Goal: Task Accomplishment & Management: Manage account settings

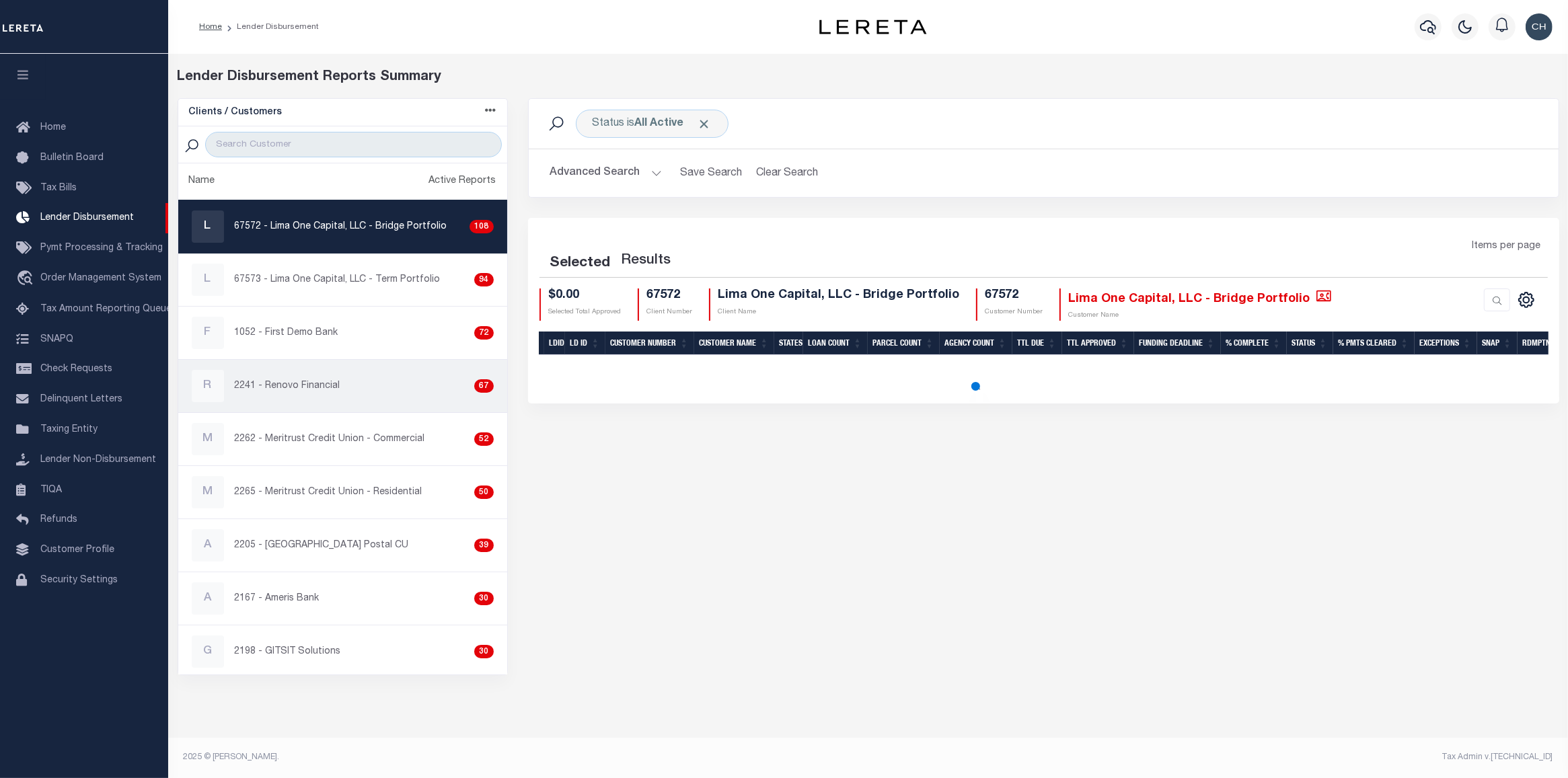
click at [343, 398] on div "R 2241 - Renovo Financial 67" at bounding box center [342, 385] width 302 height 32
checkbox input "true"
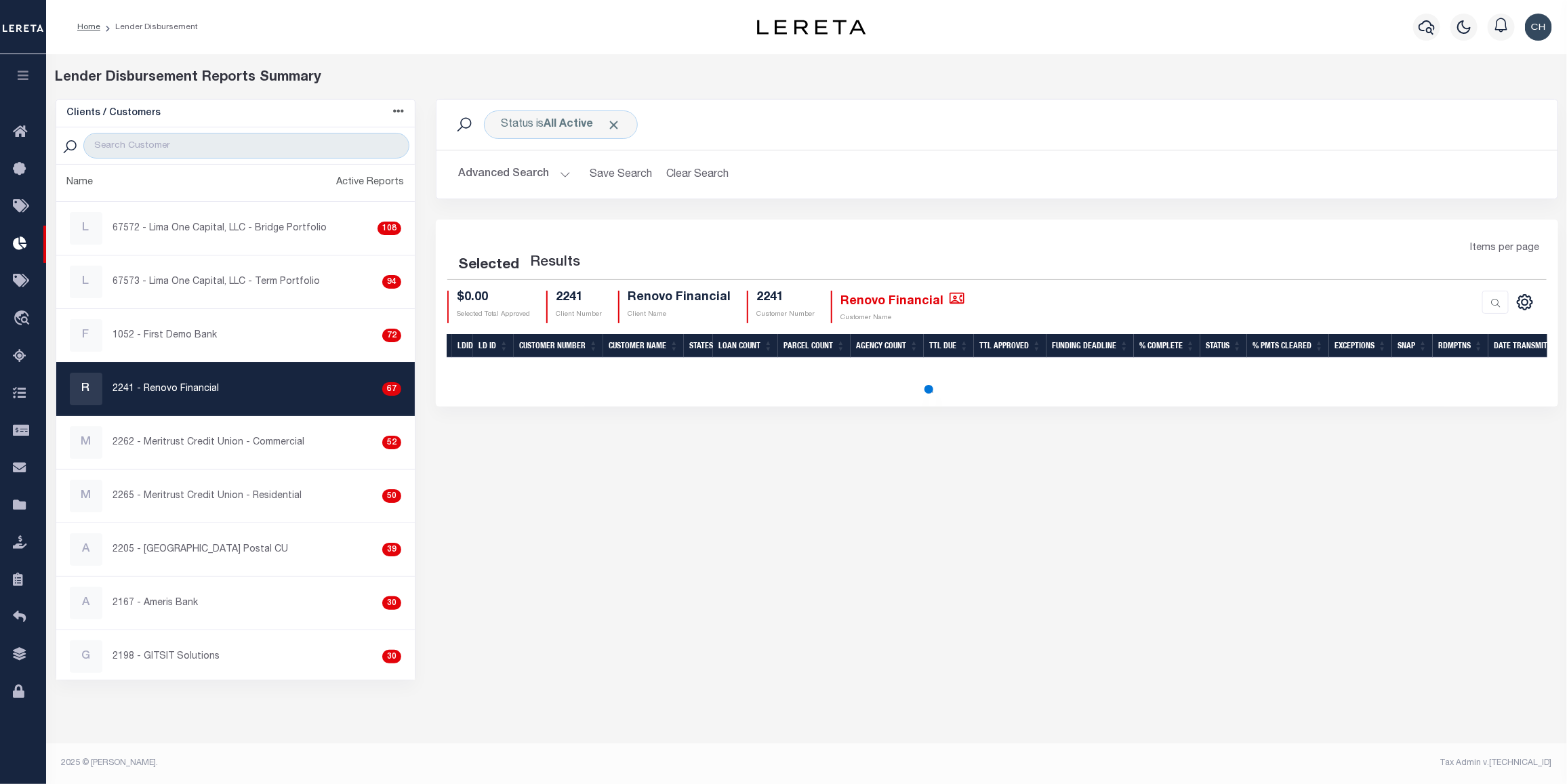
select select "200"
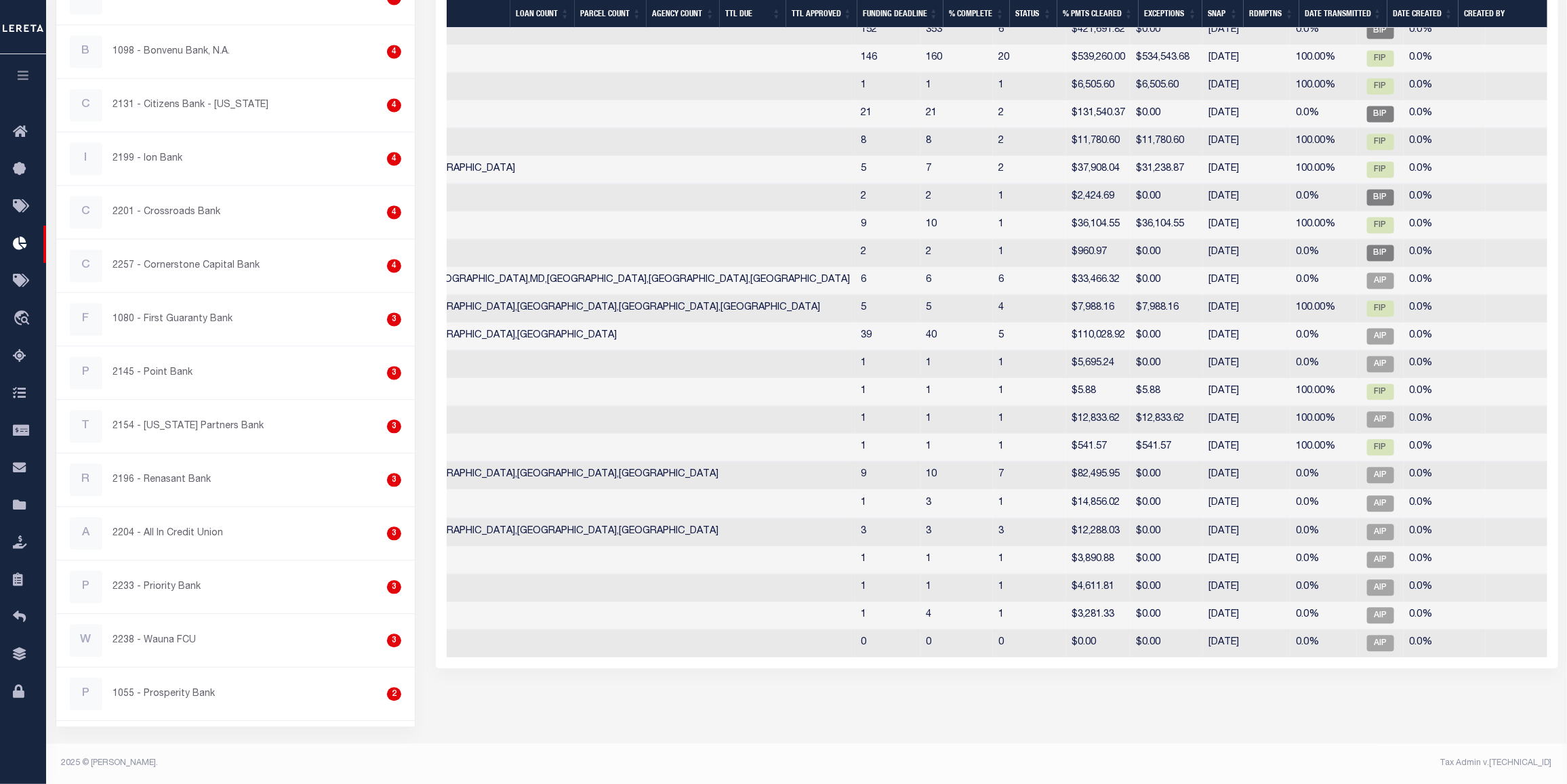
scroll to position [0, 158]
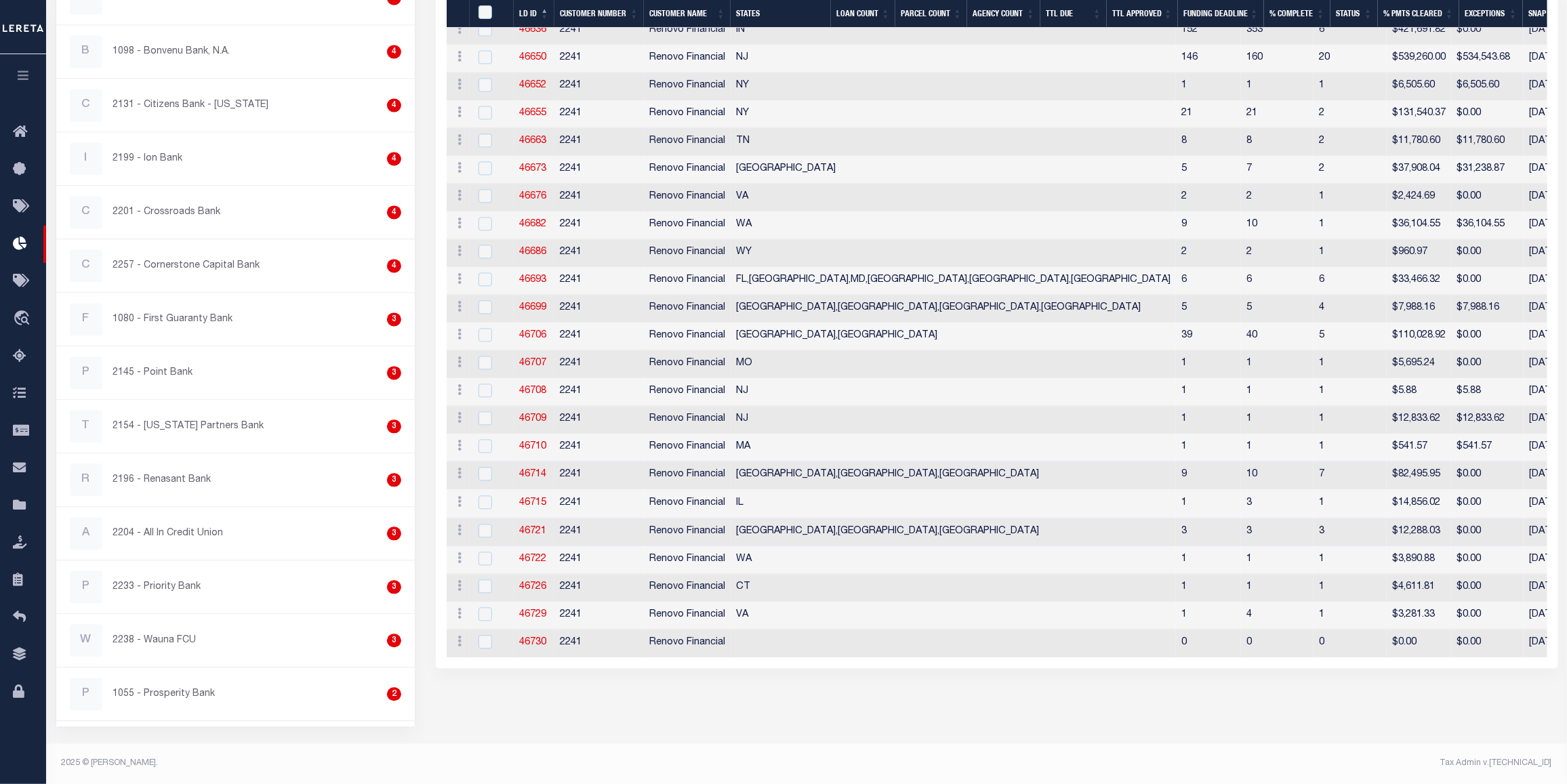
checkbox input "true"
click at [31, 214] on icon at bounding box center [24, 207] width 21 height 17
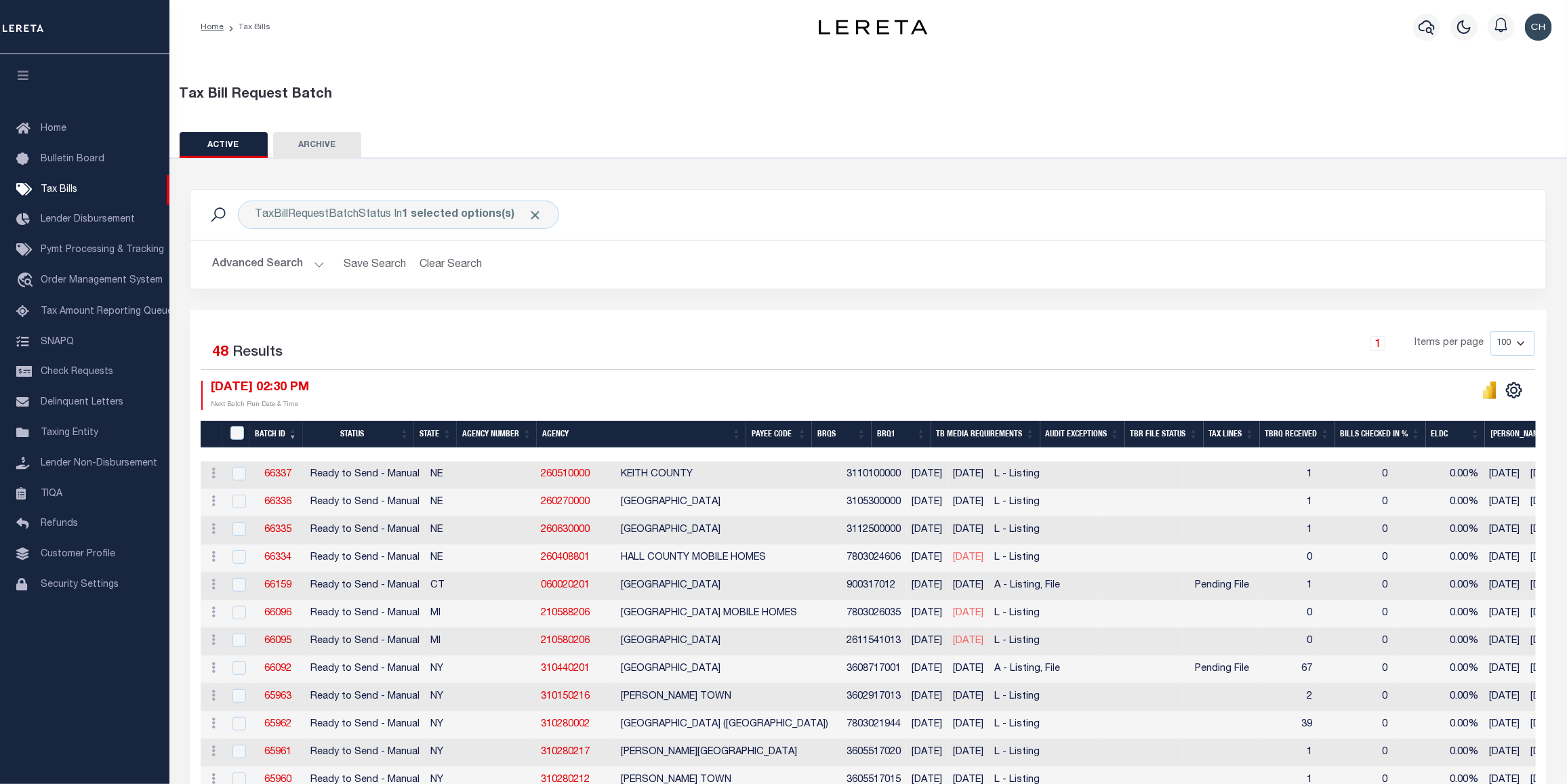
click at [1427, 40] on div at bounding box center [1426, 27] width 37 height 48
click at [1425, 34] on icon "button" at bounding box center [1427, 27] width 16 height 16
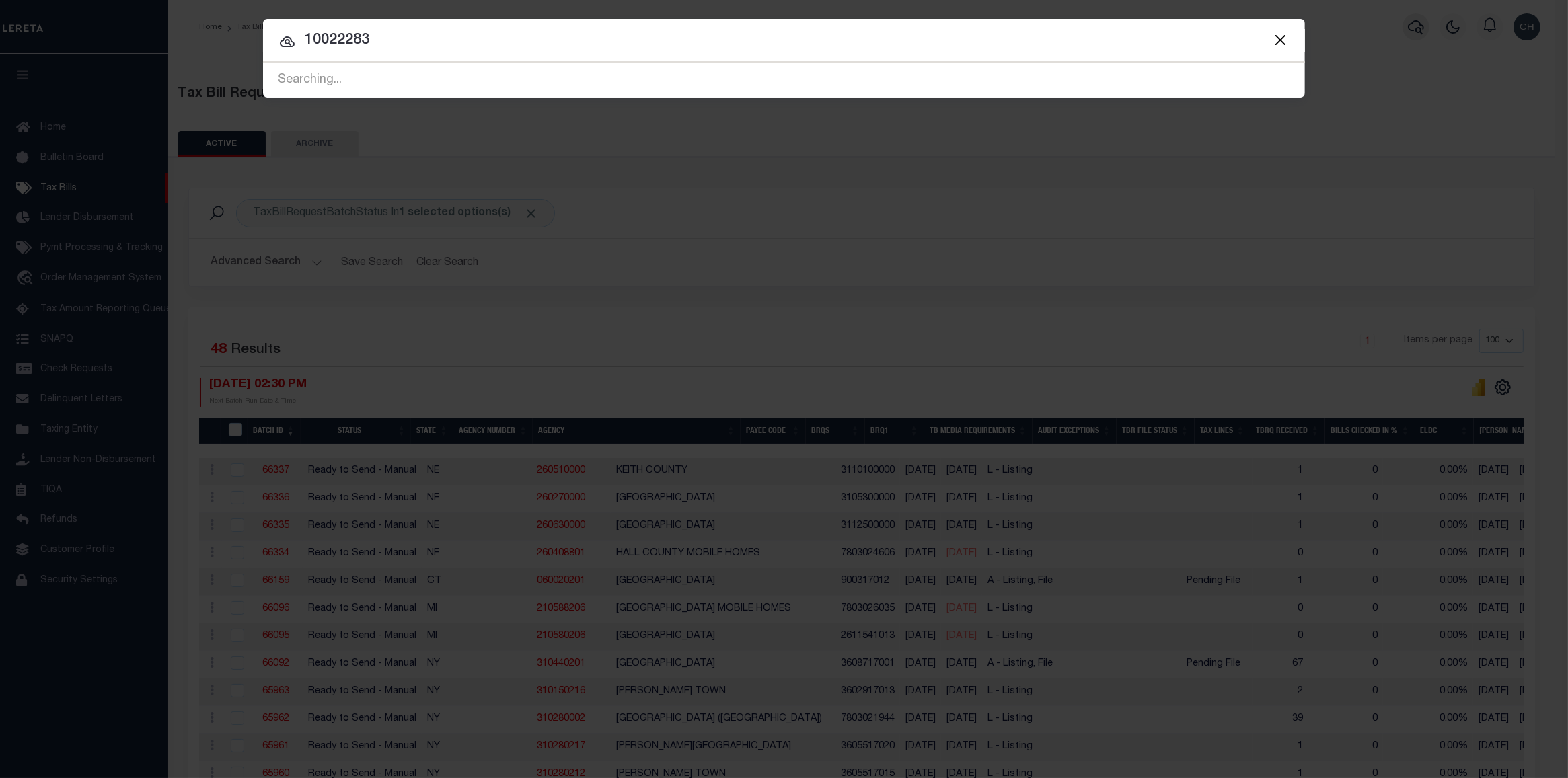
type input "10022283"
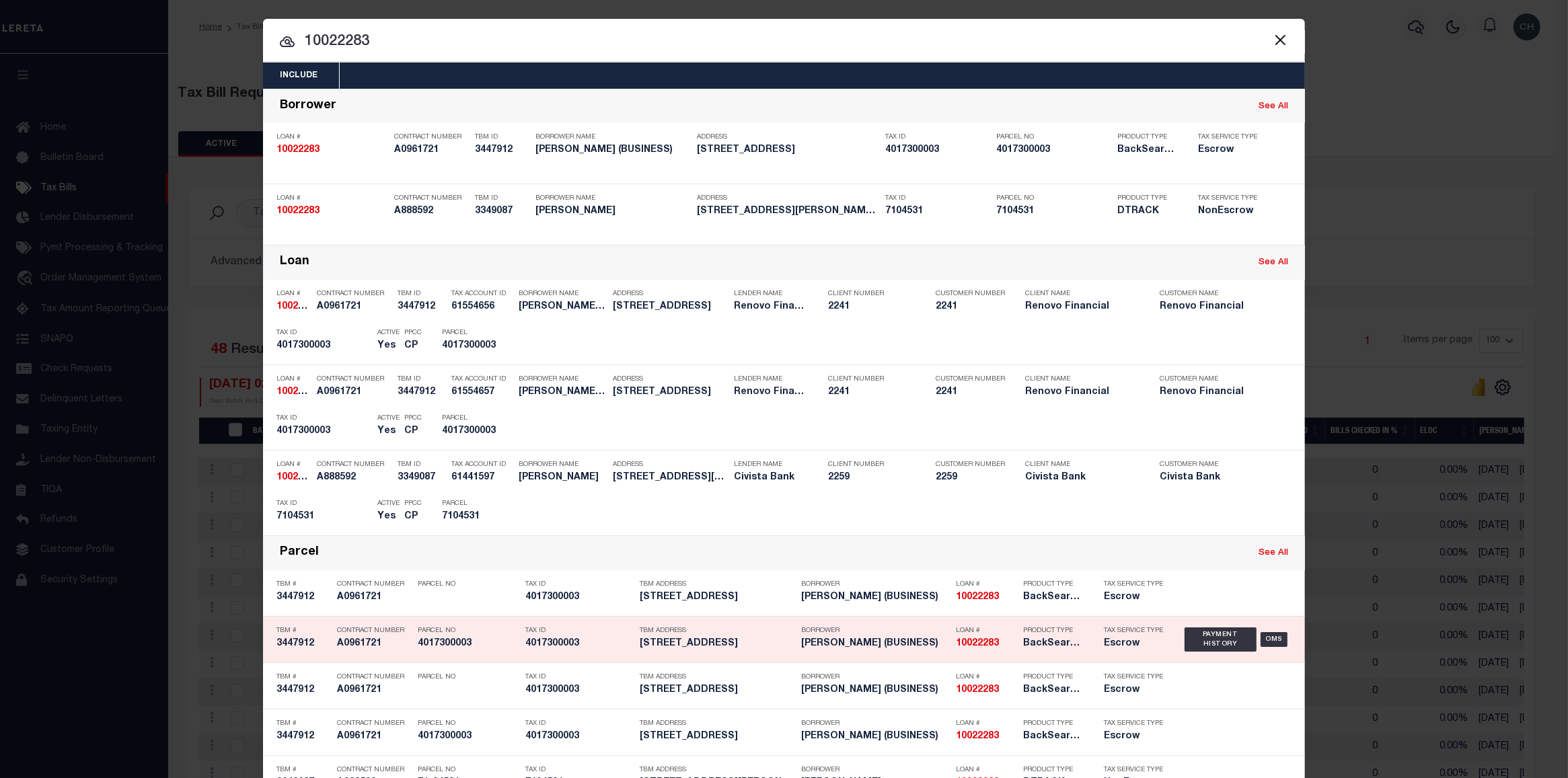
click at [984, 643] on strong "10022283" at bounding box center [977, 644] width 43 height 10
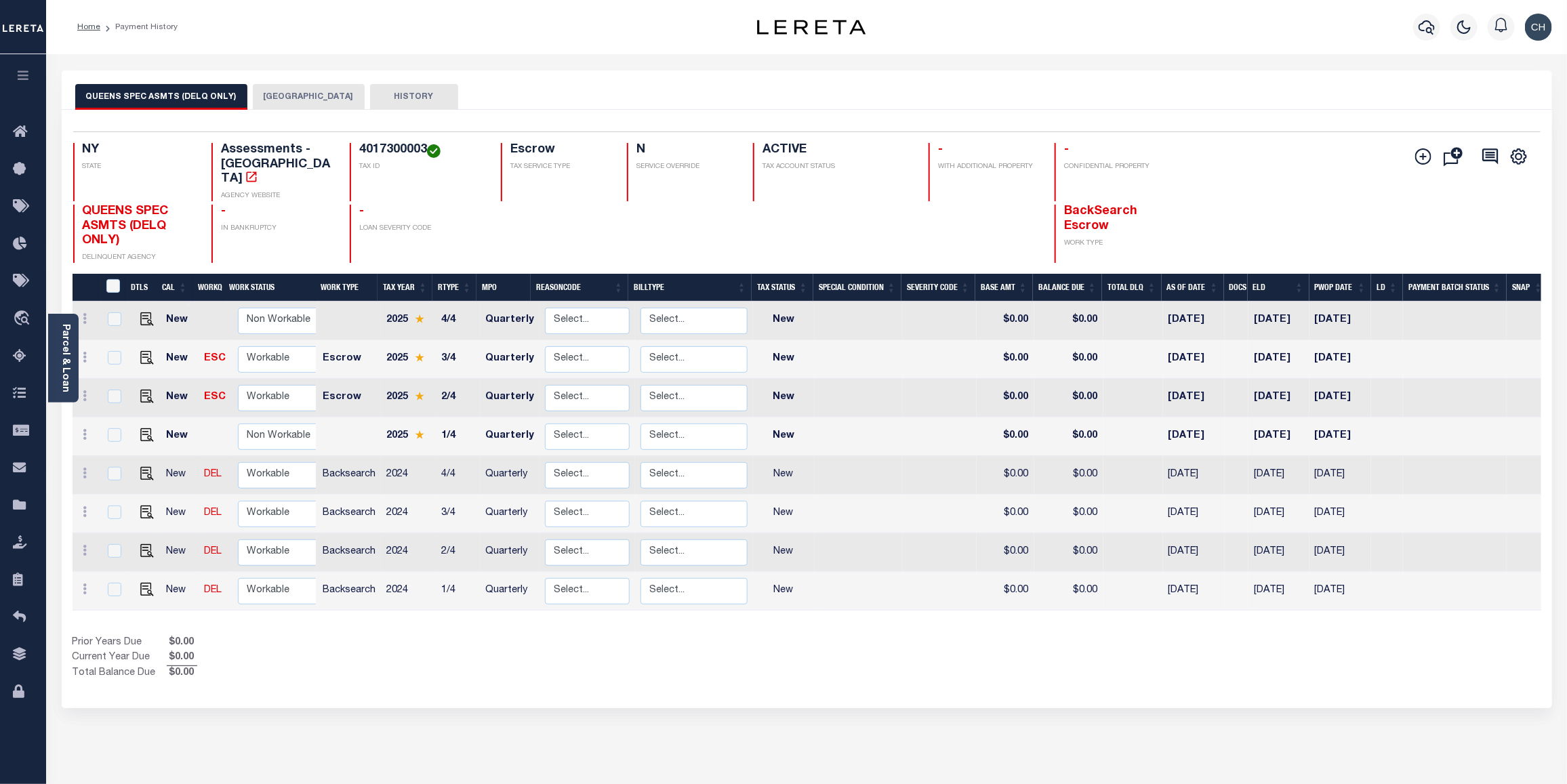
click at [289, 100] on button "QUEENS CITY" at bounding box center [309, 96] width 112 height 26
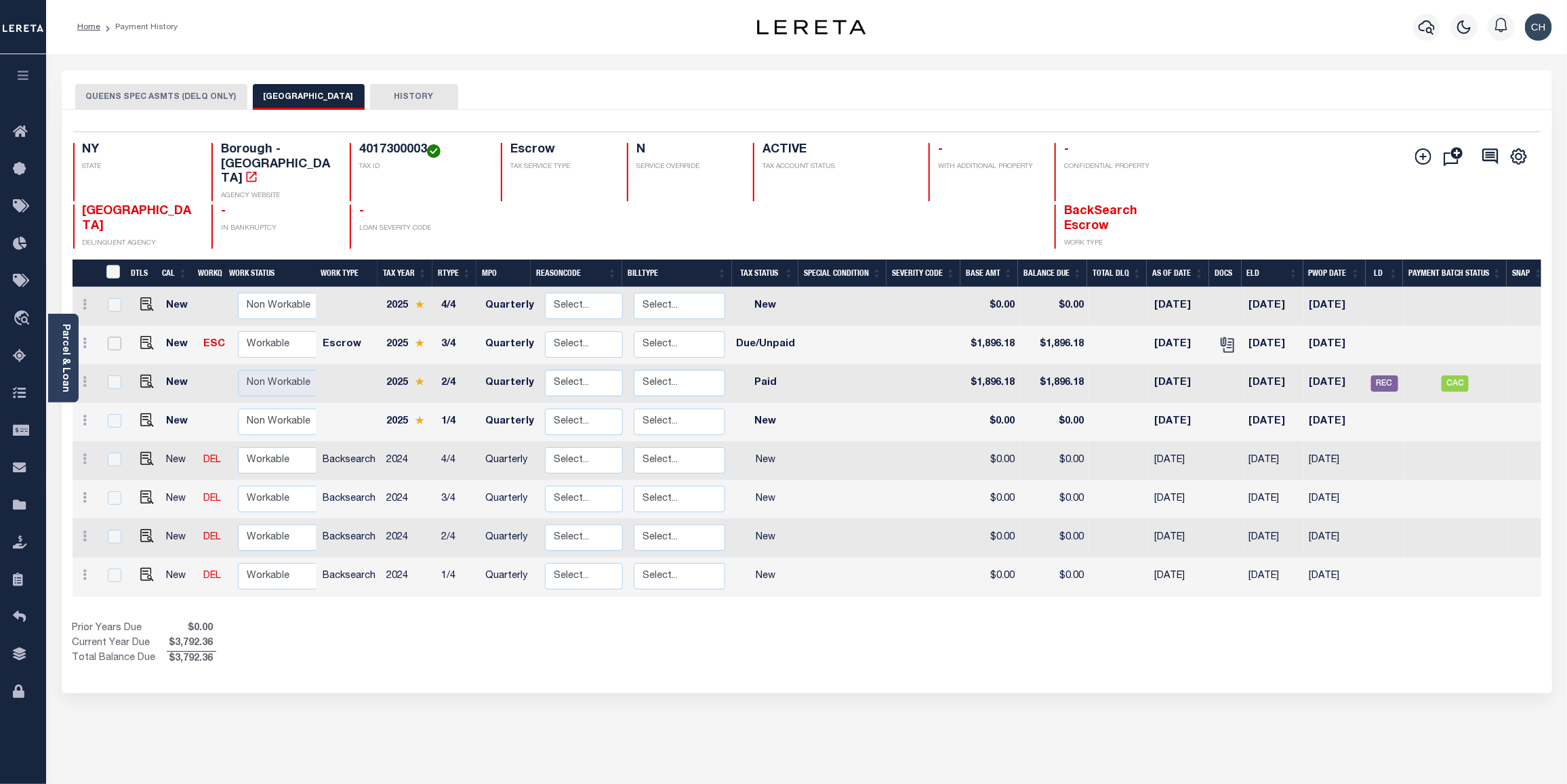
click at [110, 337] on input "checkbox" at bounding box center [115, 344] width 13 height 13
checkbox input "true"
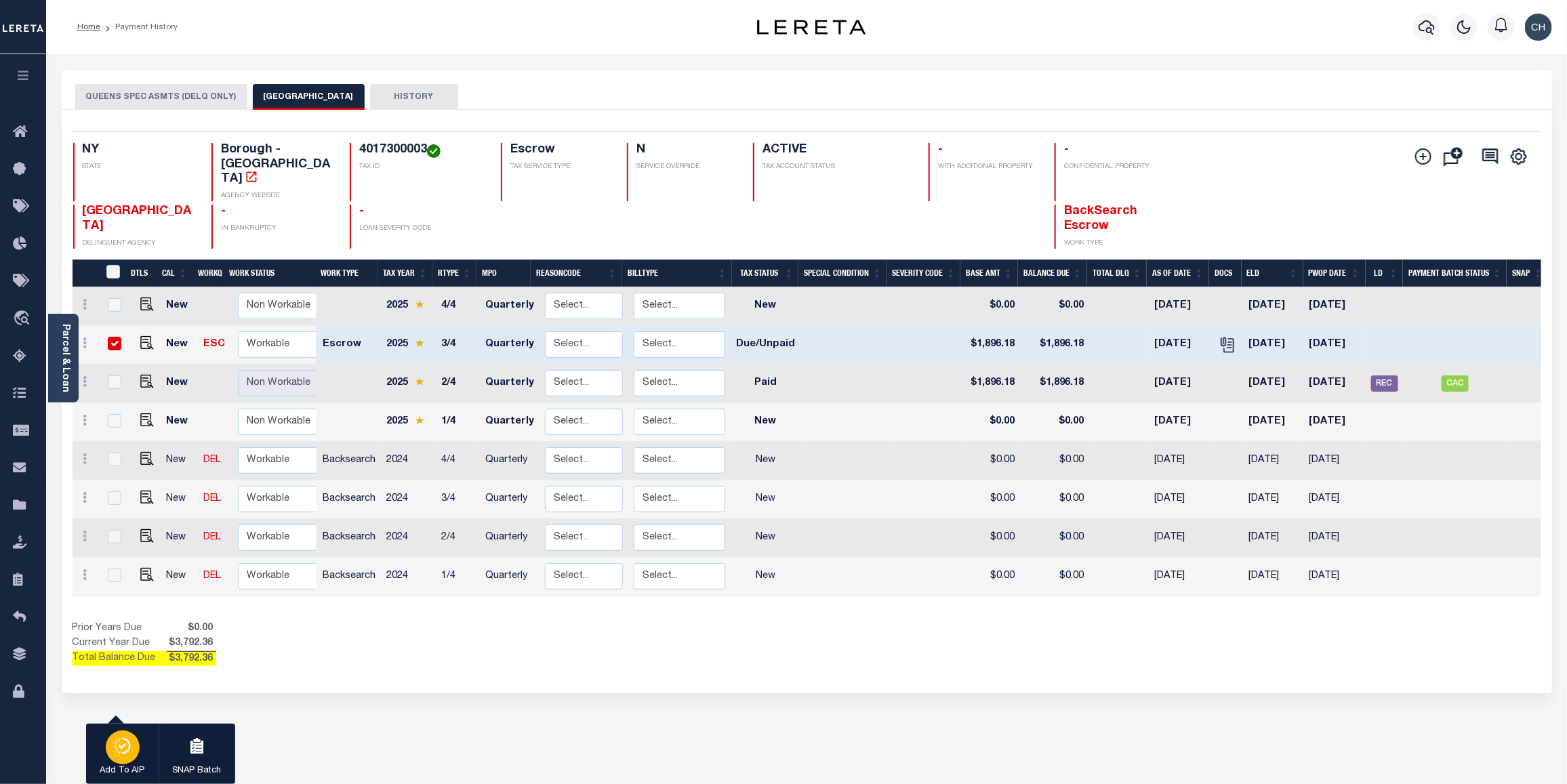
click at [119, 753] on icon "button" at bounding box center [119, 752] width 2 height 2
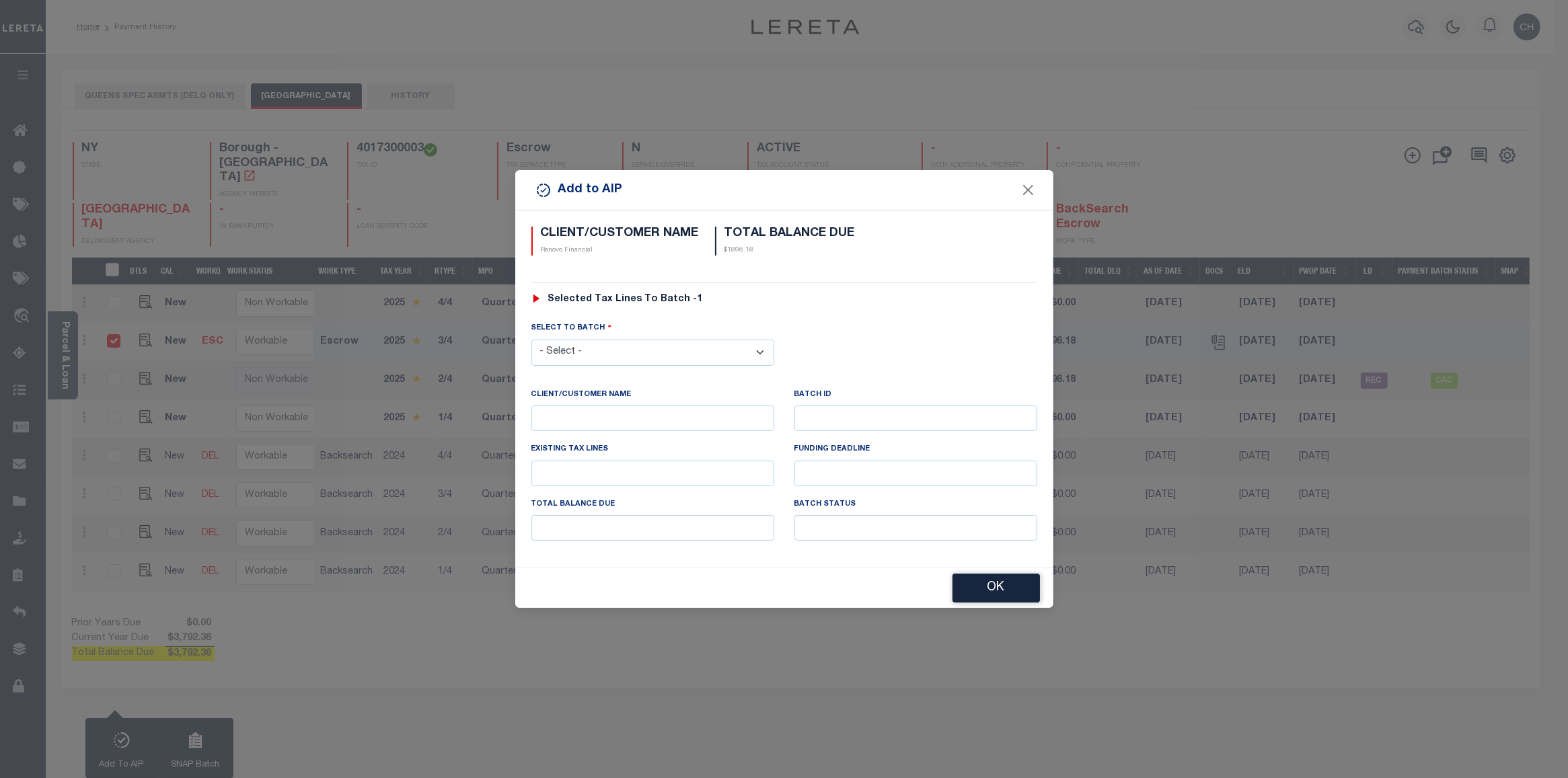
click at [687, 349] on select "- Select - 42380 42965 43235 43299 43683 44436 44450 44938 45028 45180 45253 45…" at bounding box center [652, 353] width 243 height 26
select select "46730"
click at [531, 340] on select "- Select - 42380 42965 43235 43299 43683 44436 44450 44938 45028 45180 45253 45…" at bounding box center [652, 353] width 243 height 26
click at [1007, 596] on button "OK" at bounding box center [996, 588] width 88 height 29
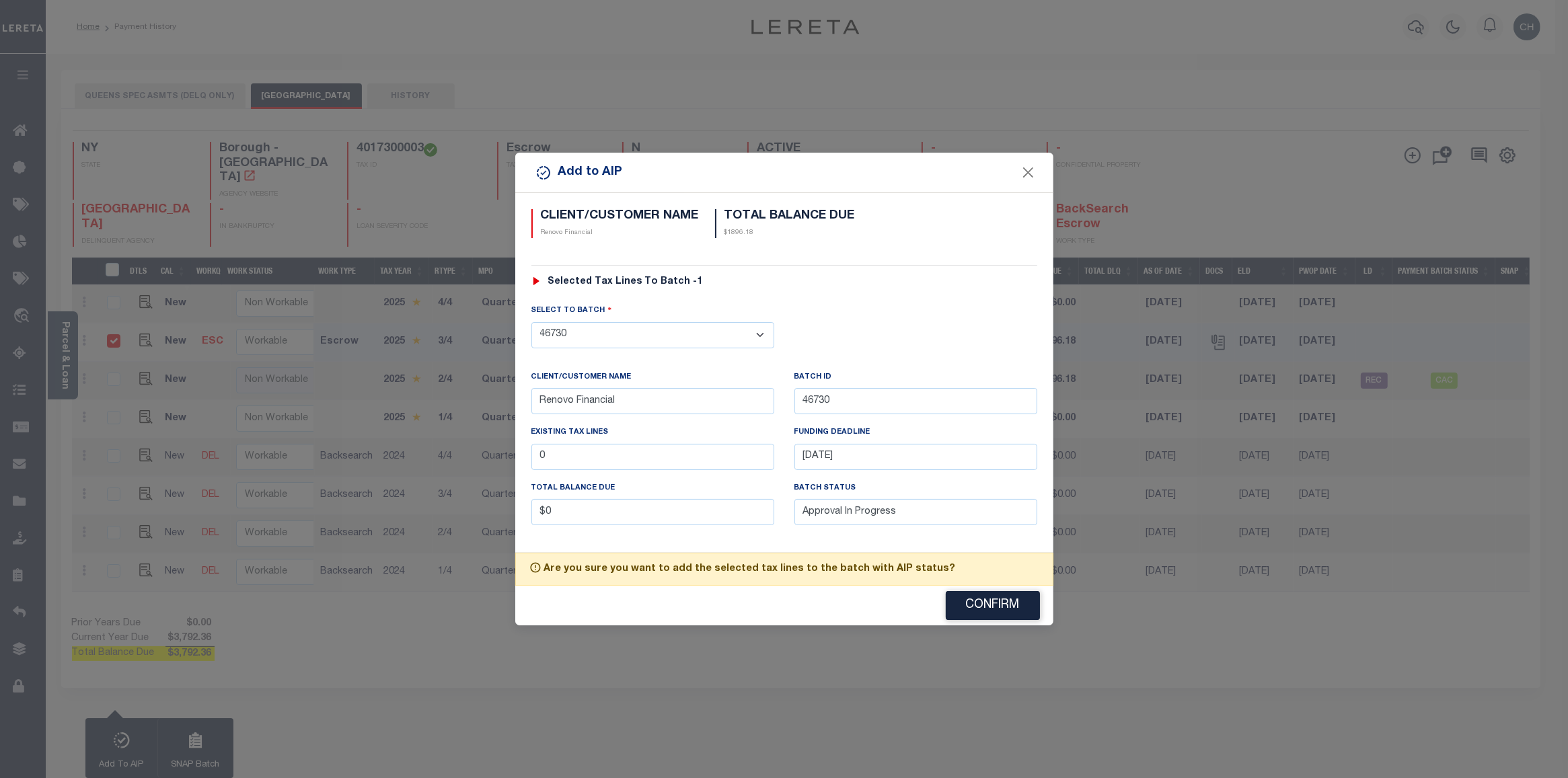
click at [1007, 624] on div "Confirm" at bounding box center [785, 605] width 538 height 39
click at [1007, 599] on button "Confirm" at bounding box center [993, 605] width 94 height 29
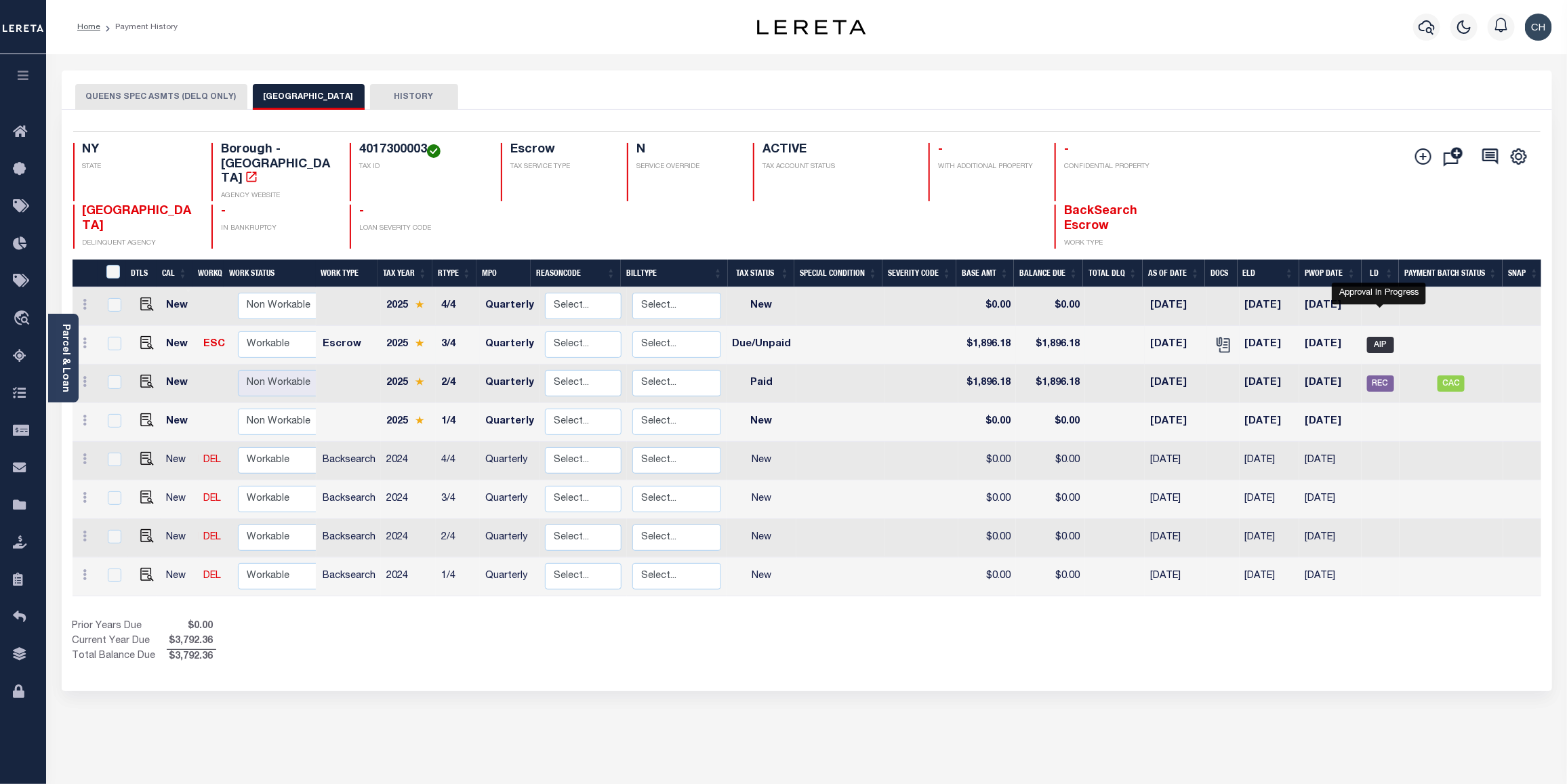
click at [1373, 337] on span "AIP" at bounding box center [1381, 345] width 27 height 16
checkbox input "true"
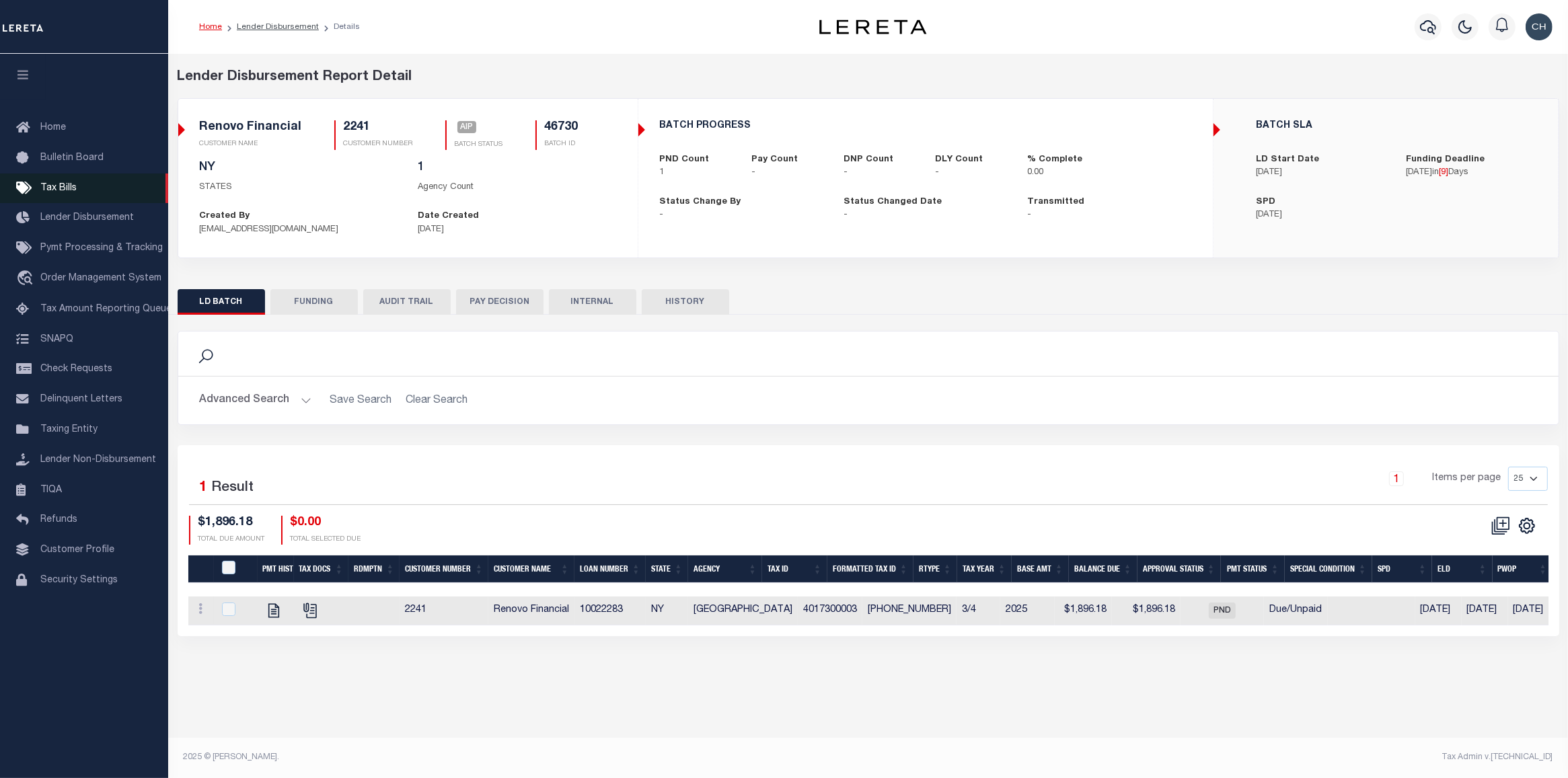
click at [61, 183] on span "Tax Bills" at bounding box center [58, 188] width 36 height 10
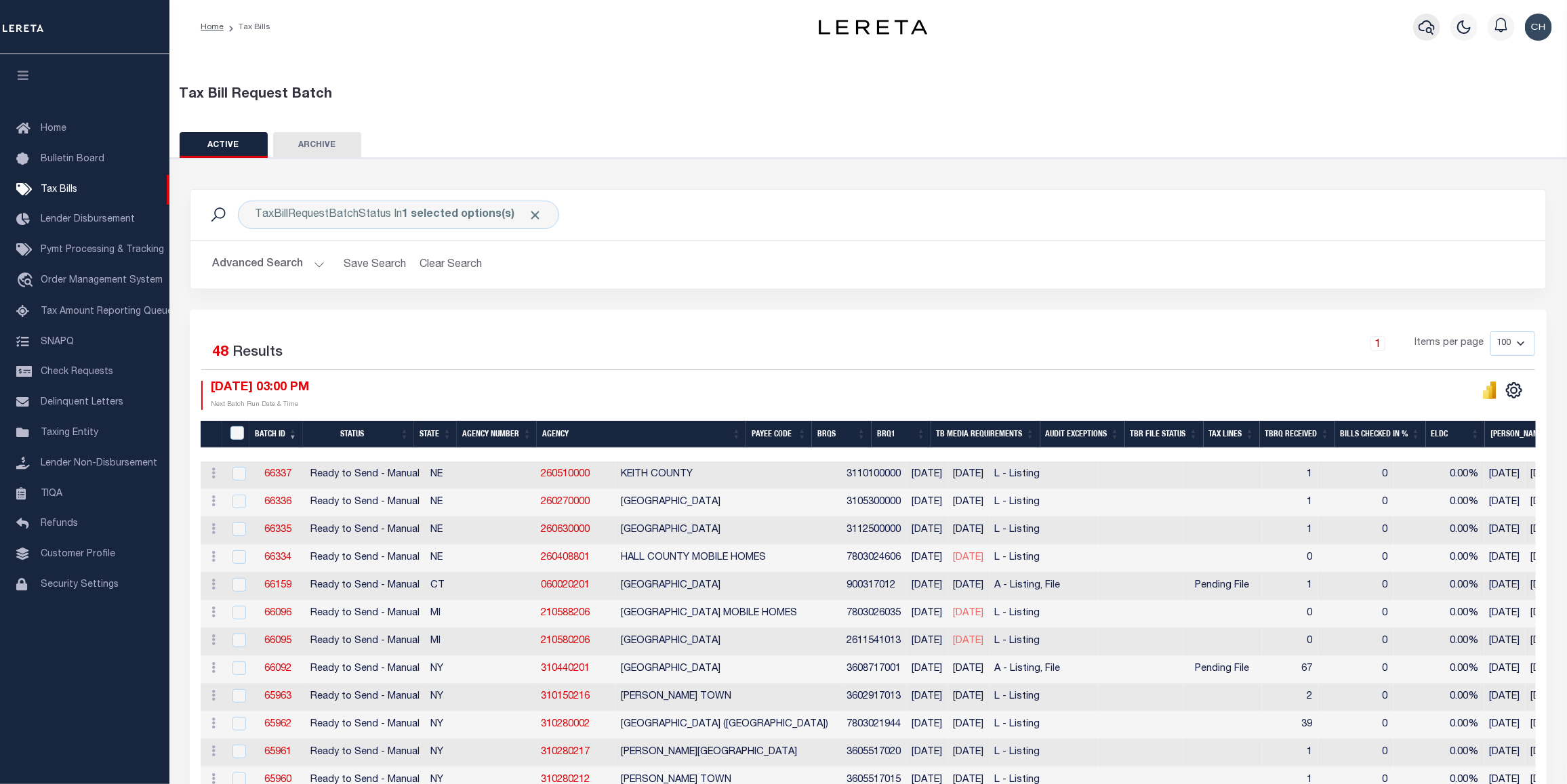
click at [1417, 34] on button "button" at bounding box center [1427, 26] width 27 height 27
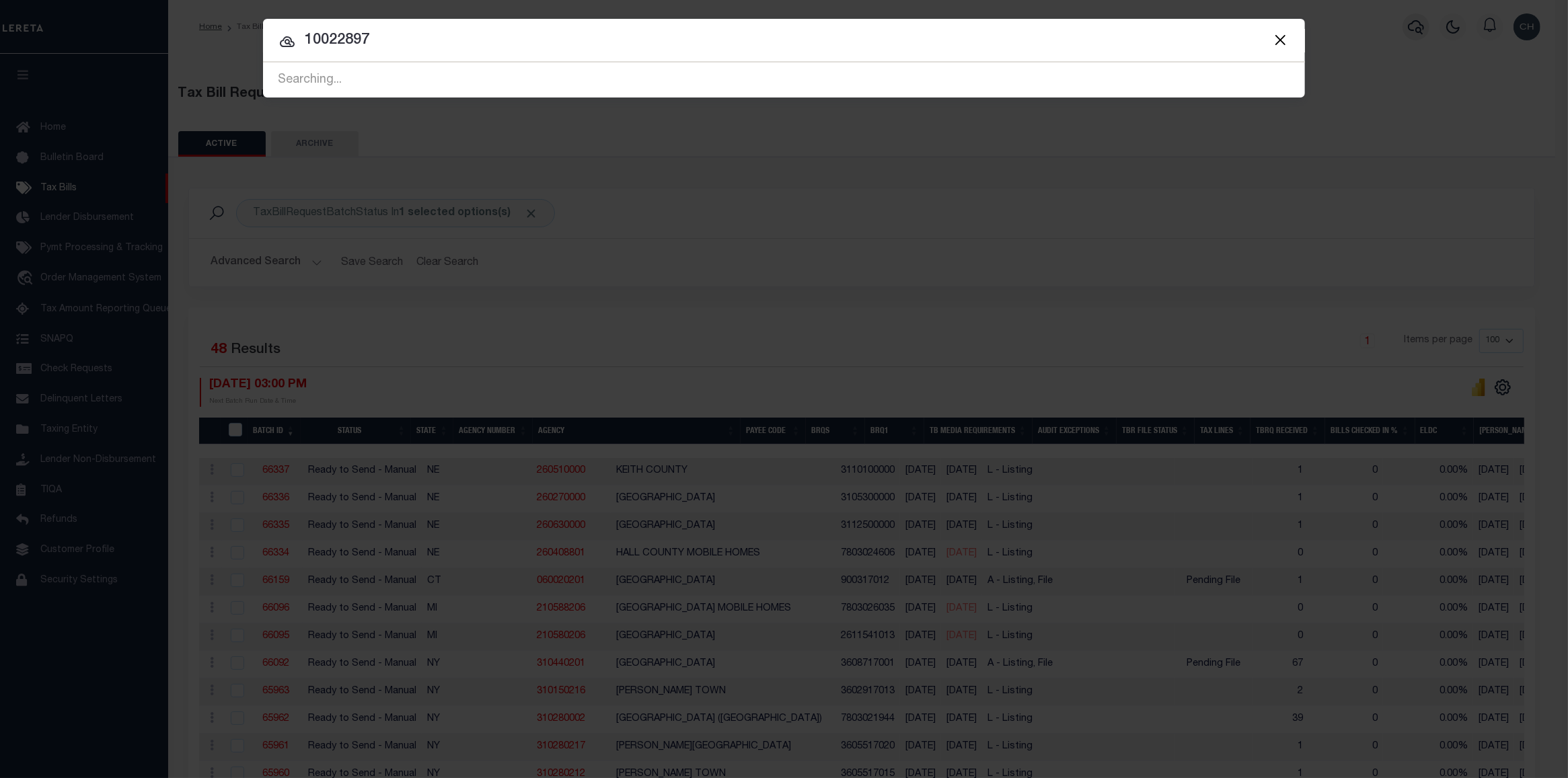
type input "10022897"
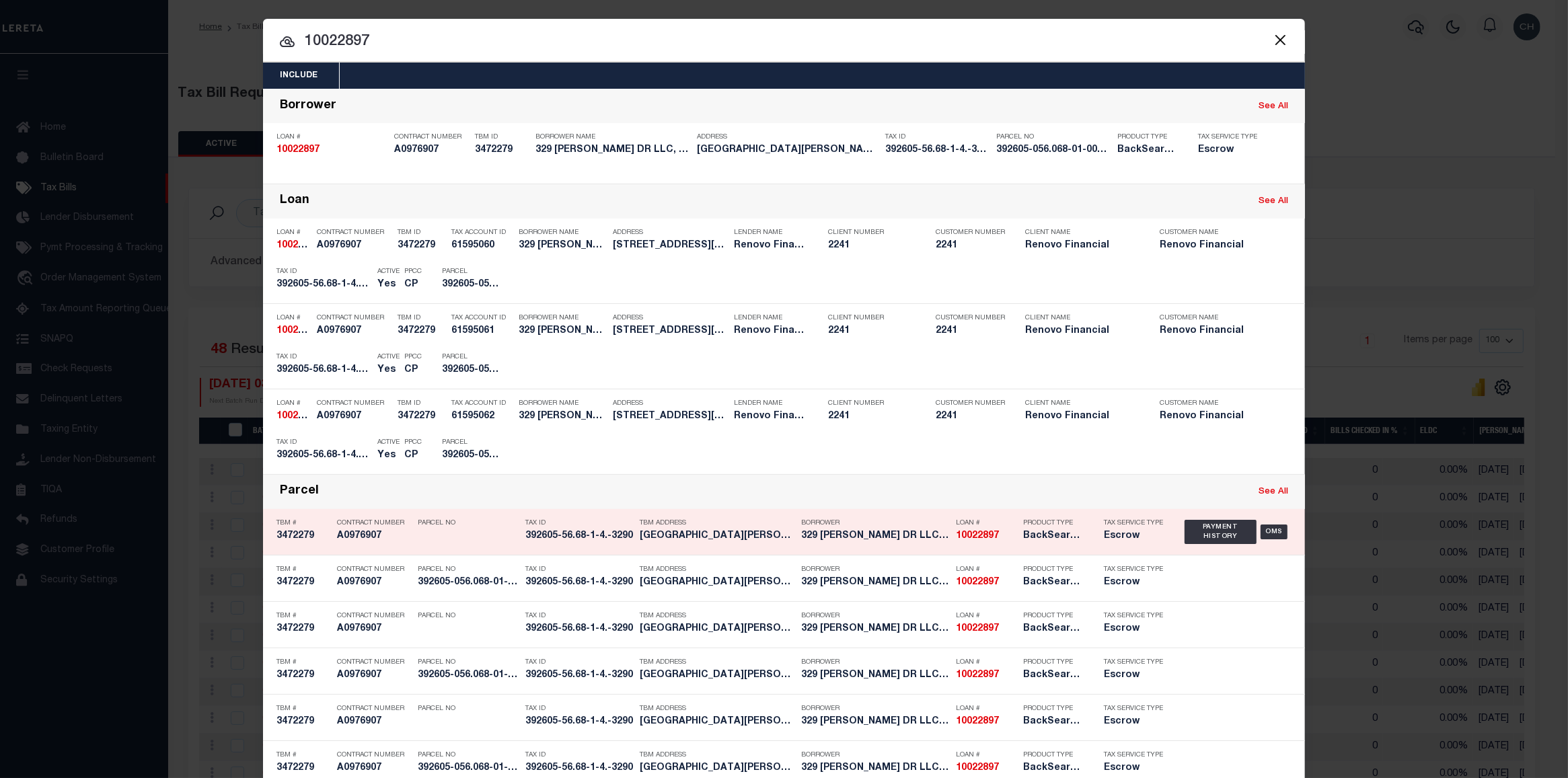
click at [728, 533] on h5 "329 KENNEDY DR Spring Valley, ..." at bounding box center [717, 537] width 155 height 11
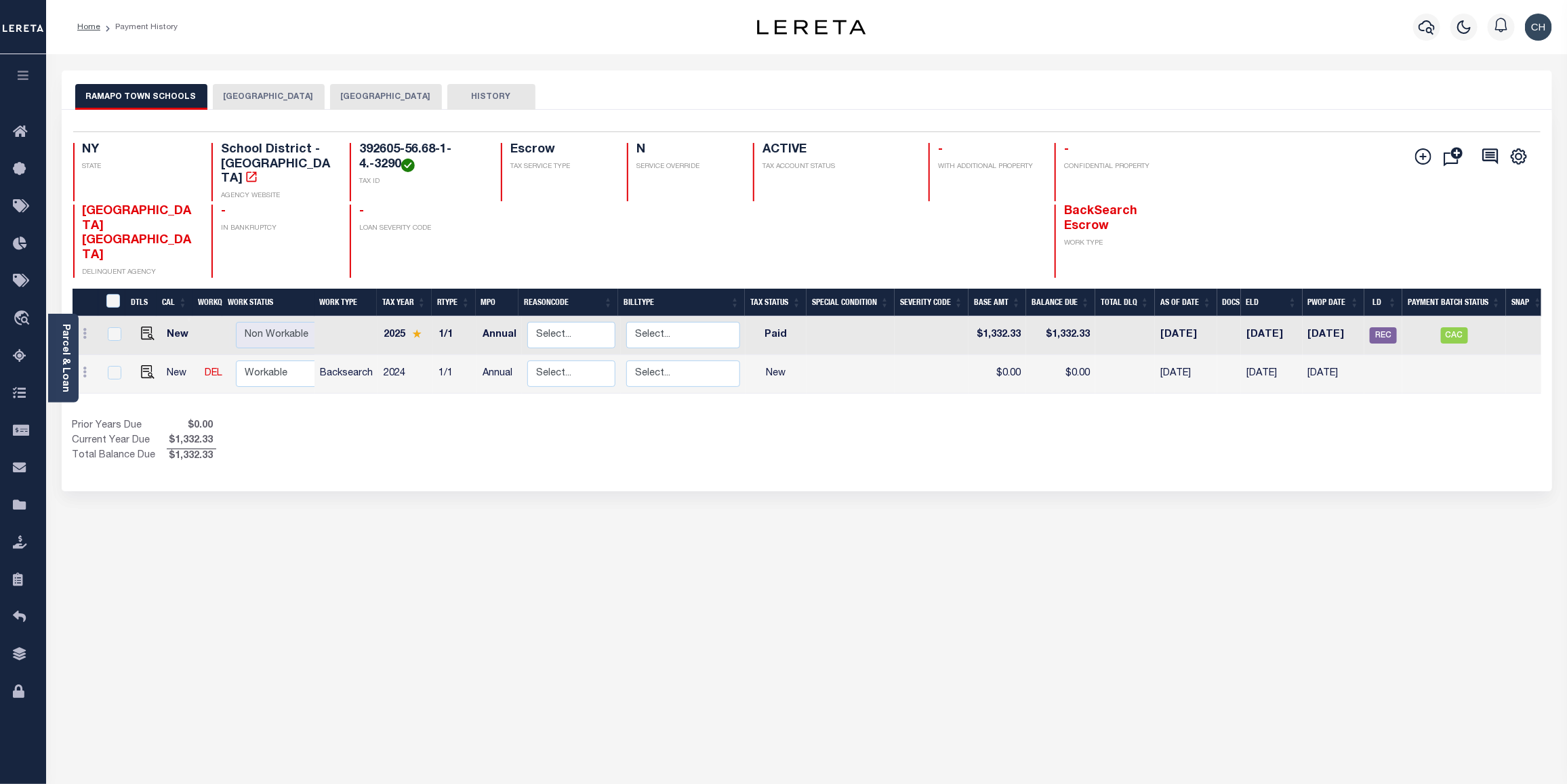
click at [285, 86] on button "[GEOGRAPHIC_DATA]" at bounding box center [269, 96] width 112 height 26
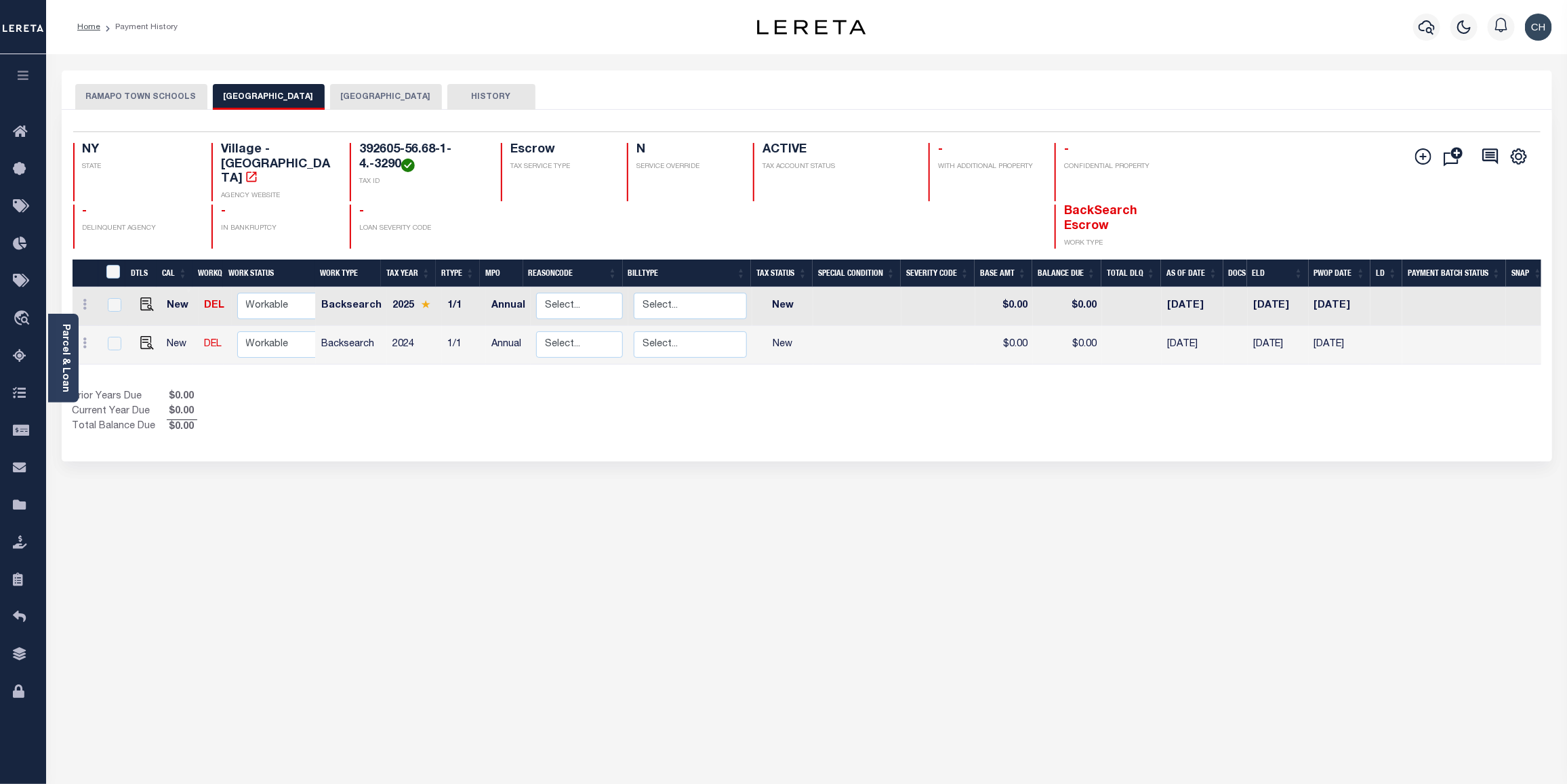
click at [379, 100] on button "RAMAPO TOWN" at bounding box center [386, 96] width 112 height 26
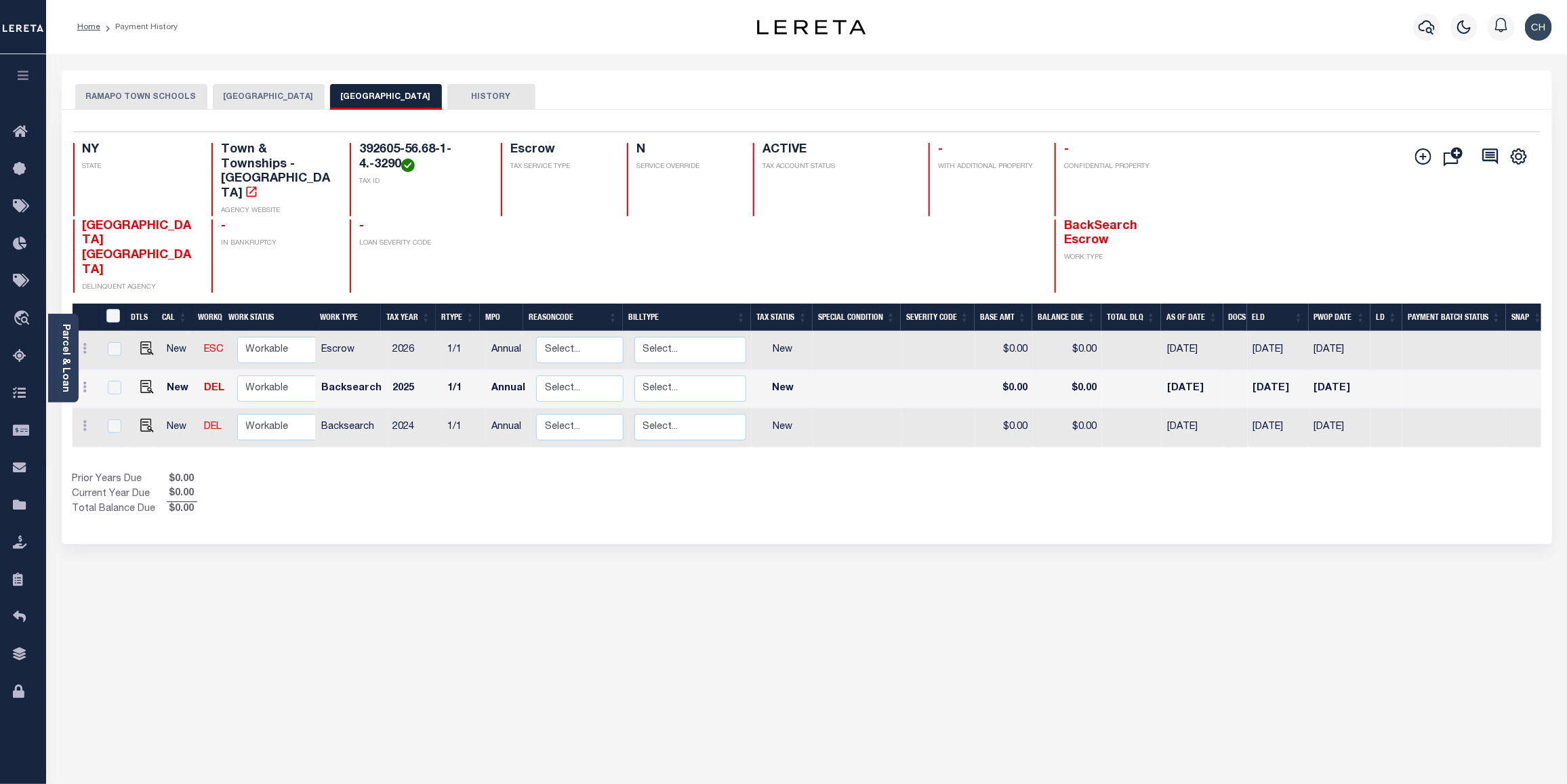
click at [120, 92] on button "RAMAPO TOWN SCHOOLS" at bounding box center [141, 96] width 132 height 26
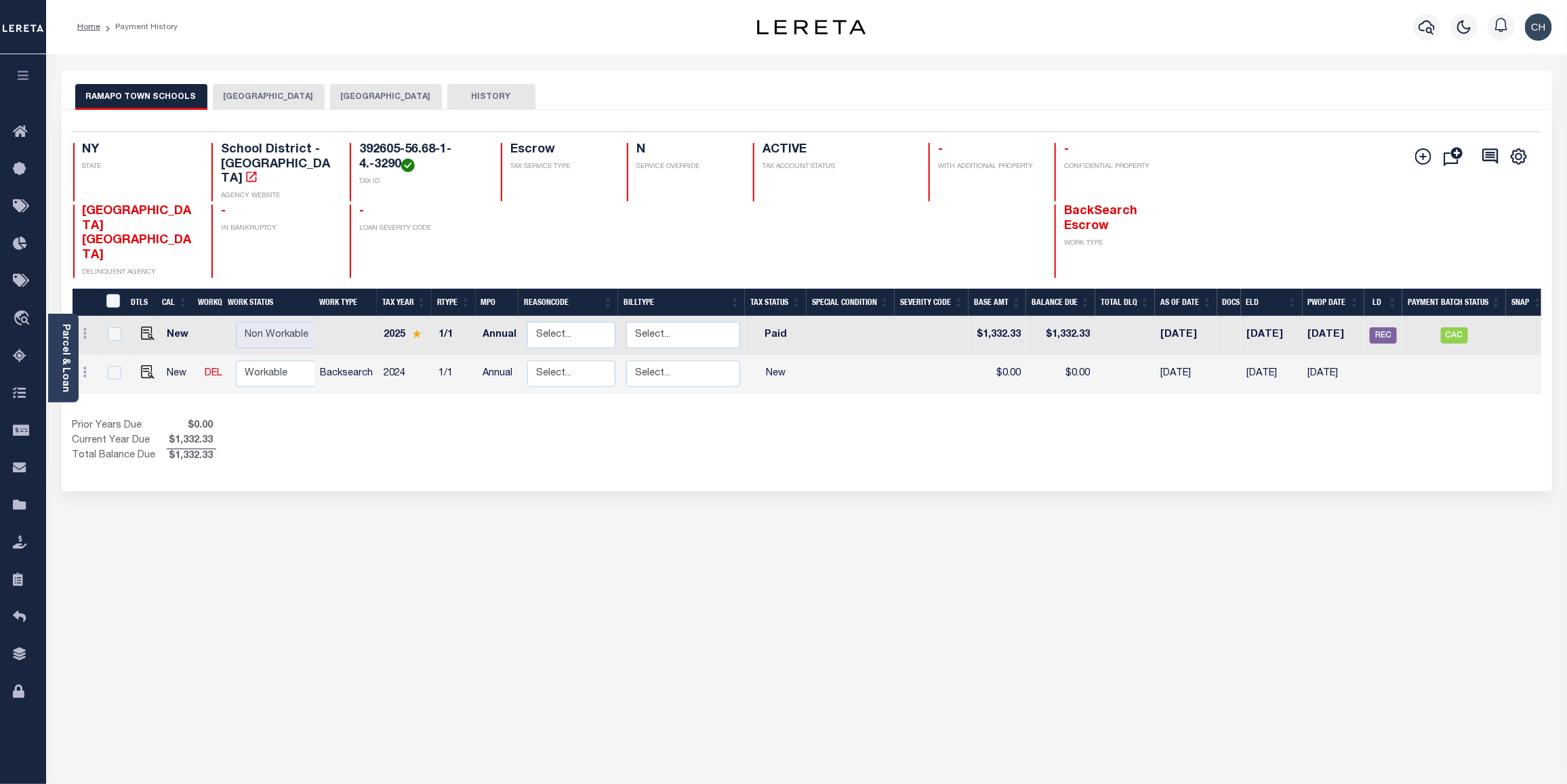
click at [266, 98] on button "SPRING VALLEY VILLAGE" at bounding box center [269, 96] width 112 height 26
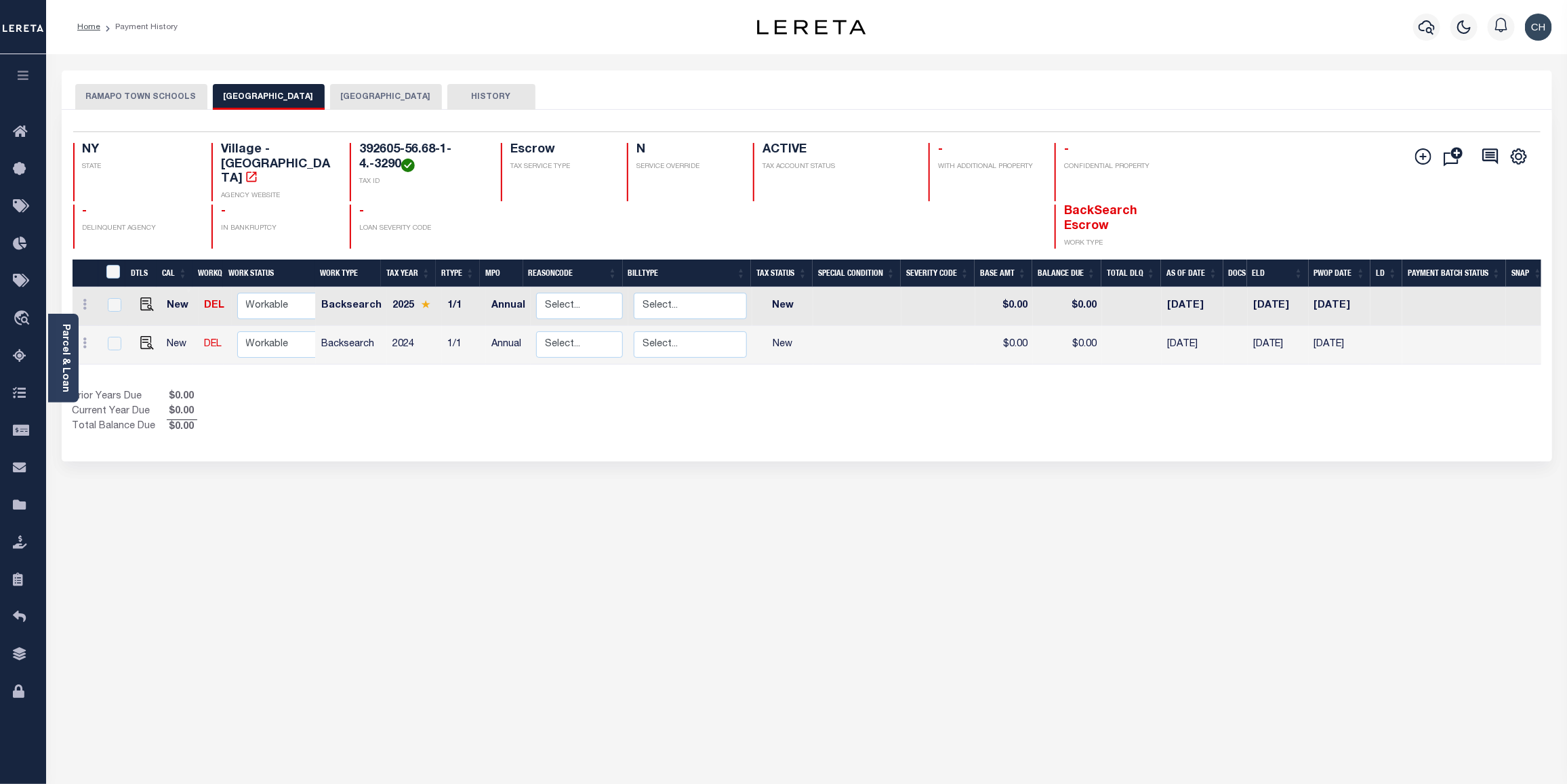
click at [101, 293] on td at bounding box center [113, 307] width 29 height 39
checkbox input "true"
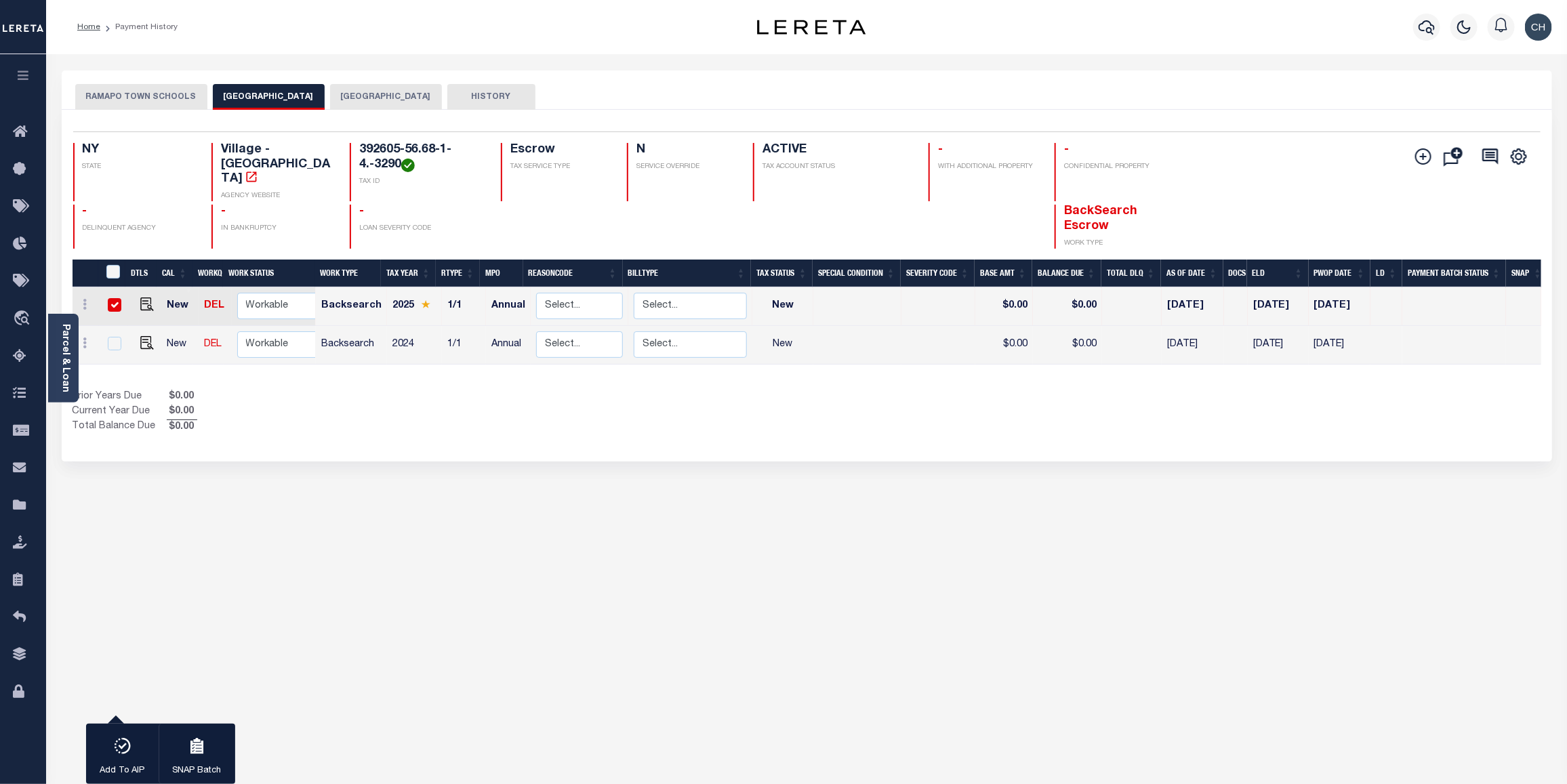
click at [112, 298] on input "checkbox" at bounding box center [115, 305] width 13 height 13
checkbox input "false"
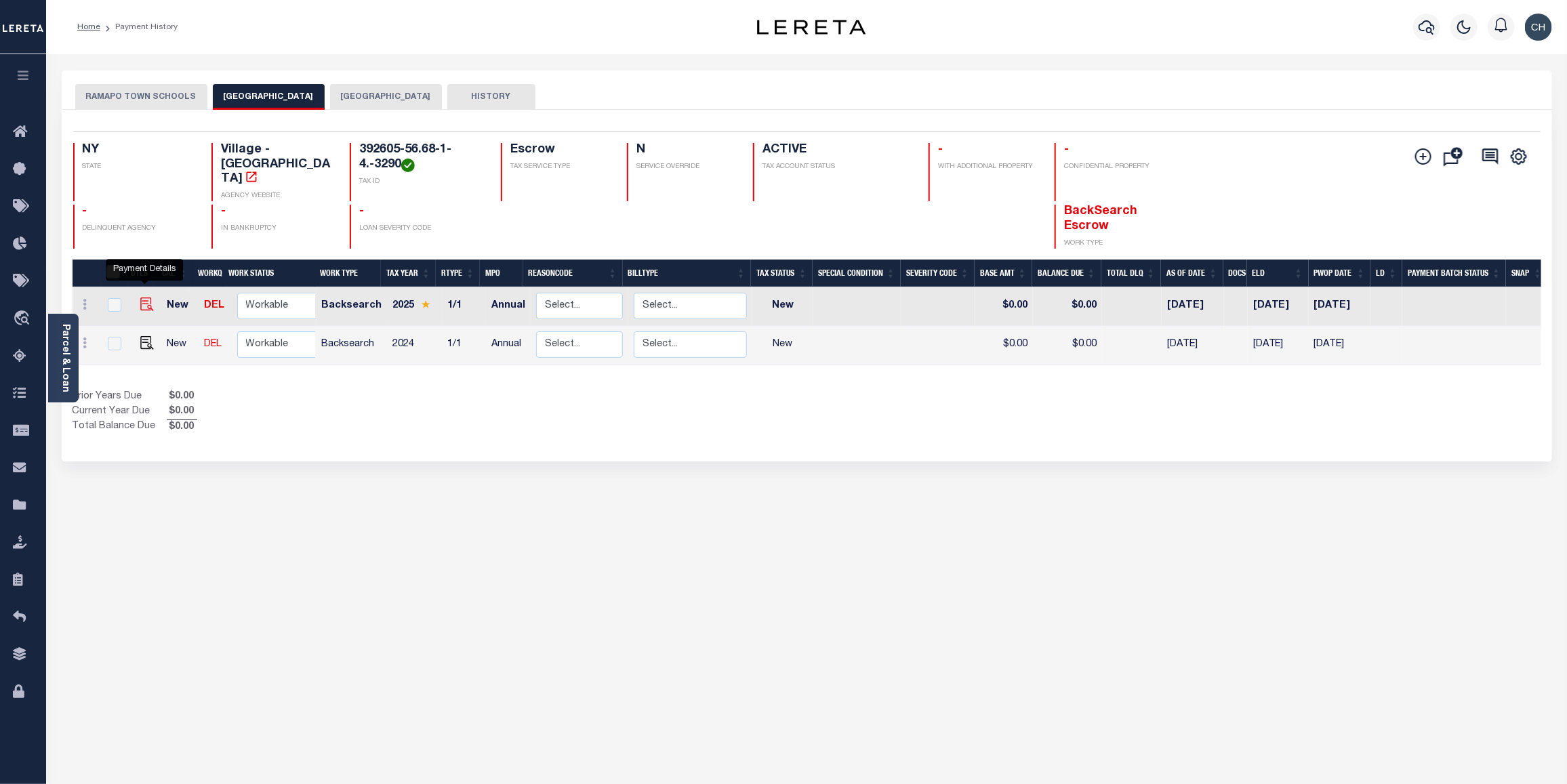
click at [140, 298] on img "" at bounding box center [147, 304] width 13 height 13
checkbox input "true"
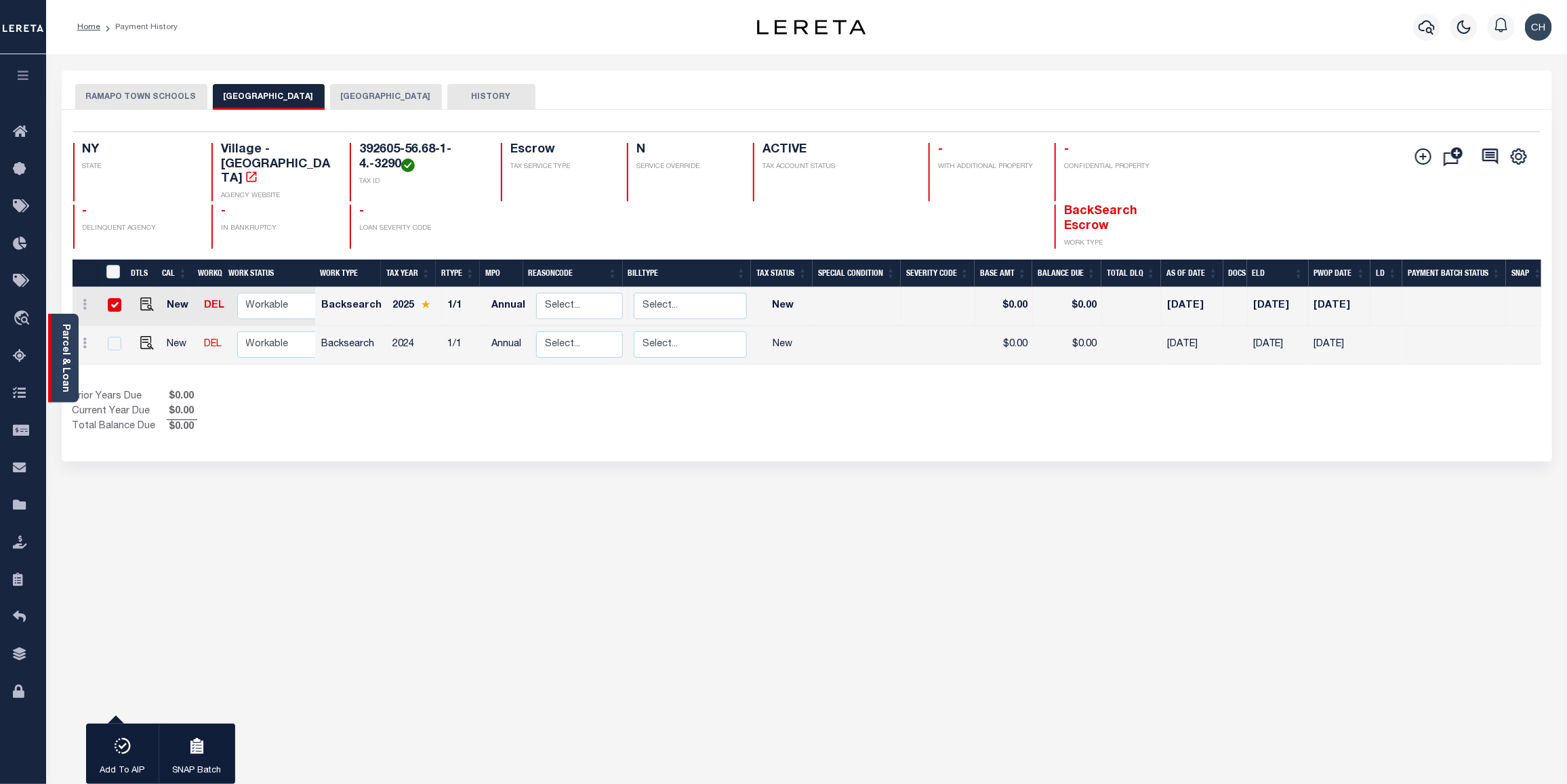
click at [69, 326] on link "Parcel & Loan" at bounding box center [65, 358] width 10 height 68
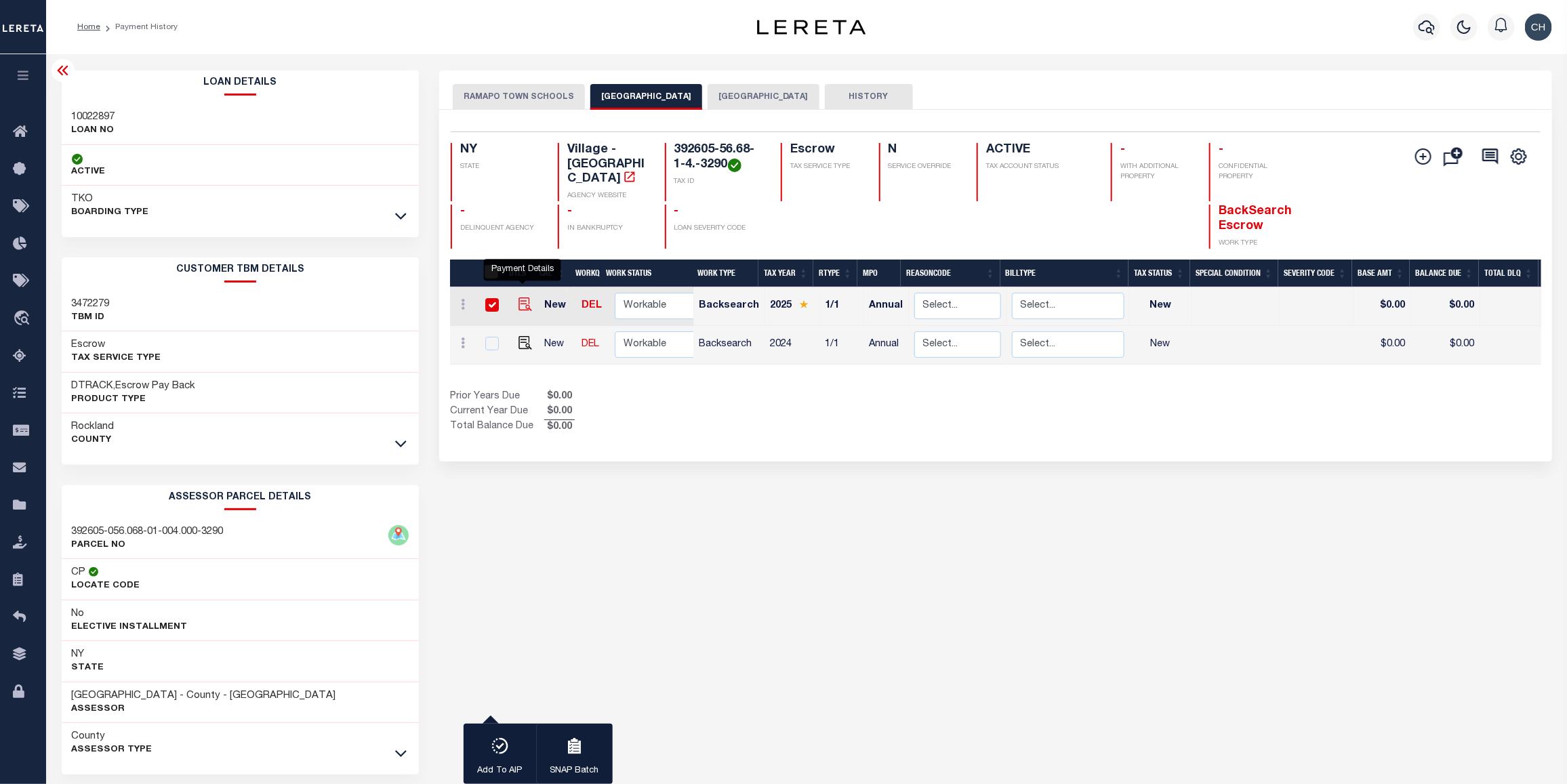
click at [520, 299] on img "" at bounding box center [525, 304] width 13 height 13
checkbox input "false"
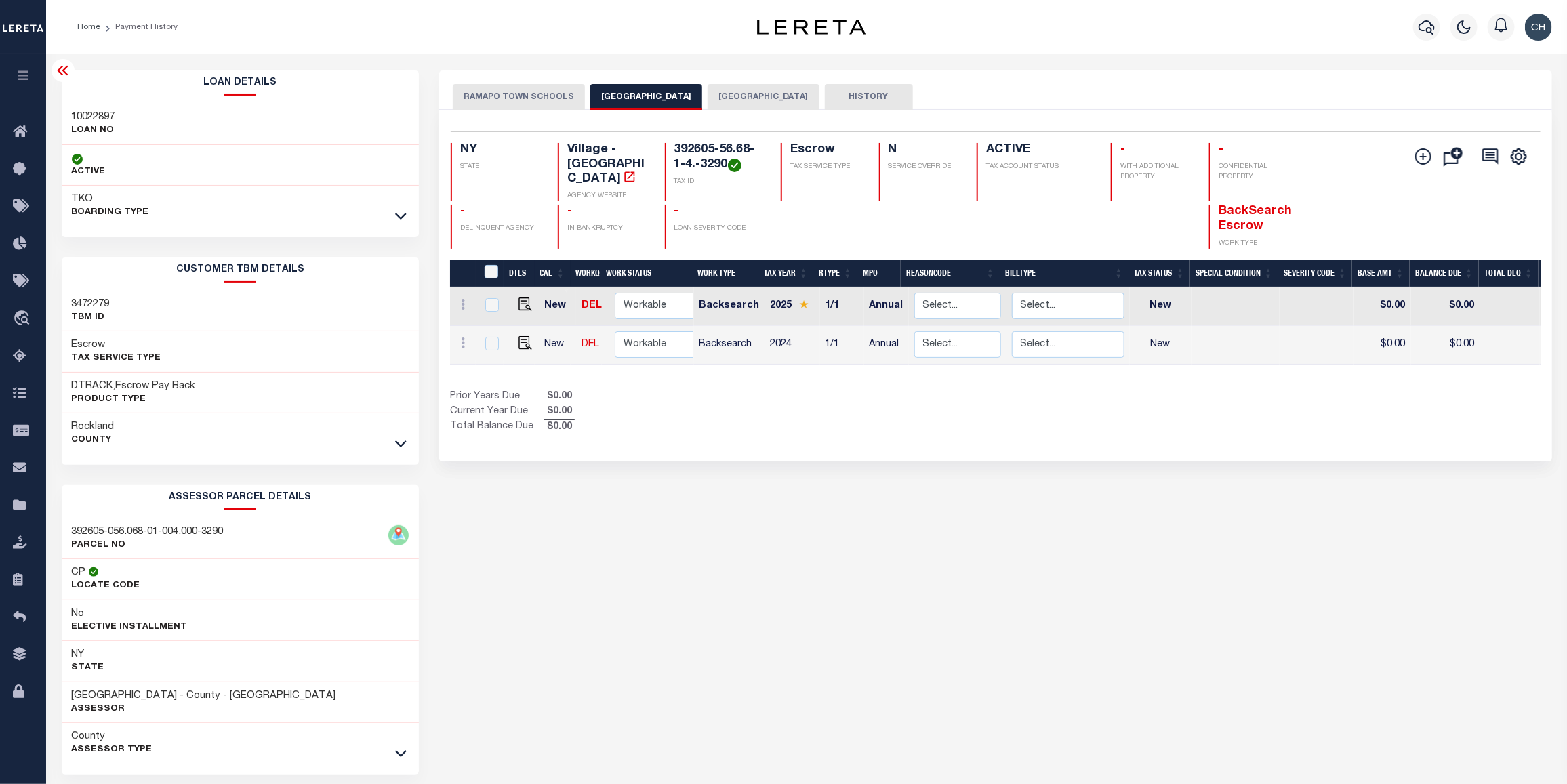
drag, startPoint x: 756, startPoint y: 100, endPoint x: 767, endPoint y: 103, distance: 11.4
click at [767, 103] on button "RAMAPO TOWN" at bounding box center [764, 96] width 112 height 26
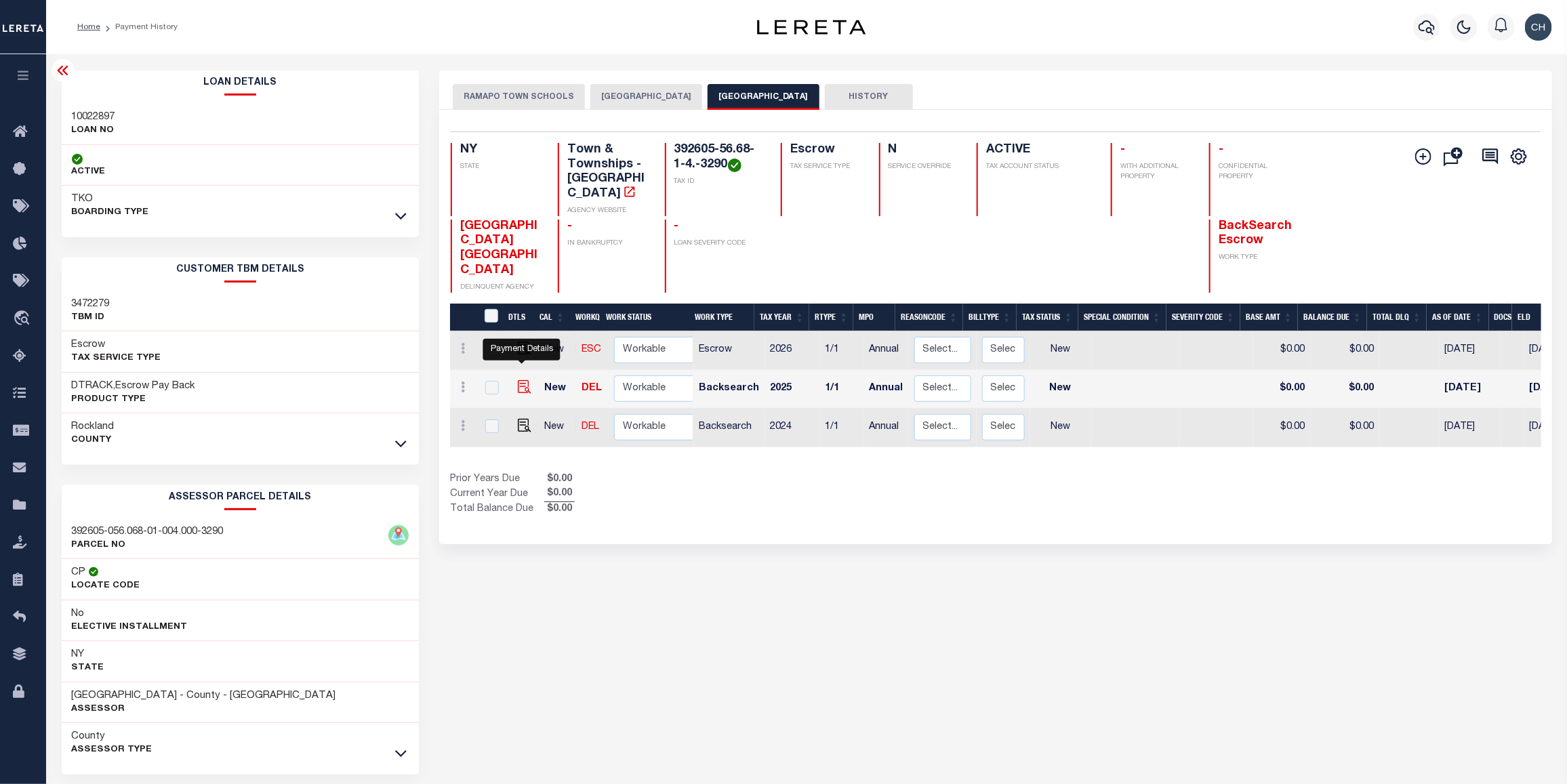
click at [518, 380] on img "" at bounding box center [525, 387] width 13 height 13
checkbox input "true"
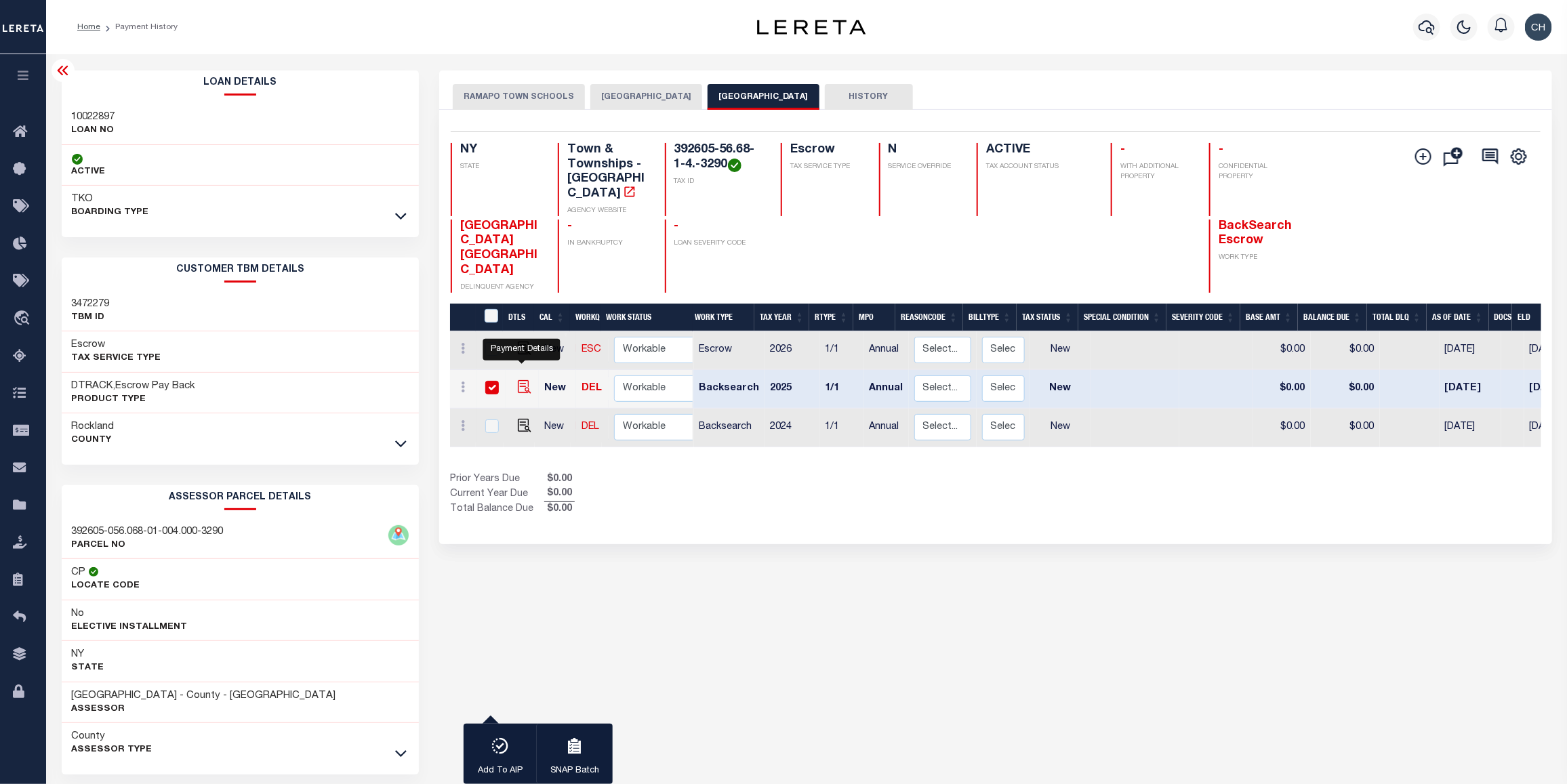
click at [518, 380] on img "" at bounding box center [525, 387] width 13 height 13
checkbox input "false"
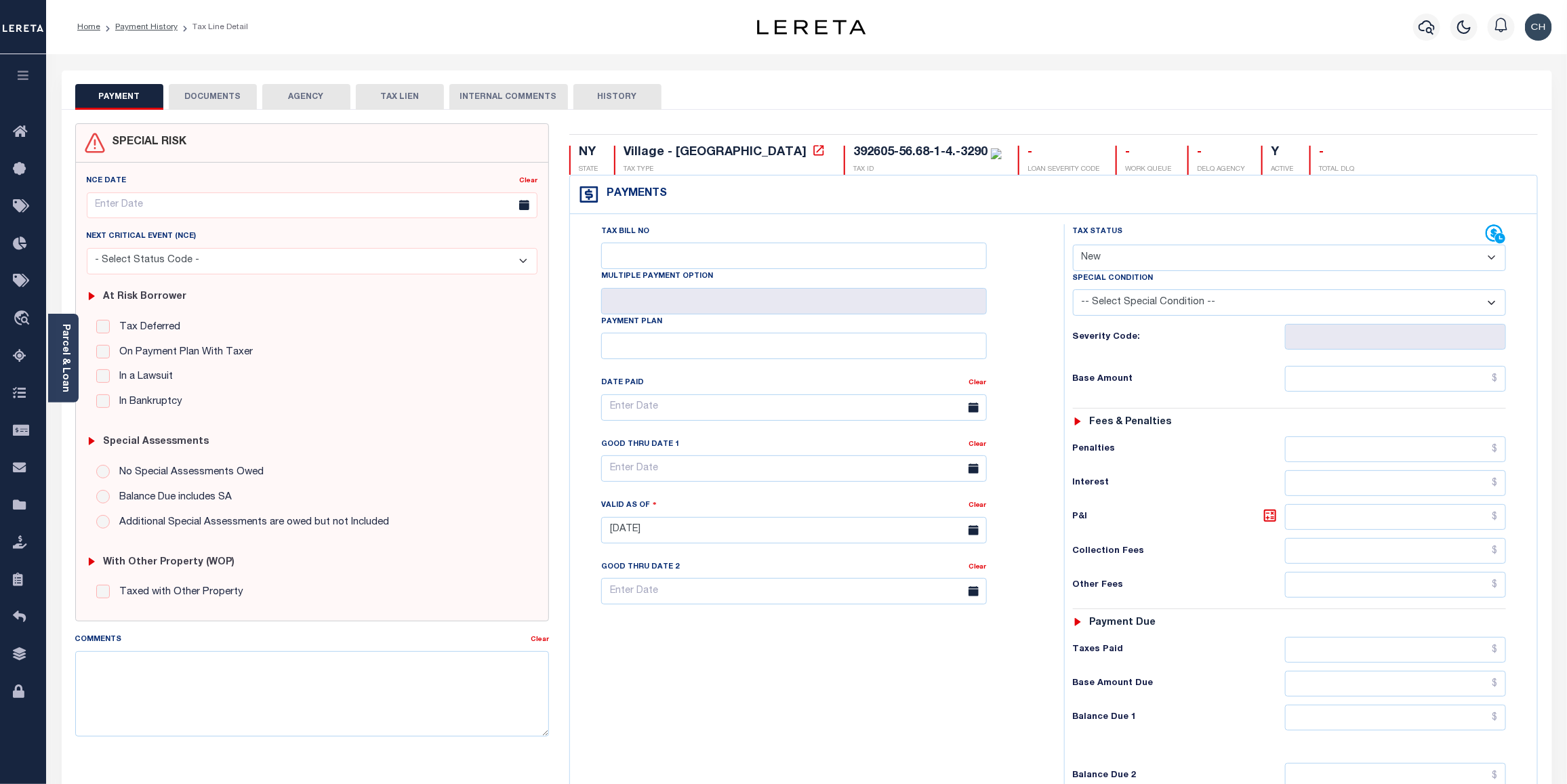
click at [1497, 261] on select "- Select Status Code - Open Due/Unpaid Paid Incomplete No Tax Due Internal Refu…" at bounding box center [1290, 258] width 434 height 26
select select "DUE"
click at [1073, 246] on select "- Select Status Code - Open Due/Unpaid Paid Incomplete No Tax Due Internal Refu…" at bounding box center [1290, 258] width 434 height 26
type input "[DATE]"
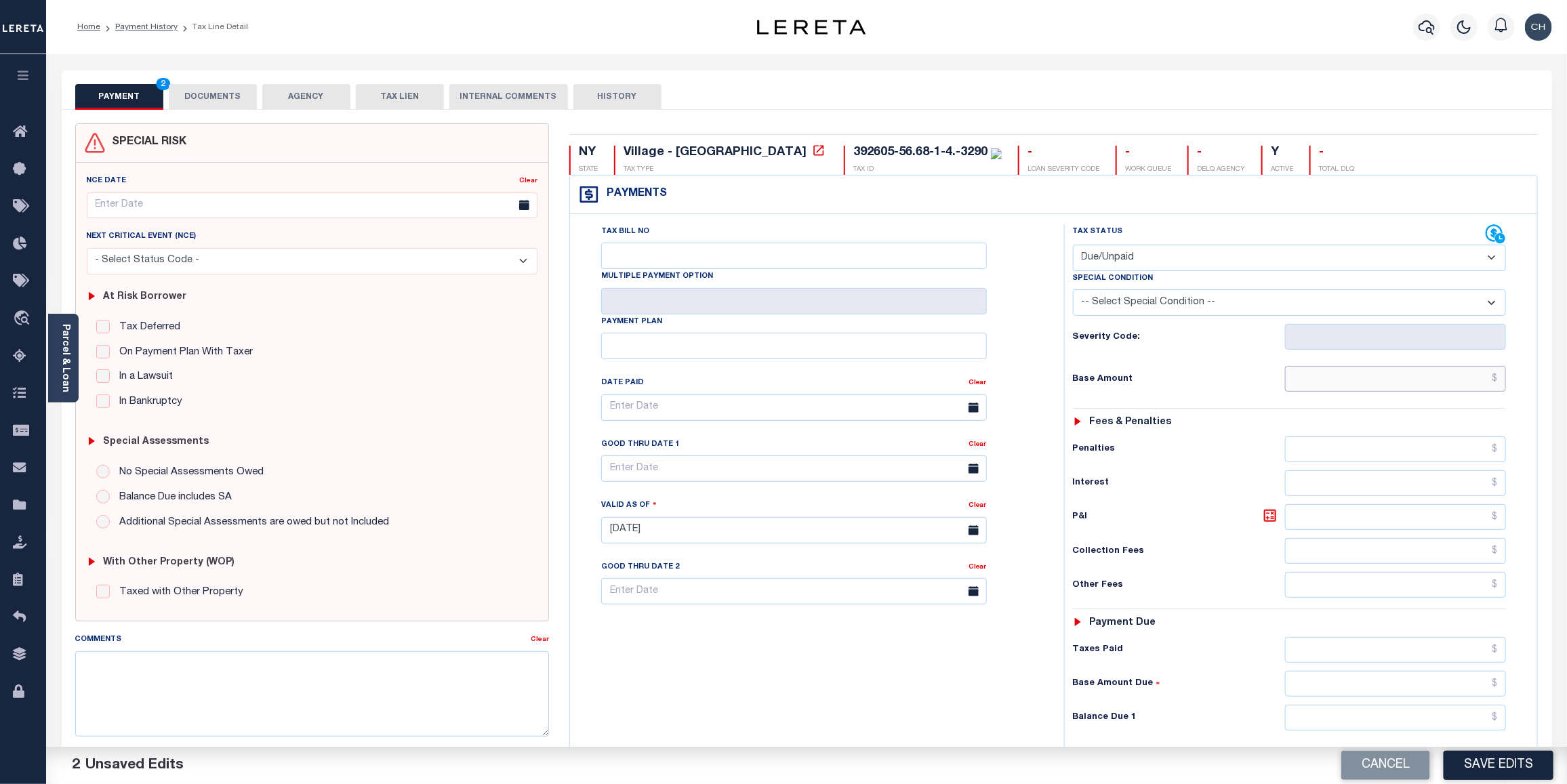
click at [1444, 382] on input "text" at bounding box center [1395, 378] width 221 height 26
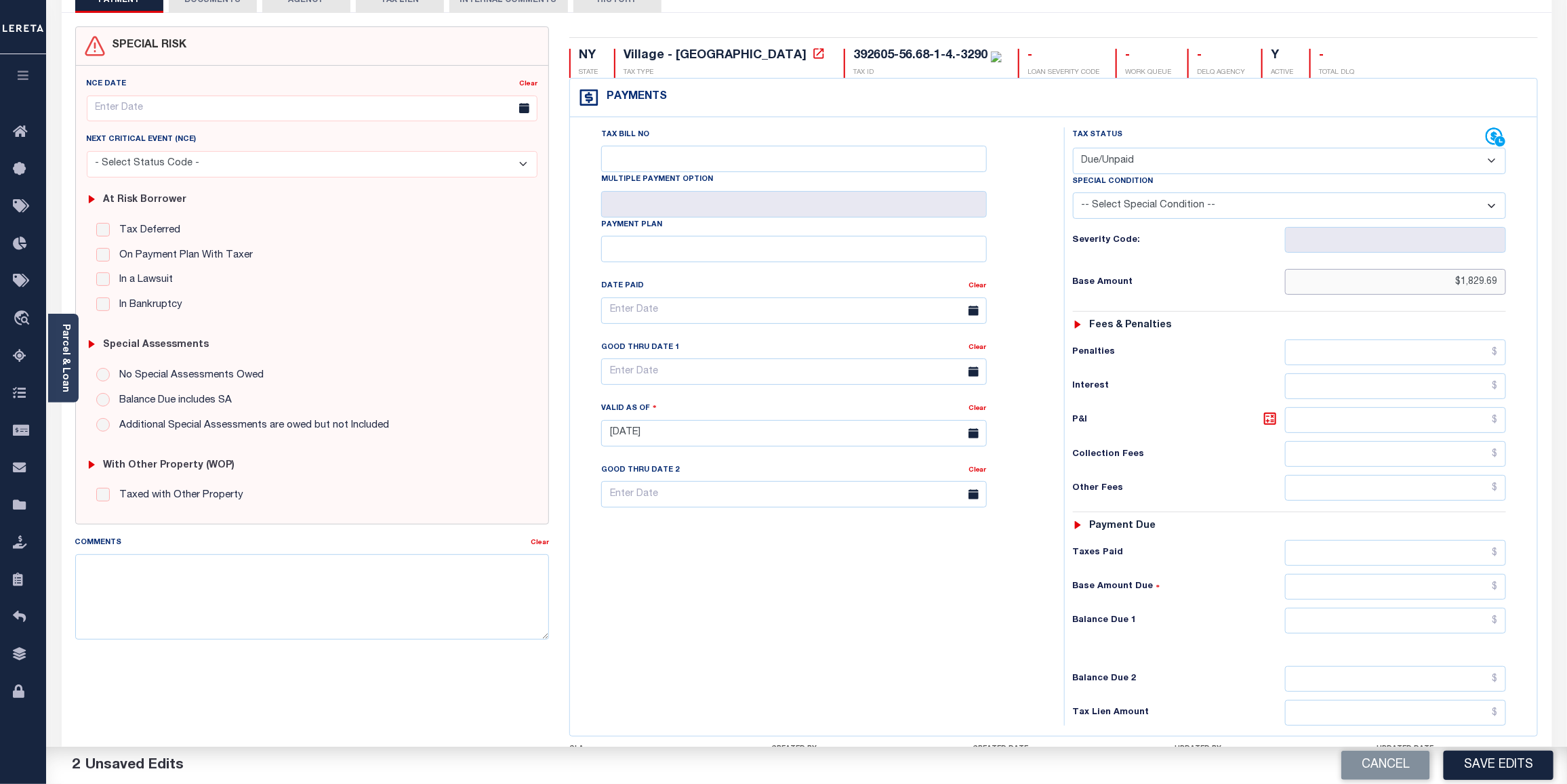
scroll to position [220, 0]
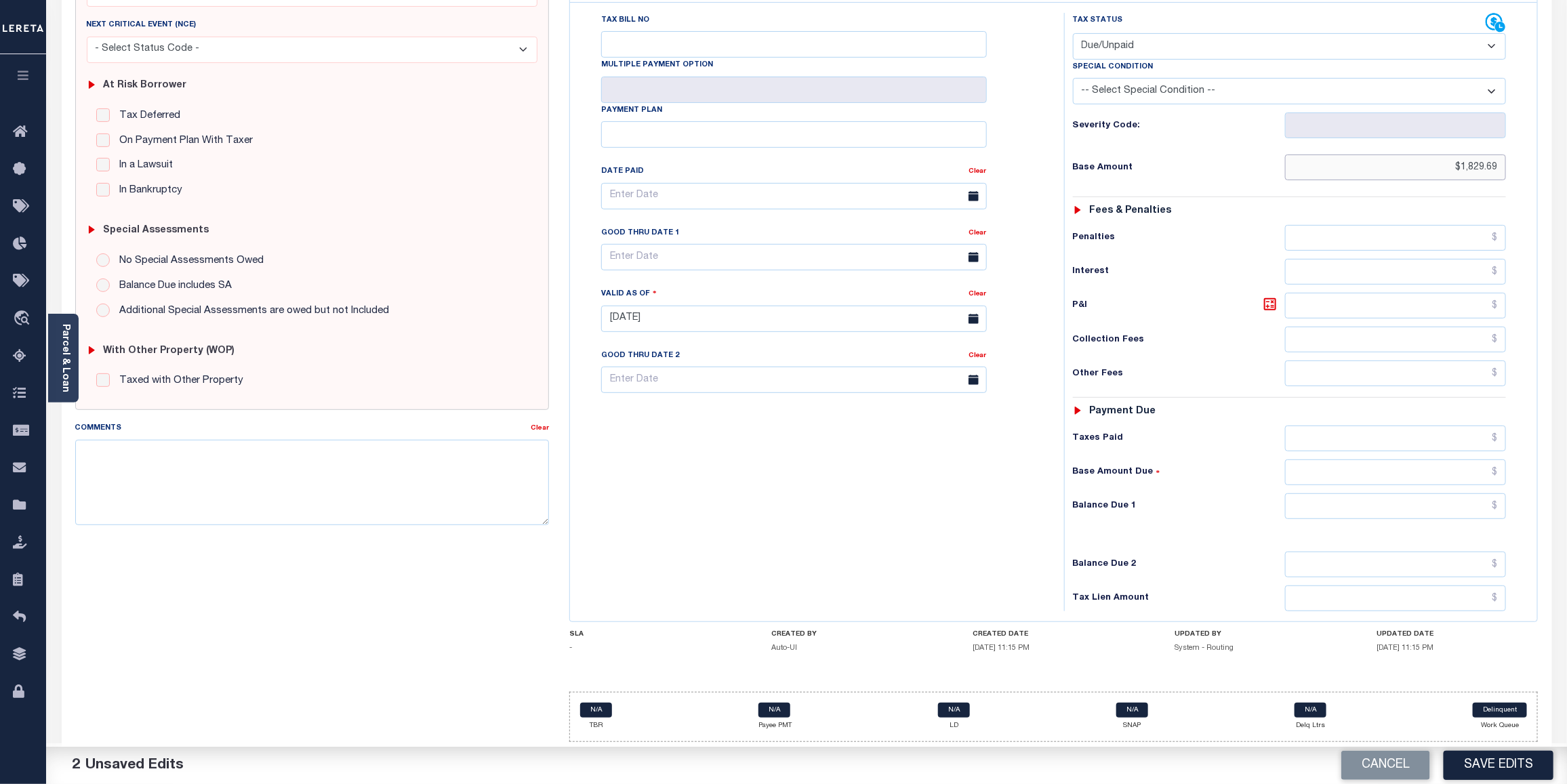
type input "$1,829.69"
click at [1397, 504] on input "text" at bounding box center [1395, 505] width 221 height 26
type input "$0.00"
click at [689, 196] on input "text" at bounding box center [794, 196] width 386 height 26
click at [718, 221] on select "January February March April May June July August September October" at bounding box center [684, 228] width 82 height 13
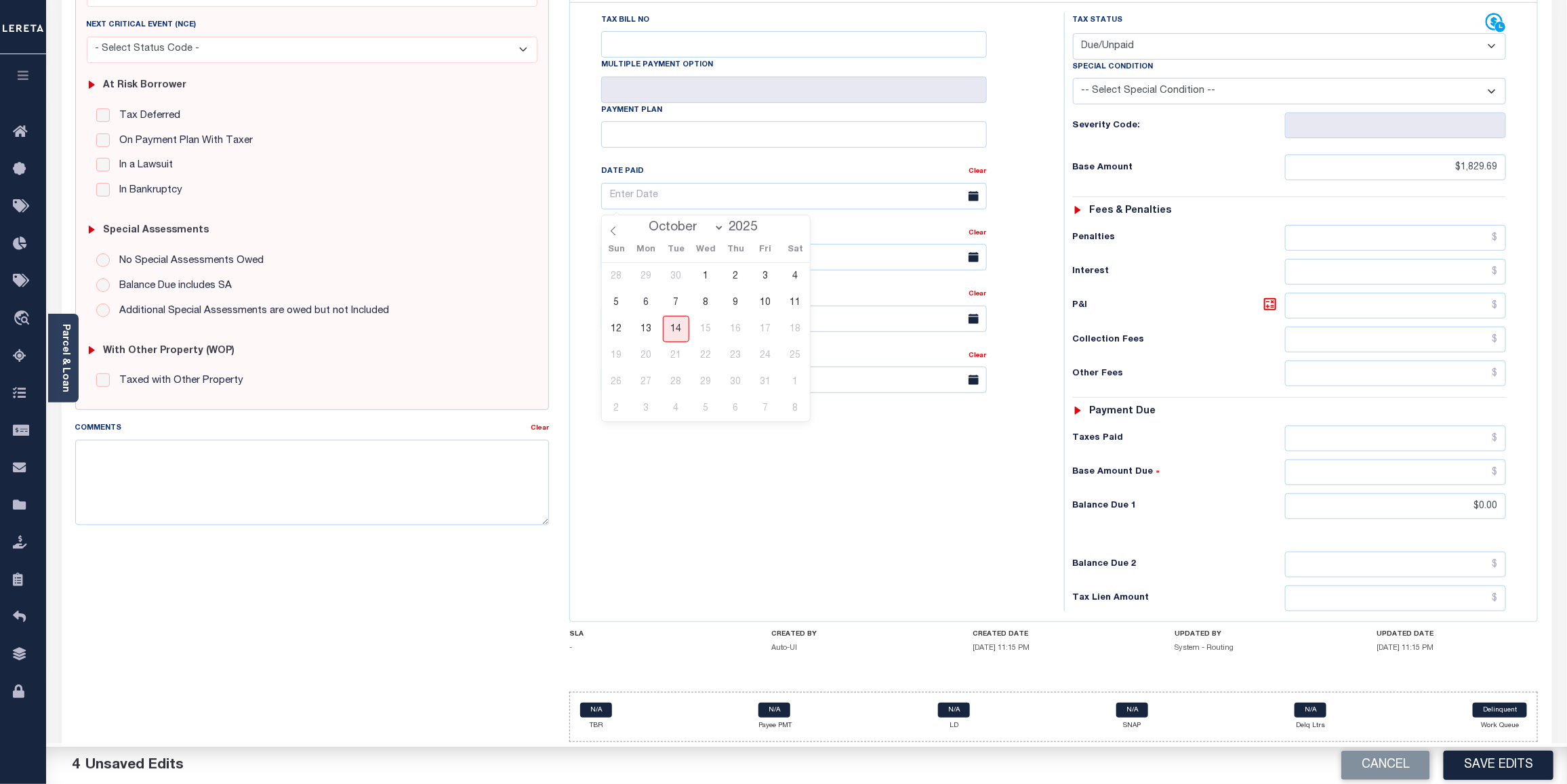
select select "5"
click at [643, 221] on select "January February March April May June July August September October" at bounding box center [684, 228] width 82 height 13
click at [706, 346] on span "25" at bounding box center [706, 355] width 26 height 26
type input "[DATE]"
click at [221, 451] on textarea "Comments" at bounding box center [312, 482] width 474 height 86
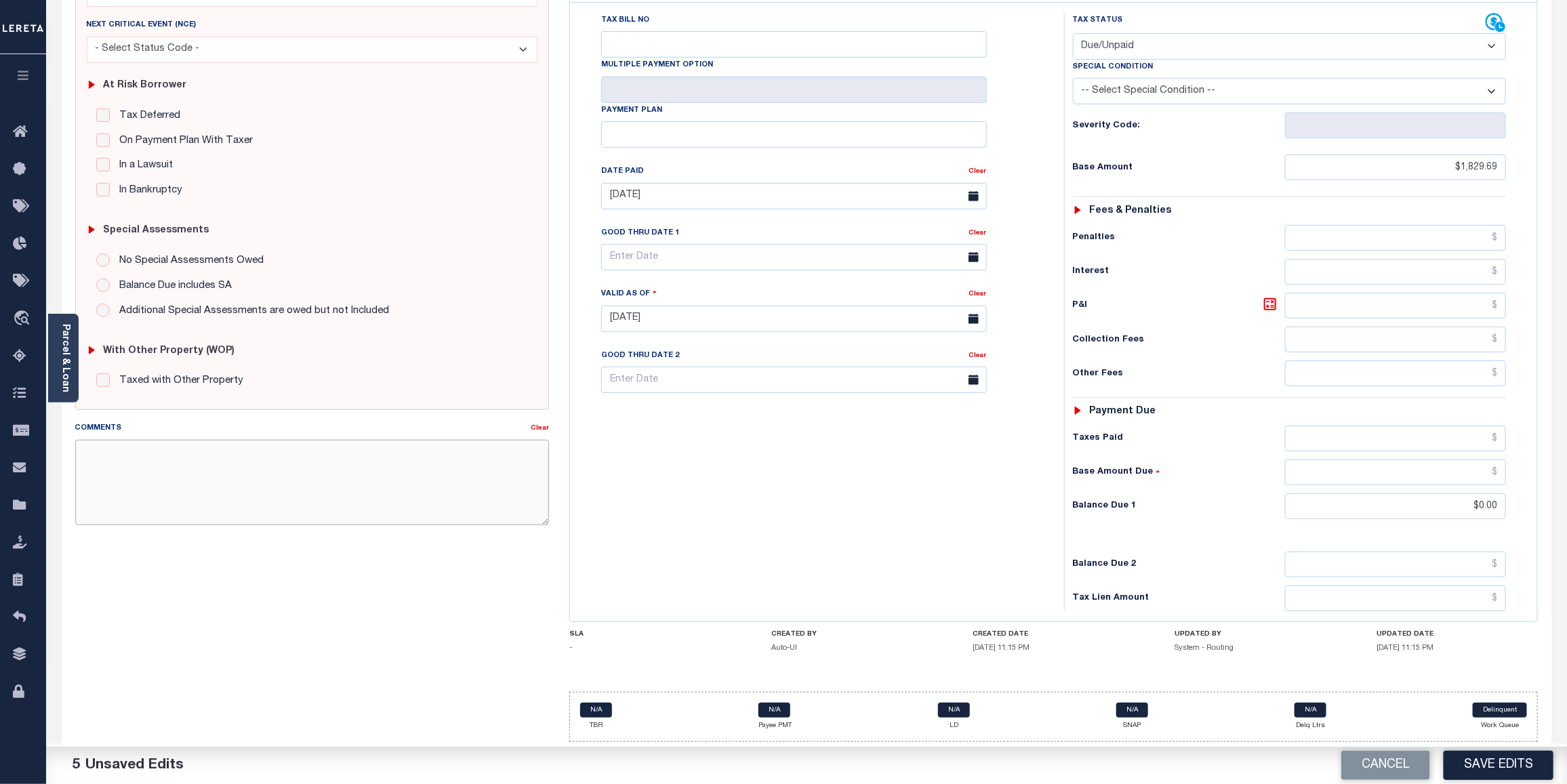
paste textarea "CAS-474377 2025/annual dlq Base $3,323.80 P/I $568.57-Lender Responsibility Tot…"
drag, startPoint x: 173, startPoint y: 444, endPoint x: 236, endPoint y: 493, distance: 79.8
click at [236, 493] on textarea "CAS-474377 2025/annual dlq Base $3,323.80 P/I $568.57-Lender Responsibility Tot…" at bounding box center [312, 482] width 474 height 86
type textarea "CAS-474377 2025/anual taxes paid current no priors."
click at [1473, 759] on button "Save Edits" at bounding box center [1499, 765] width 110 height 29
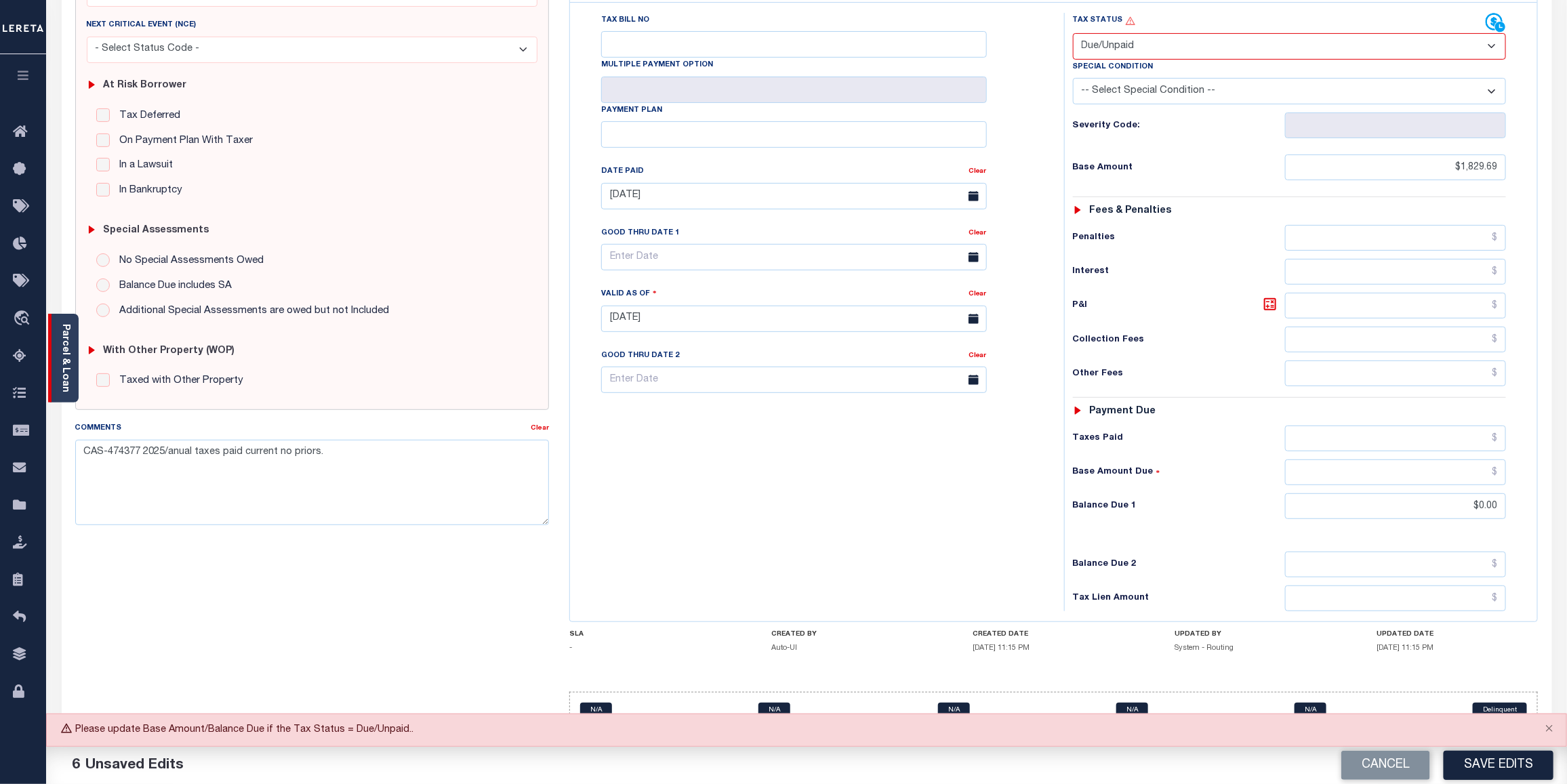
click at [55, 351] on div "Parcel & Loan" at bounding box center [63, 359] width 31 height 89
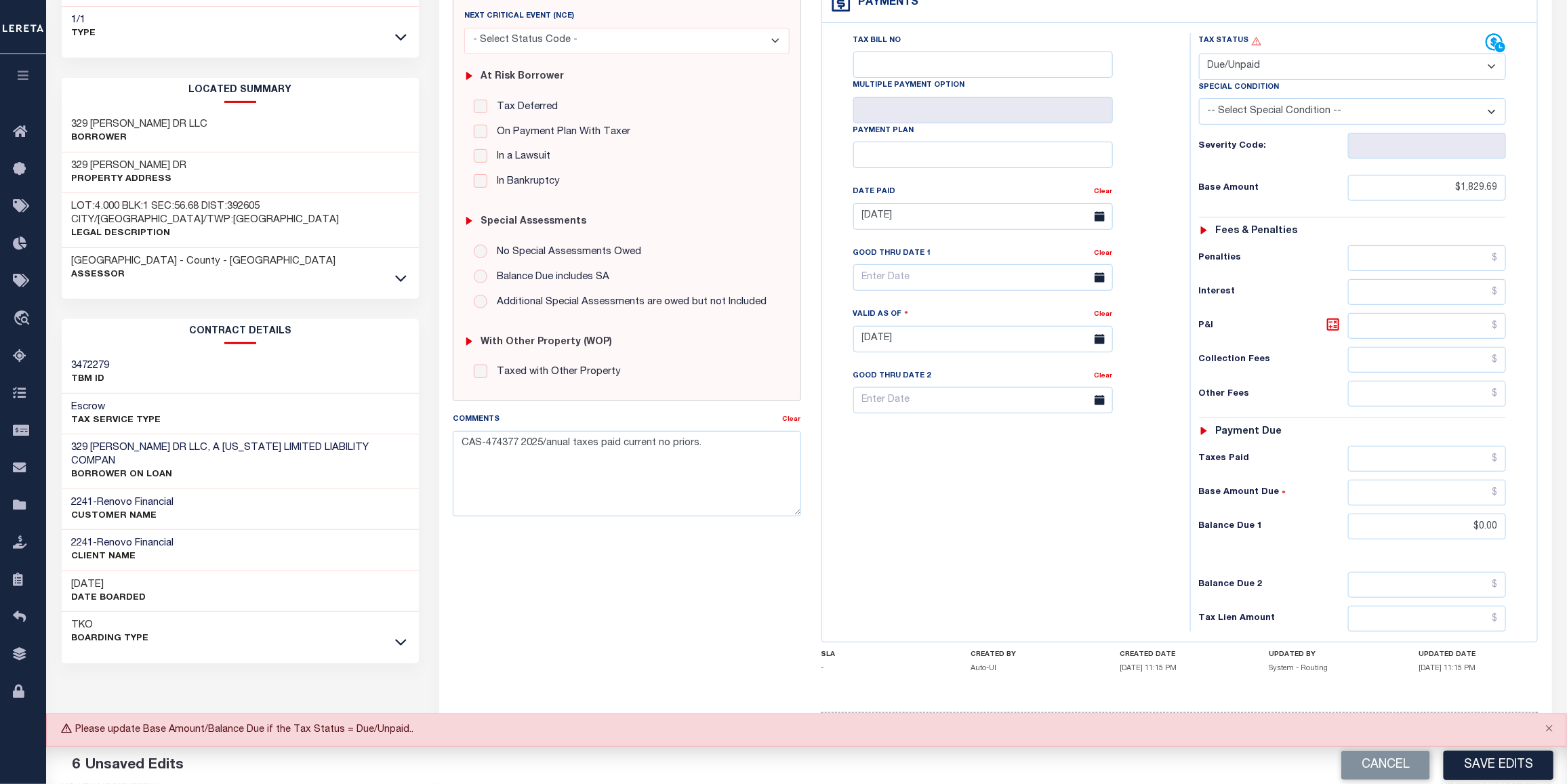
click at [1493, 54] on select "- Select Status Code - Open Due/Unpaid Paid Incomplete No Tax Due Internal Refu…" at bounding box center [1353, 67] width 308 height 26
select select "PYD"
click at [1199, 54] on select "- Select Status Code - Open Due/Unpaid Paid Incomplete No Tax Due Internal Refu…" at bounding box center [1353, 67] width 308 height 26
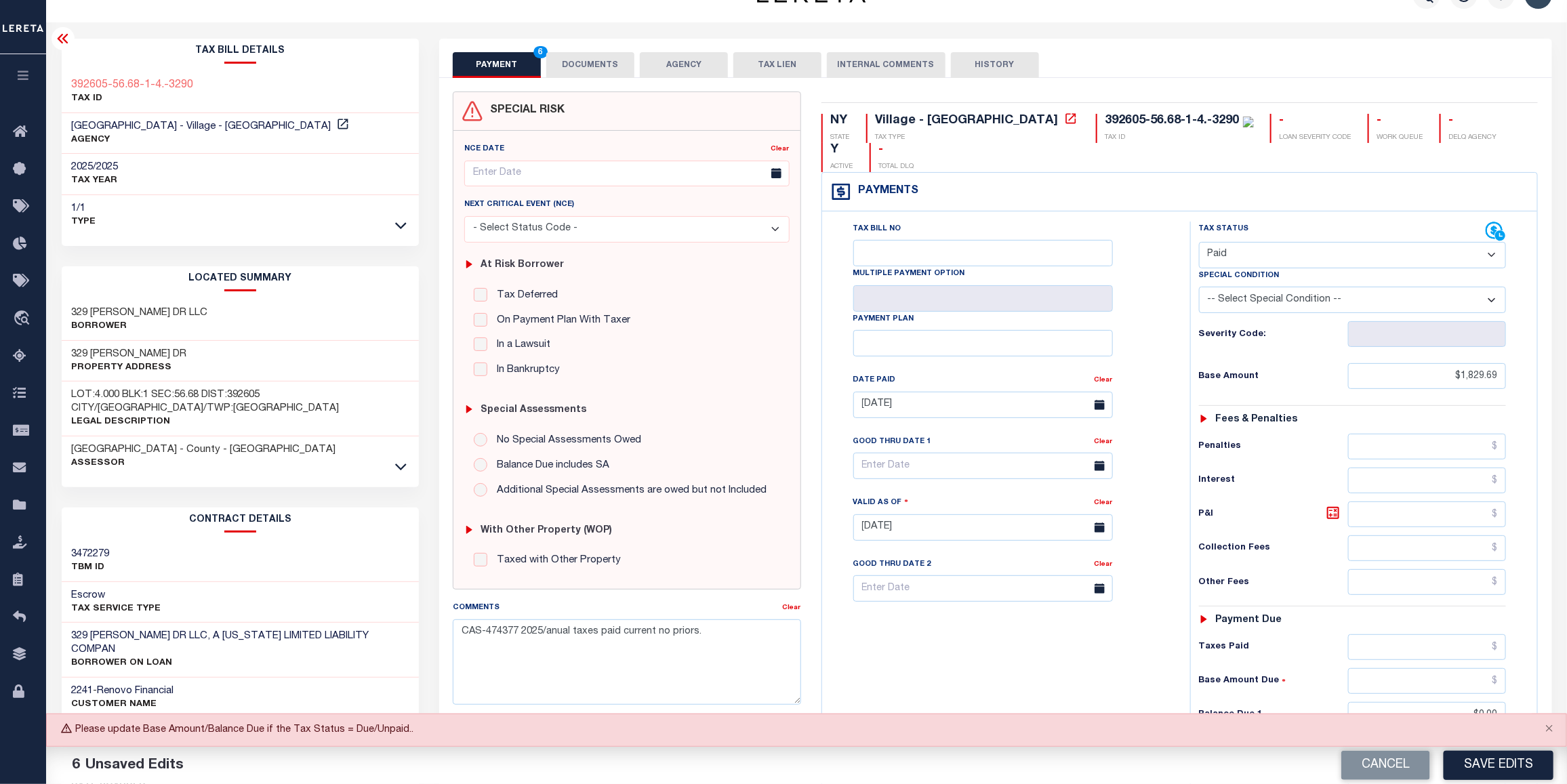
scroll to position [0, 0]
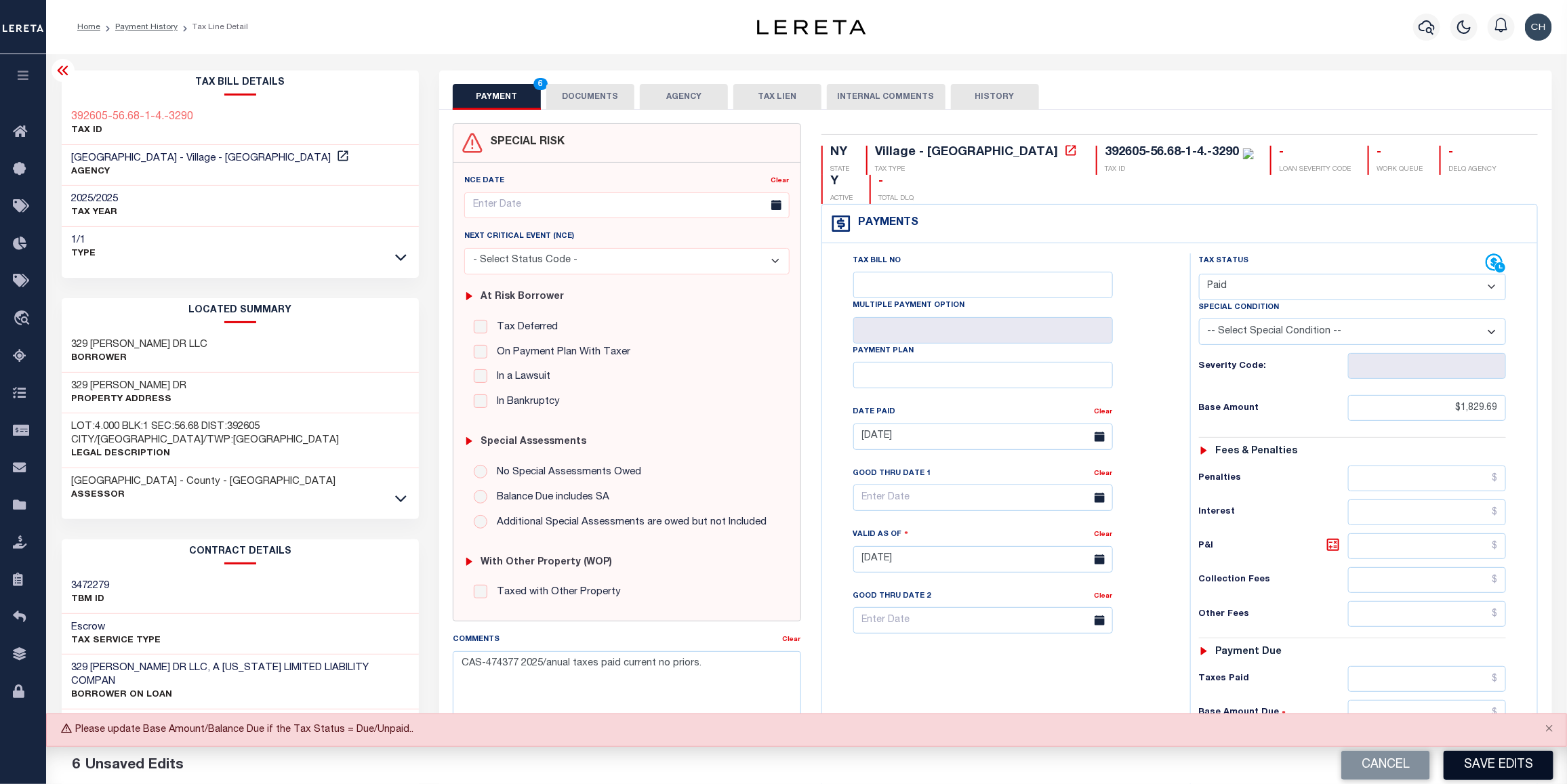
click at [1502, 769] on button "Save Edits" at bounding box center [1499, 765] width 110 height 29
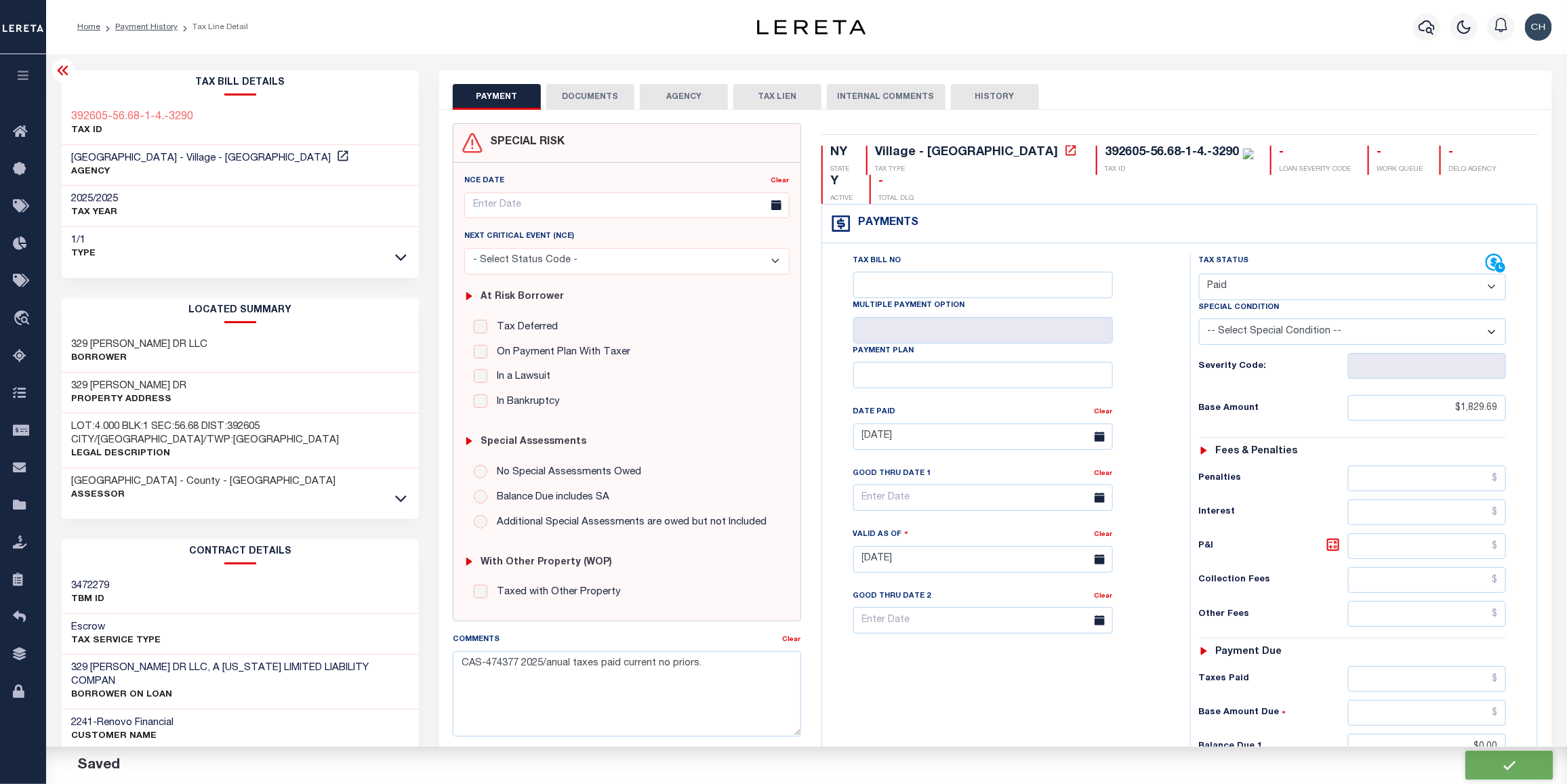
checkbox input "false"
type input "$1,829.69"
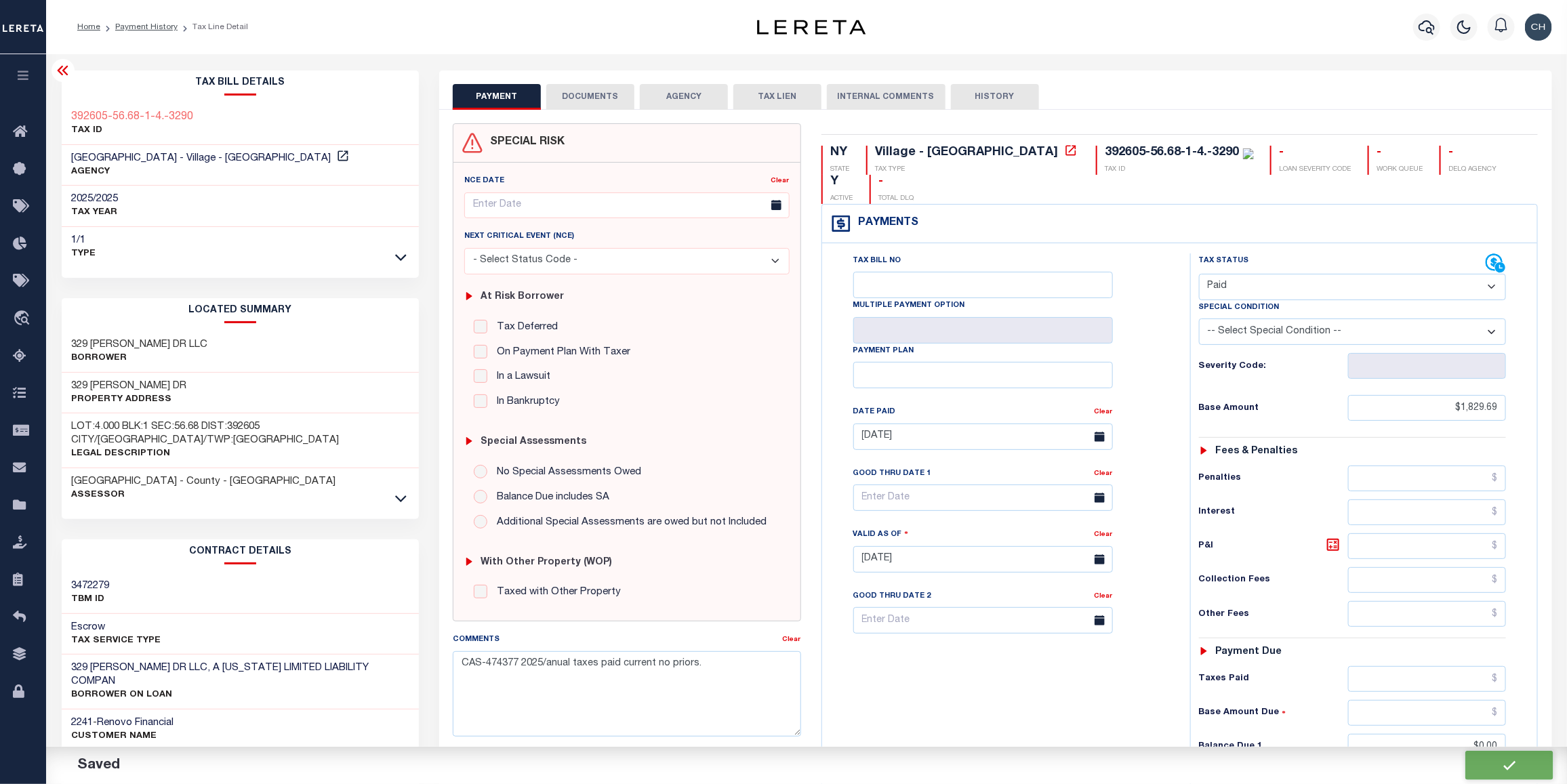
type input "$0"
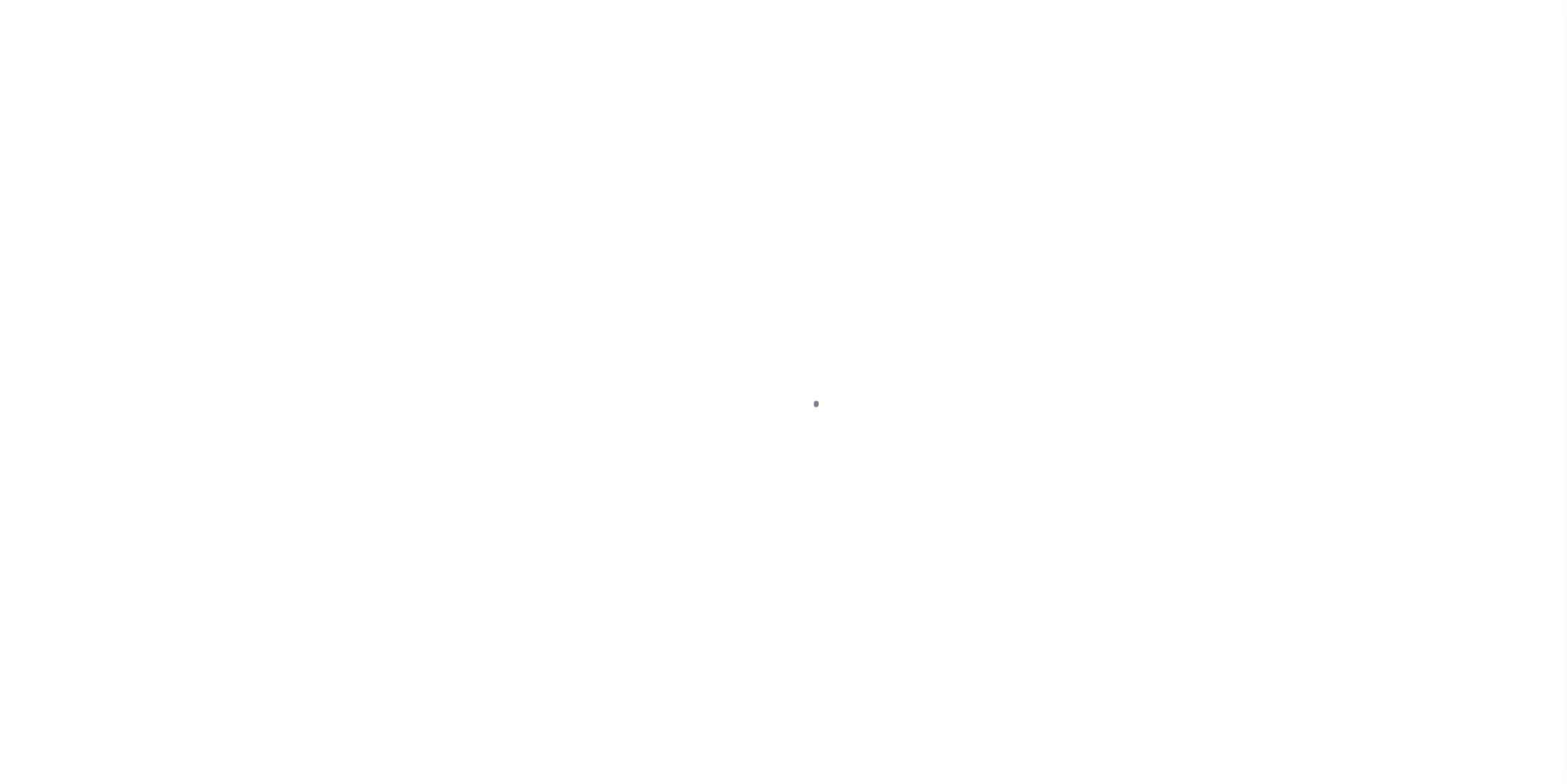
select select "PYD"
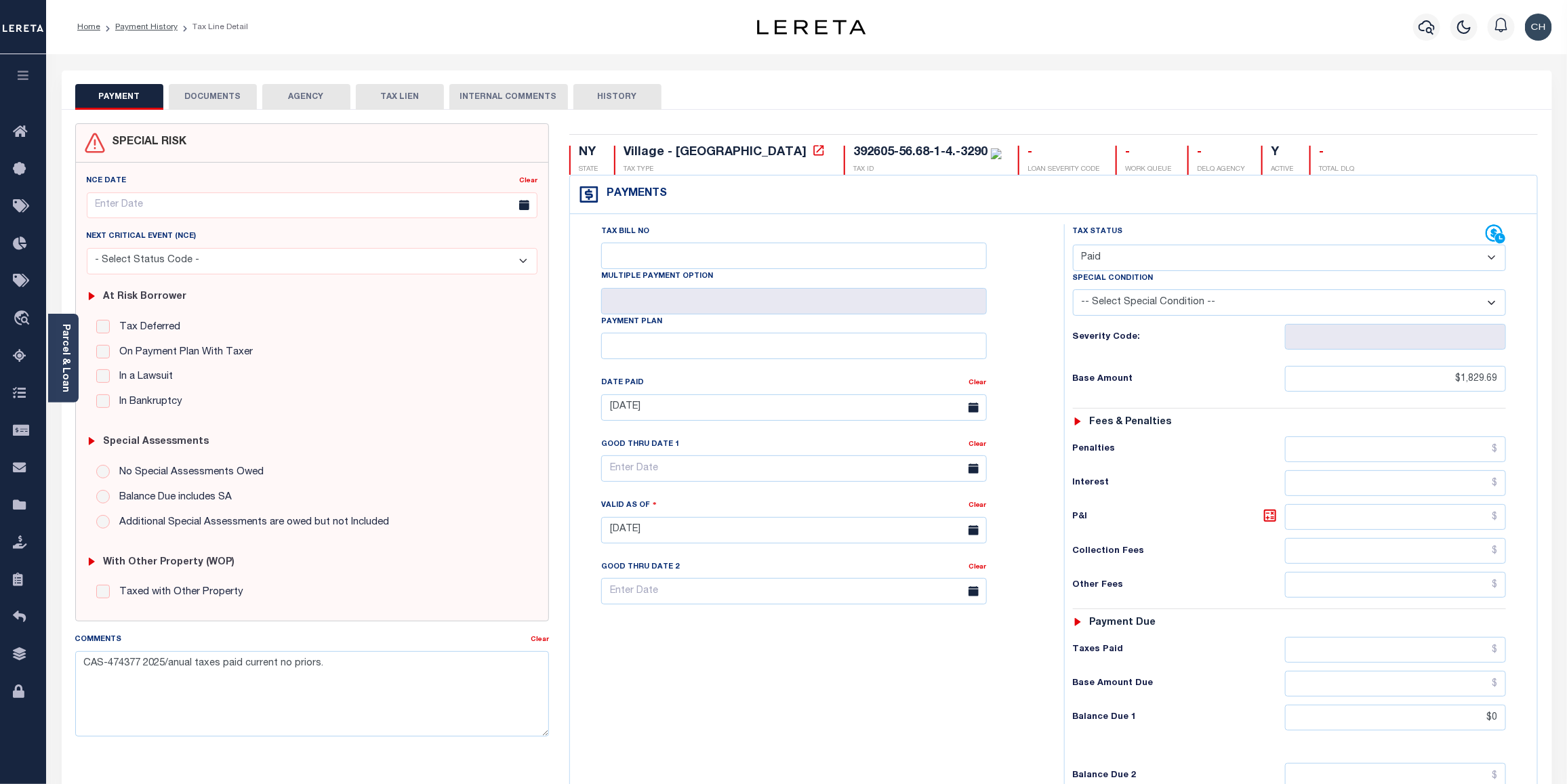
drag, startPoint x: 197, startPoint y: 93, endPoint x: 471, endPoint y: 168, distance: 284.1
click at [202, 95] on button "DOCUMENTS" at bounding box center [213, 96] width 88 height 26
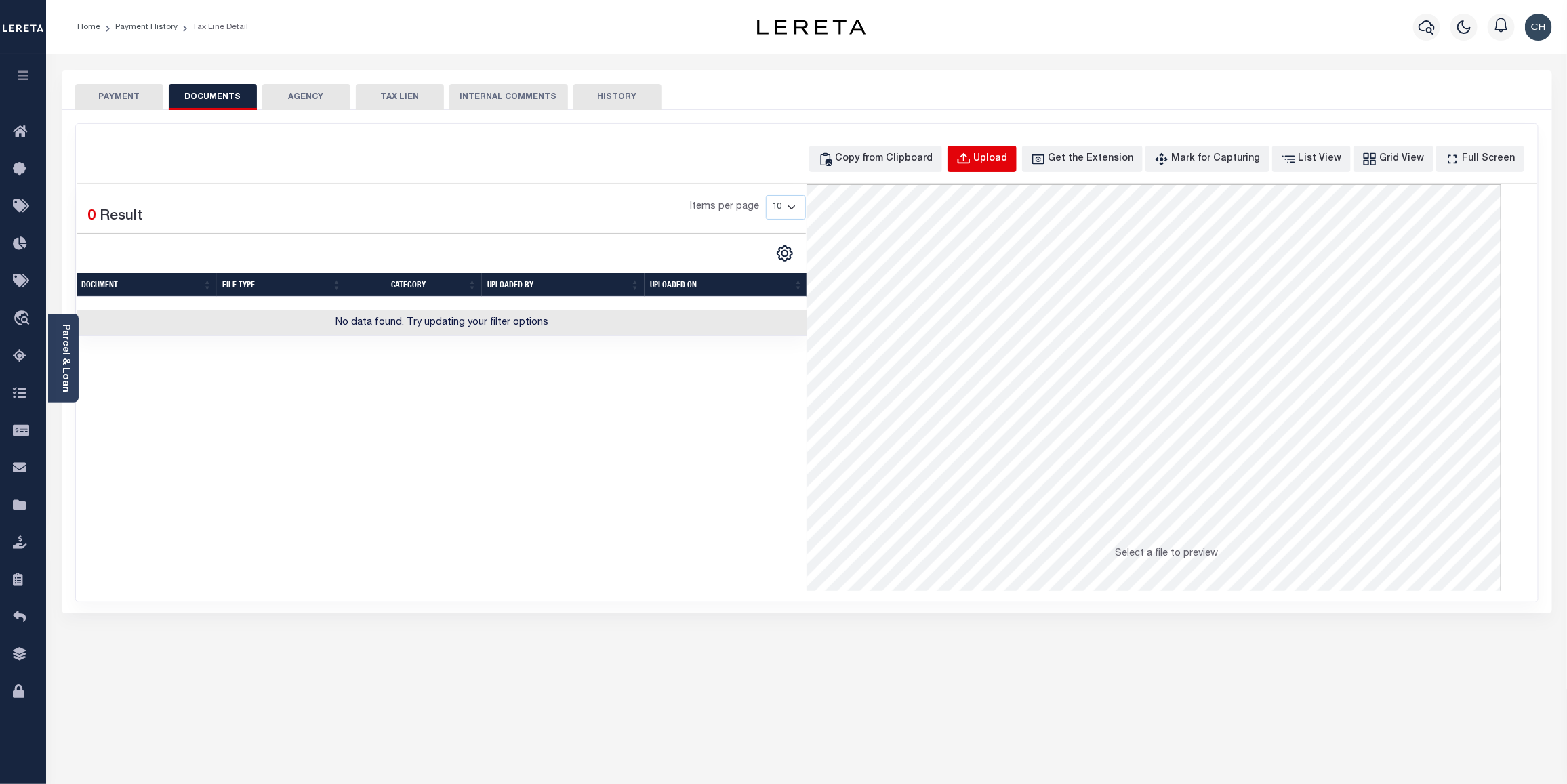
click at [997, 162] on button "Upload" at bounding box center [982, 159] width 69 height 26
select select "POP"
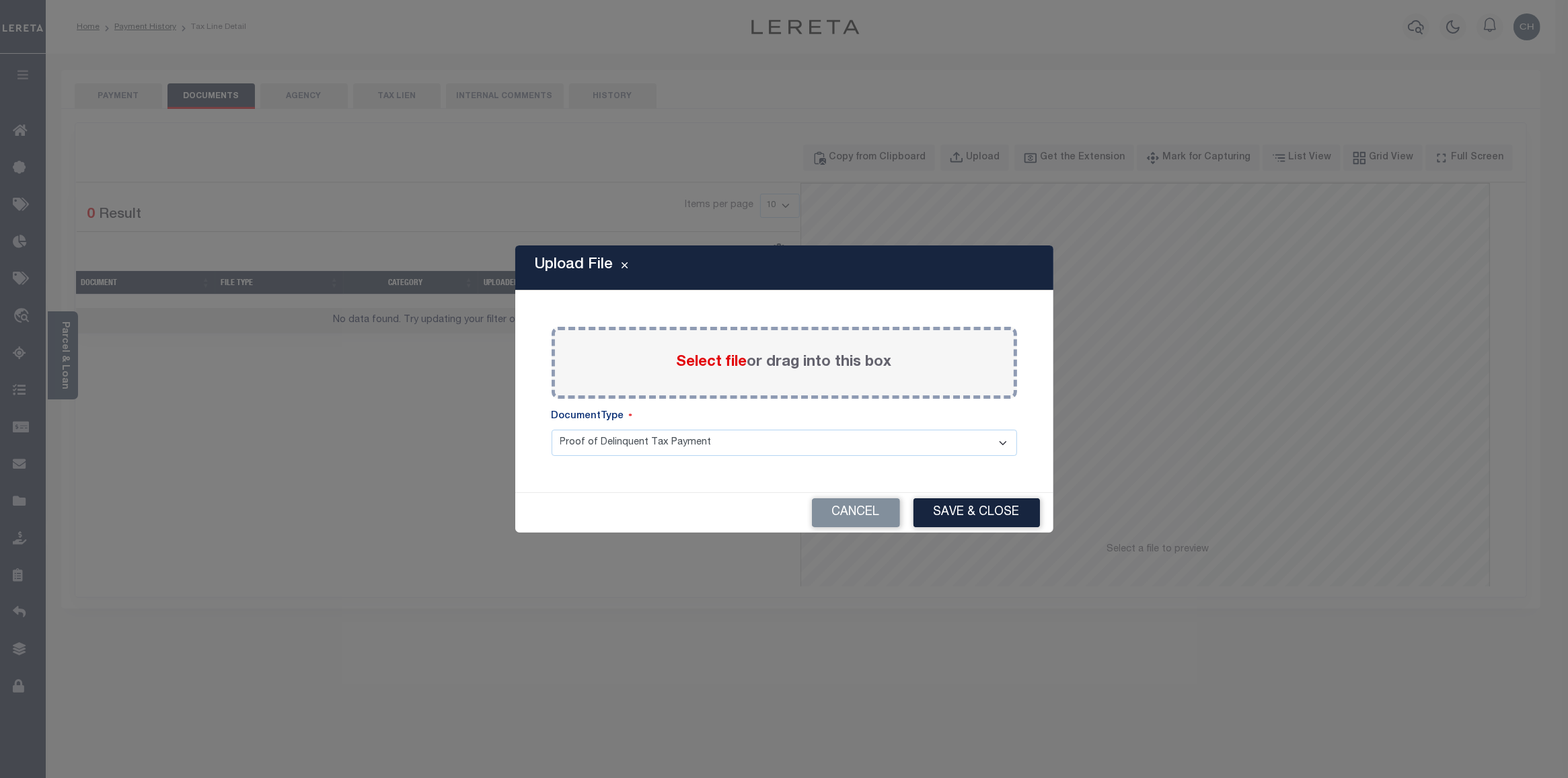
click at [735, 368] on span "Select file" at bounding box center [712, 362] width 70 height 15
click at [0, 0] on input "Select file or drag into this box" at bounding box center [0, 0] width 0 height 0
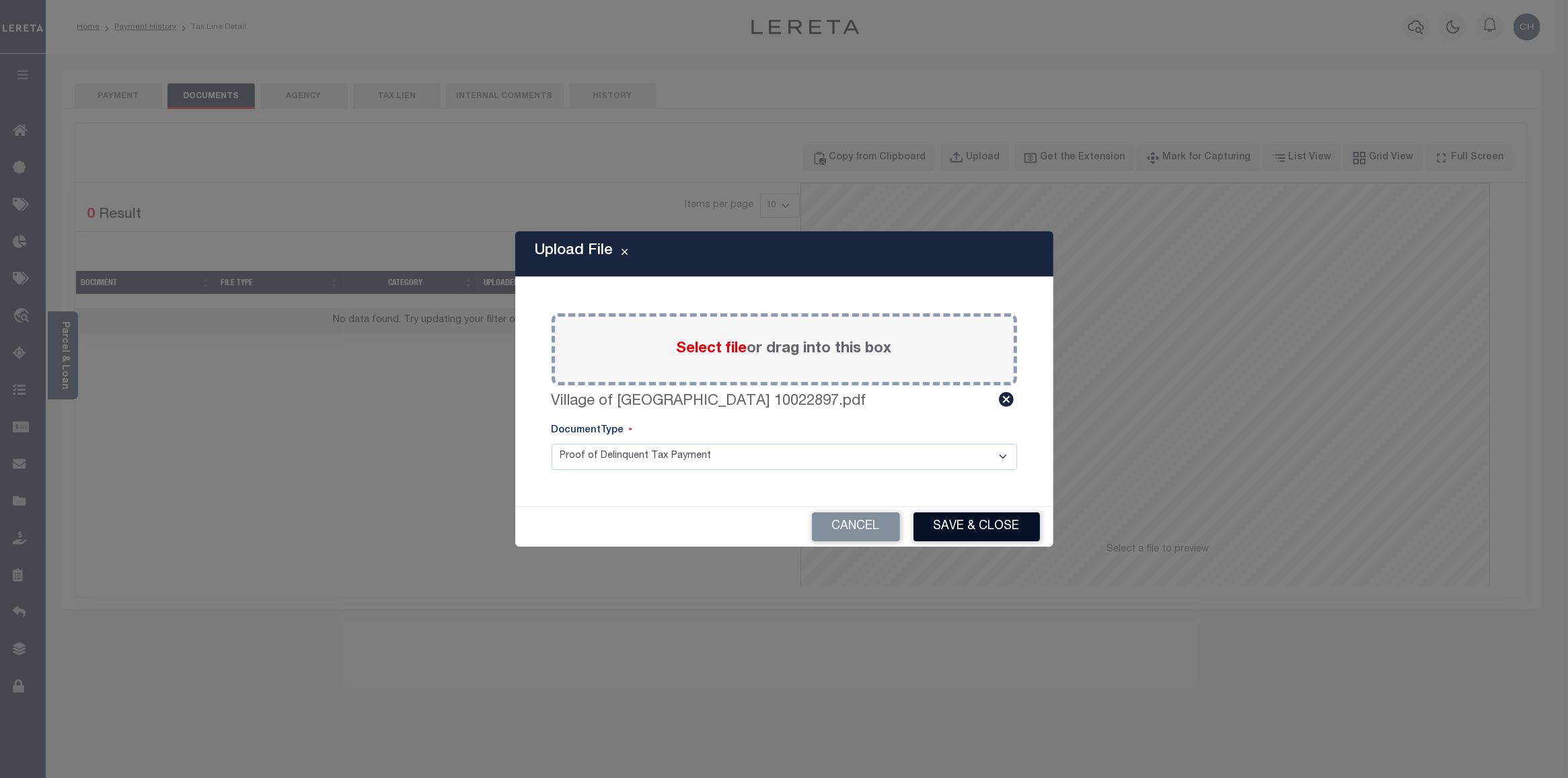
click at [950, 523] on button "Save & Close" at bounding box center [976, 526] width 127 height 29
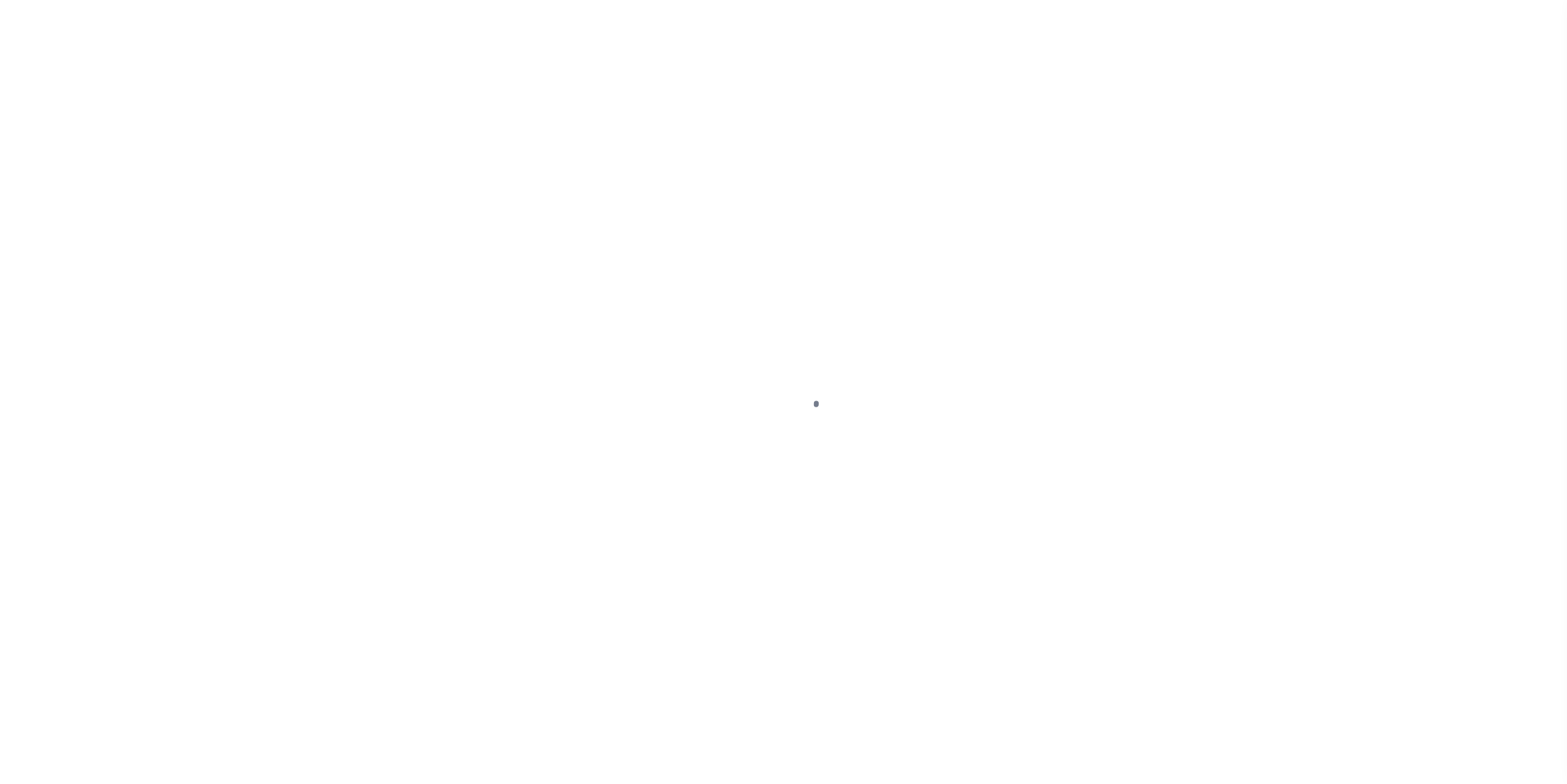
select select "NW2"
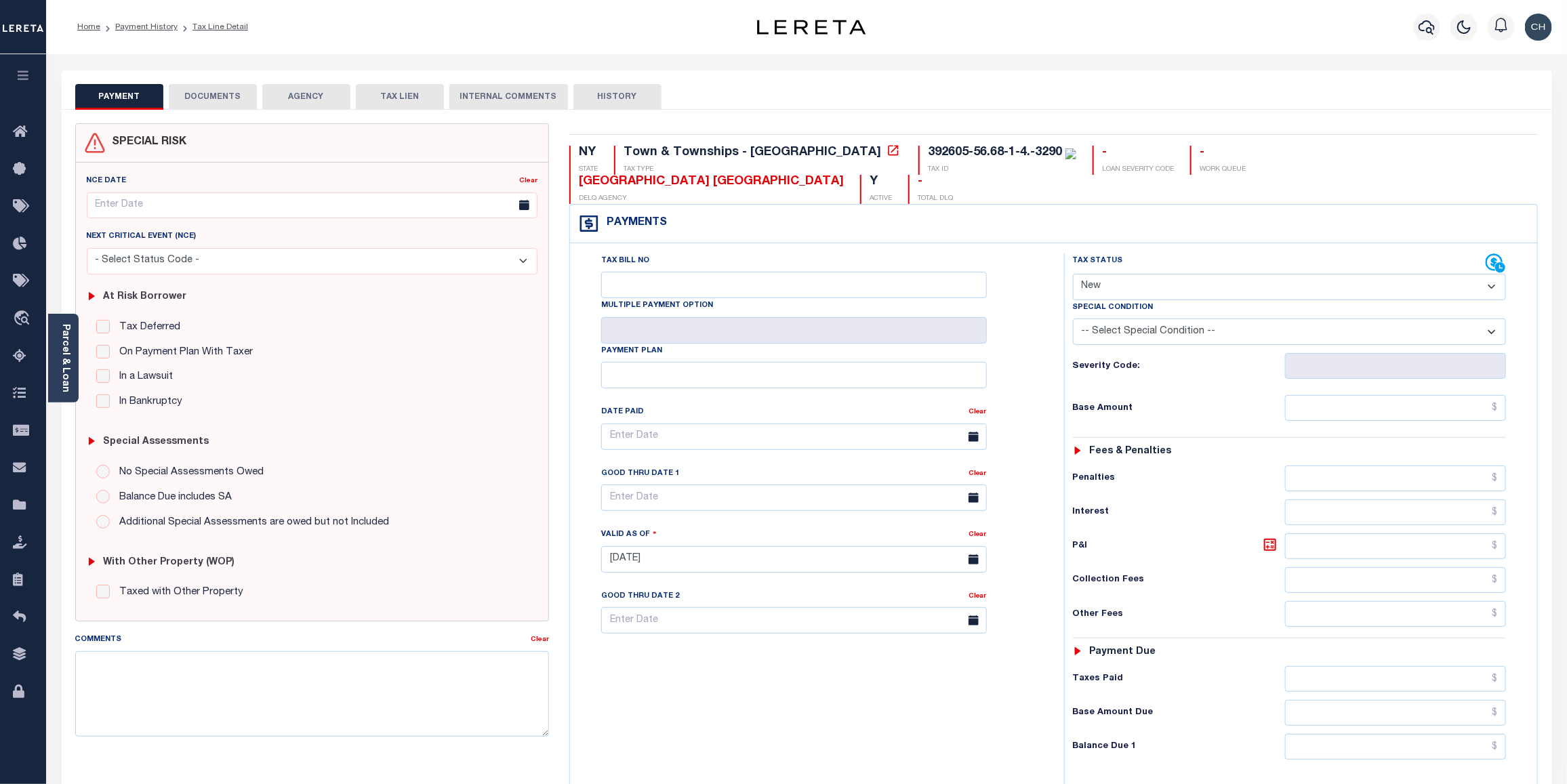
click at [1494, 274] on select "- Select Status Code - Open Due/Unpaid Paid Incomplete No Tax Due Internal Refu…" at bounding box center [1290, 287] width 434 height 26
select select "PYD"
click at [1073, 274] on select "- Select Status Code - Open Due/Unpaid Paid Incomplete No Tax Due Internal Refu…" at bounding box center [1290, 287] width 434 height 26
type input "[DATE]"
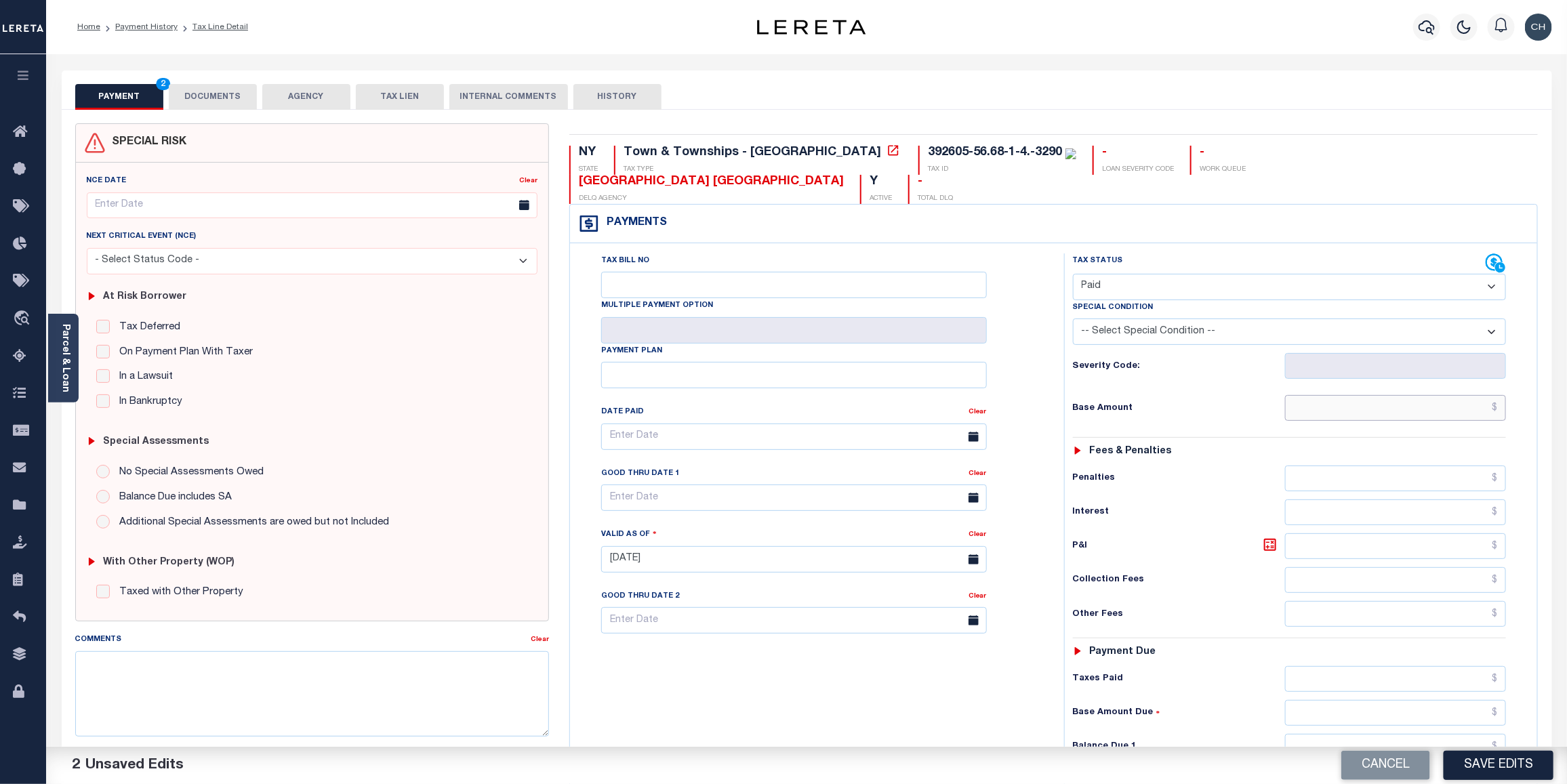
click at [1386, 395] on input "text" at bounding box center [1395, 407] width 221 height 26
click at [1427, 395] on input "text" at bounding box center [1395, 407] width 221 height 26
type input "$12,071.71"
click at [756, 424] on input "text" at bounding box center [794, 437] width 386 height 26
click at [741, 599] on span "30" at bounding box center [736, 594] width 26 height 26
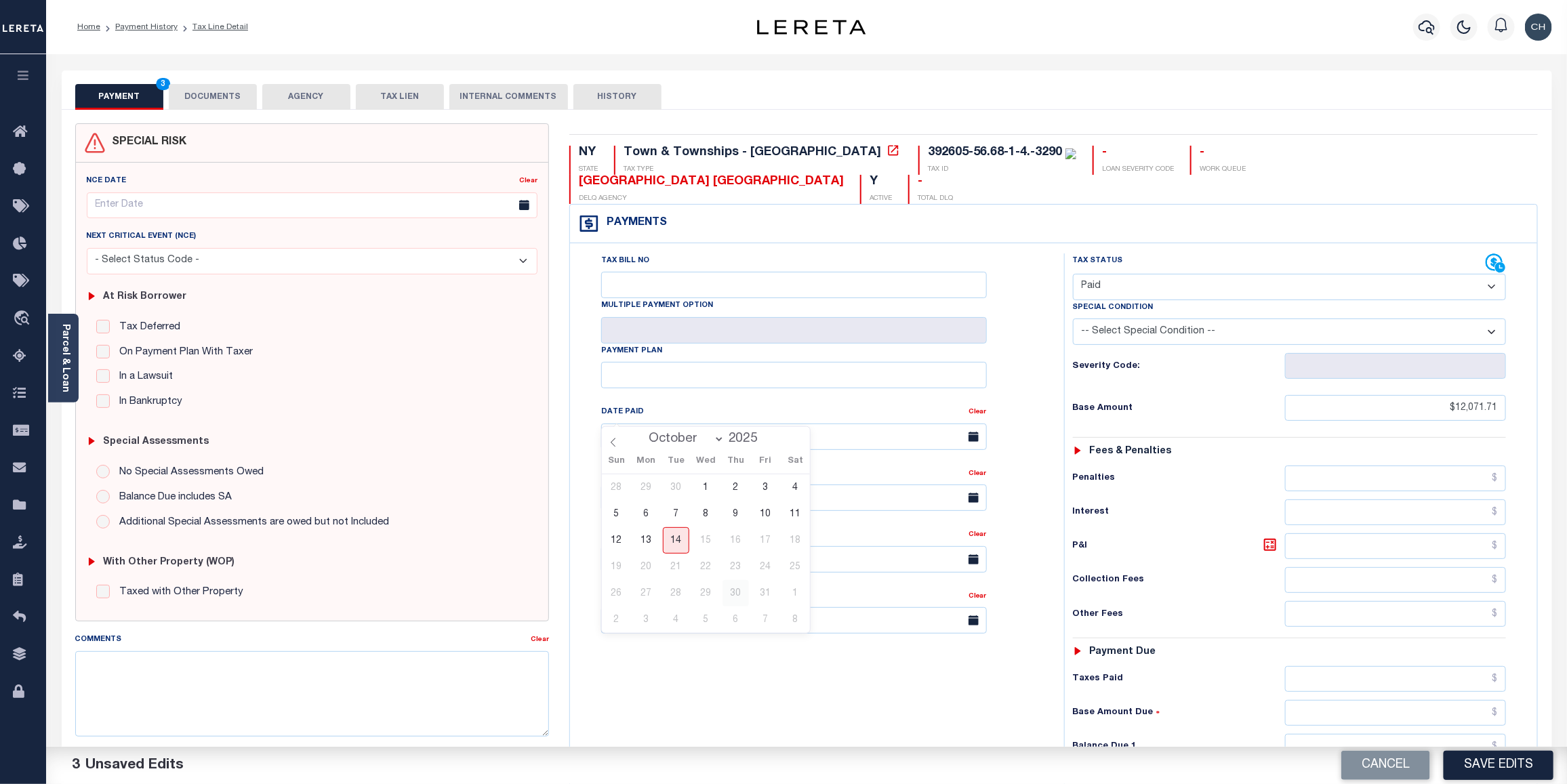
click at [739, 595] on span "30" at bounding box center [736, 594] width 26 height 26
click at [722, 441] on select "January February March April May June July August September October" at bounding box center [684, 439] width 82 height 13
select select "8"
click at [643, 432] on select "January February March April May June July August September October" at bounding box center [684, 439] width 82 height 13
click at [676, 596] on span "30" at bounding box center [676, 594] width 26 height 26
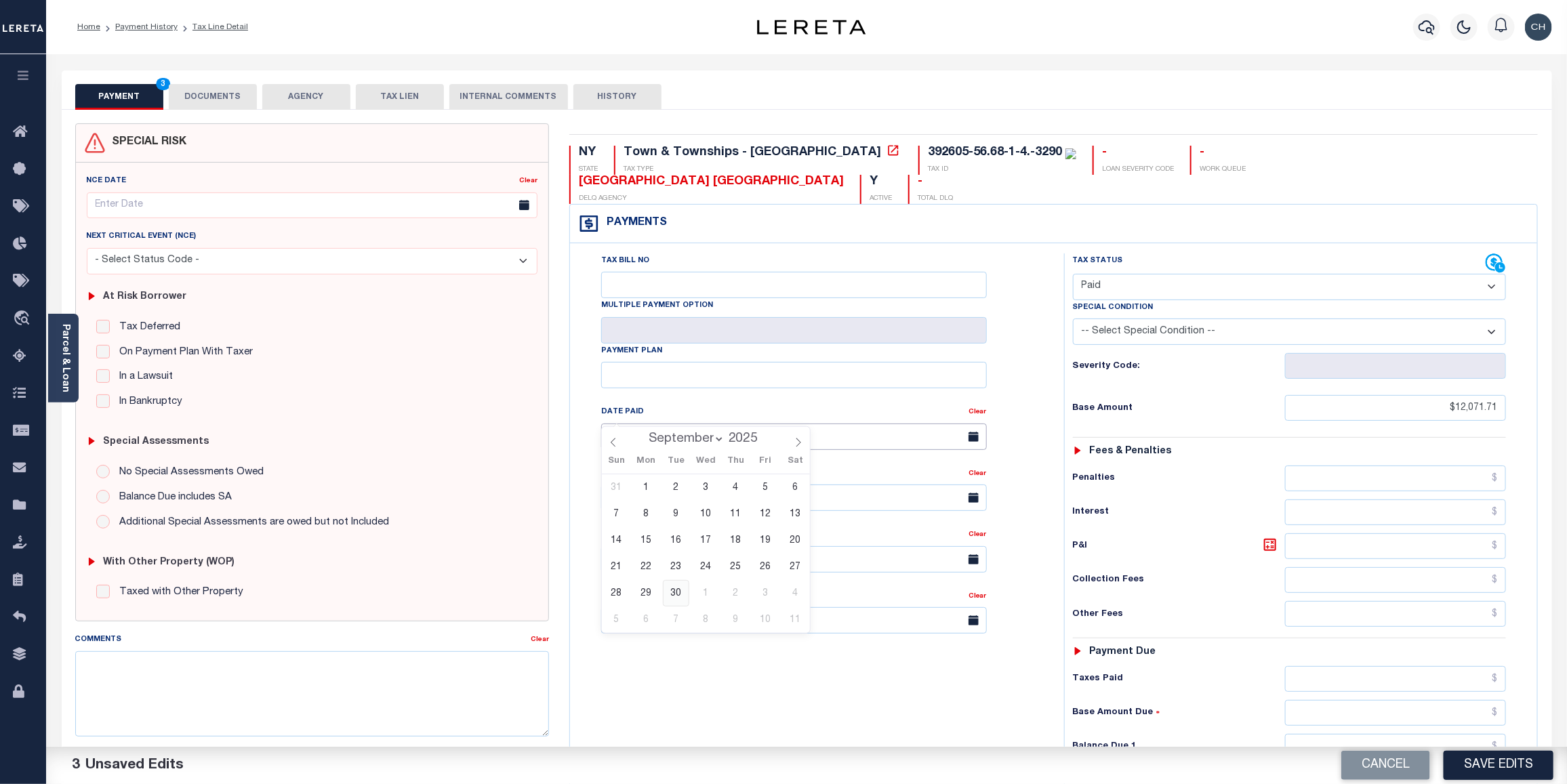
type input "[DATE]"
click at [181, 683] on textarea "Comments" at bounding box center [312, 694] width 474 height 86
click at [340, 669] on textarea "Comments" at bounding box center [312, 694] width 474 height 86
type textarea "CAS 49000 Town taxes paid currrent"
click at [1503, 763] on button "Save Edits" at bounding box center [1499, 765] width 110 height 29
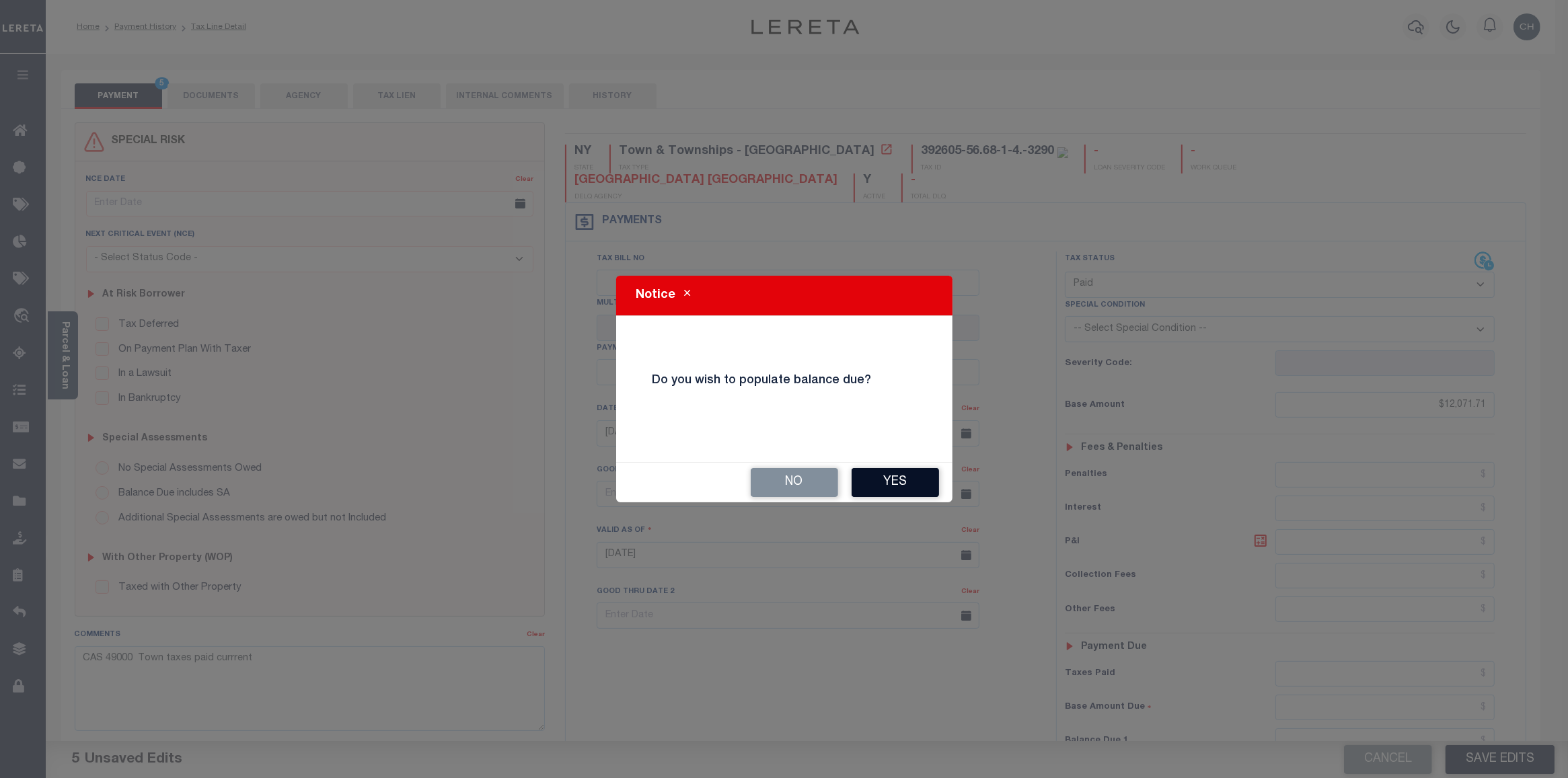
click at [908, 484] on button "Yes" at bounding box center [895, 482] width 88 height 29
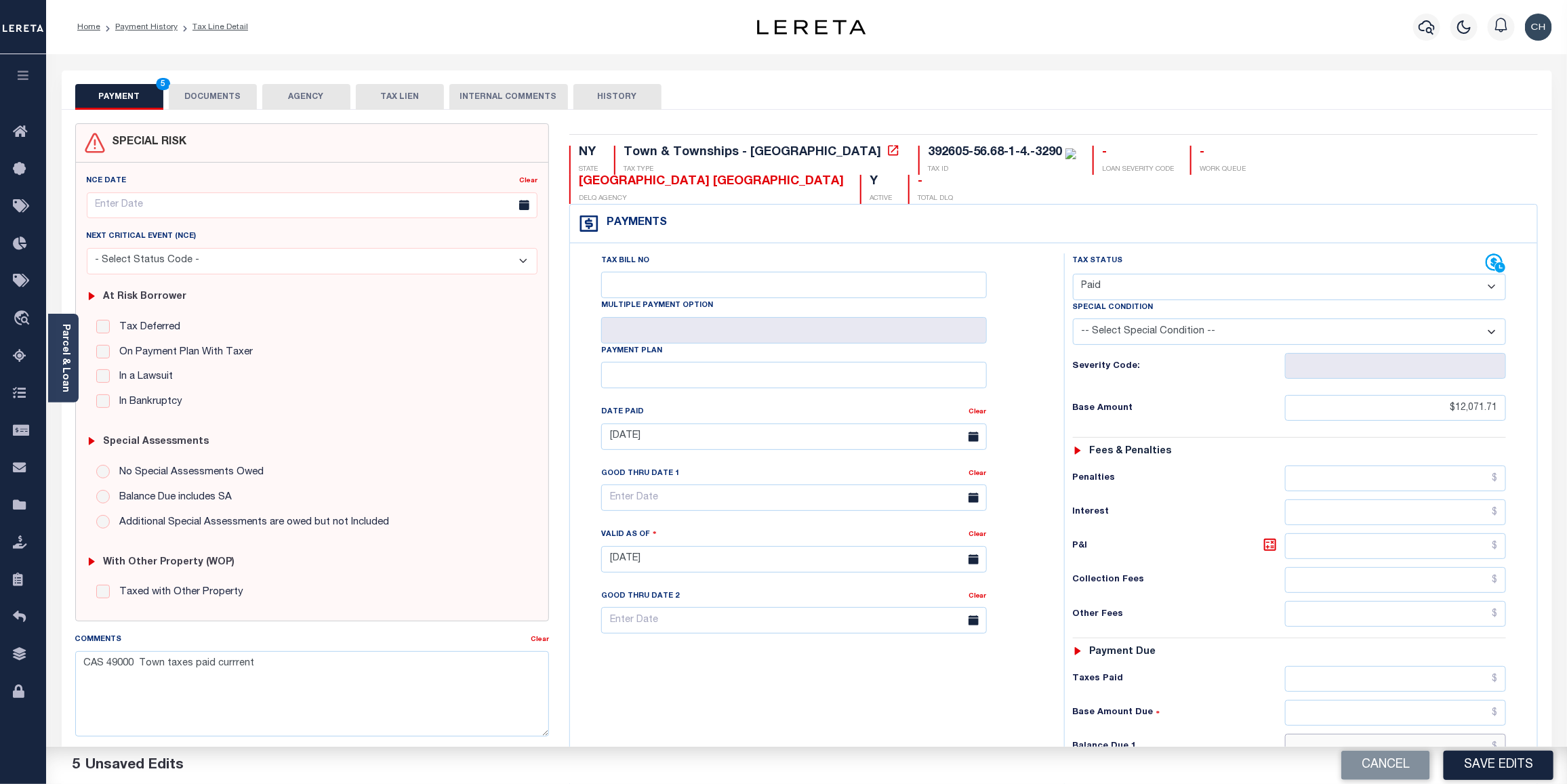
click at [1442, 734] on input "text" at bounding box center [1395, 746] width 221 height 26
type input "$0.00"
click at [1502, 770] on button "Save Edits" at bounding box center [1499, 765] width 110 height 29
checkbox input "false"
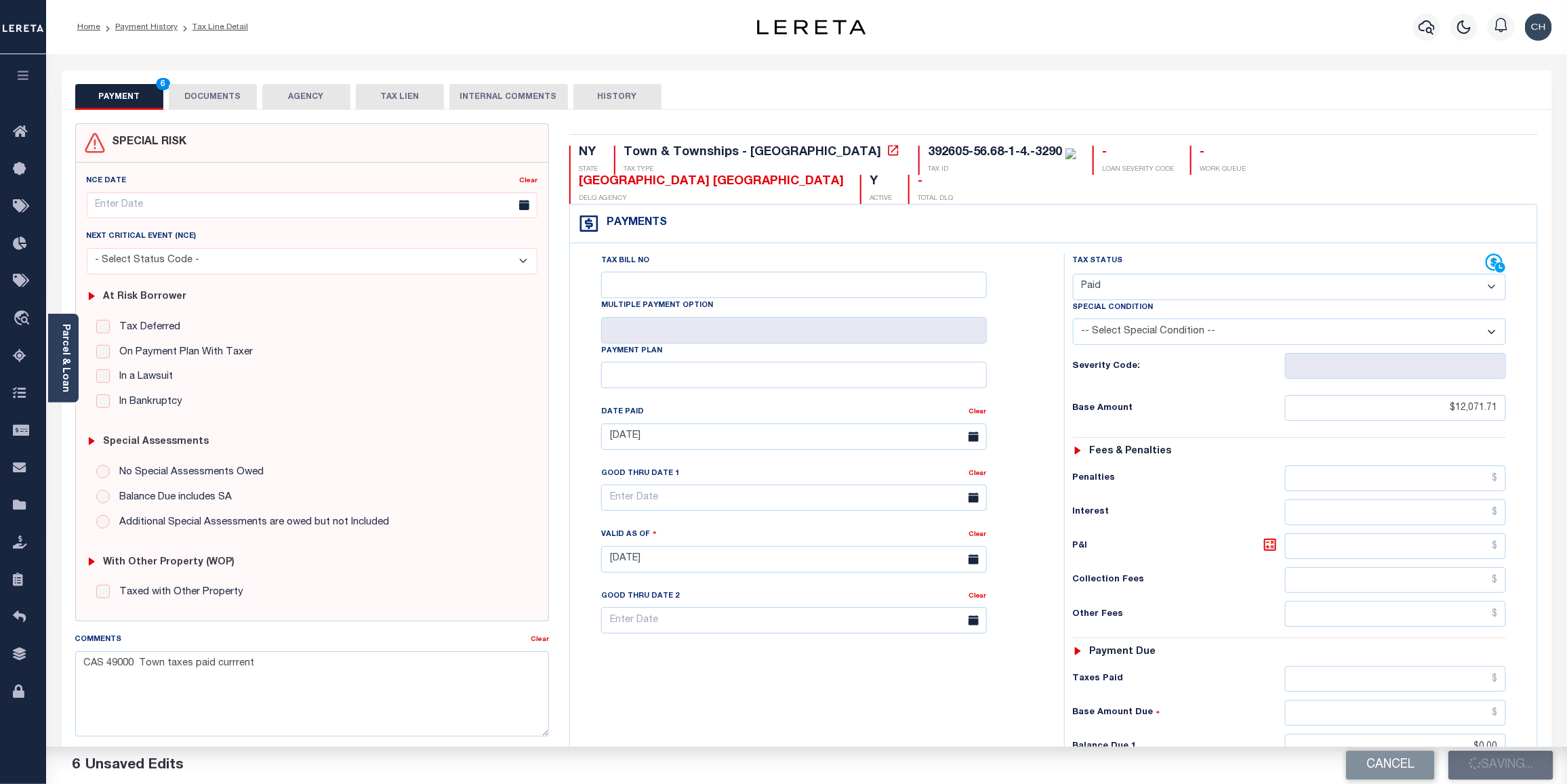
checkbox input "false"
type input "$12,071.71"
type input "$0"
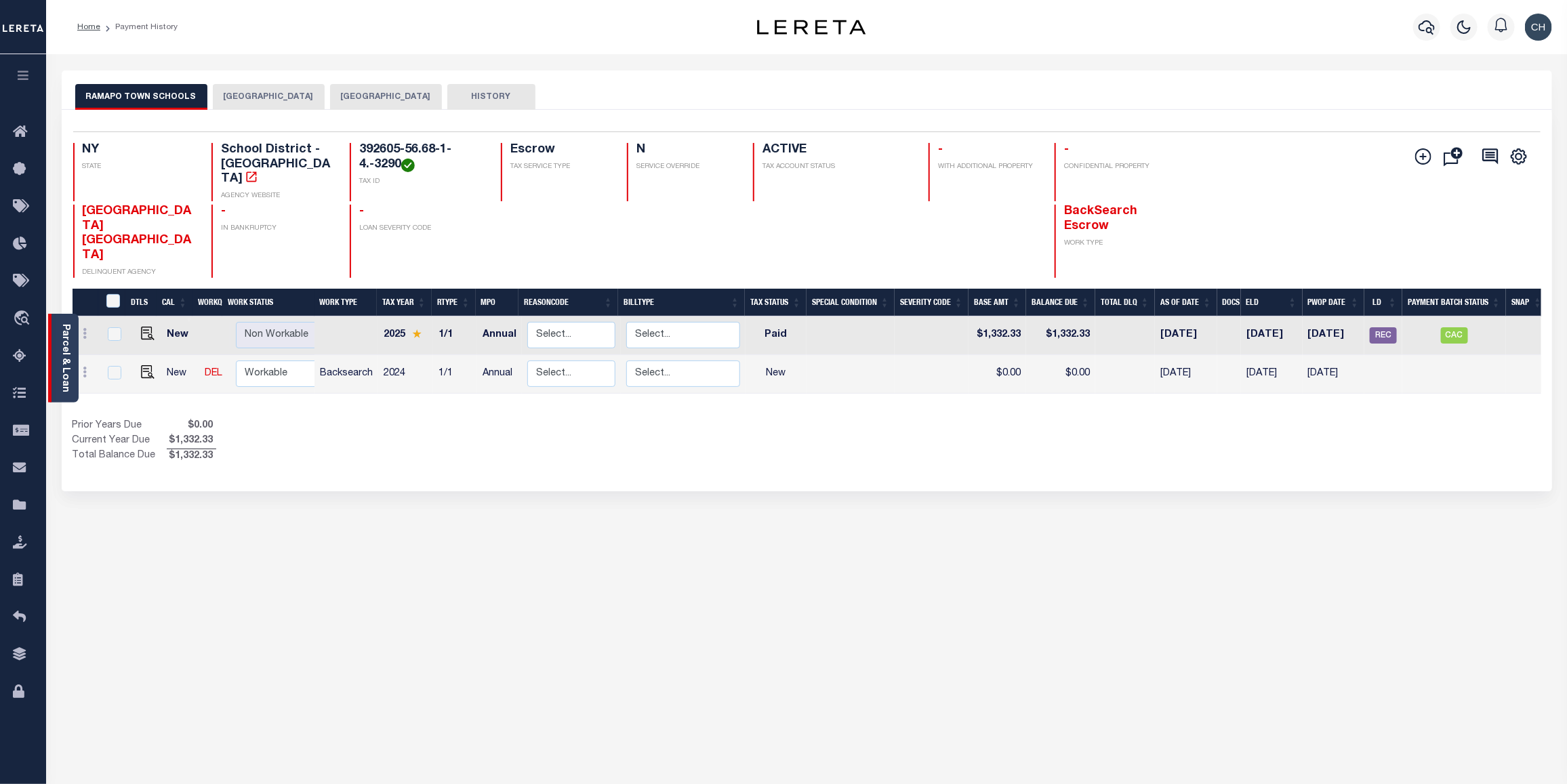
click at [67, 348] on link "Parcel & Loan" at bounding box center [65, 358] width 10 height 68
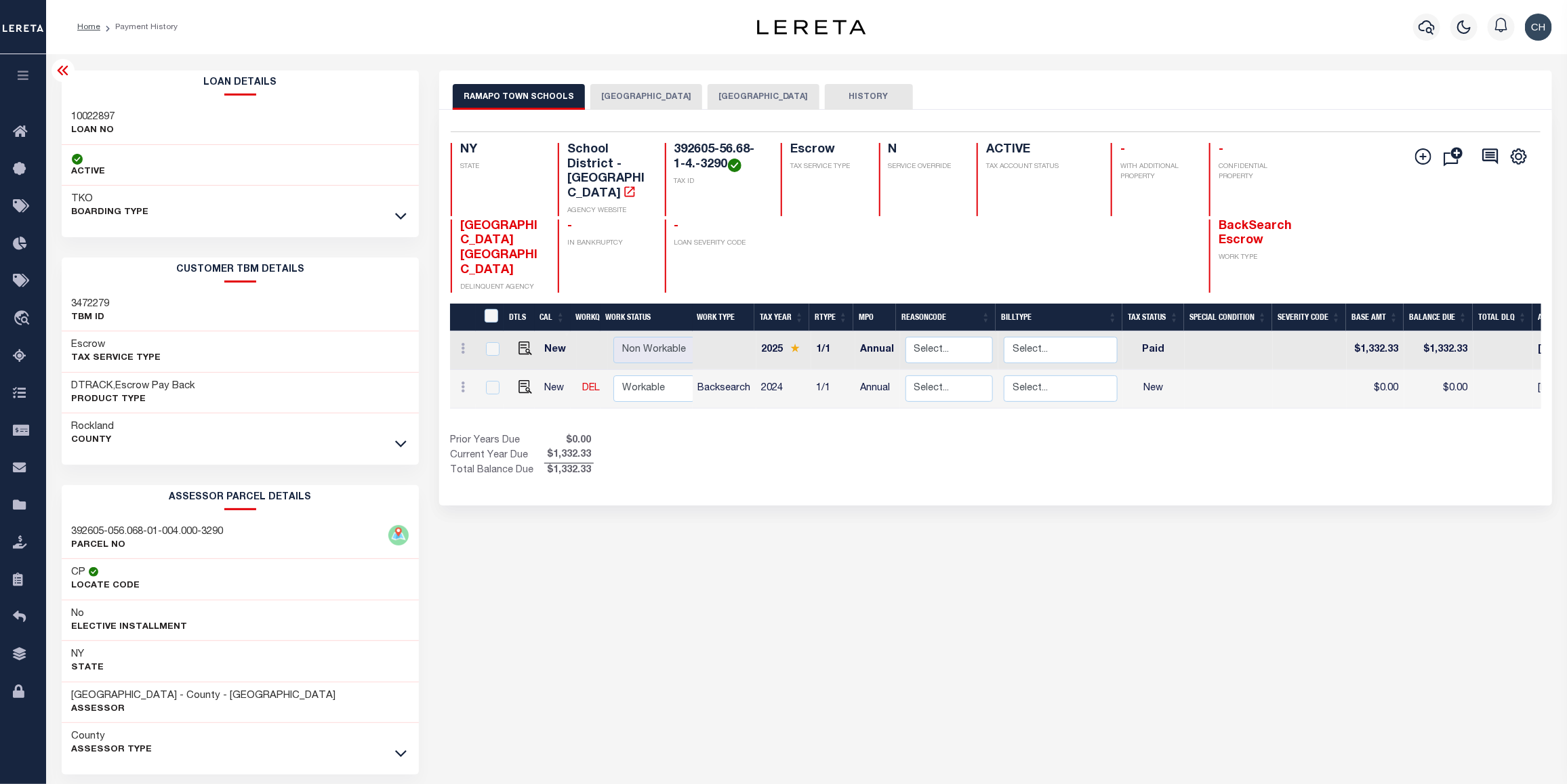
drag, startPoint x: 761, startPoint y: 95, endPoint x: 779, endPoint y: 102, distance: 19.3
click at [761, 95] on button "[GEOGRAPHIC_DATA]" at bounding box center [764, 96] width 112 height 26
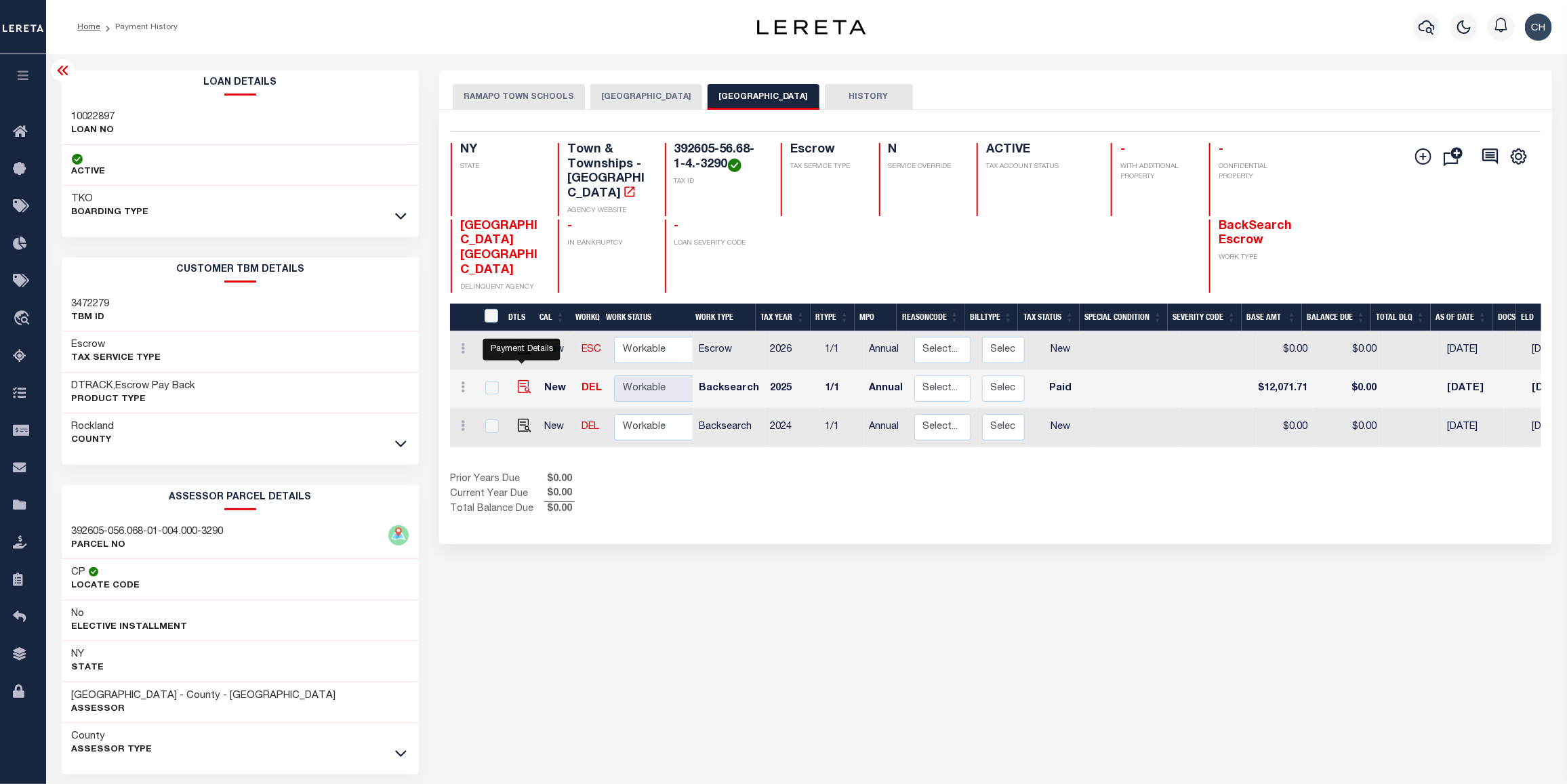
click at [525, 380] on img "" at bounding box center [525, 387] width 13 height 13
checkbox input "true"
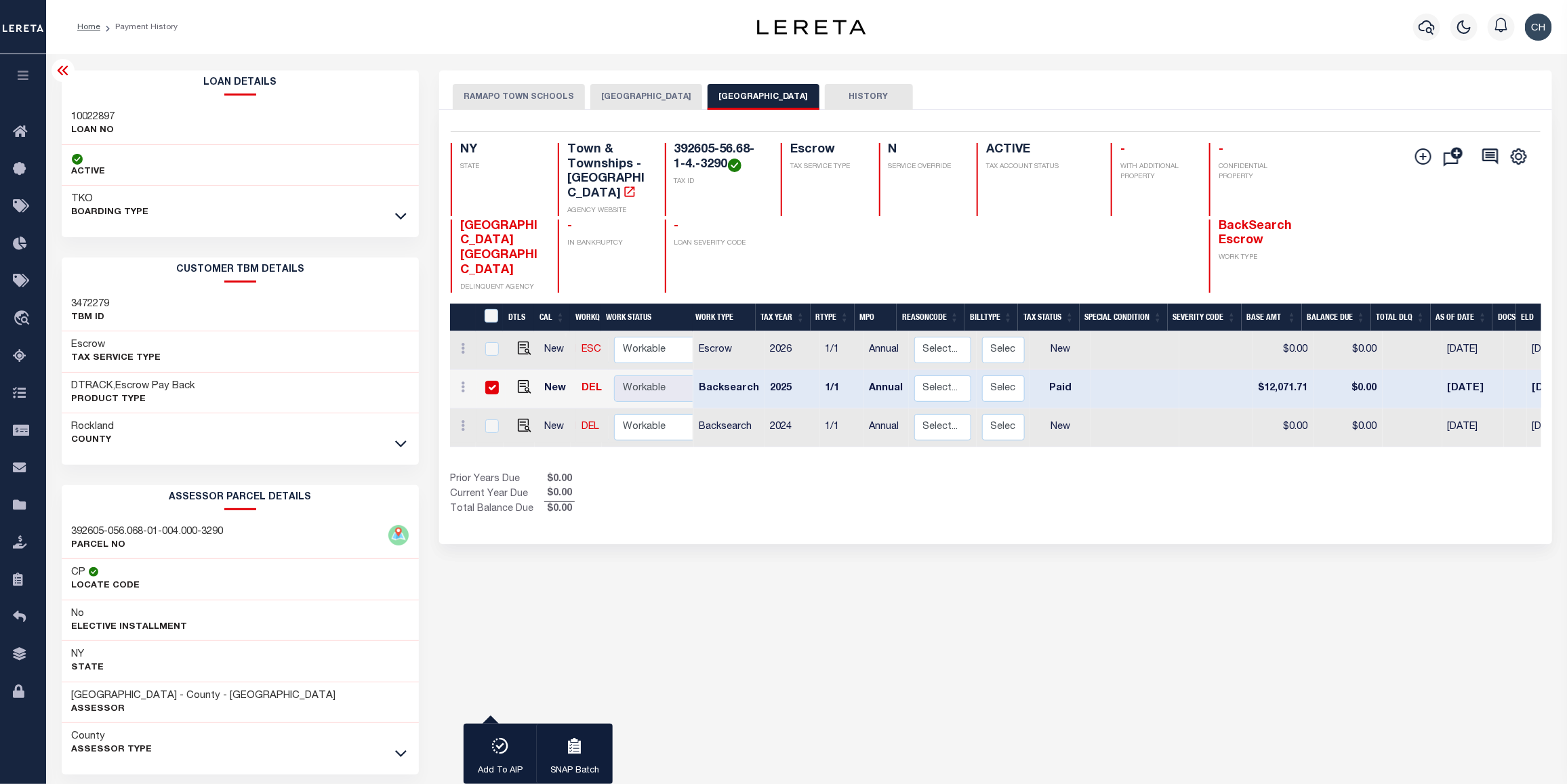
click at [512, 99] on button "RAMAPO TOWN SCHOOLS" at bounding box center [519, 96] width 132 height 26
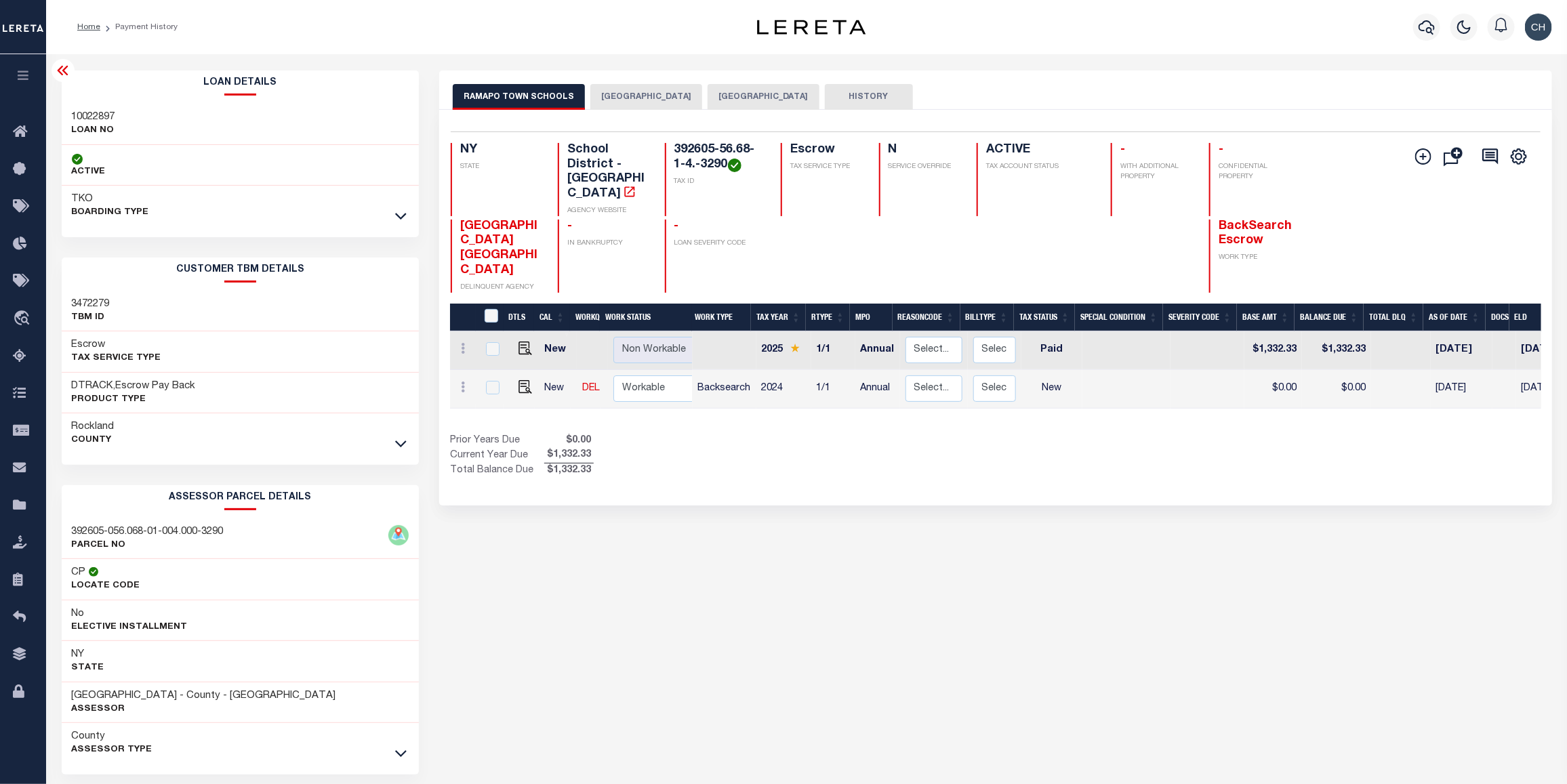
drag, startPoint x: 1169, startPoint y: 403, endPoint x: 1216, endPoint y: 404, distance: 47.0
click at [1216, 404] on div "DTLS CAL WorkQ Work Status Work Type Tax Year RType MPO ReasonCode BillType Tax…" at bounding box center [995, 391] width 1091 height 176
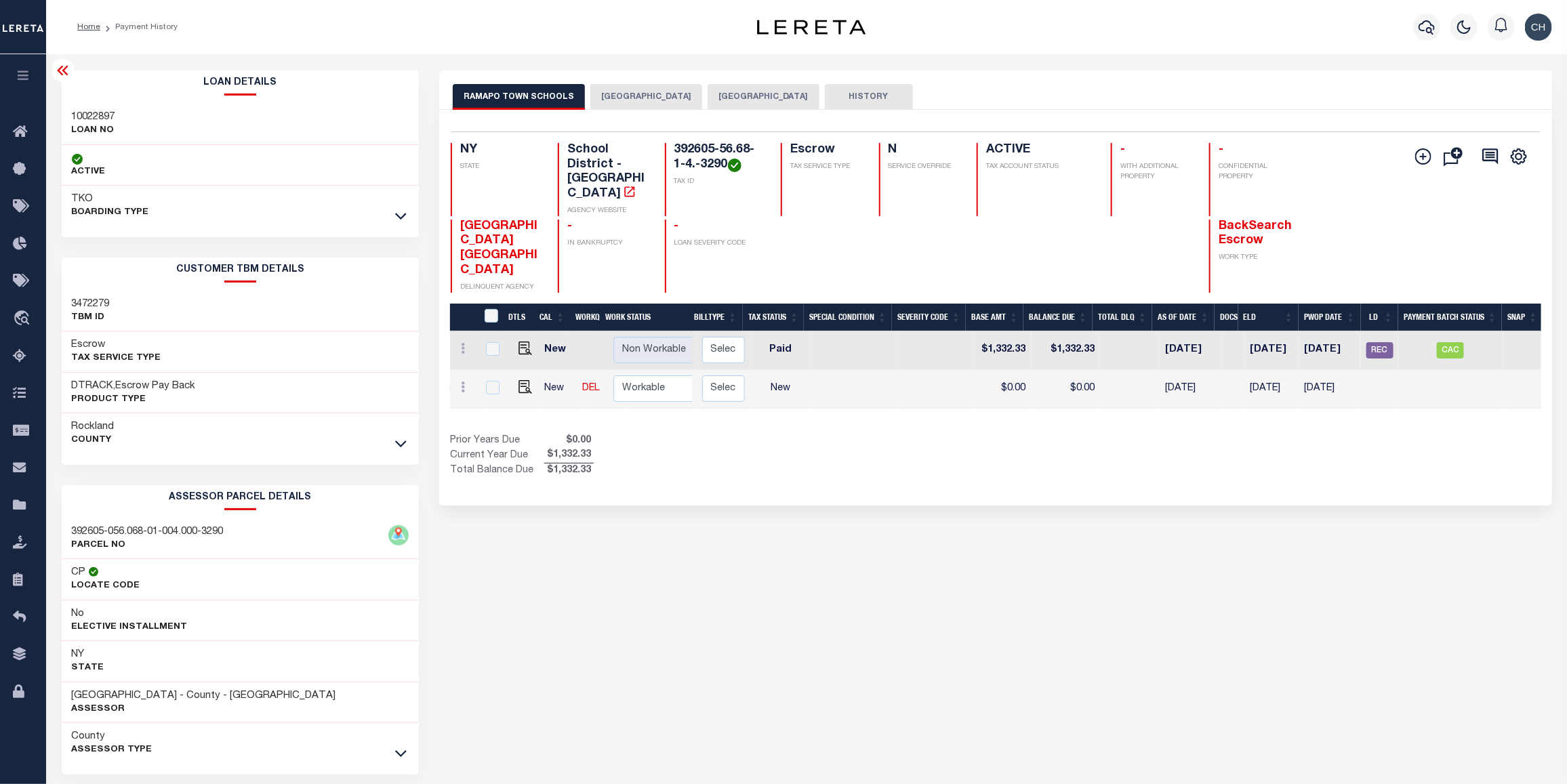
scroll to position [0, 272]
click at [524, 341] on img "" at bounding box center [525, 348] width 13 height 13
checkbox input "true"
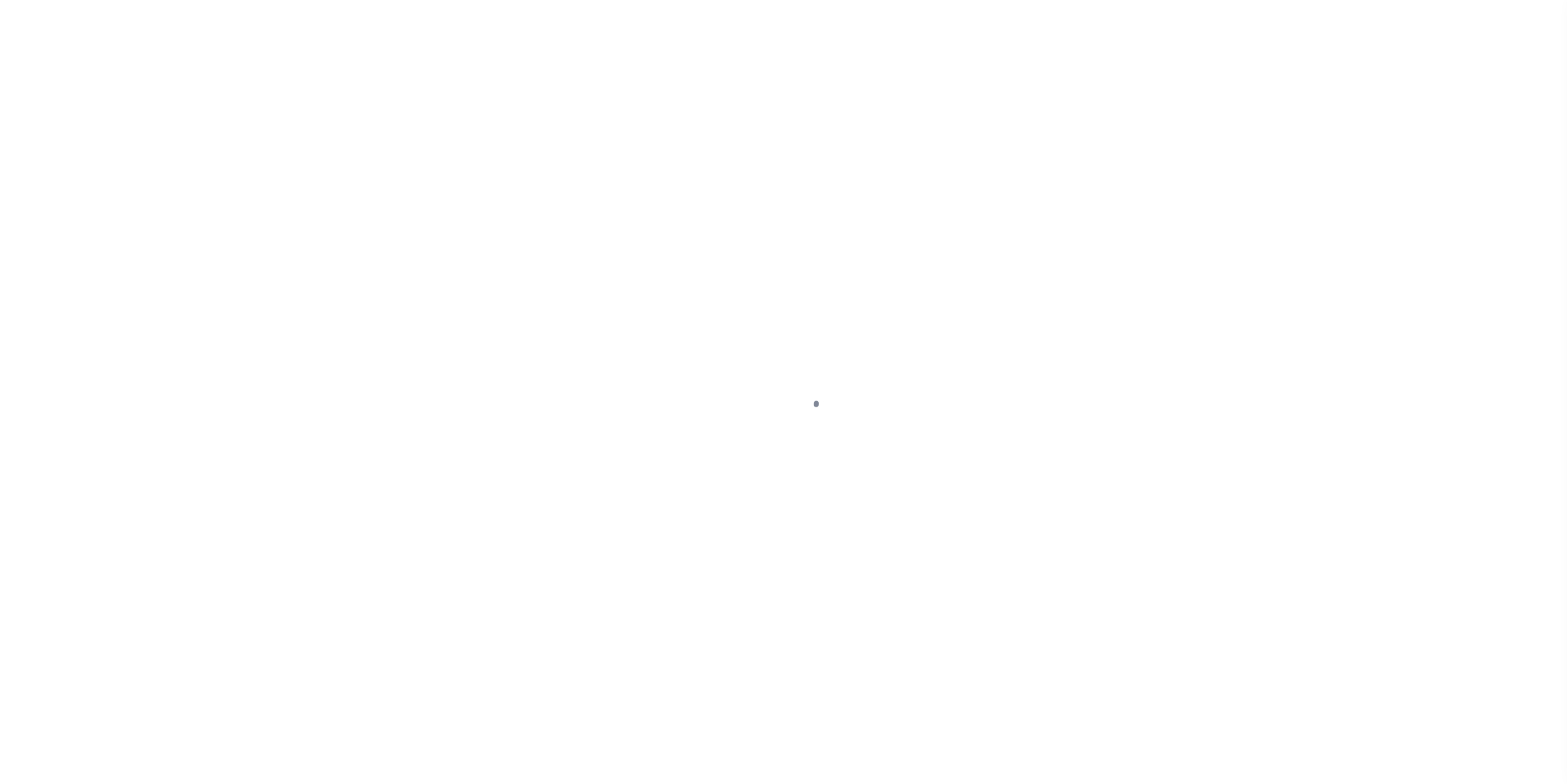
select select "PYD"
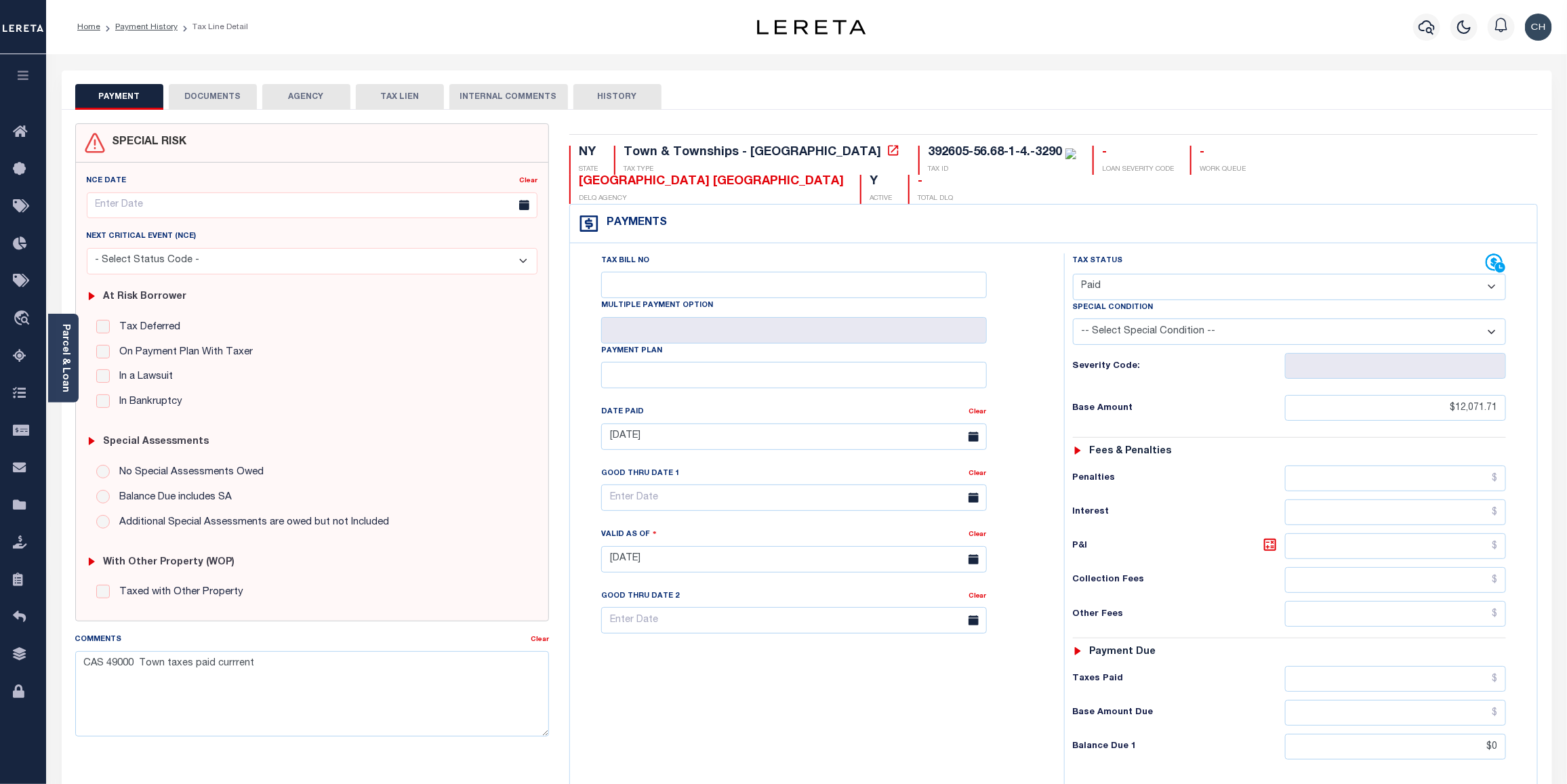
click at [224, 101] on button "DOCUMENTS" at bounding box center [213, 96] width 88 height 26
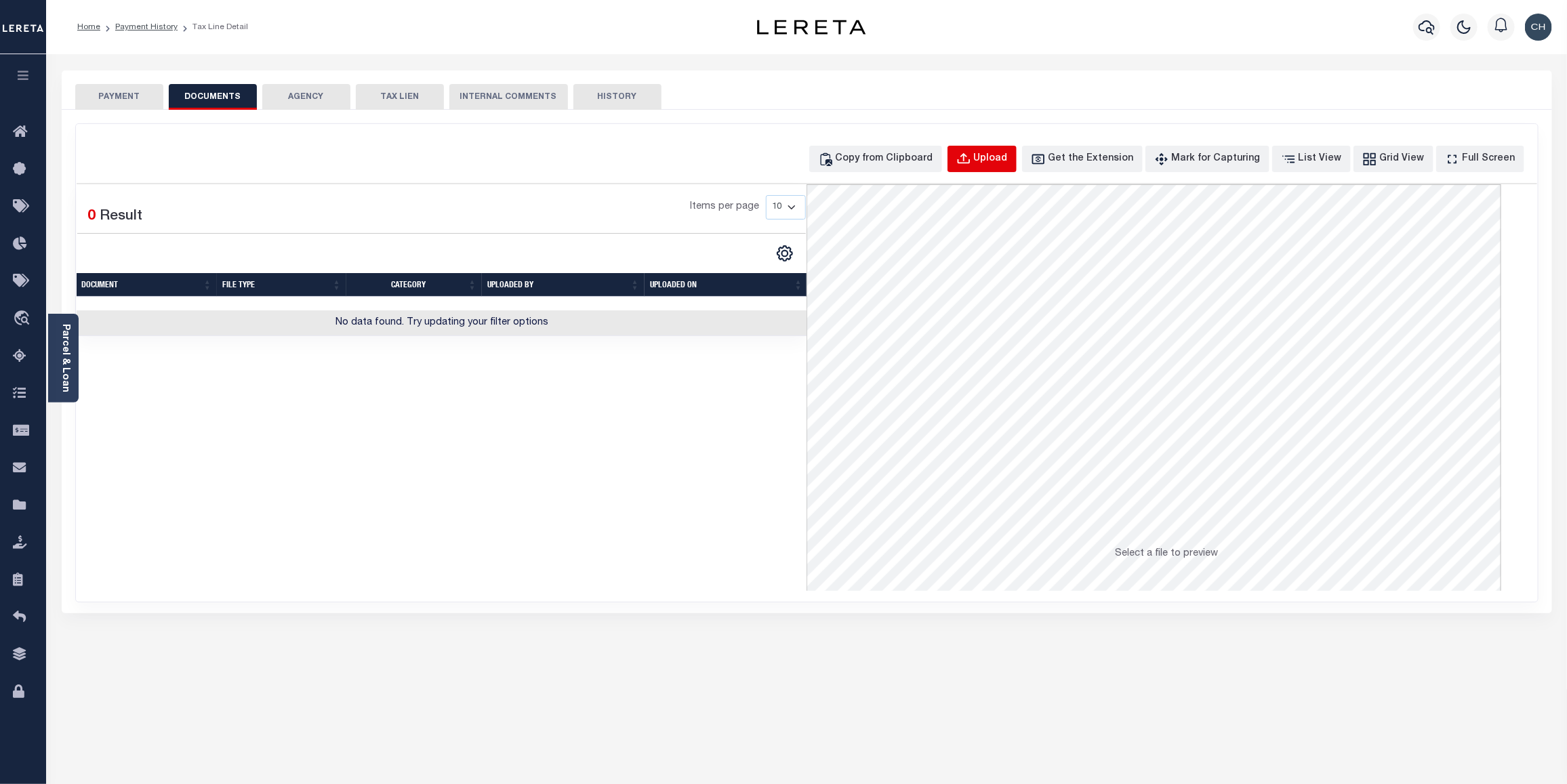
click at [1000, 161] on div "Upload" at bounding box center [991, 159] width 34 height 15
select select "POP"
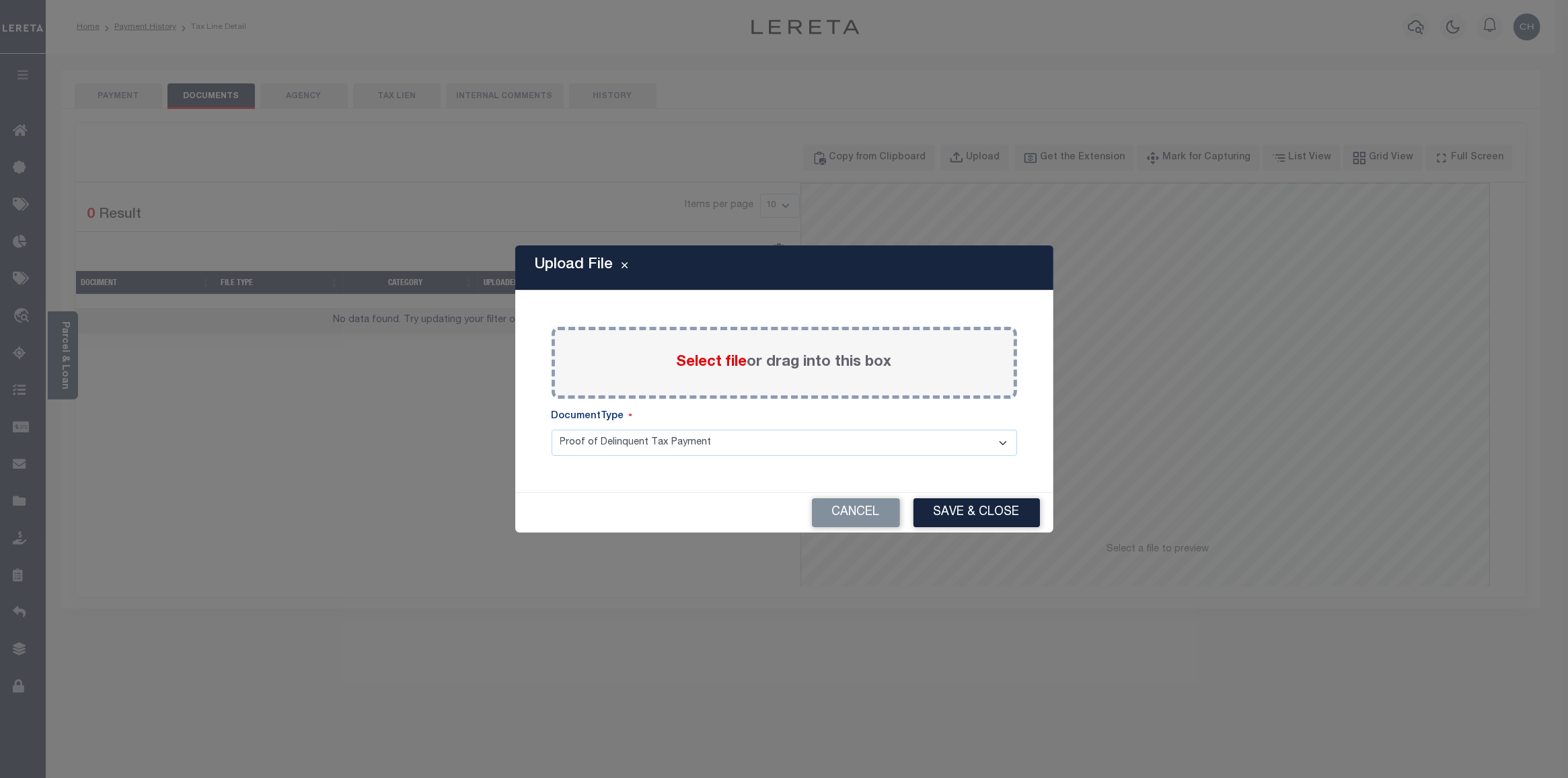
click at [714, 368] on span "Select file" at bounding box center [712, 362] width 70 height 15
click at [0, 0] on input "Select file or drag into this box" at bounding box center [0, 0] width 0 height 0
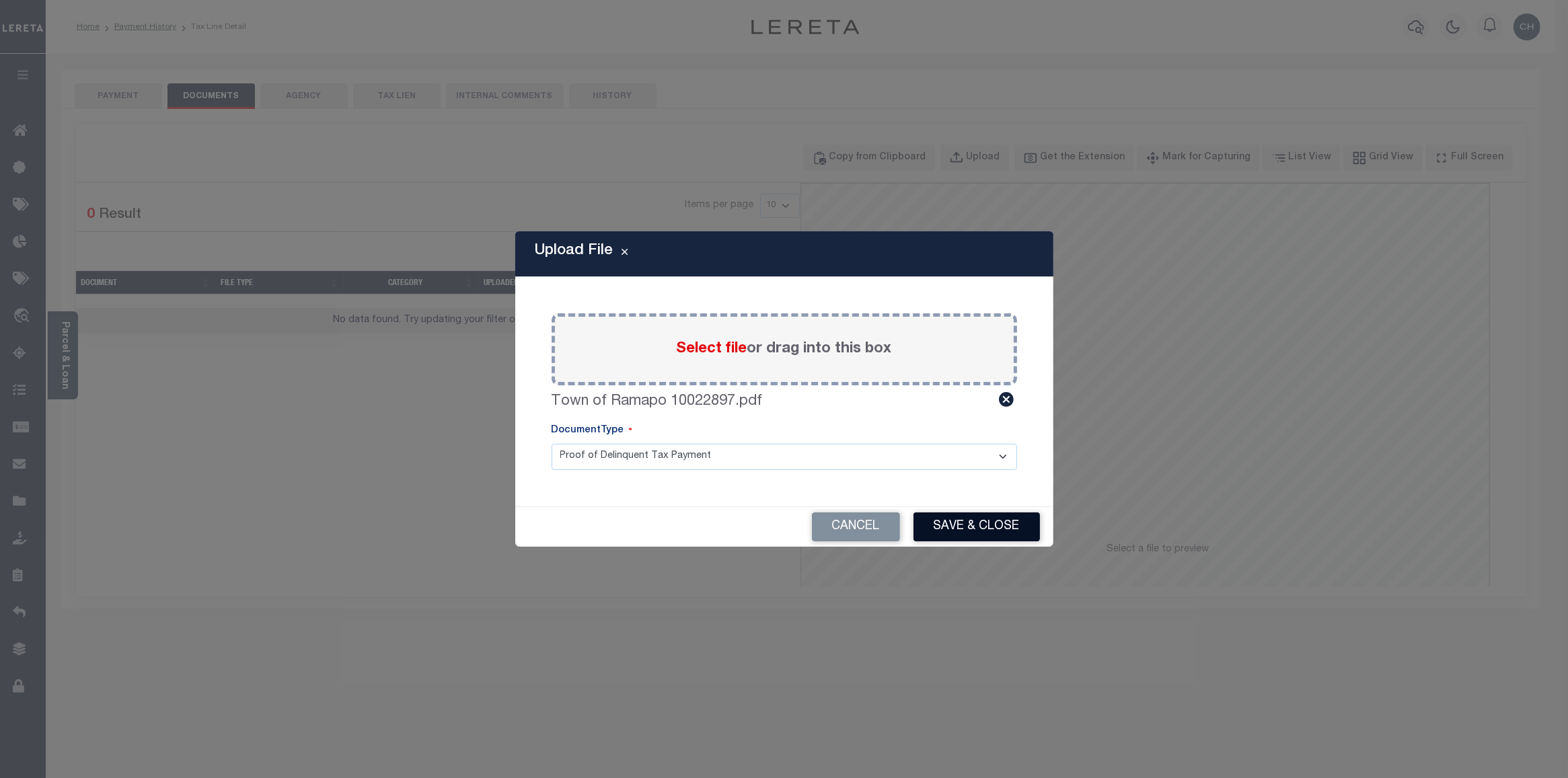
click at [954, 519] on button "Save & Close" at bounding box center [976, 526] width 127 height 29
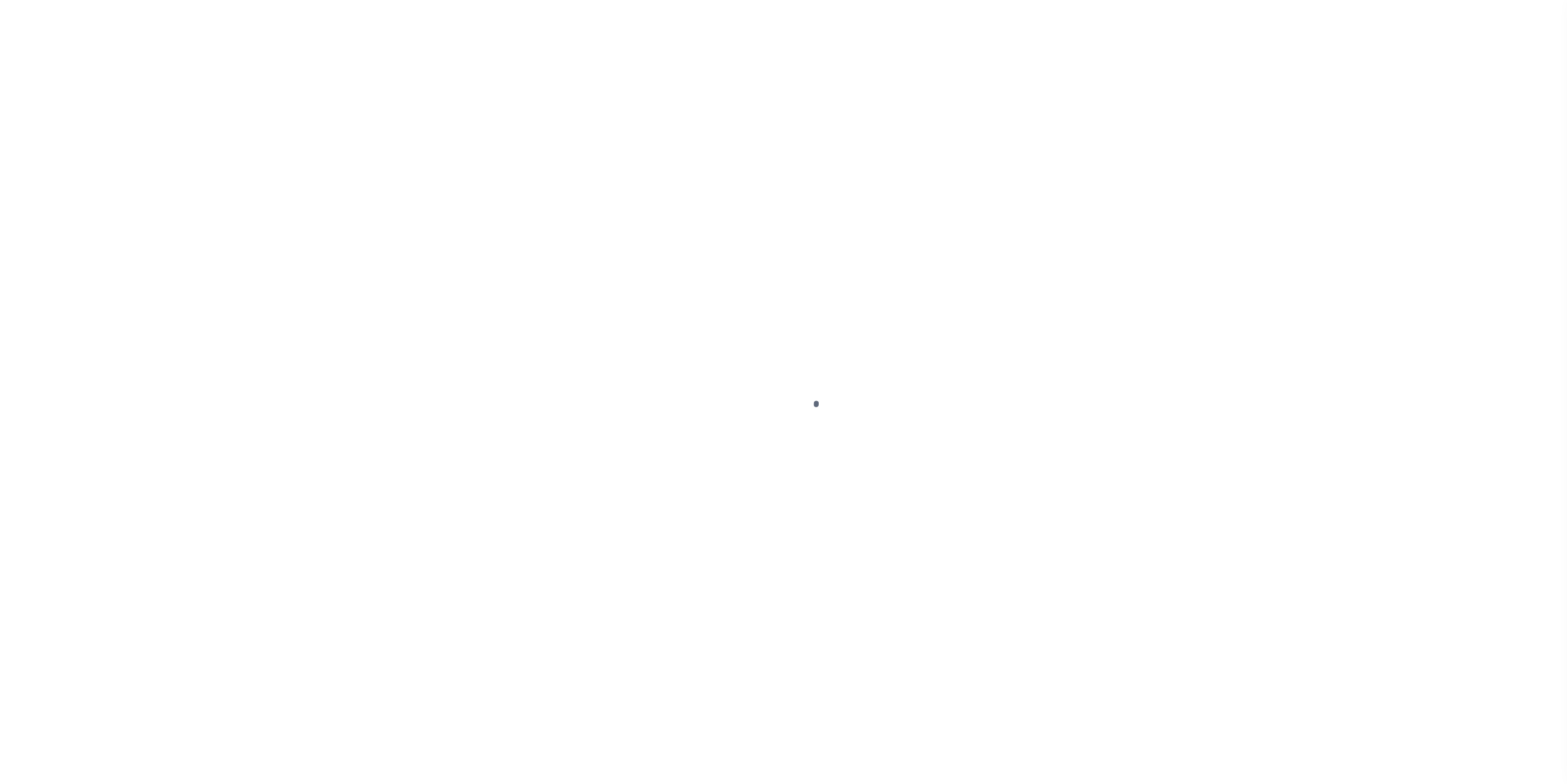
select select "PYD"
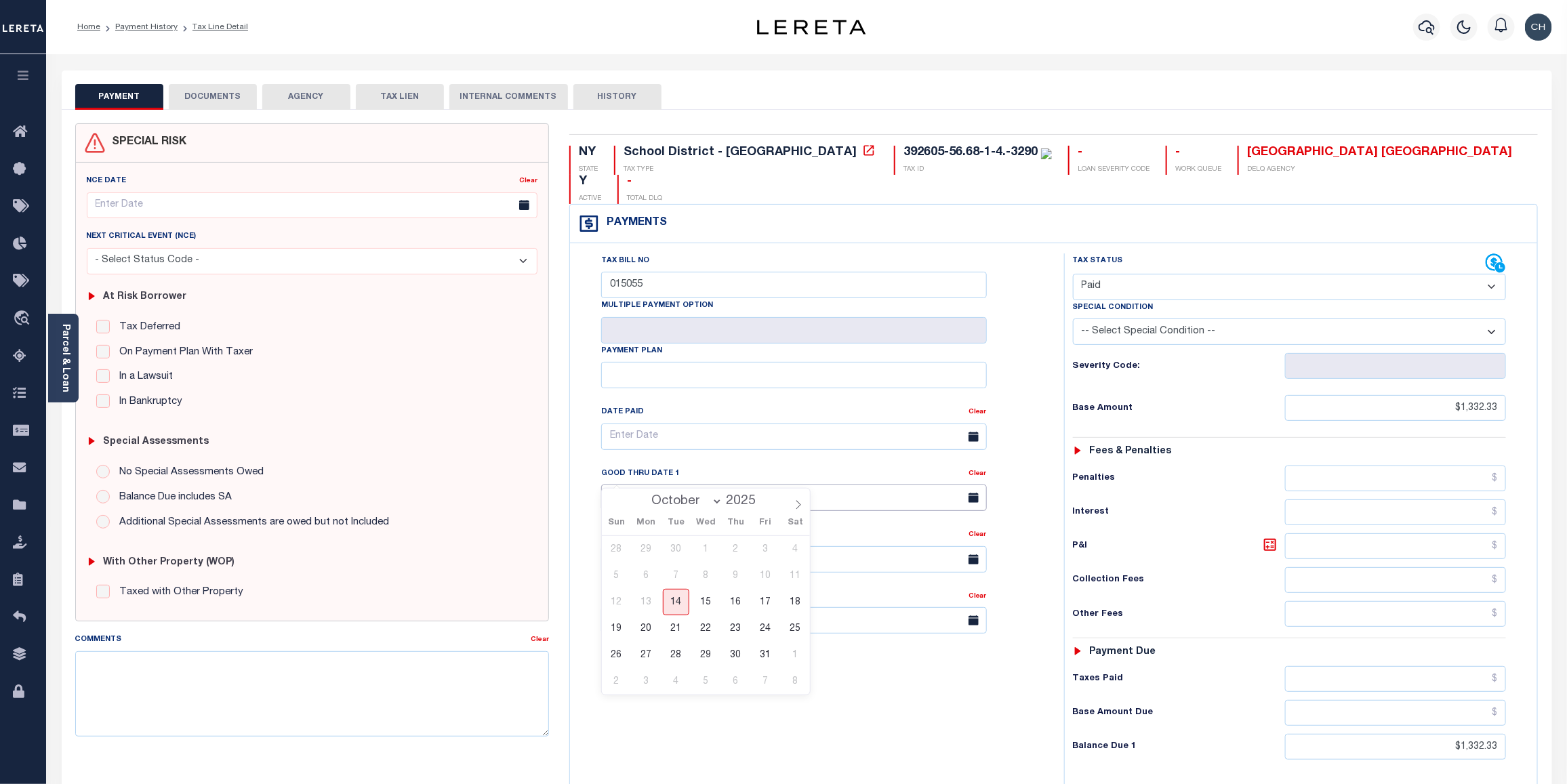
click at [695, 485] on input "text" at bounding box center [794, 498] width 386 height 26
click at [714, 502] on select "October November December" at bounding box center [684, 501] width 78 height 13
click at [645, 495] on select "October November December" at bounding box center [684, 501] width 78 height 13
click at [739, 652] on span "30" at bounding box center [736, 655] width 26 height 26
type input "10/30/2025"
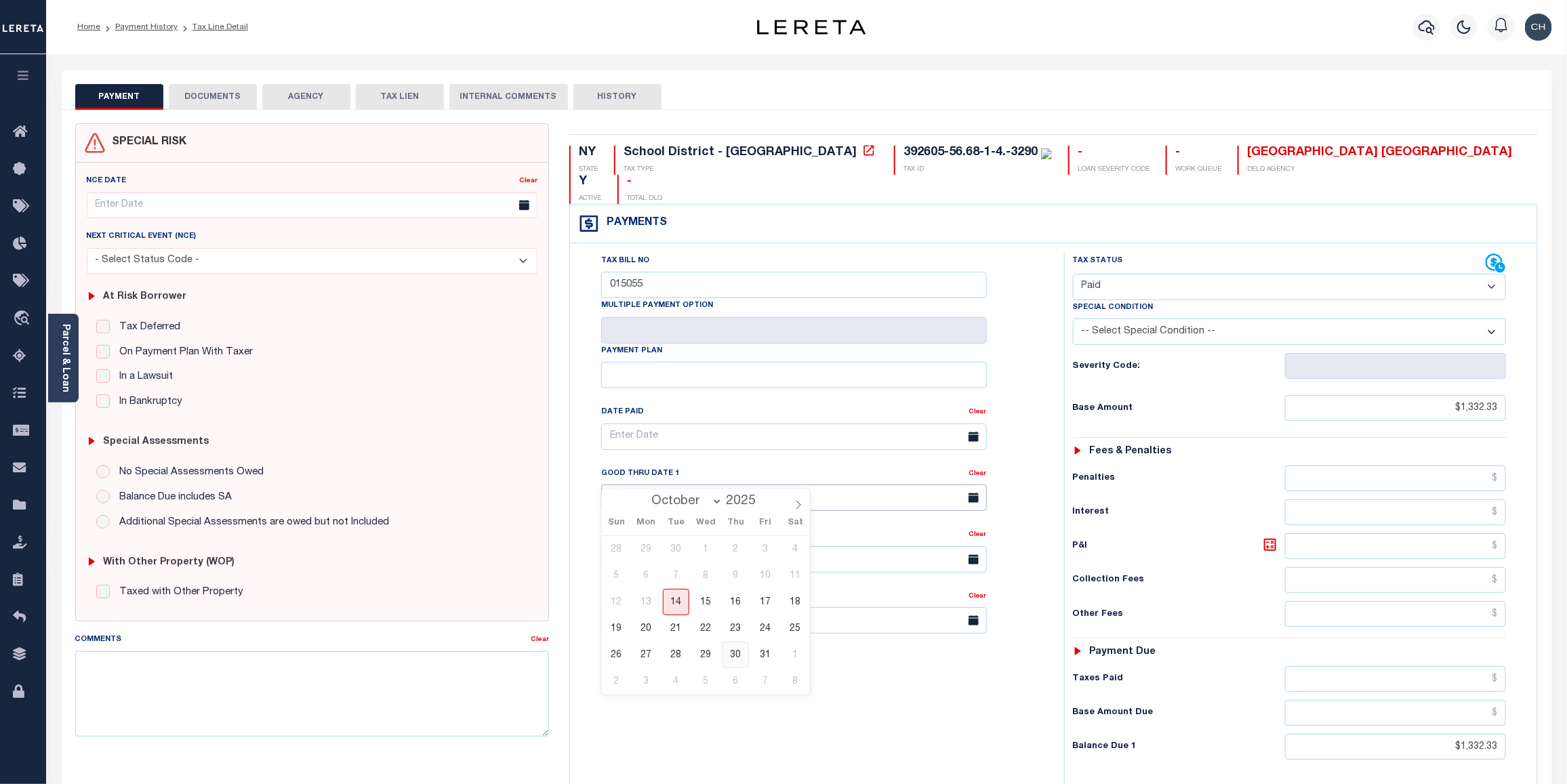
type input "[DATE]"
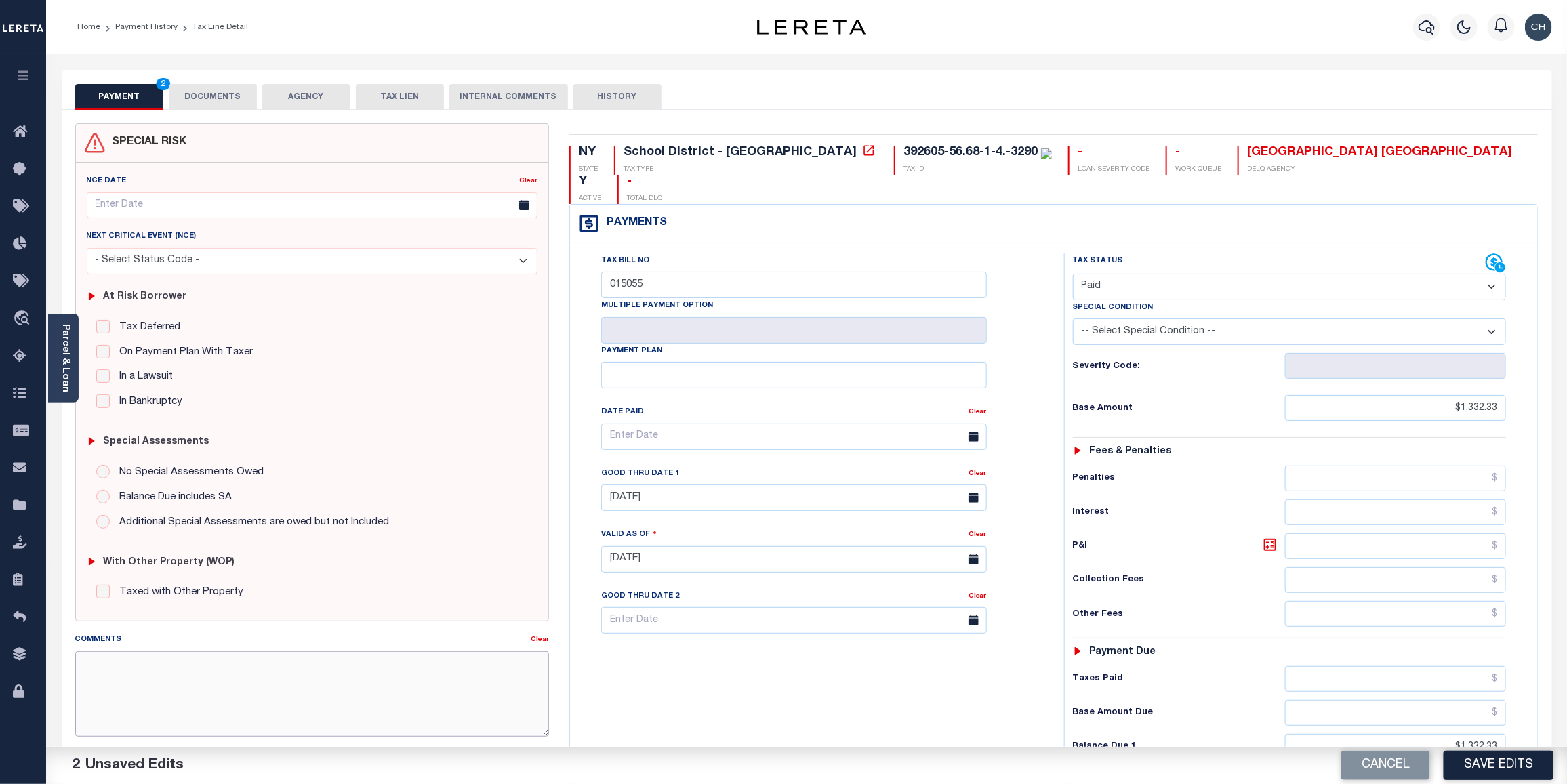
click at [236, 669] on textarea "Comments" at bounding box center [312, 694] width 474 height 86
type textarea "CAS-49000 school taxes paid current."
click at [1498, 764] on button "Save Edits" at bounding box center [1499, 765] width 110 height 29
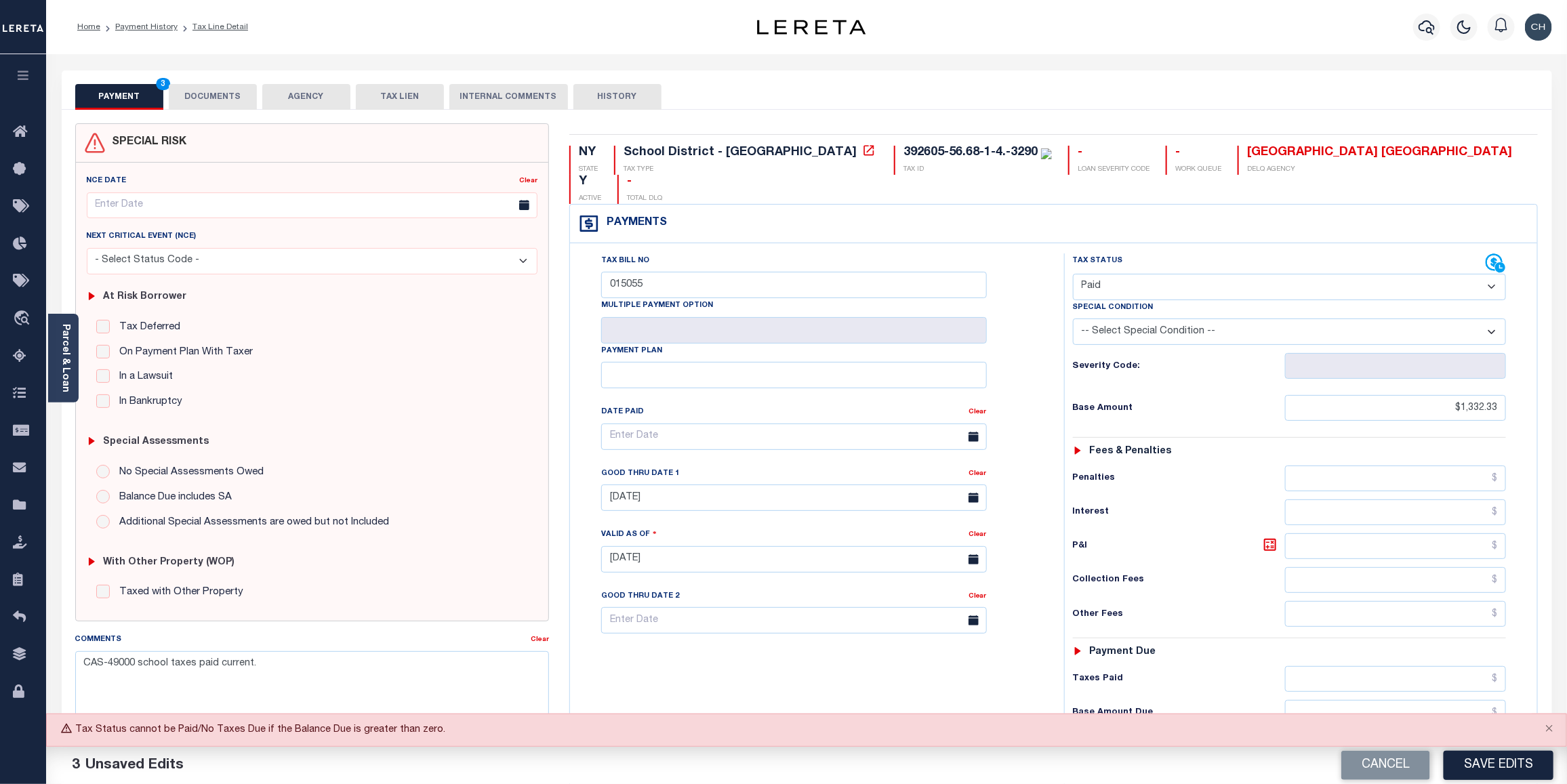
click at [228, 103] on button "DOCUMENTS" at bounding box center [213, 96] width 88 height 26
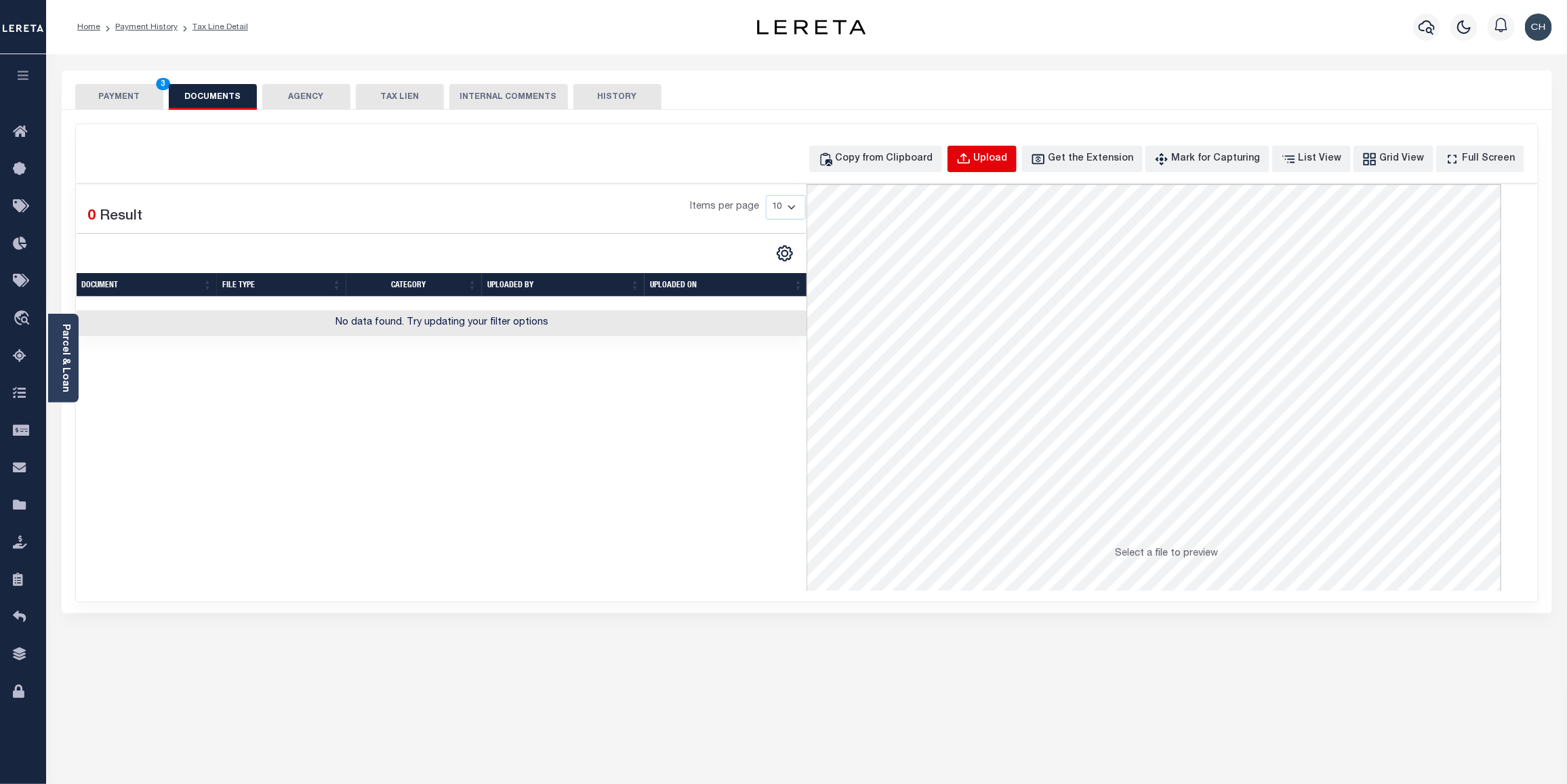
click at [1008, 160] on div "Upload" at bounding box center [991, 159] width 34 height 15
select select "POP"
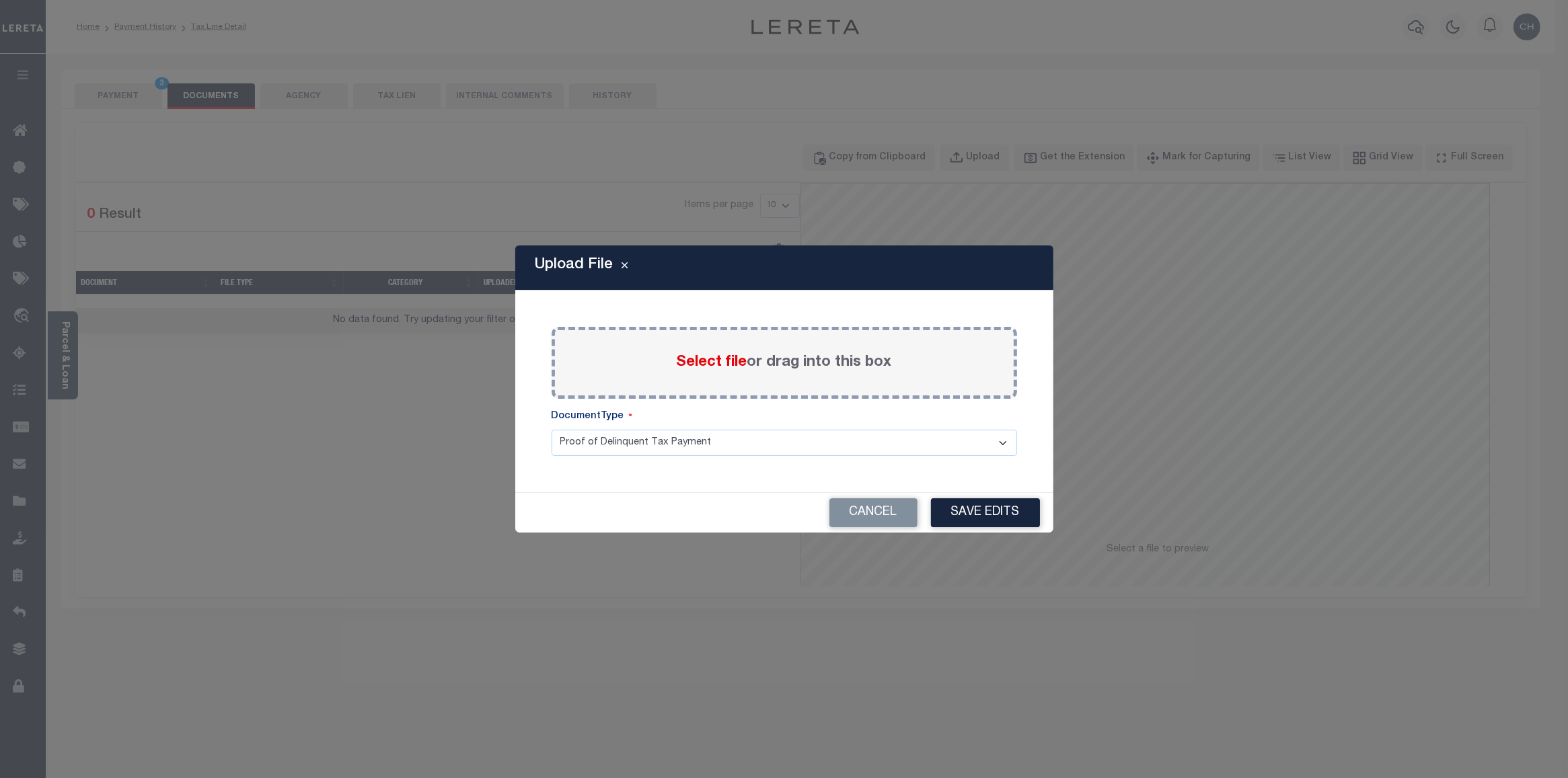
click at [710, 368] on span "Select file" at bounding box center [712, 362] width 70 height 15
click at [0, 0] on input "Select file or drag into this box" at bounding box center [0, 0] width 0 height 0
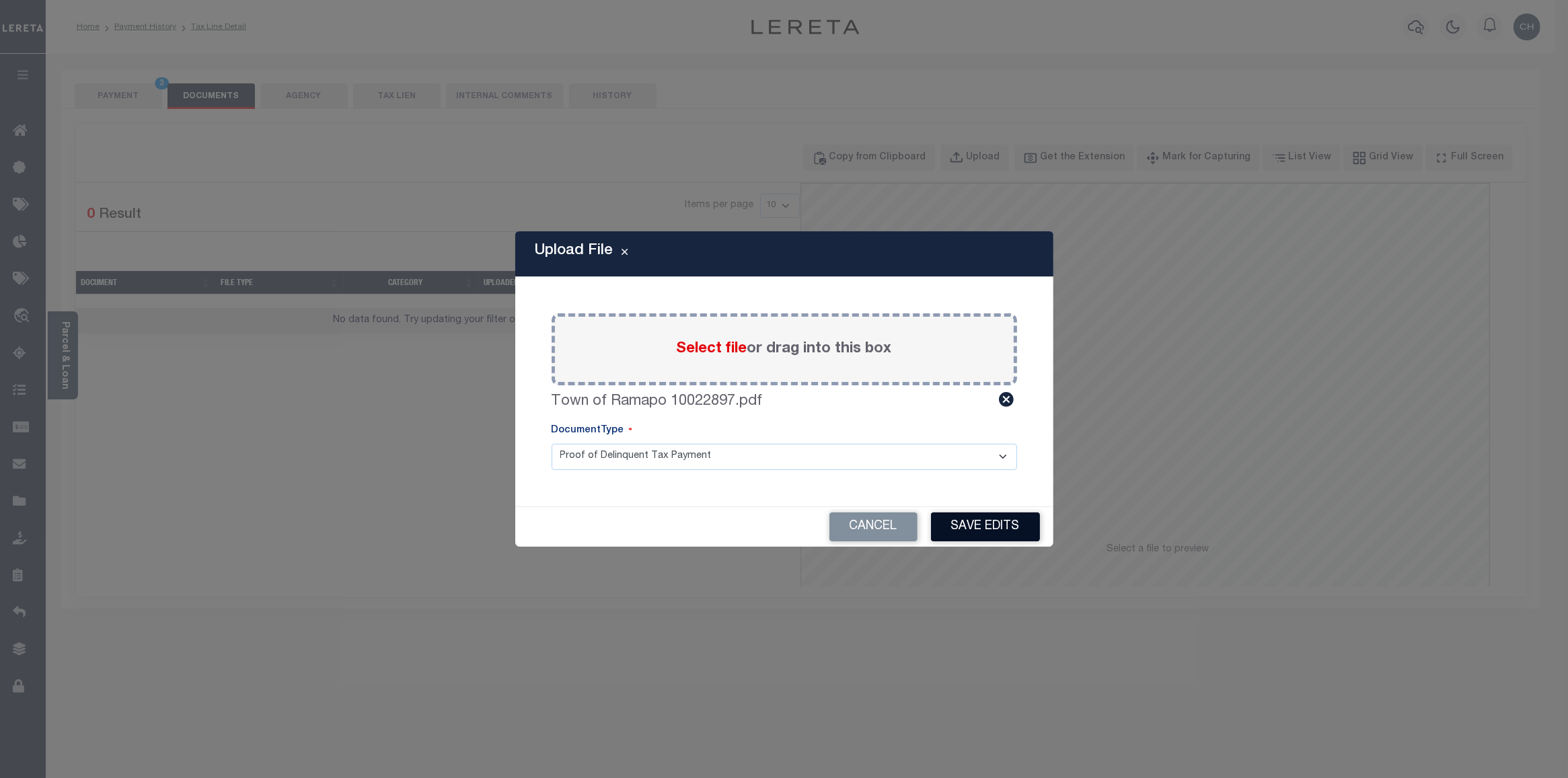
click at [1000, 521] on button "Save Edits" at bounding box center [985, 526] width 109 height 29
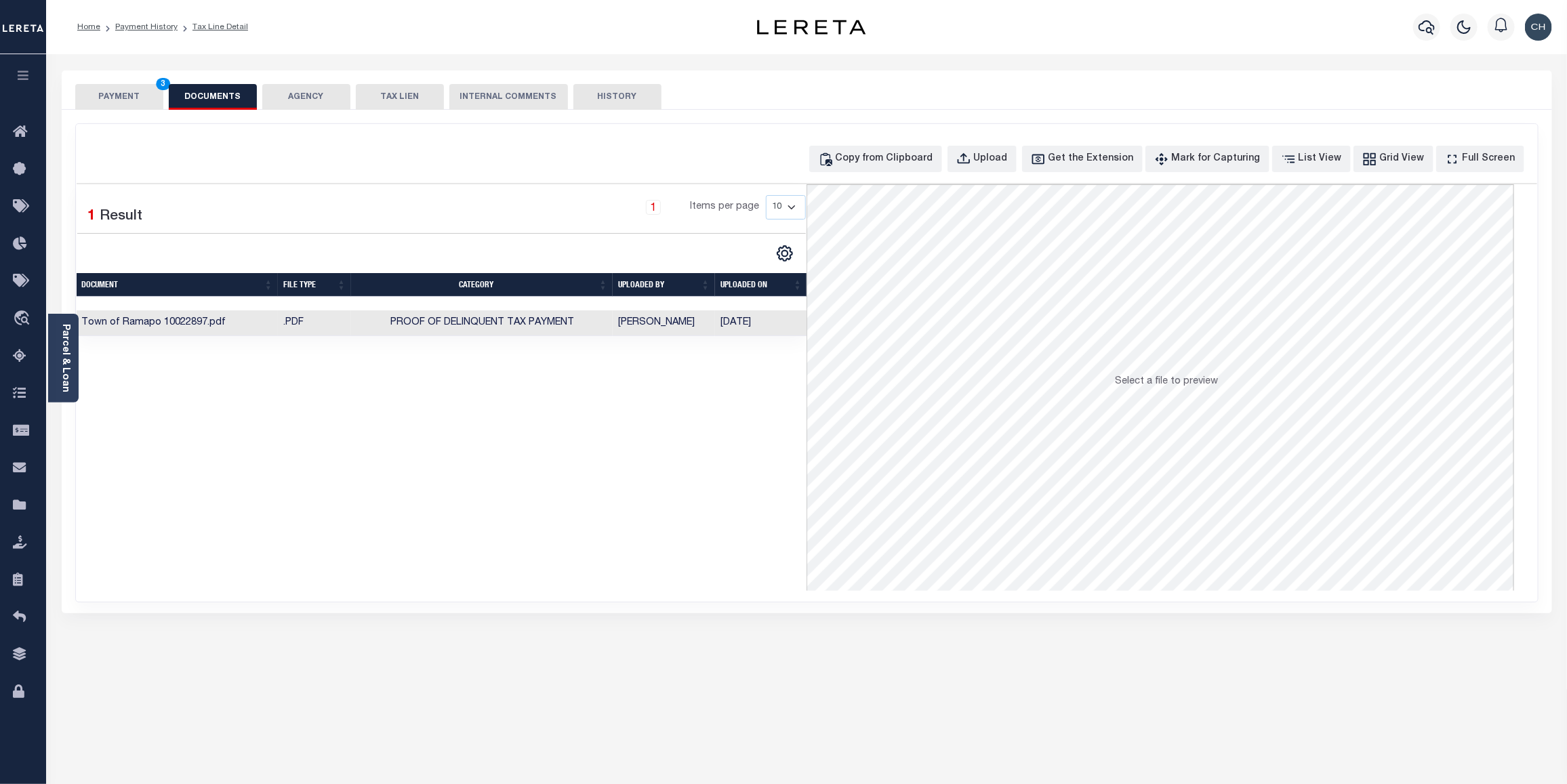
drag, startPoint x: 117, startPoint y: 97, endPoint x: 768, endPoint y: 268, distance: 673.1
click at [120, 98] on button "PAYMENT 3" at bounding box center [119, 96] width 88 height 26
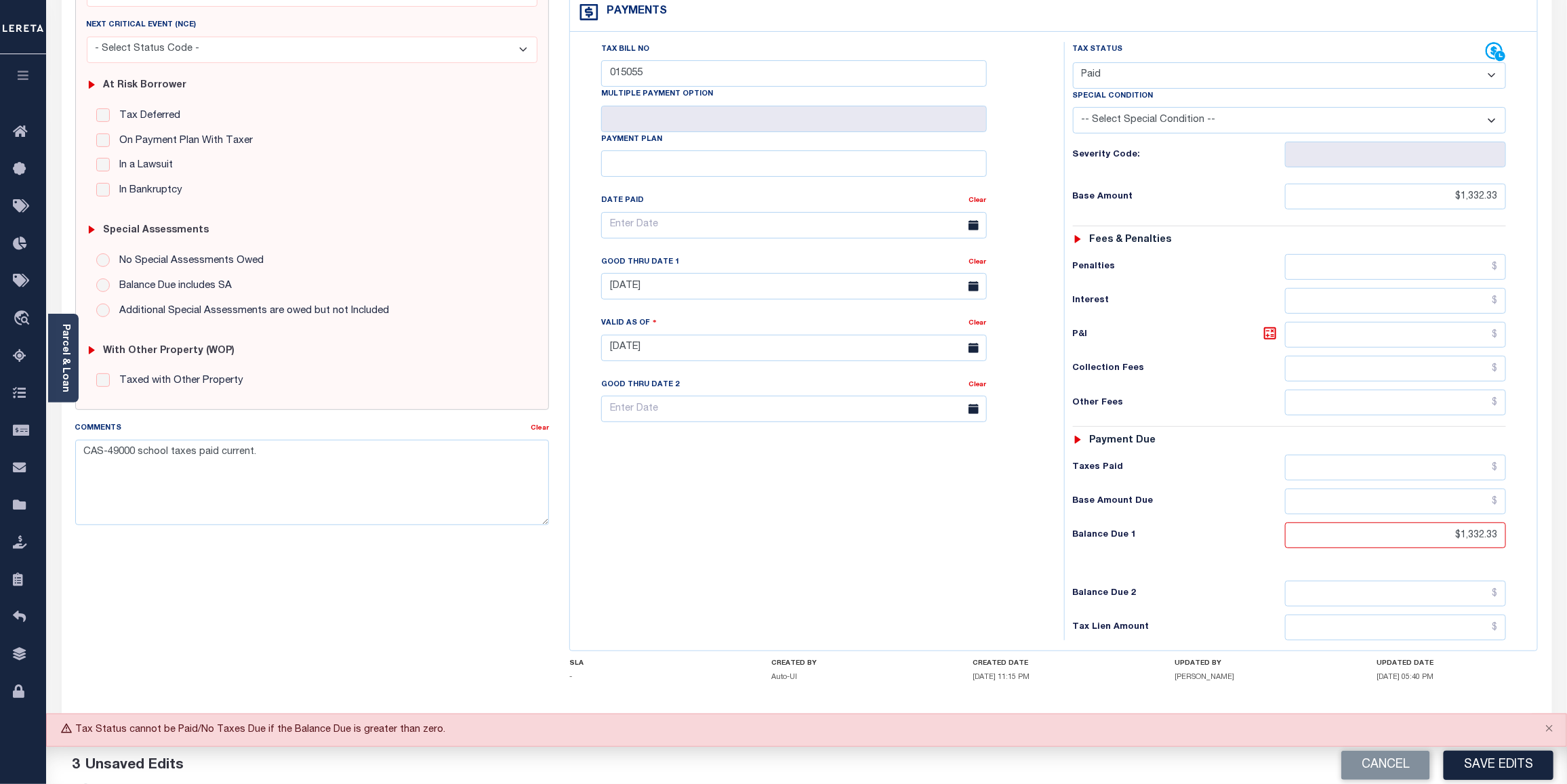
scroll to position [215, 0]
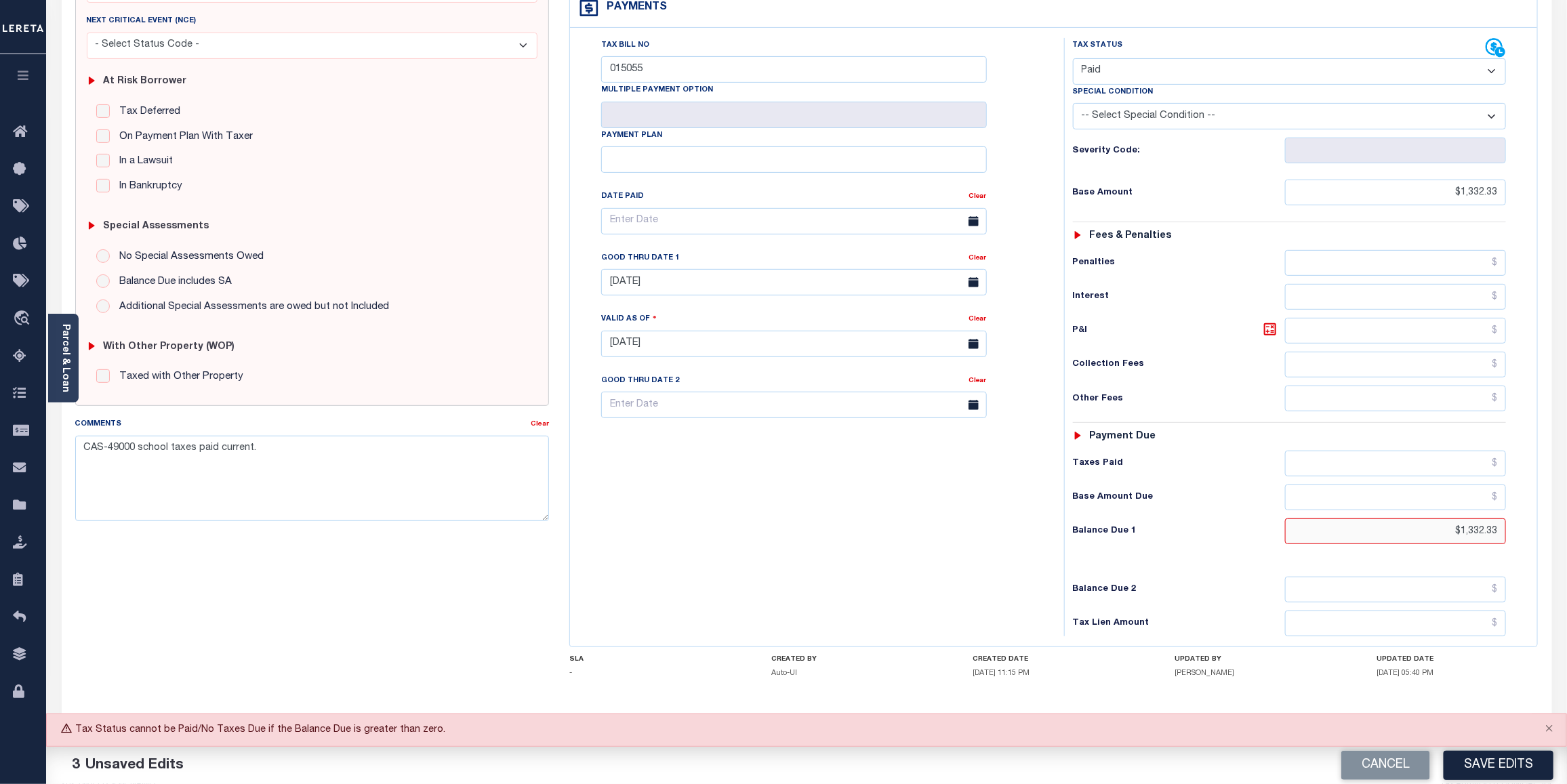
drag, startPoint x: 1445, startPoint y: 502, endPoint x: 1509, endPoint y: 504, distance: 64.0
click at [1505, 519] on input "$1,332.33" at bounding box center [1395, 531] width 221 height 26
type input "$0.00"
click at [1421, 451] on input "text" at bounding box center [1395, 463] width 221 height 26
click at [1508, 771] on button "Save Edits" at bounding box center [1499, 765] width 110 height 29
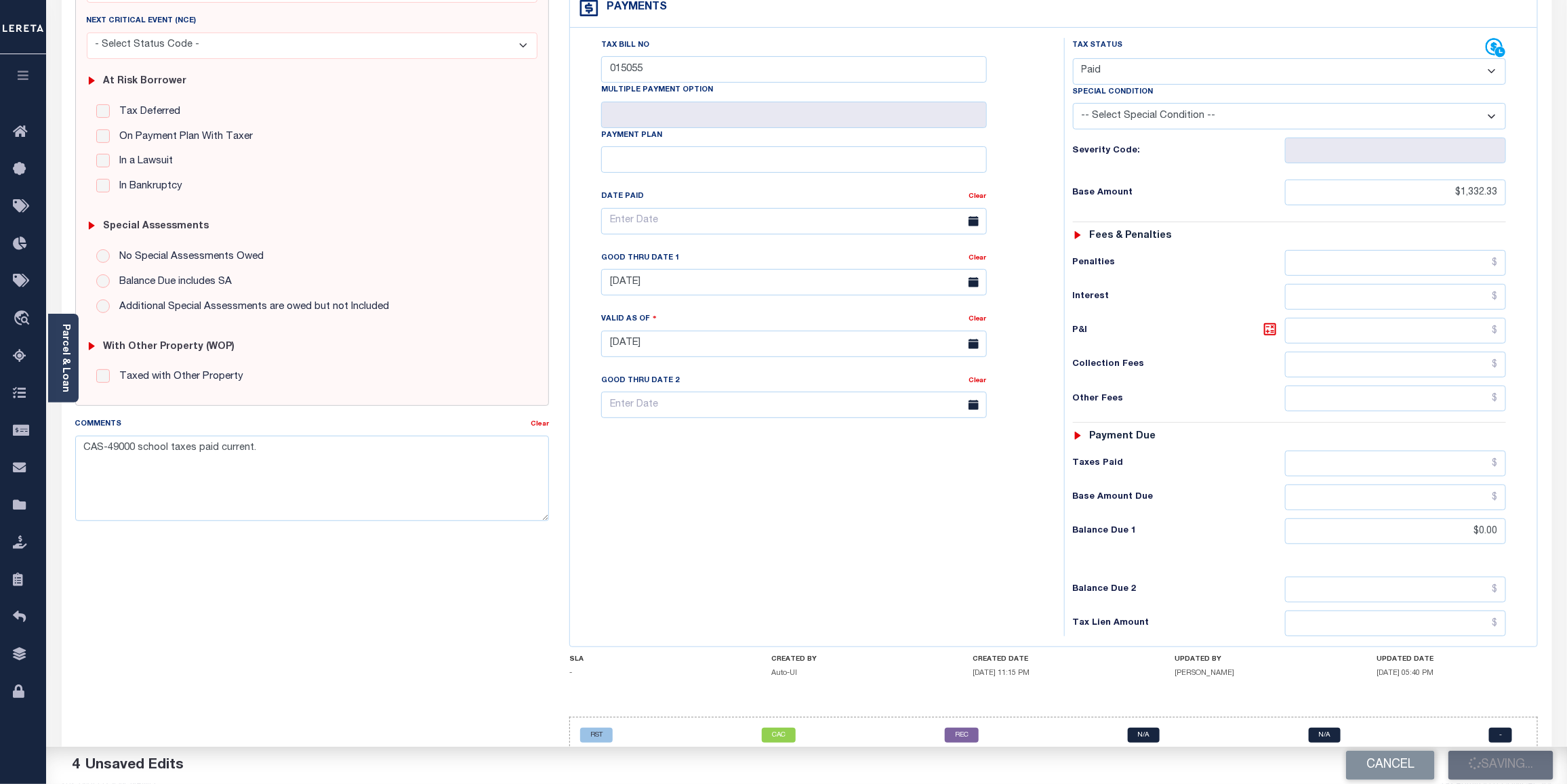
checkbox input "false"
type input "$1,332.33"
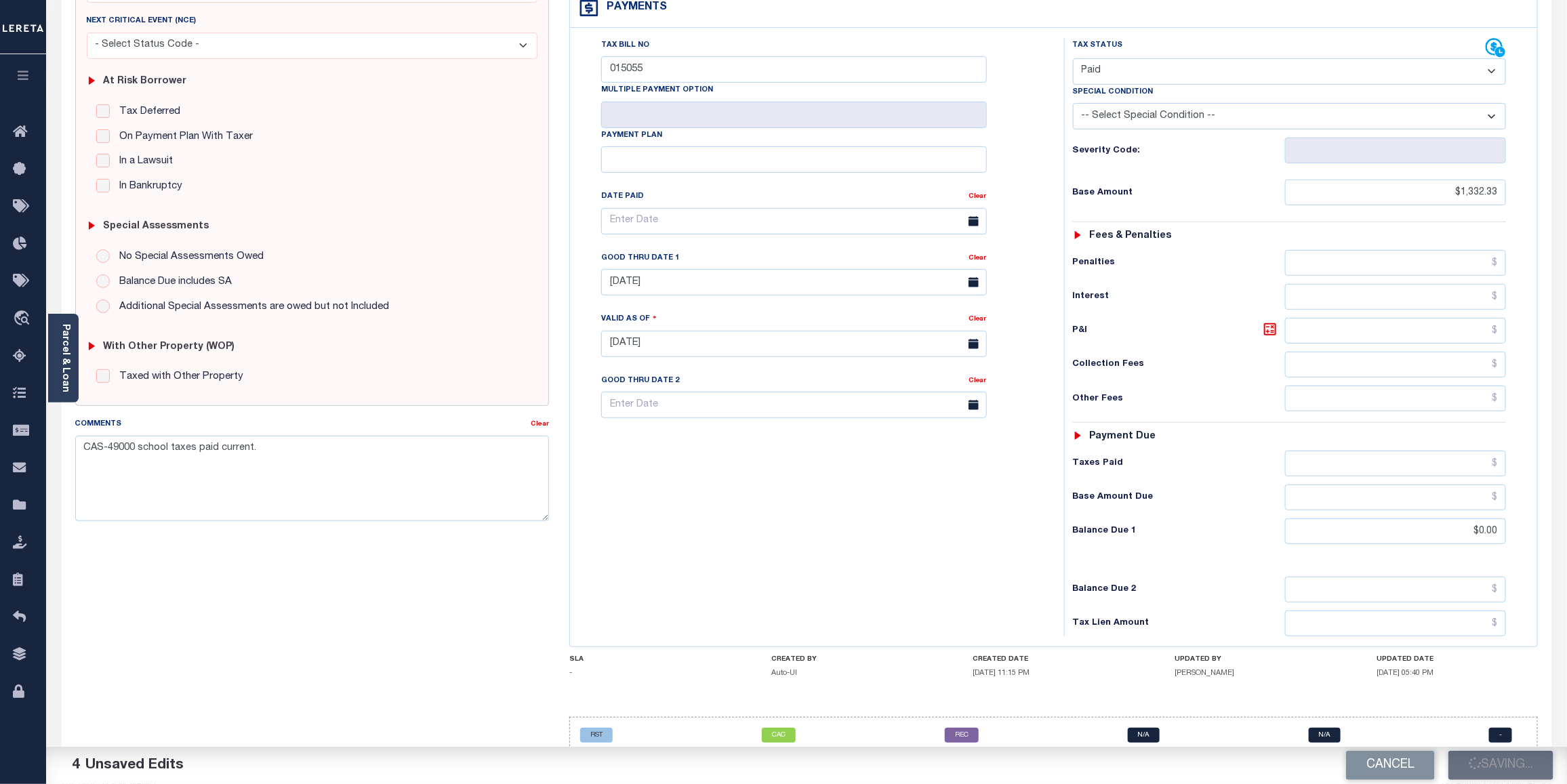
type input "$0"
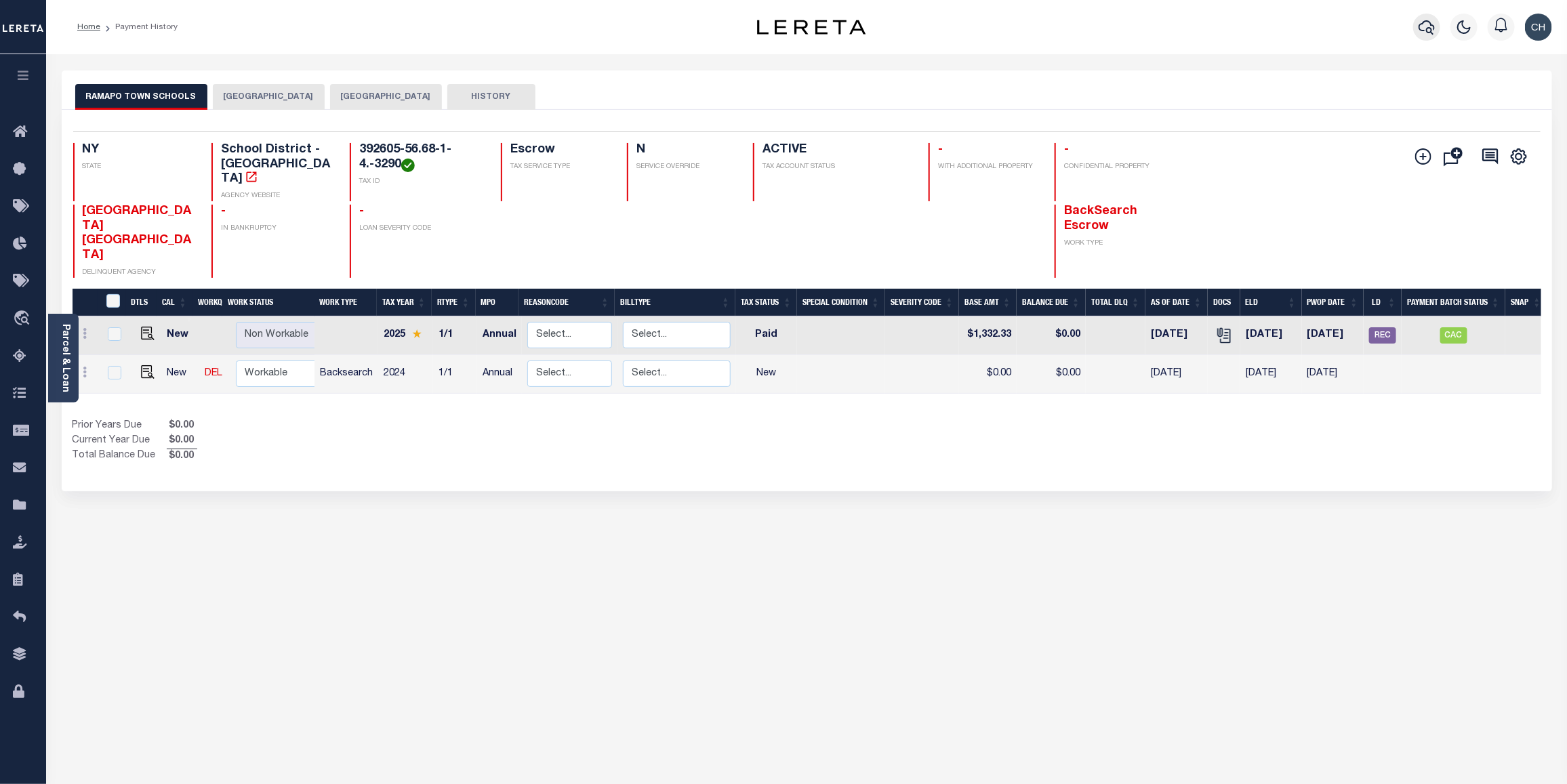
click at [1422, 25] on icon "button" at bounding box center [1427, 27] width 16 height 14
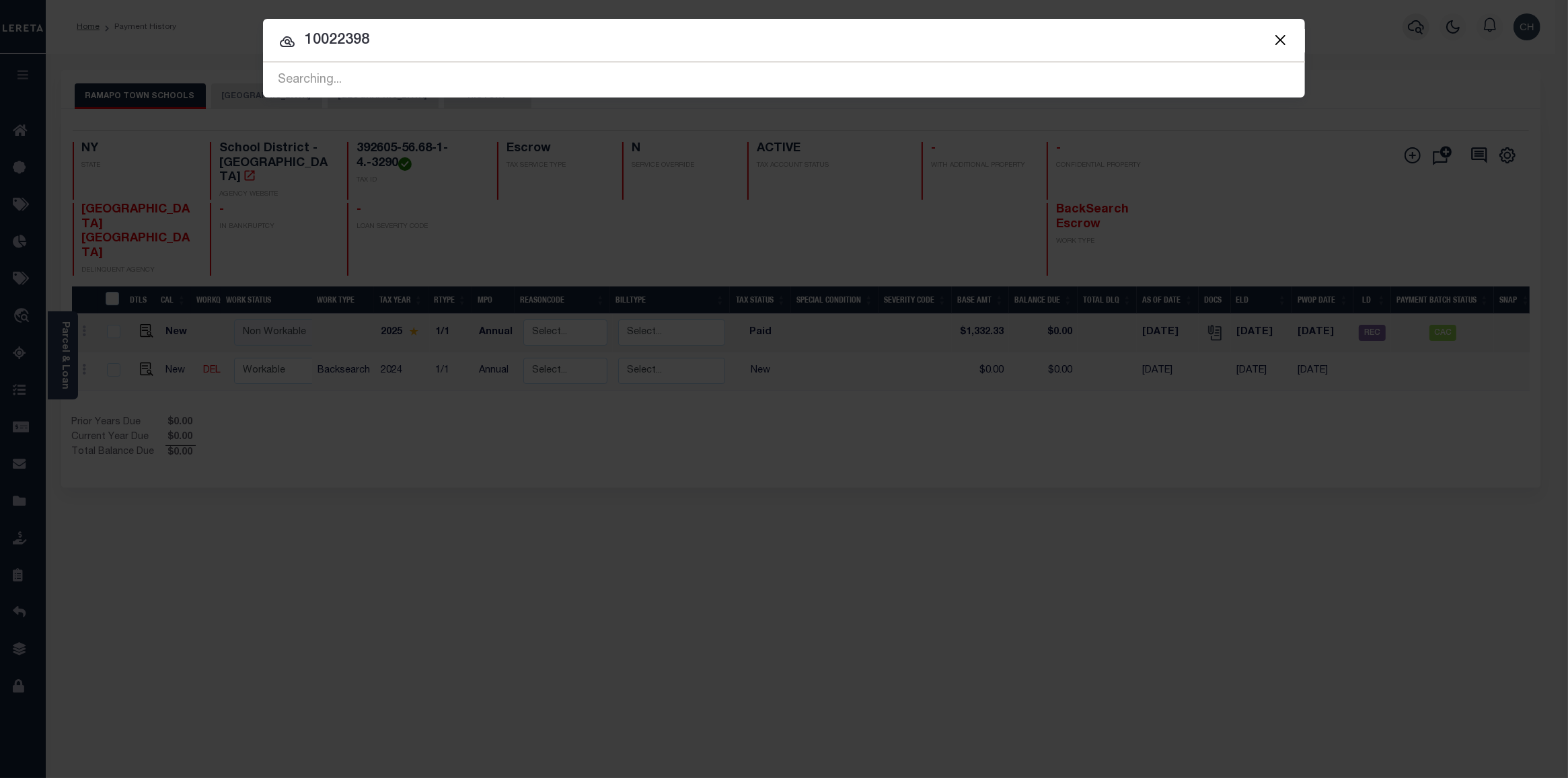
type input "10022398"
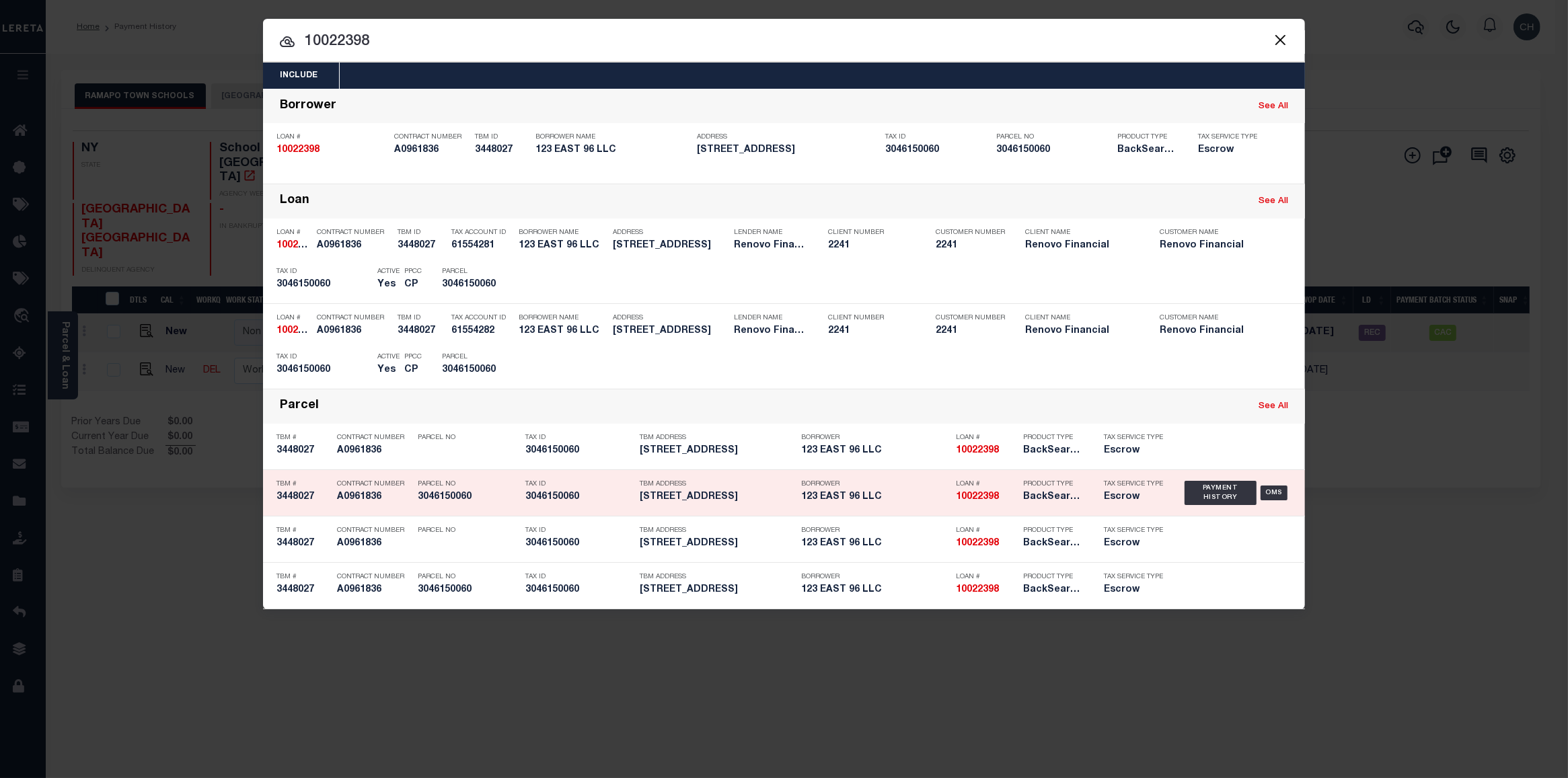
click at [740, 499] on h5 "123 E 96TH ST Brooklyn, NY 11212" at bounding box center [717, 497] width 155 height 11
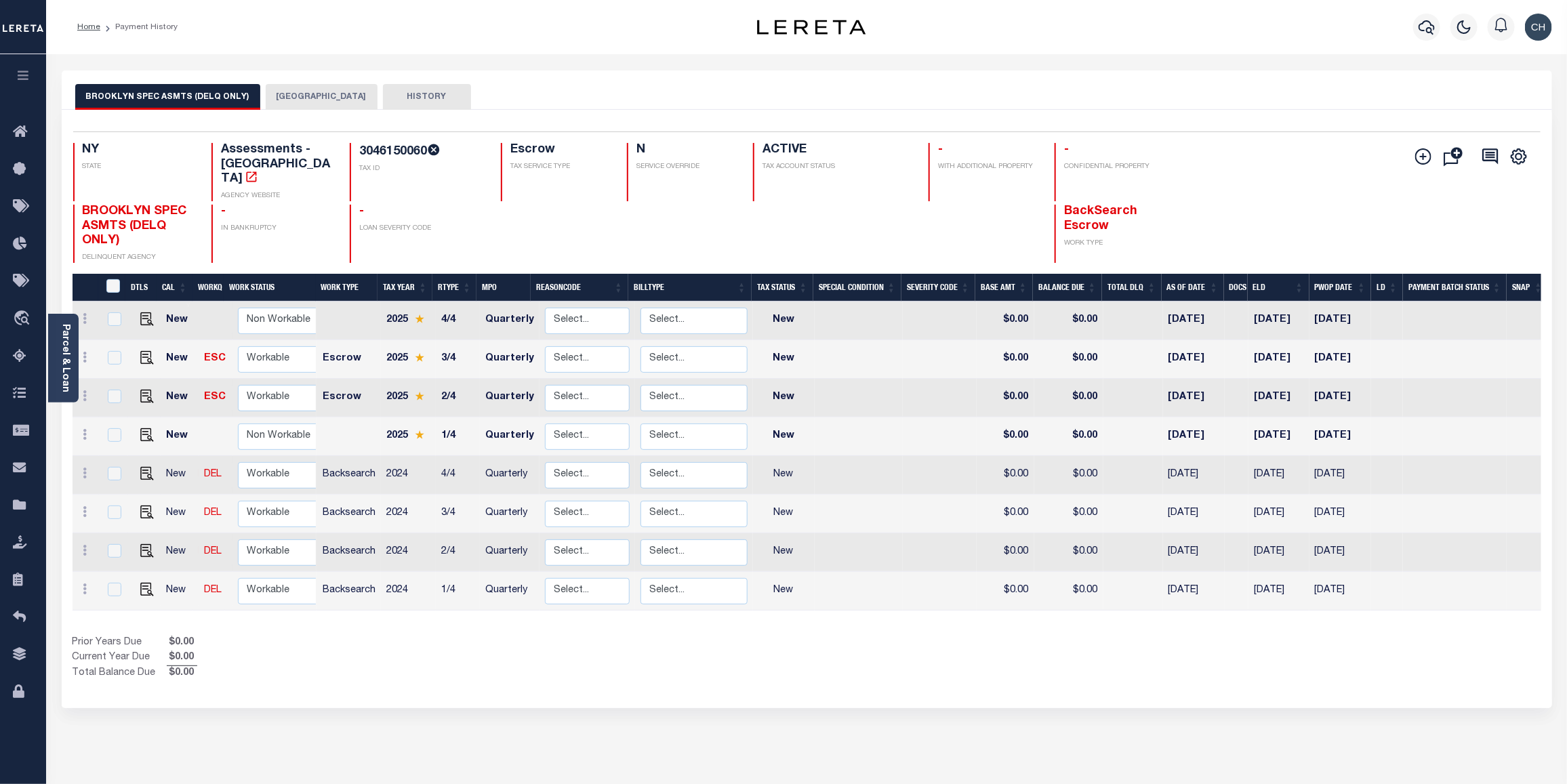
click at [295, 93] on button "[GEOGRAPHIC_DATA]" at bounding box center [322, 96] width 112 height 26
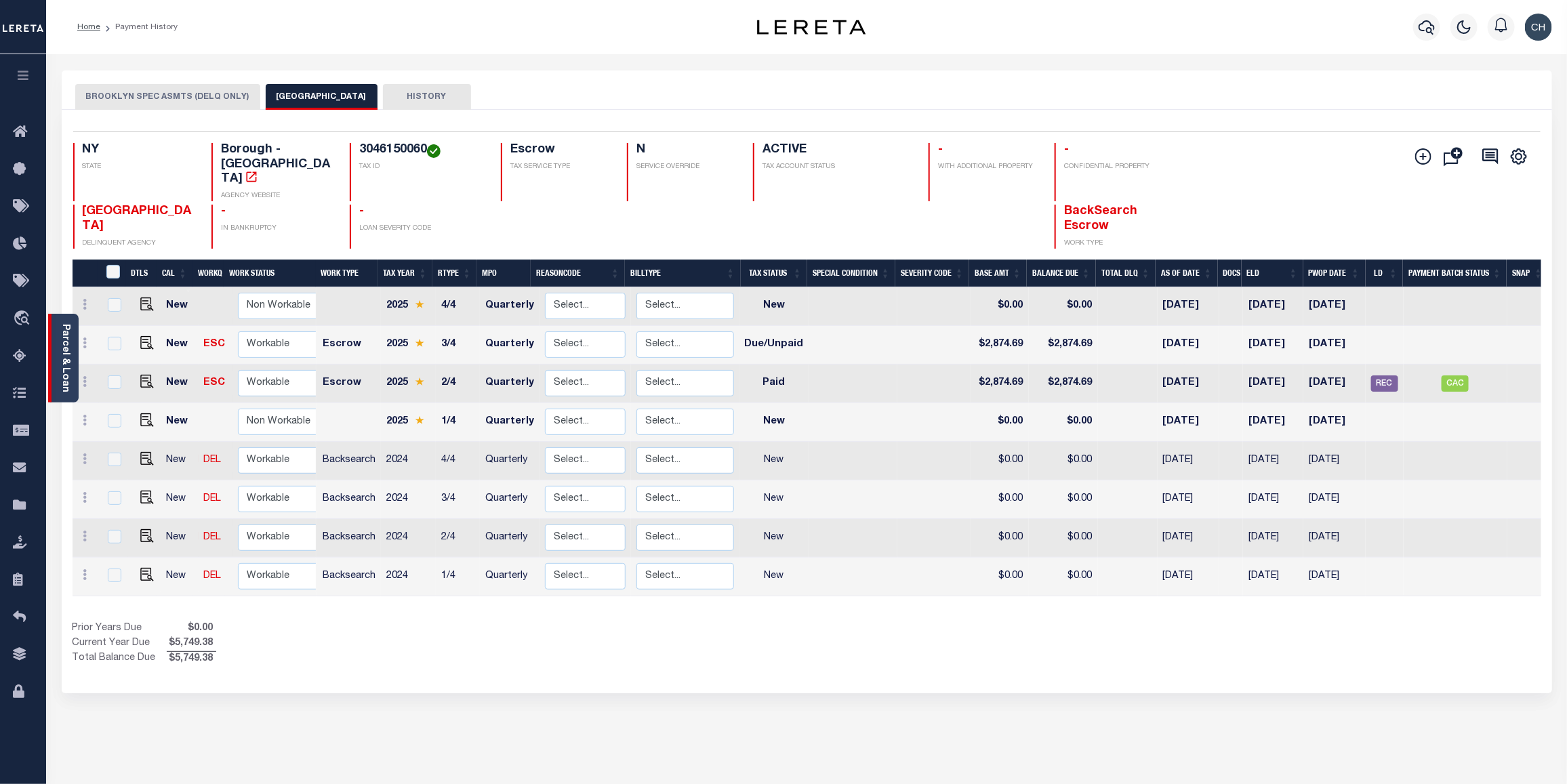
click at [62, 340] on link "Parcel & Loan" at bounding box center [65, 358] width 10 height 68
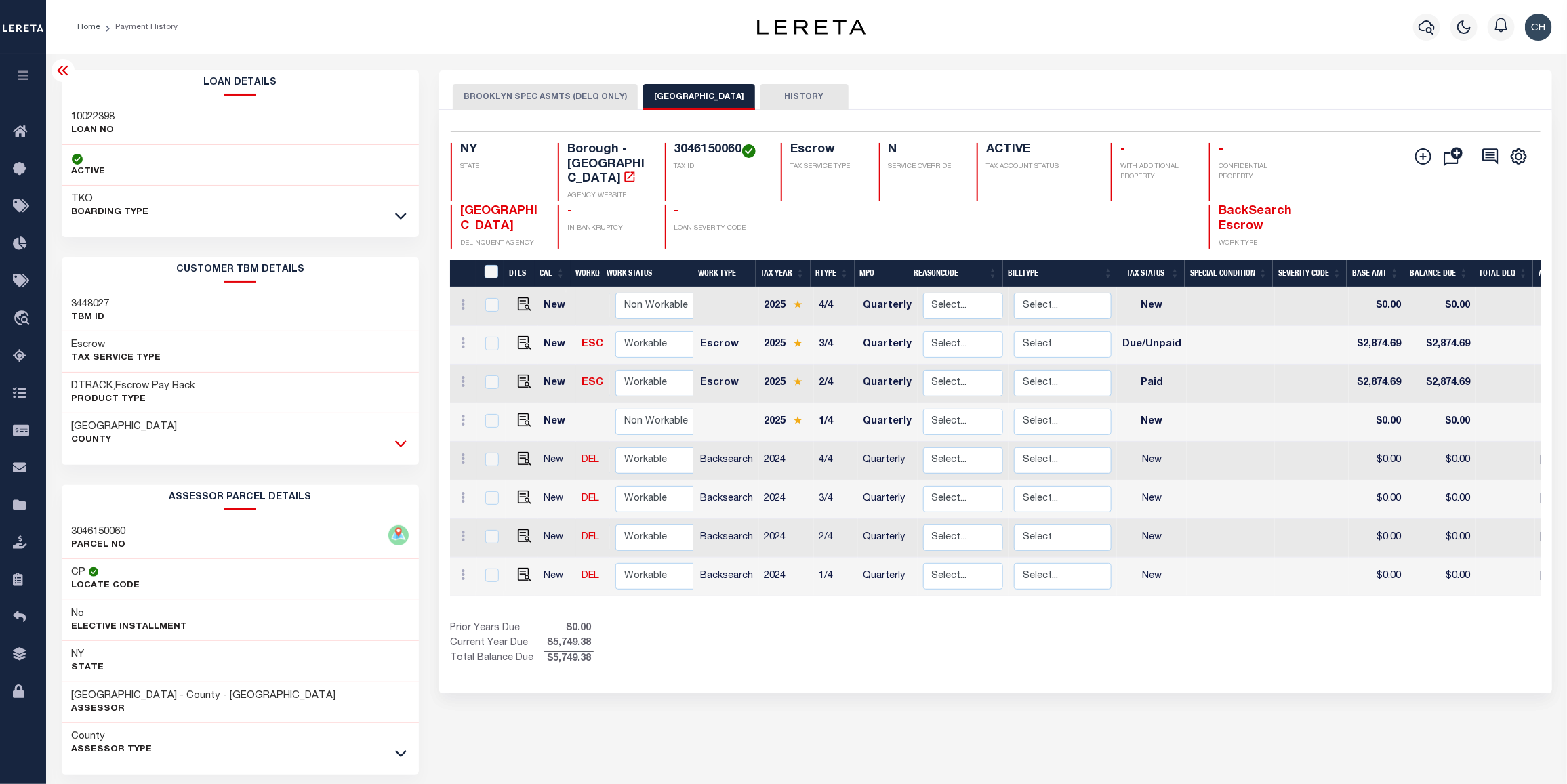
click at [398, 446] on icon at bounding box center [401, 443] width 12 height 14
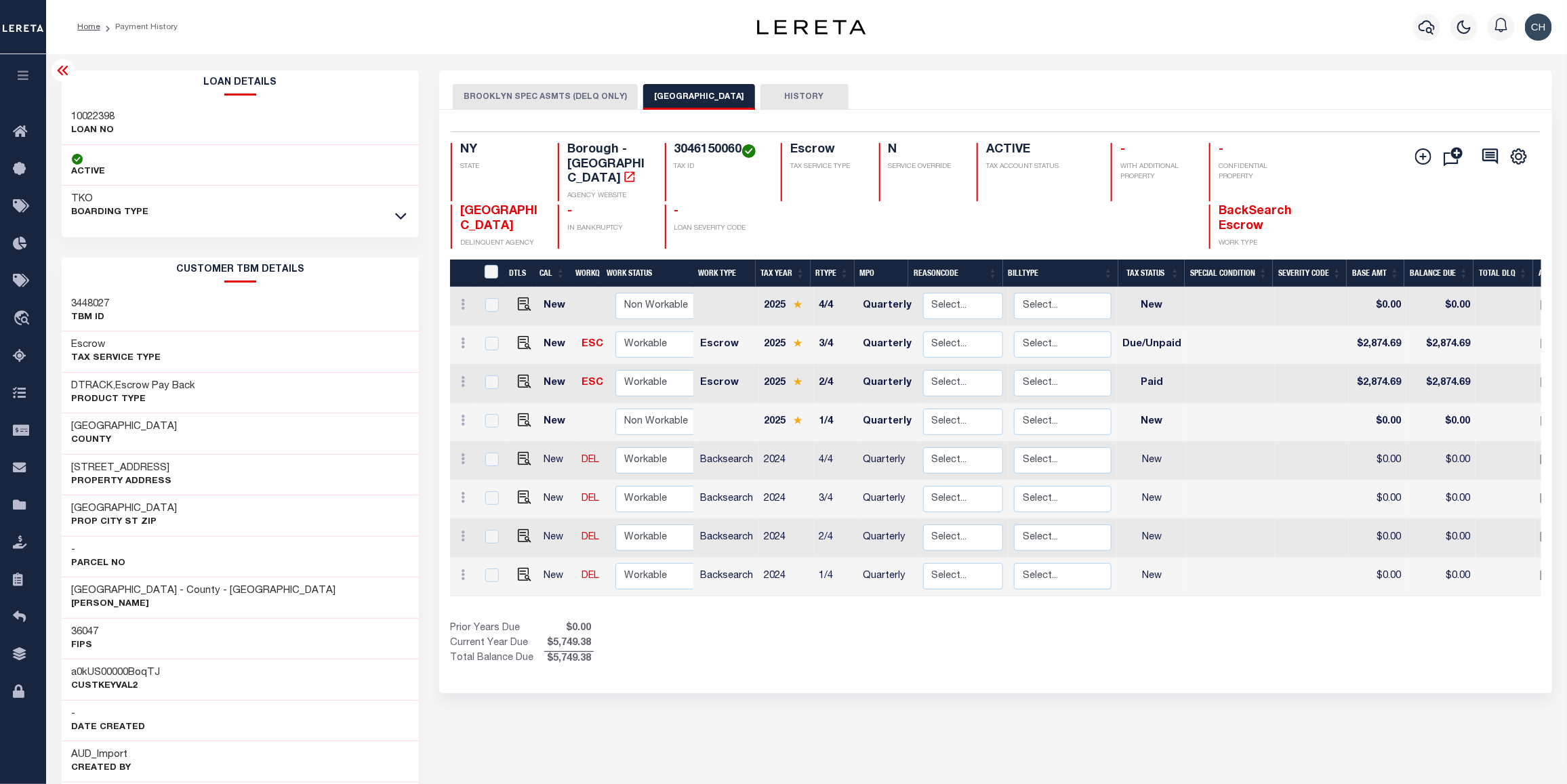
click at [70, 77] on icon at bounding box center [64, 71] width 16 height 16
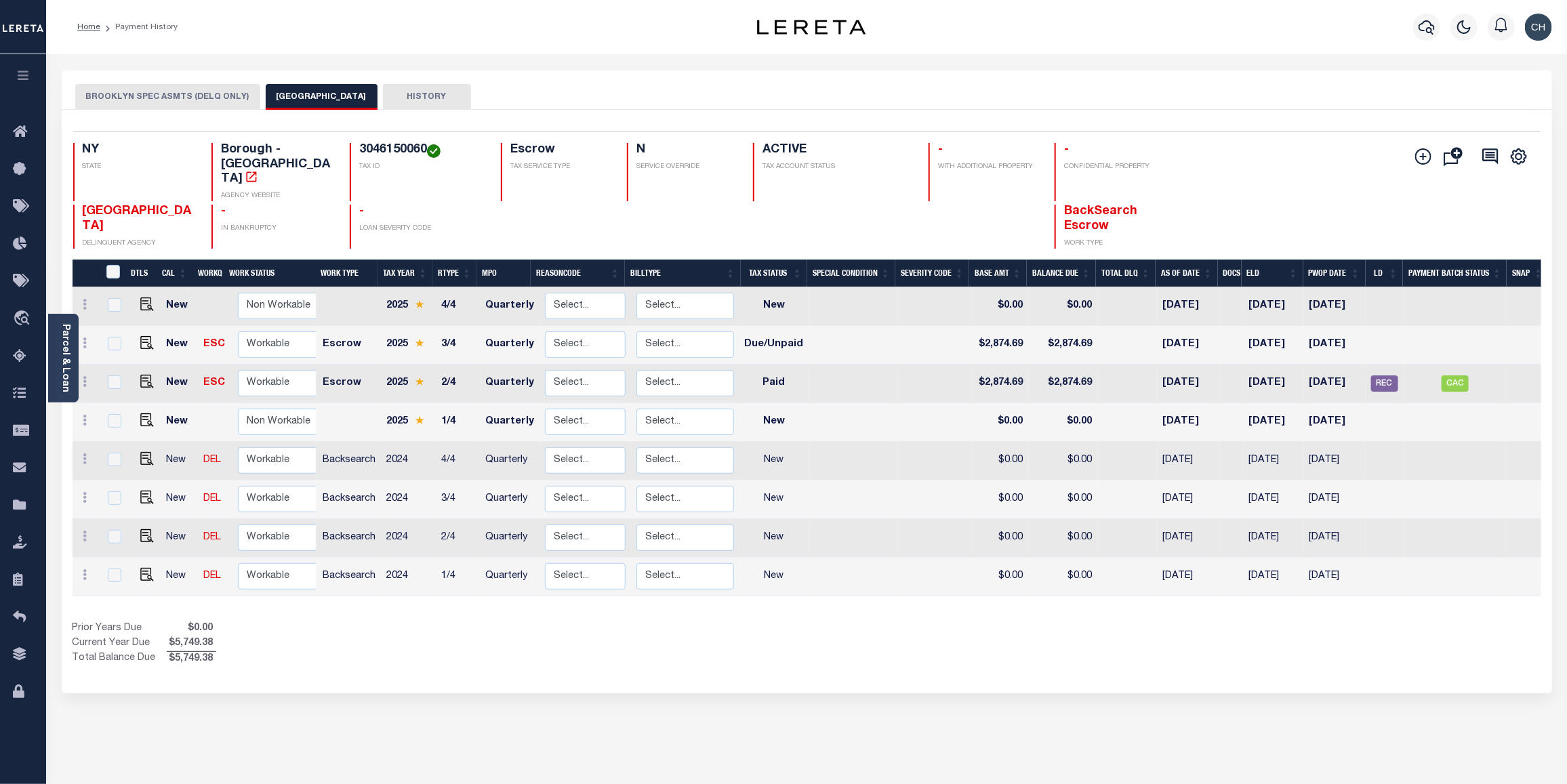
click at [63, 270] on div "Selected 8 Results 1 Items per page 25 50 100 NY STATE TAX ID N" at bounding box center [807, 401] width 1490 height 584
click at [60, 344] on link "Parcel & Loan" at bounding box center [65, 358] width 10 height 68
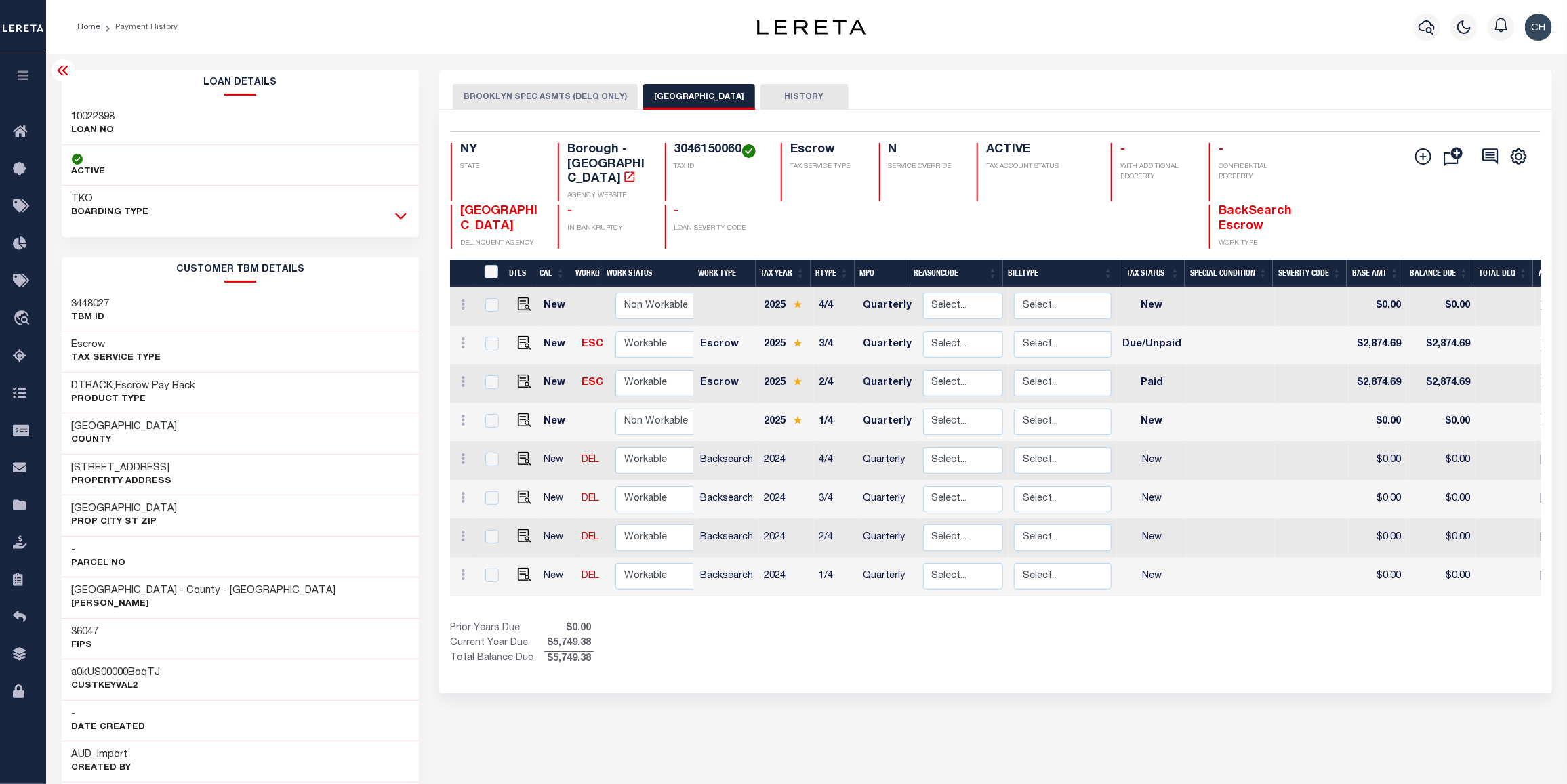
click at [395, 218] on icon at bounding box center [401, 215] width 12 height 14
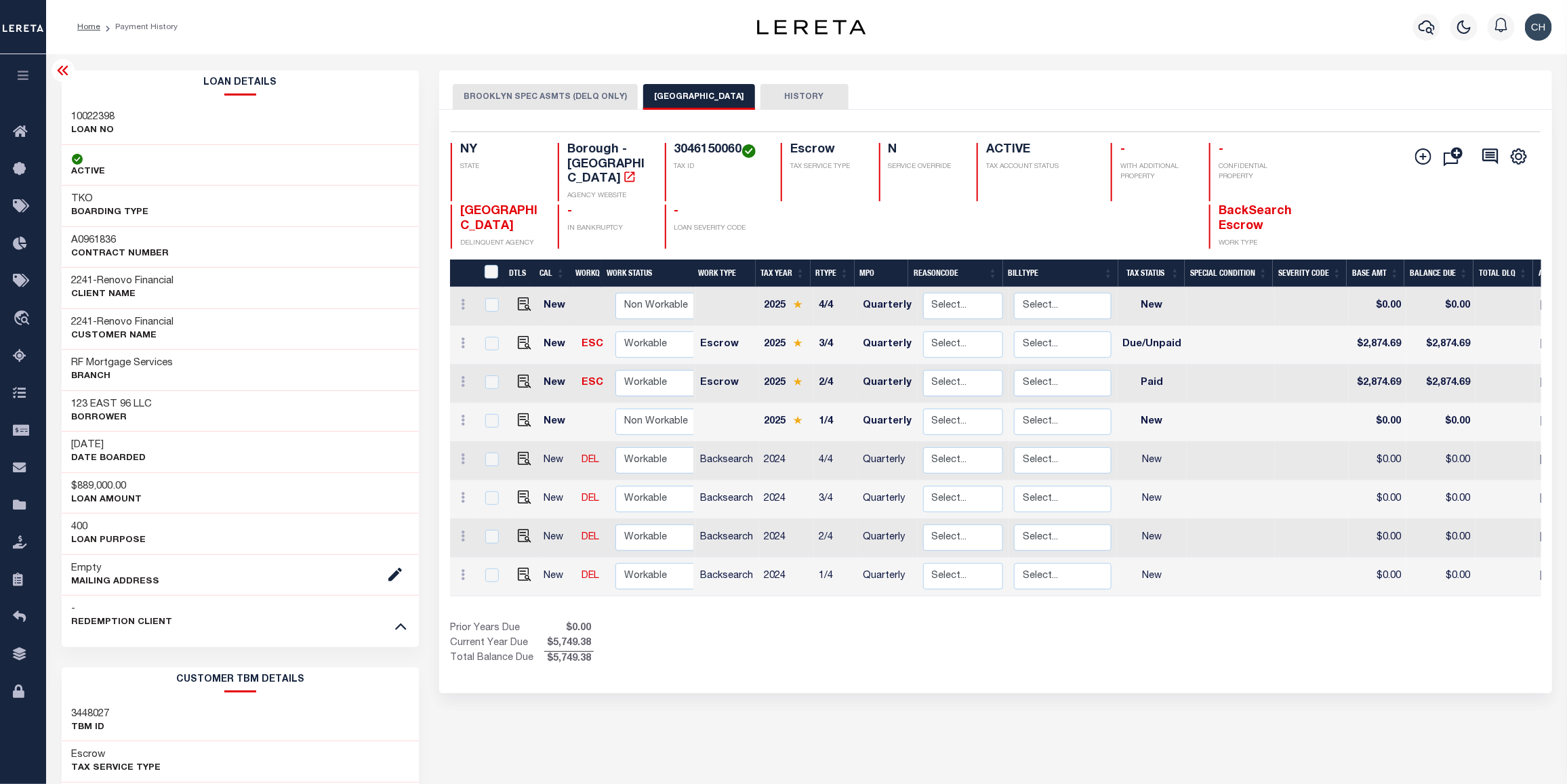
click at [63, 78] on icon at bounding box center [64, 71] width 16 height 16
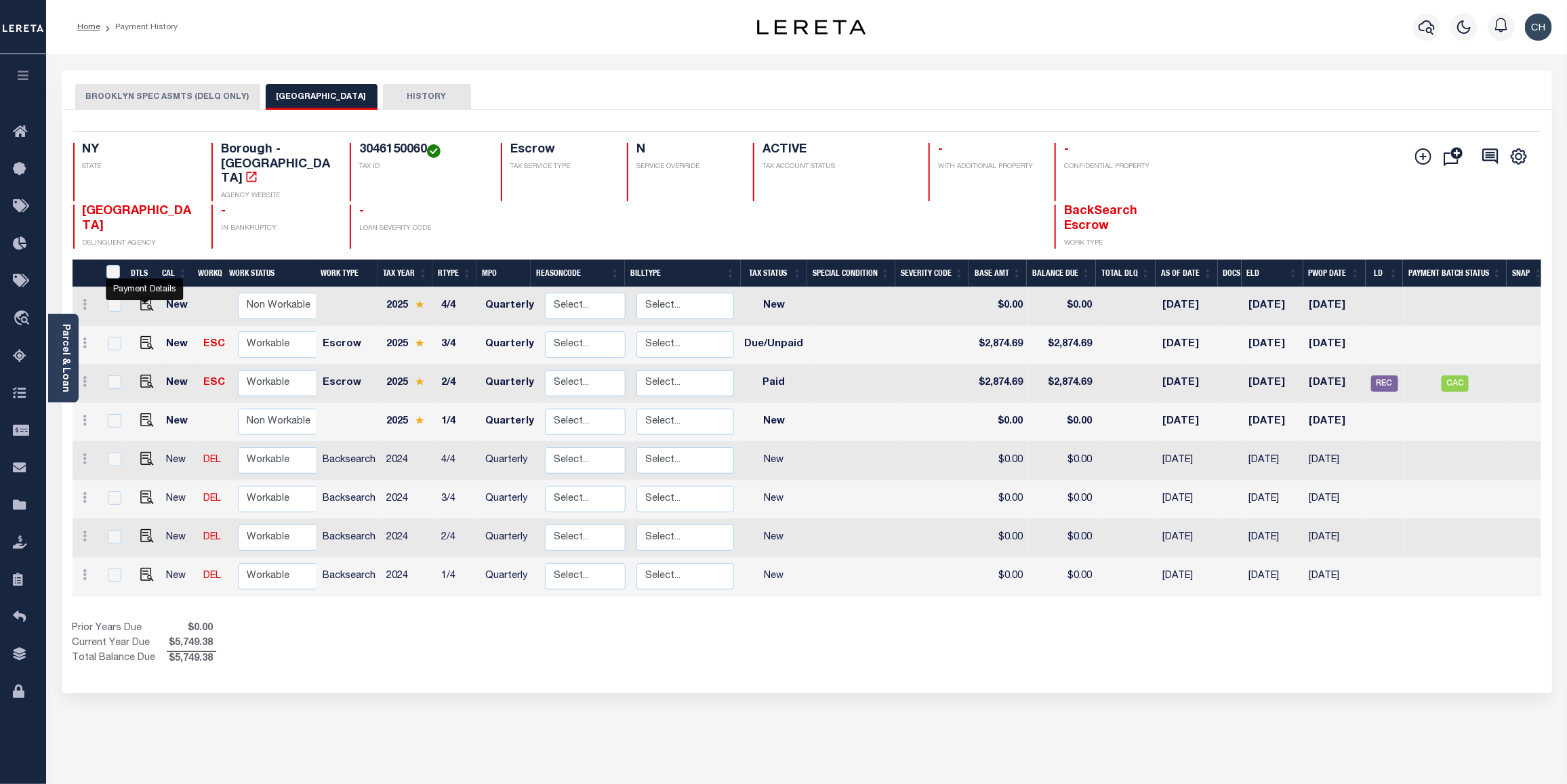
drag, startPoint x: 143, startPoint y: 320, endPoint x: 158, endPoint y: 312, distance: 17.0
click at [143, 336] on img "" at bounding box center [147, 343] width 13 height 13
checkbox input "true"
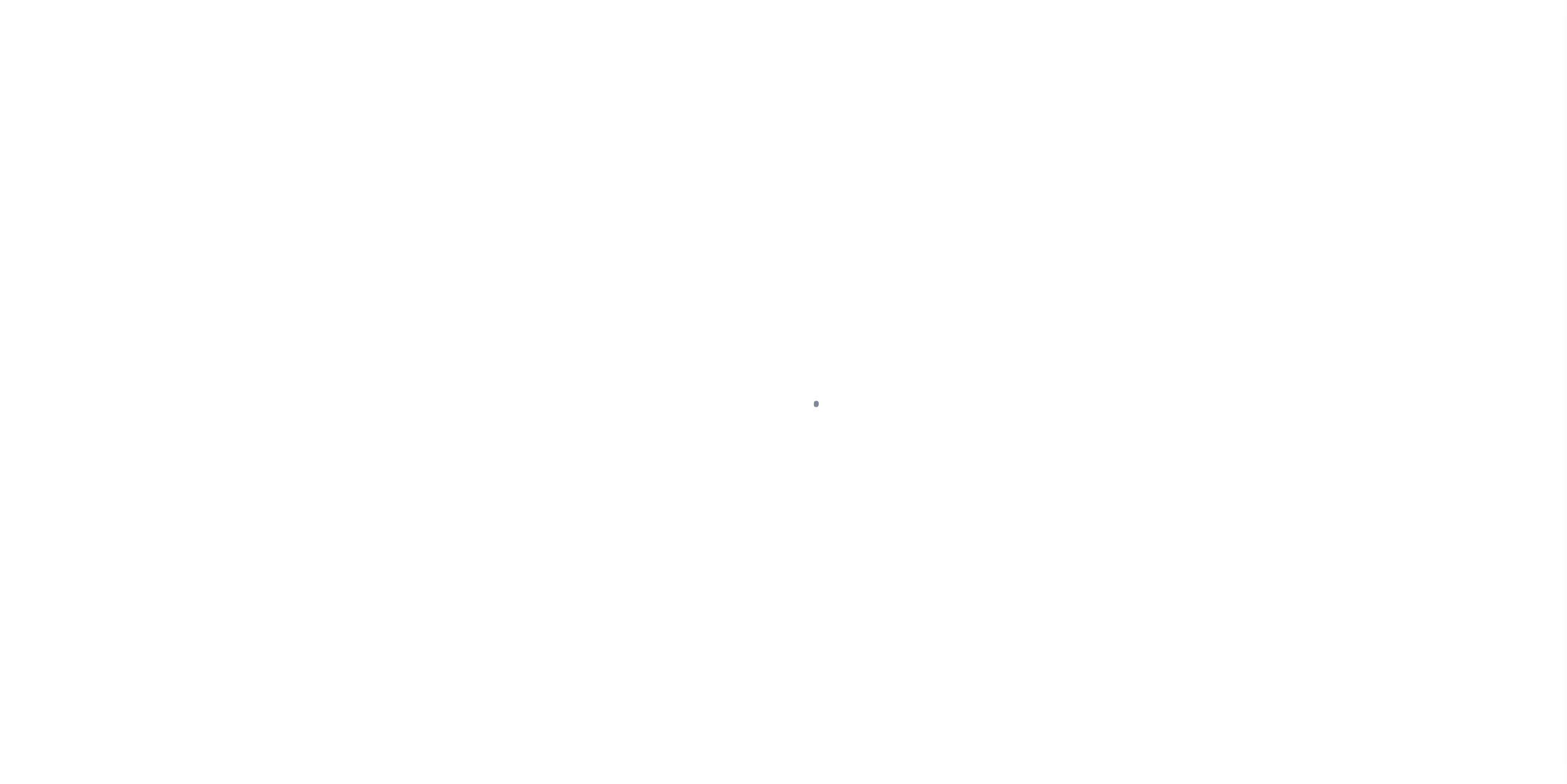
select select "DUE"
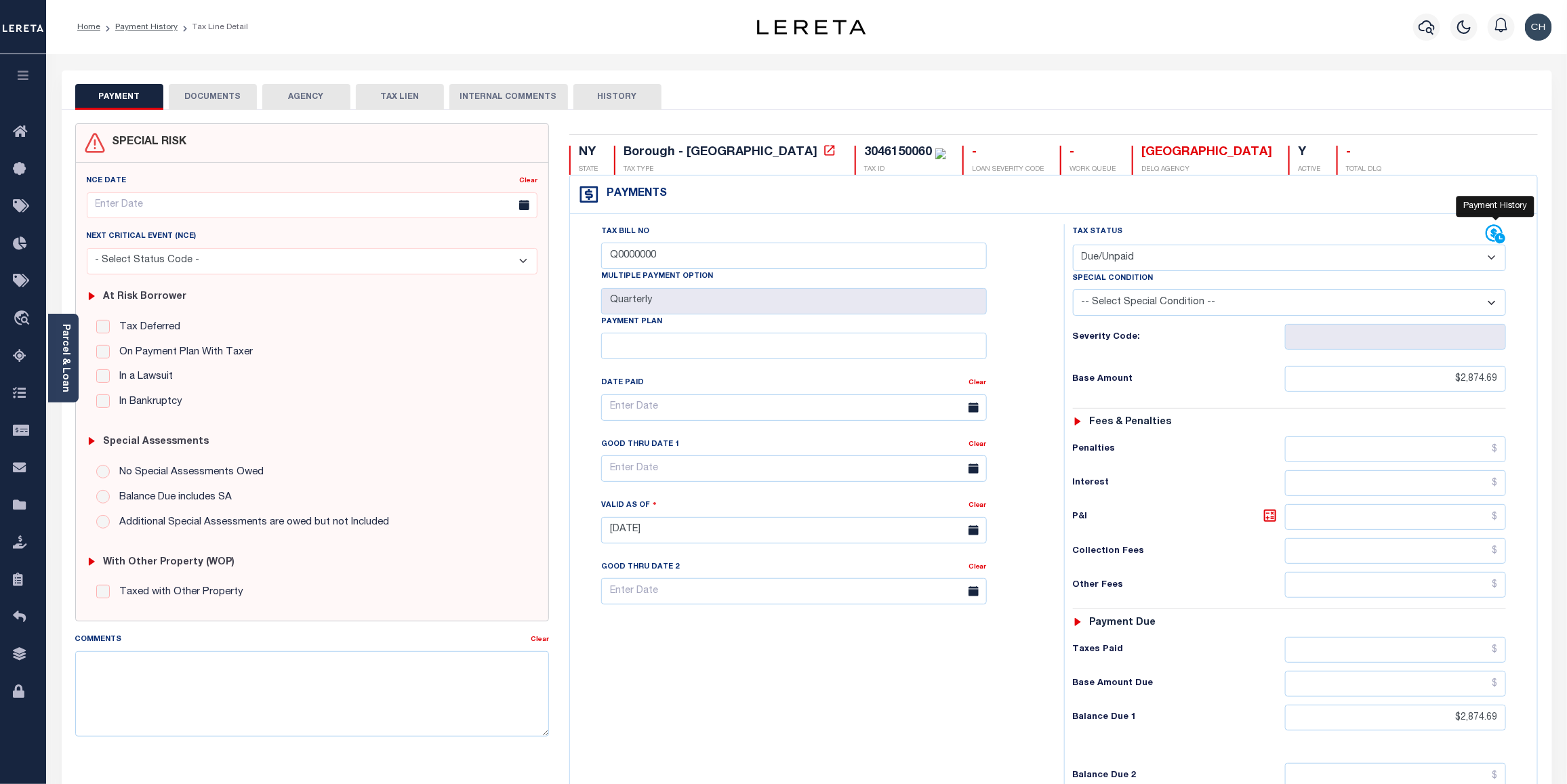
click at [1489, 234] on icon at bounding box center [1496, 234] width 21 height 21
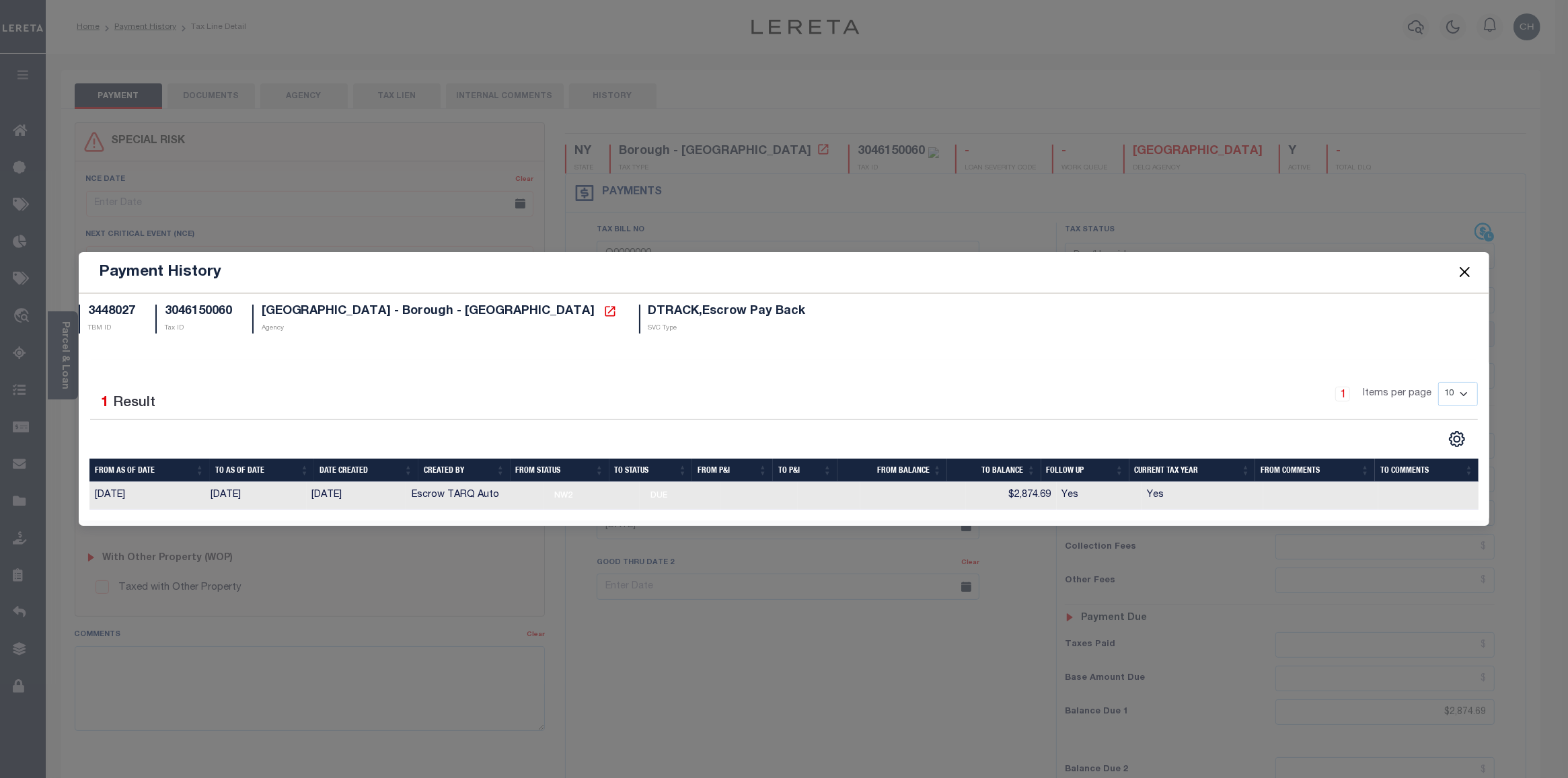
click at [1467, 270] on button "Close" at bounding box center [1464, 272] width 17 height 17
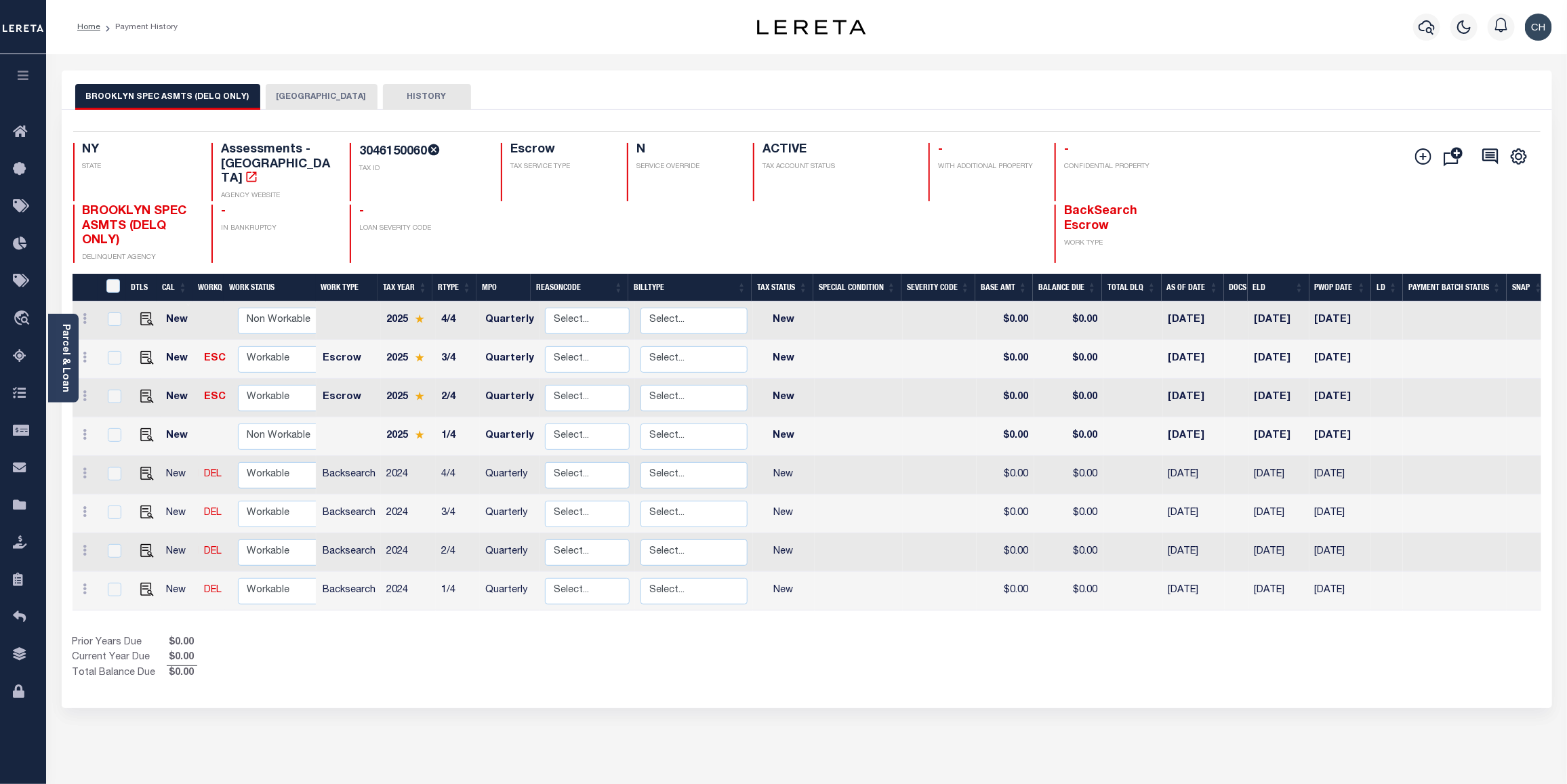
click at [294, 102] on button "[GEOGRAPHIC_DATA]" at bounding box center [322, 96] width 112 height 26
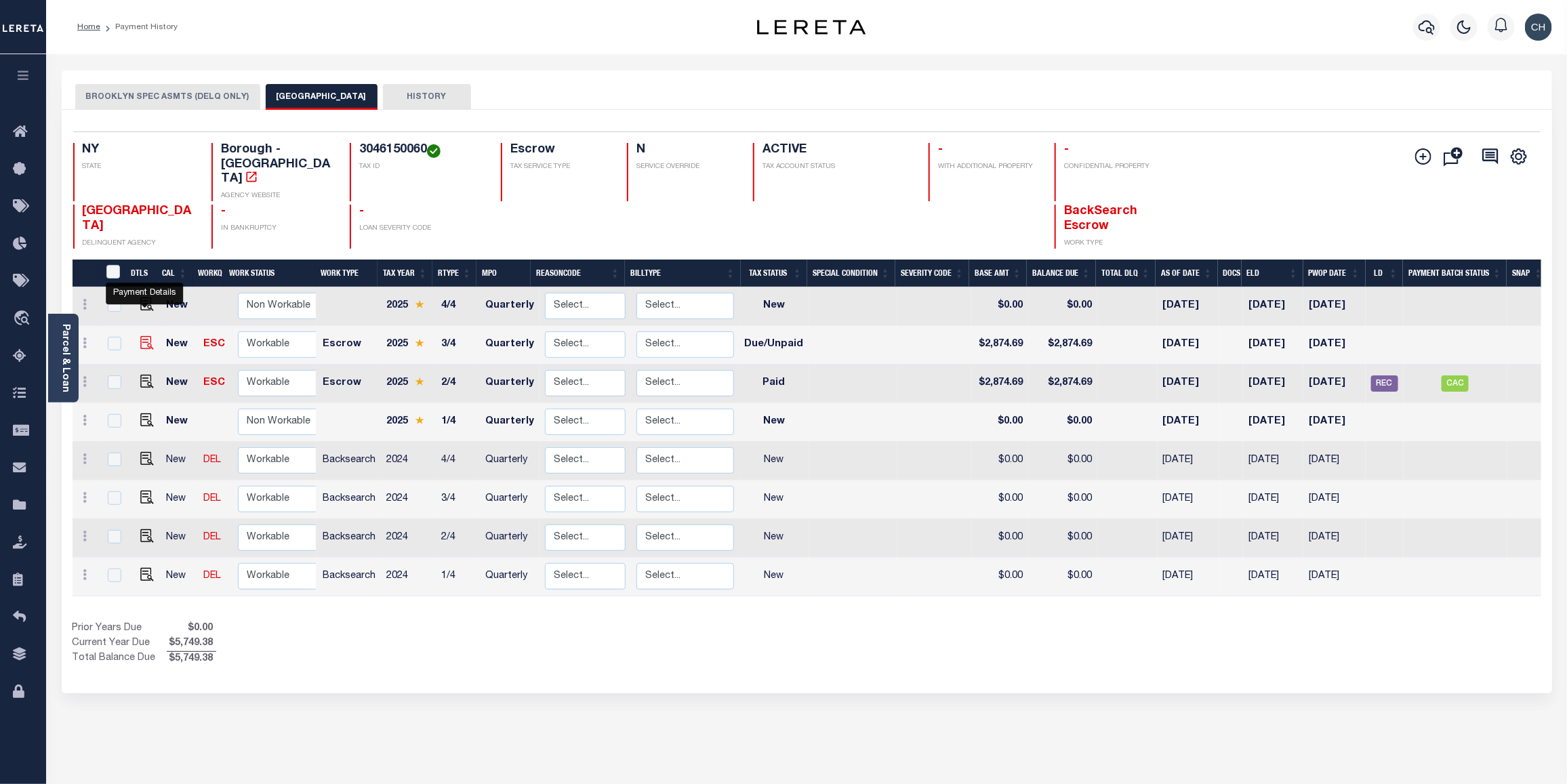
click at [144, 336] on img "" at bounding box center [147, 343] width 13 height 13
checkbox input "true"
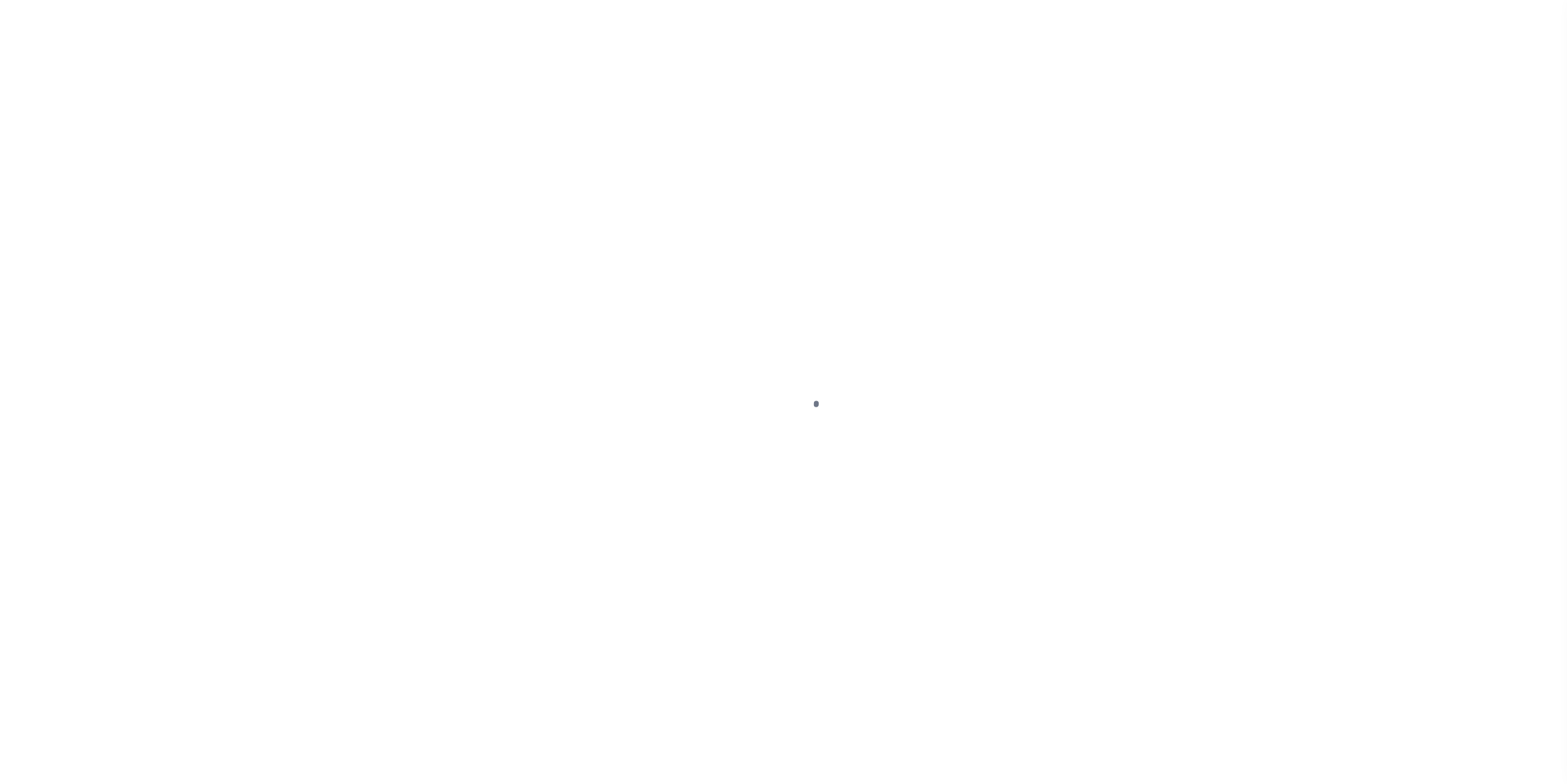
select select "DUE"
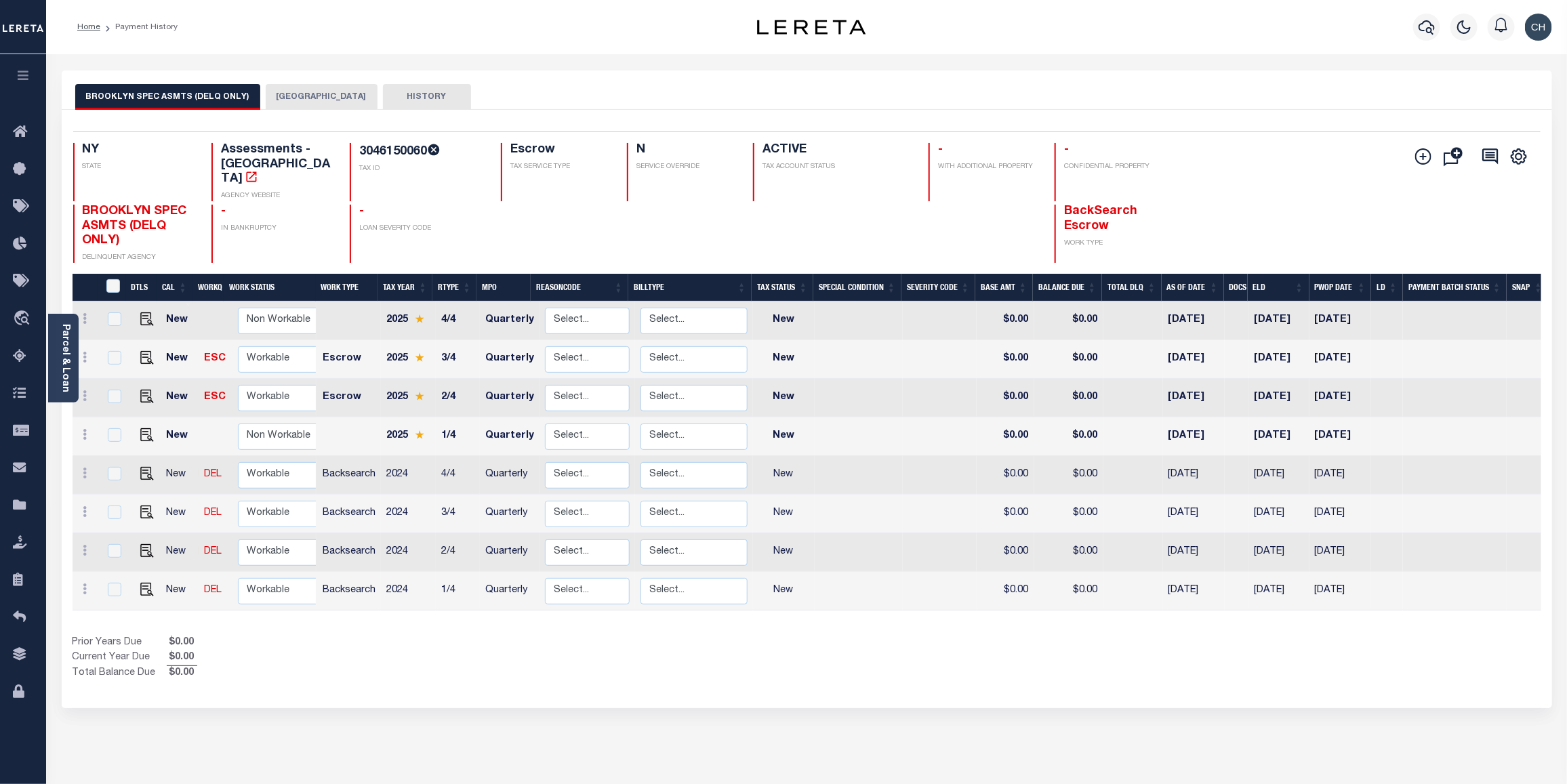
click at [306, 95] on button "BROOKLYN CITY" at bounding box center [322, 96] width 112 height 26
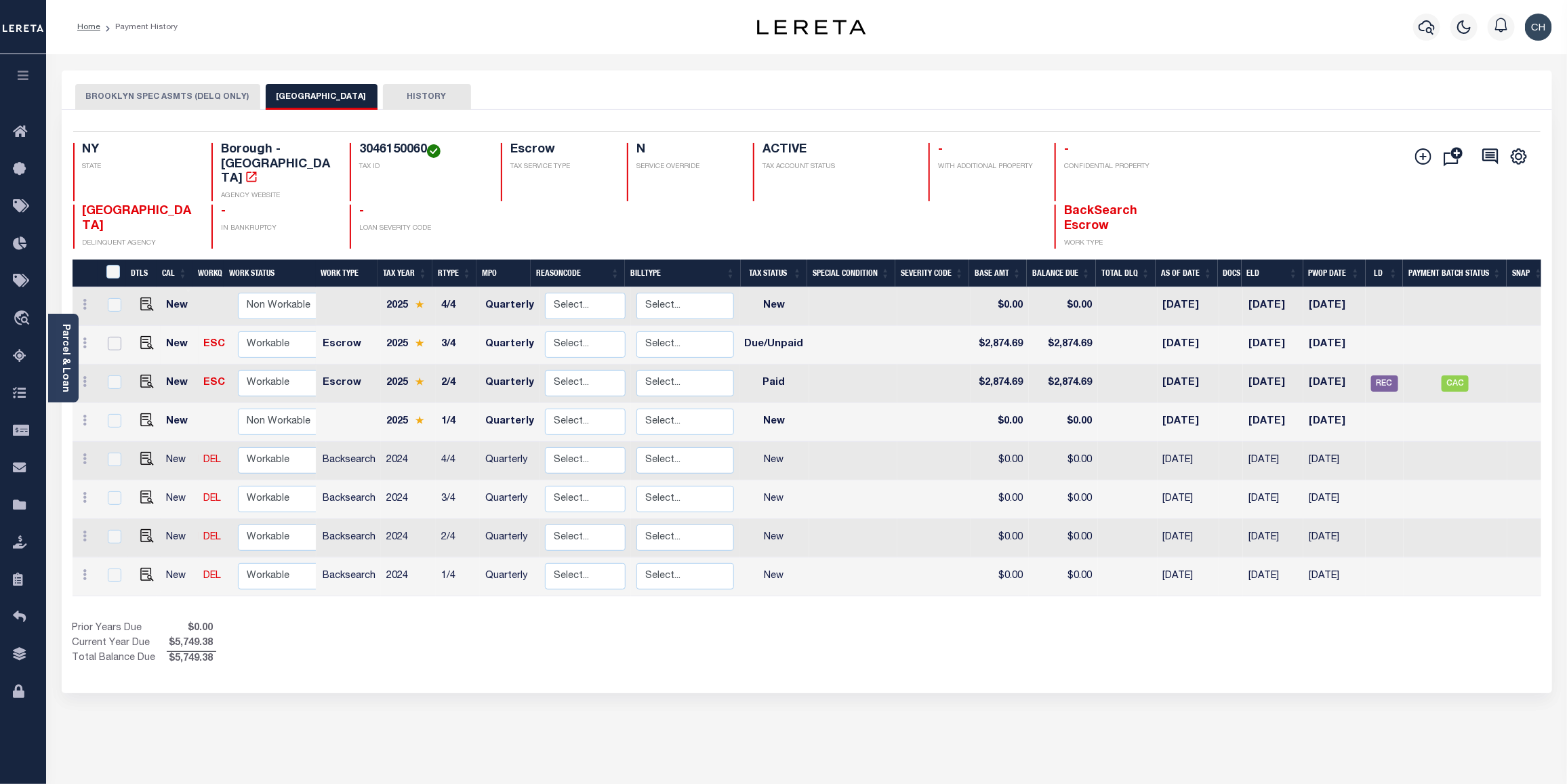
click at [119, 337] on input "checkbox" at bounding box center [115, 344] width 13 height 13
checkbox input "true"
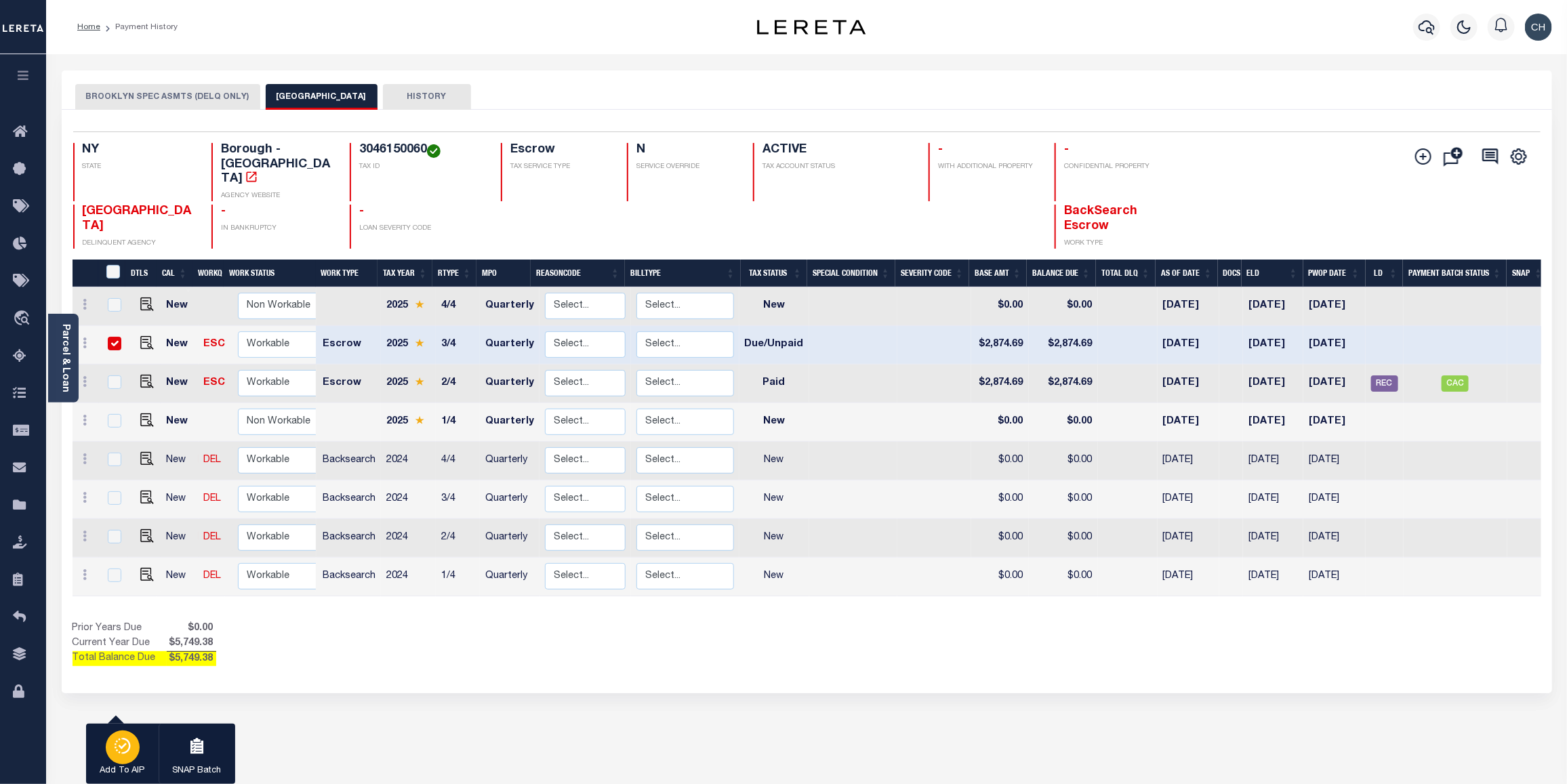
click at [116, 748] on icon "button" at bounding box center [122, 746] width 19 height 16
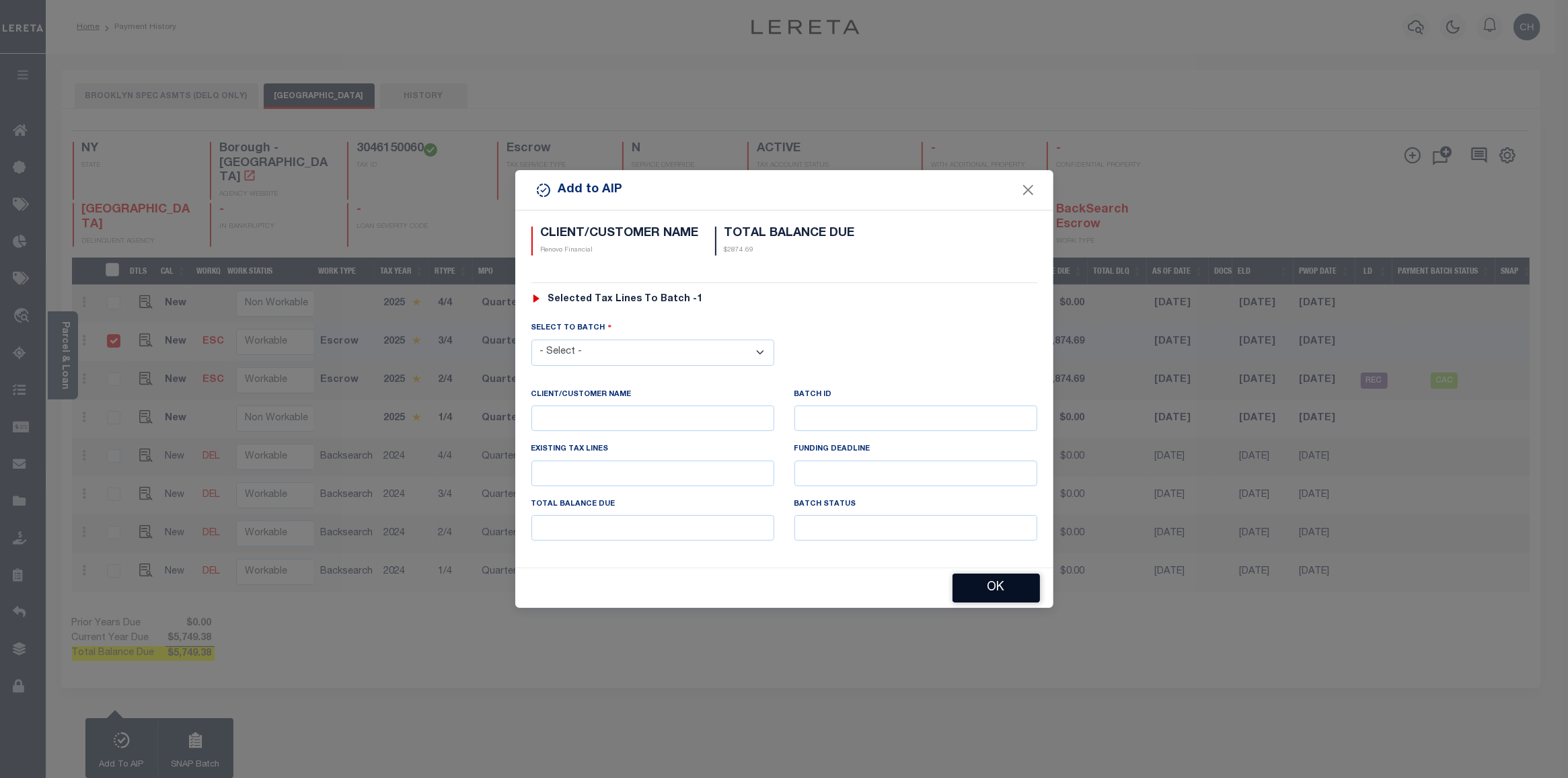
click at [1011, 592] on button "OK" at bounding box center [996, 587] width 88 height 29
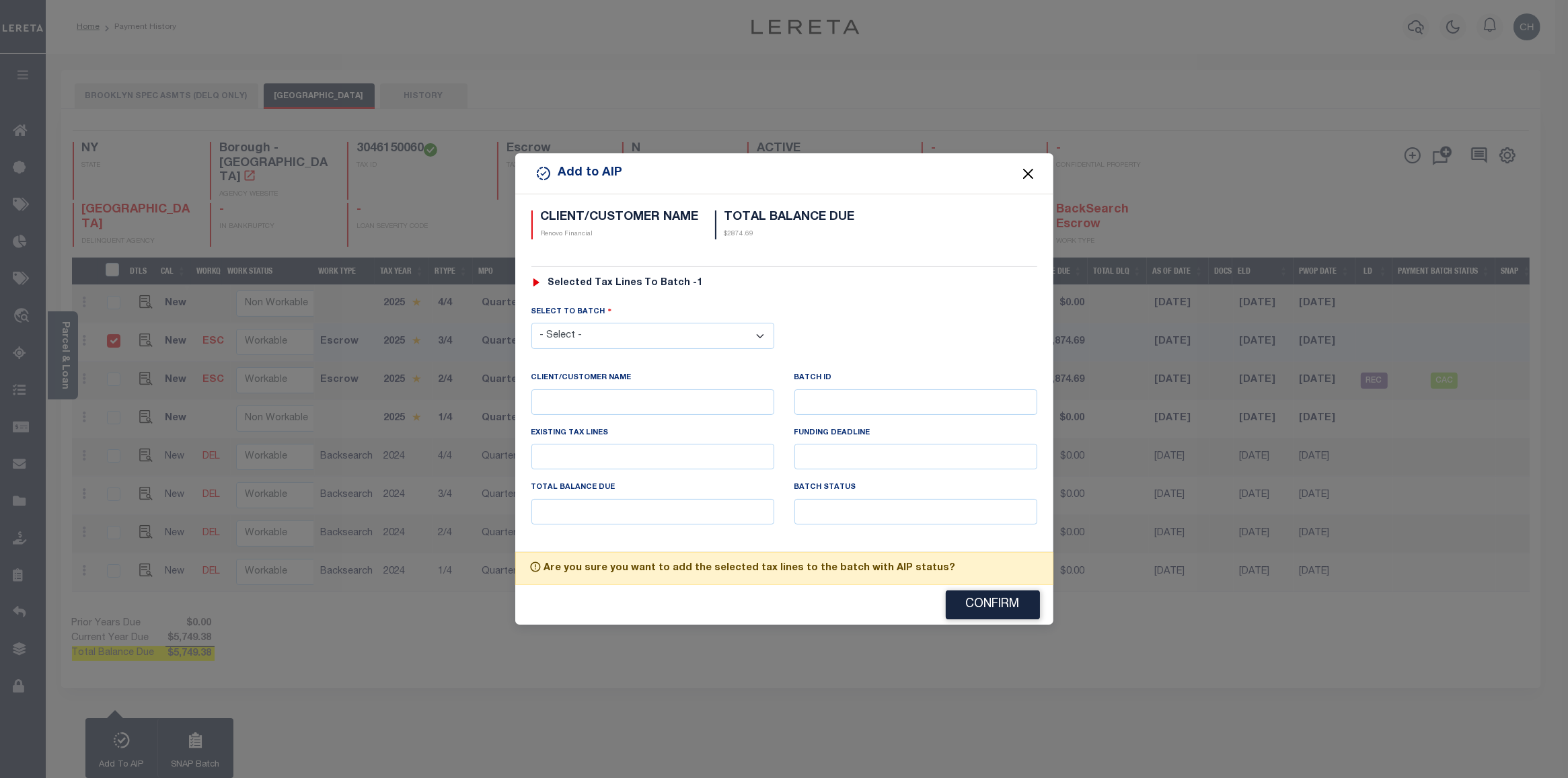
click at [1033, 179] on button "Close" at bounding box center [1027, 173] width 17 height 17
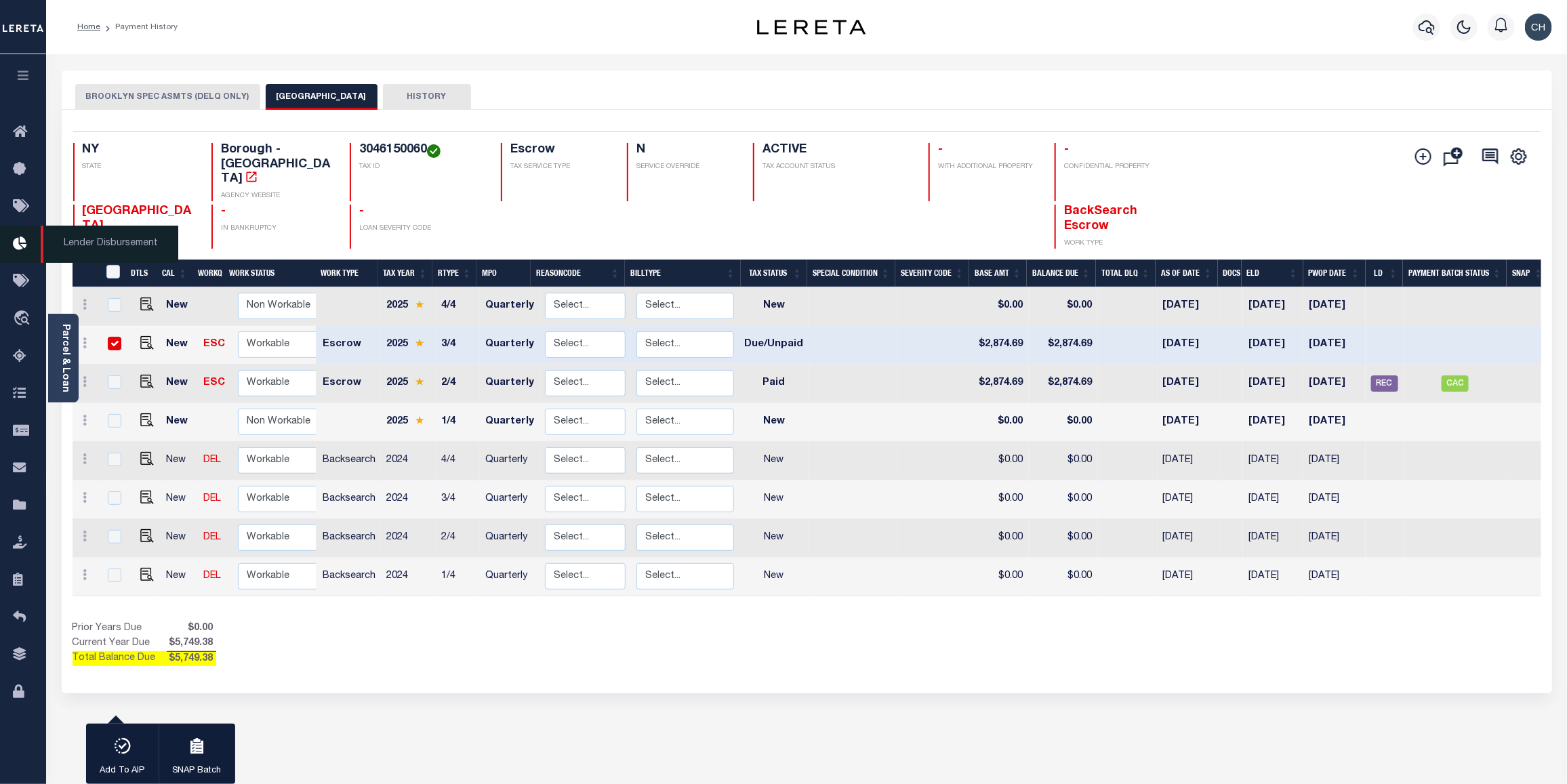
click at [17, 248] on icon at bounding box center [24, 244] width 21 height 17
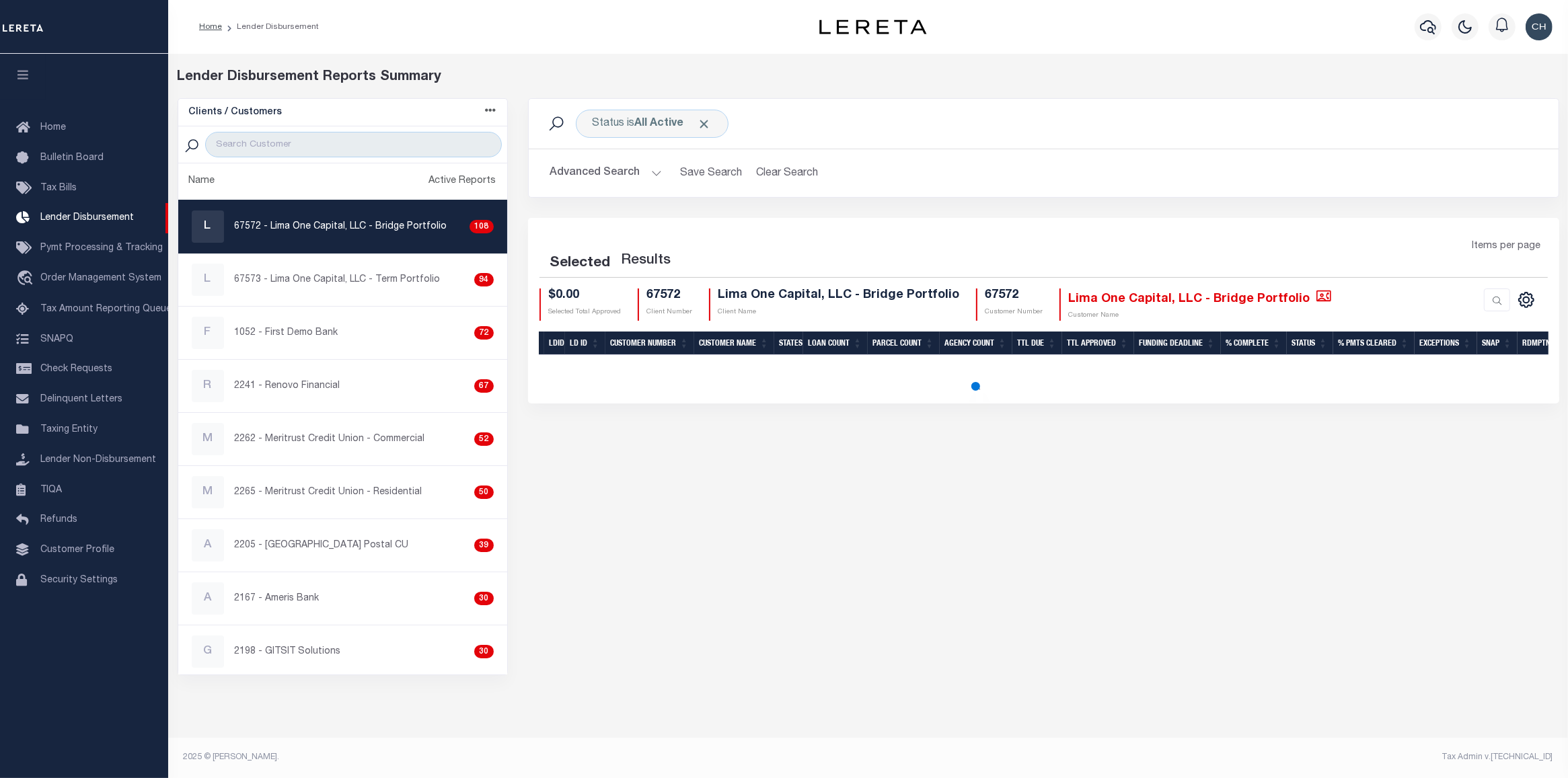
select select "200"
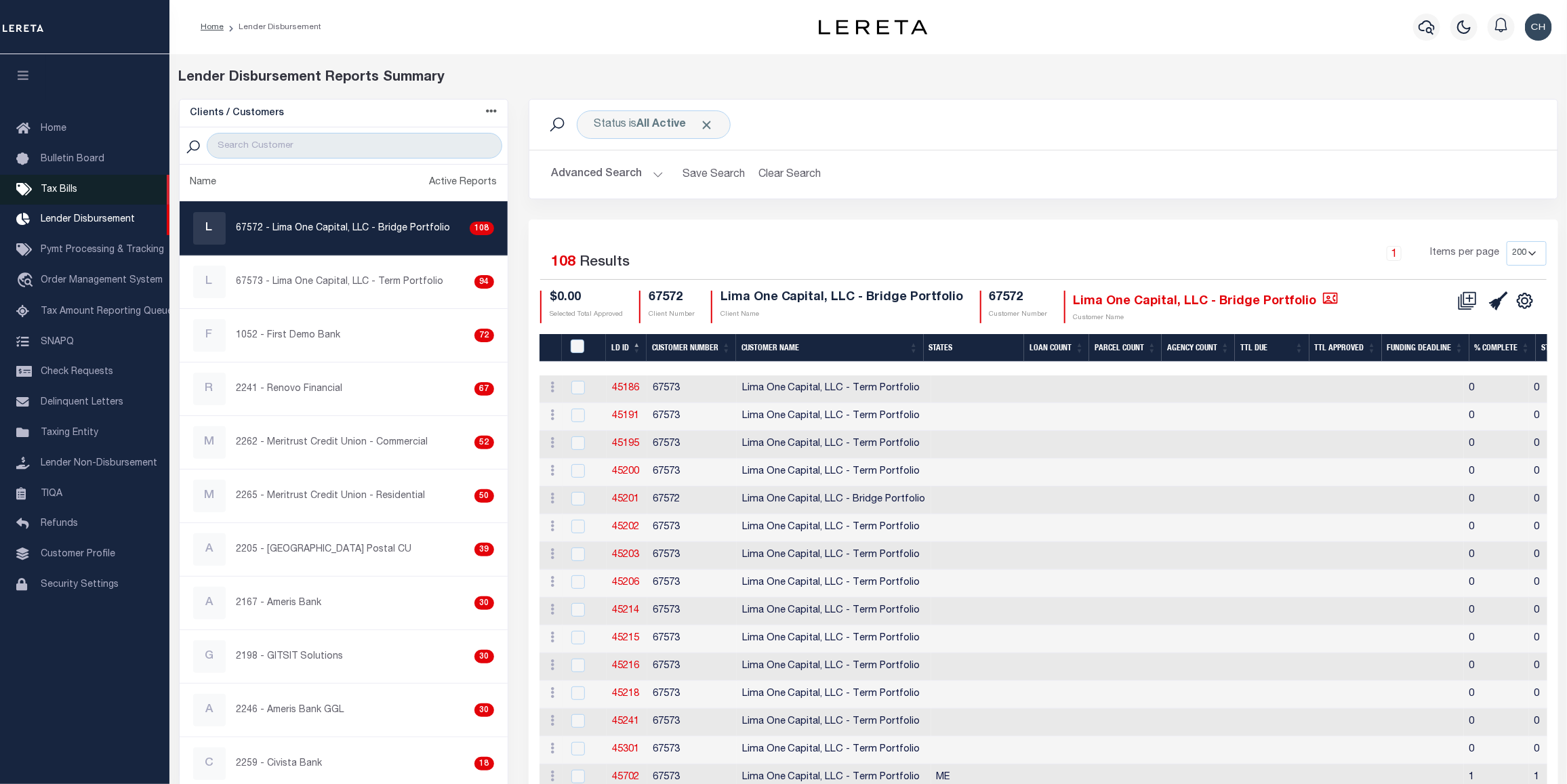
click at [51, 186] on span "Tax Bills" at bounding box center [59, 190] width 36 height 10
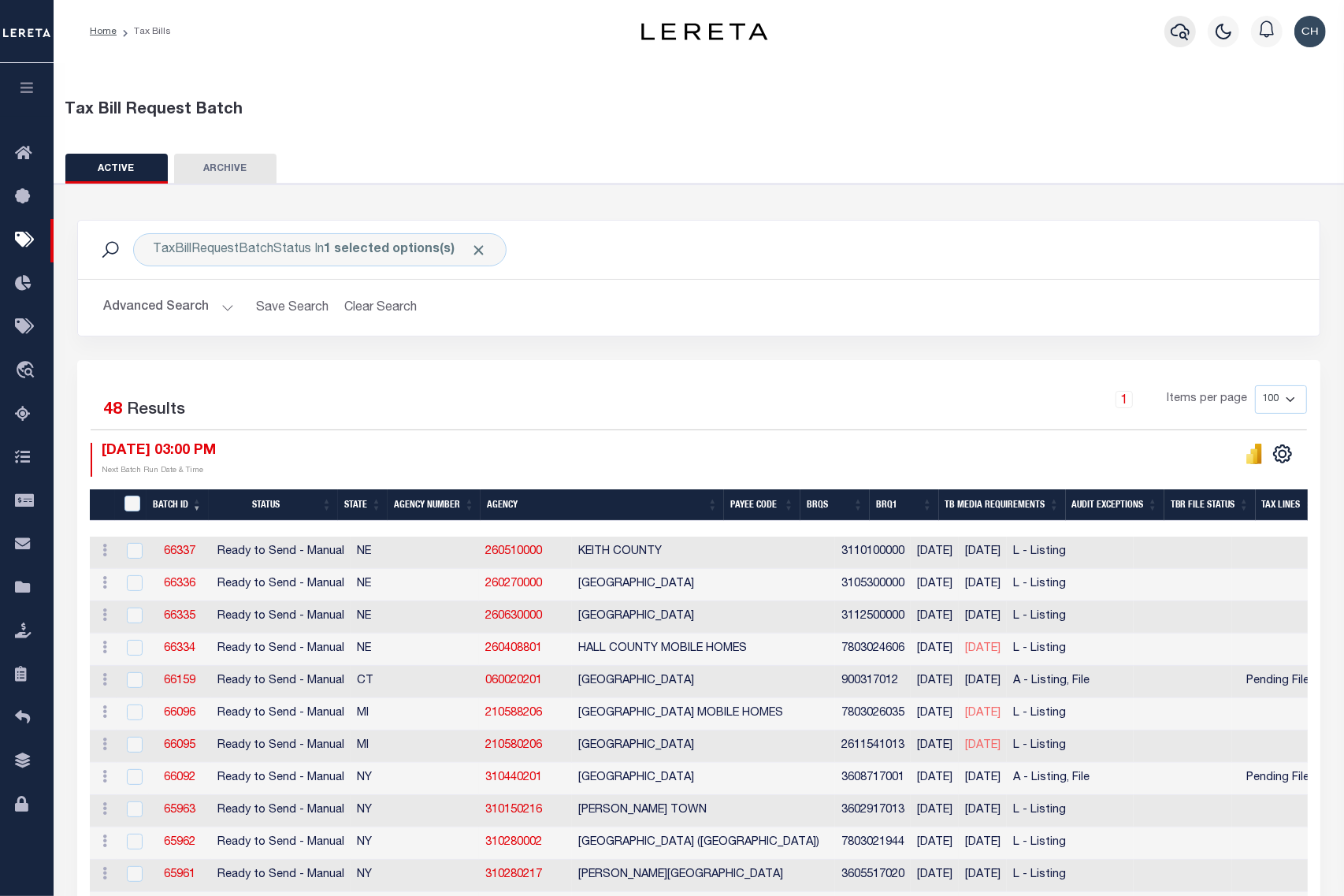
click at [1175, 34] on icon "button" at bounding box center [1180, 32] width 19 height 19
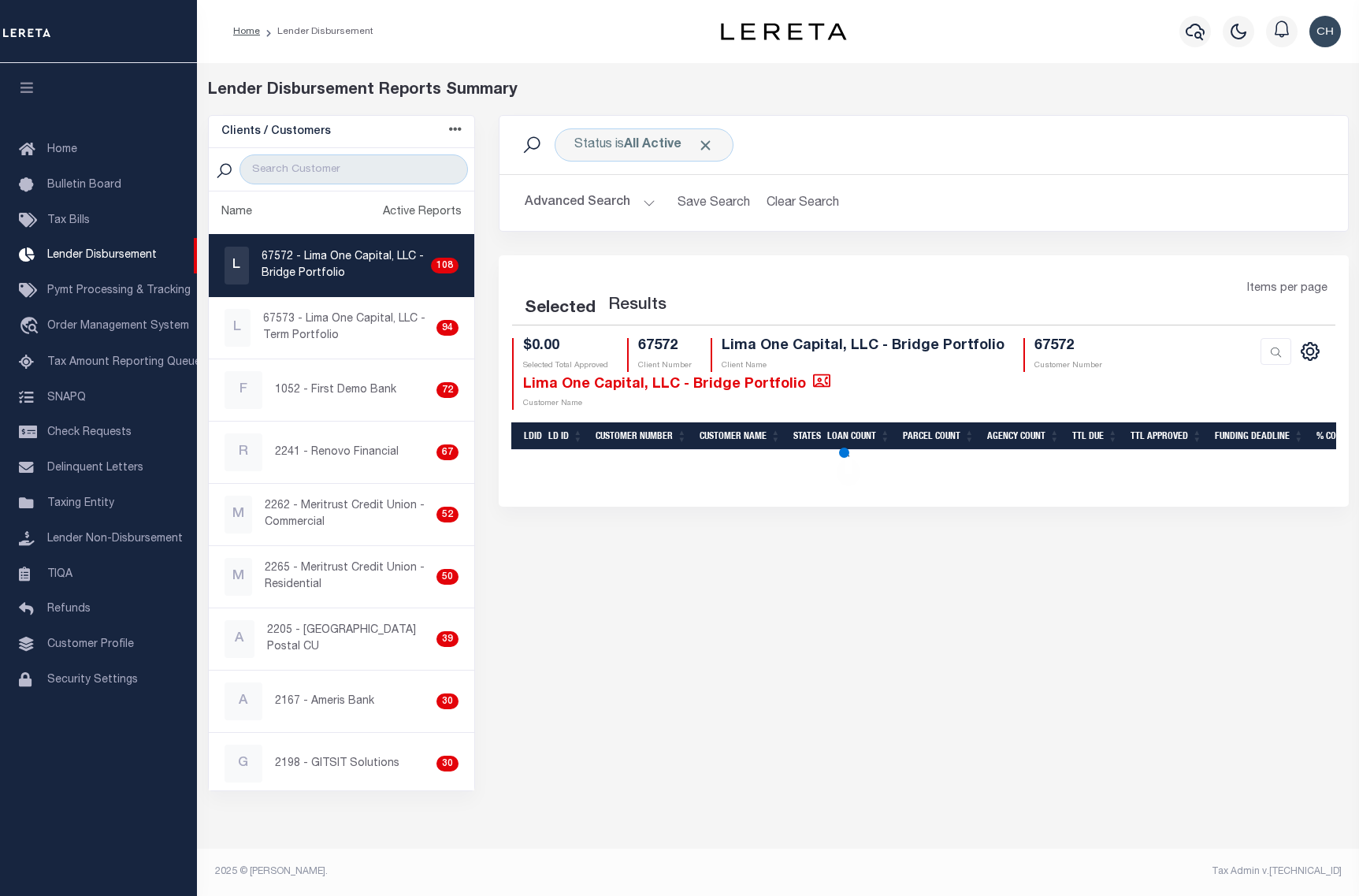
select select "200"
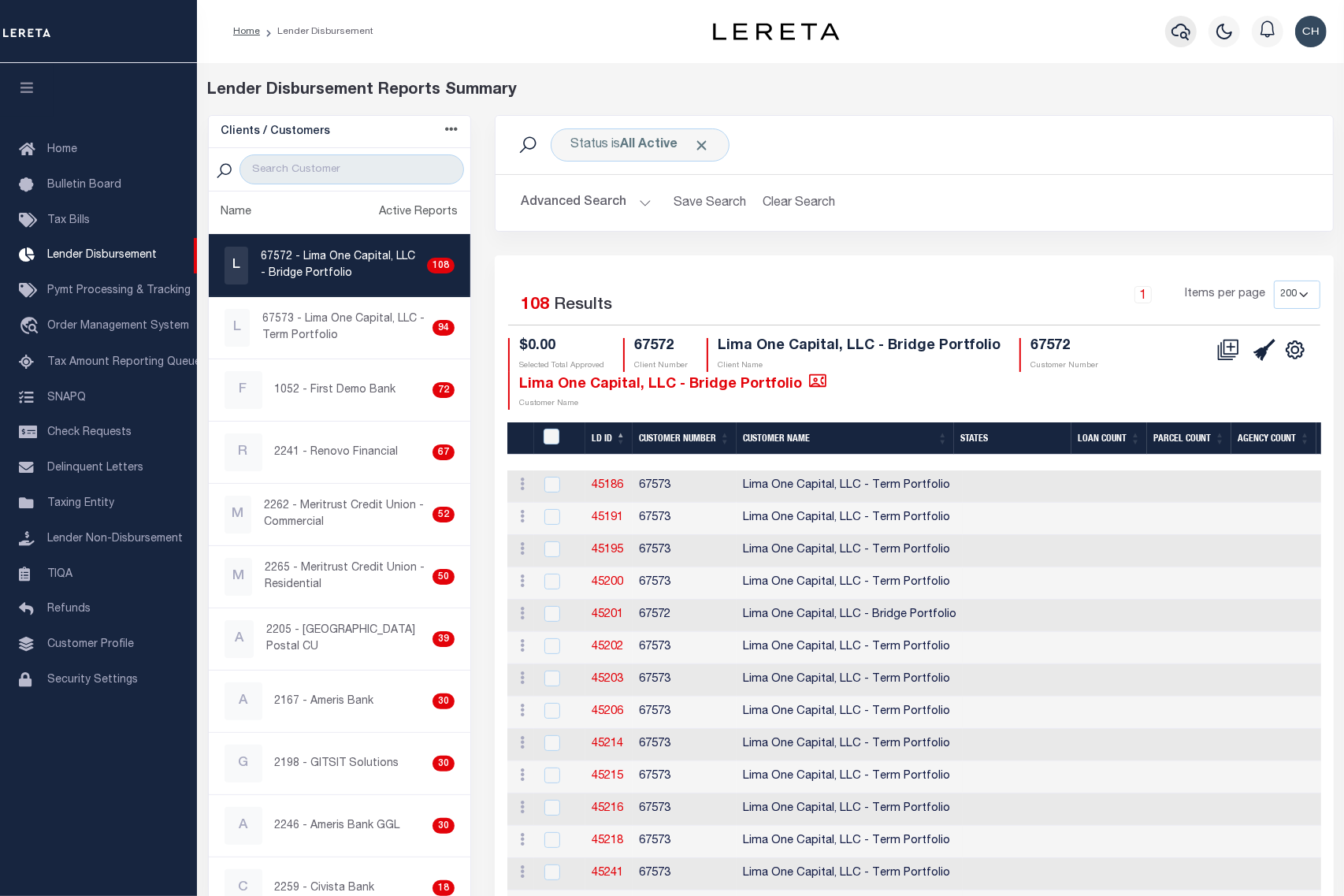
click at [1170, 24] on button "button" at bounding box center [1181, 31] width 32 height 32
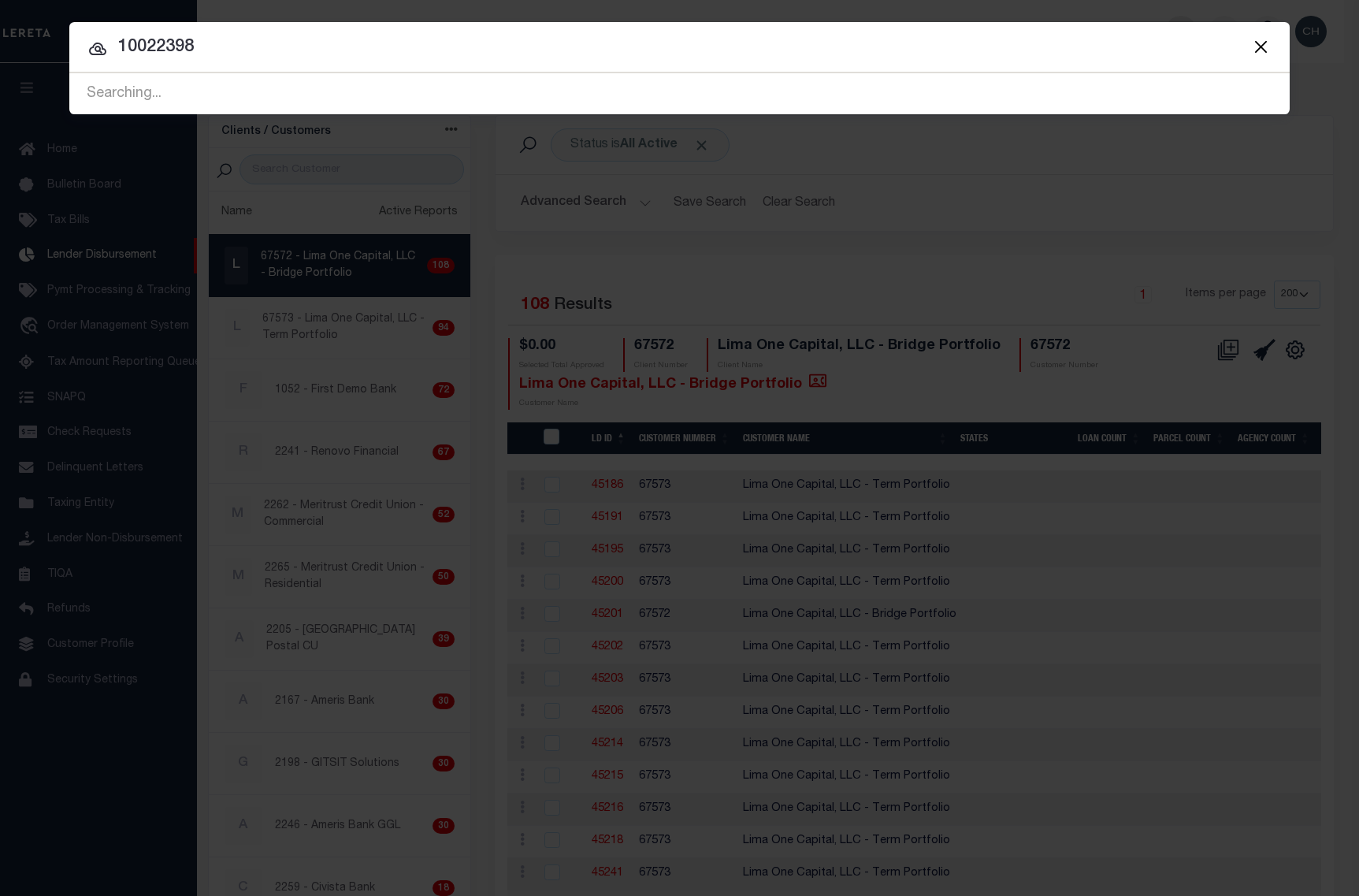
type input "10022398"
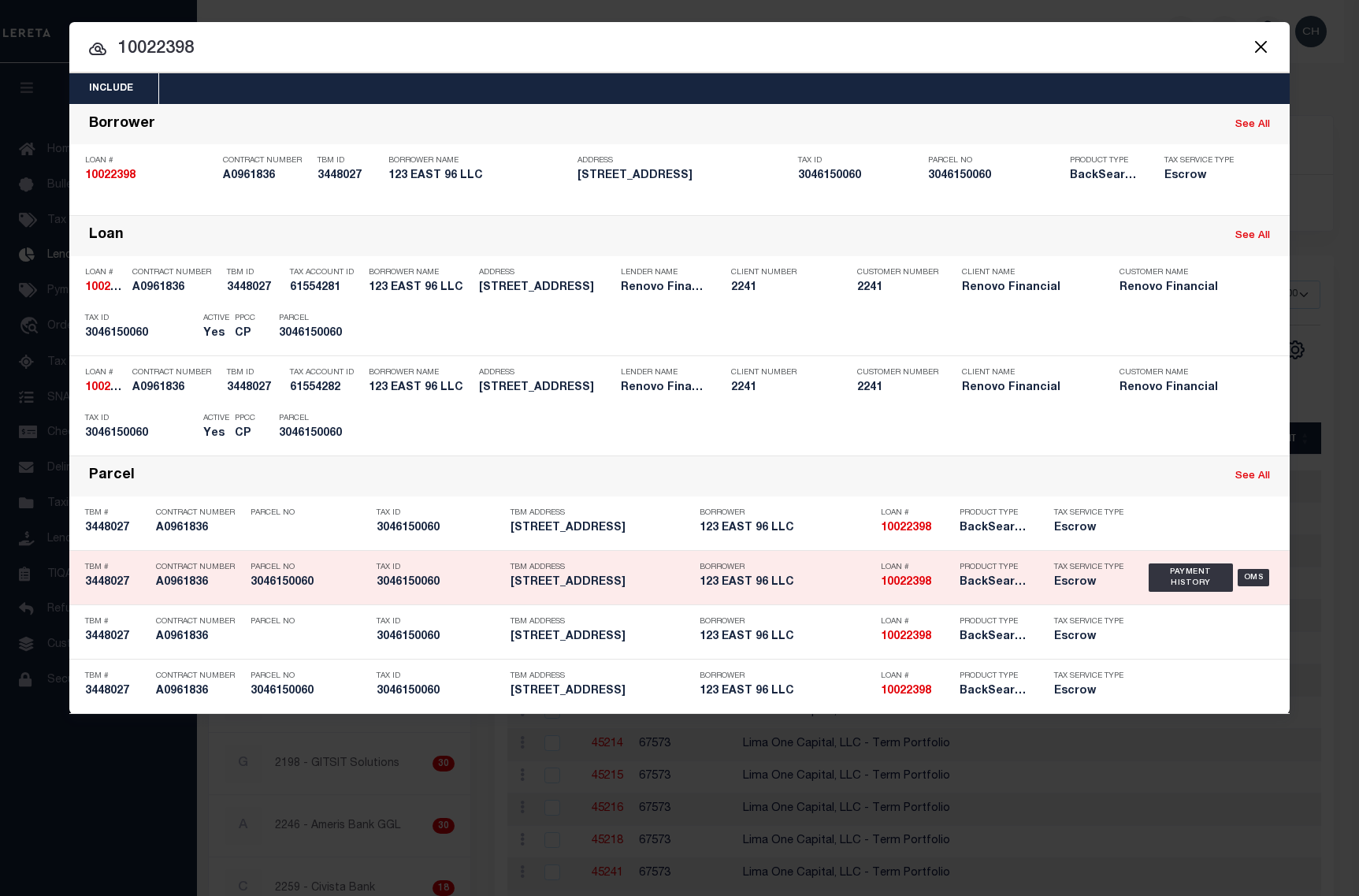
click at [666, 589] on div "TBM Address 123 E 96TH ST Brooklyn, NY 11212" at bounding box center [601, 578] width 181 height 46
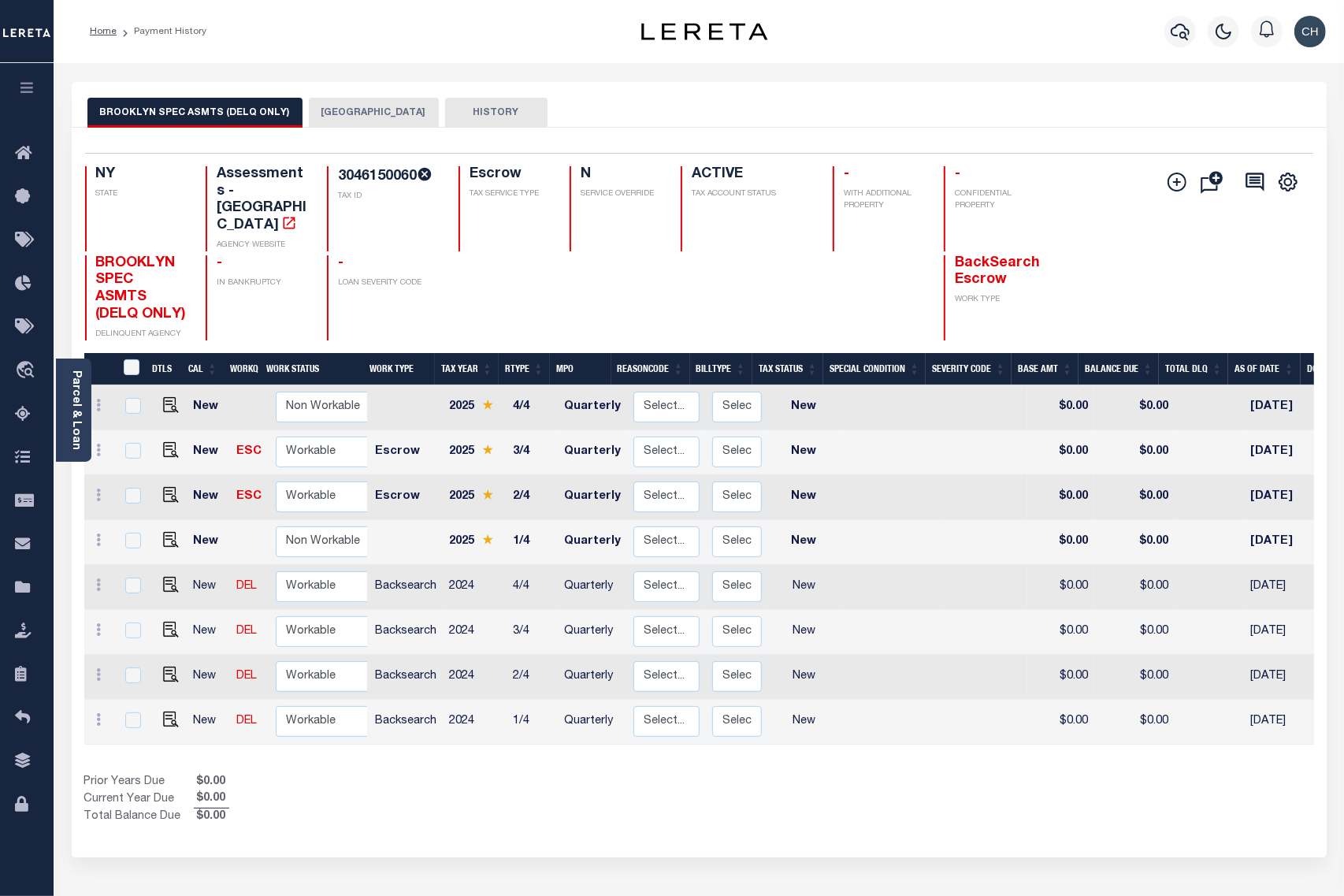
click at [357, 114] on button "[GEOGRAPHIC_DATA]" at bounding box center [374, 112] width 130 height 30
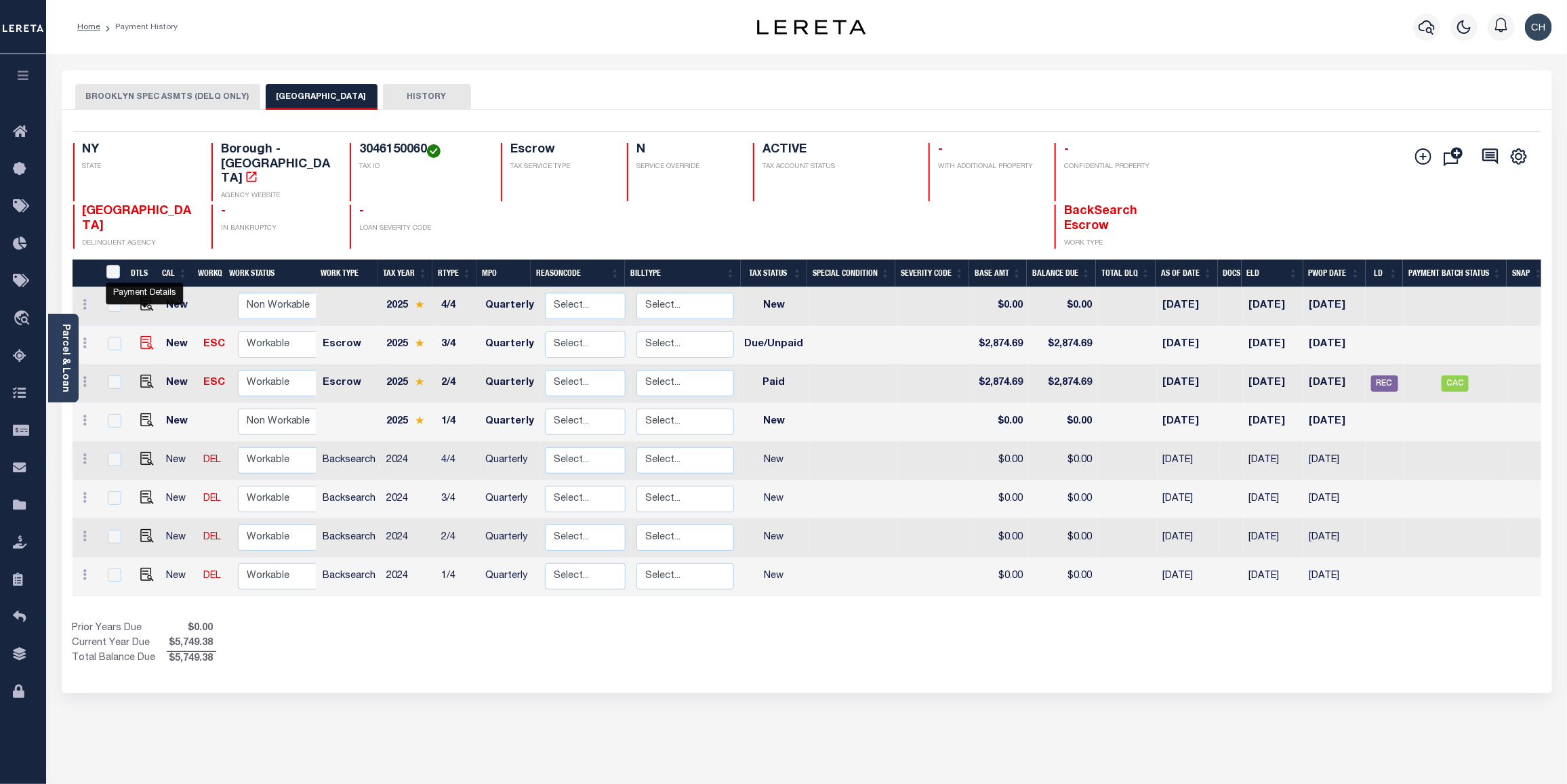
click at [149, 336] on img "" at bounding box center [147, 343] width 13 height 13
checkbox input "true"
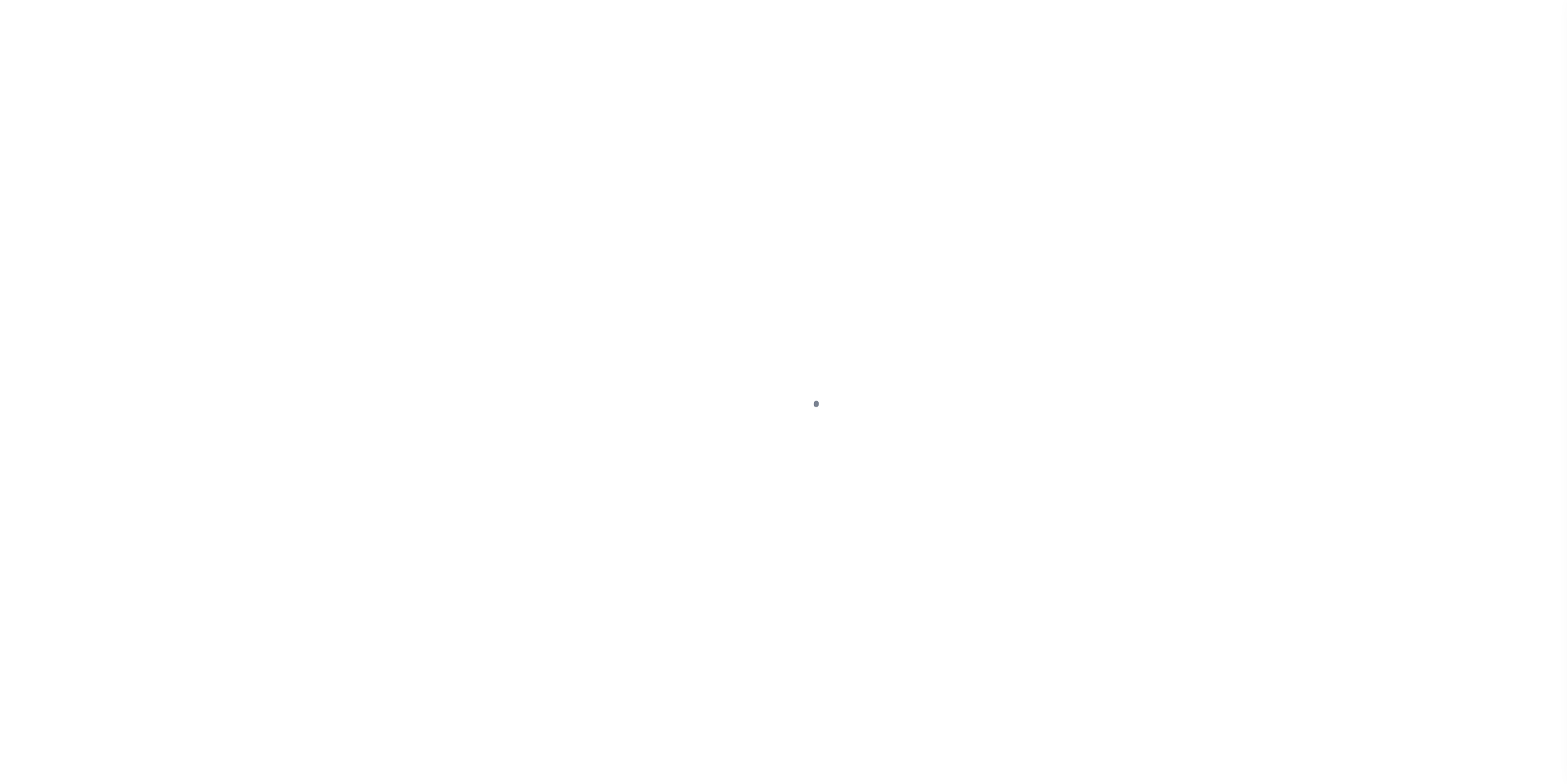
select select "DUE"
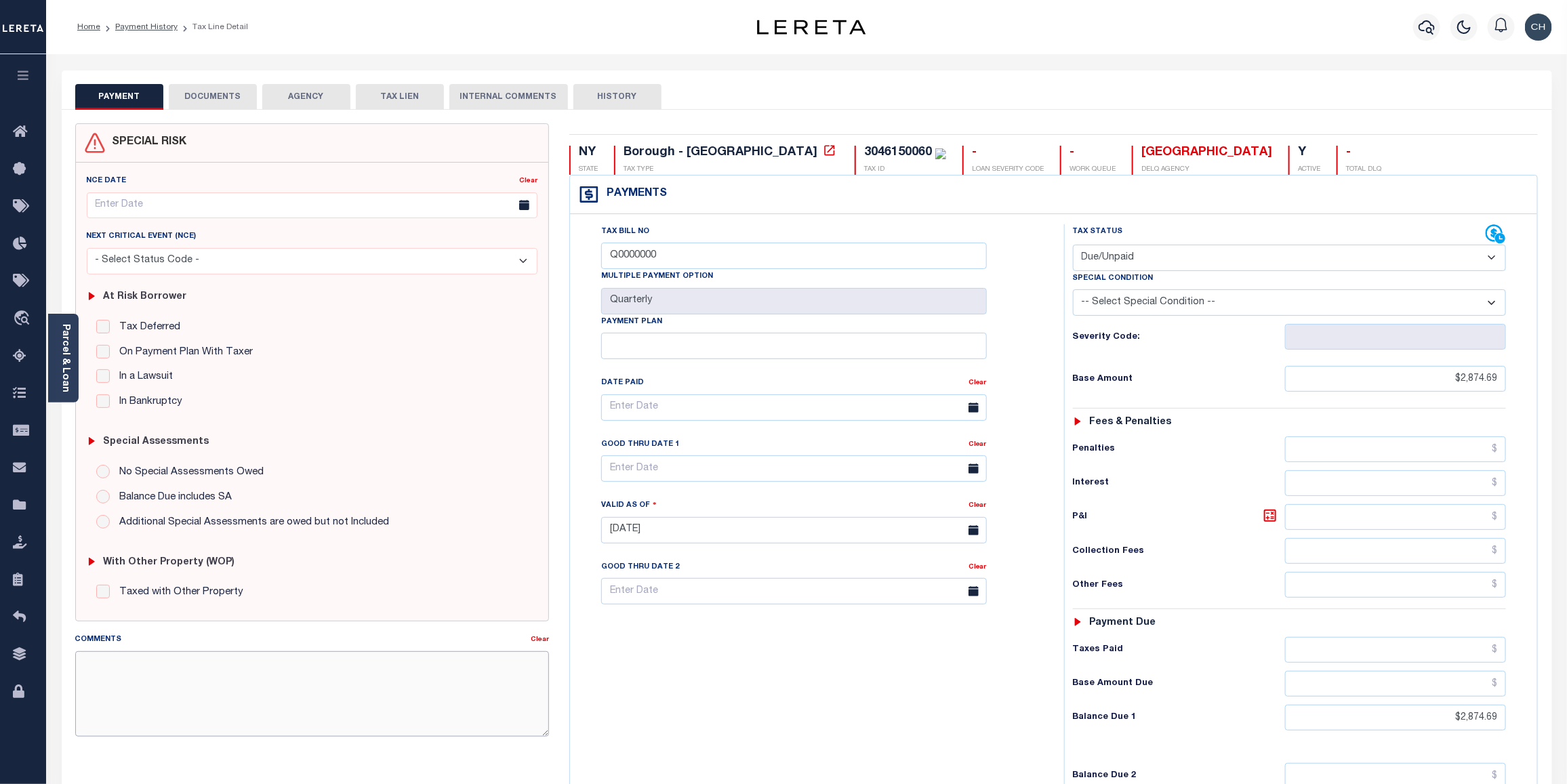
click at [208, 672] on textarea "Comments" at bounding box center [312, 694] width 474 height 86
paste textarea "CAS-474377 2025/annual dlq Base $3,323.80 P/I $568.57-Lender Responsibility Tot…"
type textarea "CAS-474377 2025/annual dlq Base $3,323.80 P/I $568.57-Lender Responsibility Tot…"
type input "[DATE]"
click at [723, 469] on input "text" at bounding box center [794, 468] width 386 height 26
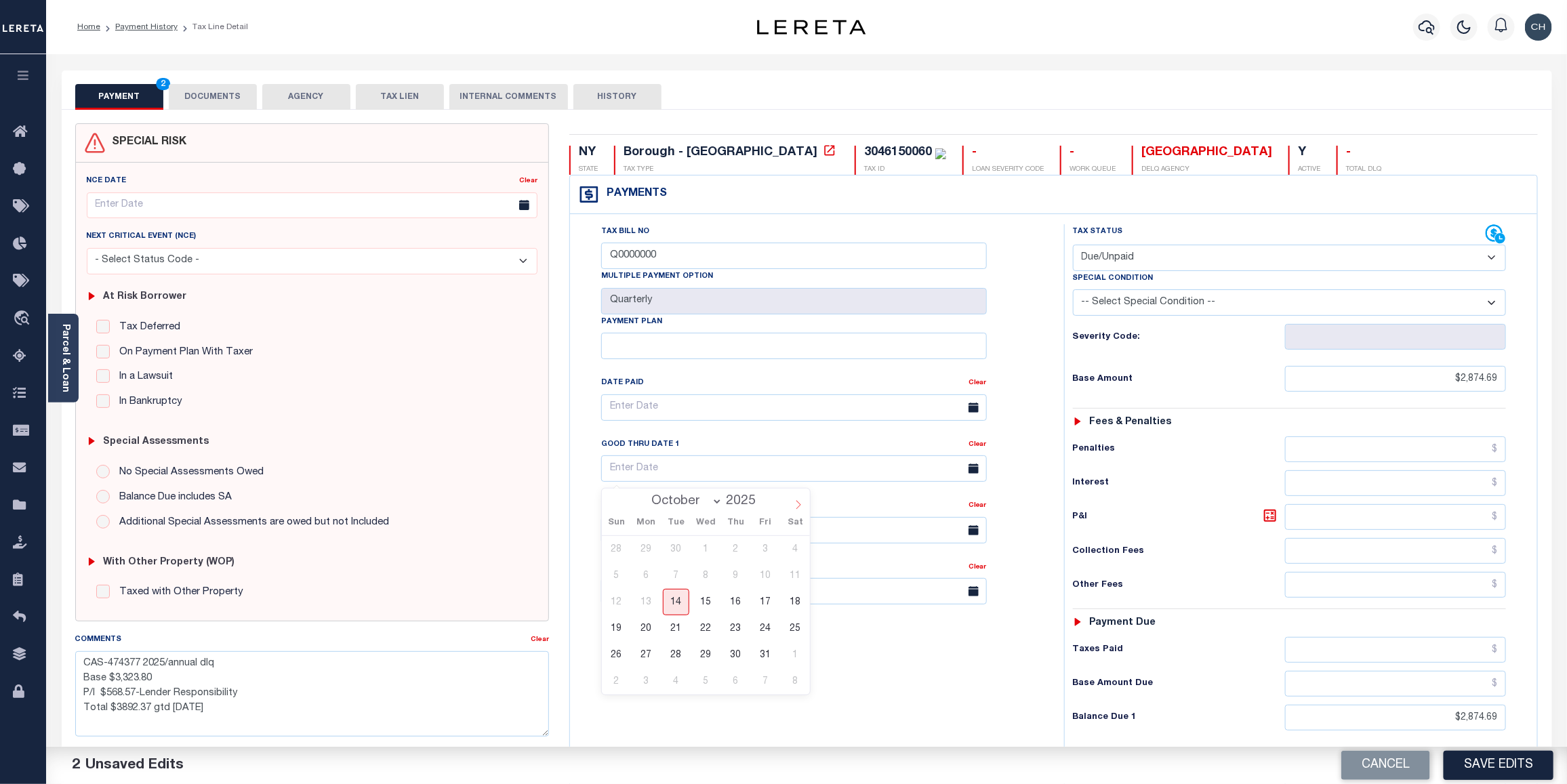
click at [802, 505] on icon at bounding box center [798, 505] width 10 height 10
click at [798, 504] on icon at bounding box center [799, 505] width 5 height 9
select select "0"
type input "2026"
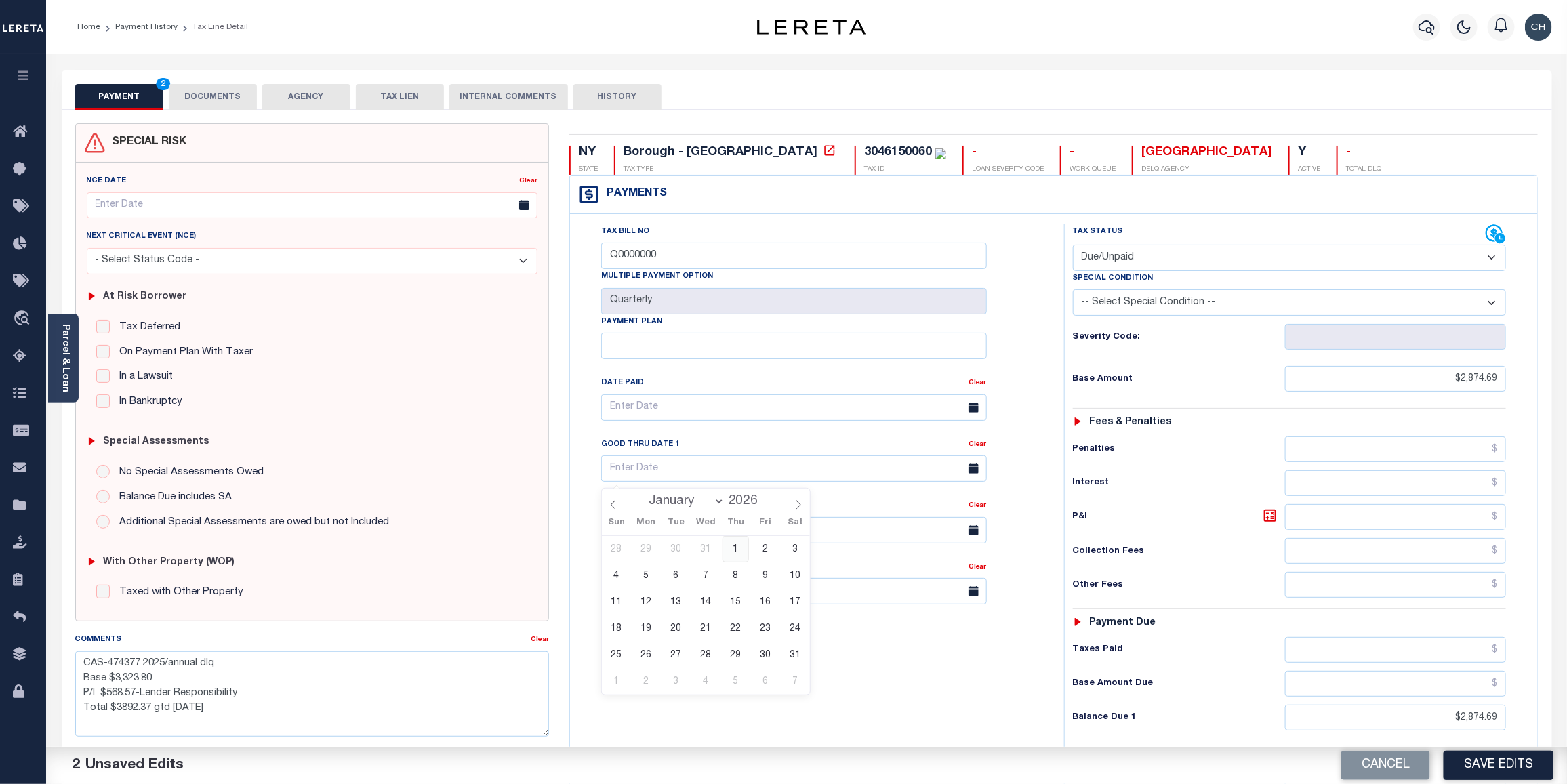
click at [733, 546] on span "1" at bounding box center [736, 549] width 26 height 26
type input "01/01/2026"
click at [741, 551] on span "1" at bounding box center [736, 549] width 26 height 26
click at [1494, 770] on button "Save Edits" at bounding box center [1499, 765] width 110 height 29
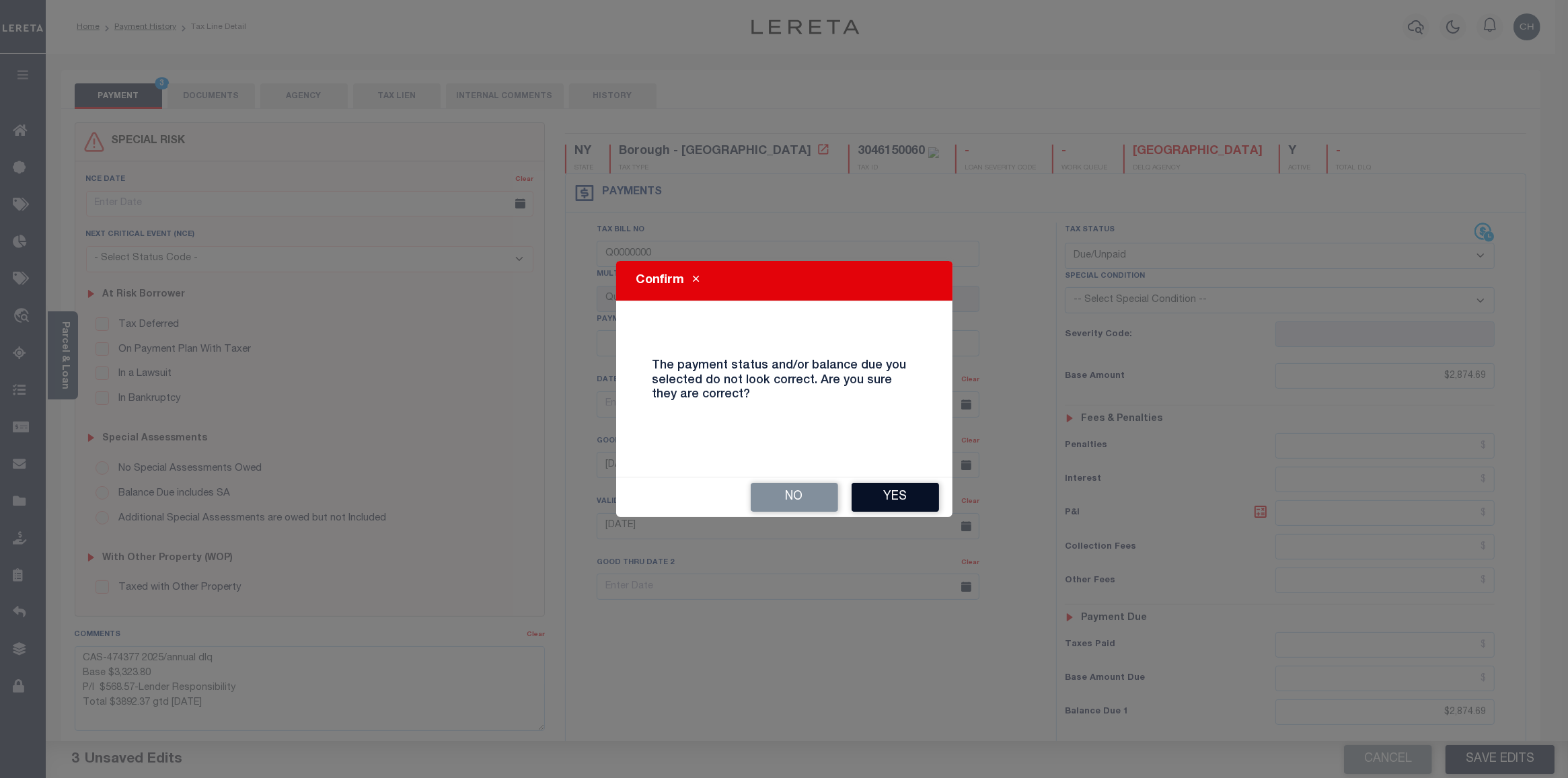
click at [900, 501] on button "Yes" at bounding box center [895, 497] width 88 height 29
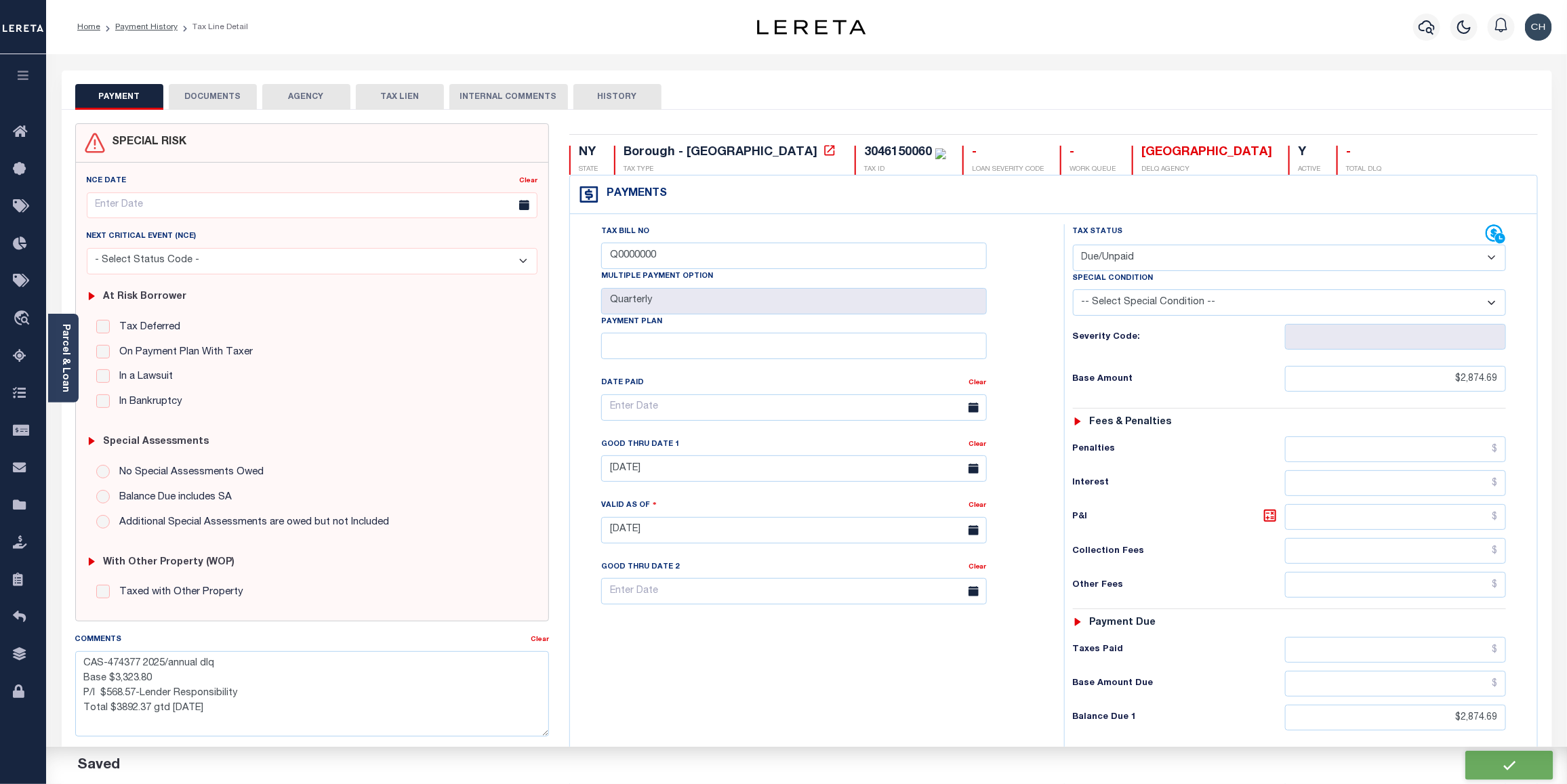
checkbox input "false"
type textarea "CAS-474377 2025/annual dlq Base $3,323.80 P/I $568.57-Lender Responsibility Tot…"
type input "$2,874.69"
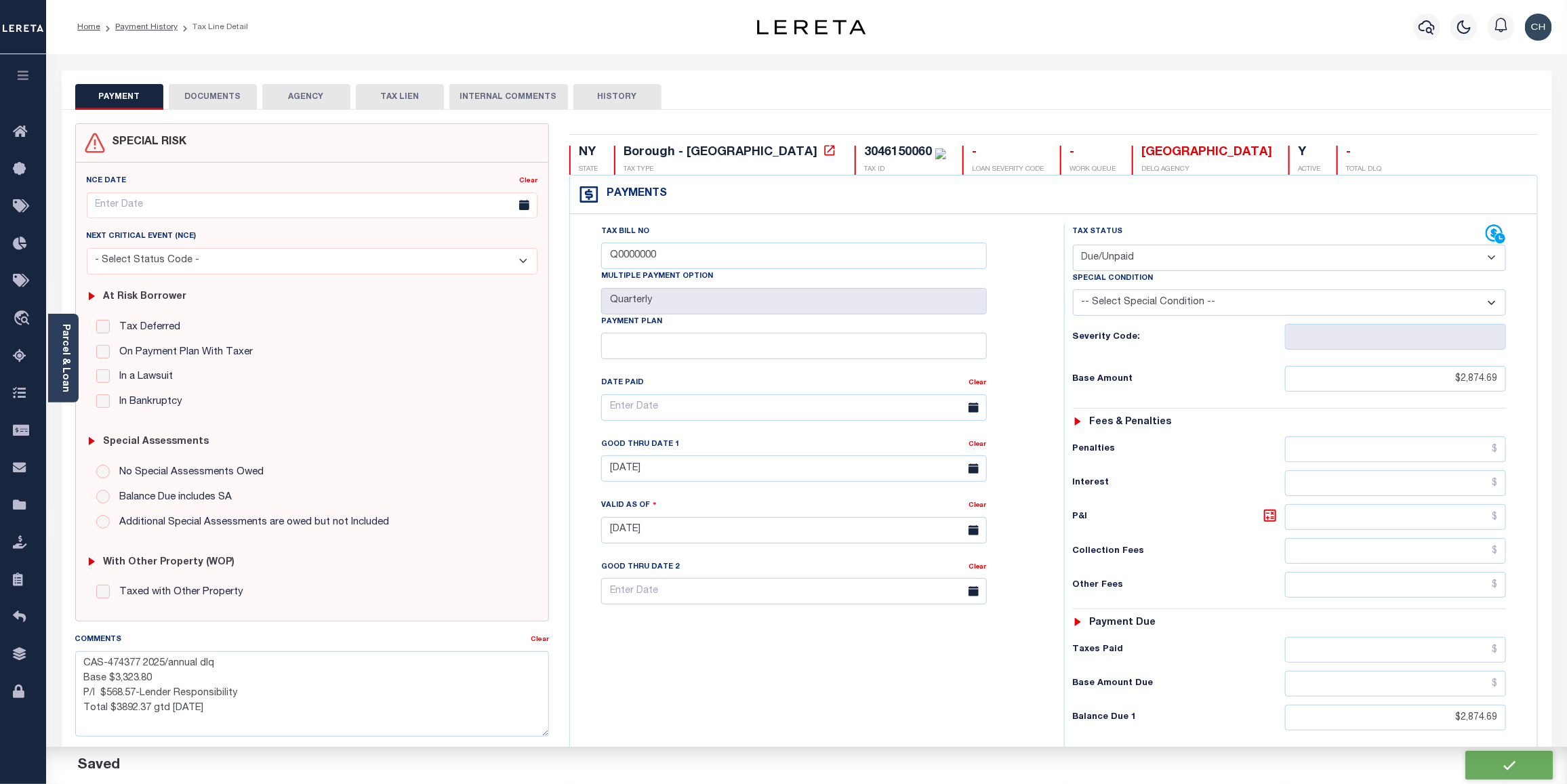
type input "$2,874.69"
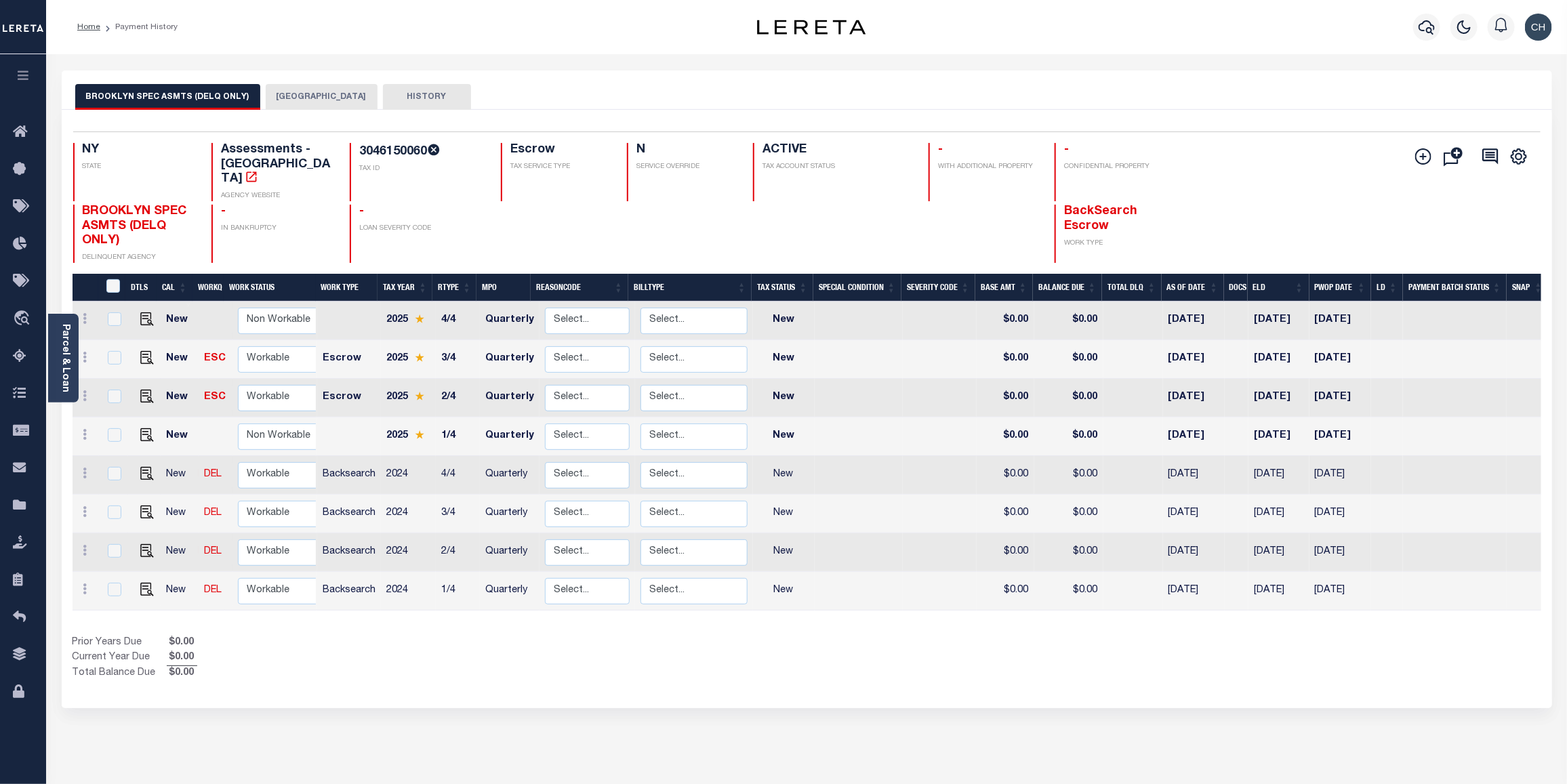
click at [313, 85] on button "[GEOGRAPHIC_DATA]" at bounding box center [322, 96] width 112 height 26
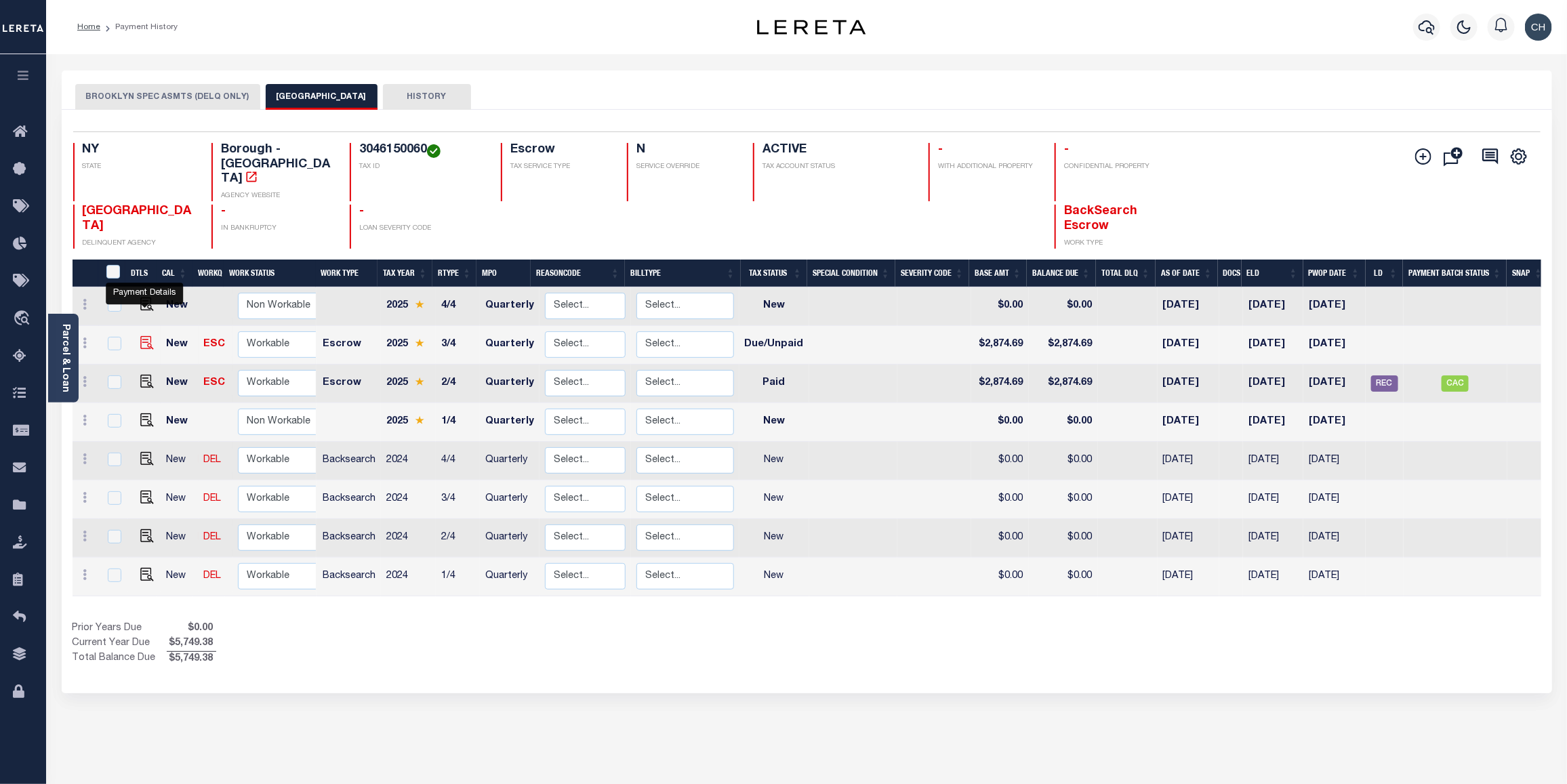
click at [143, 336] on img "" at bounding box center [147, 343] width 13 height 13
checkbox input "true"
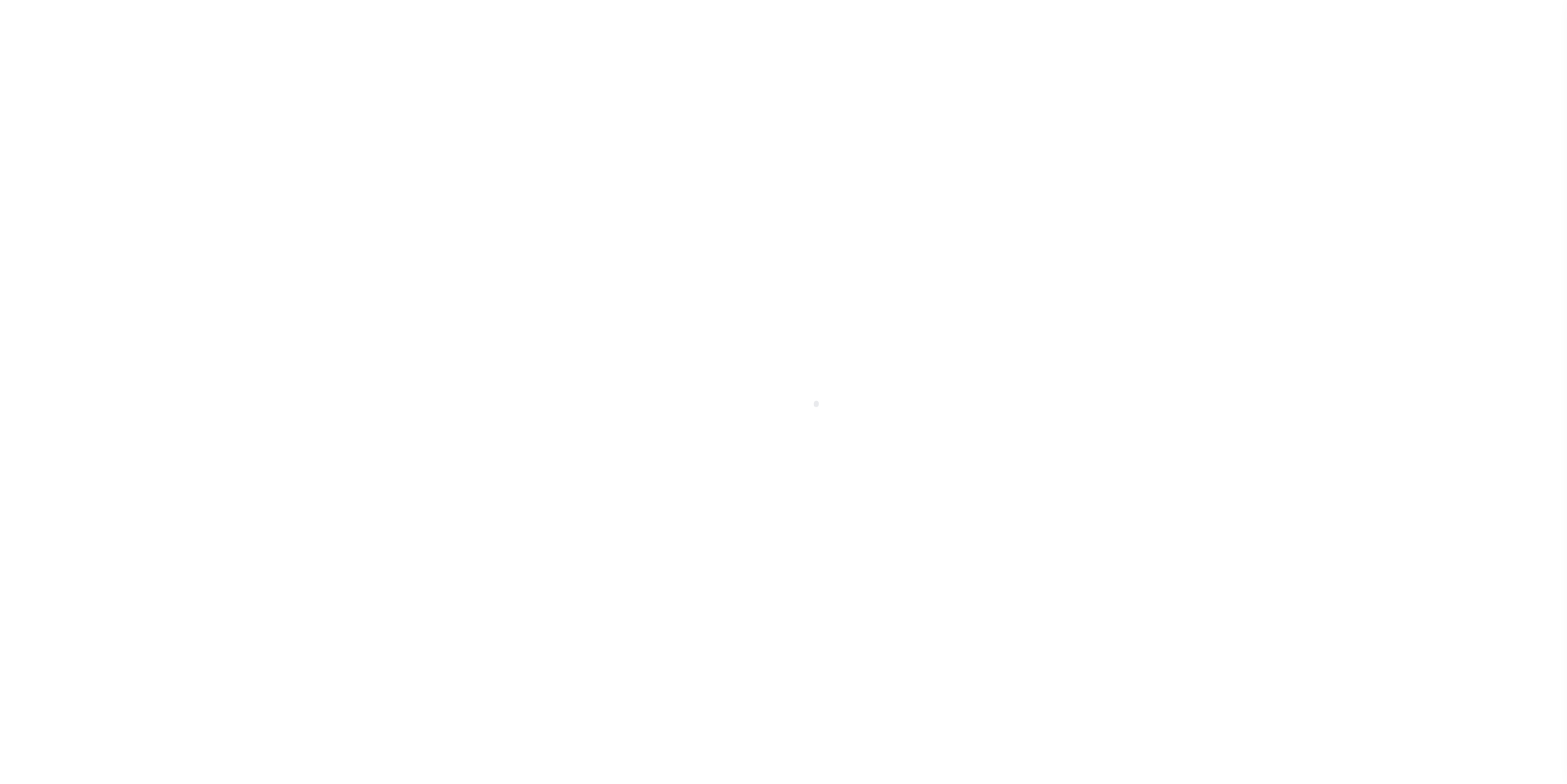
select select "DUE"
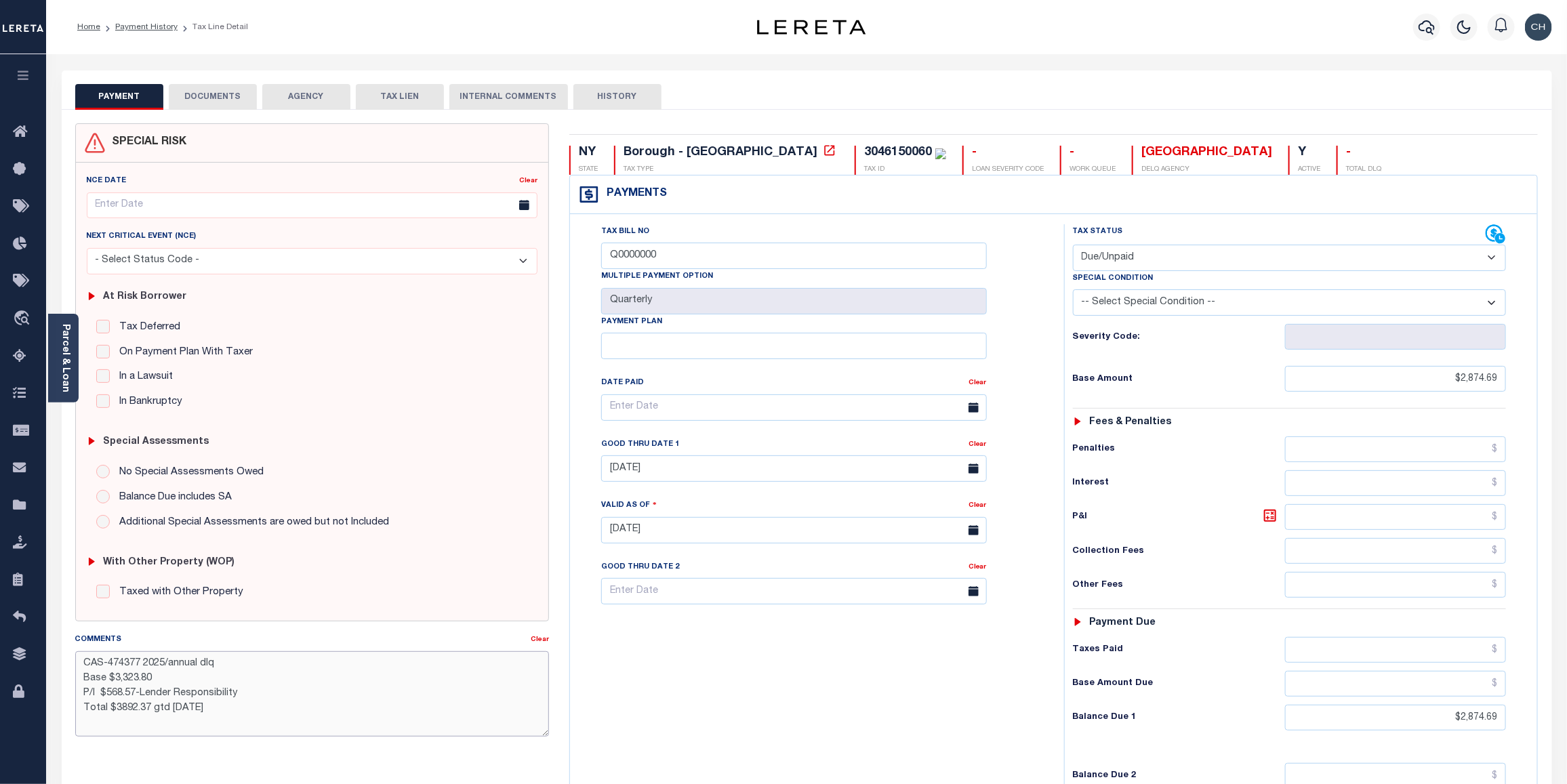
drag, startPoint x: 109, startPoint y: 666, endPoint x: 140, endPoint y: 666, distance: 31.0
click at [140, 666] on textarea "CAS-474377 2025/annual dlq Base $3,323.80 P/I $568.57-Lender Responsibility Tot…" at bounding box center [312, 694] width 474 height 86
click at [109, 666] on textarea "CAS- 2025/annual dlq Base $3,323.80 P/I $568.57-Lender Responsibility Total $38…" at bounding box center [312, 694] width 474 height 86
drag, startPoint x: 114, startPoint y: 676, endPoint x: 163, endPoint y: 678, distance: 49.0
click at [163, 678] on textarea "CAS- 2025/annual dlq Base $3,323.80 P/I $568.57-Lender Responsibility Total $38…" at bounding box center [312, 694] width 474 height 86
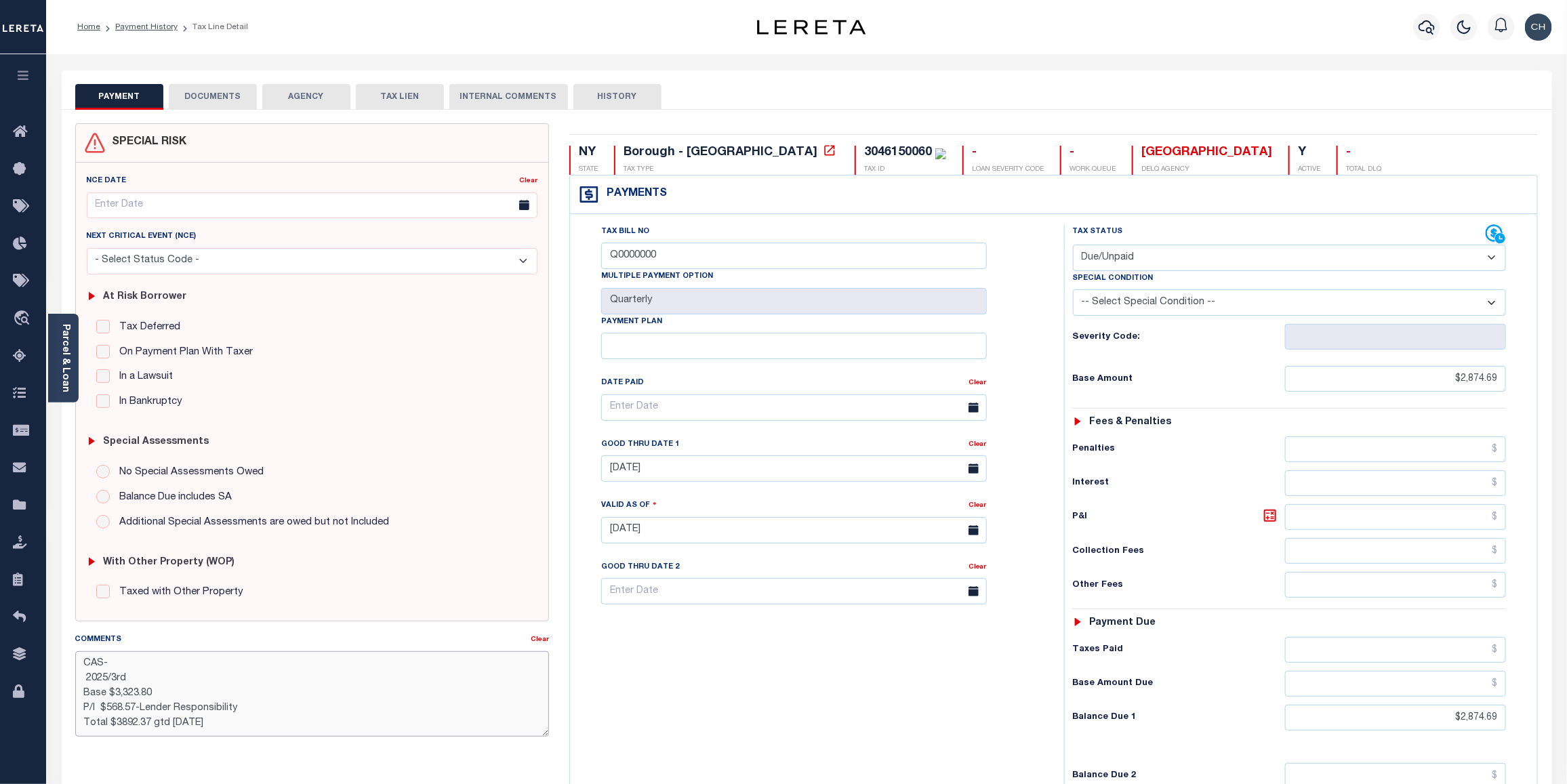
drag, startPoint x: 86, startPoint y: 710, endPoint x: 265, endPoint y: 660, distance: 185.9
click at [228, 702] on textarea "CAS- 2025/3rd Base $3,323.80 P/I $568.57-Lender Responsibility Total $3892.37 g…" at bounding box center [312, 694] width 474 height 86
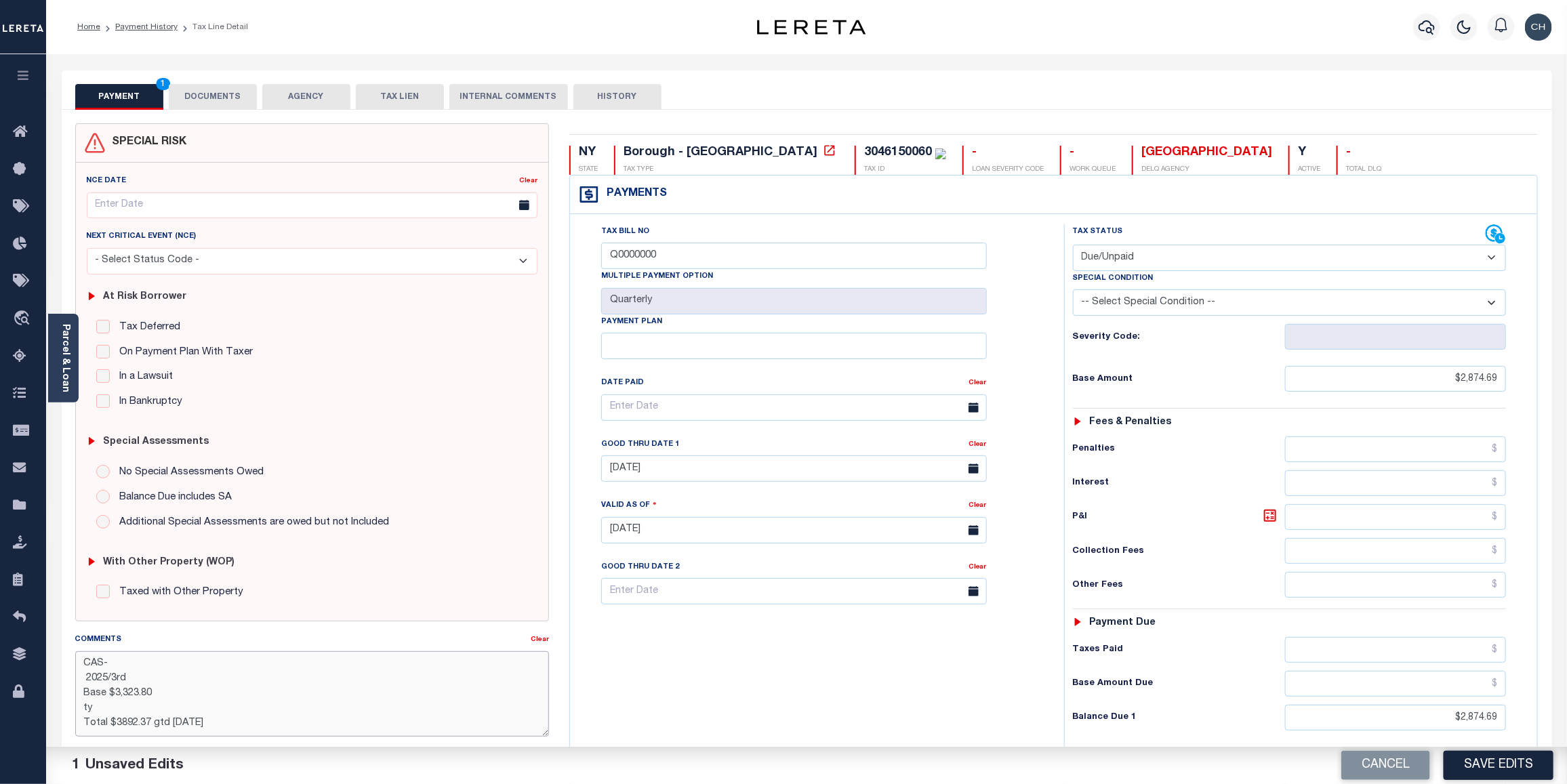
drag, startPoint x: 114, startPoint y: 726, endPoint x: 158, endPoint y: 726, distance: 44.0
click at [158, 726] on textarea "CAS- 2025/3rd Base $3,323.80 ty Total $3892.37 gtd 08/30/2025" at bounding box center [312, 694] width 474 height 86
drag, startPoint x: 103, startPoint y: 732, endPoint x: 162, endPoint y: 732, distance: 59.0
click at [162, 732] on textarea "CAS- 2025/3rd Base $3,323.80 ty Total $2,874.69 Gtd 08/30/2025" at bounding box center [312, 694] width 474 height 86
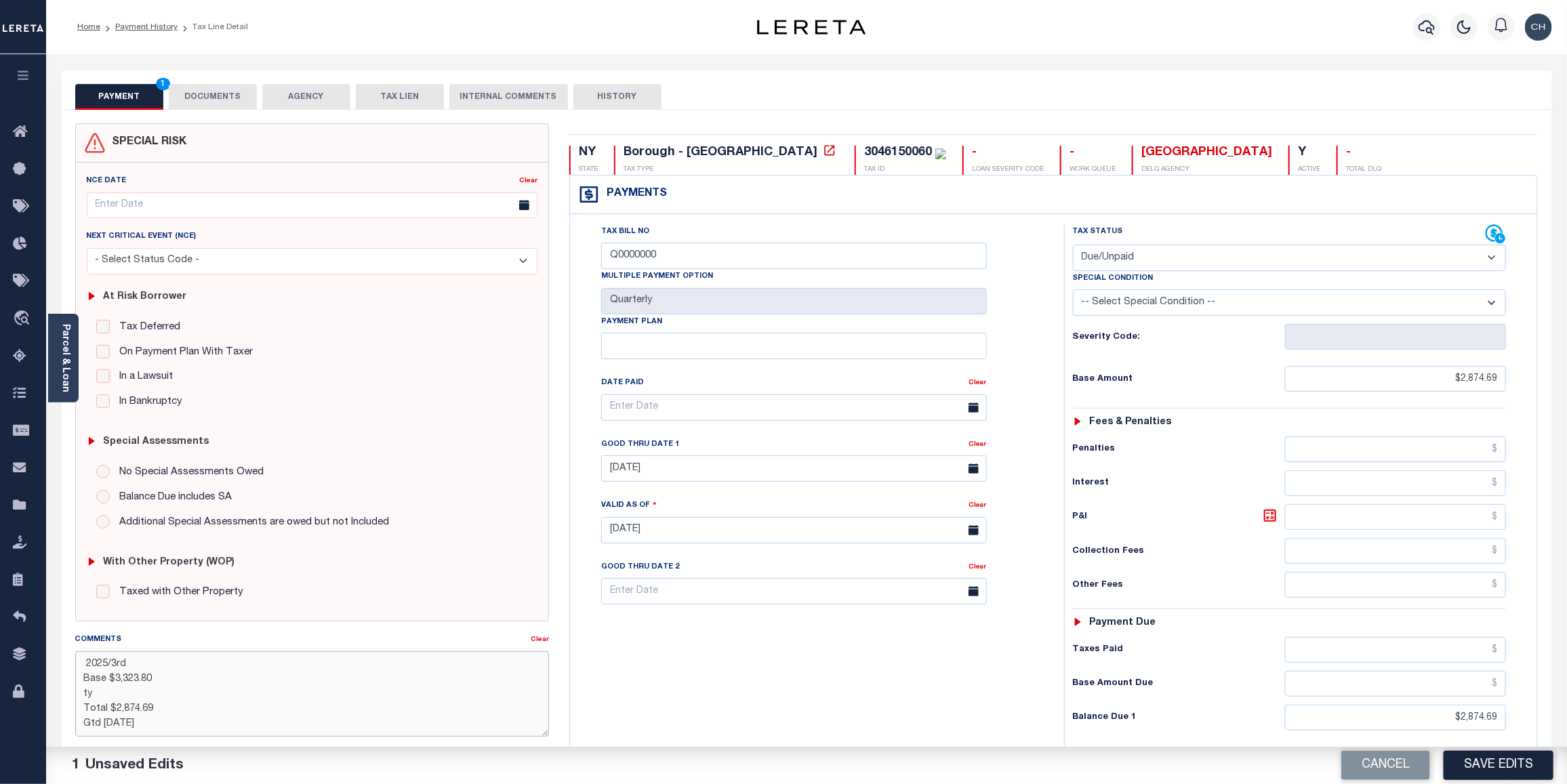
drag, startPoint x: 82, startPoint y: 699, endPoint x: 93, endPoint y: 698, distance: 11.0
click at [93, 698] on textarea "CAS- 2025/3rd Base $3,323.80 ty Total $2,874.69 Gtd 01/01/2026" at bounding box center [312, 694] width 474 height 86
drag, startPoint x: 114, startPoint y: 678, endPoint x: 171, endPoint y: 681, distance: 57.1
click at [171, 681] on textarea "CAS- 2025/3rd Base $3,323.80 Total $2,874.69 Gtd 01/01/2026" at bounding box center [312, 694] width 474 height 86
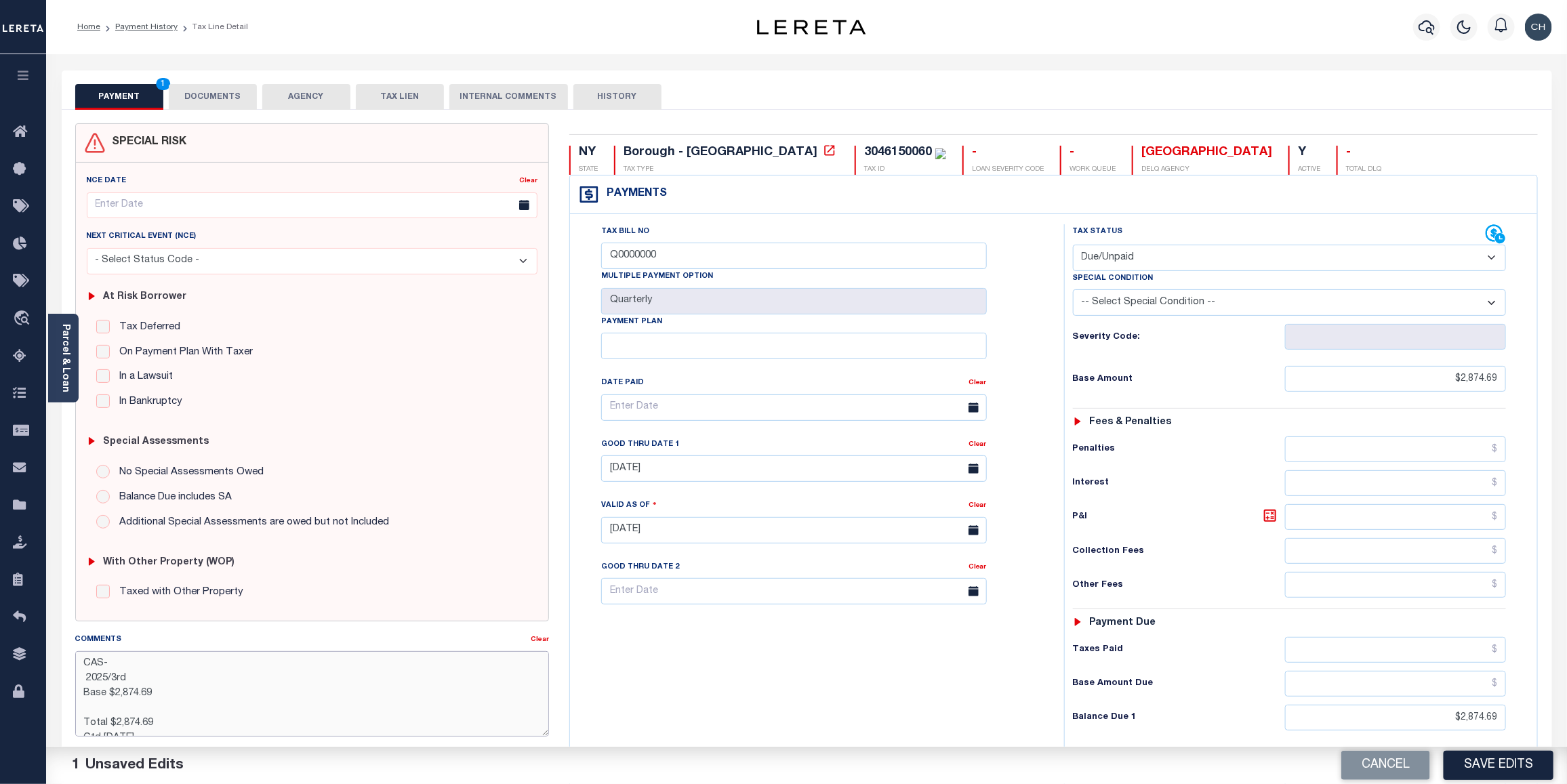
click at [79, 678] on textarea "CAS- 2025/3rd Base $2,874.69 Total $2,874.69 Gtd 01/01/2026" at bounding box center [312, 694] width 474 height 86
click at [126, 663] on textarea "CAS- 2025/3rd Base $2,874.69 Total $2,874.69 Gtd 01/01/2026" at bounding box center [312, 694] width 474 height 86
type textarea "CAS-48983 2025/3rd Base $2,874.69 Total $2,874.69 Gtd 01/01/2026"
click at [1523, 766] on button "Save Edits" at bounding box center [1499, 765] width 110 height 29
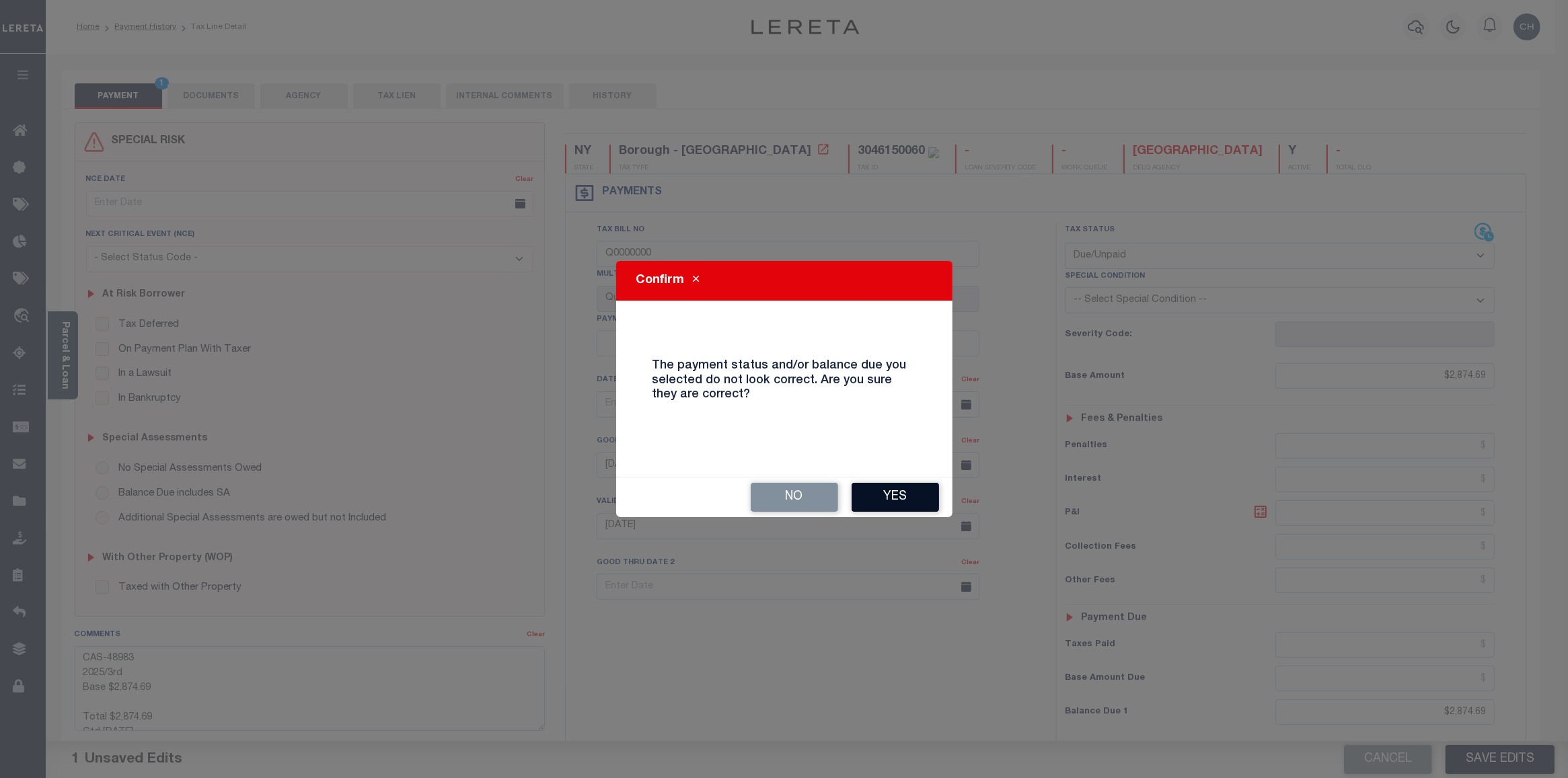
click at [908, 492] on button "Yes" at bounding box center [895, 497] width 88 height 29
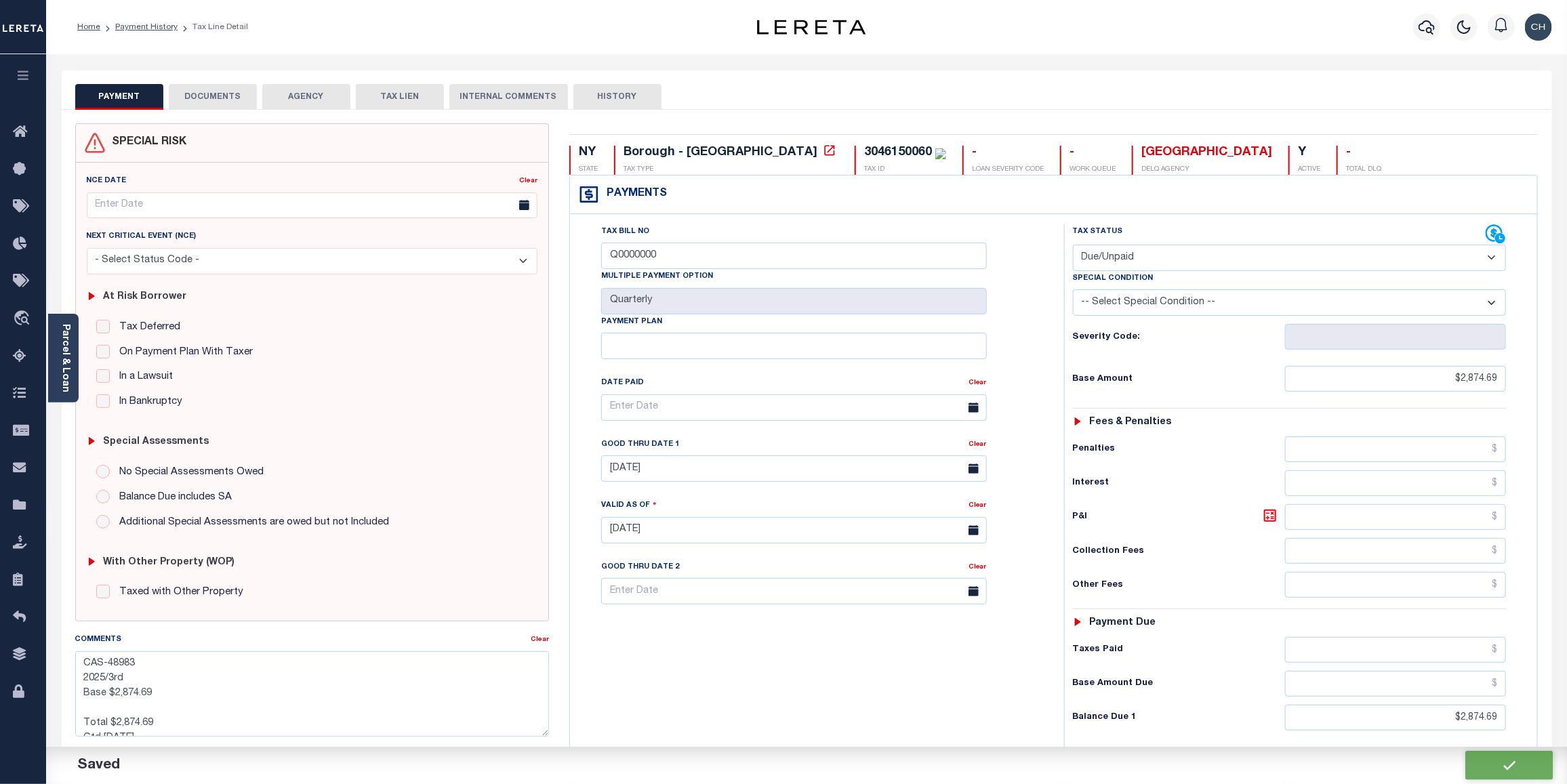
checkbox input "false"
type textarea "CAS-48983 2025/3rd Base $2,874.69 Total $2,874.69 Gtd 01/01/2026"
type input "$2,874.69"
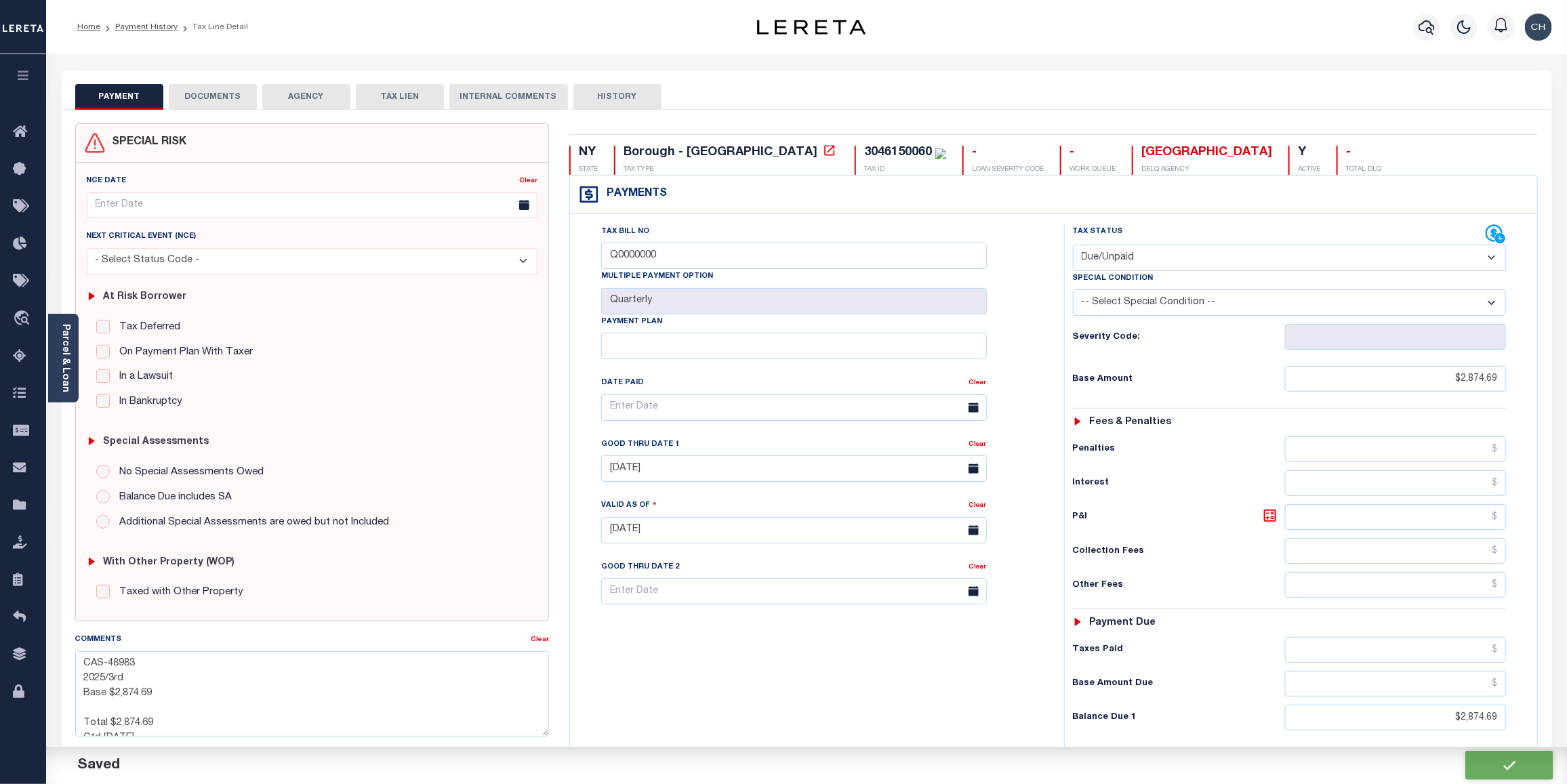
type input "$2,874.69"
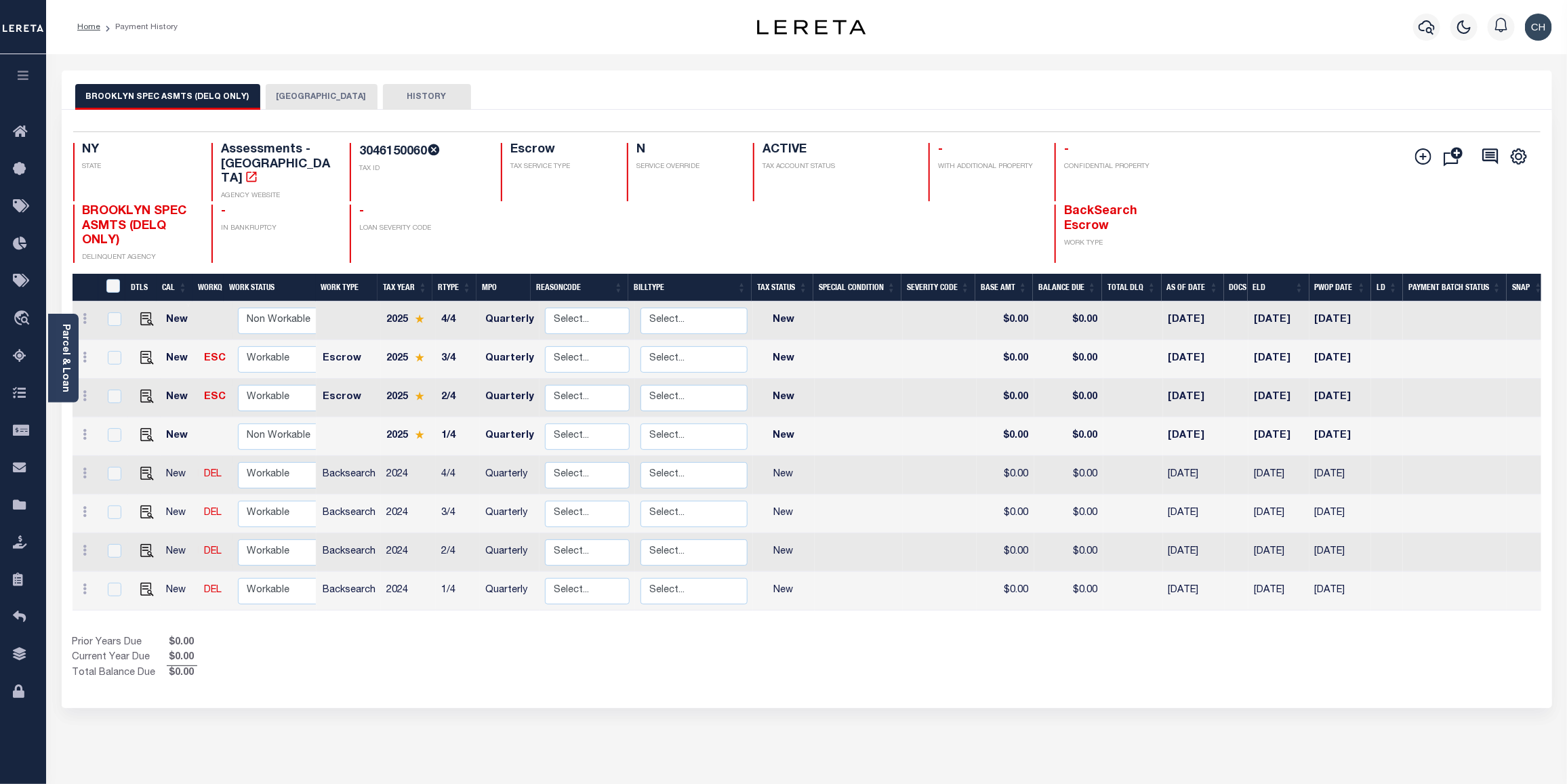
click at [299, 95] on button "[GEOGRAPHIC_DATA]" at bounding box center [322, 96] width 112 height 26
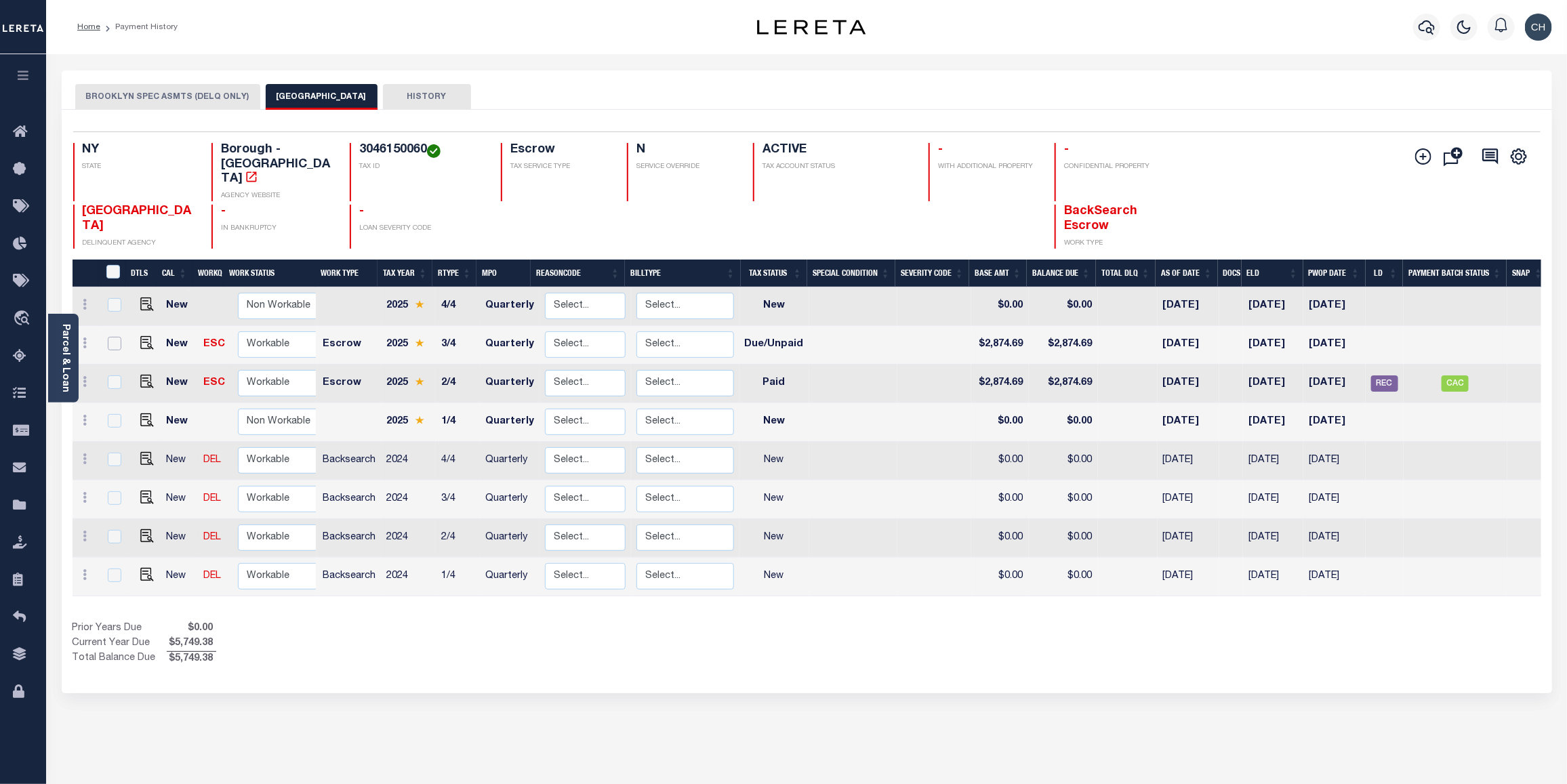
click at [109, 337] on input "checkbox" at bounding box center [115, 344] width 13 height 13
checkbox input "true"
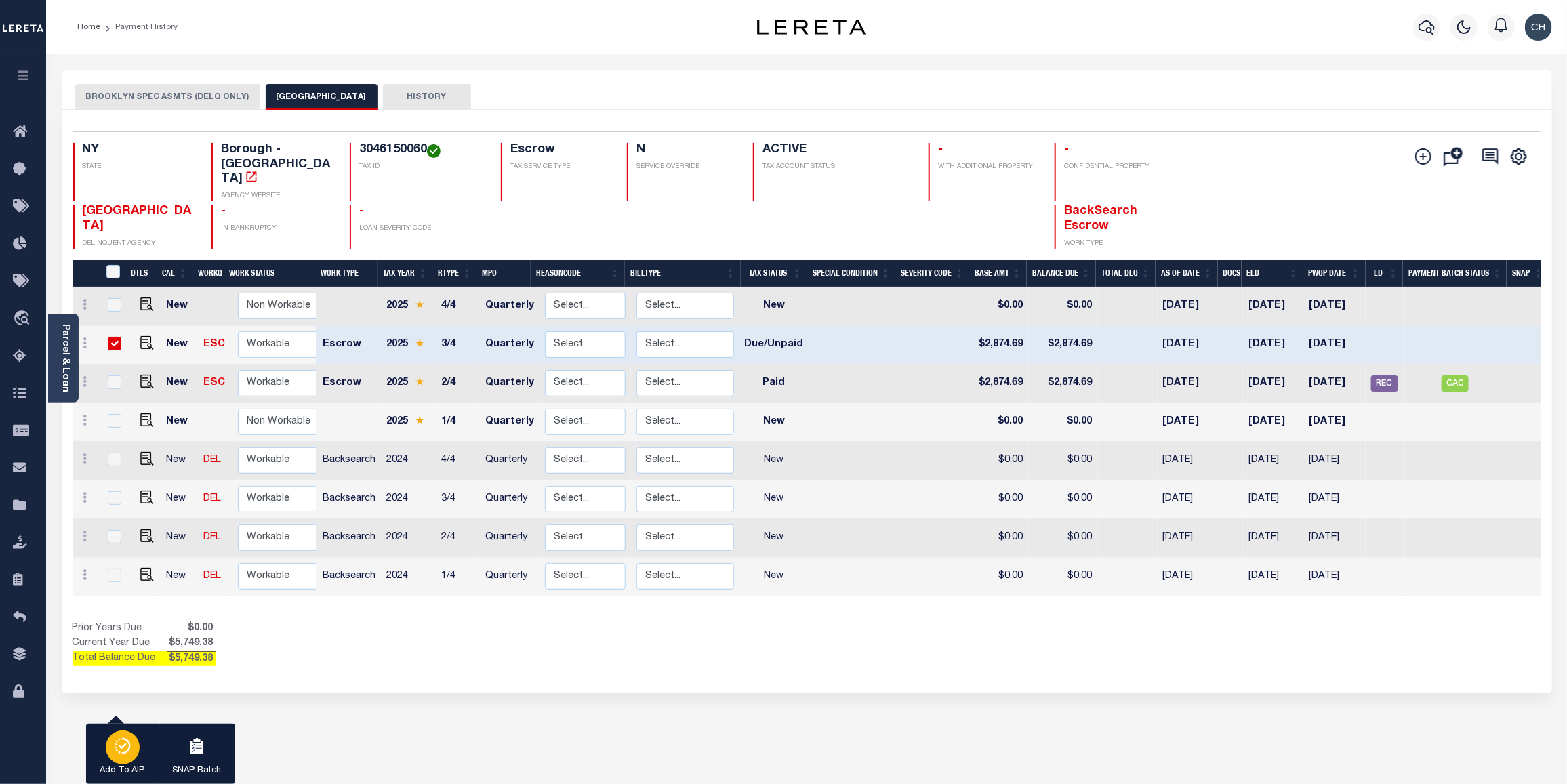
click at [122, 751] on icon "button" at bounding box center [122, 746] width 19 height 16
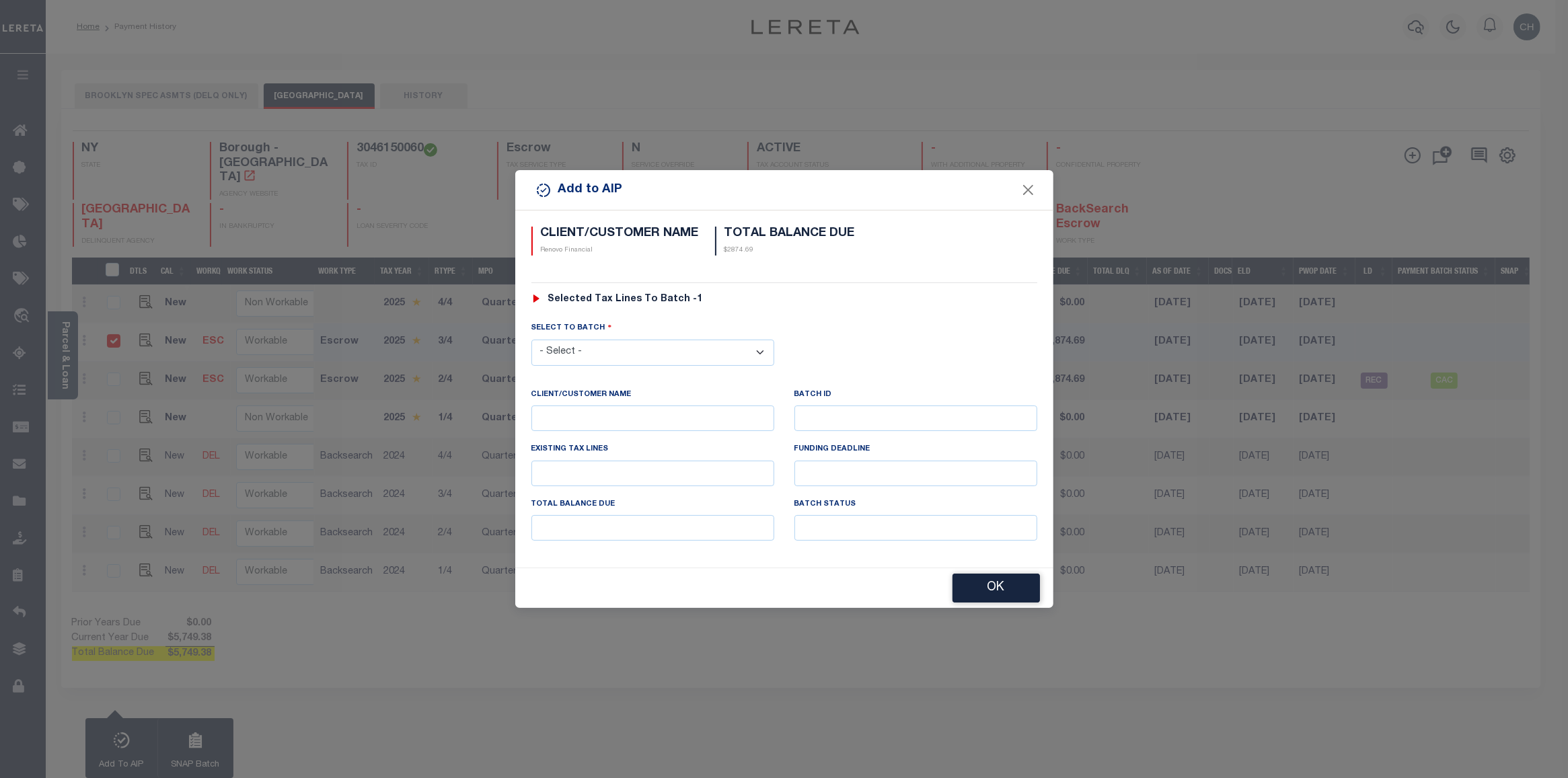
click at [693, 340] on select "- Select - 42380 42965 43235 43299 43683 44436 44450 44938 45028 45180 45253 45…" at bounding box center [652, 353] width 243 height 26
select select "46730"
click at [531, 340] on select "- Select - 42380 42965 43235 43299 43683 44436 44450 44938 45028 45180 45253 45…" at bounding box center [652, 353] width 243 height 26
click at [1024, 578] on button "OK" at bounding box center [996, 588] width 88 height 29
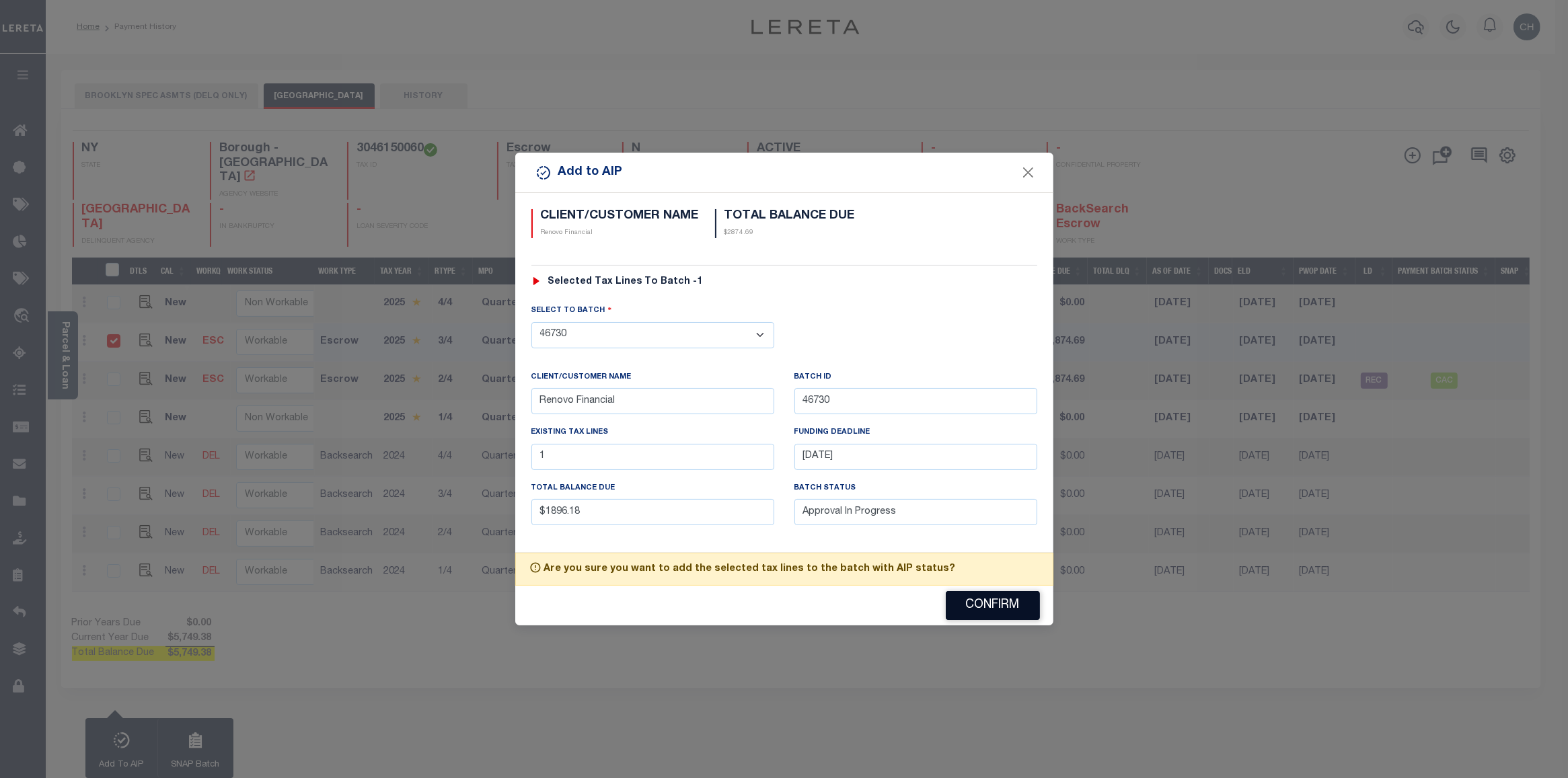
click at [1021, 610] on button "Confirm" at bounding box center [993, 605] width 94 height 29
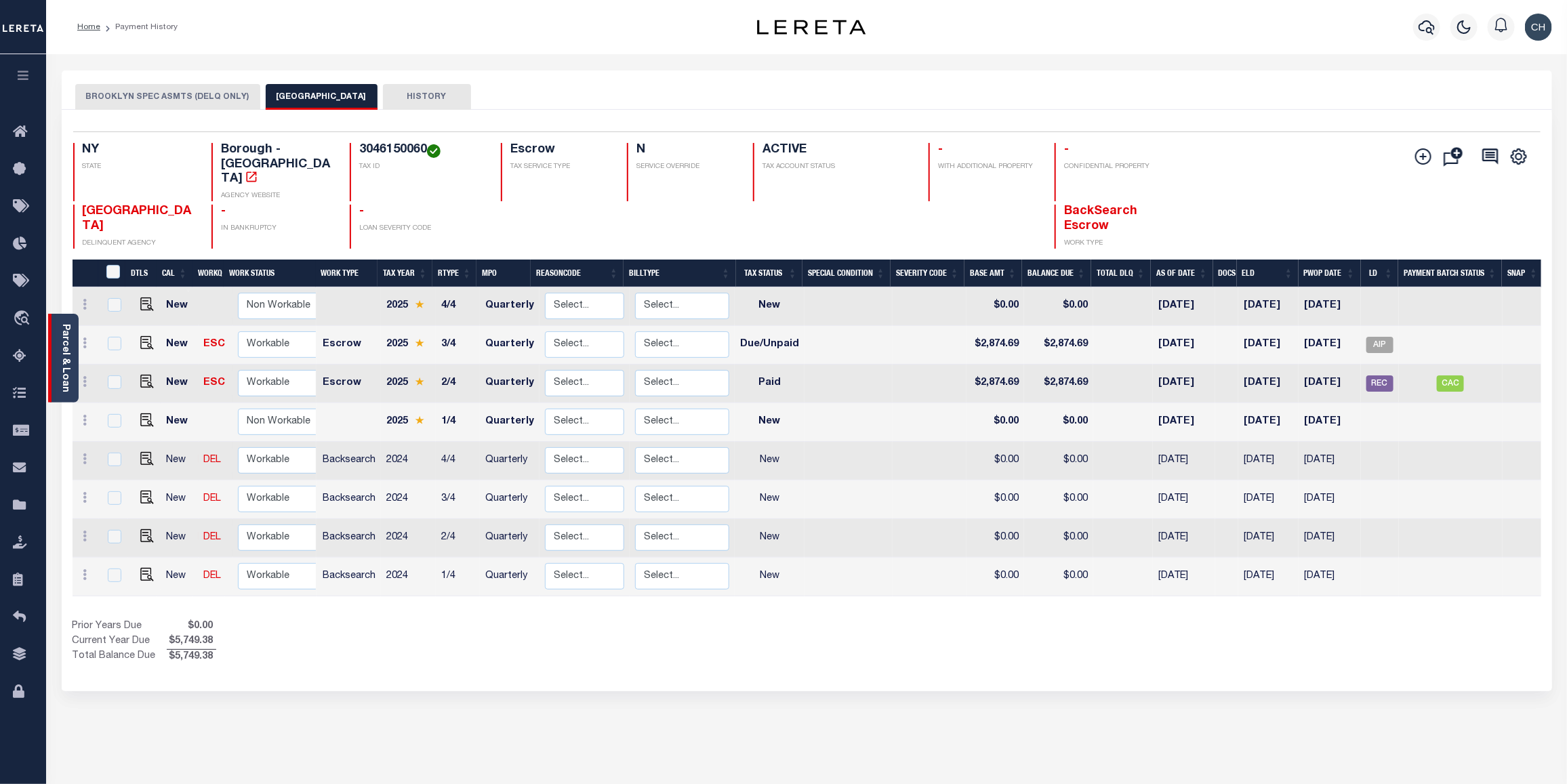
click at [60, 354] on link "Parcel & Loan" at bounding box center [65, 358] width 10 height 68
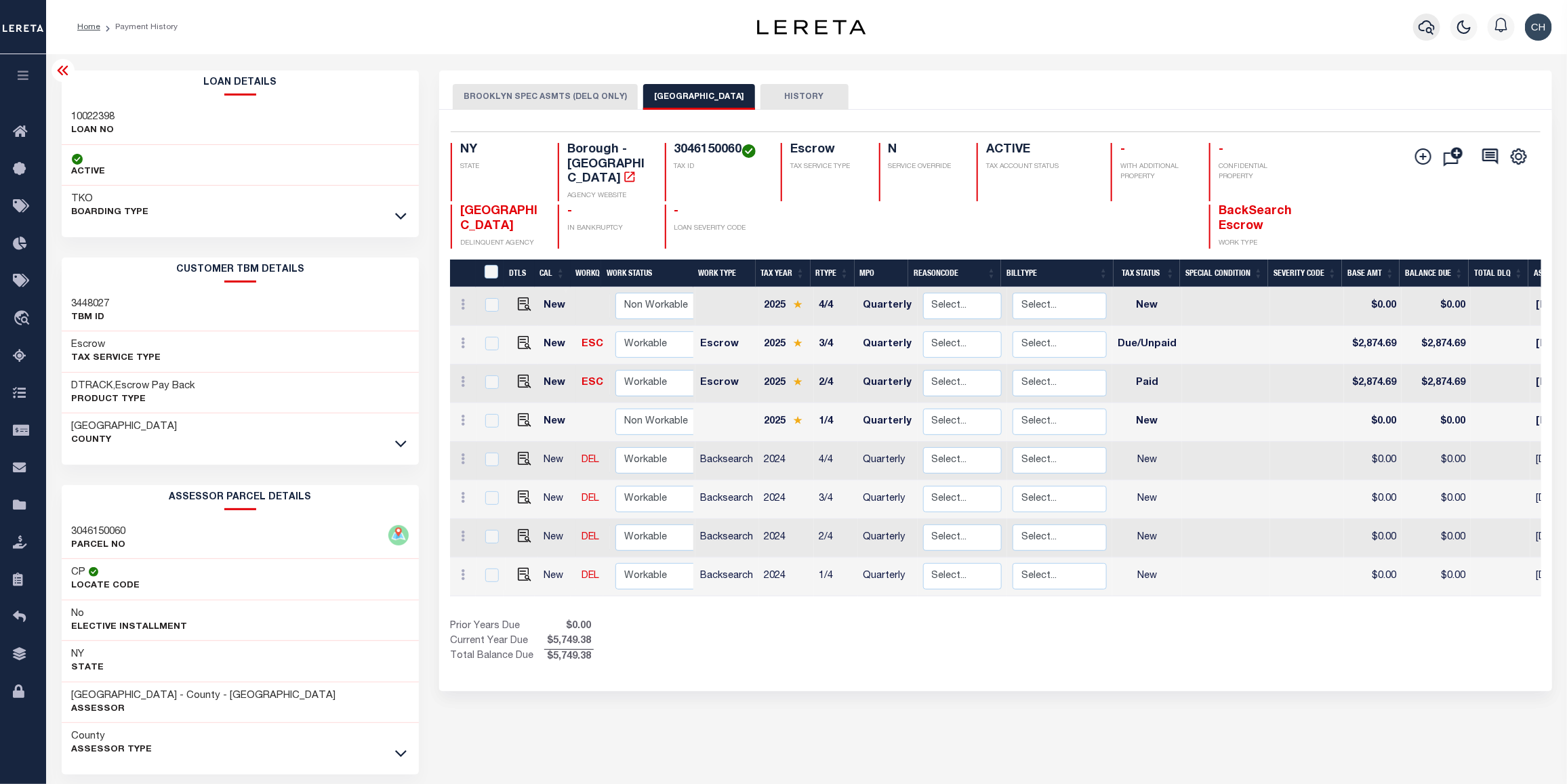
click at [1422, 27] on icon "button" at bounding box center [1427, 27] width 16 height 16
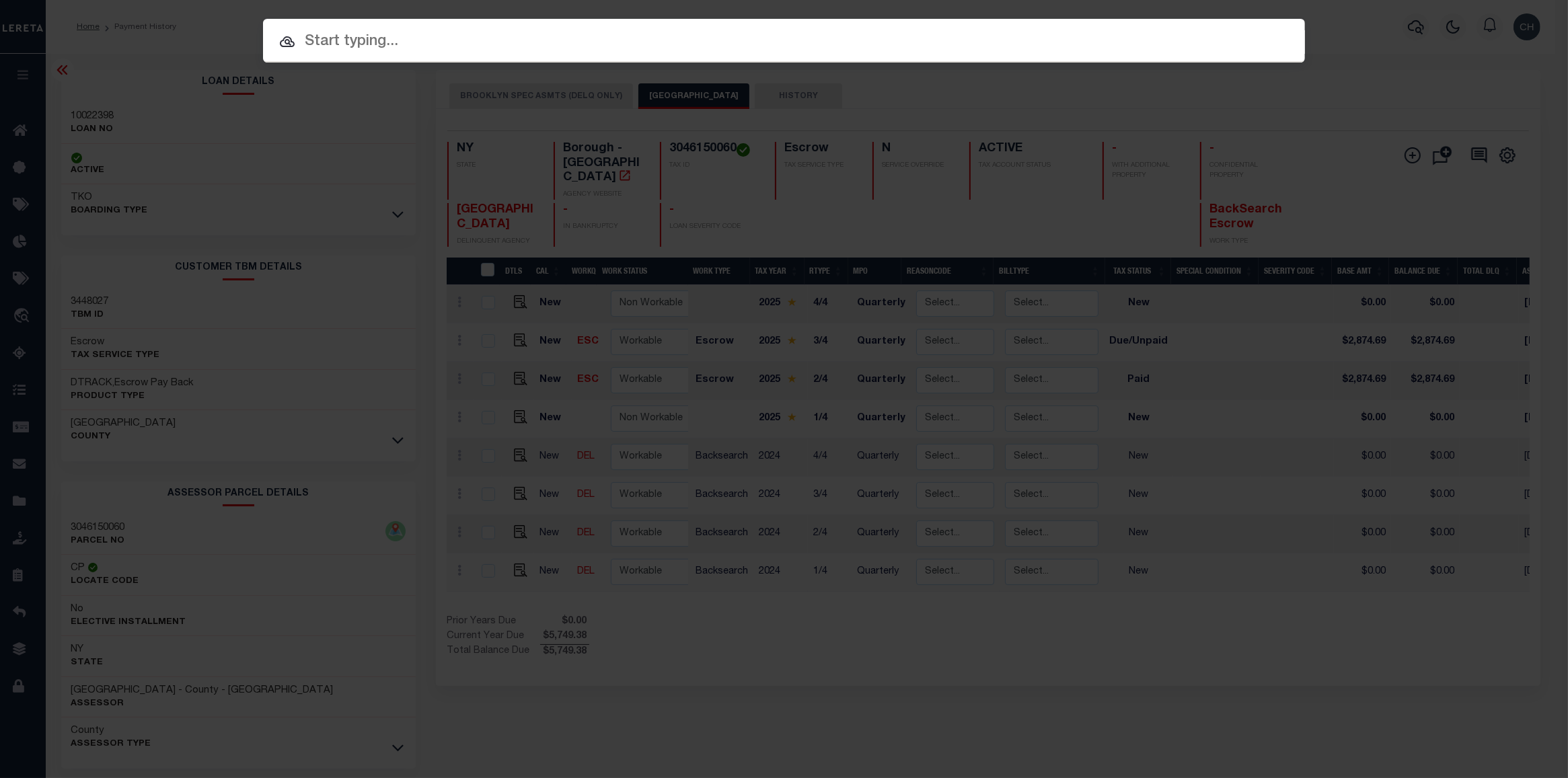
click at [258, 128] on div "Include Loans TBM Customers Borrowers Payments (Lender Non-Disb) Payments (Lend…" at bounding box center [784, 389] width 1568 height 778
drag, startPoint x: 223, startPoint y: 92, endPoint x: 270, endPoint y: 102, distance: 48.1
click at [223, 92] on div "Include Loans TBM Customers Borrowers Payments (Lender Non-Disb) Payments (Lend…" at bounding box center [784, 389] width 1568 height 778
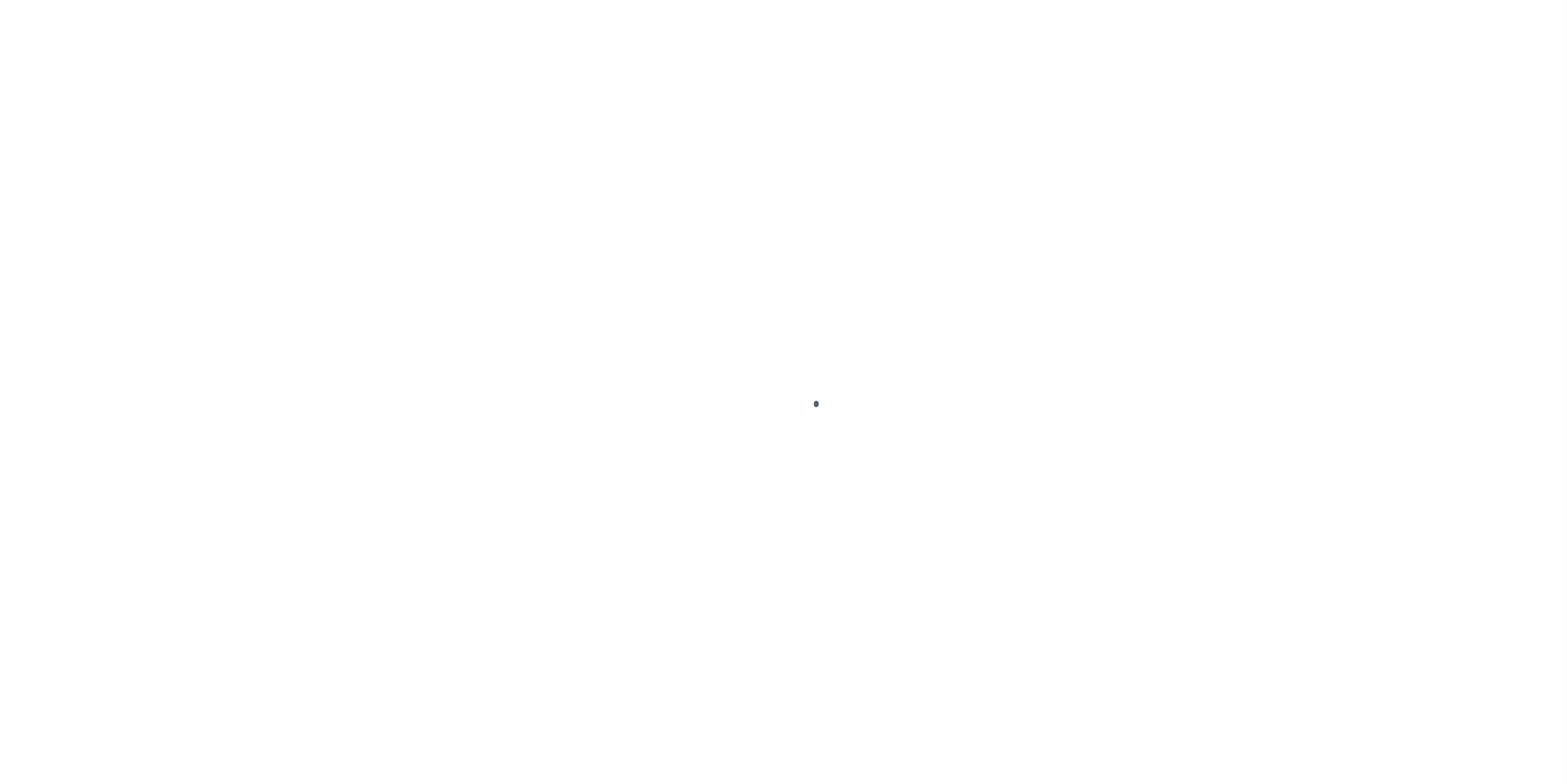
select select "DUE"
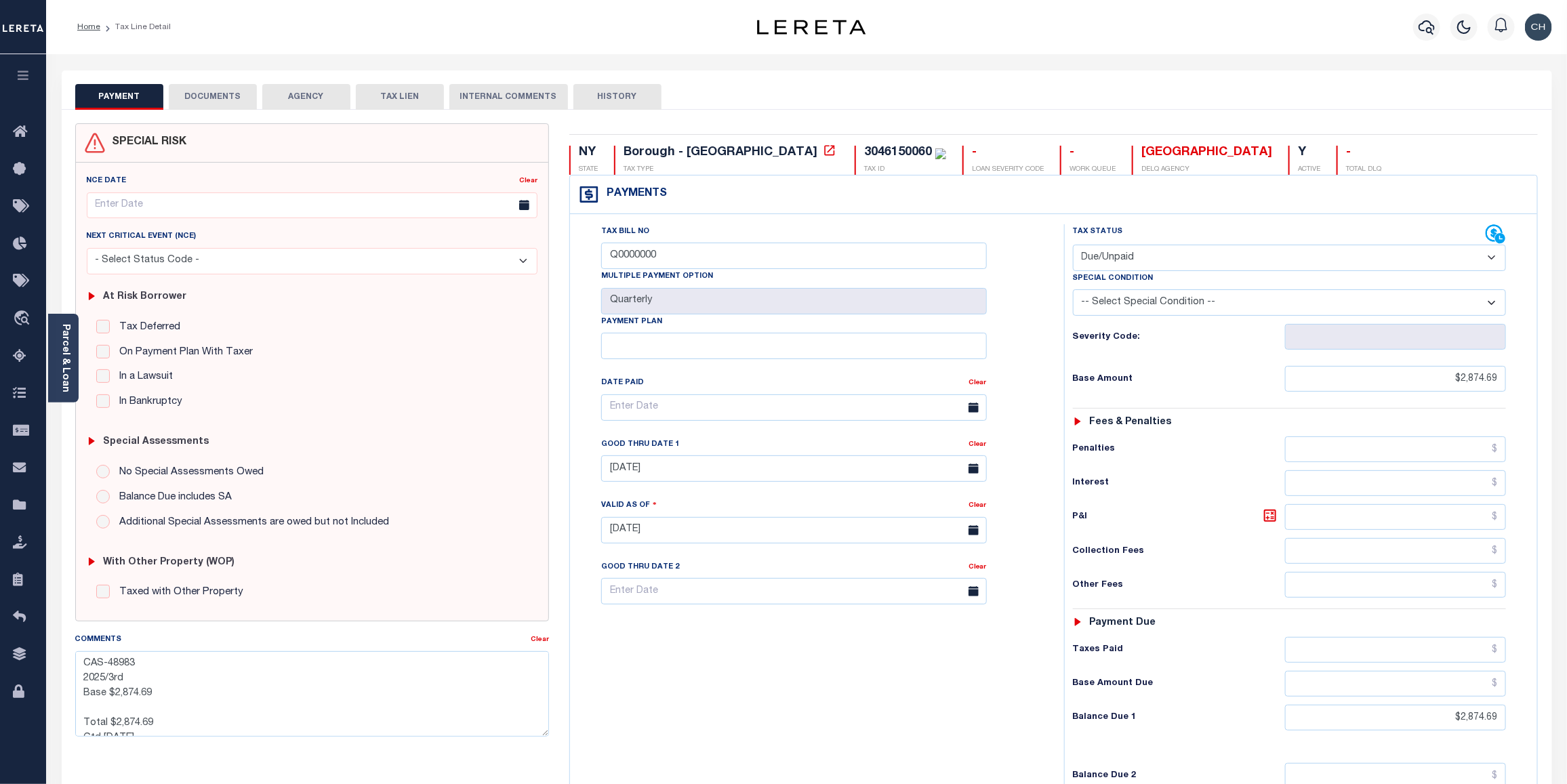
click at [198, 93] on button "DOCUMENTS" at bounding box center [213, 96] width 88 height 26
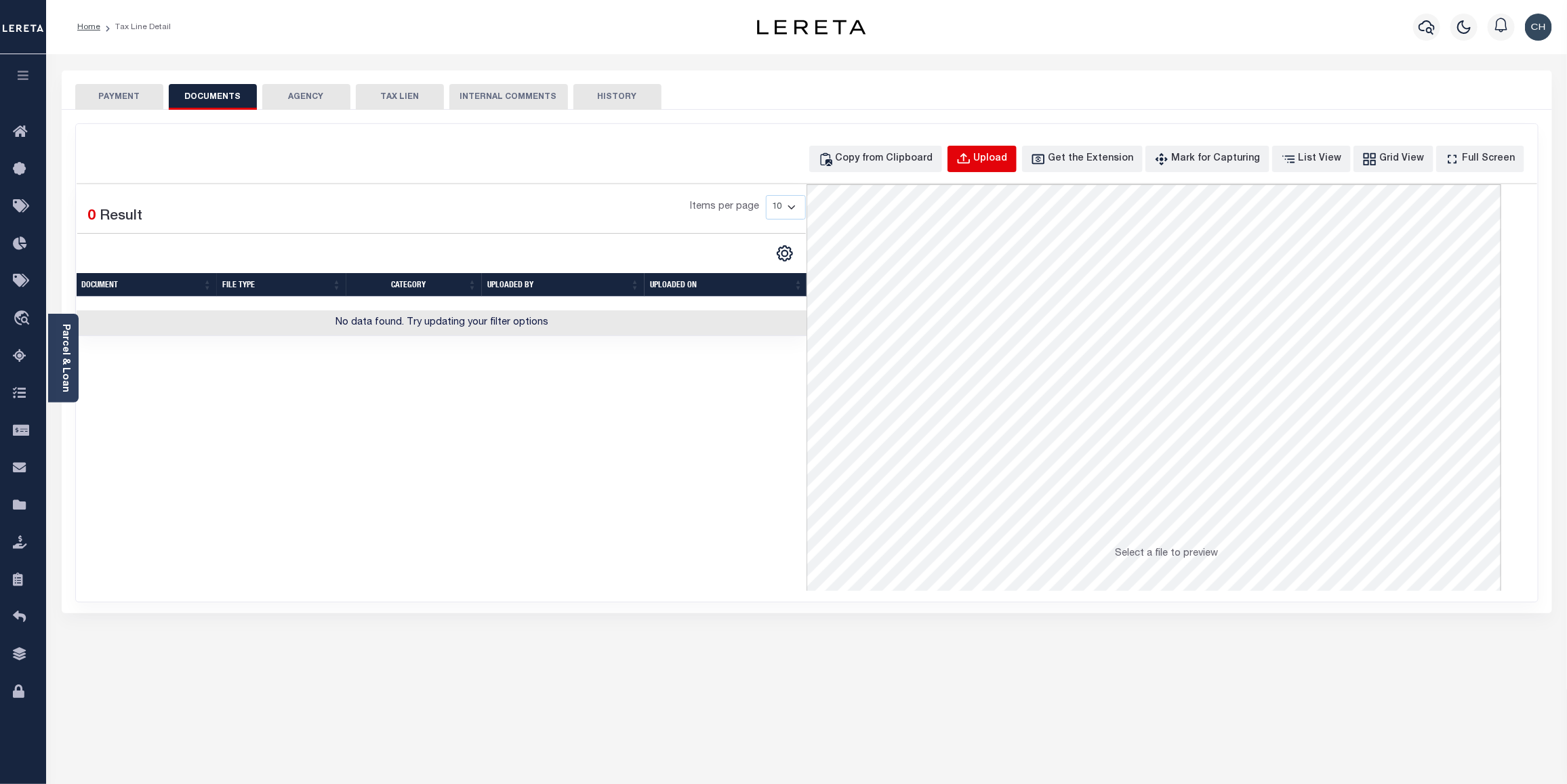
click at [1017, 167] on button "Upload" at bounding box center [982, 159] width 69 height 26
select select "POP"
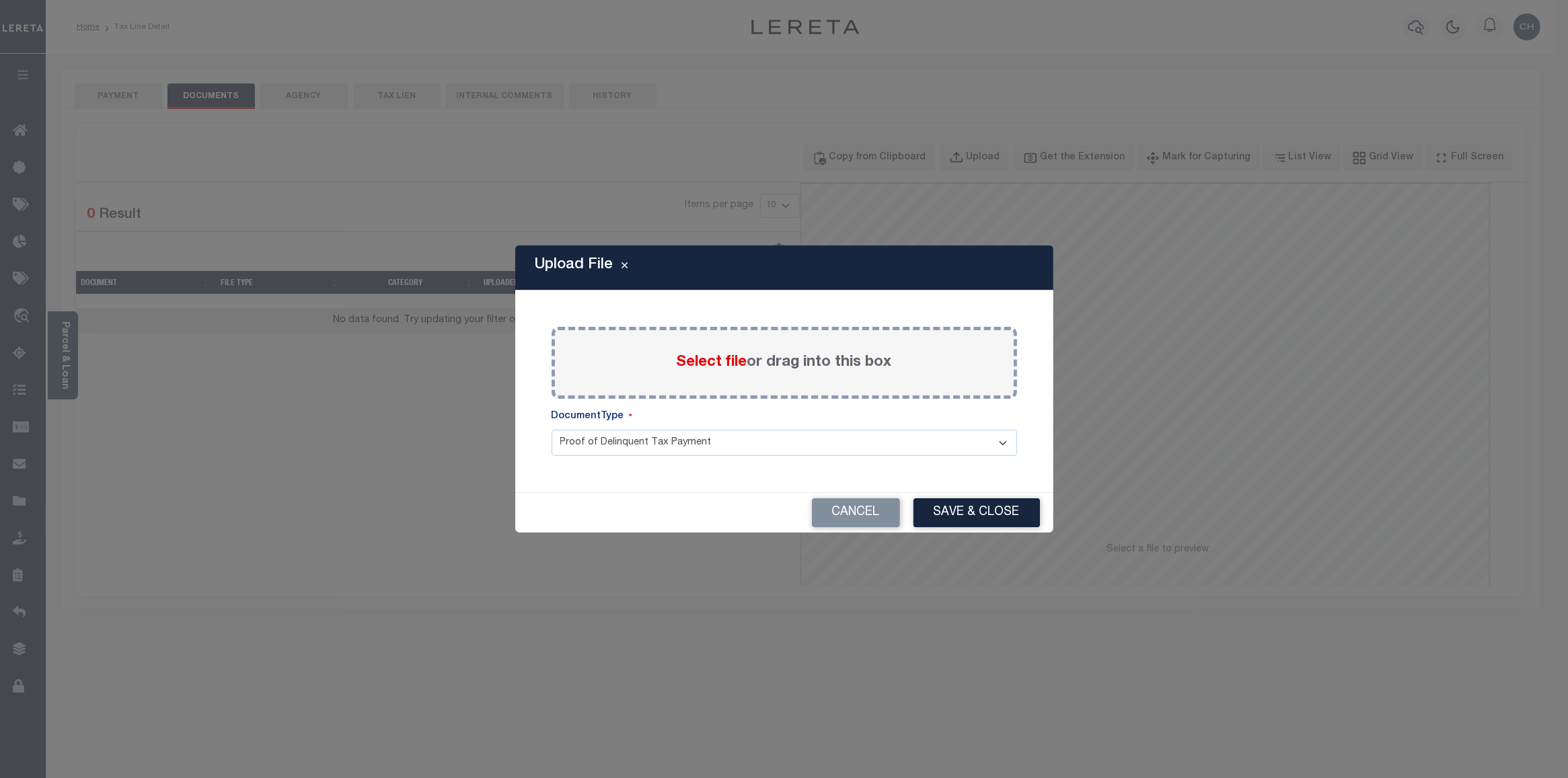
click at [710, 357] on span "Select file" at bounding box center [712, 362] width 70 height 15
click at [0, 0] on input "Select file or drag into this box" at bounding box center [0, 0] width 0 height 0
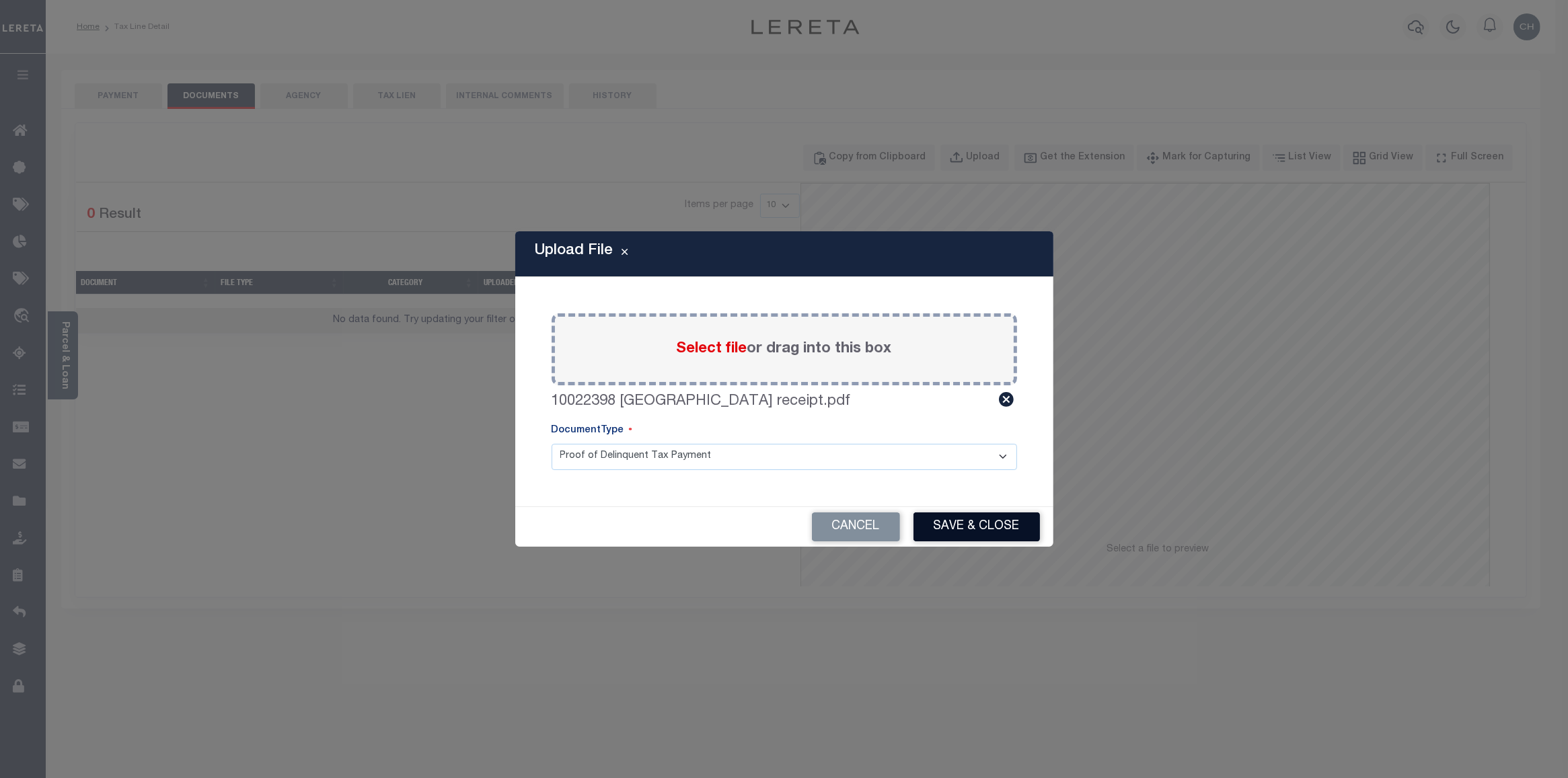
click at [997, 542] on button "Save & Close" at bounding box center [976, 526] width 127 height 29
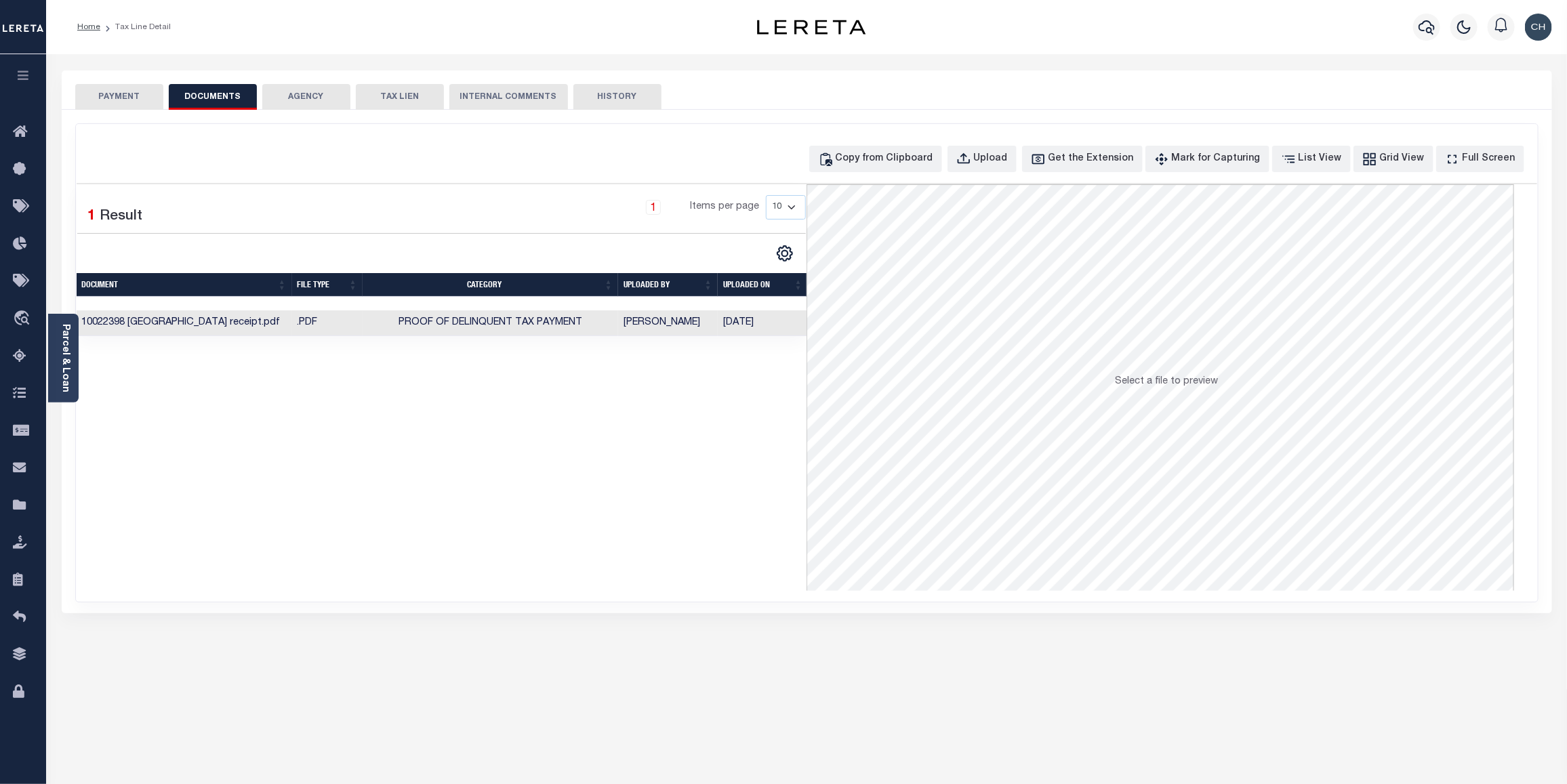
drag, startPoint x: 1410, startPoint y: 36, endPoint x: 1485, endPoint y: 54, distance: 77.1
click at [1410, 36] on div at bounding box center [1426, 27] width 37 height 48
click at [1421, 29] on icon "button" at bounding box center [1427, 27] width 16 height 16
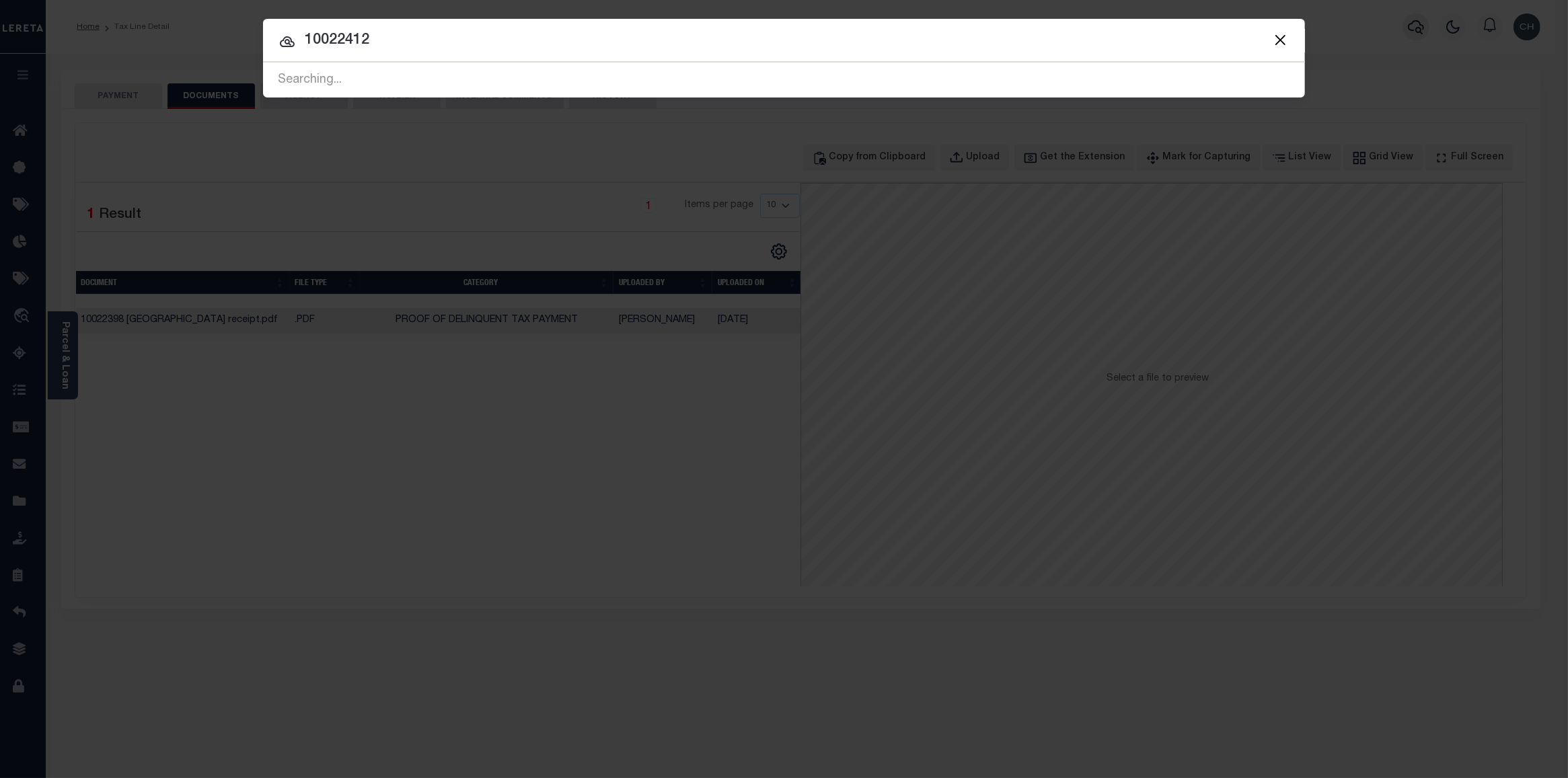
type input "10022412"
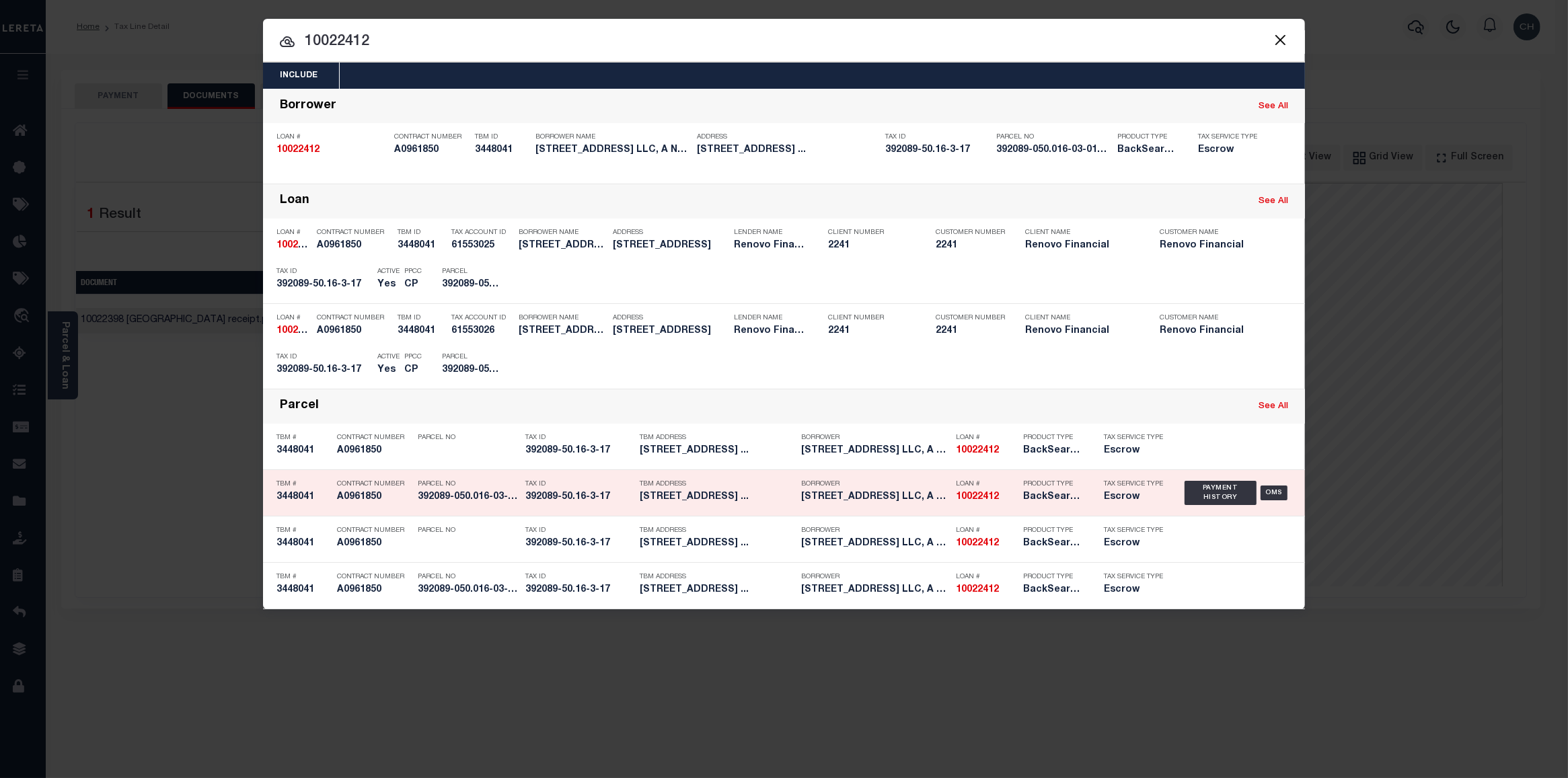
click at [987, 497] on strong "10022412" at bounding box center [977, 497] width 43 height 10
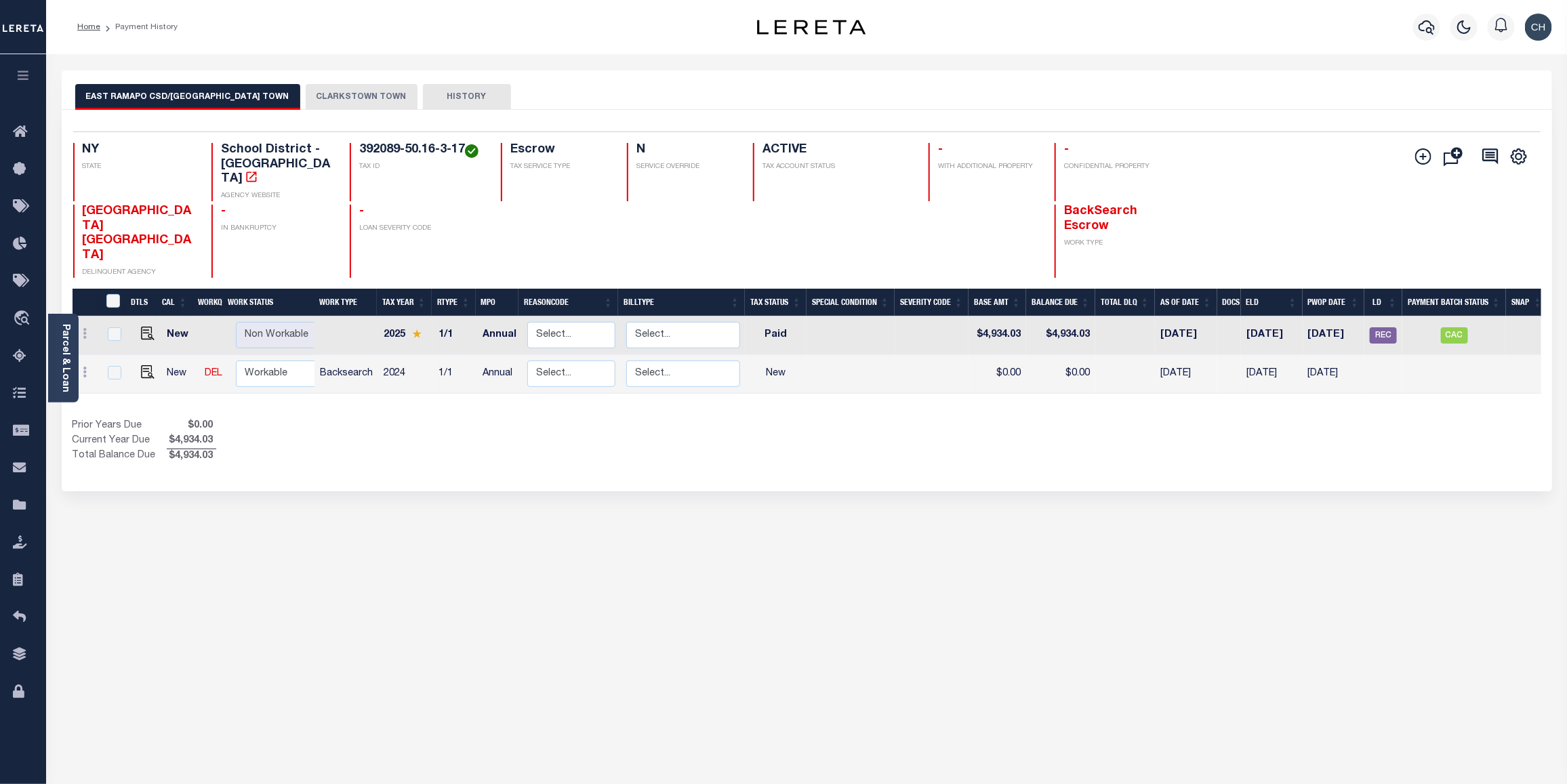
click at [329, 97] on button "CLARKSTOWN TOWN" at bounding box center [362, 96] width 112 height 26
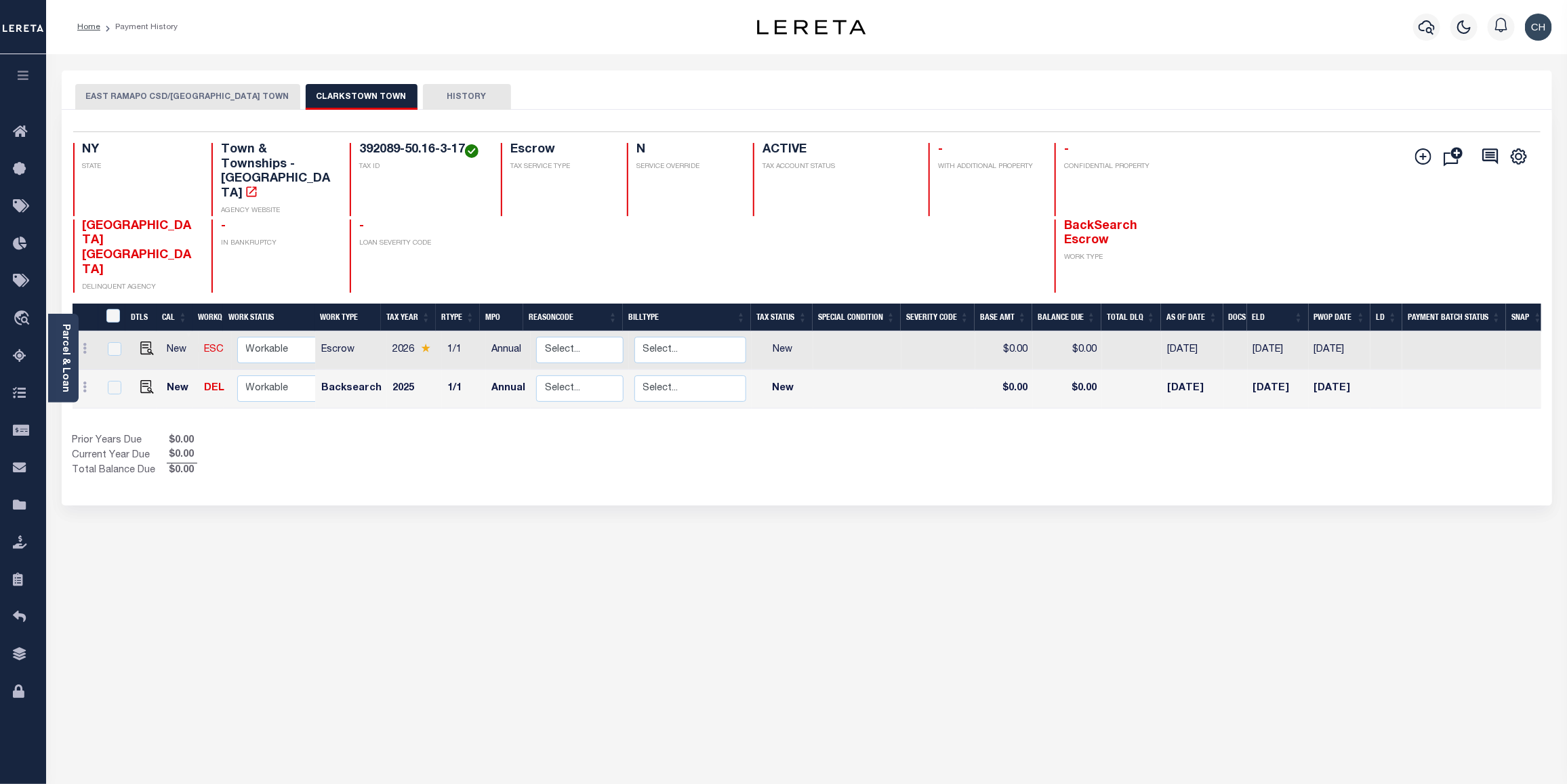
click at [161, 103] on button "EAST RAMAPO CSD/[GEOGRAPHIC_DATA] TOWN" at bounding box center [187, 96] width 225 height 26
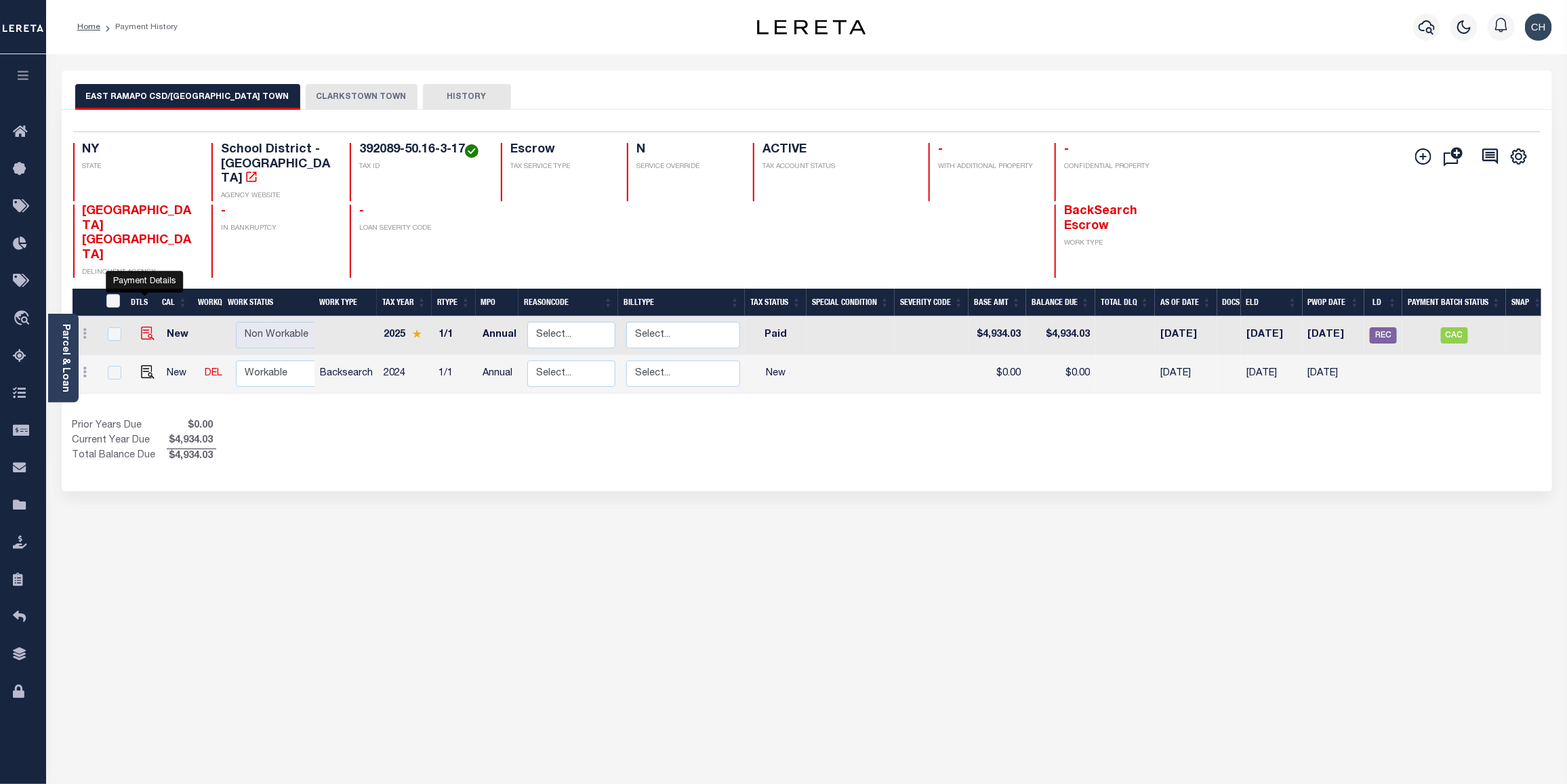
click at [141, 326] on img "" at bounding box center [148, 333] width 13 height 13
checkbox input "true"
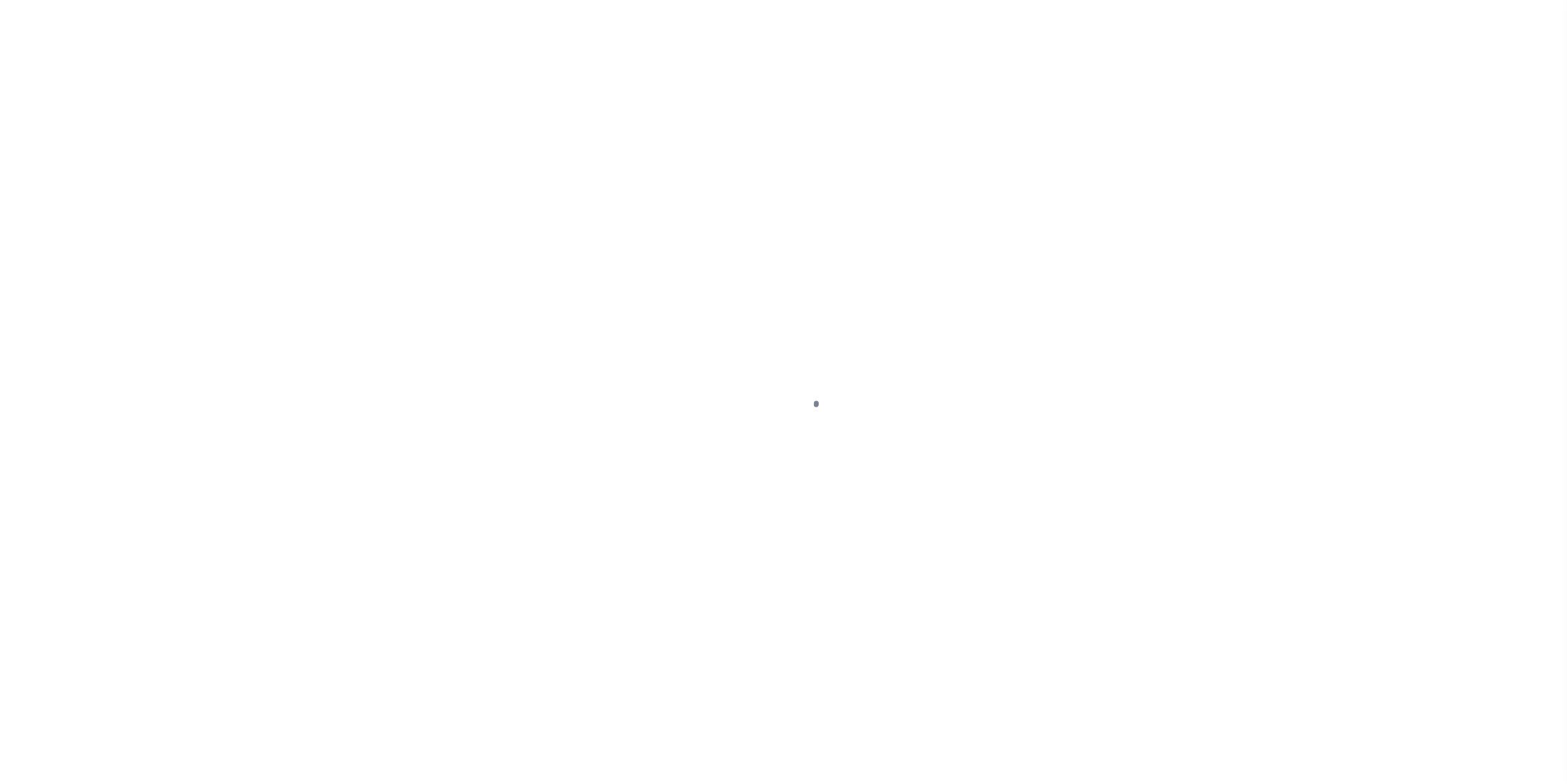
select select "PYD"
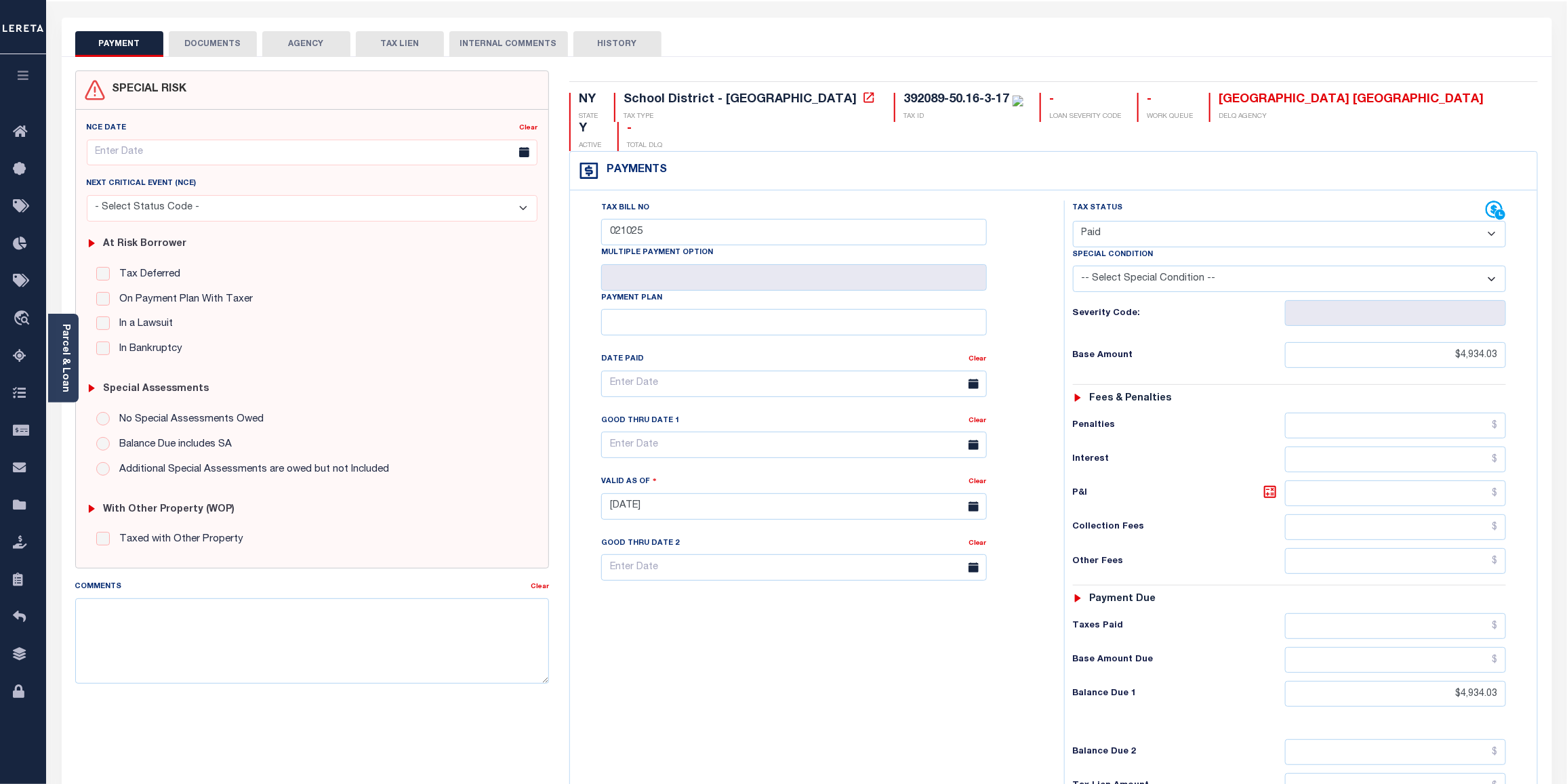
scroll to position [56, 0]
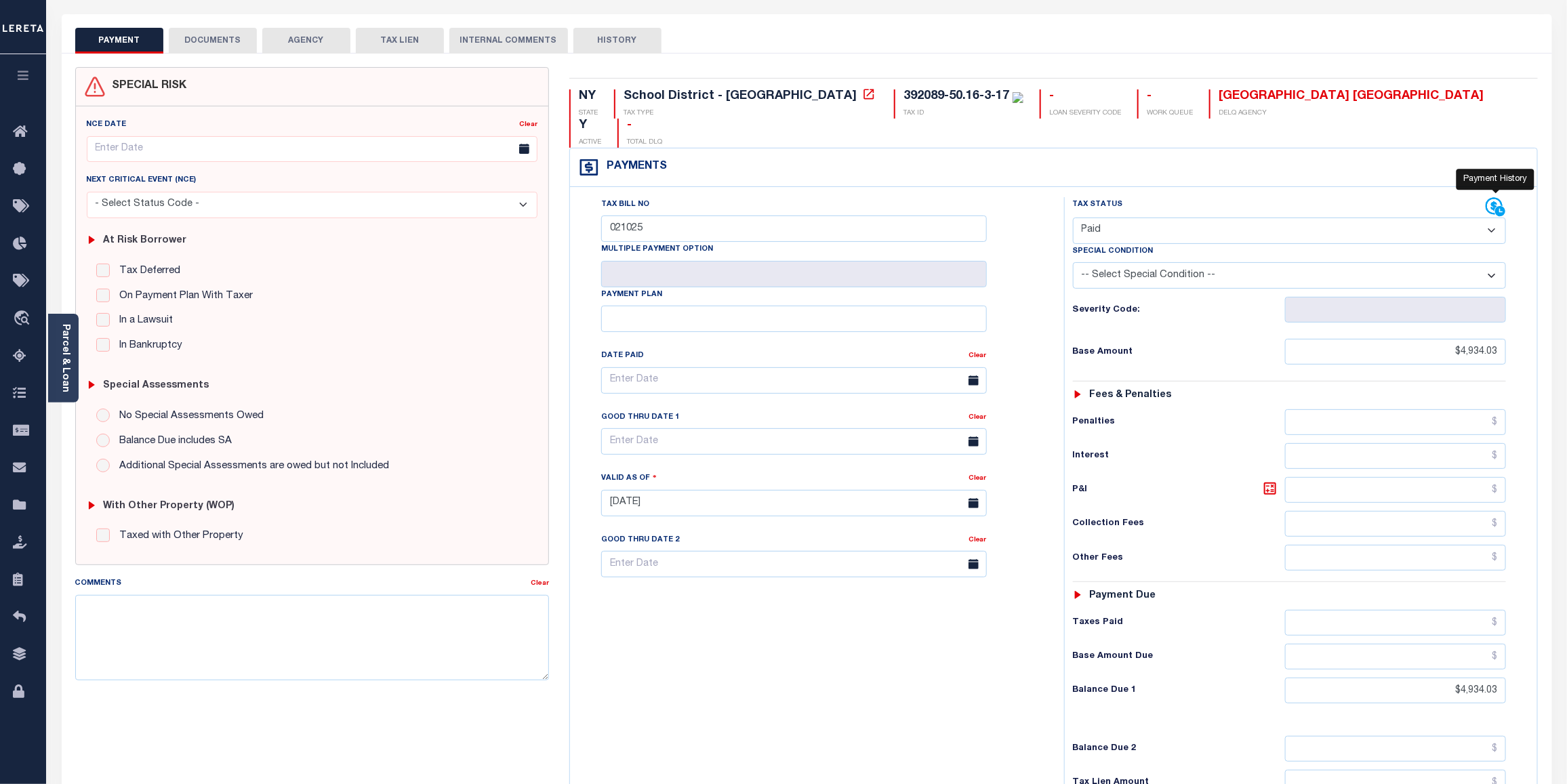
click at [1494, 197] on icon at bounding box center [1496, 207] width 21 height 21
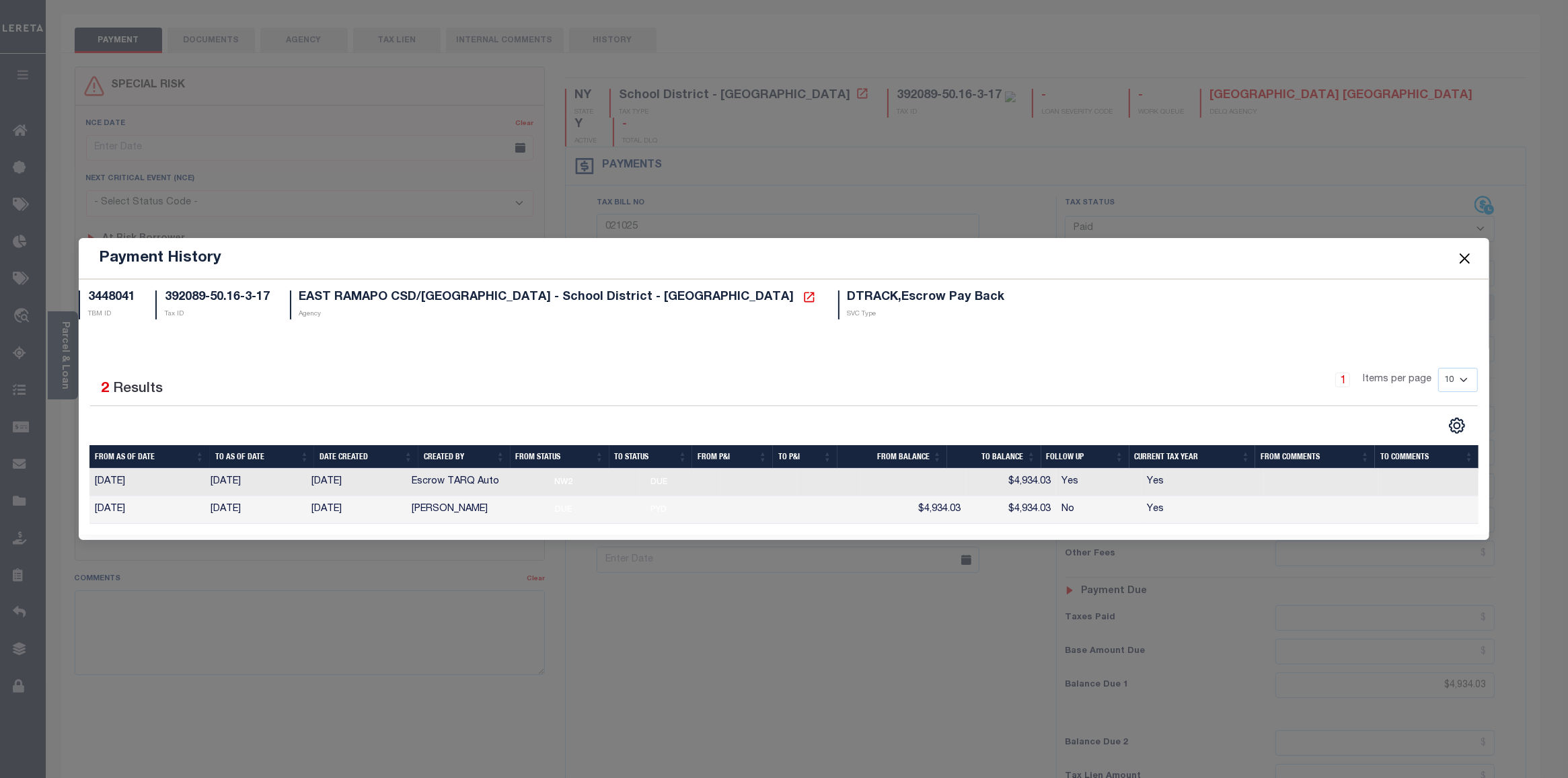
click at [1473, 257] on button "Close" at bounding box center [1464, 258] width 17 height 17
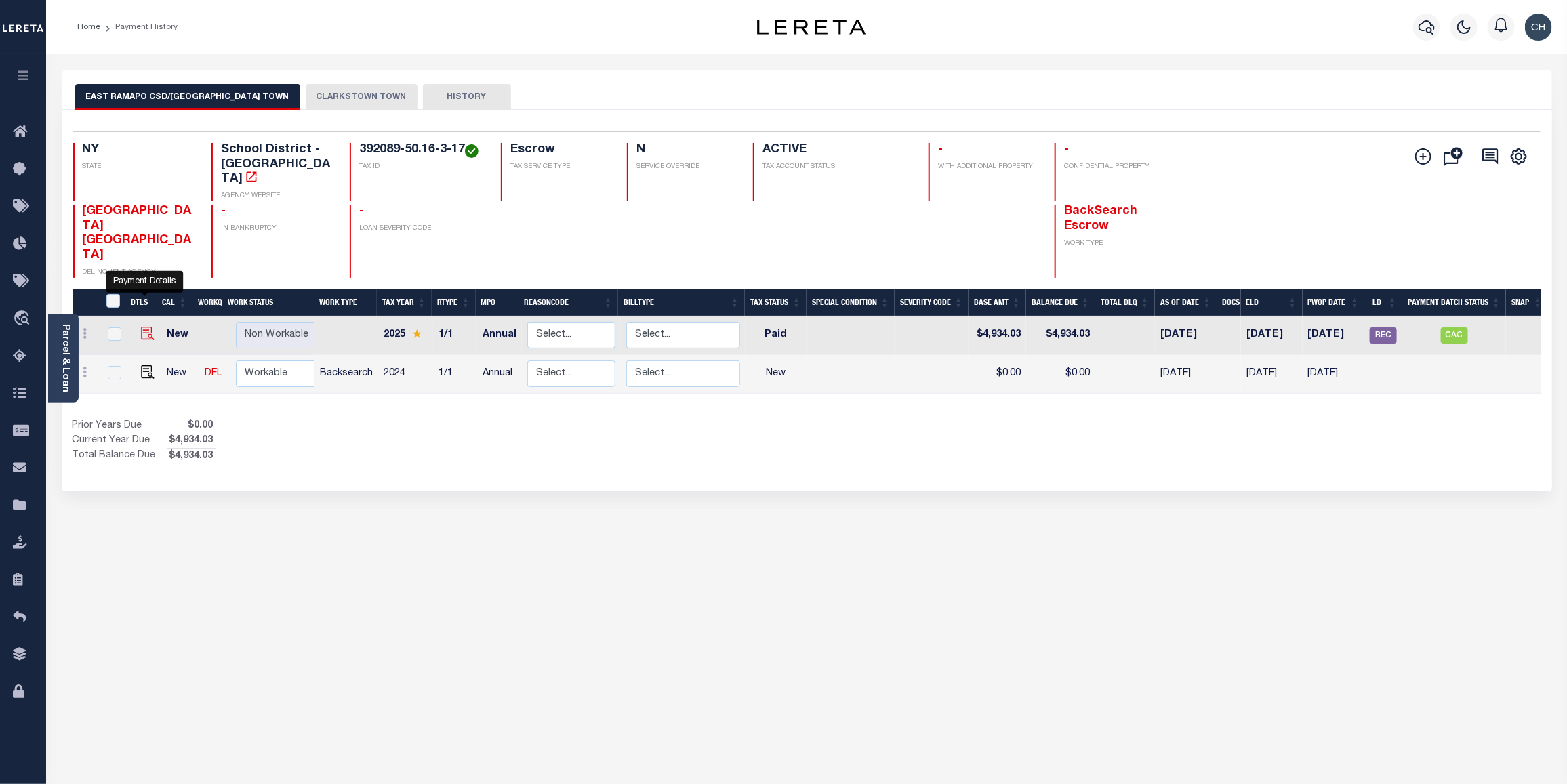
click at [147, 326] on img "" at bounding box center [148, 333] width 13 height 13
checkbox input "true"
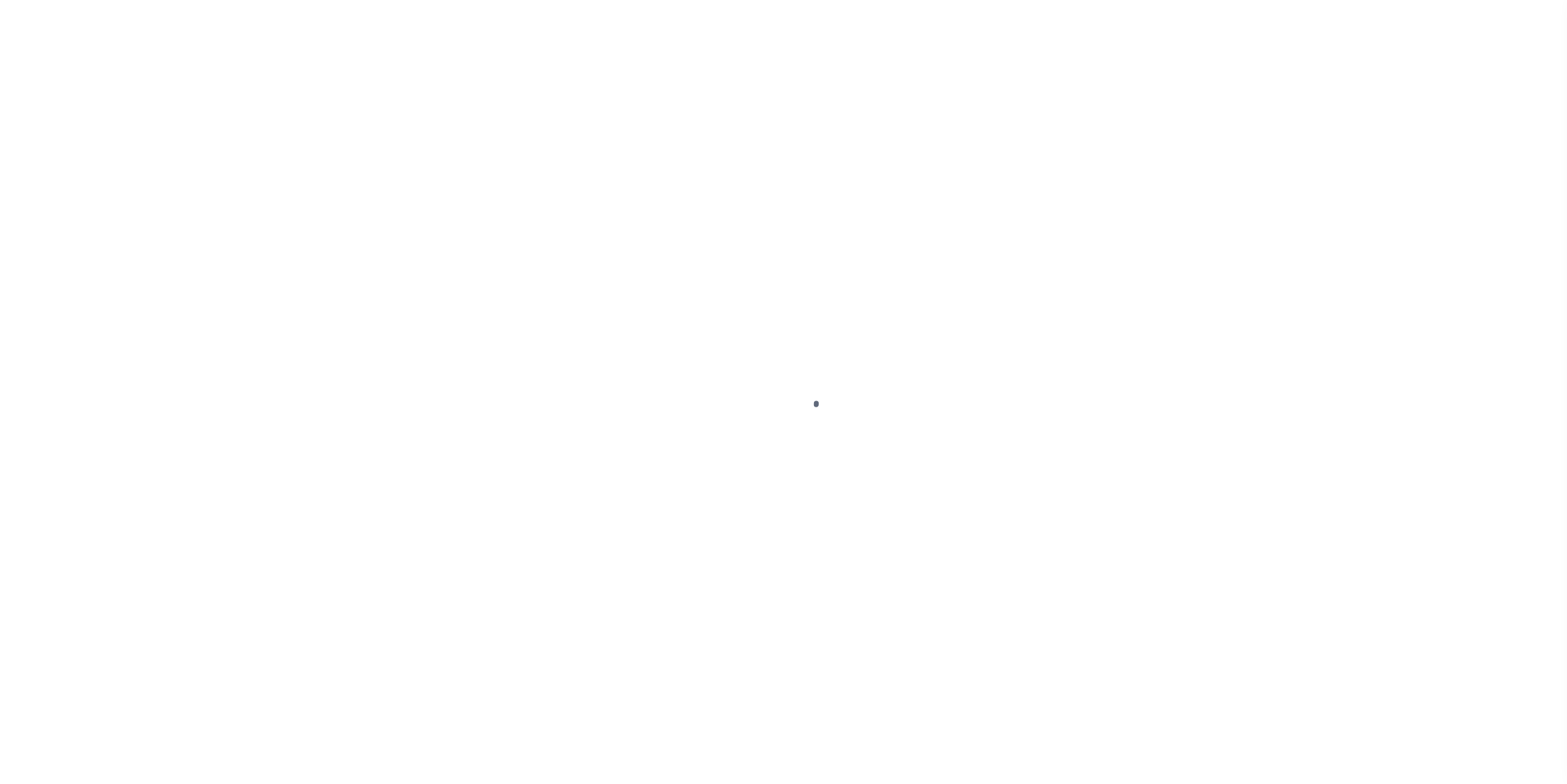
select select "PYD"
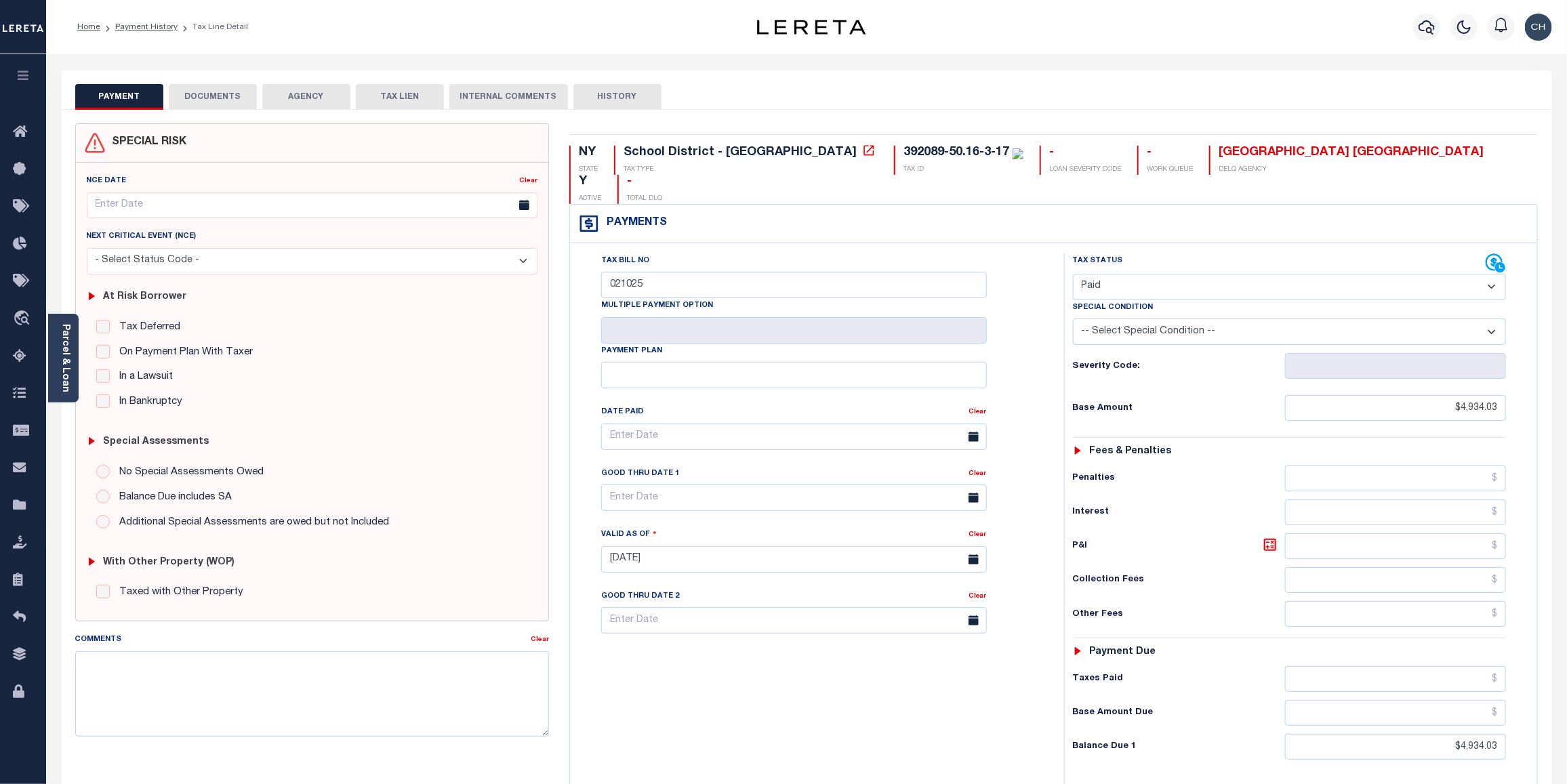
click at [220, 97] on button "DOCUMENTS" at bounding box center [213, 96] width 88 height 26
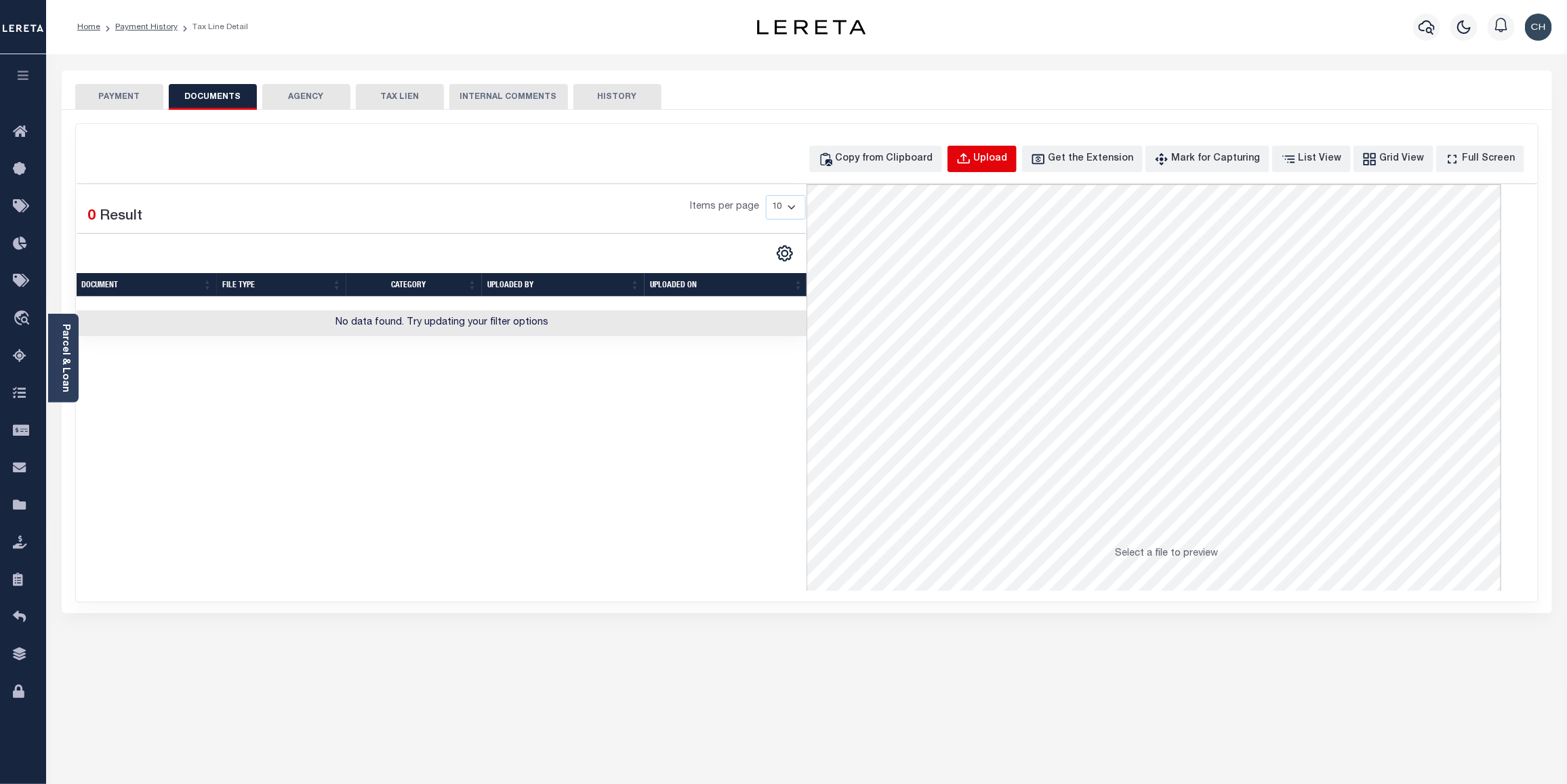
click at [1002, 149] on button "Upload" at bounding box center [982, 159] width 69 height 26
select select "POP"
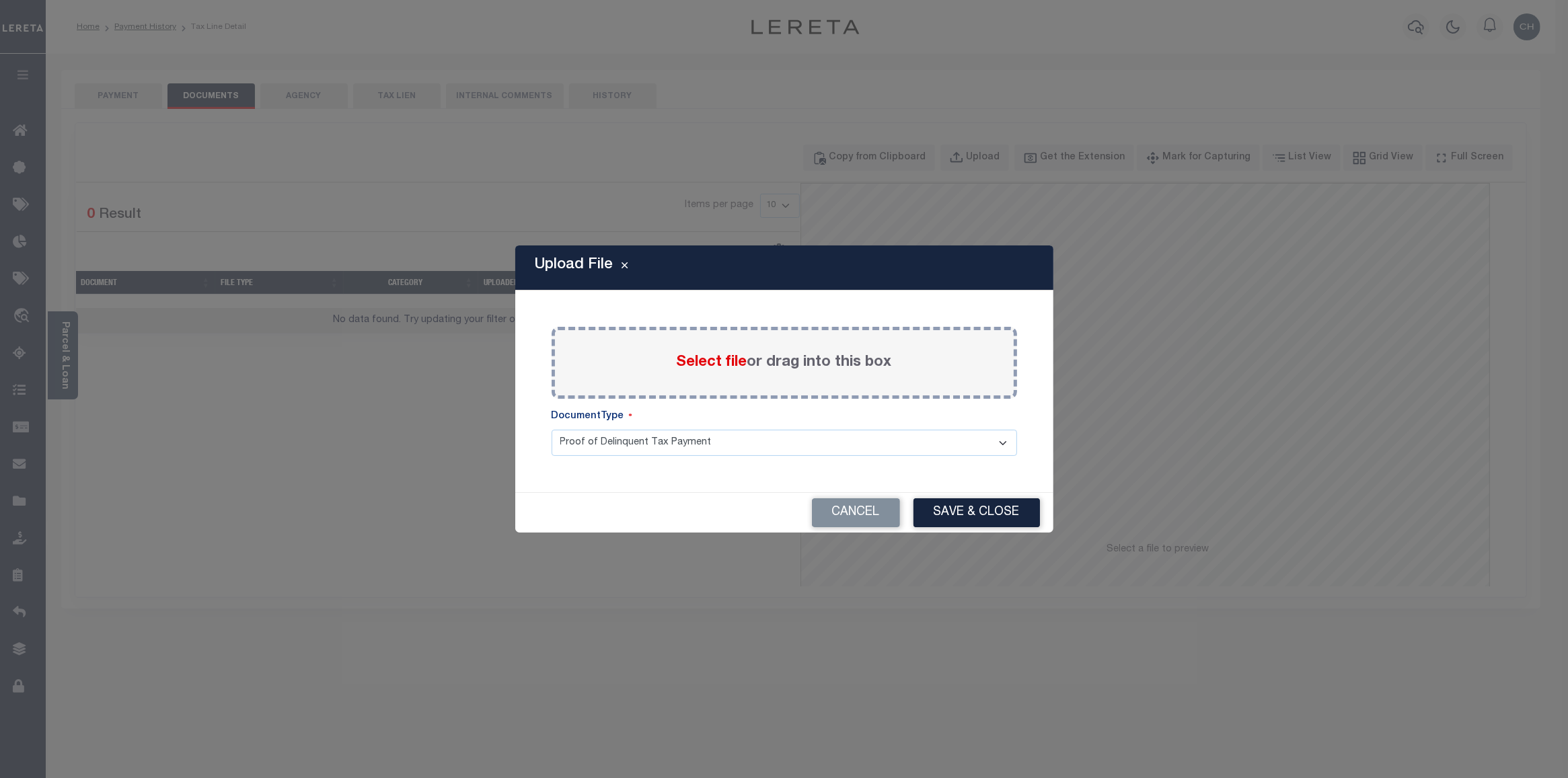
click at [677, 361] on span "Select file" at bounding box center [712, 362] width 70 height 15
click at [0, 0] on input "Select file or drag into this box" at bounding box center [0, 0] width 0 height 0
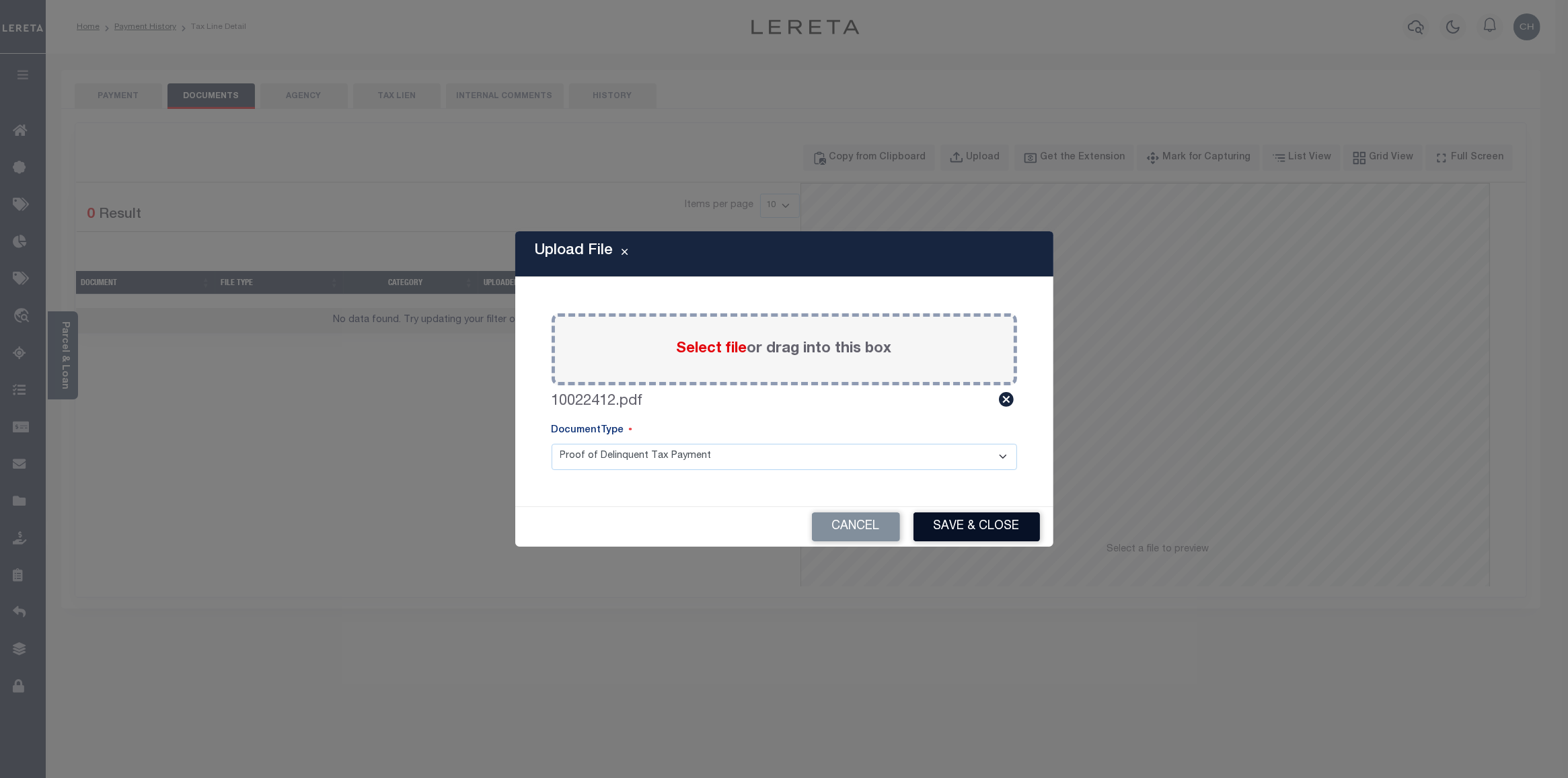
click at [1006, 529] on button "Save & Close" at bounding box center [976, 526] width 127 height 29
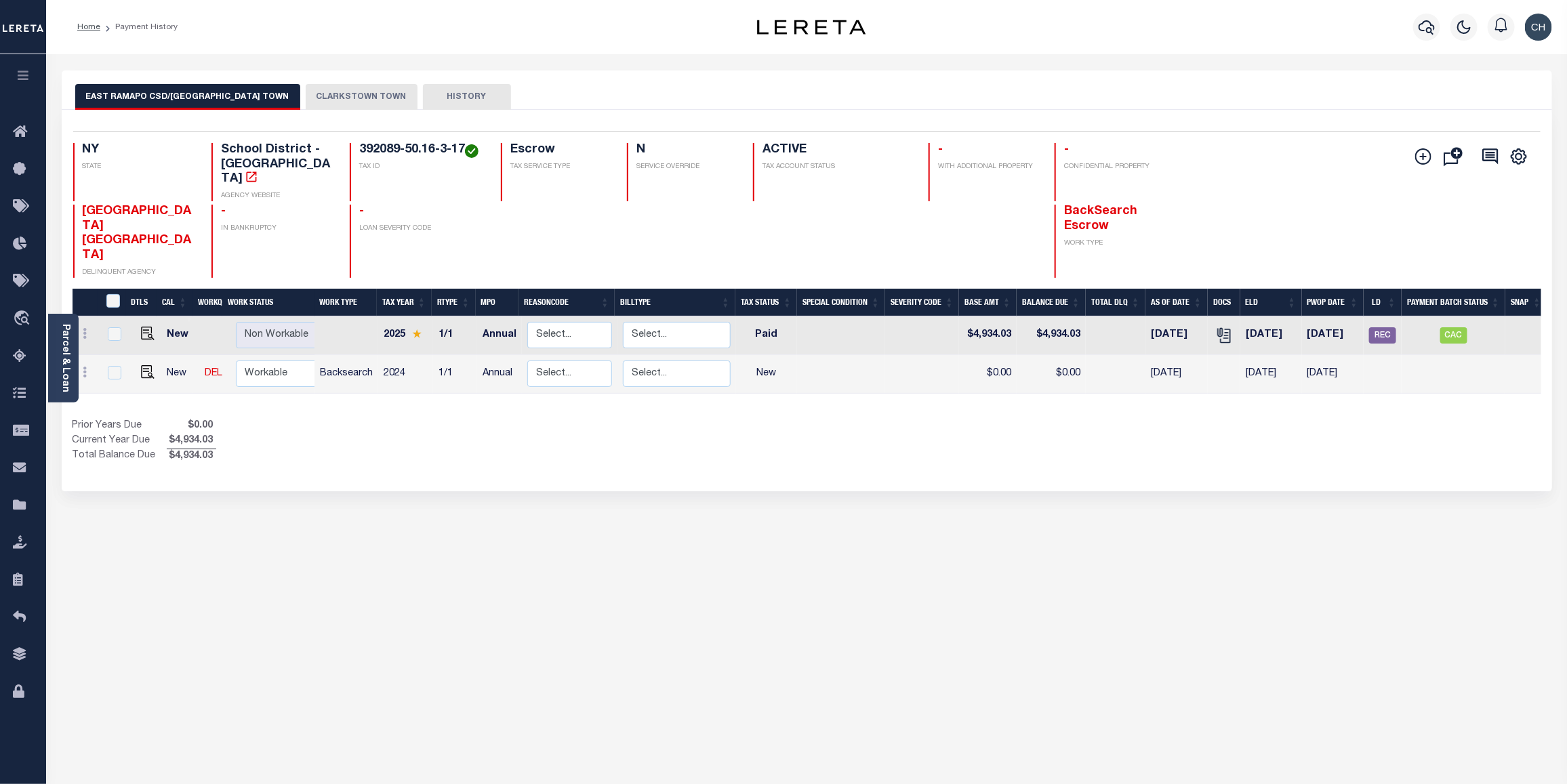
click at [330, 95] on button "CLARKSTOWN TOWN" at bounding box center [362, 96] width 112 height 26
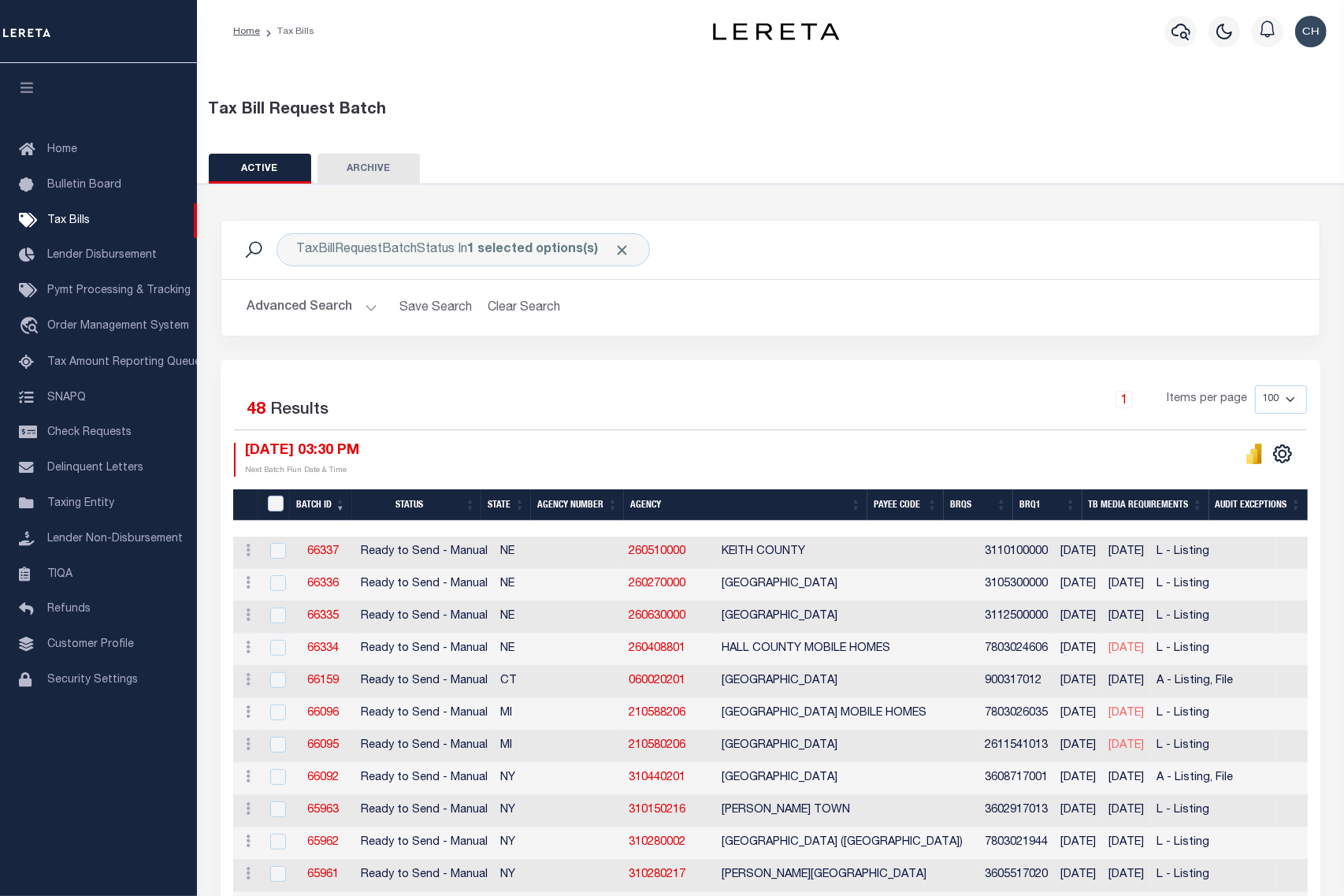
click at [1144, 28] on div "Profile Sign out" at bounding box center [1101, 32] width 463 height 56
click at [1187, 33] on icon "button" at bounding box center [1181, 32] width 19 height 19
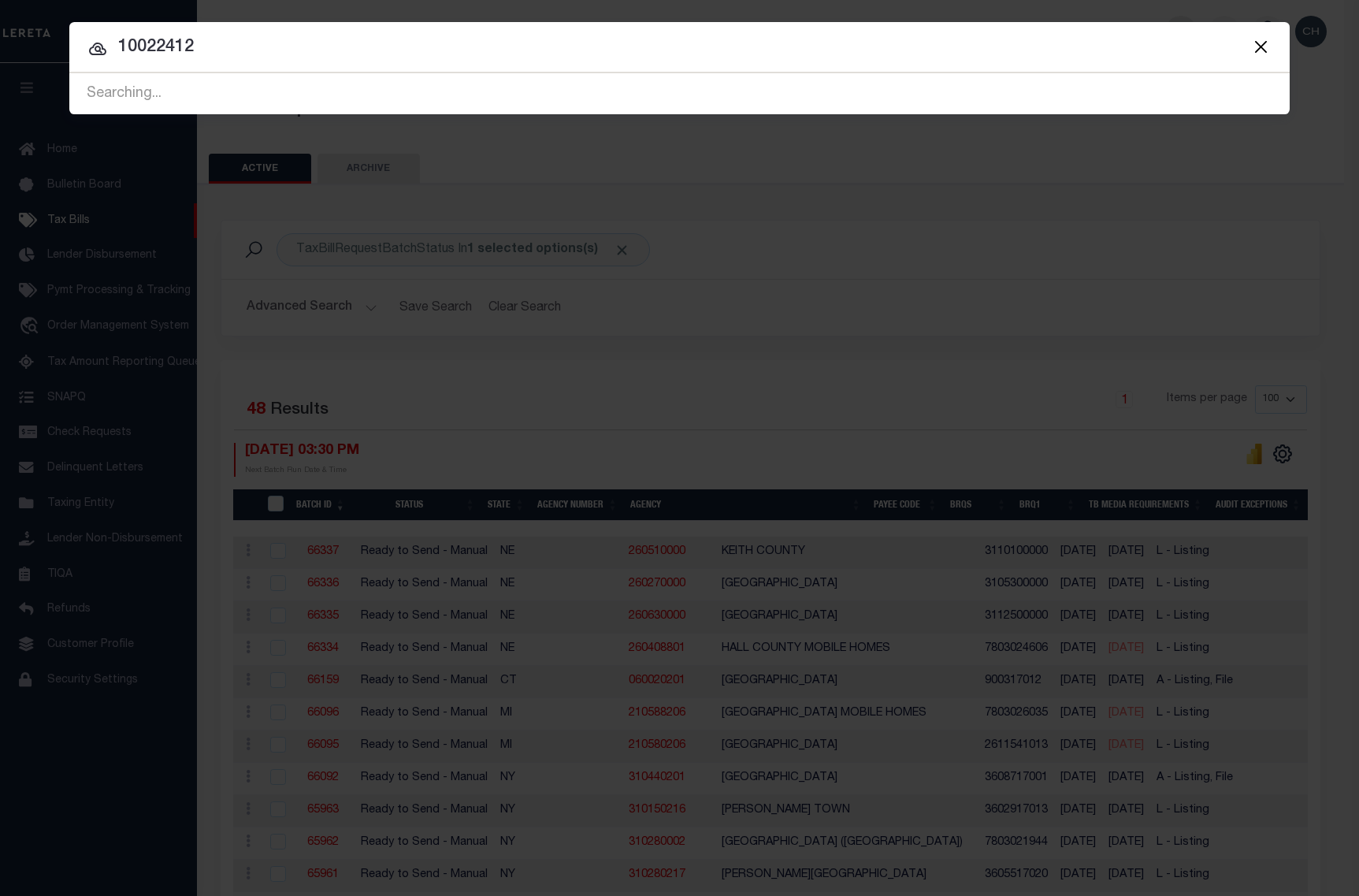
type input "10022412"
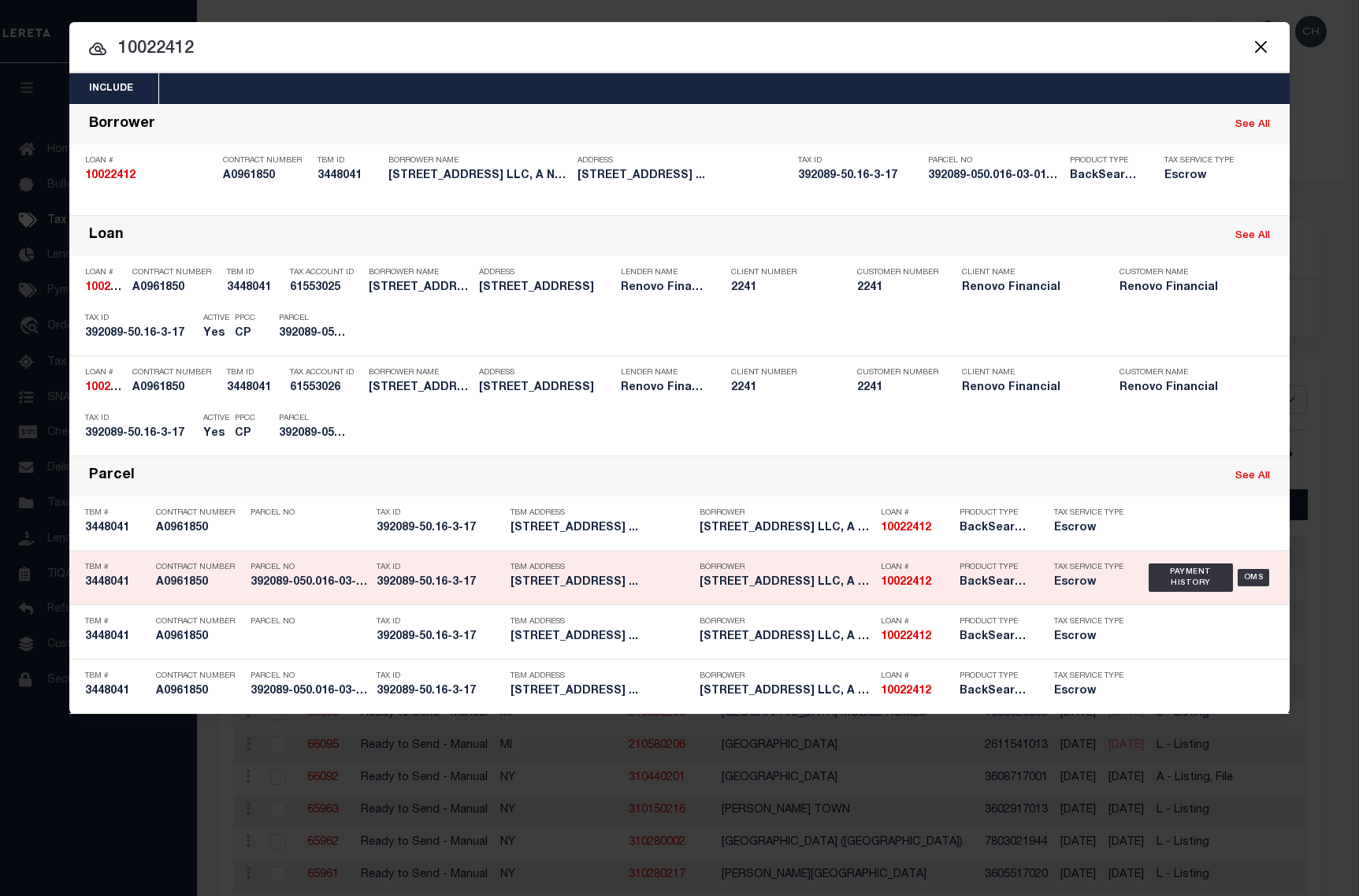
click at [950, 565] on div "Product Type BackSearch,Escrow" at bounding box center [995, 578] width 95 height 46
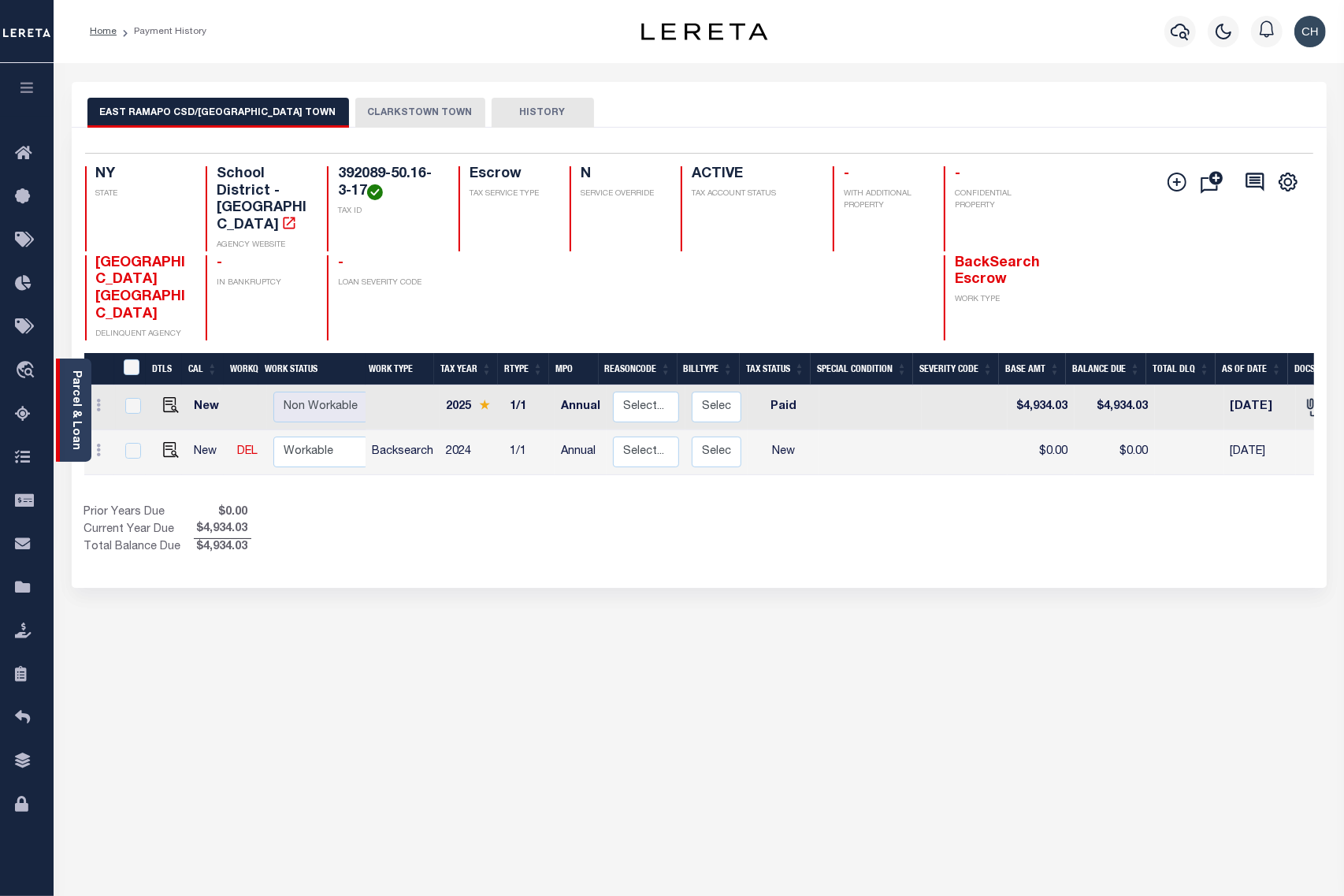
click at [72, 414] on link "Parcel & Loan" at bounding box center [76, 409] width 12 height 80
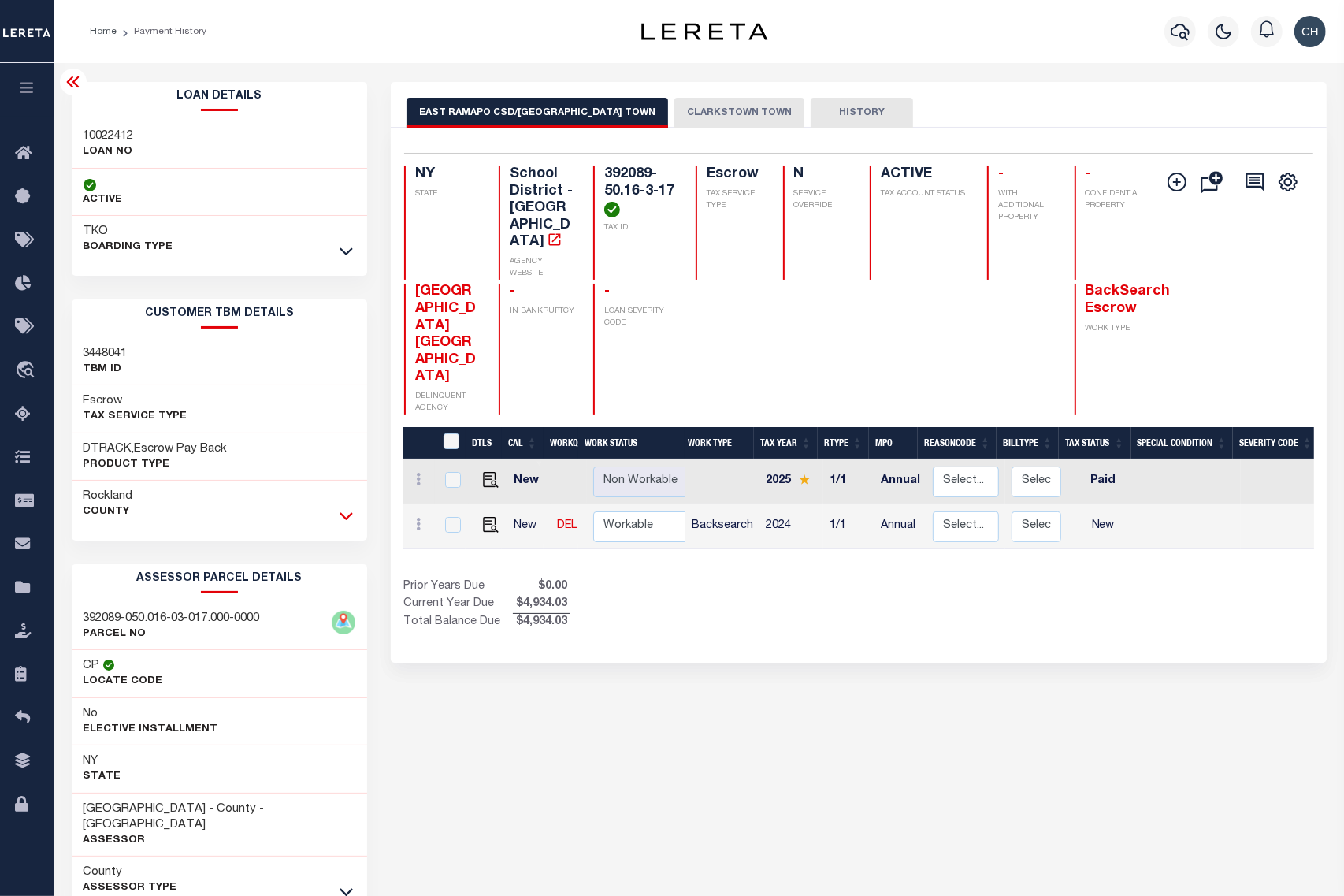
click at [349, 516] on icon at bounding box center [346, 517] width 13 height 8
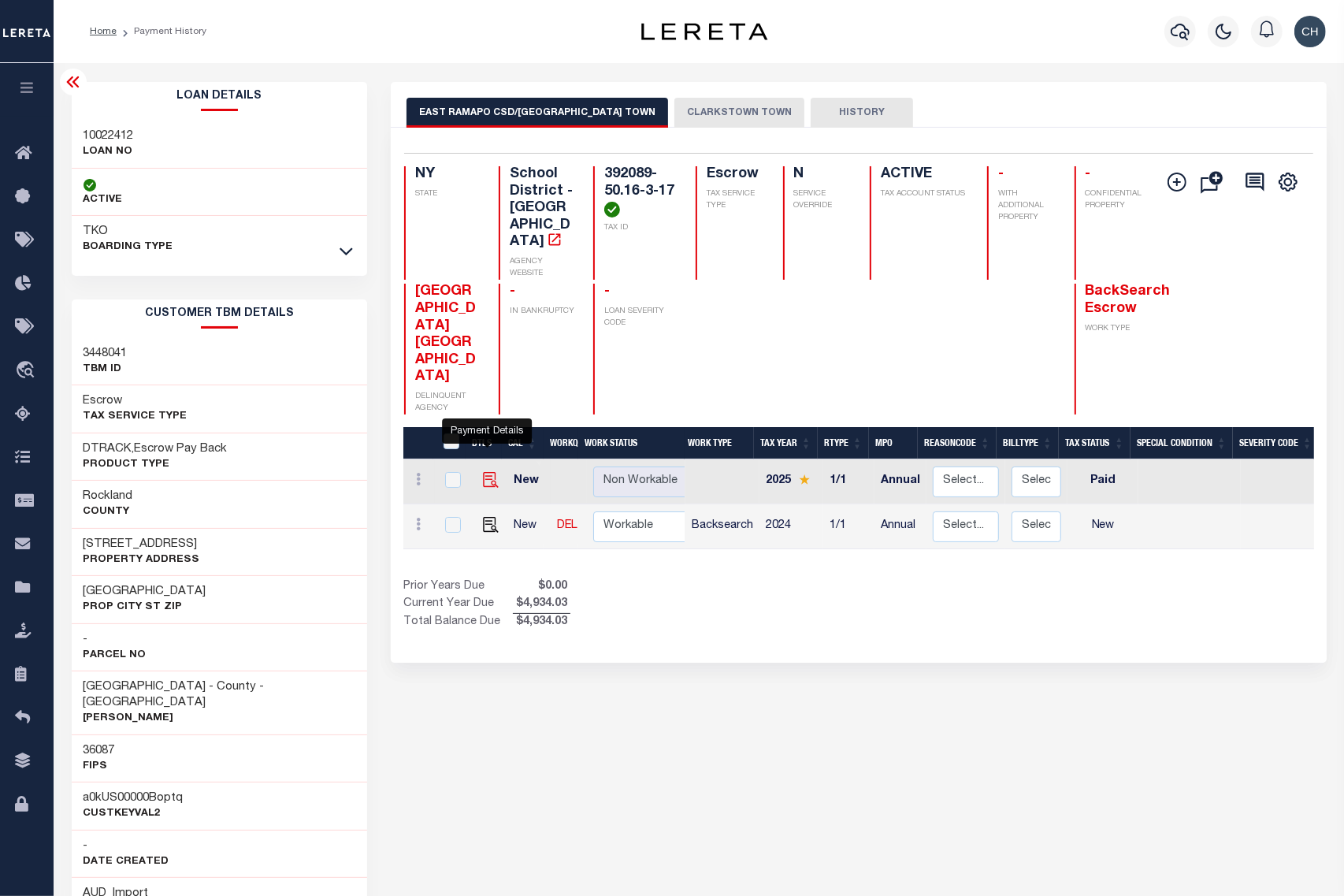
click at [487, 471] on img "" at bounding box center [491, 479] width 15 height 15
checkbox input "true"
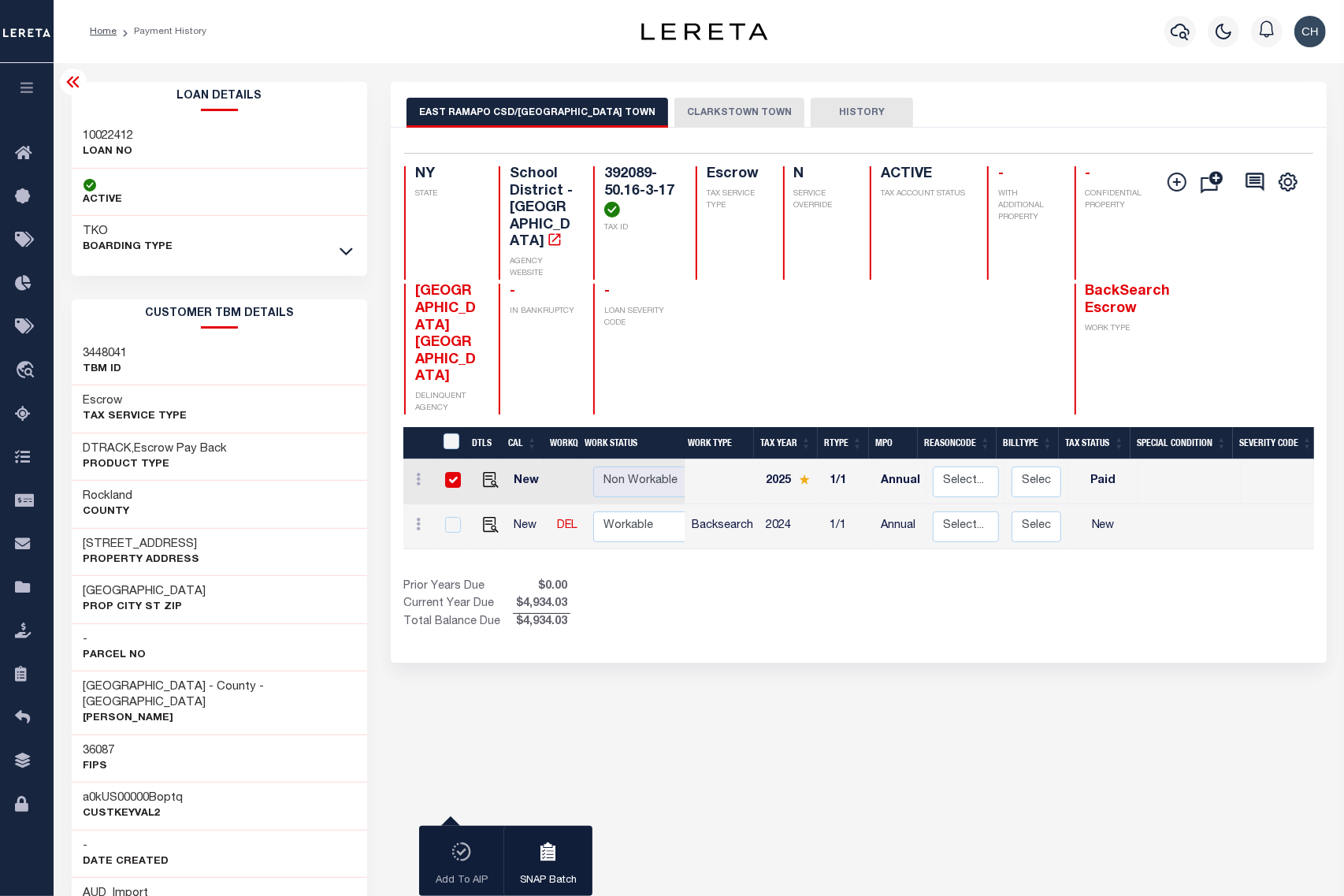
click at [702, 104] on button "CLARKSTOWN TOWN" at bounding box center [740, 112] width 130 height 30
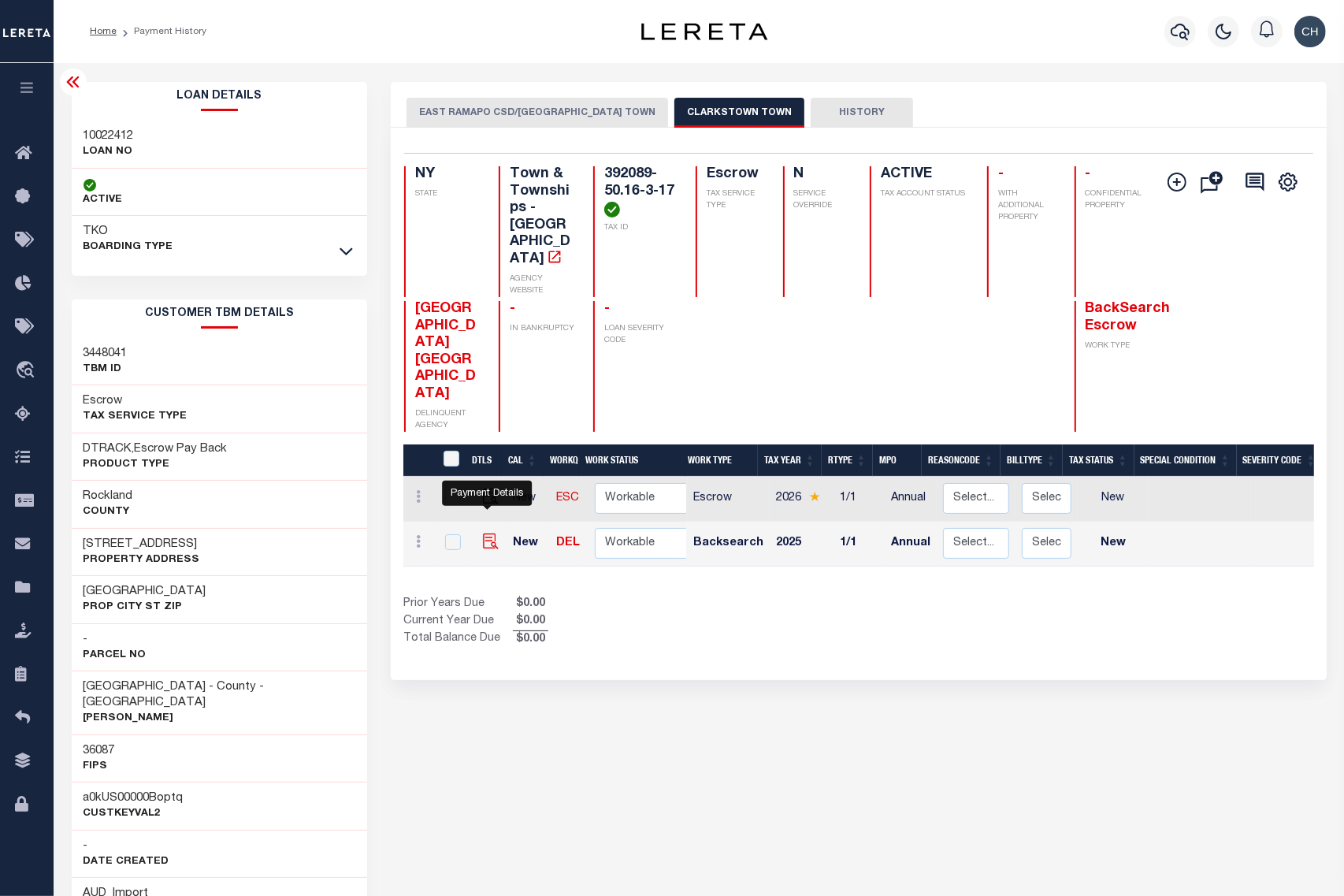
click at [487, 533] on img "" at bounding box center [491, 540] width 15 height 15
checkbox input "true"
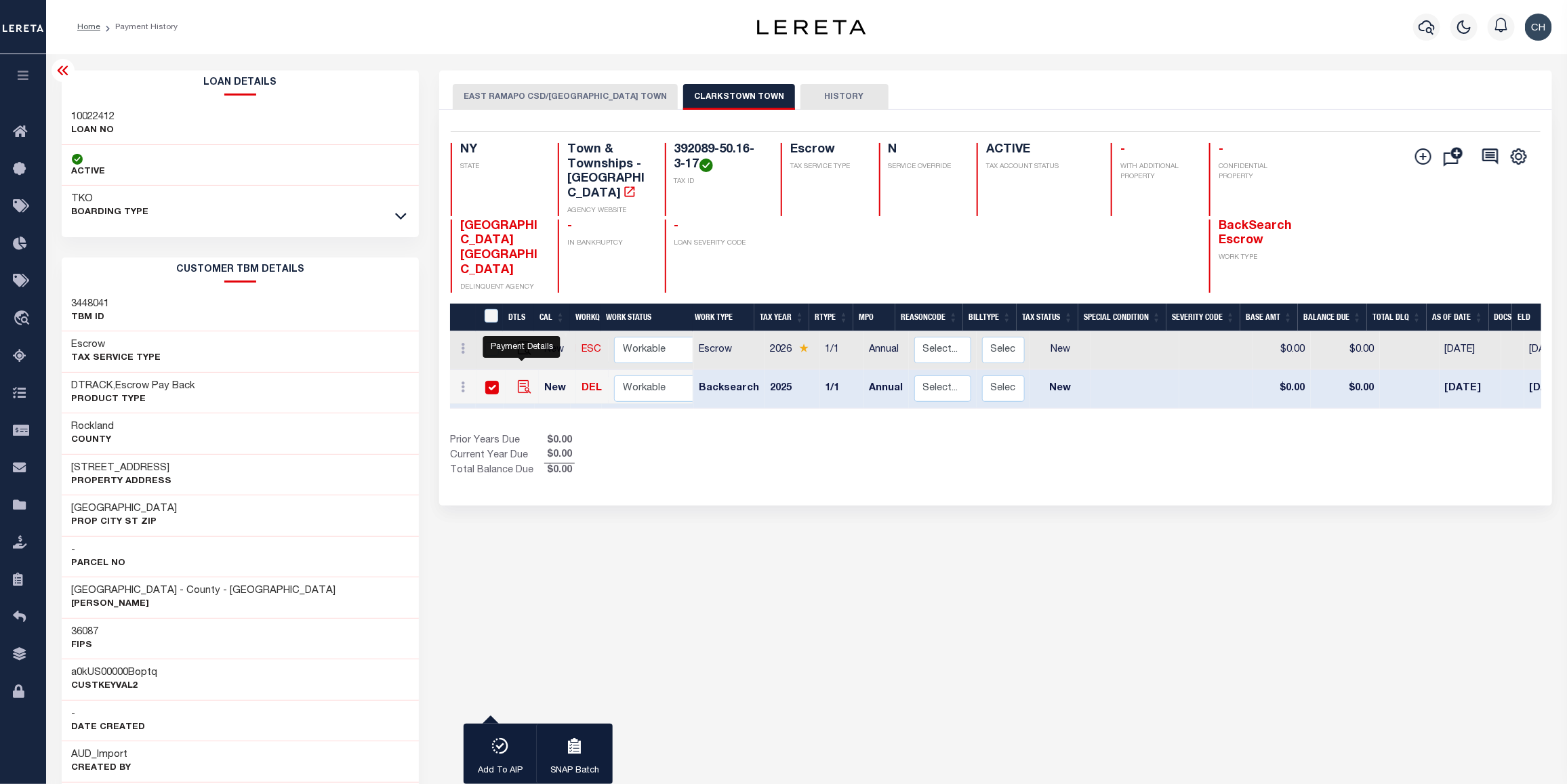
click at [519, 380] on img "" at bounding box center [525, 387] width 13 height 13
checkbox input "false"
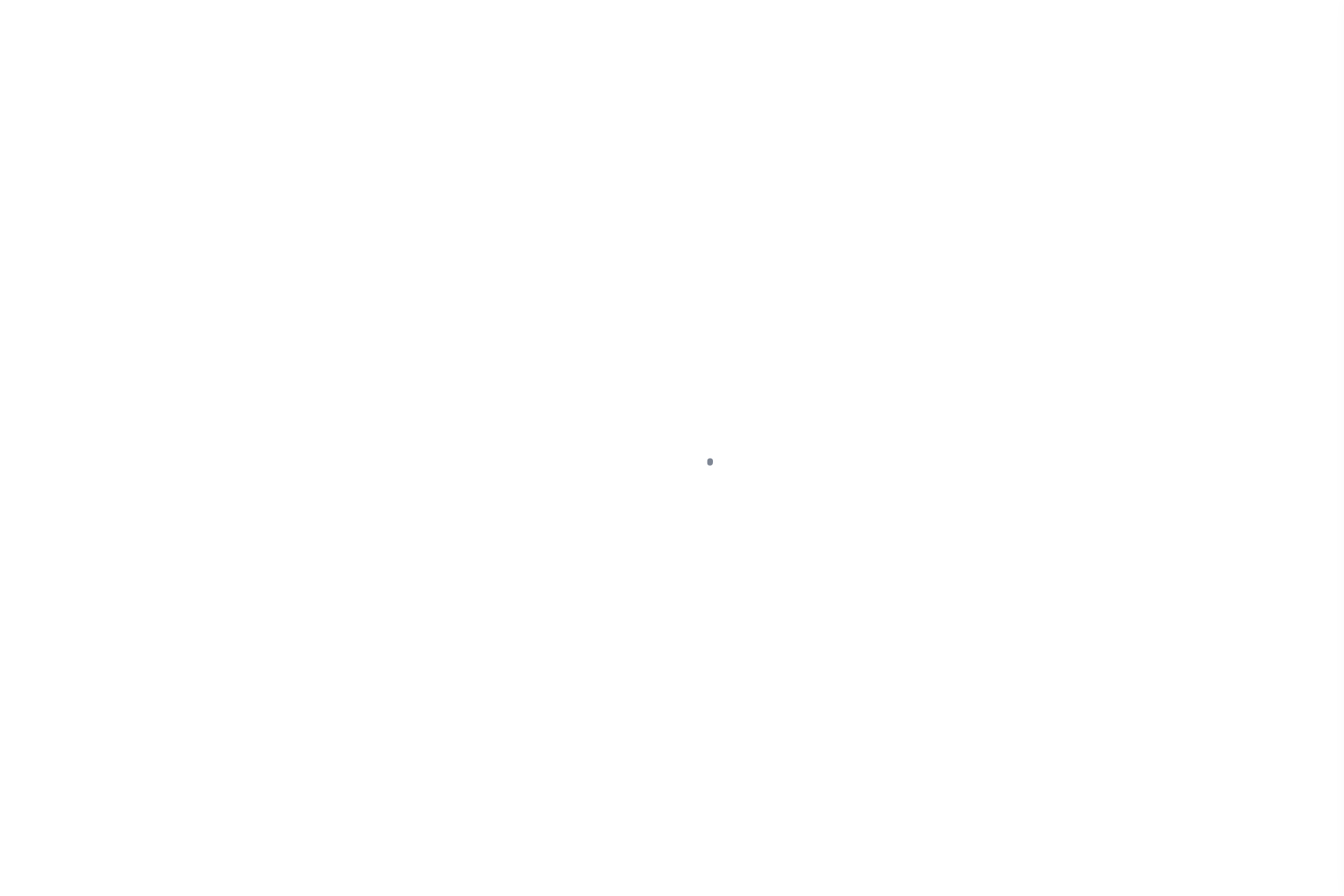
select select "PYD"
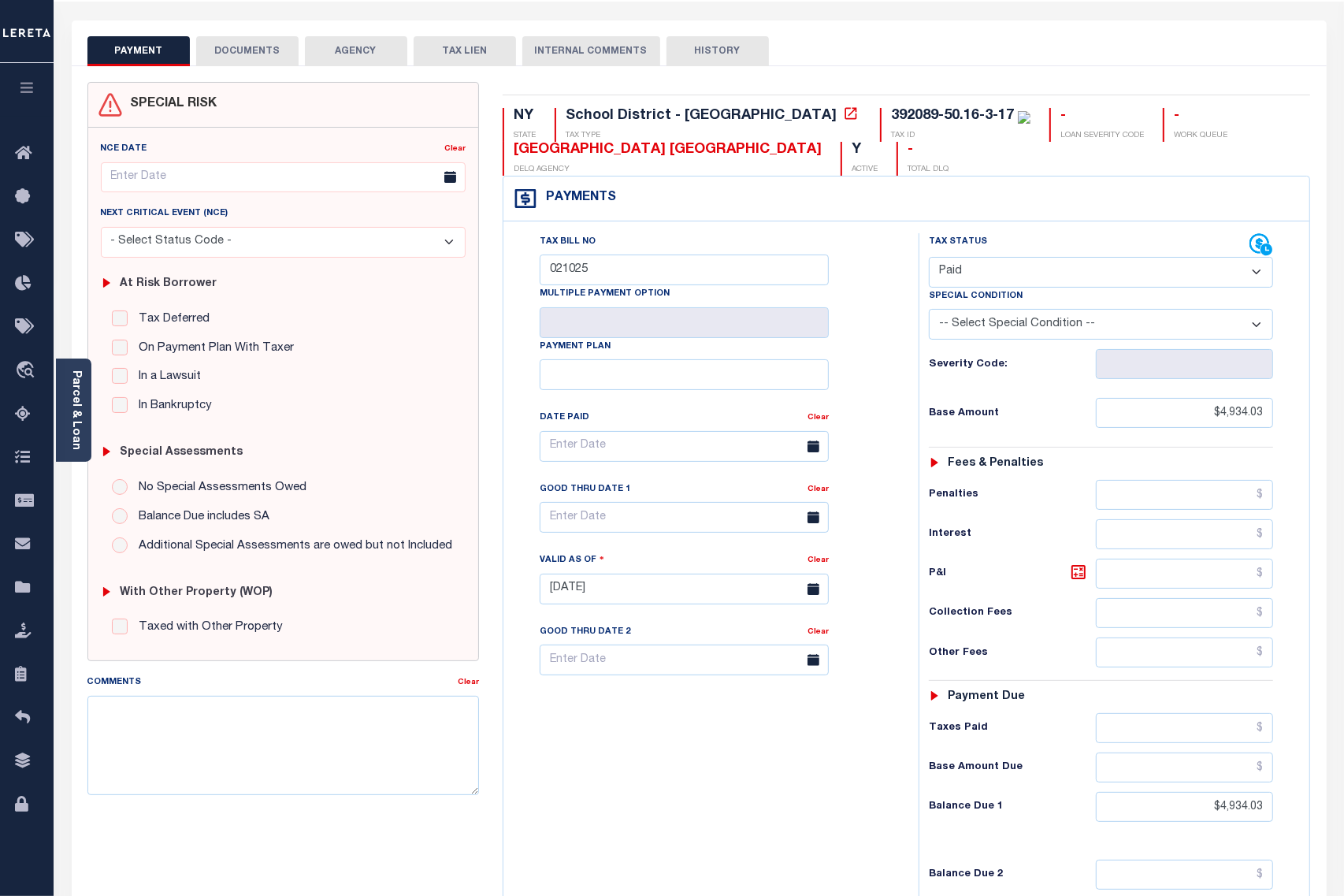
scroll to position [151, 0]
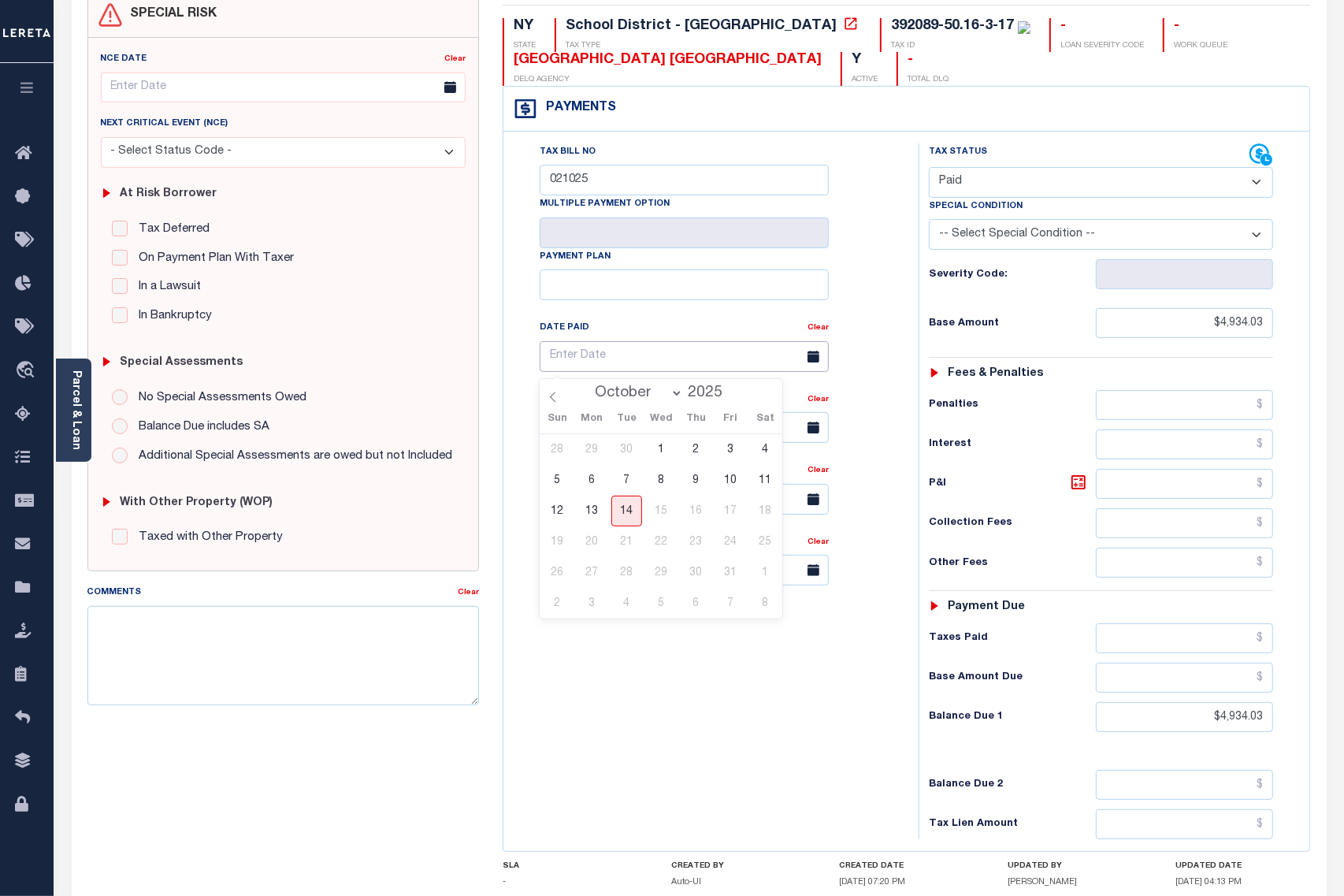
click at [591, 356] on input "text" at bounding box center [684, 356] width 290 height 31
click at [682, 388] on select "January February March April May June July August September October" at bounding box center [636, 393] width 96 height 15
select select "0"
click at [589, 385] on select "January February March April May June July August September October" at bounding box center [636, 393] width 96 height 15
click at [619, 476] on span "7" at bounding box center [627, 480] width 31 height 31
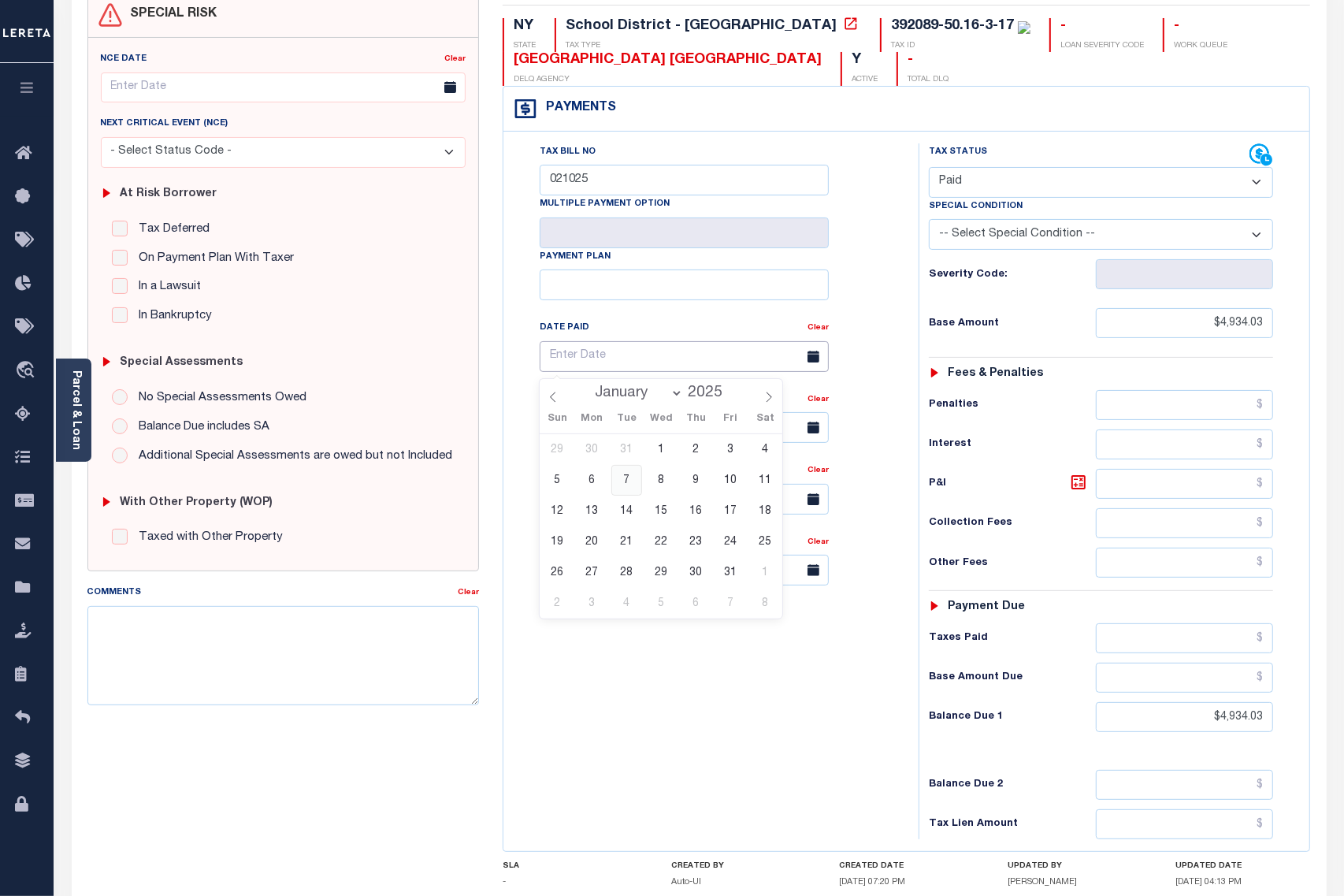
type input "[DATE]"
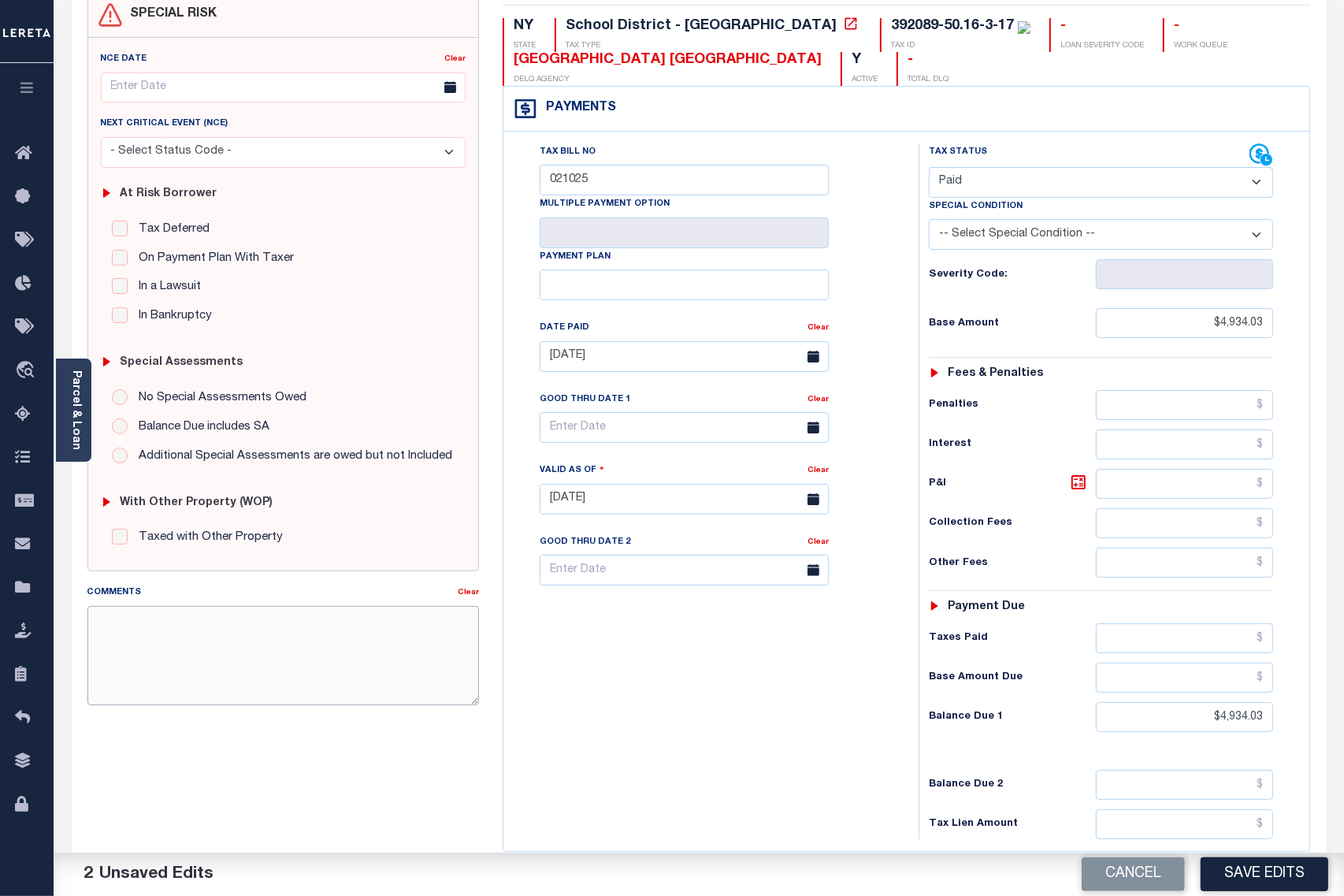
click at [222, 621] on textarea "Comments" at bounding box center [283, 655] width 392 height 100
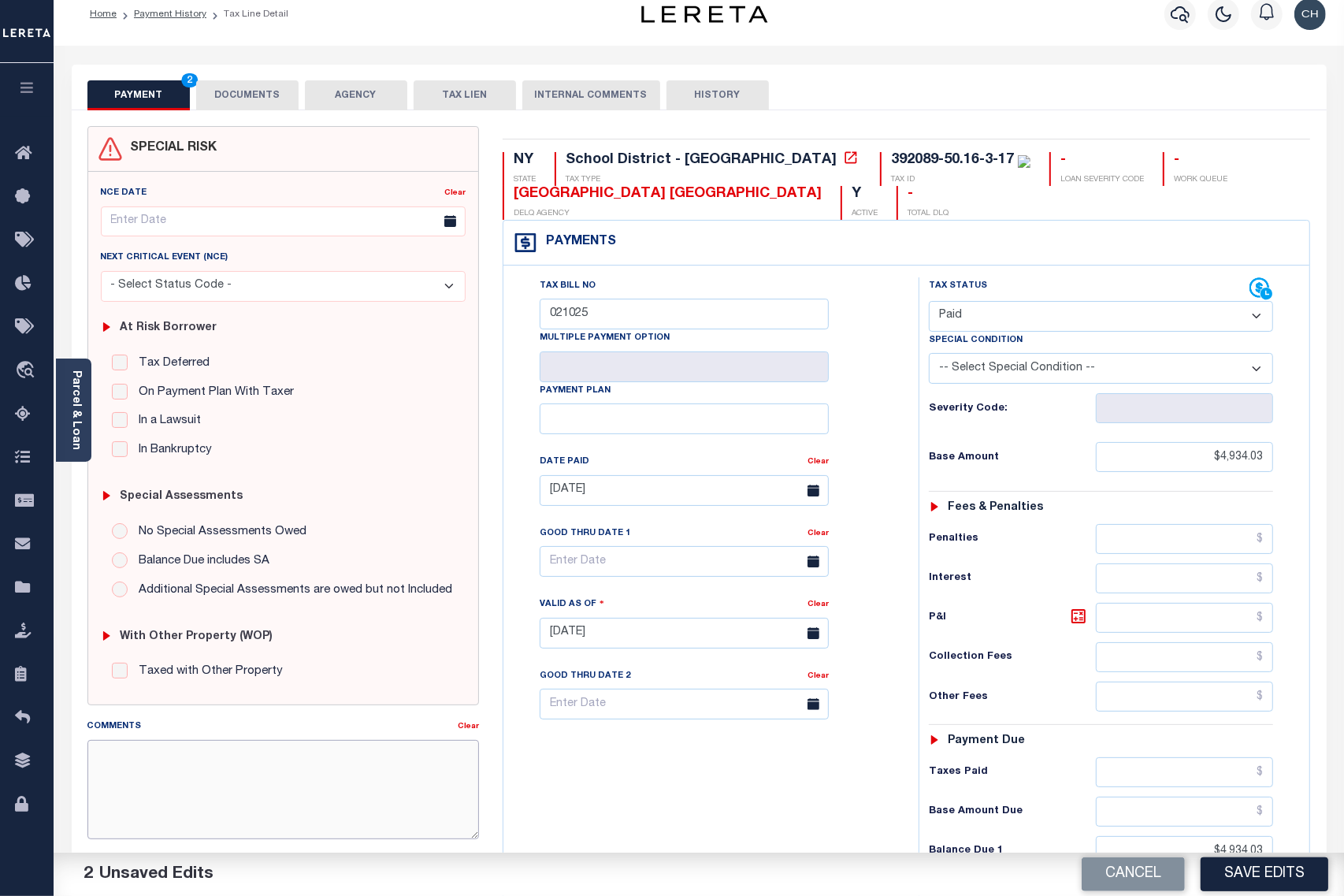
scroll to position [0, 0]
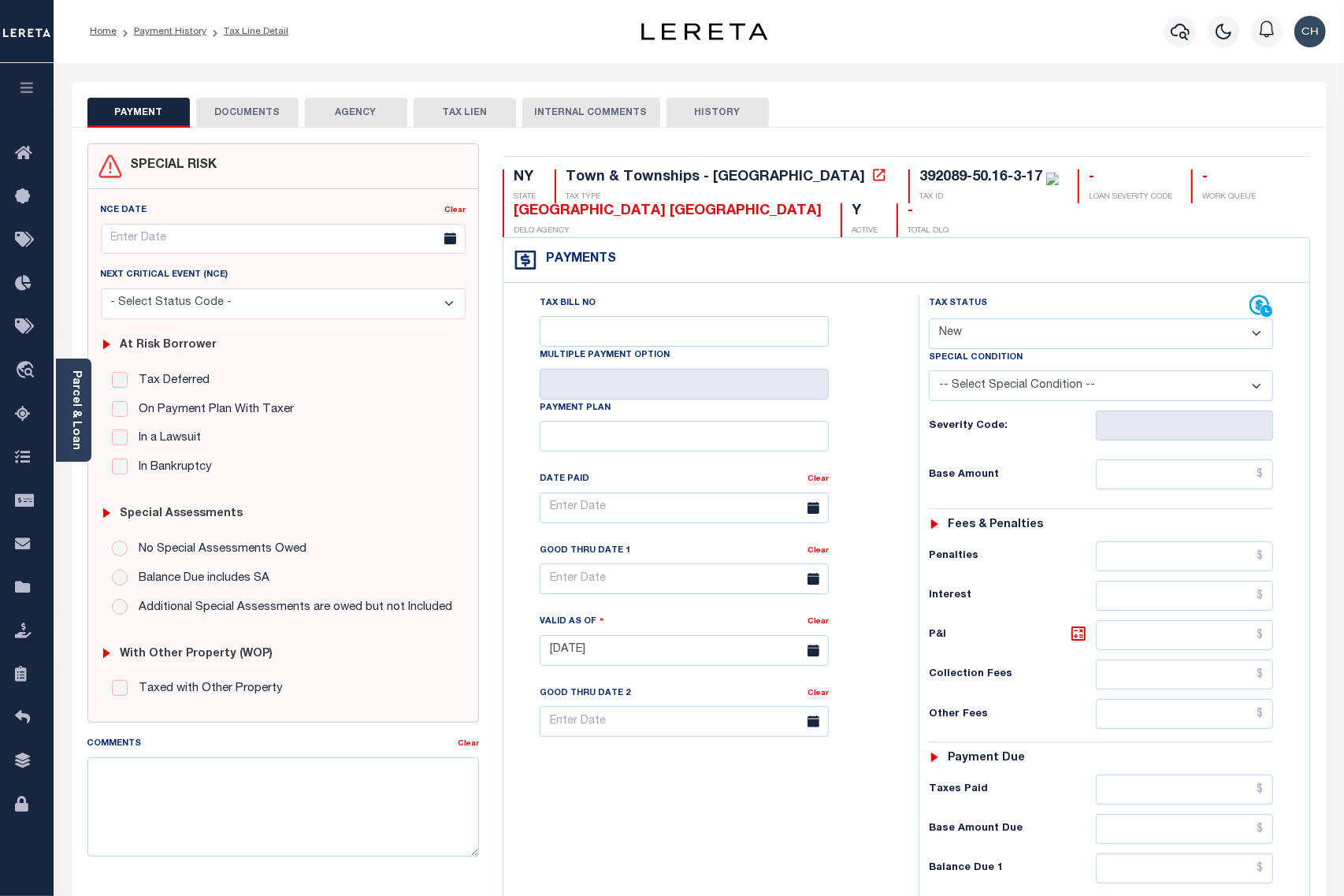
click at [1259, 334] on select "- Select Status Code - Open Due/Unpaid Paid Incomplete No Tax Due Internal Refu…" at bounding box center [1101, 333] width 345 height 31
select select "PYD"
click at [929, 320] on select "- Select Status Code - Open Due/Unpaid Paid Incomplete No Tax Due Internal Refu…" at bounding box center [1101, 333] width 345 height 31
type input "[DATE]"
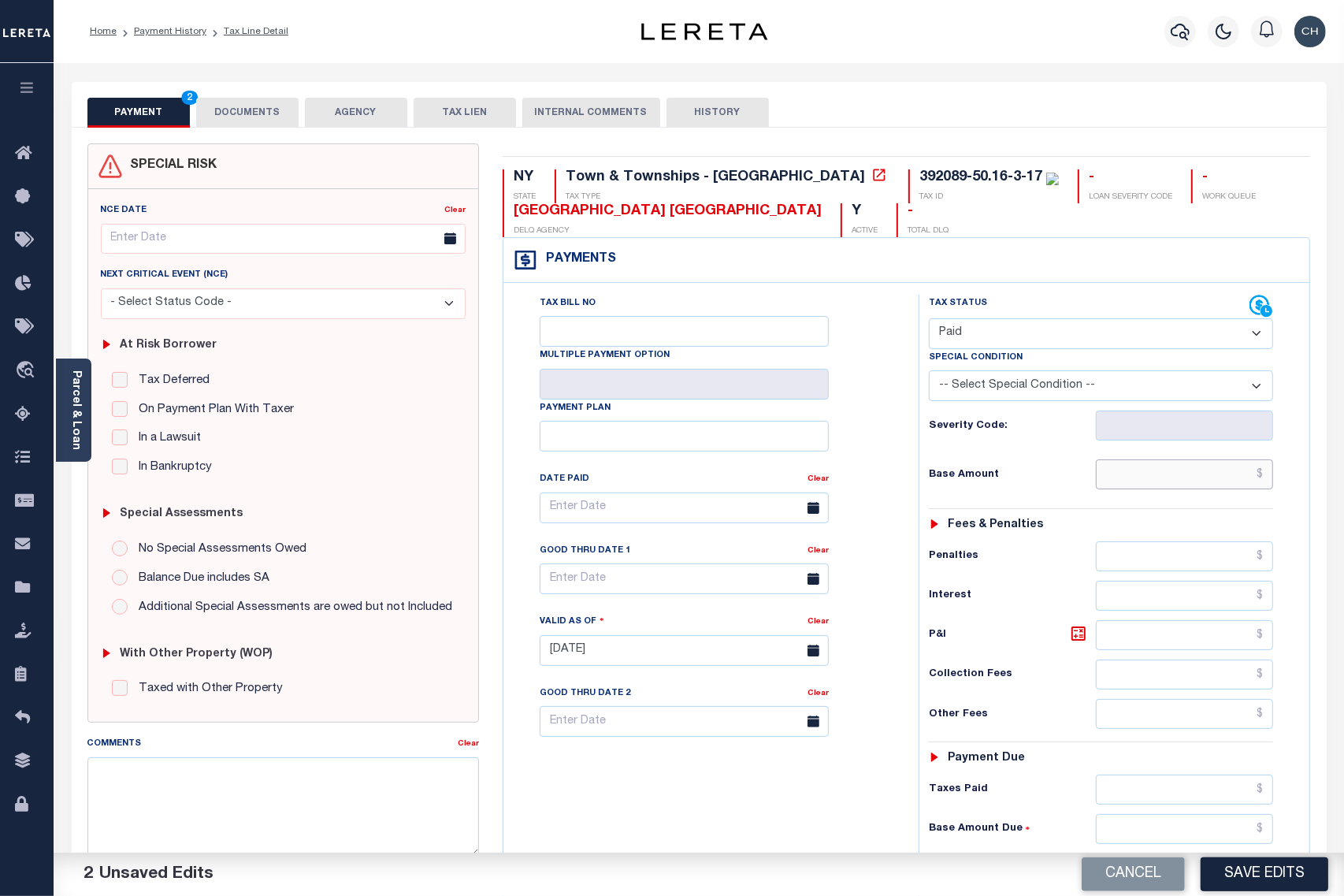
click at [1217, 482] on input "text" at bounding box center [1185, 473] width 178 height 30
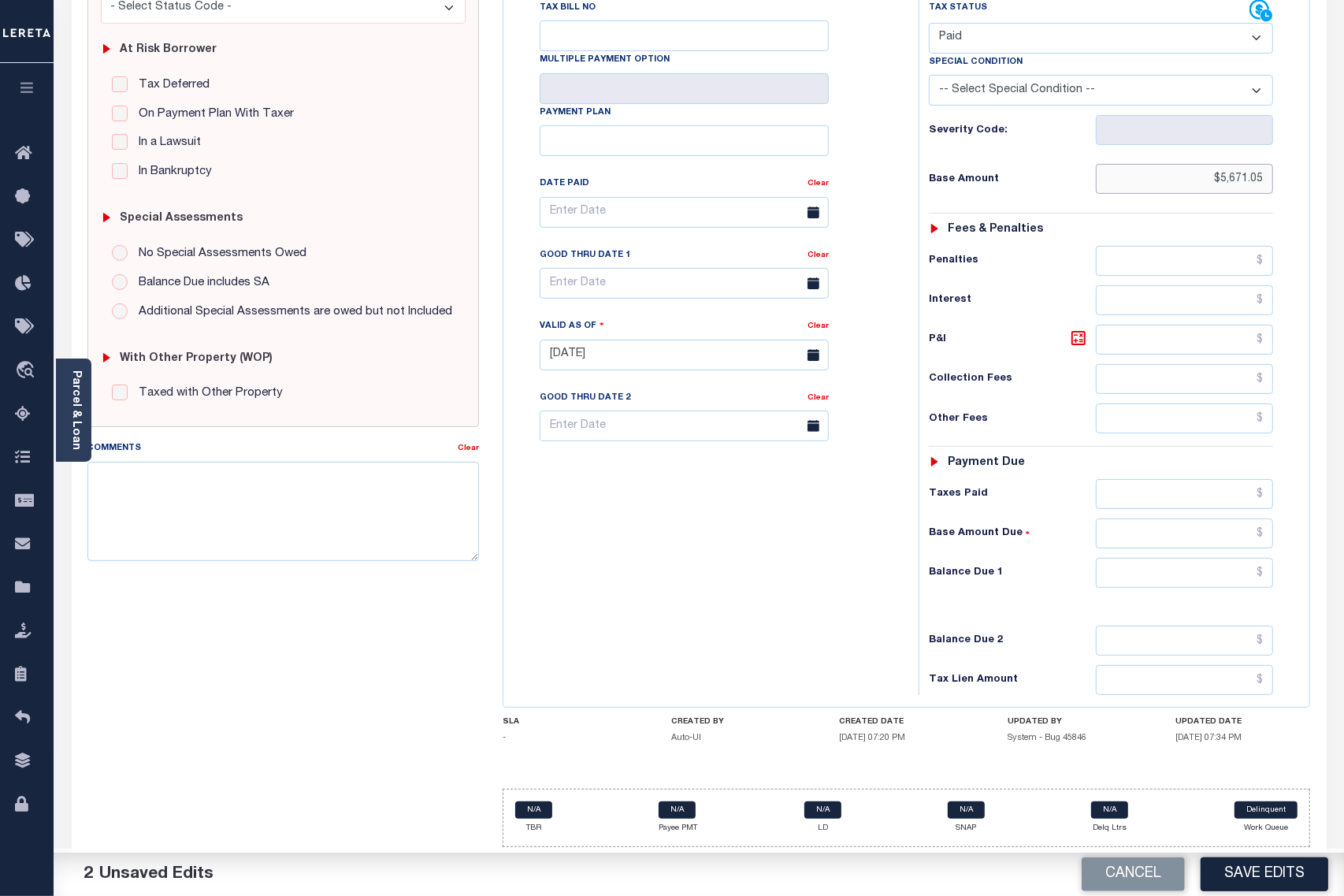
scroll to position [305, 0]
type input "$5,671.05"
click at [1195, 564] on input "text" at bounding box center [1185, 572] width 178 height 30
type input "$0.00"
click at [631, 278] on input "text" at bounding box center [684, 283] width 290 height 31
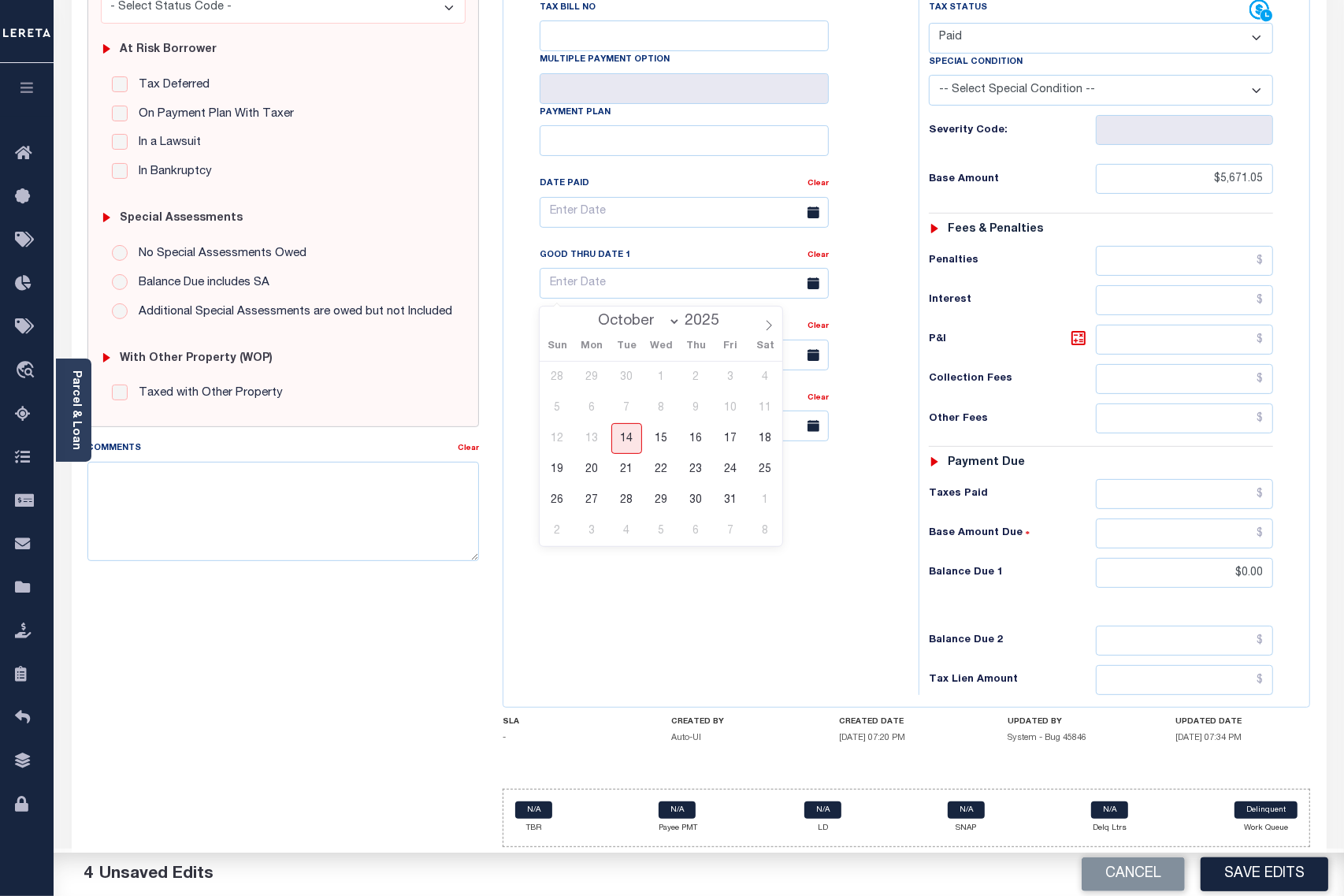
click at [680, 313] on select "October November December" at bounding box center [636, 321] width 91 height 15
click at [674, 313] on select "October November December" at bounding box center [636, 321] width 91 height 15
click at [629, 315] on select "October November December" at bounding box center [636, 321] width 91 height 15
click at [620, 203] on input "text" at bounding box center [684, 212] width 290 height 31
click at [675, 235] on div "January February March April May June July August September October 2025" at bounding box center [661, 248] width 182 height 27
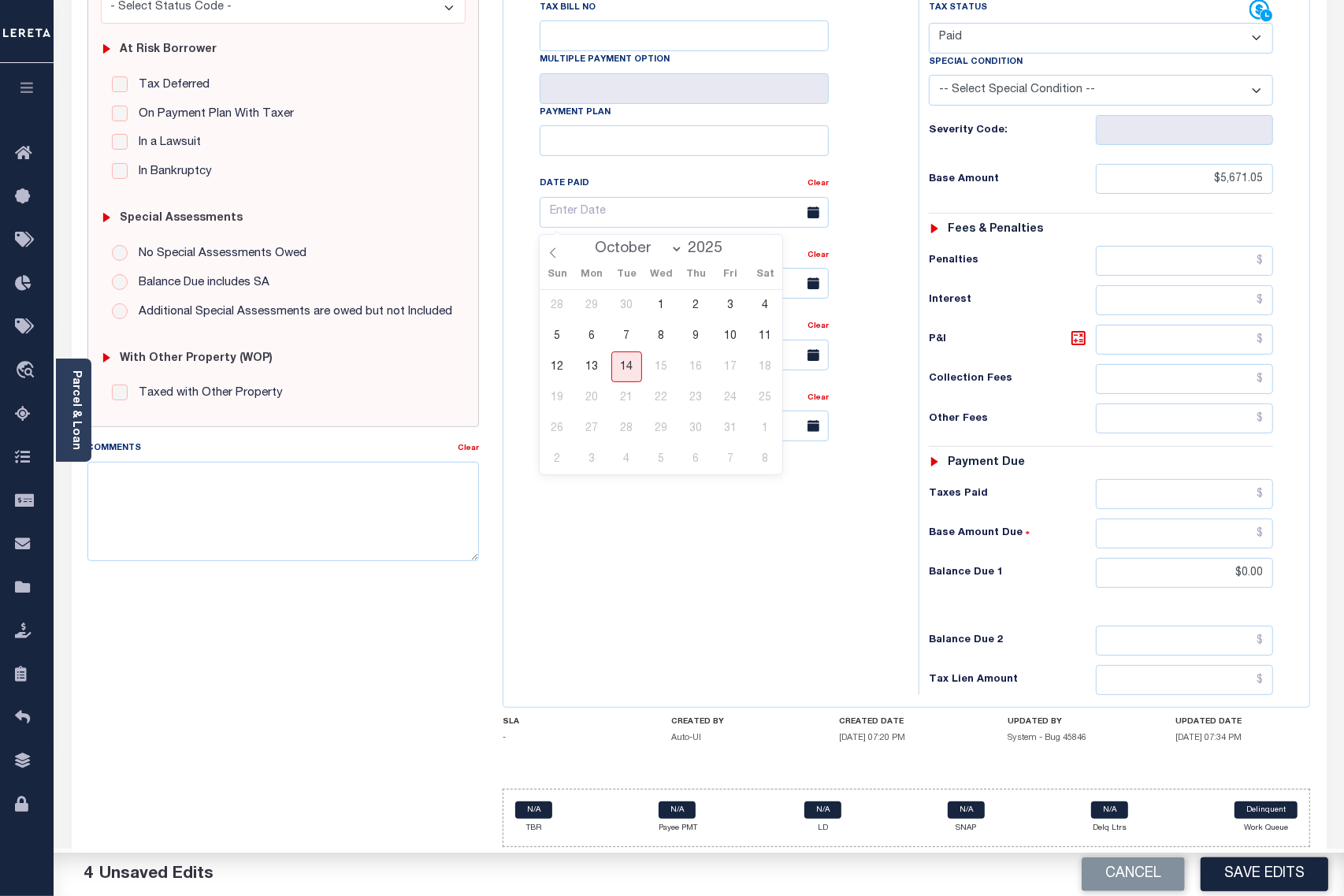
click at [675, 241] on select "January February March April May June July August September October" at bounding box center [636, 249] width 96 height 15
select select "0"
click at [589, 241] on select "January February March April May June July August September October" at bounding box center [636, 249] width 96 height 15
click at [623, 321] on span "7" at bounding box center [627, 336] width 31 height 31
type input "[DATE]"
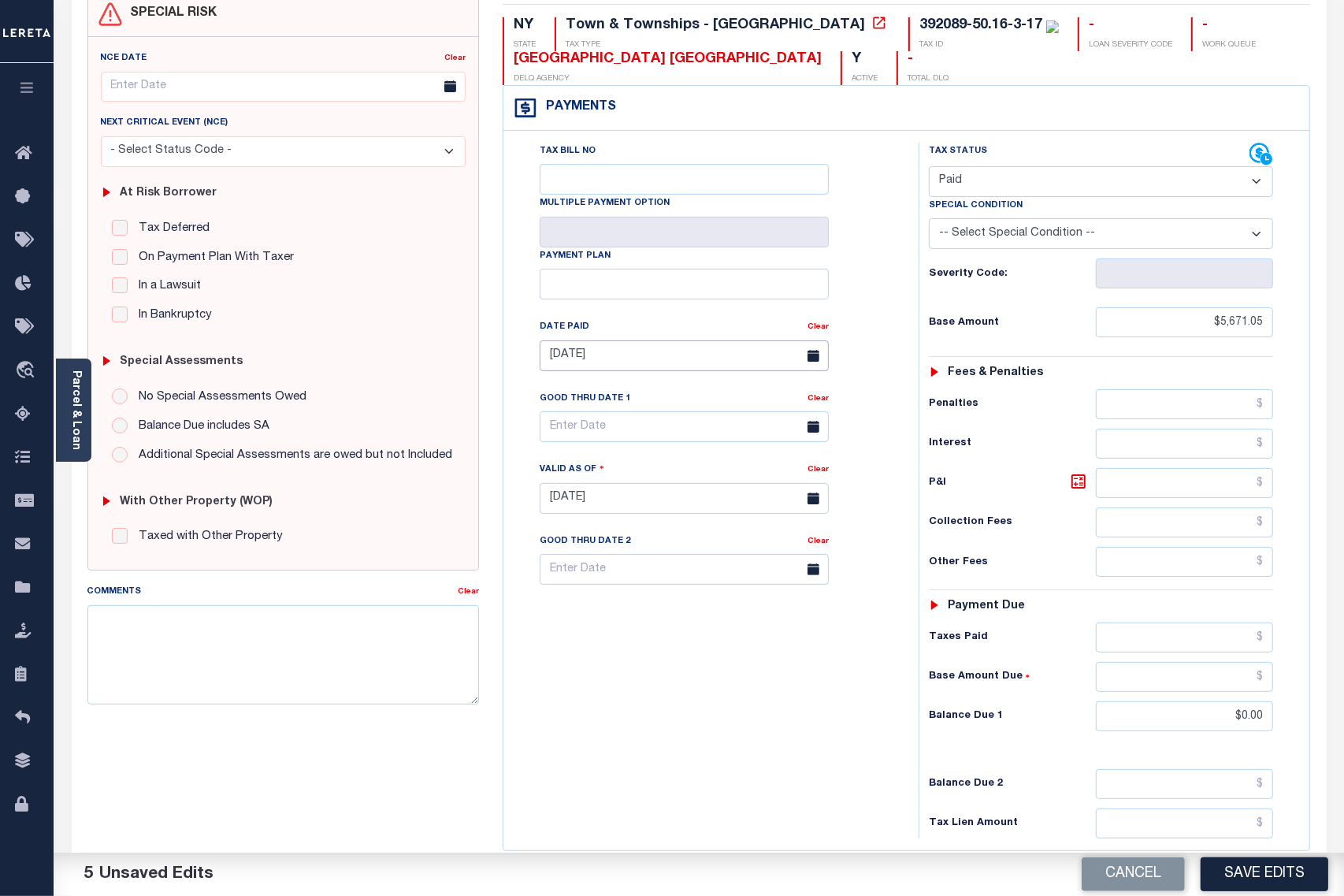
scroll to position [0, 0]
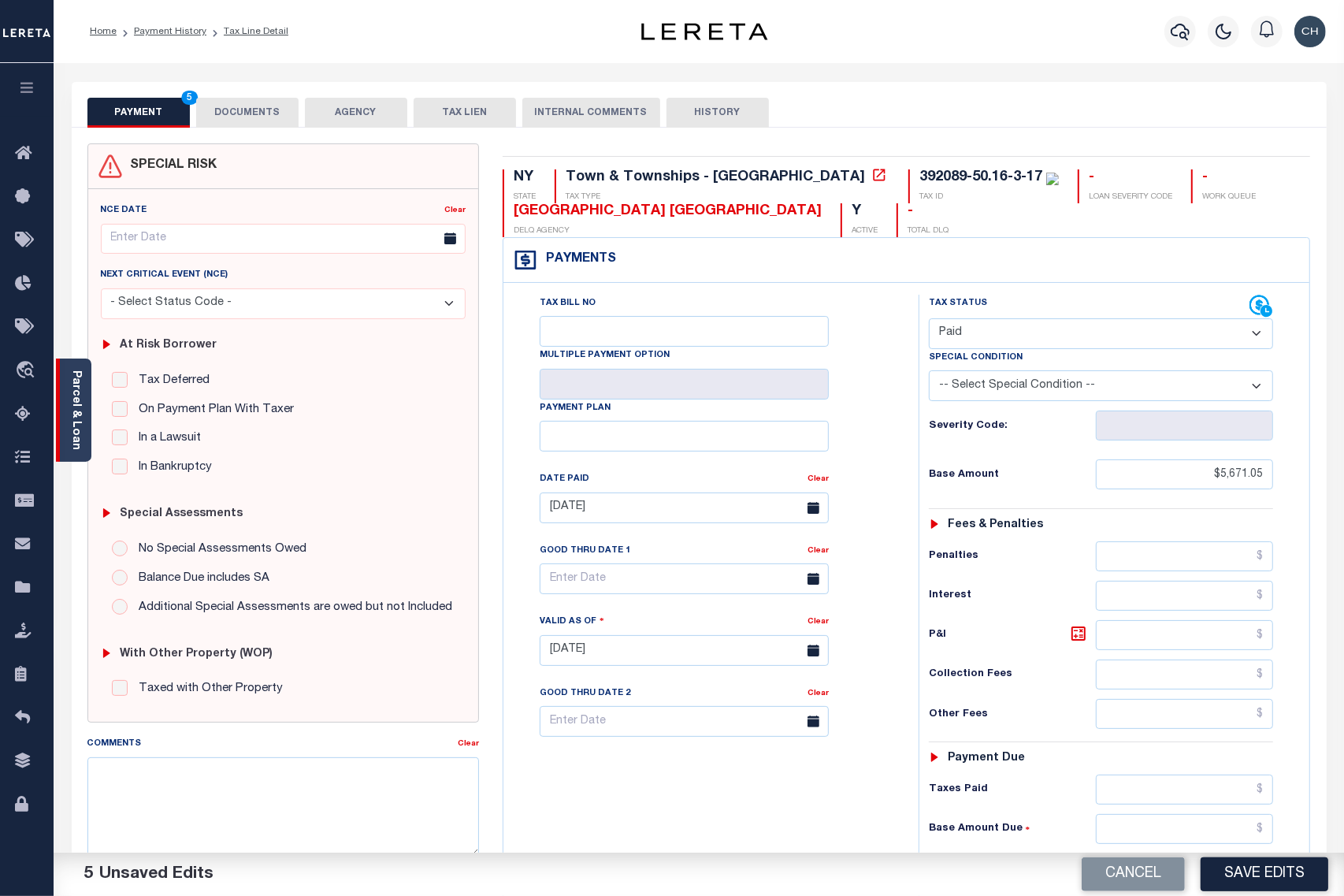
click at [77, 415] on link "Parcel & Loan" at bounding box center [76, 409] width 12 height 80
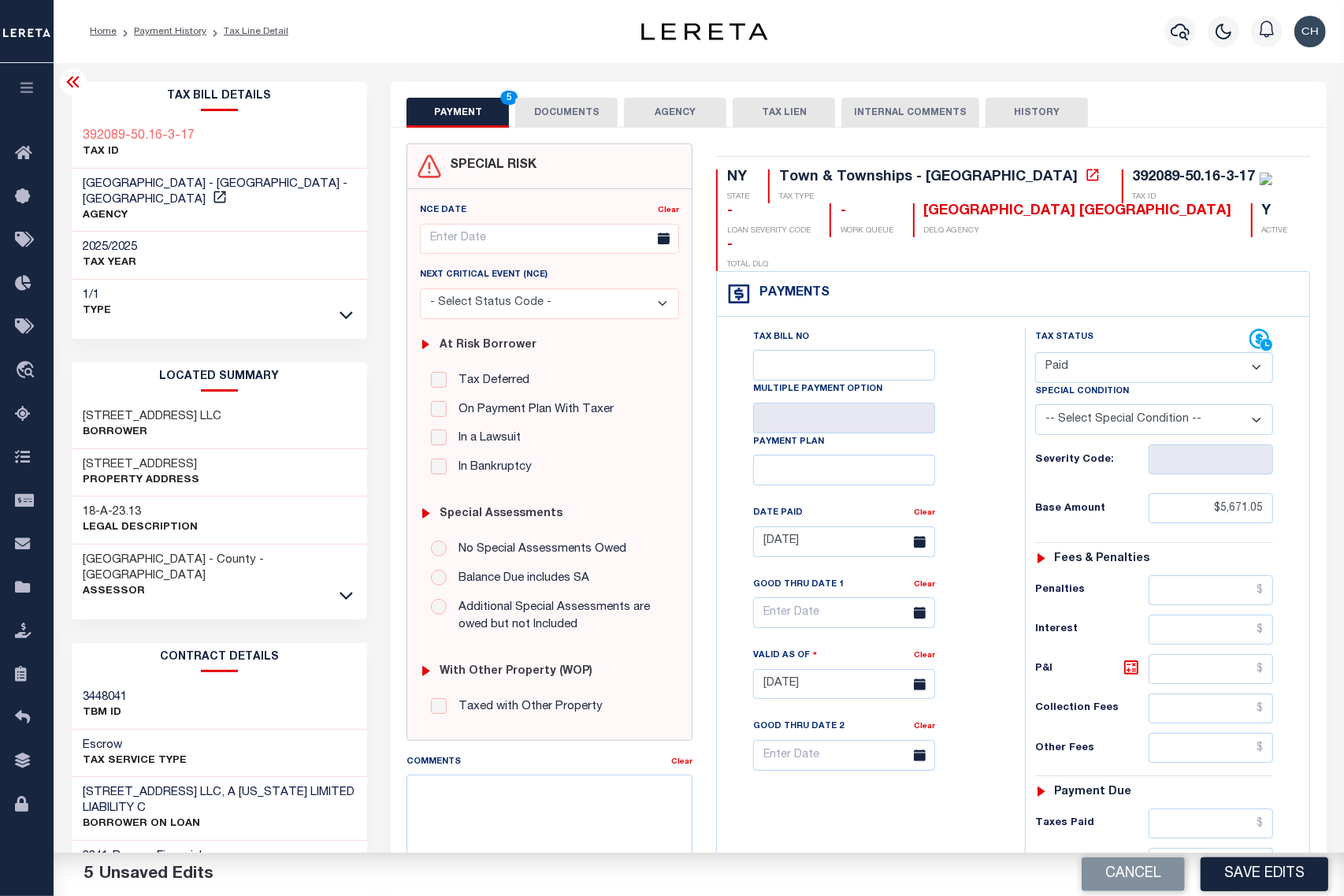
click at [79, 81] on icon at bounding box center [74, 82] width 19 height 19
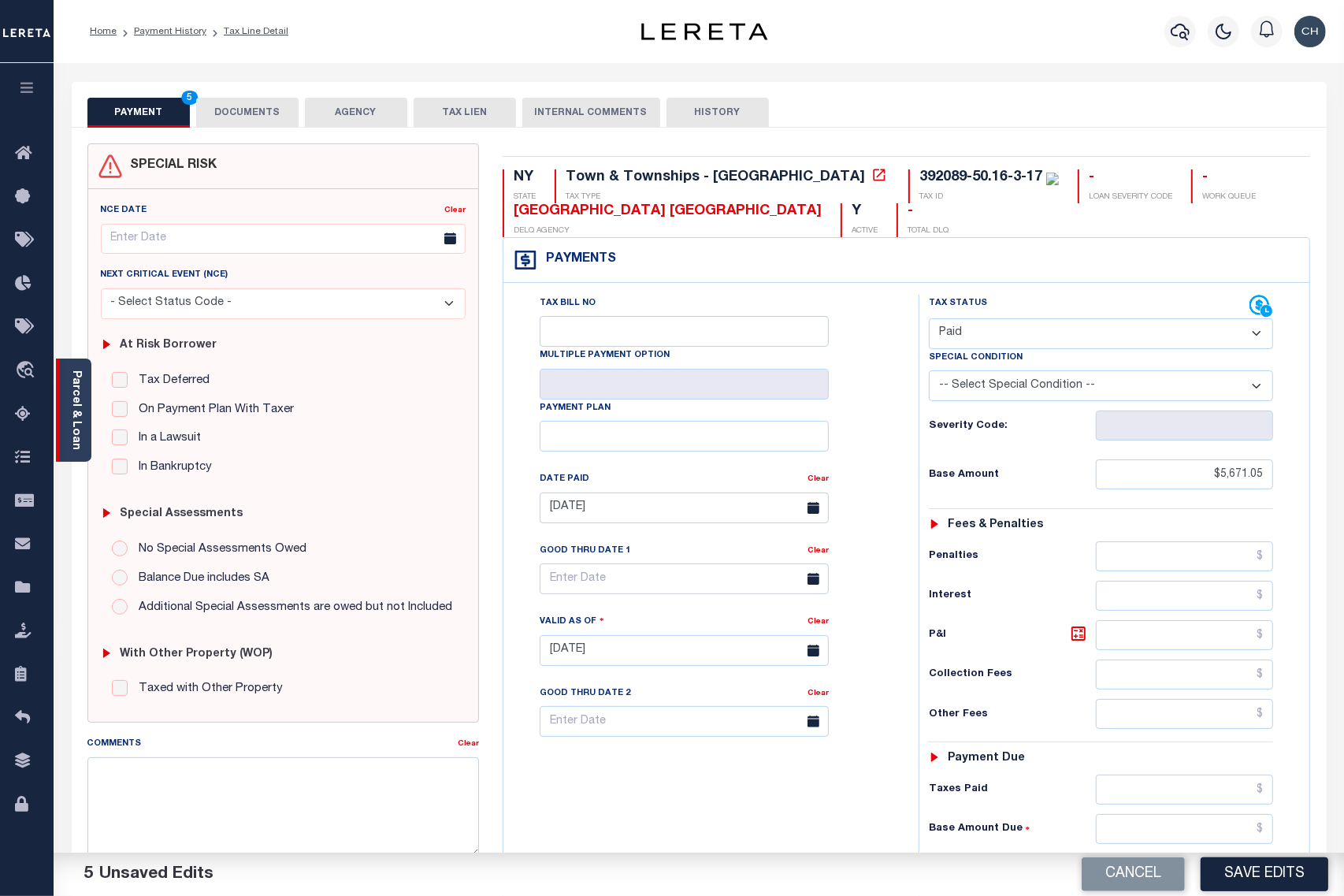
click at [87, 392] on div "Parcel & Loan" at bounding box center [73, 410] width 35 height 103
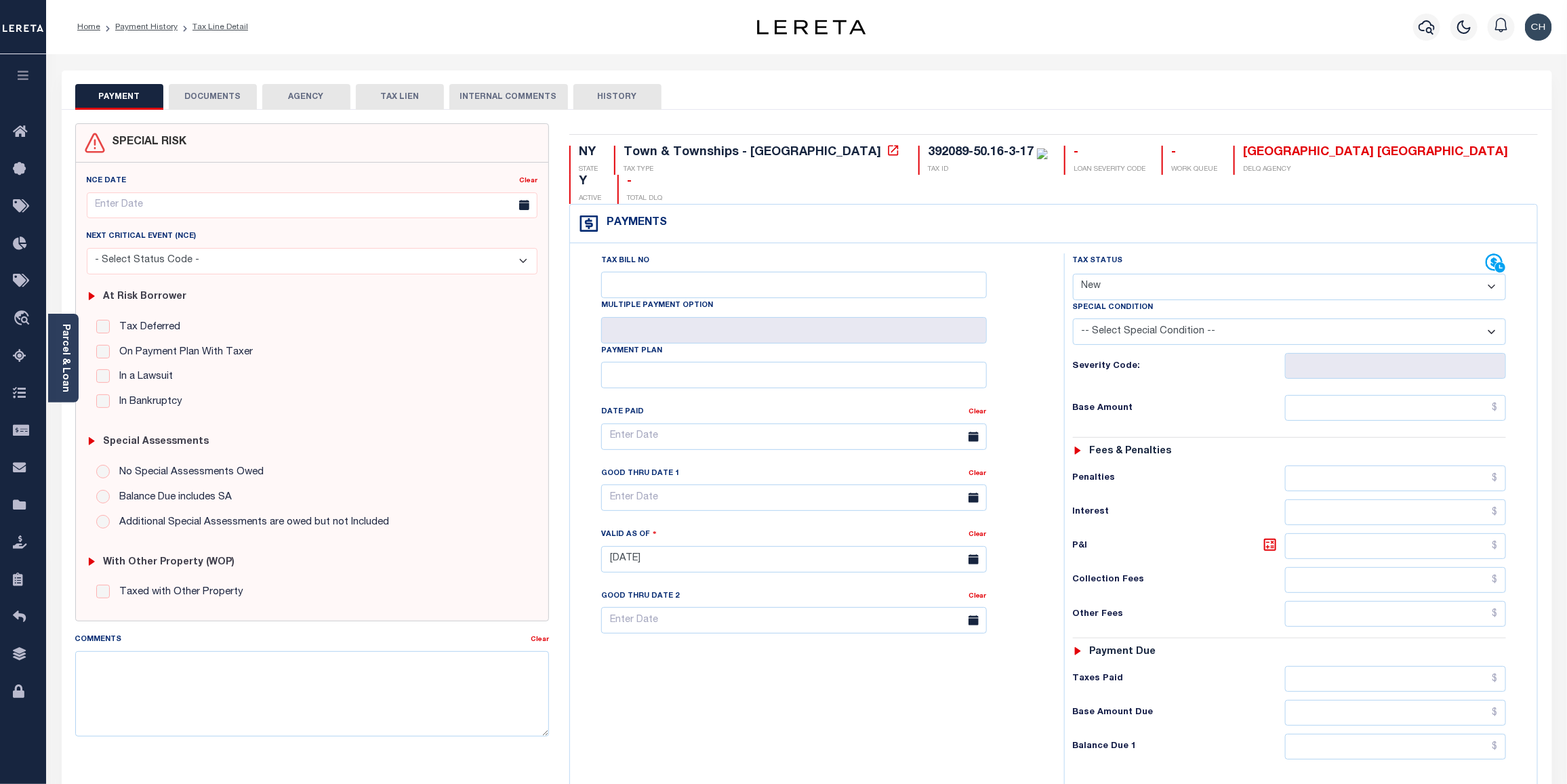
drag, startPoint x: 1496, startPoint y: 262, endPoint x: 1494, endPoint y: 273, distance: 11.2
click at [1496, 274] on select "- Select Status Code - Open Due/Unpaid Paid Incomplete No Tax Due Internal Refu…" at bounding box center [1290, 287] width 434 height 26
select select "PYD"
click at [1073, 274] on select "- Select Status Code - Open Due/Unpaid Paid Incomplete No Tax Due Internal Refu…" at bounding box center [1290, 287] width 434 height 26
type input "[DATE]"
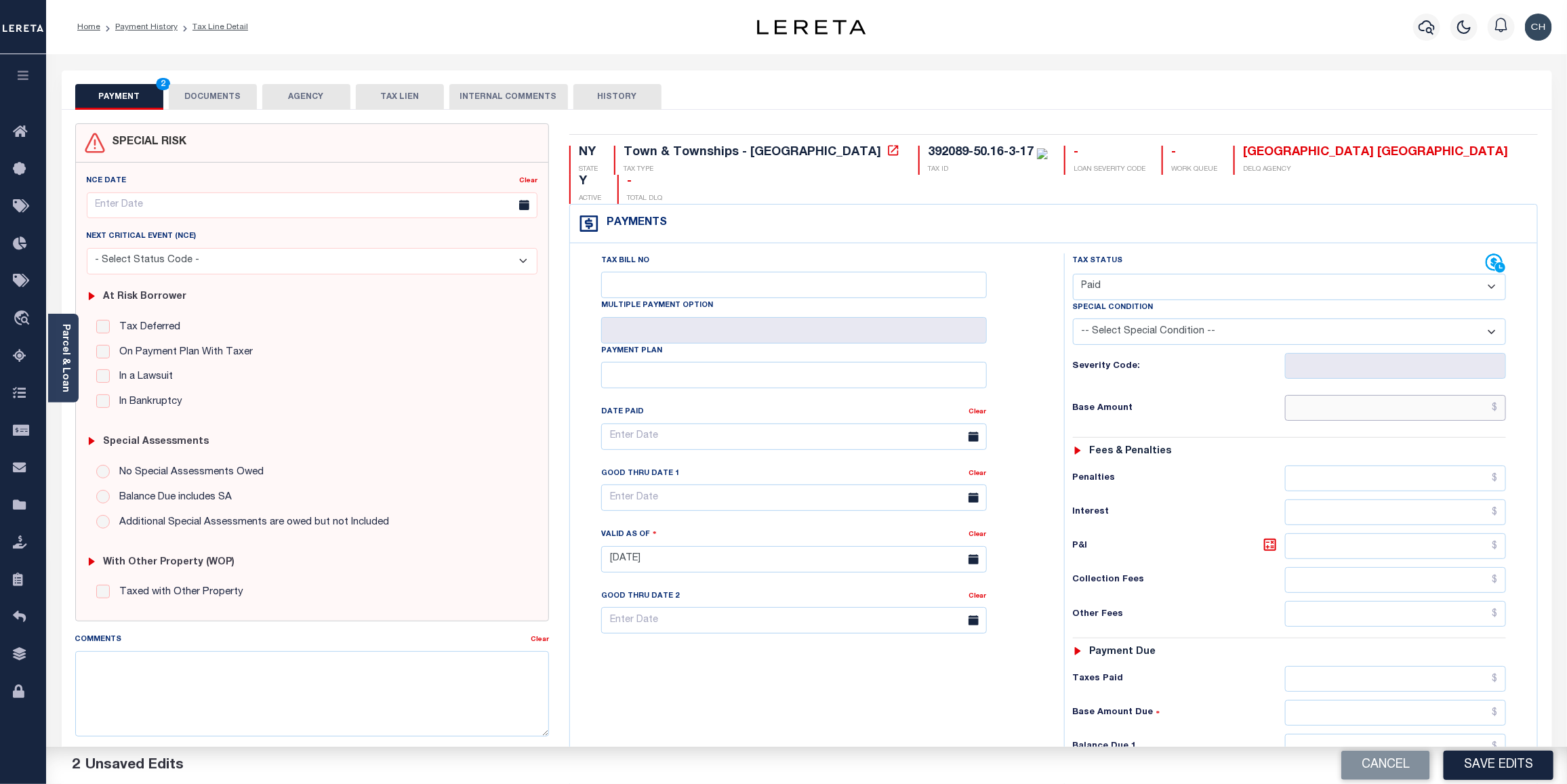
click at [1411, 395] on input "text" at bounding box center [1395, 407] width 221 height 26
type input "$5,671.05"
click at [1391, 734] on input "text" at bounding box center [1395, 746] width 221 height 26
type input "$0.00"
click at [726, 424] on input "text" at bounding box center [794, 437] width 386 height 26
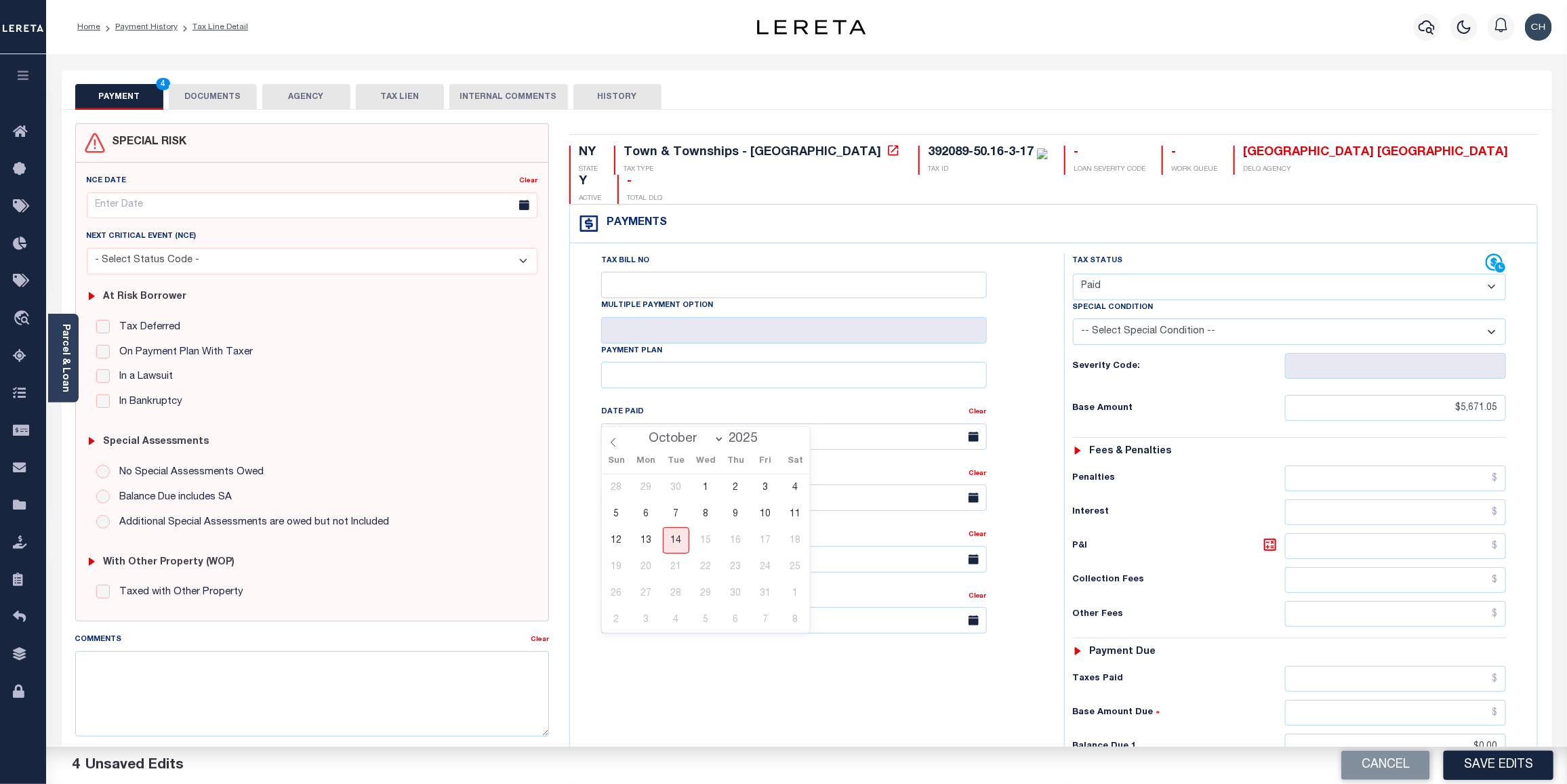
click at [694, 439] on select "January February March April May June July August September October" at bounding box center [684, 439] width 82 height 13
select select "0"
click at [643, 432] on select "January February March April May June July August September October" at bounding box center [684, 439] width 82 height 13
click at [680, 516] on span "7" at bounding box center [676, 514] width 26 height 26
type input "01/07/2025"
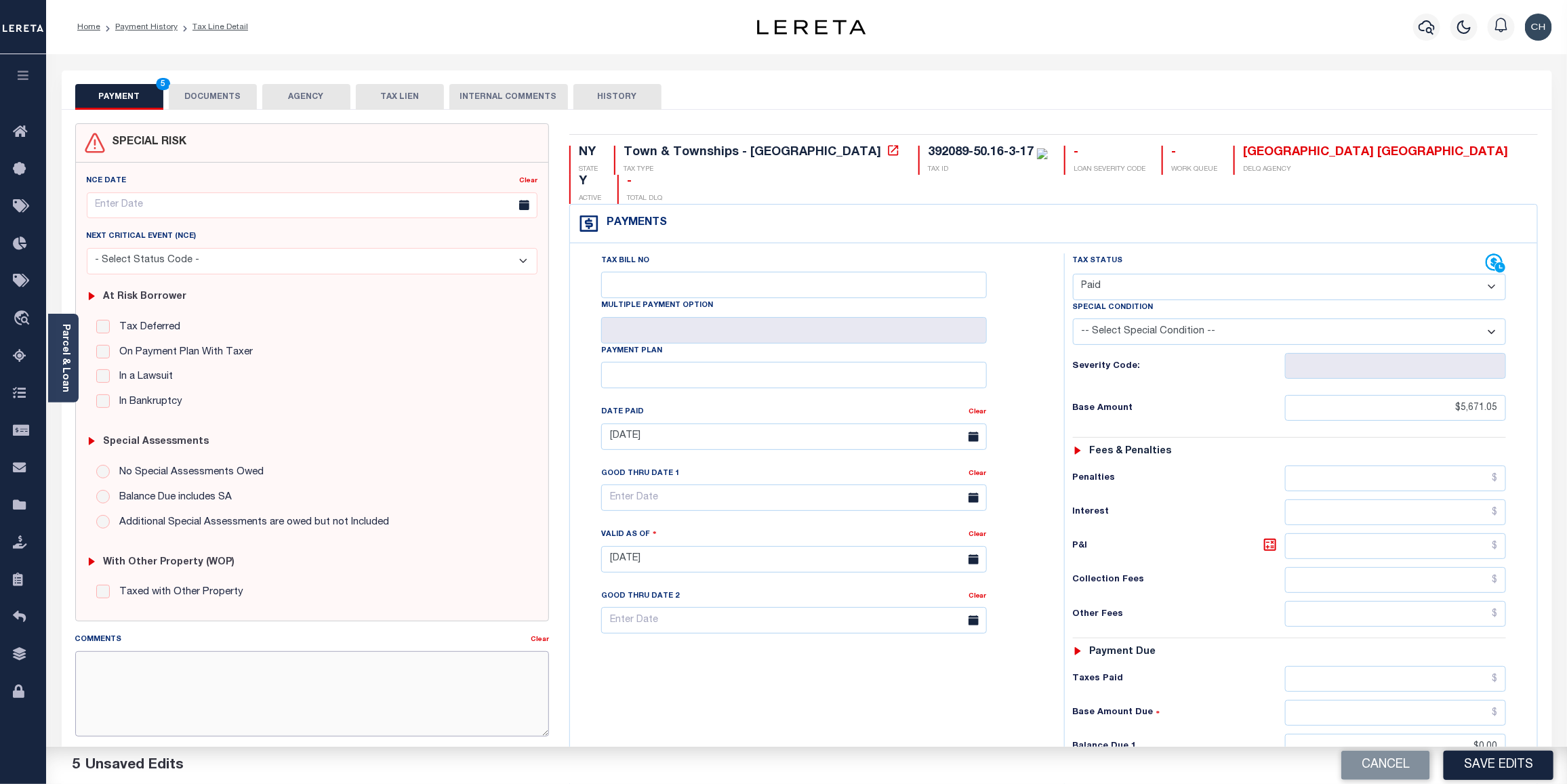
click at [246, 689] on textarea "Comments" at bounding box center [312, 694] width 474 height 86
click at [251, 681] on textarea "Comments" at bounding box center [312, 694] width 474 height 86
type textarea "CAS-48988 town taxes paid current see document"
click at [1488, 769] on button "Save Edits" at bounding box center [1499, 765] width 110 height 29
checkbox input "false"
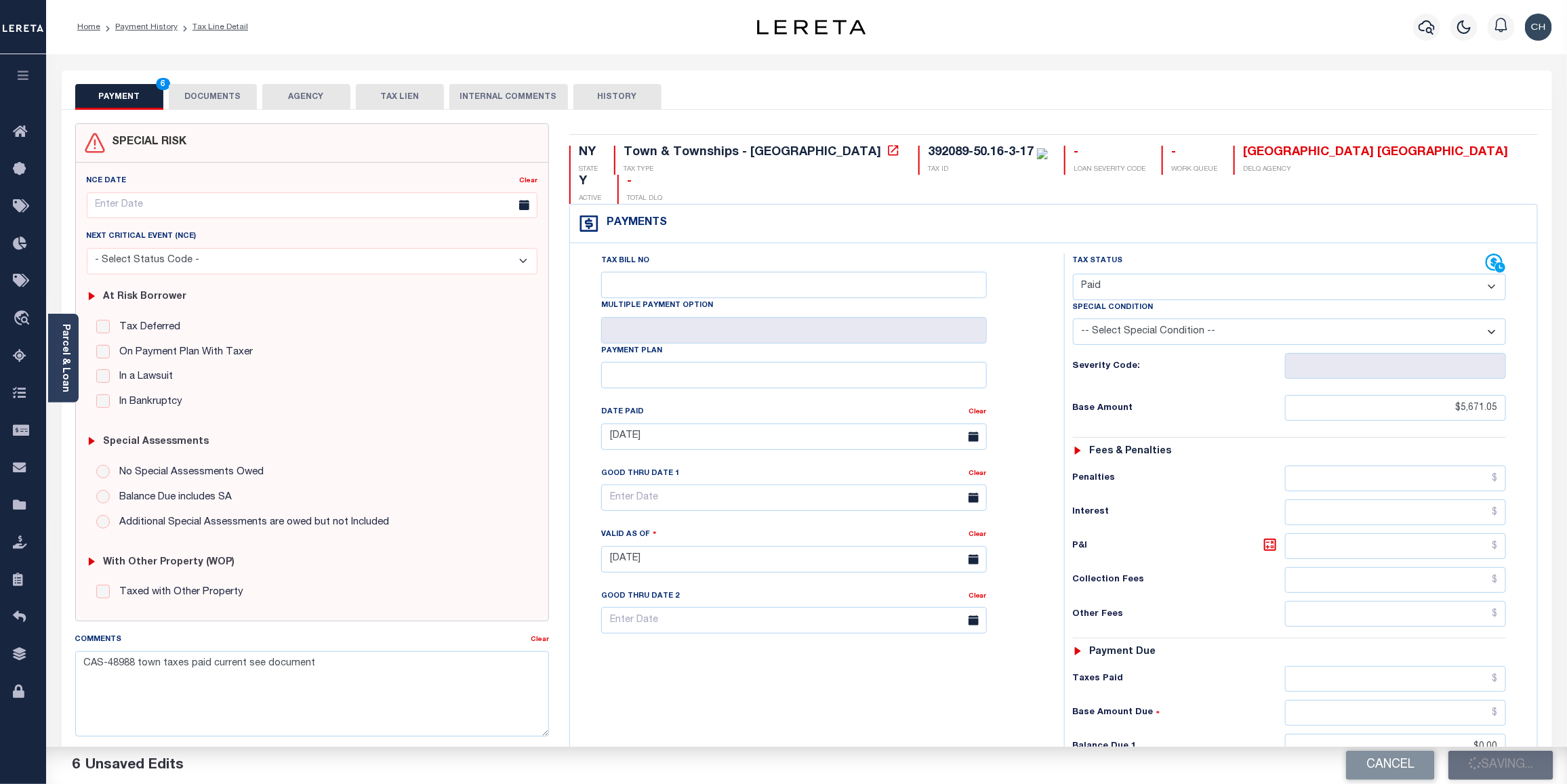
checkbox input "false"
type input "$5,671.05"
type input "$0"
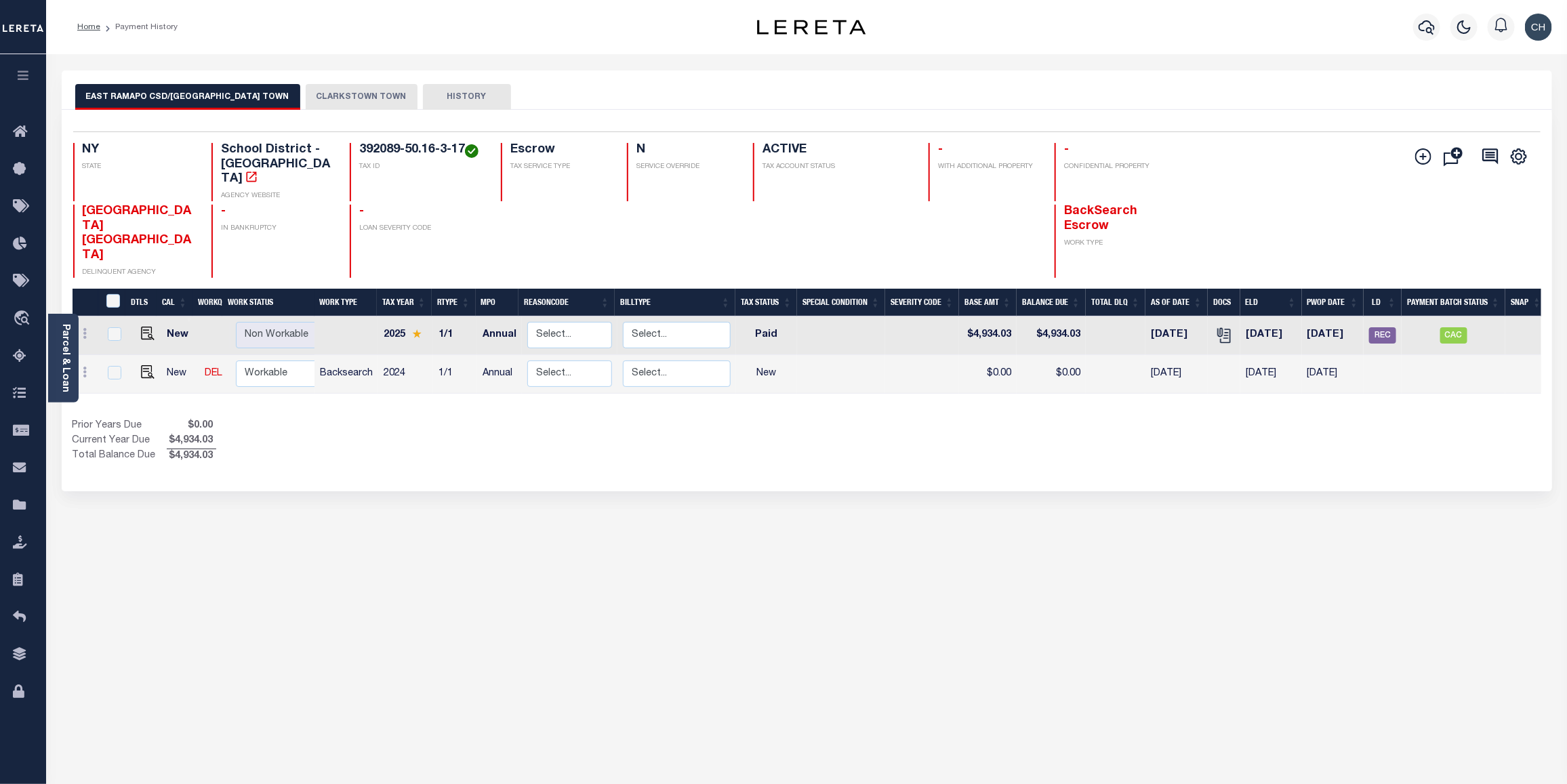
click at [313, 101] on button "CLARKSTOWN TOWN" at bounding box center [362, 96] width 112 height 26
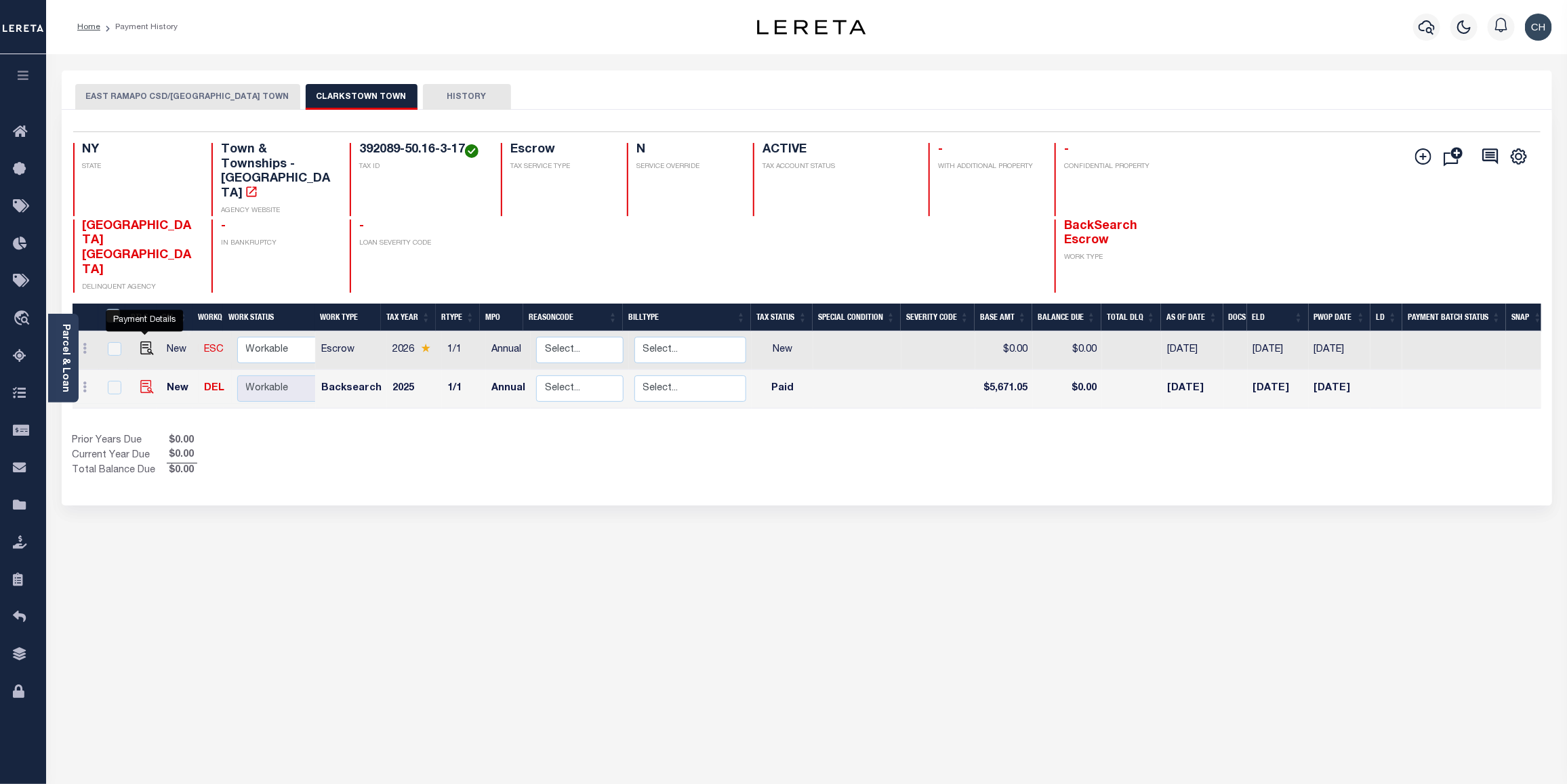
click at [143, 380] on img "" at bounding box center [147, 387] width 13 height 13
checkbox input "true"
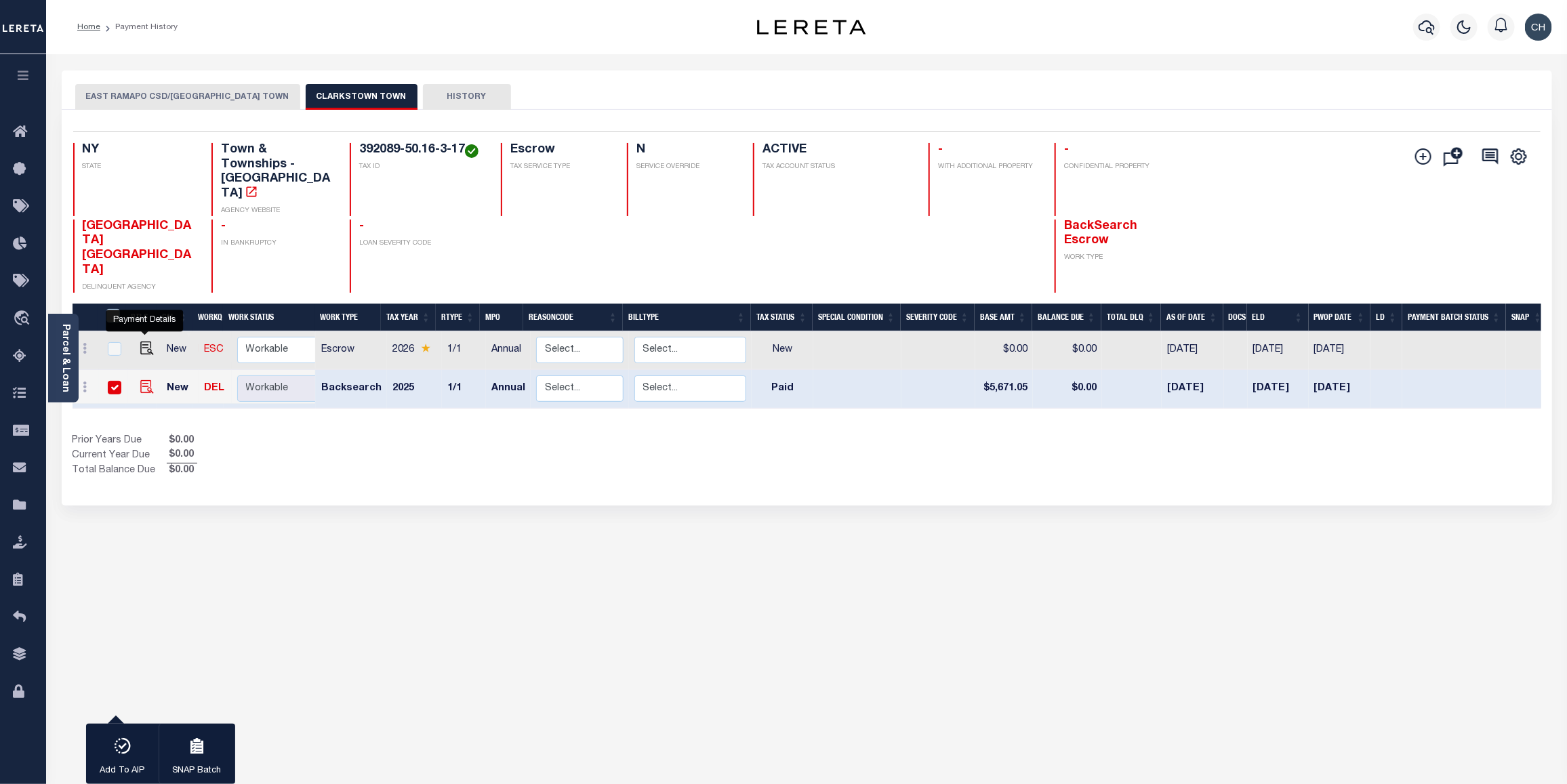
click at [140, 380] on img "" at bounding box center [147, 387] width 13 height 13
checkbox input "false"
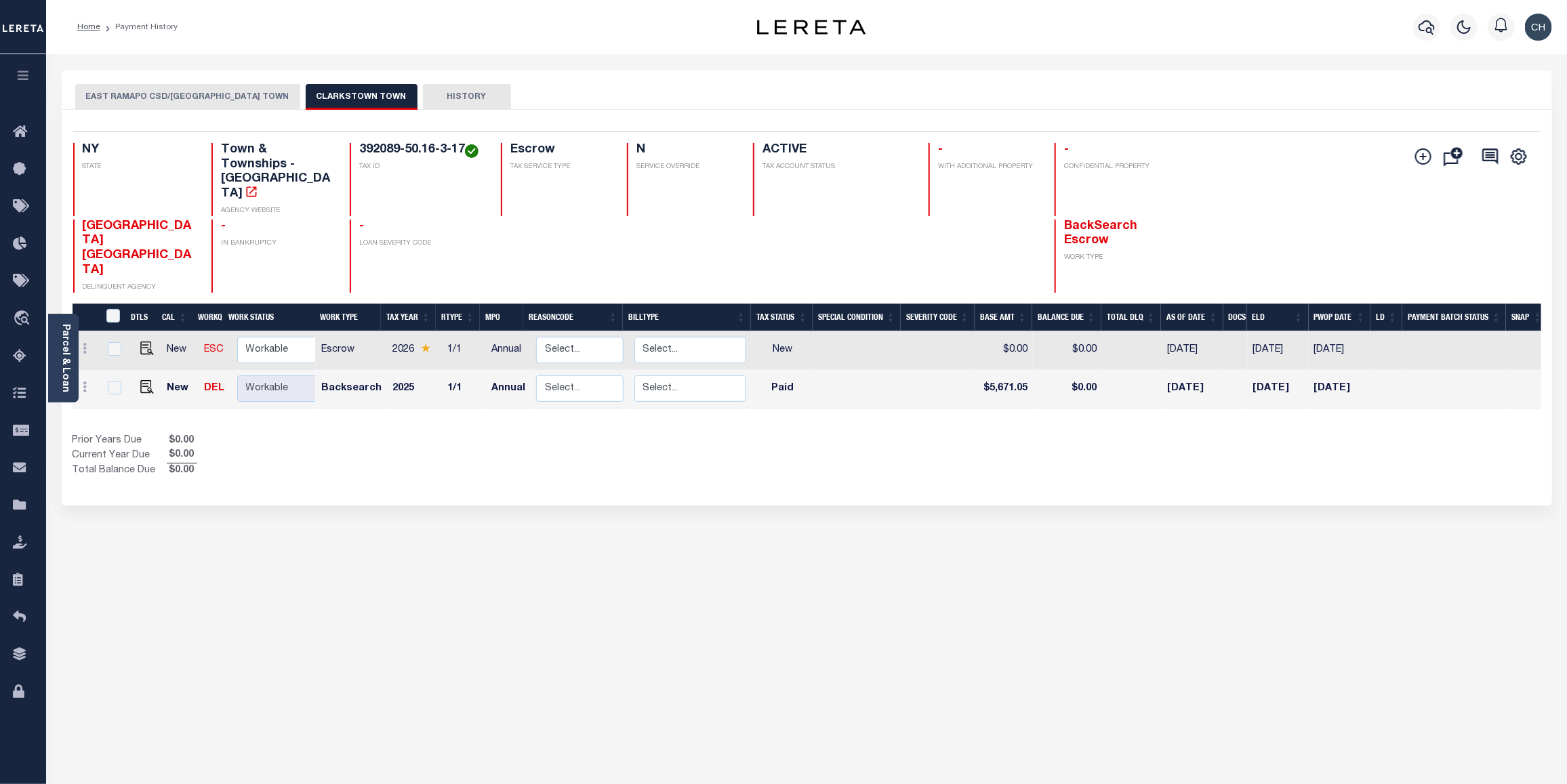
click at [160, 99] on button "EAST RAMAPO CSD/CLARKSTOWN TOWN" at bounding box center [187, 96] width 225 height 26
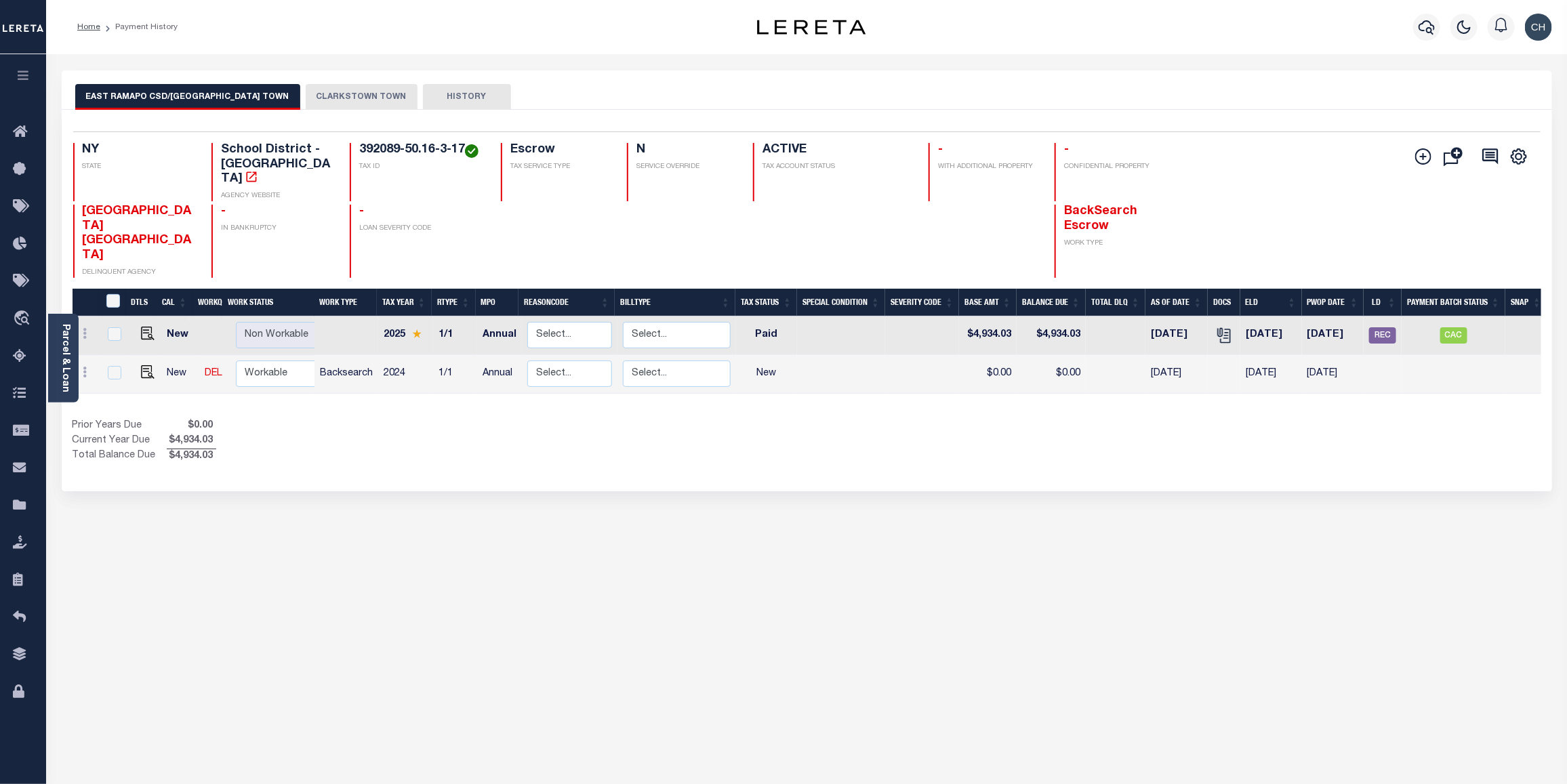
click at [330, 92] on button "CLARKSTOWN TOWN" at bounding box center [362, 96] width 112 height 26
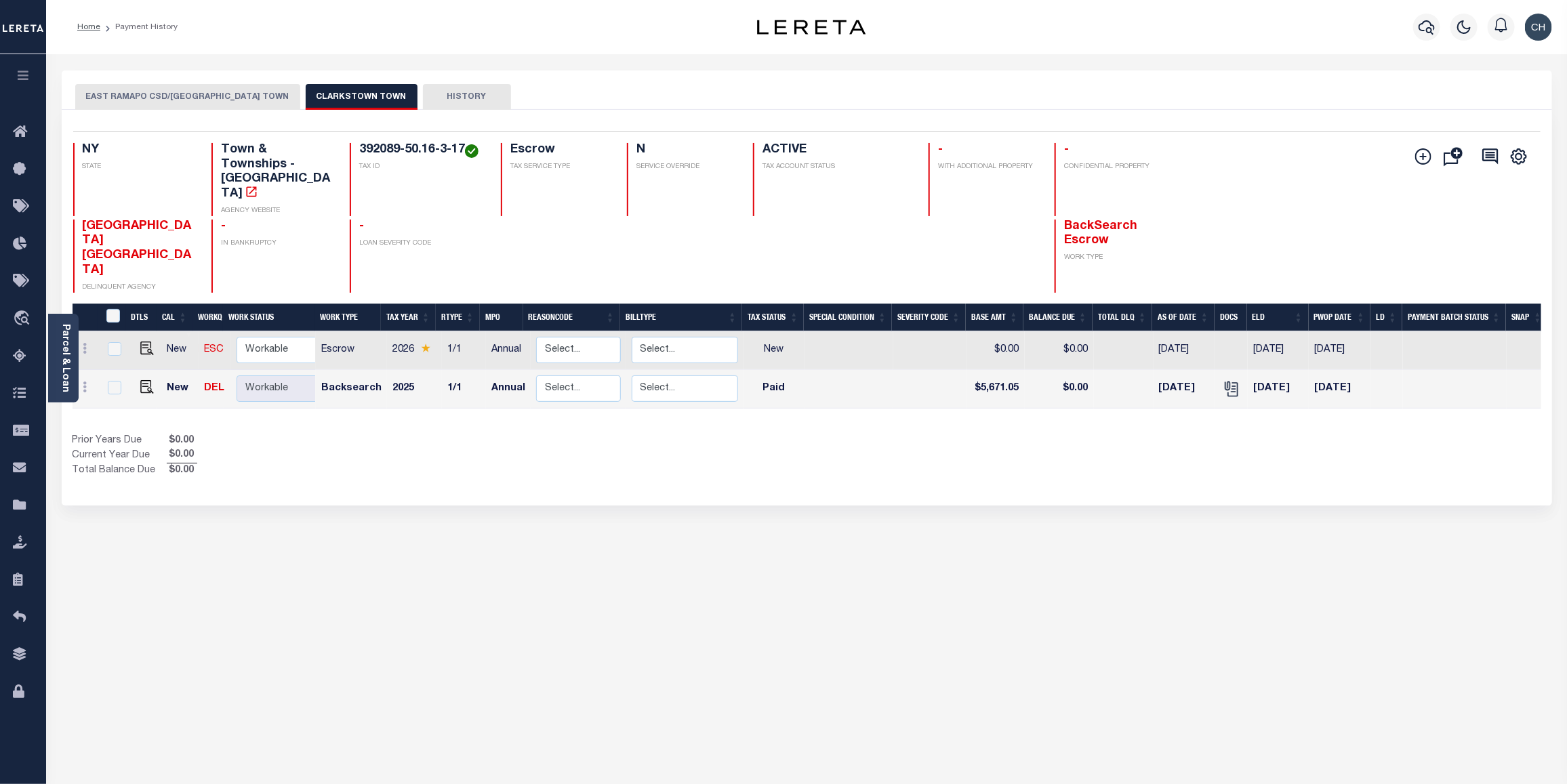
click at [188, 93] on button "EAST RAMAPO CSD/CLARKSTOWN TOWN" at bounding box center [187, 96] width 225 height 26
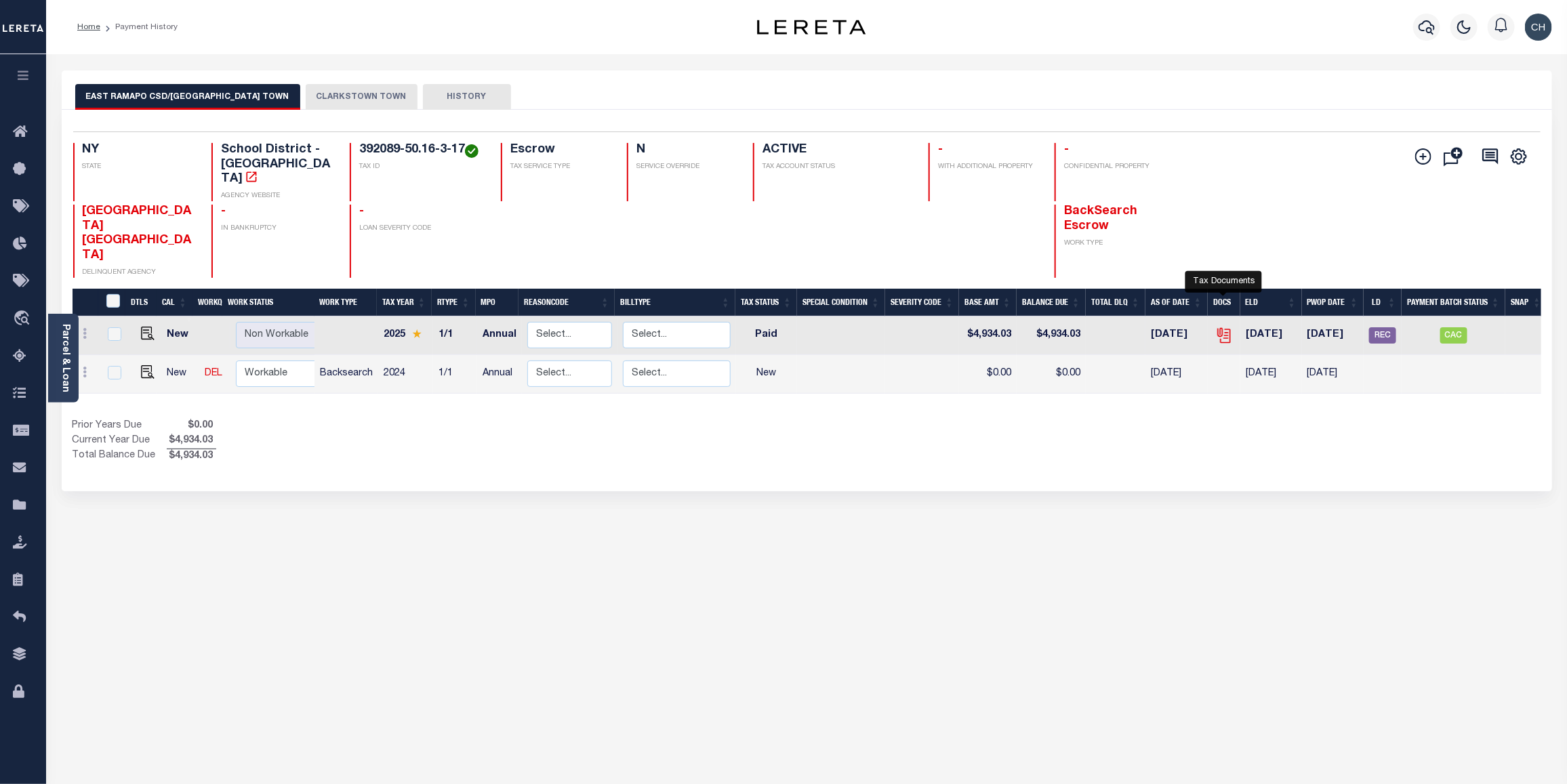
click at [1226, 326] on icon "" at bounding box center [1224, 335] width 17 height 17
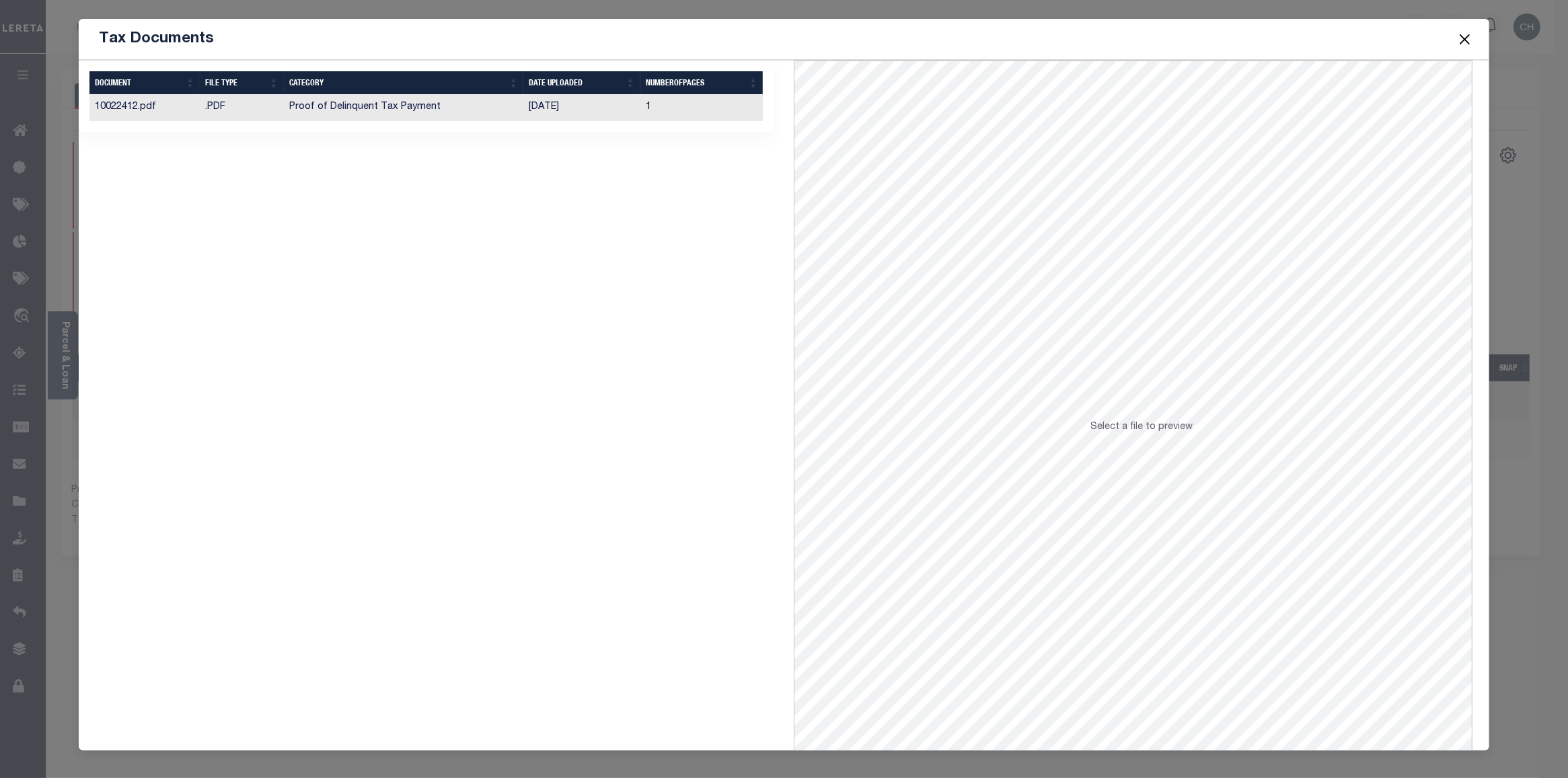
click at [489, 119] on td "Proof of Delinquent Tax Payment" at bounding box center [403, 108] width 240 height 26
click at [1470, 38] on button "Close" at bounding box center [1464, 38] width 17 height 17
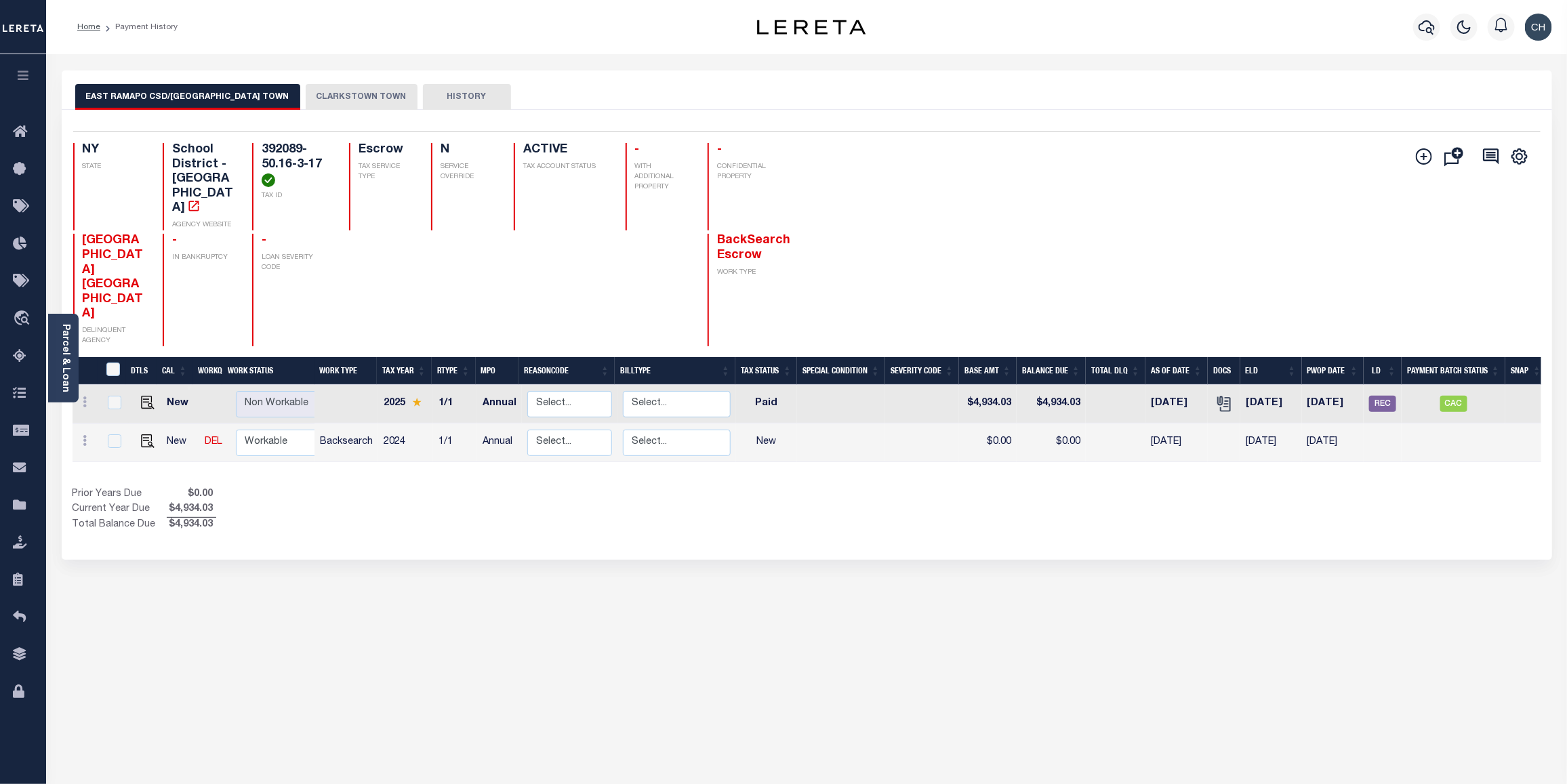
click at [341, 102] on button "CLARKSTOWN TOWN" at bounding box center [362, 96] width 112 height 26
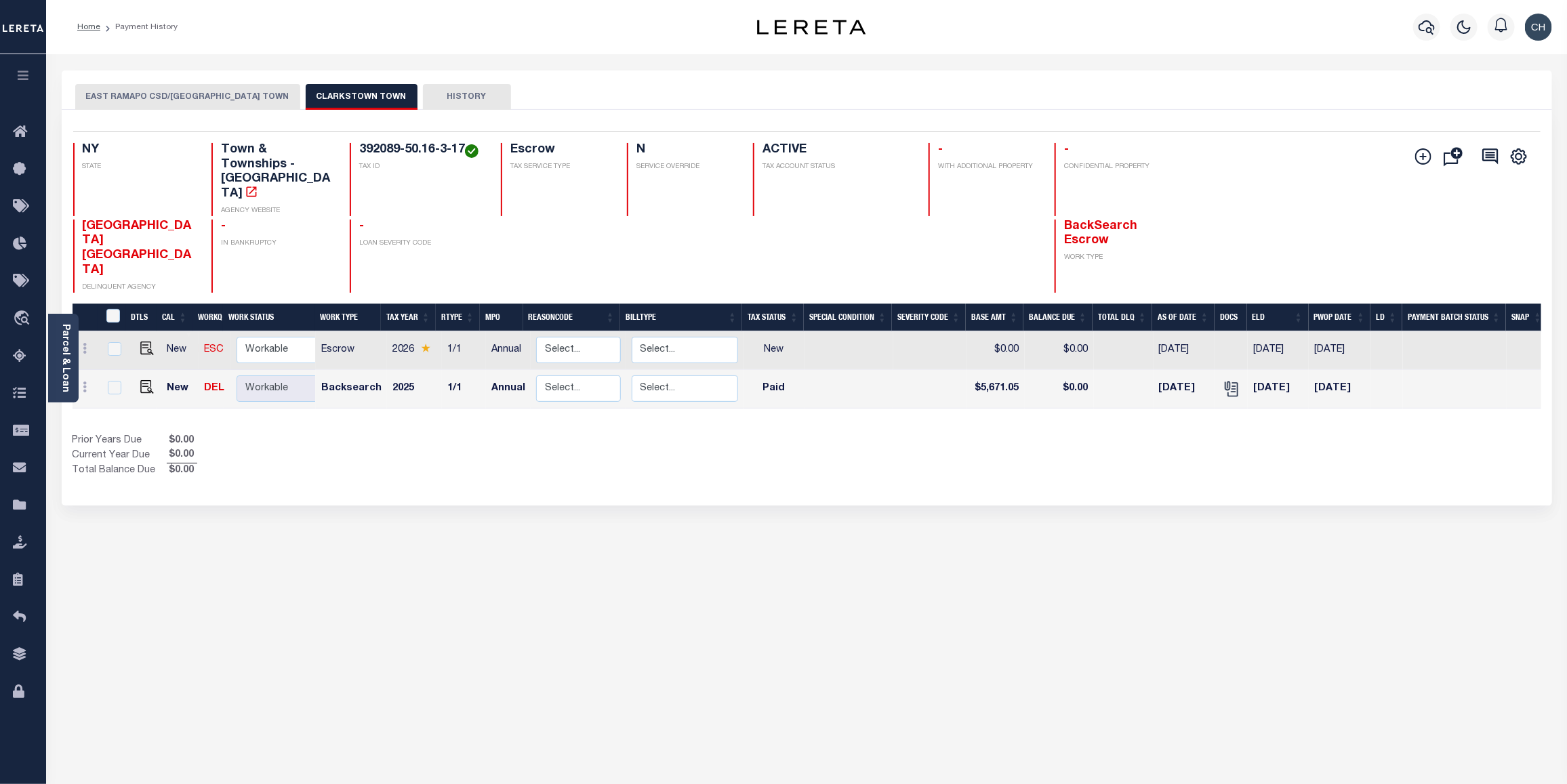
click at [218, 99] on button "EAST RAMAPO CSD/[GEOGRAPHIC_DATA] TOWN" at bounding box center [187, 96] width 225 height 26
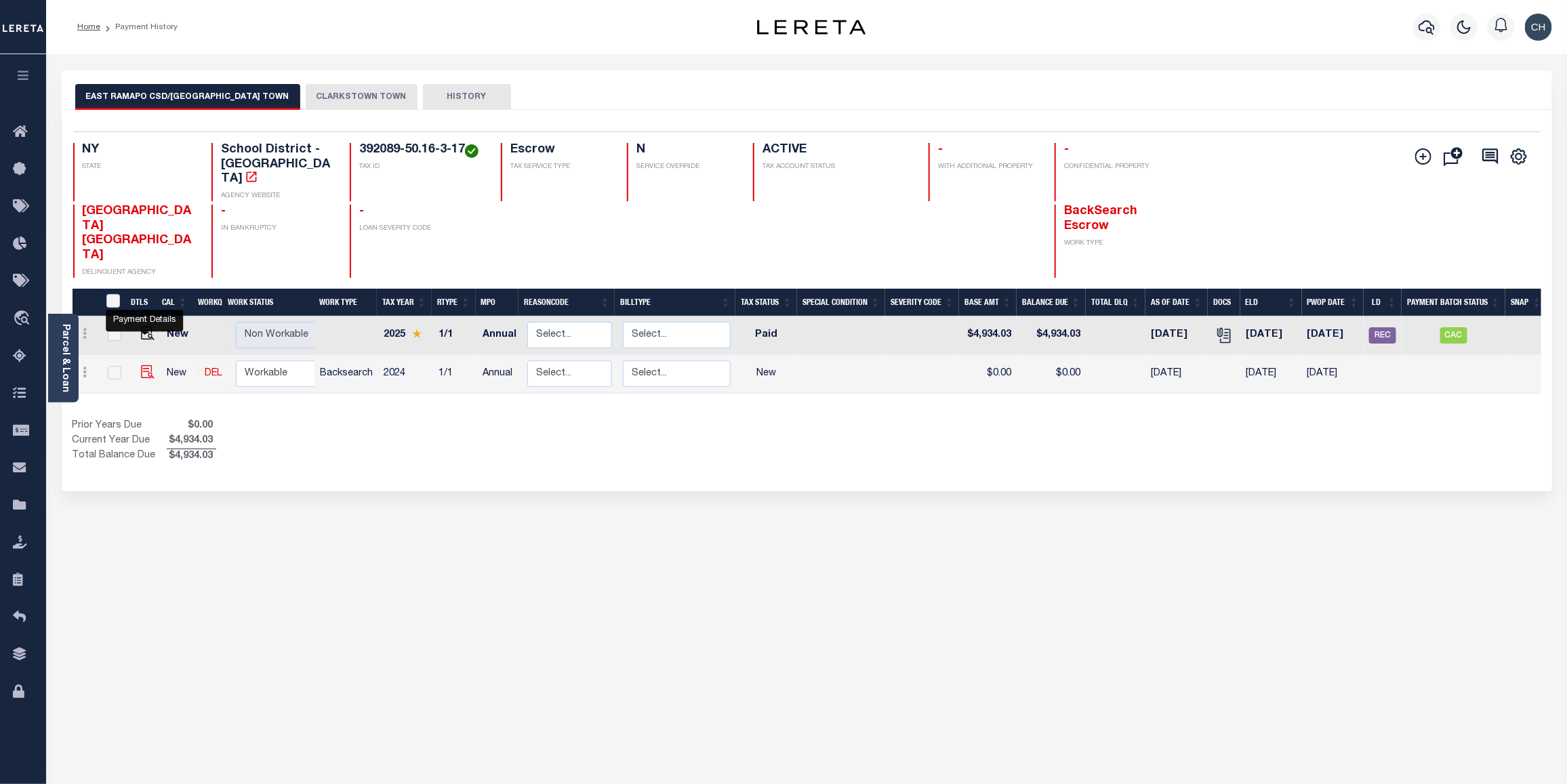
click at [147, 365] on img "" at bounding box center [148, 372] width 13 height 13
checkbox input "true"
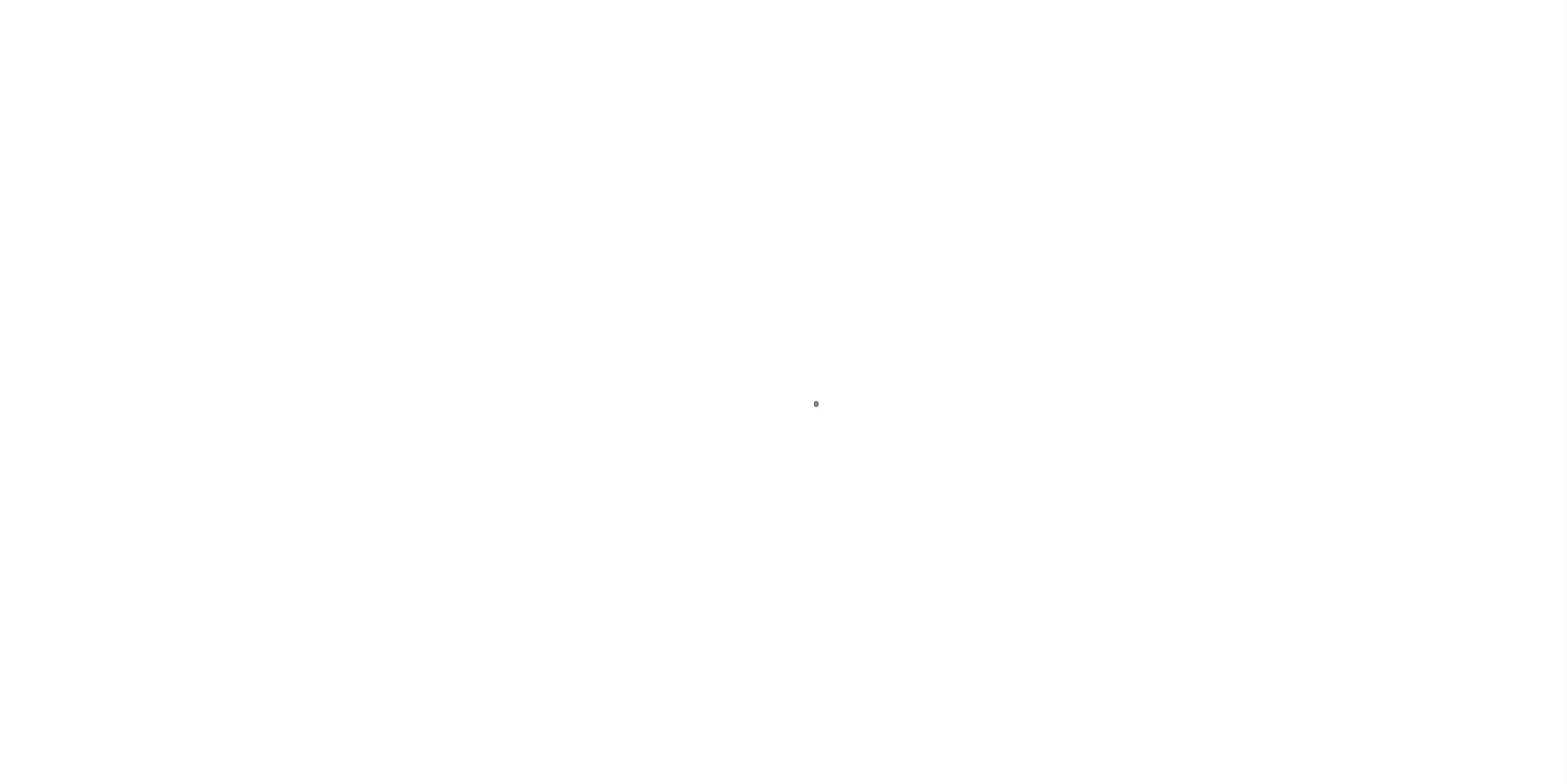
select select "PYD"
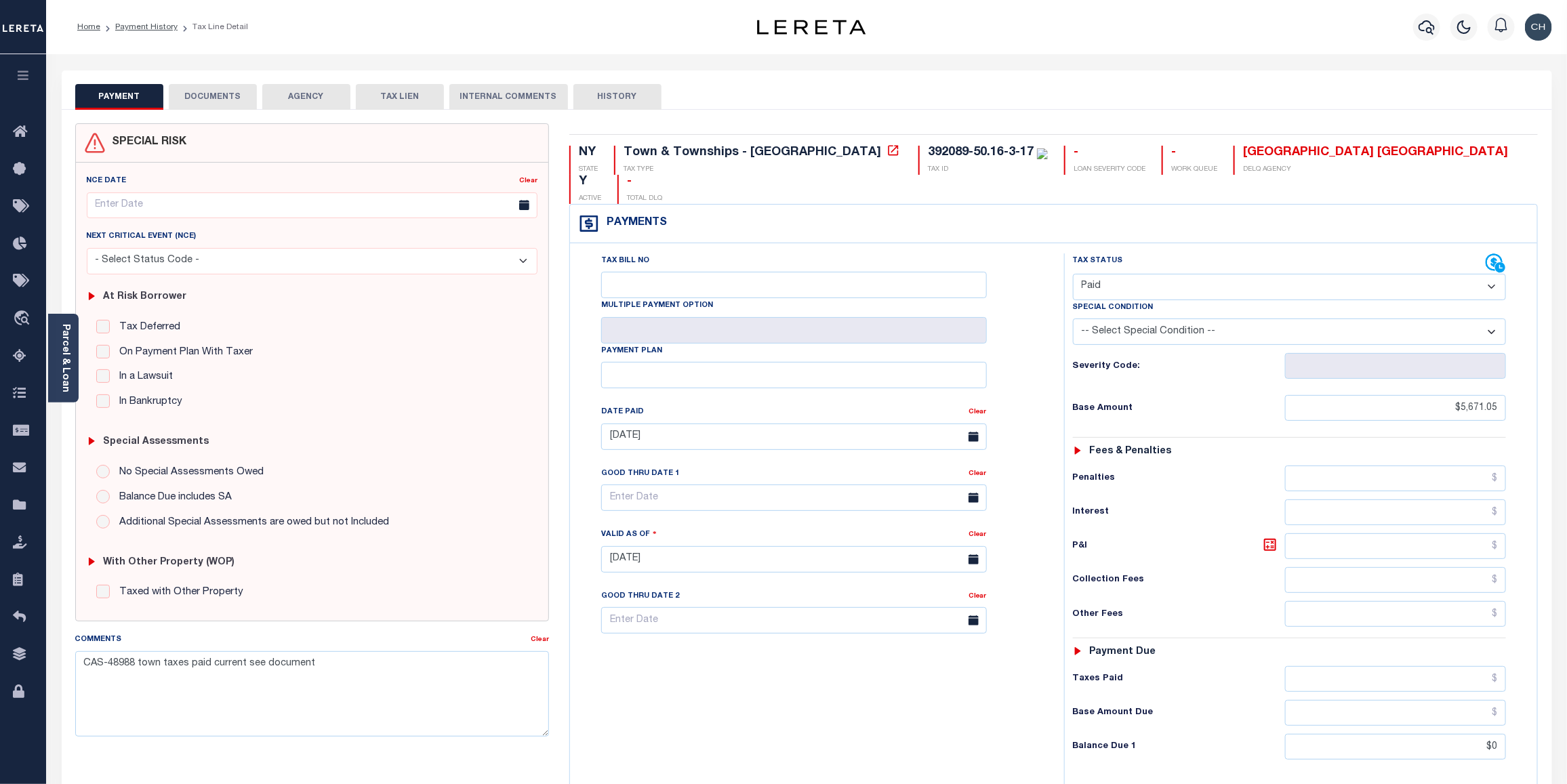
click at [208, 97] on button "DOCUMENTS" at bounding box center [213, 96] width 88 height 26
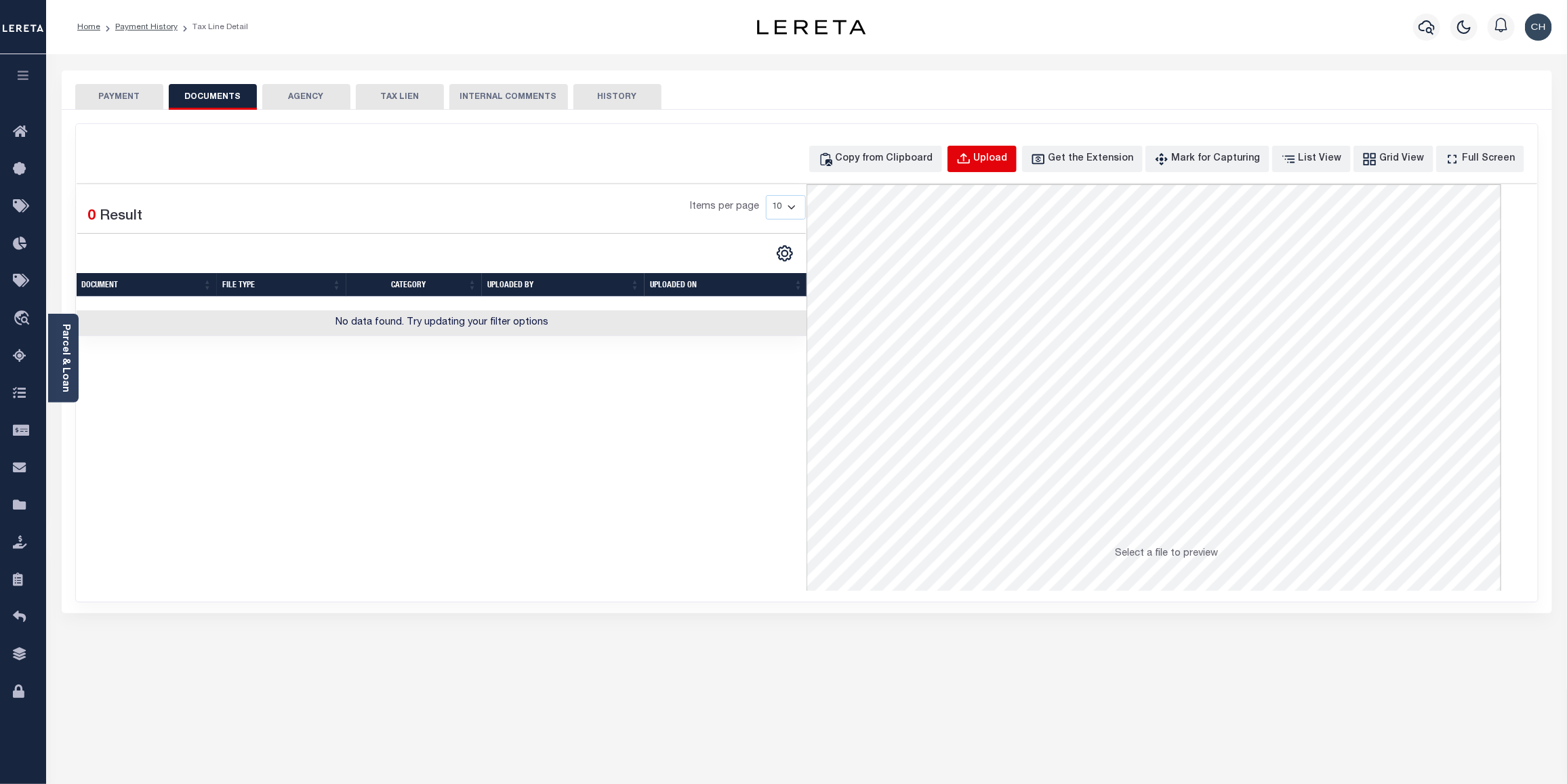
click at [1008, 164] on div "Upload" at bounding box center [991, 159] width 34 height 15
select select "POP"
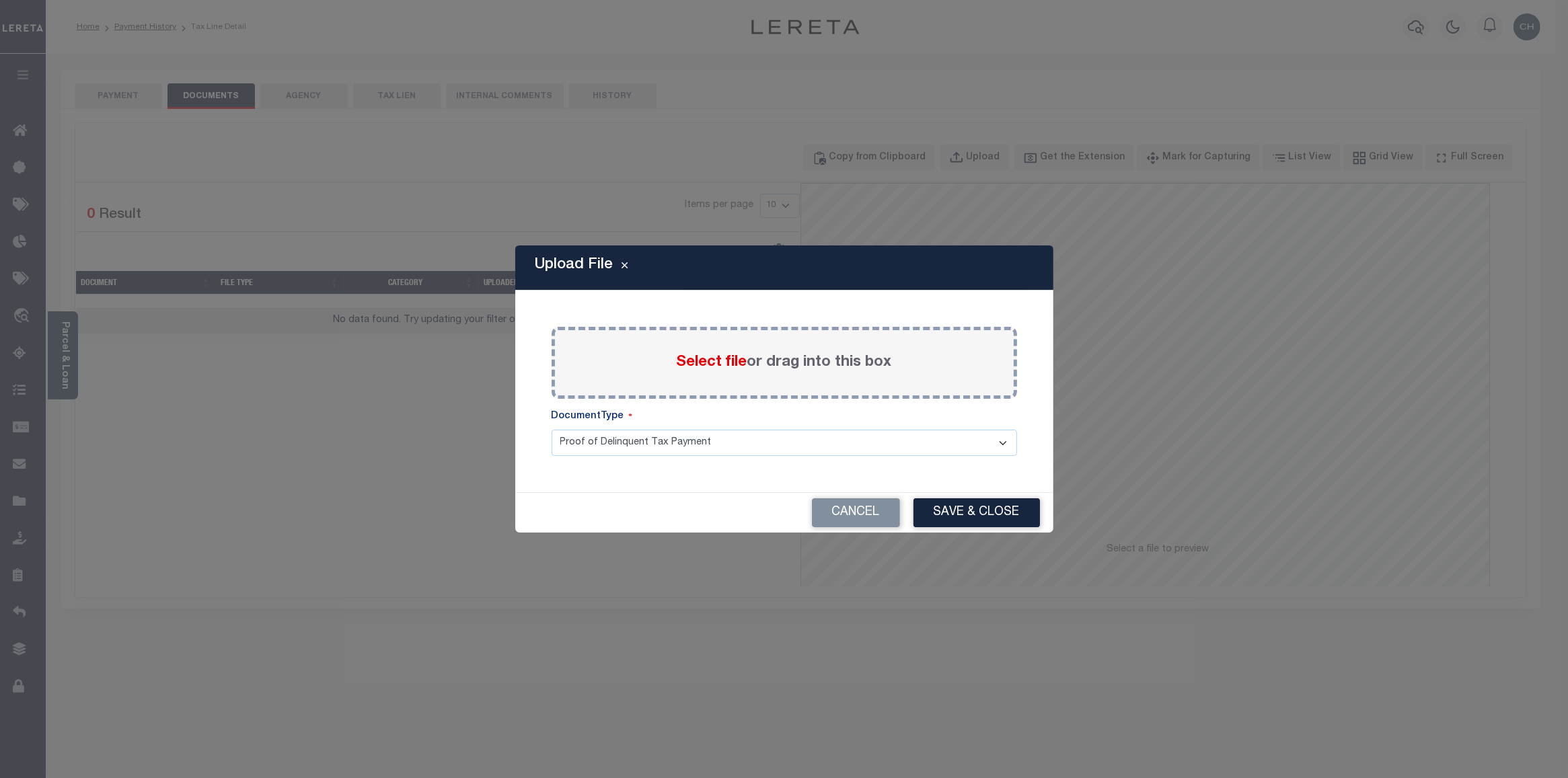
click at [706, 368] on span "Select file" at bounding box center [712, 362] width 70 height 15
click at [0, 0] on input "Select file or drag into this box" at bounding box center [0, 0] width 0 height 0
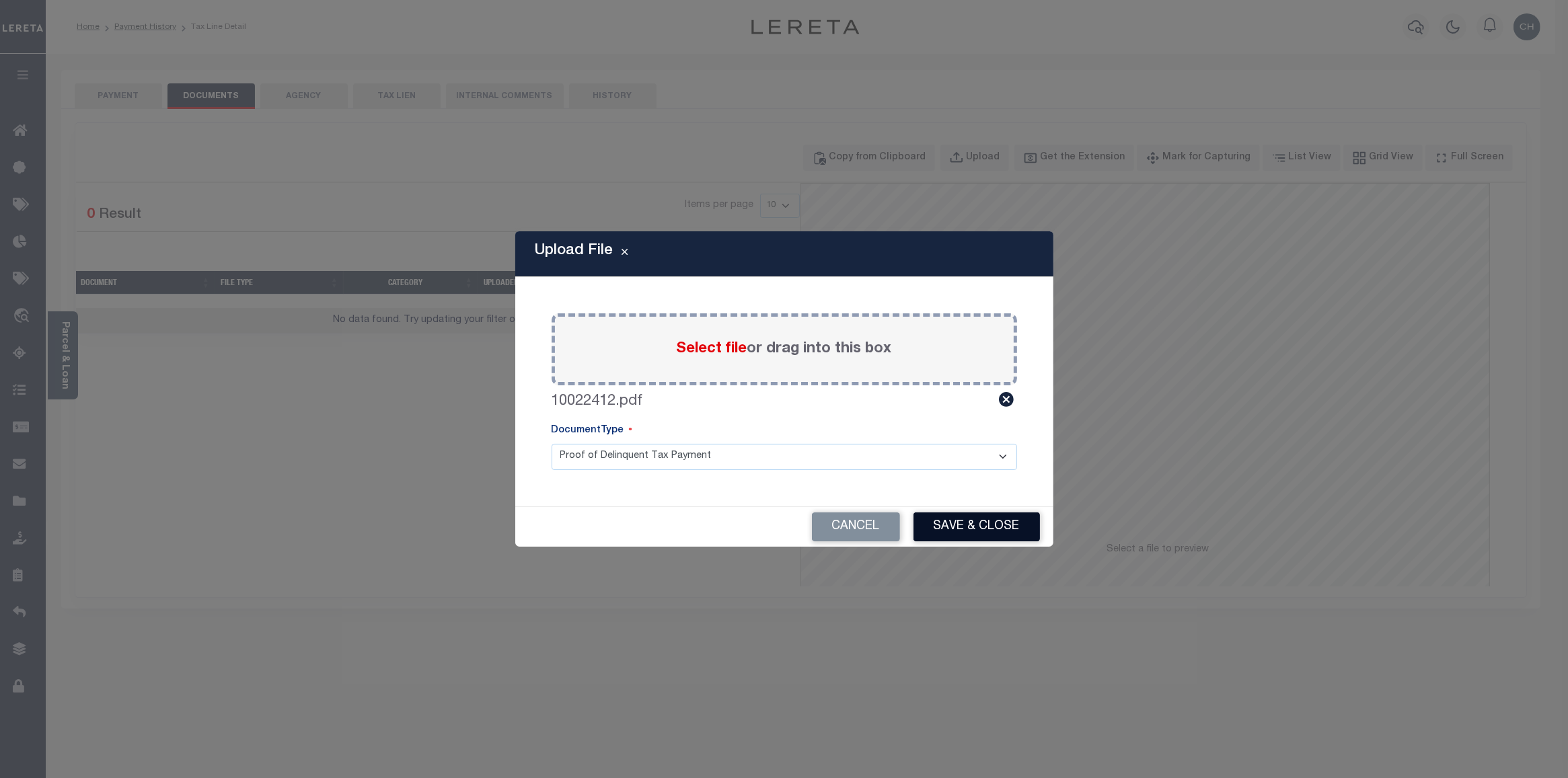
click at [979, 531] on button "Save & Close" at bounding box center [976, 526] width 127 height 29
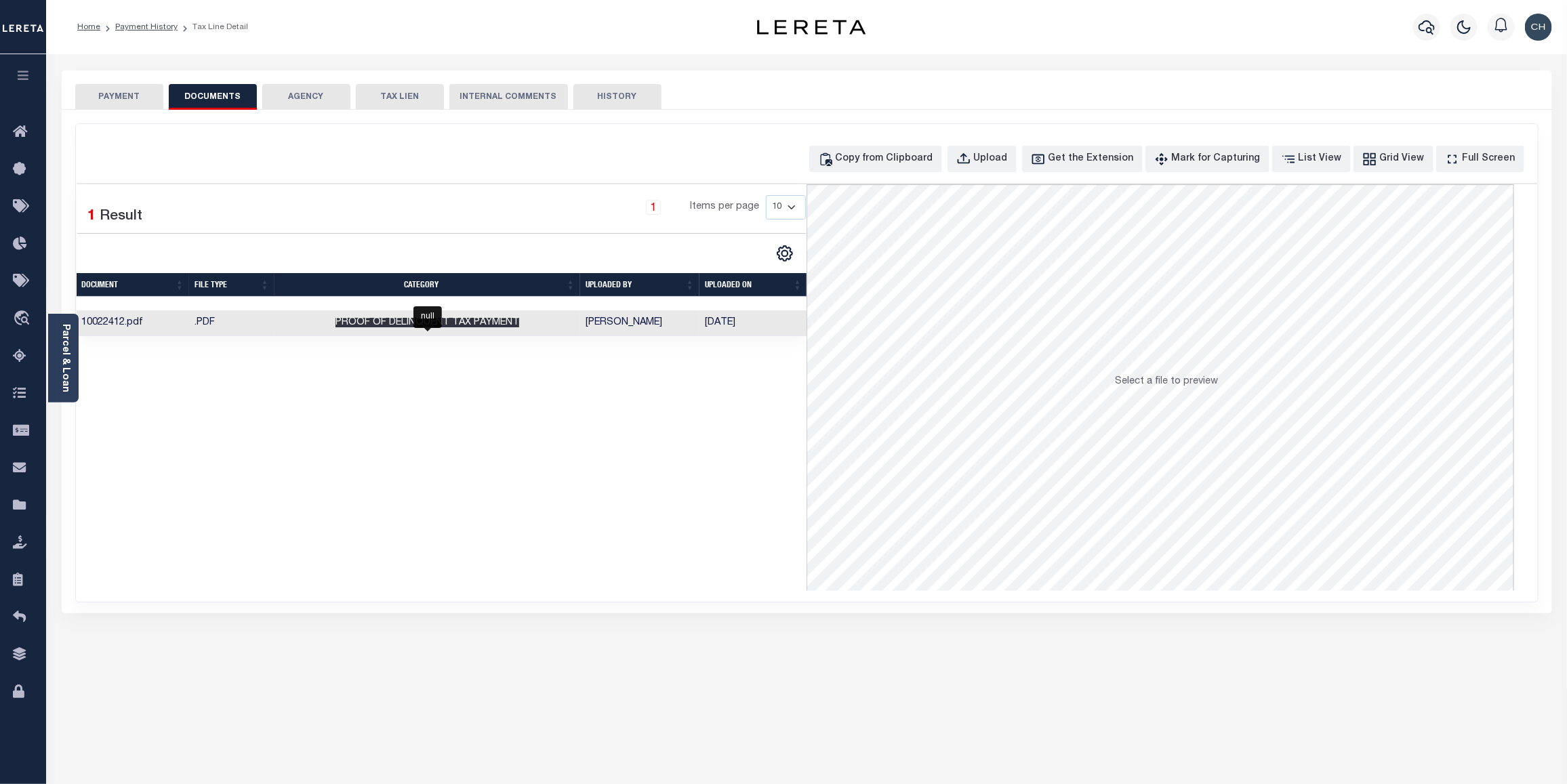
click at [468, 327] on span "Proof of Delinquent Tax Payment" at bounding box center [427, 322] width 184 height 10
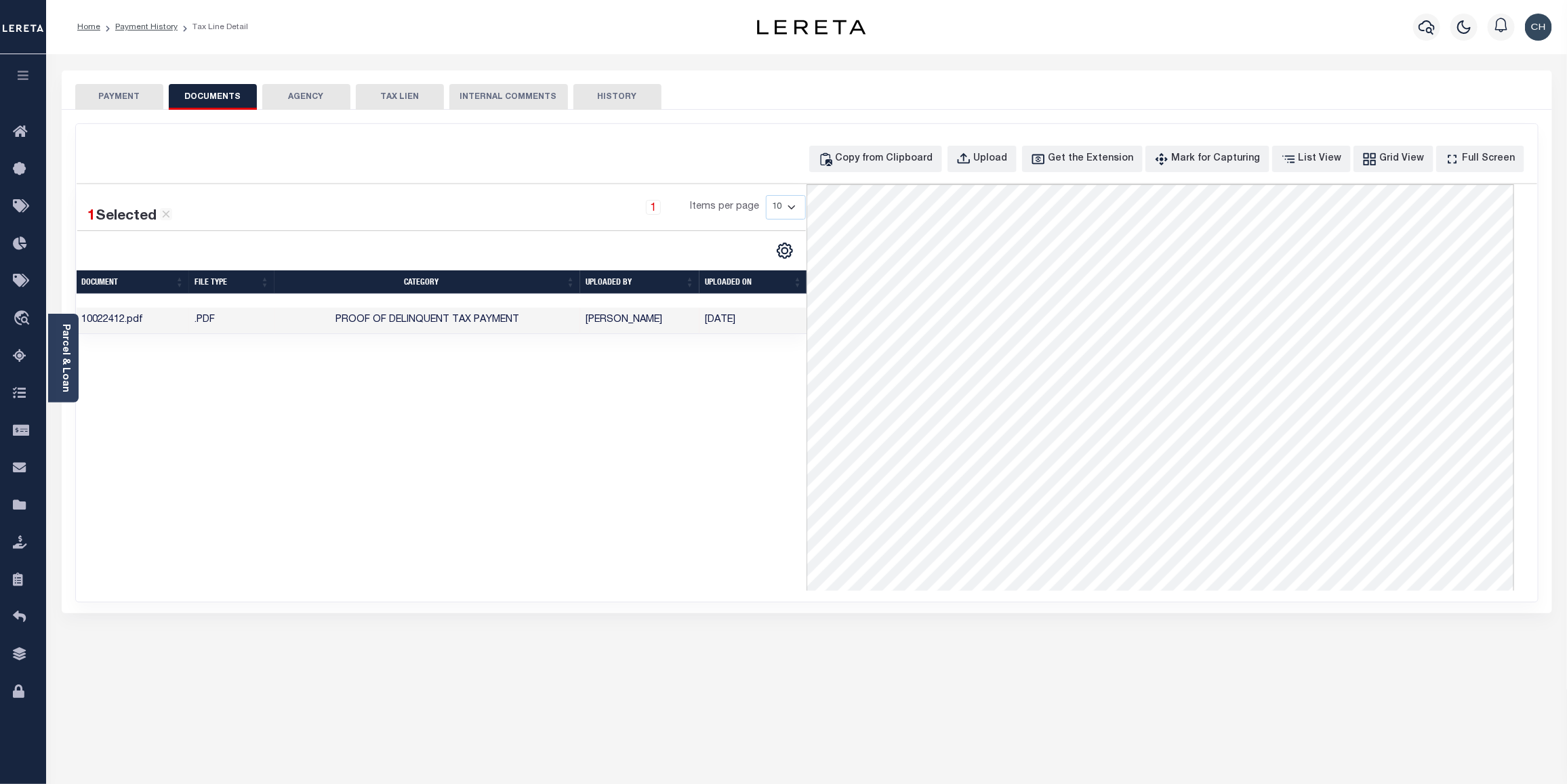
click at [208, 98] on button "DOCUMENTS" at bounding box center [213, 96] width 88 height 26
click at [755, 153] on div "Copy from Clipboard Upload Get the Extension Mark for Capturing Got it List Vie…" at bounding box center [807, 159] width 1461 height 26
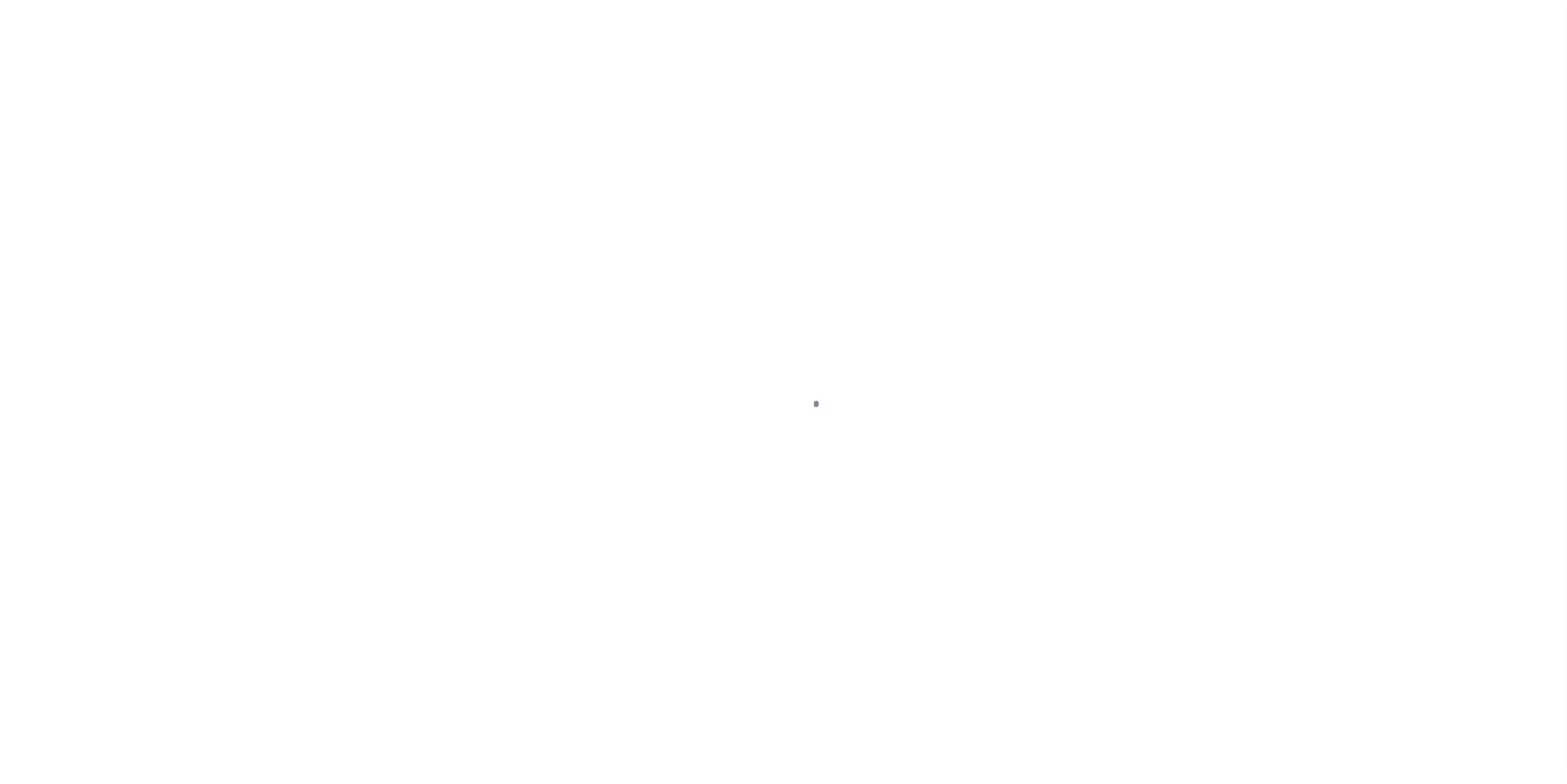
select select "PYD"
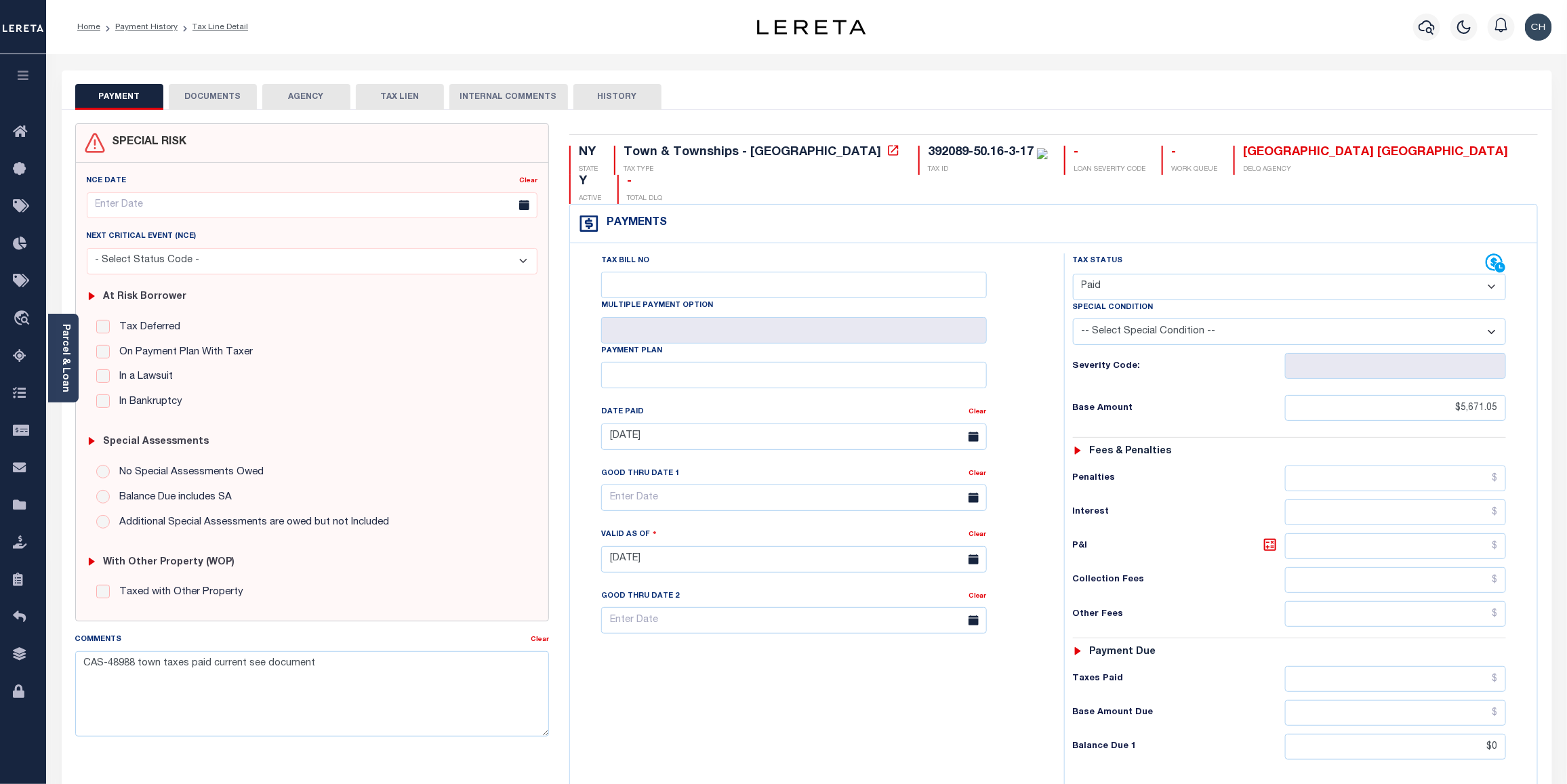
click at [221, 82] on div "PAYMENT DOCUMENTS AGENCY DELINQUENT PAYEE TAX LIEN" at bounding box center [807, 90] width 1490 height 40
click at [223, 98] on button "DOCUMENTS" at bounding box center [213, 96] width 88 height 26
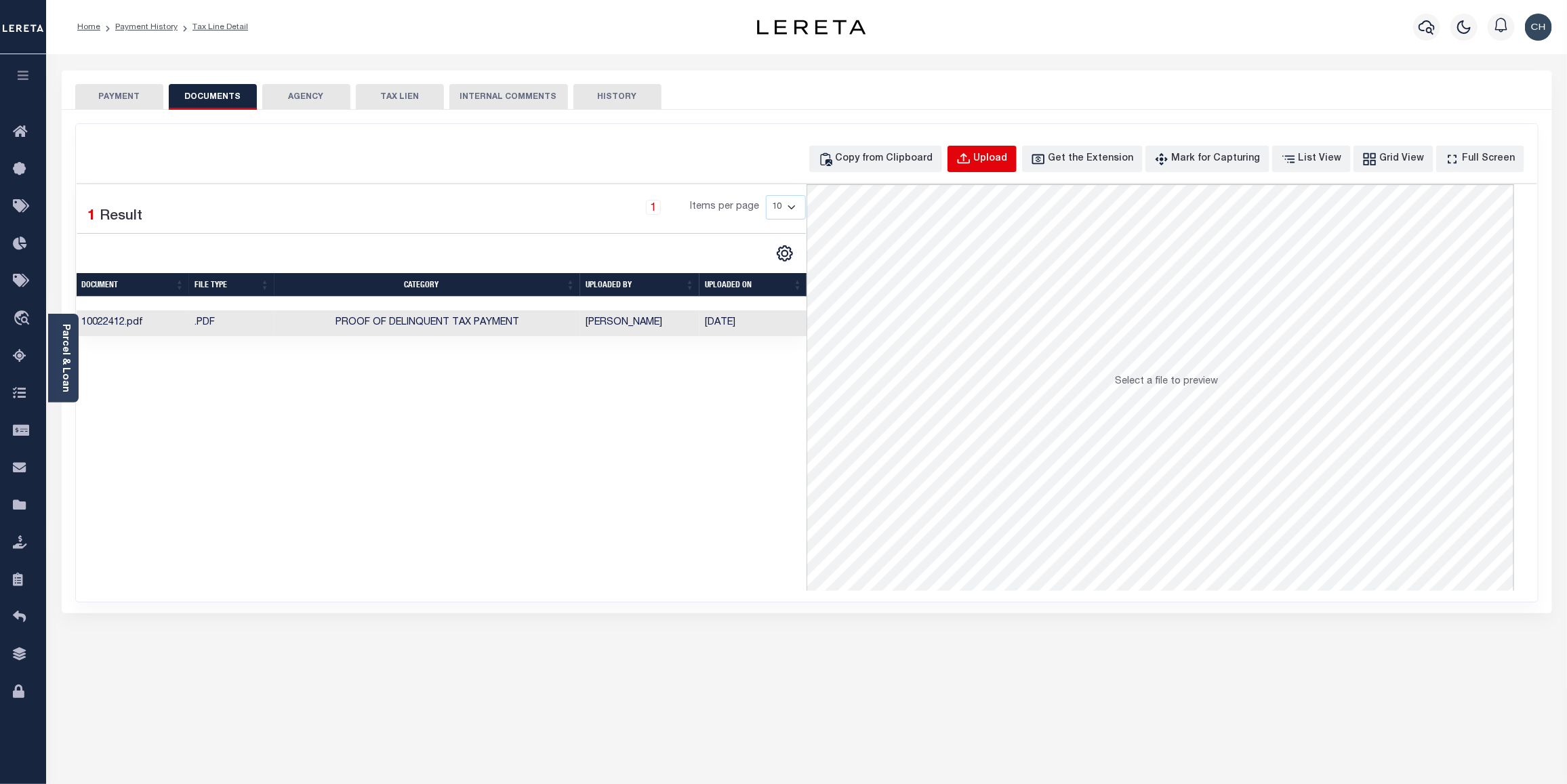
click at [1017, 168] on button "Upload" at bounding box center [982, 159] width 69 height 26
select select "POP"
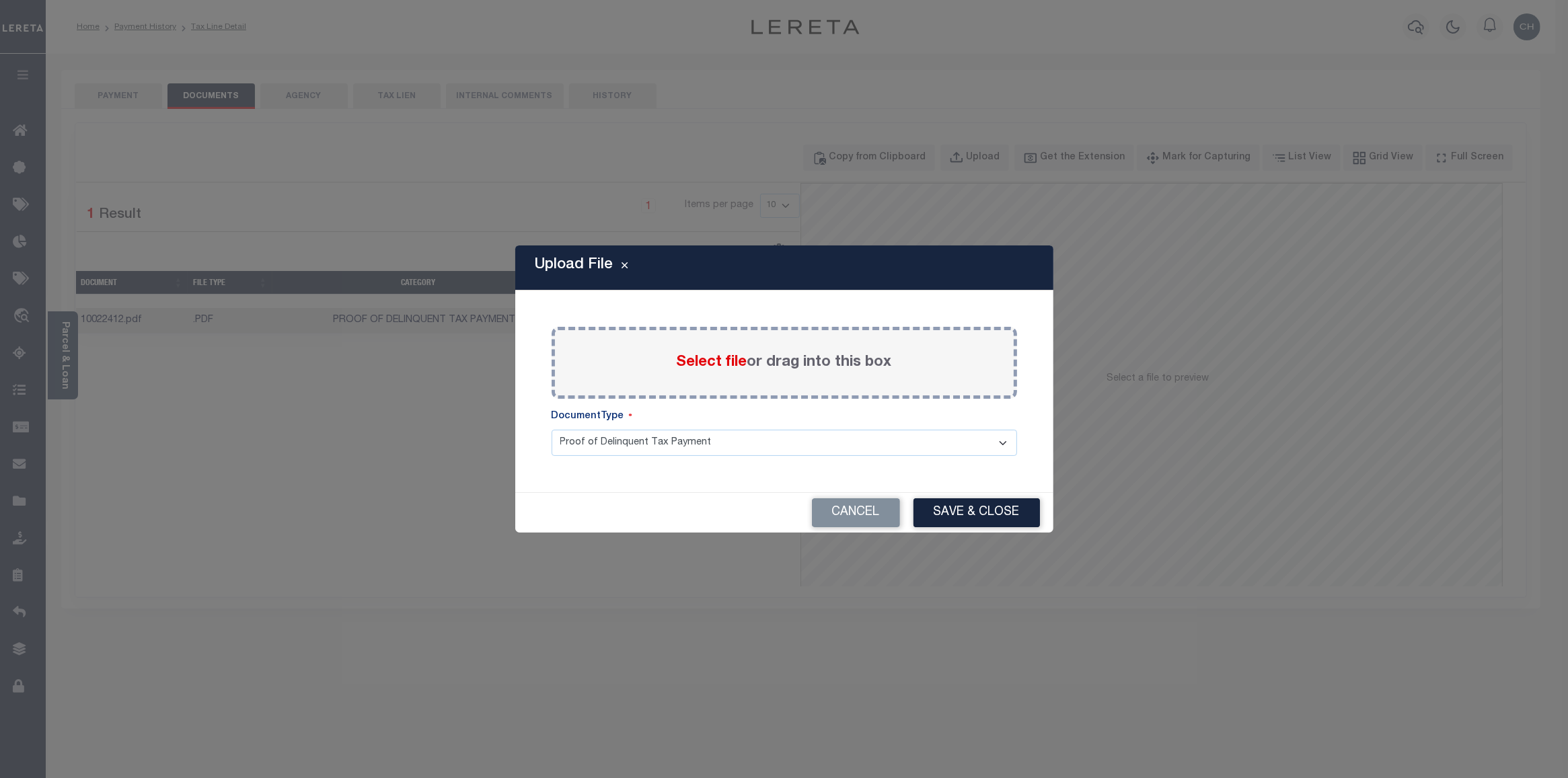
click at [682, 363] on span "Select file" at bounding box center [712, 362] width 70 height 15
click at [0, 0] on input "Select file or drag into this box" at bounding box center [0, 0] width 0 height 0
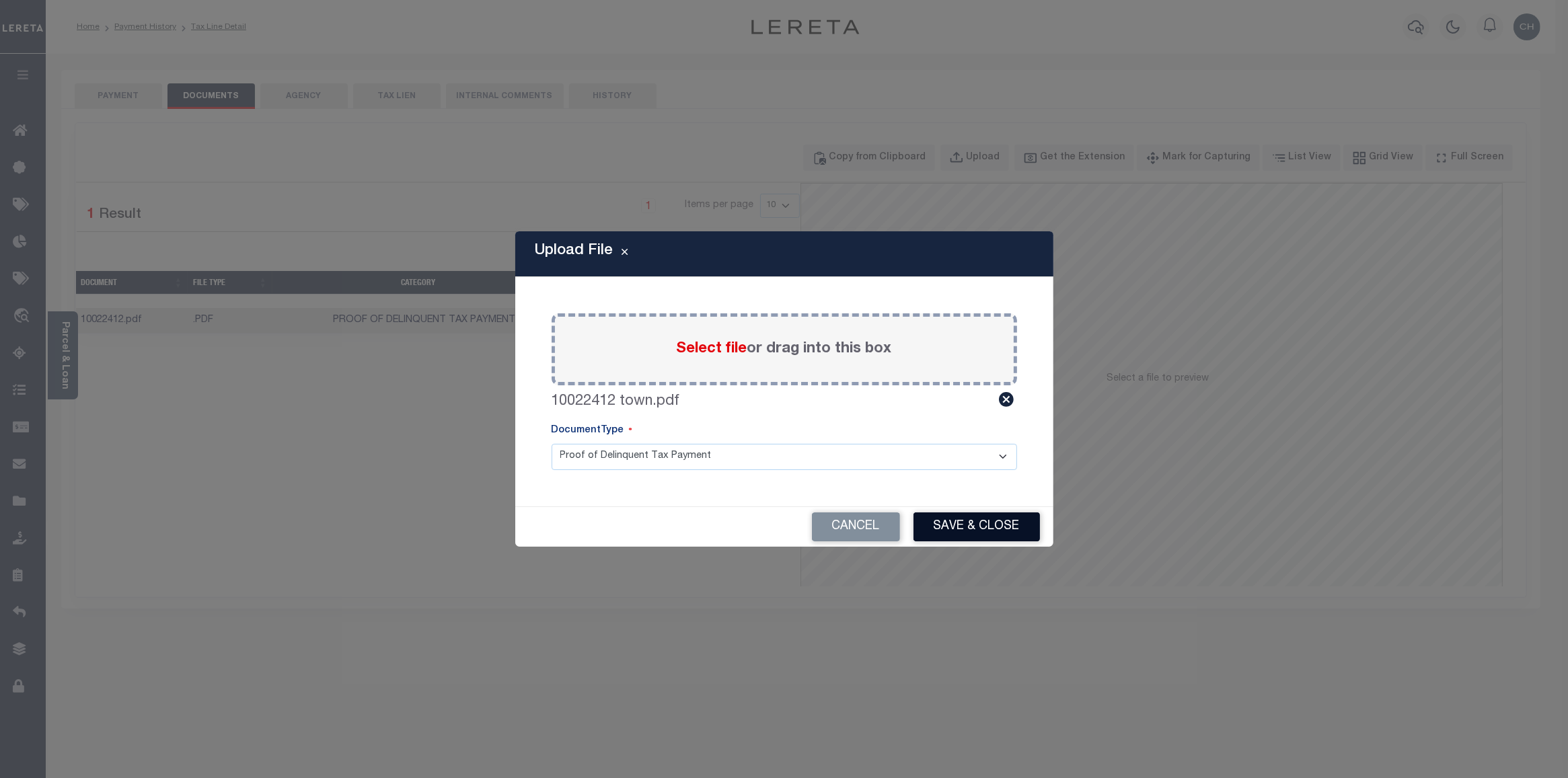
click at [976, 515] on button "Save & Close" at bounding box center [976, 526] width 127 height 29
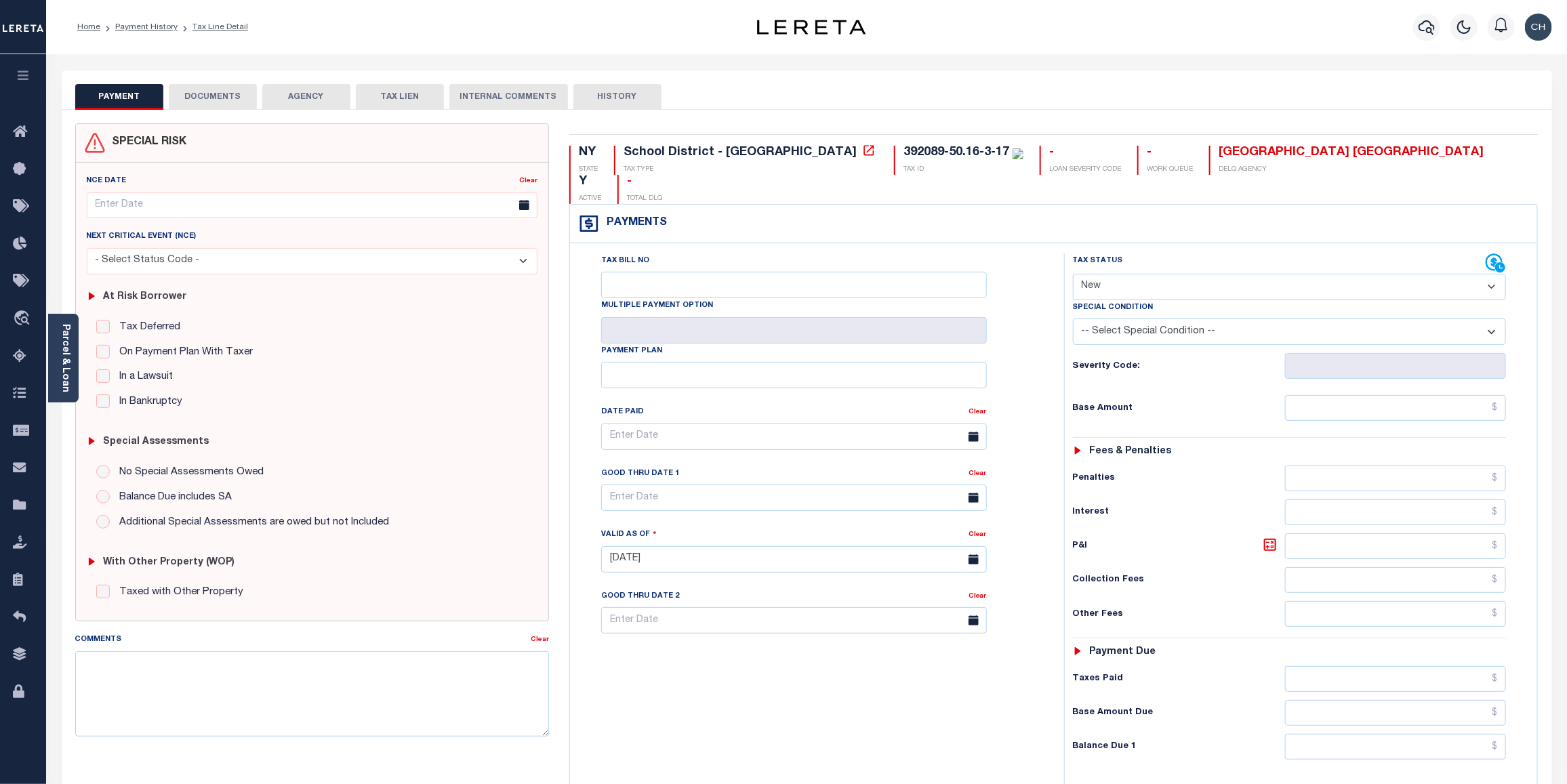
click at [1492, 274] on select "- Select Status Code - Open Due/Unpaid Paid Incomplete No Tax Due Internal Refu…" at bounding box center [1290, 287] width 434 height 26
select select "PYD"
click at [1073, 274] on select "- Select Status Code - Open Due/Unpaid Paid Incomplete No Tax Due Internal Refu…" at bounding box center [1290, 287] width 434 height 26
type input "[DATE]"
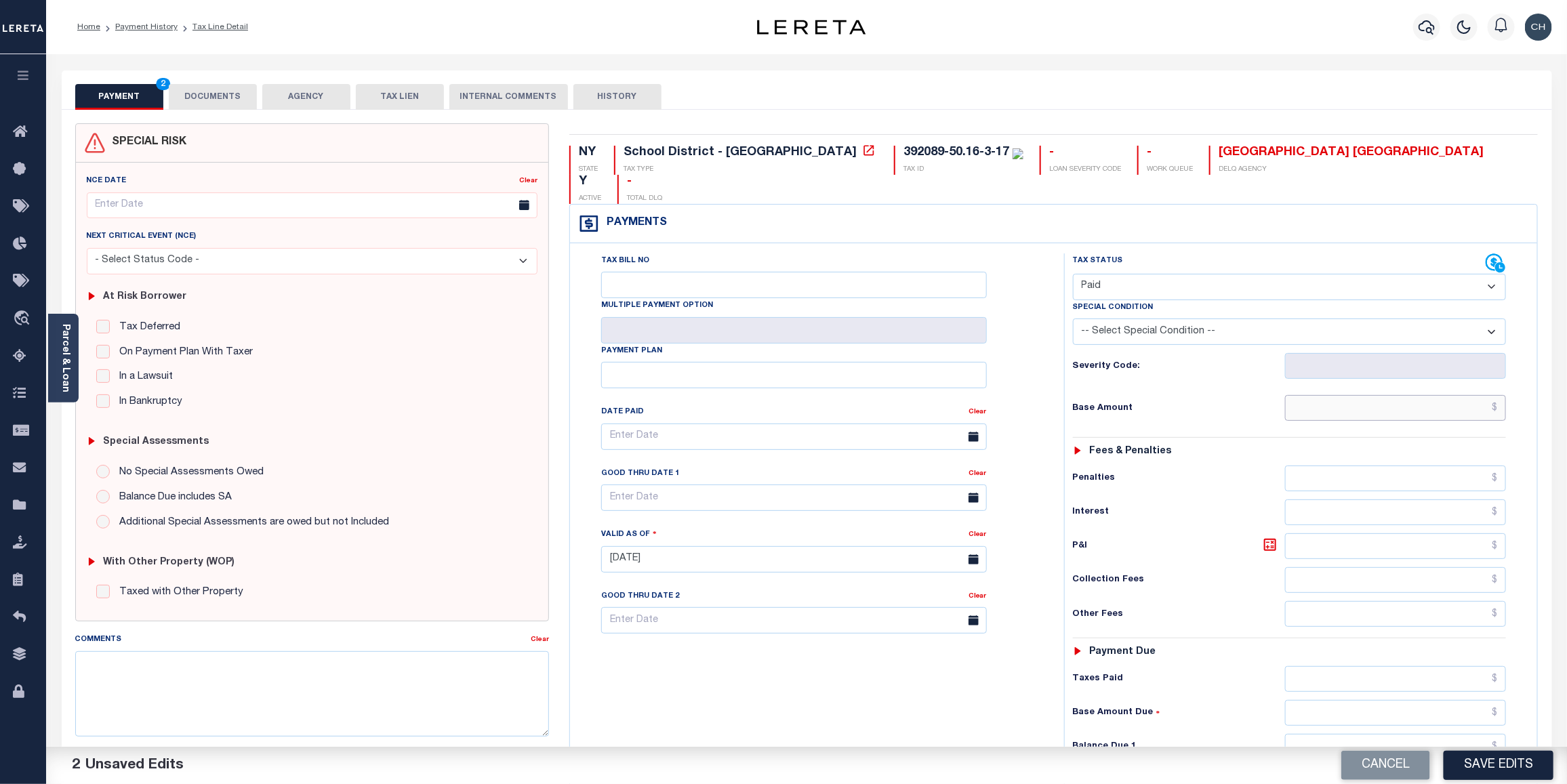
click at [1435, 395] on input "text" at bounding box center [1395, 407] width 221 height 26
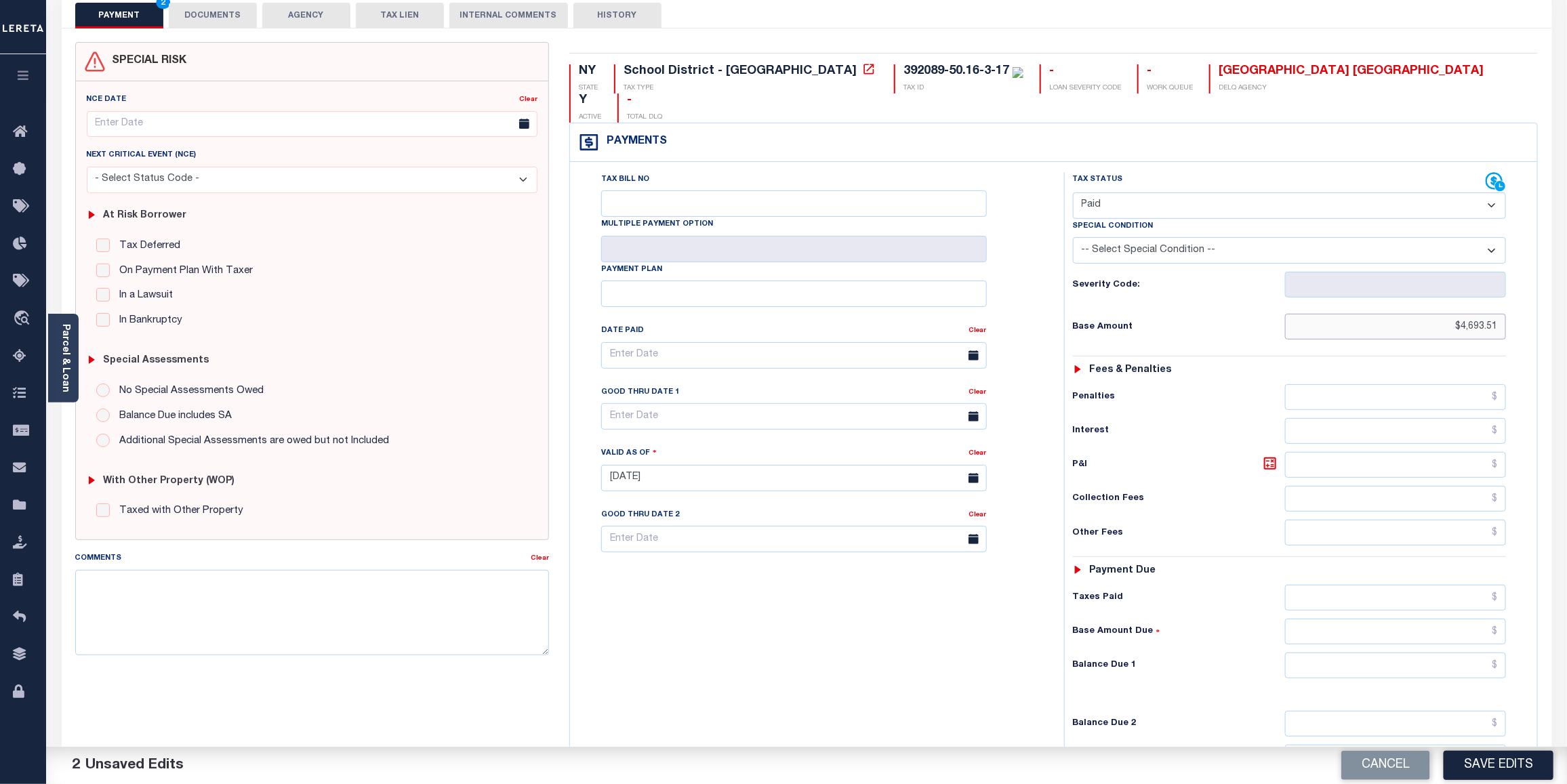
scroll to position [220, 0]
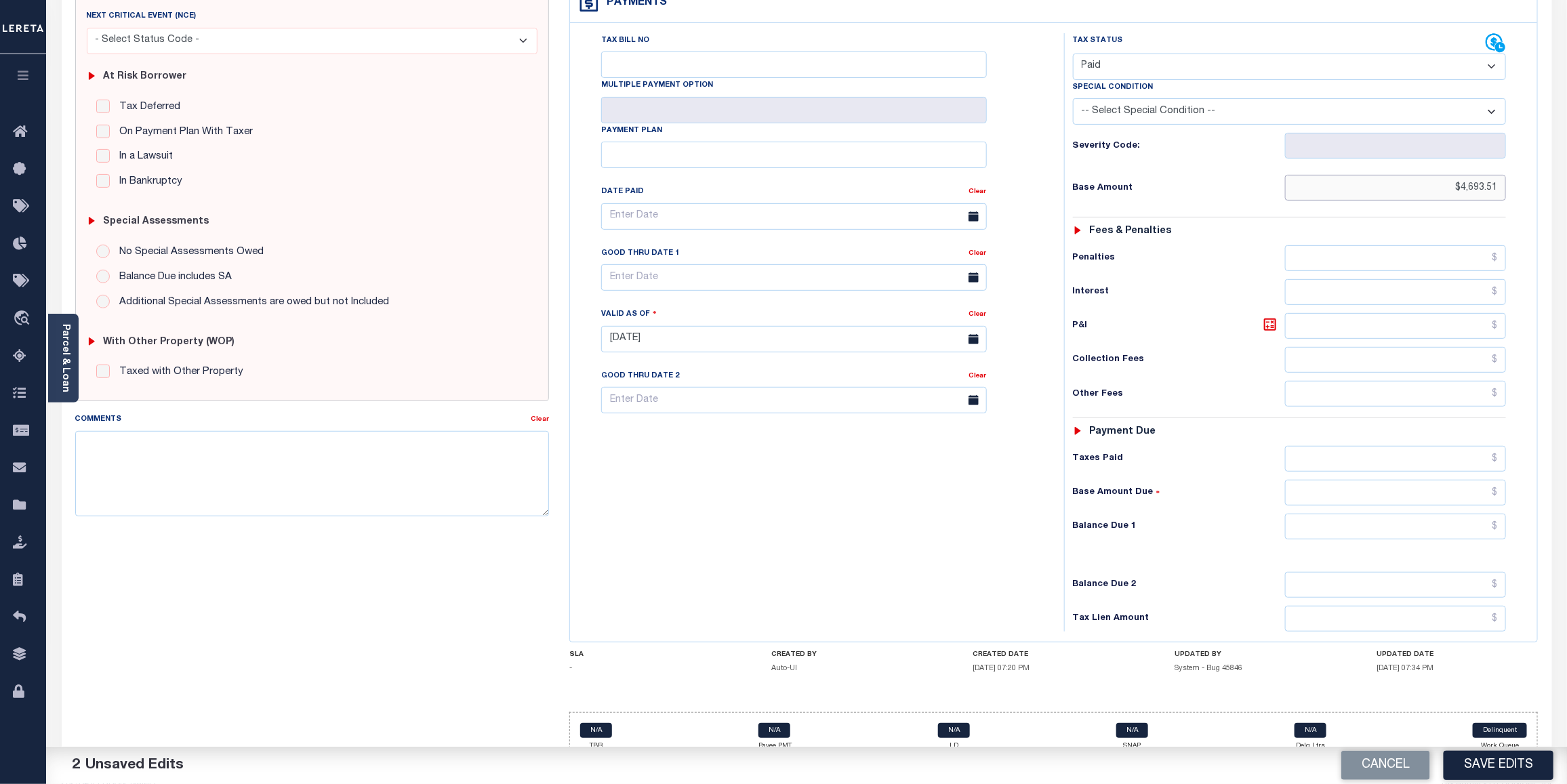
type input "$4,693.51"
click at [1372, 514] on input "text" at bounding box center [1395, 526] width 221 height 26
type input "$0.00"
click at [692, 204] on input "text" at bounding box center [794, 217] width 386 height 26
click at [719, 215] on select "January February March April May June July August September October" at bounding box center [684, 218] width 82 height 13
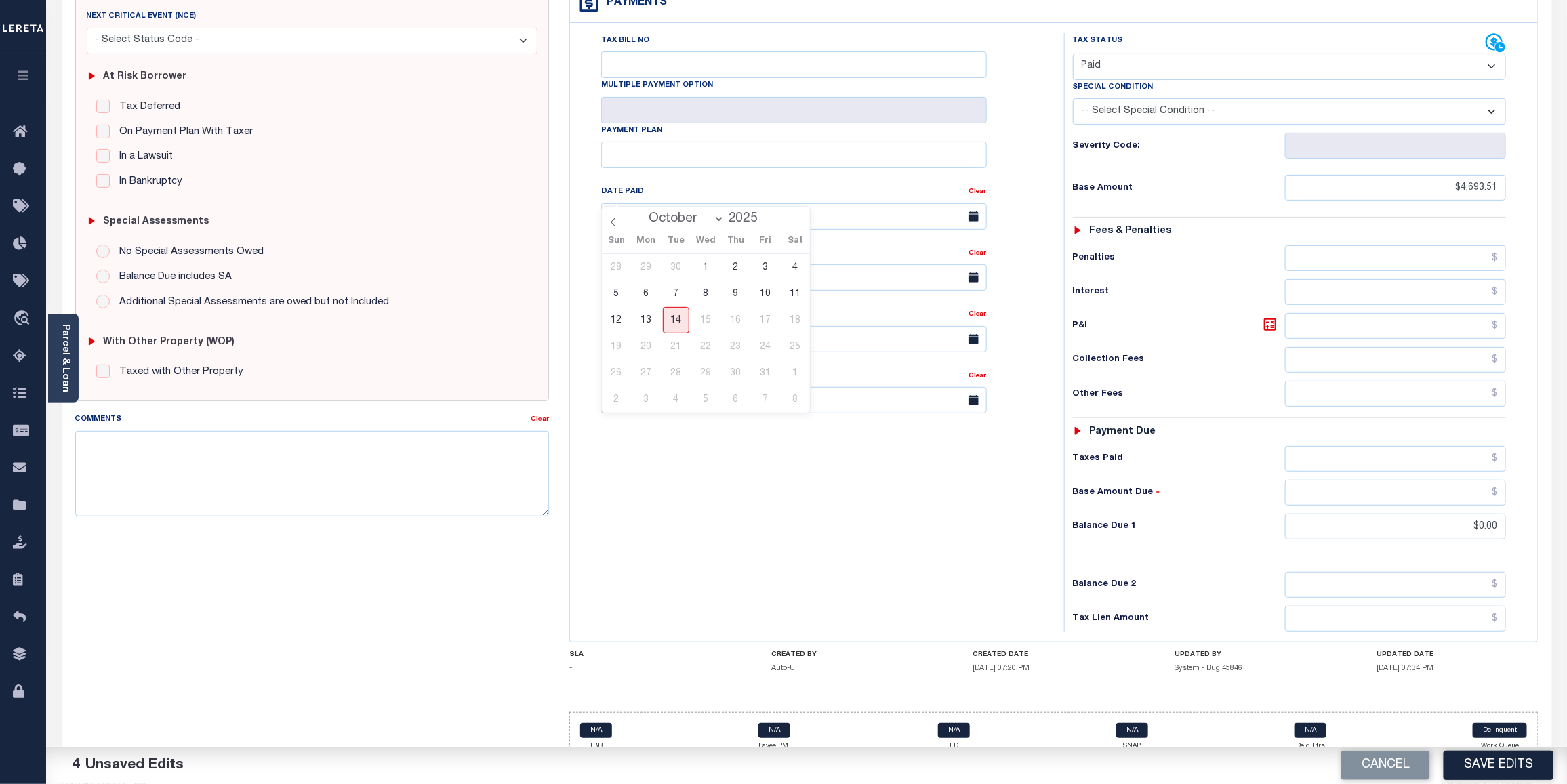
select select "8"
click at [643, 212] on select "January February March April May June July August September October" at bounding box center [684, 218] width 82 height 13
click at [760, 225] on span at bounding box center [765, 222] width 10 height 7
type input "2024"
click at [682, 350] on span "24" at bounding box center [676, 346] width 26 height 26
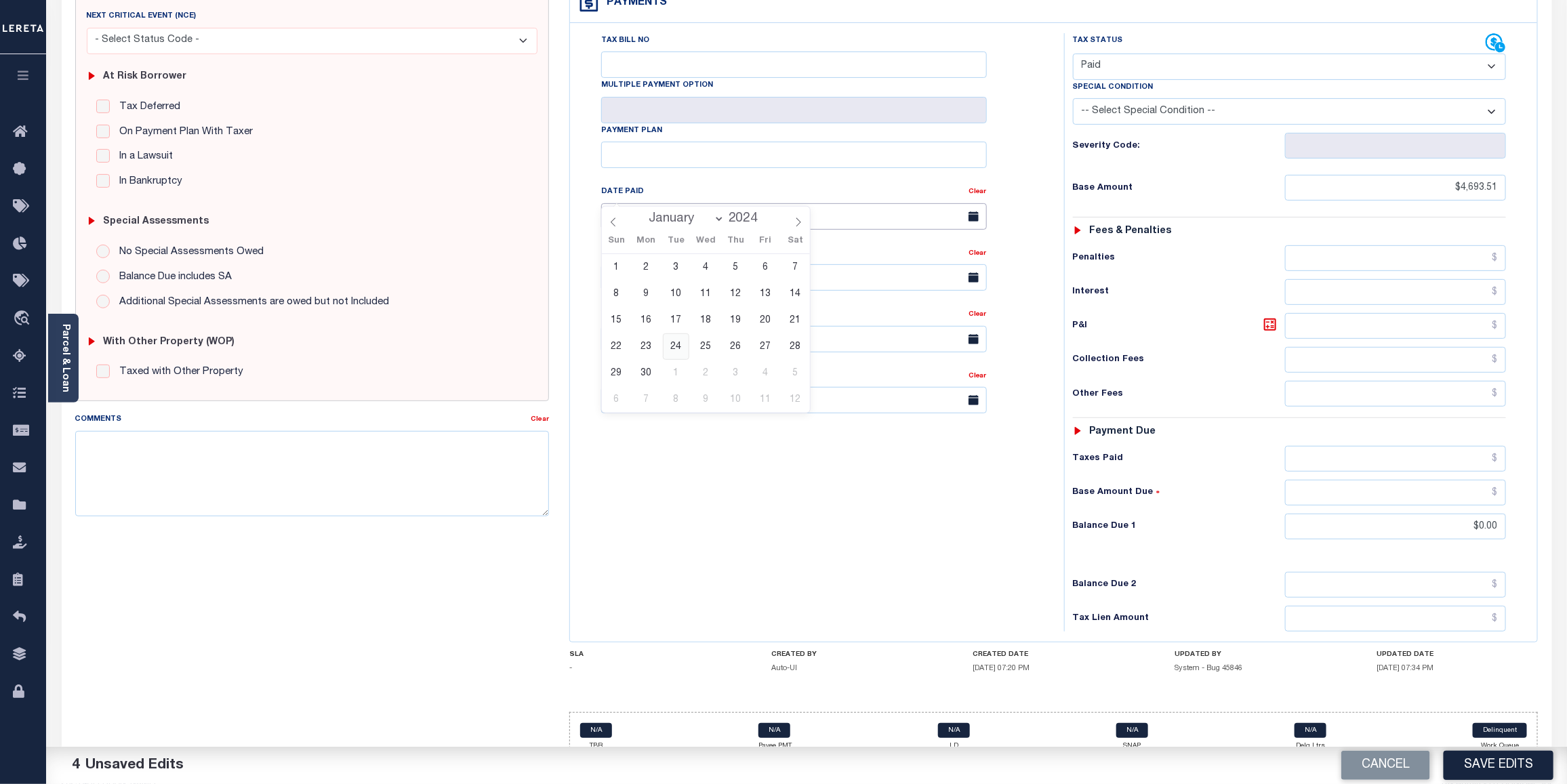
type input "[DATE]"
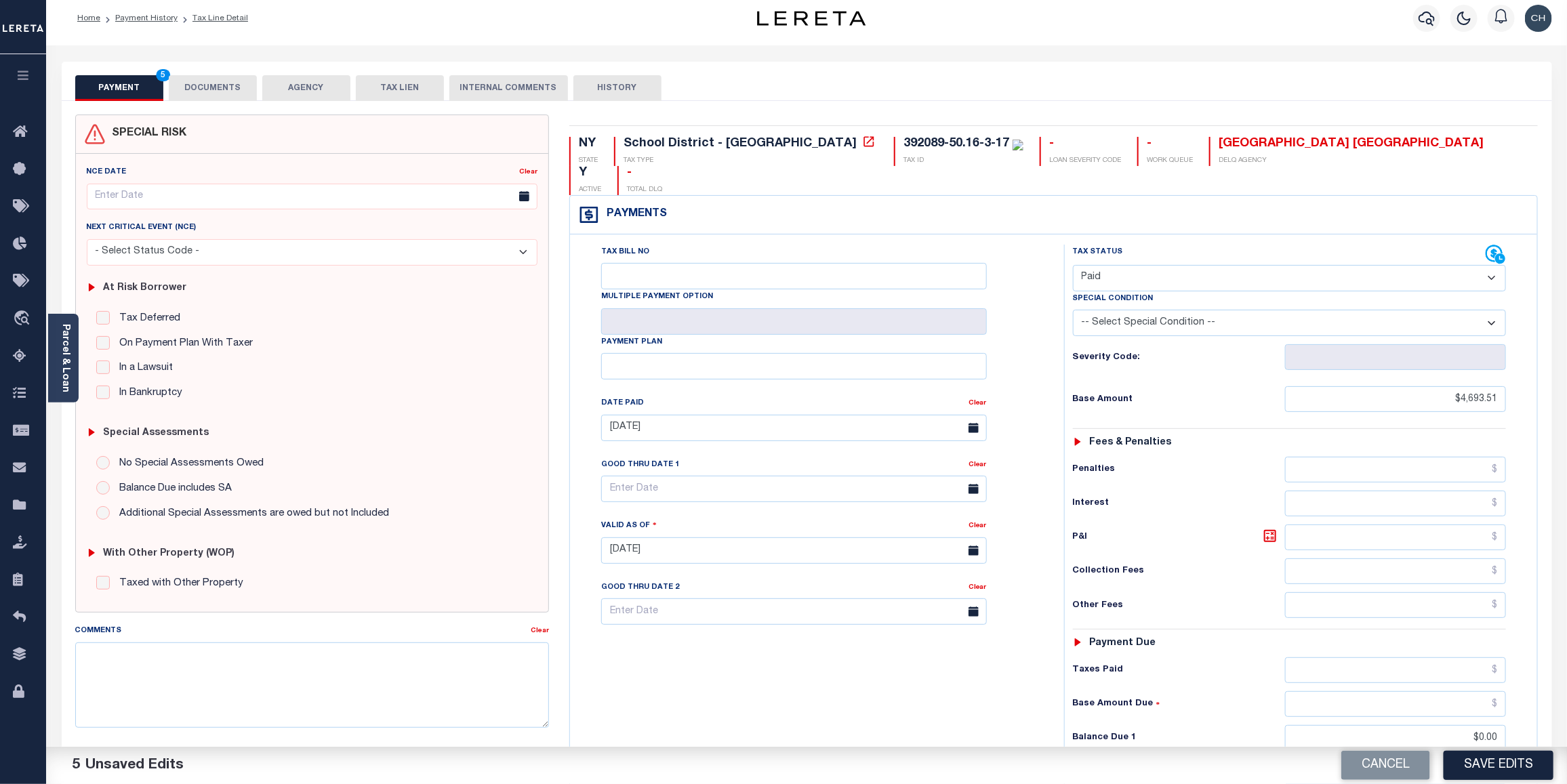
scroll to position [0, 0]
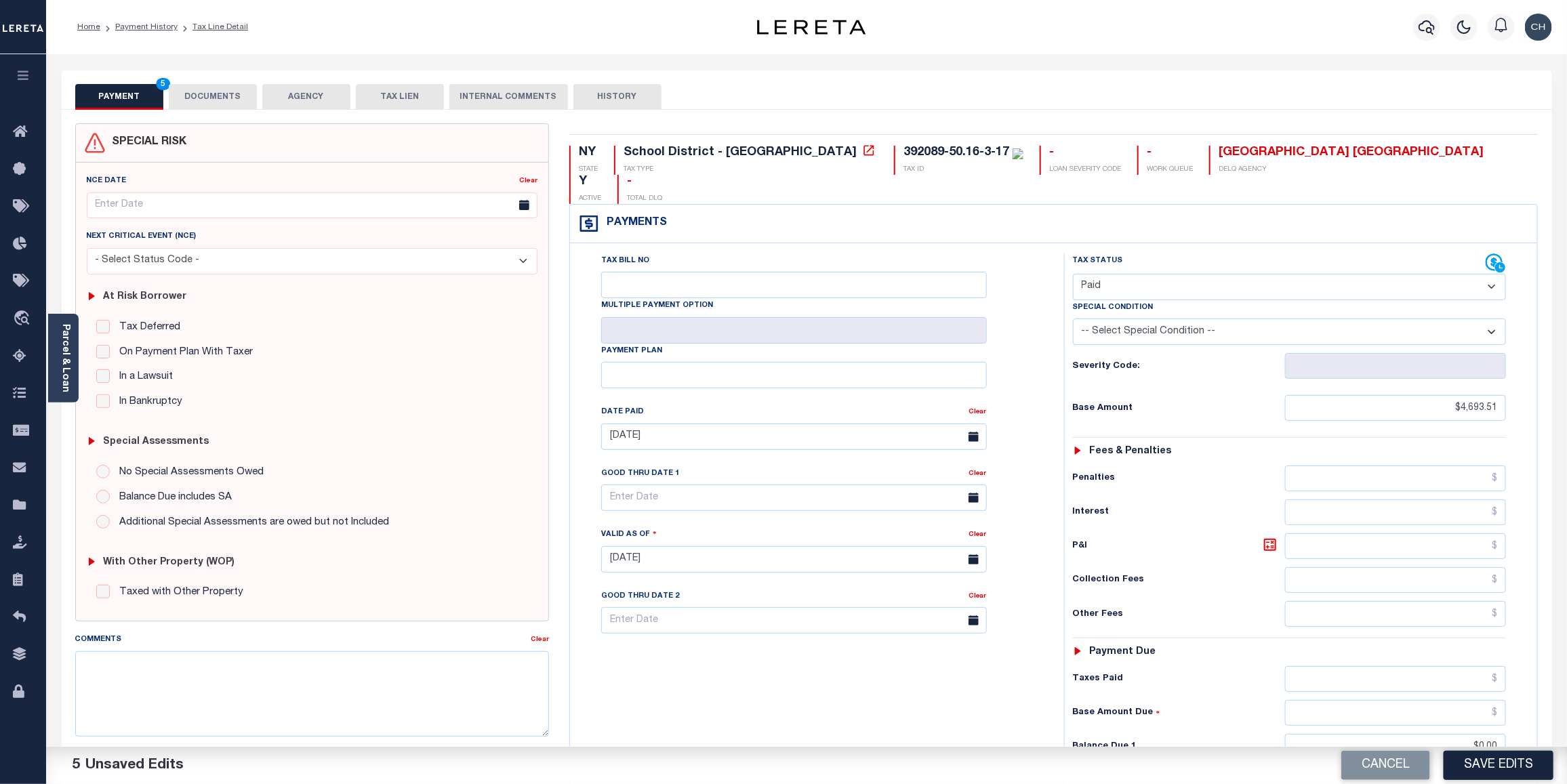
drag, startPoint x: 1512, startPoint y: 767, endPoint x: 1503, endPoint y: 760, distance: 11.4
click at [1512, 767] on button "Save Edits" at bounding box center [1499, 765] width 110 height 29
checkbox input "false"
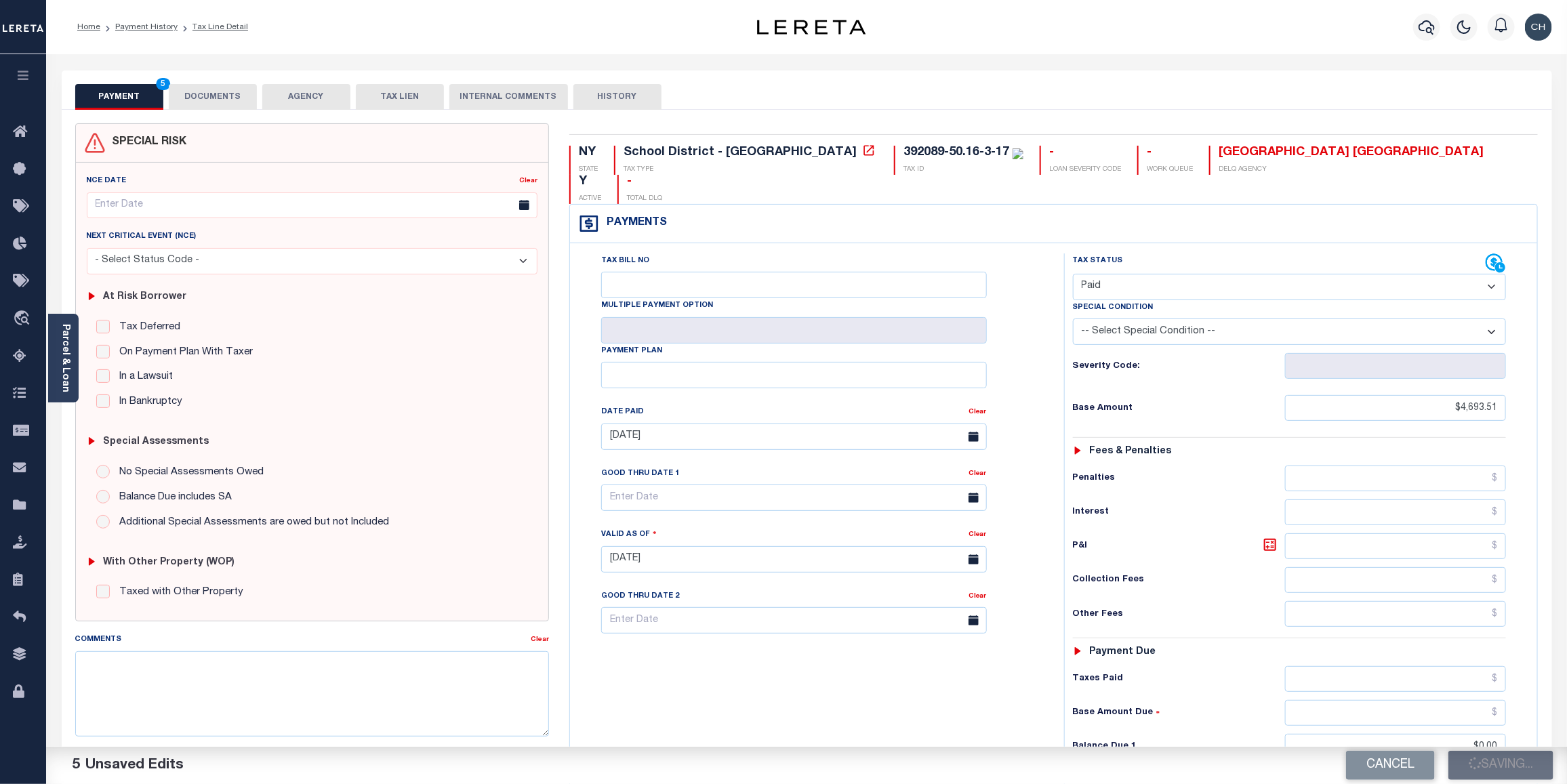
checkbox input "false"
type input "$4,693.51"
type input "$0"
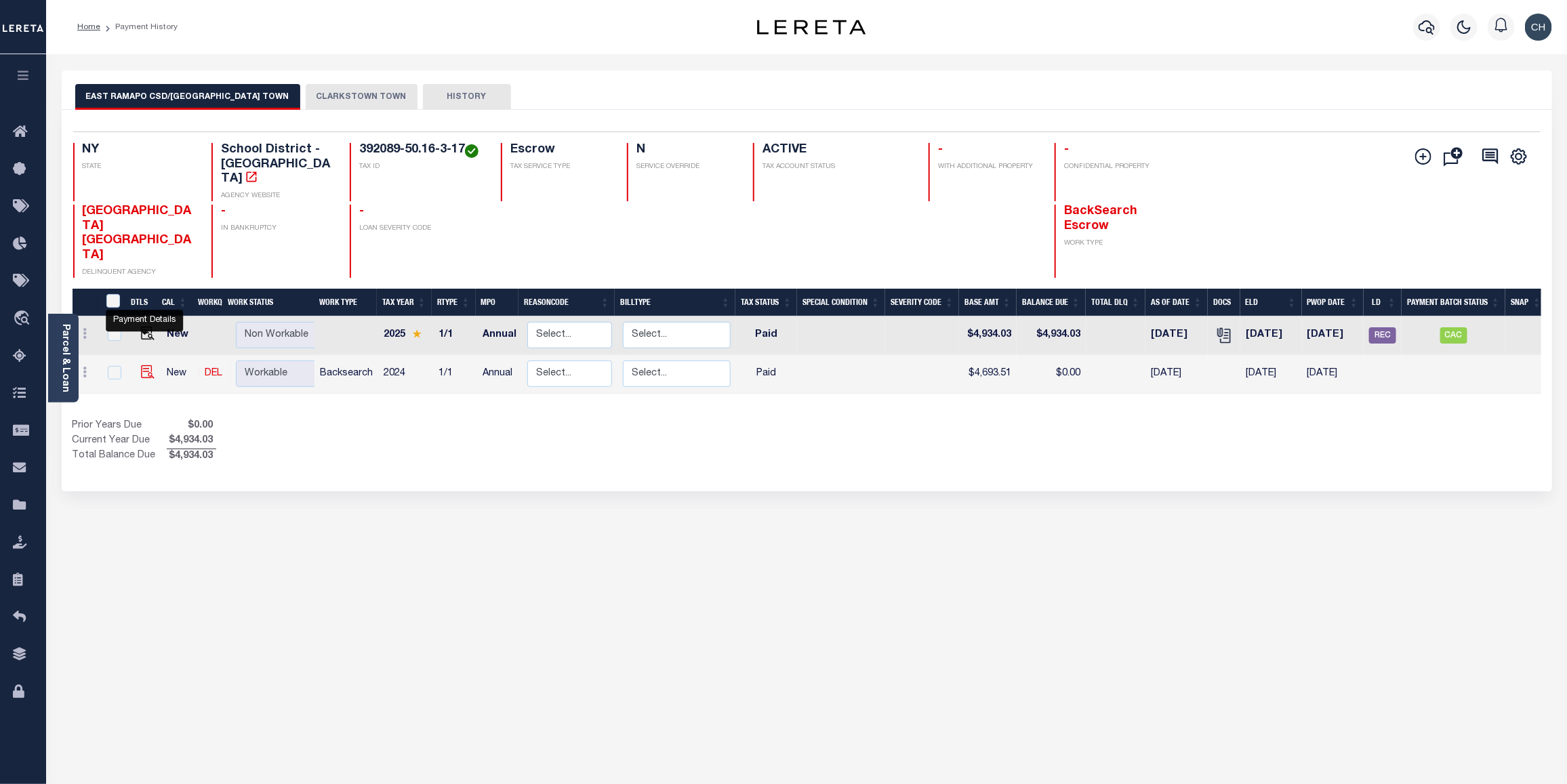
click at [144, 365] on img "" at bounding box center [148, 372] width 13 height 13
checkbox input "true"
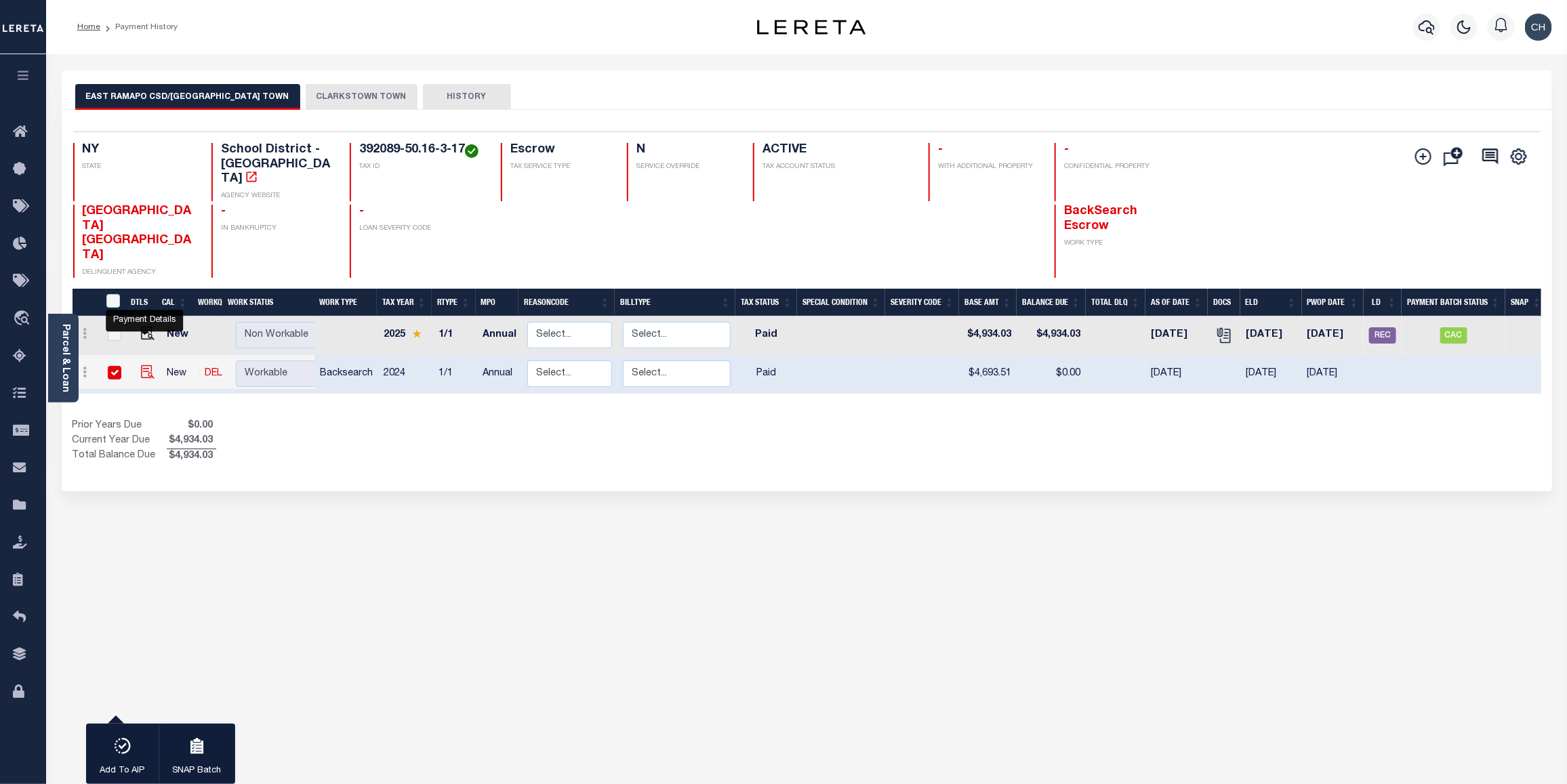
click at [141, 365] on img "" at bounding box center [148, 372] width 13 height 13
checkbox input "false"
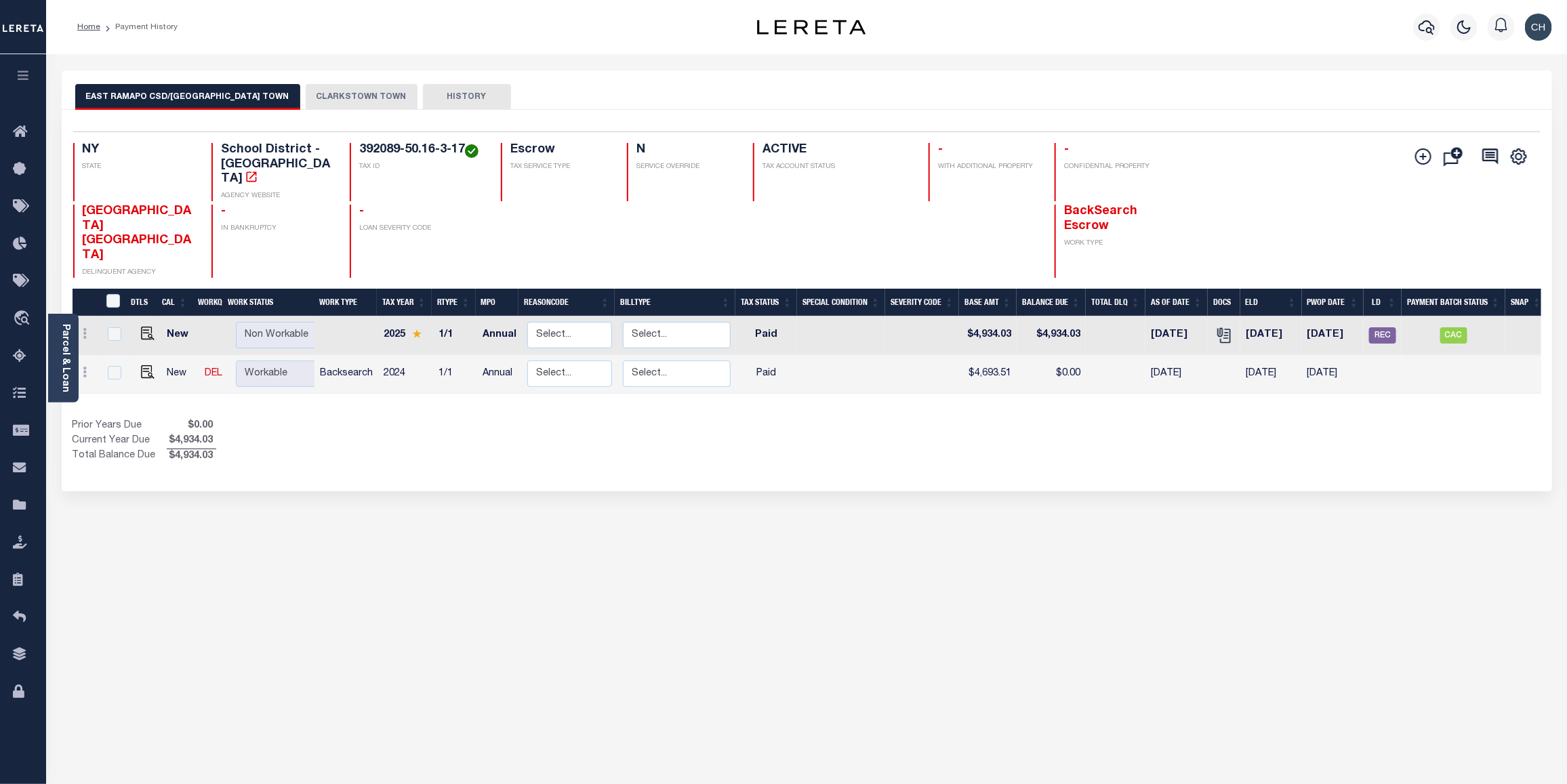
click at [324, 89] on button "CLARKSTOWN TOWN" at bounding box center [362, 96] width 112 height 26
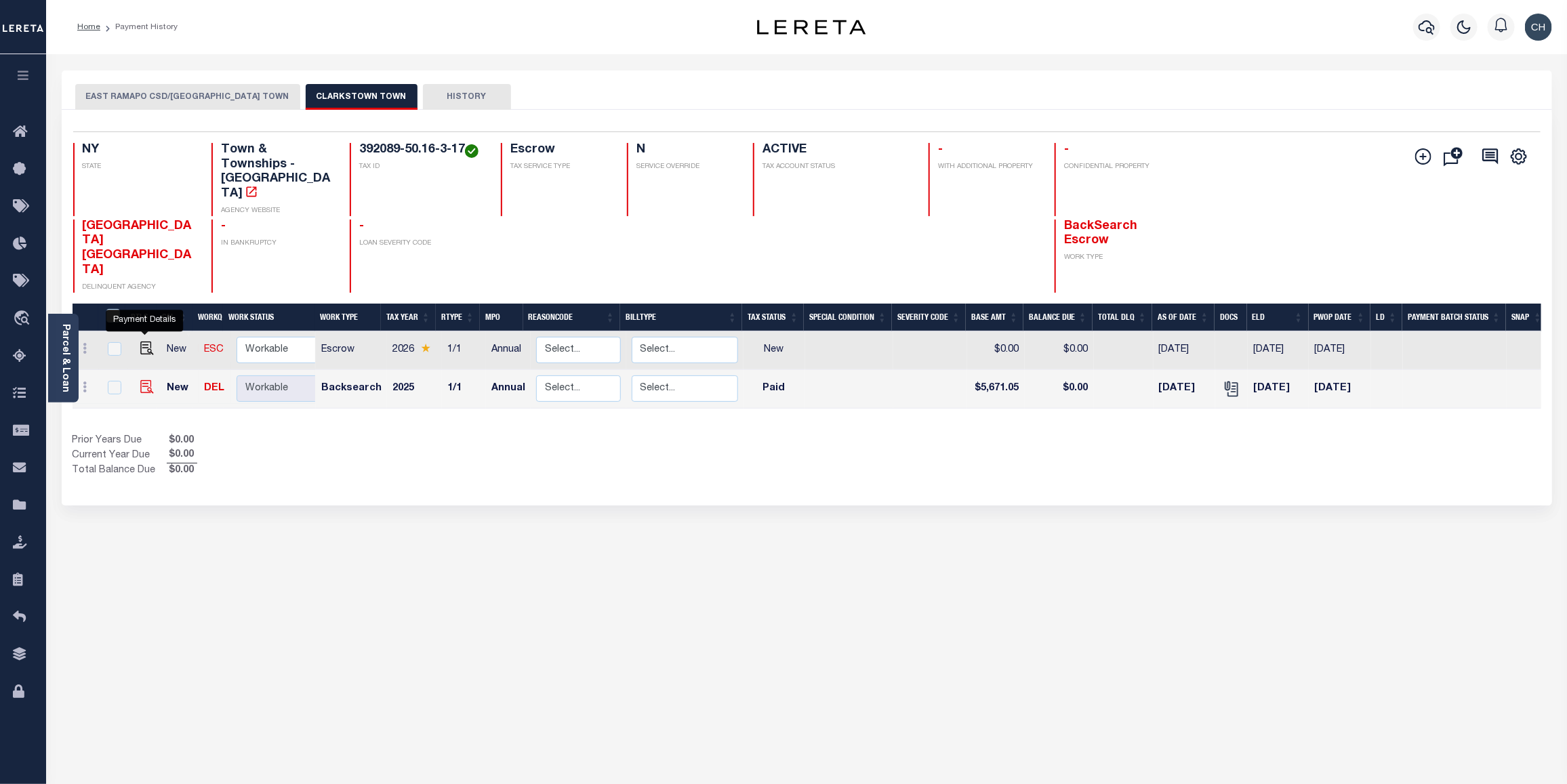
click at [140, 380] on img "" at bounding box center [147, 387] width 13 height 13
checkbox input "true"
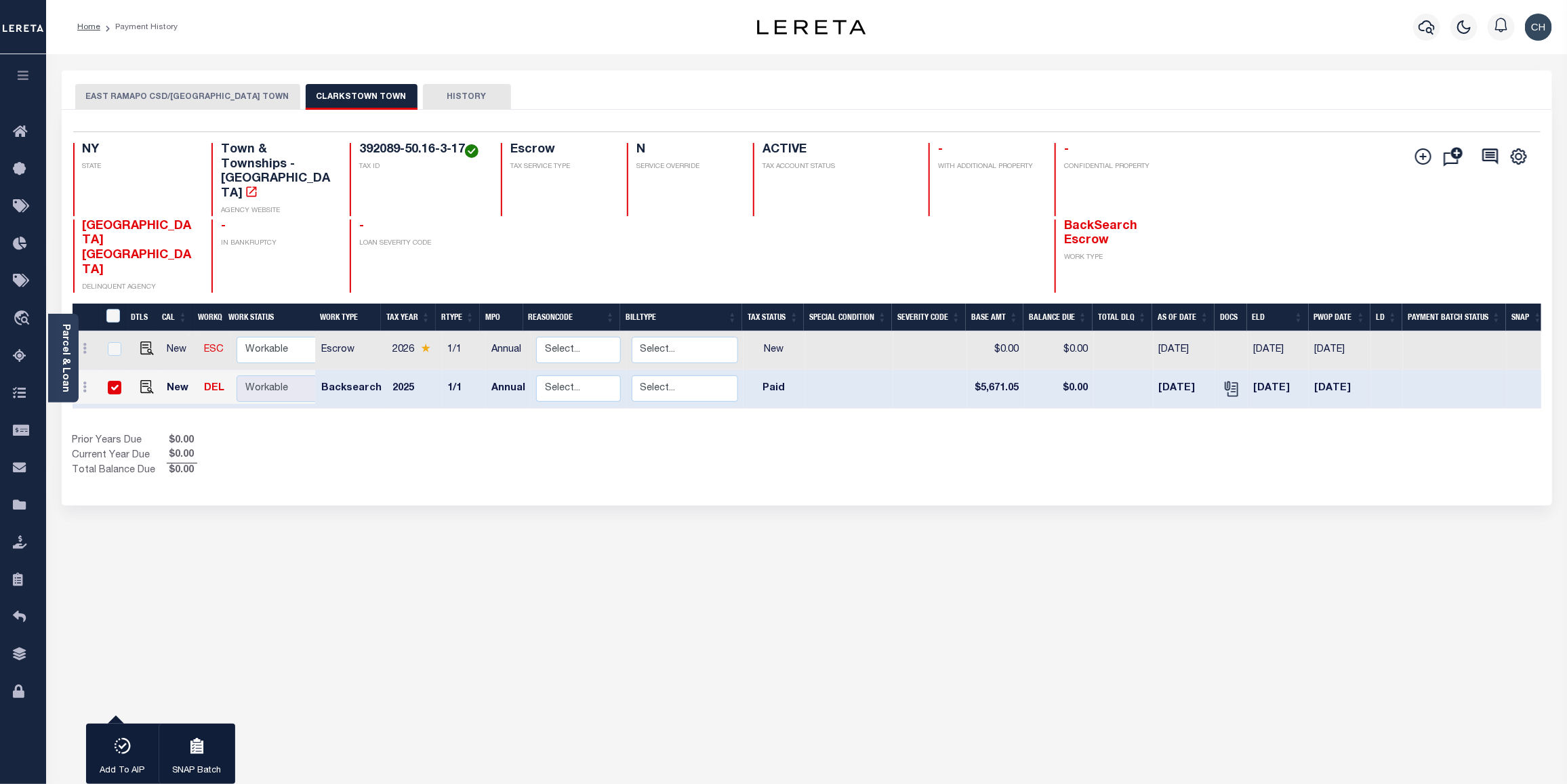
click at [137, 93] on button "EAST RAMAPO CSD/CLARKSTOWN TOWN" at bounding box center [187, 96] width 225 height 26
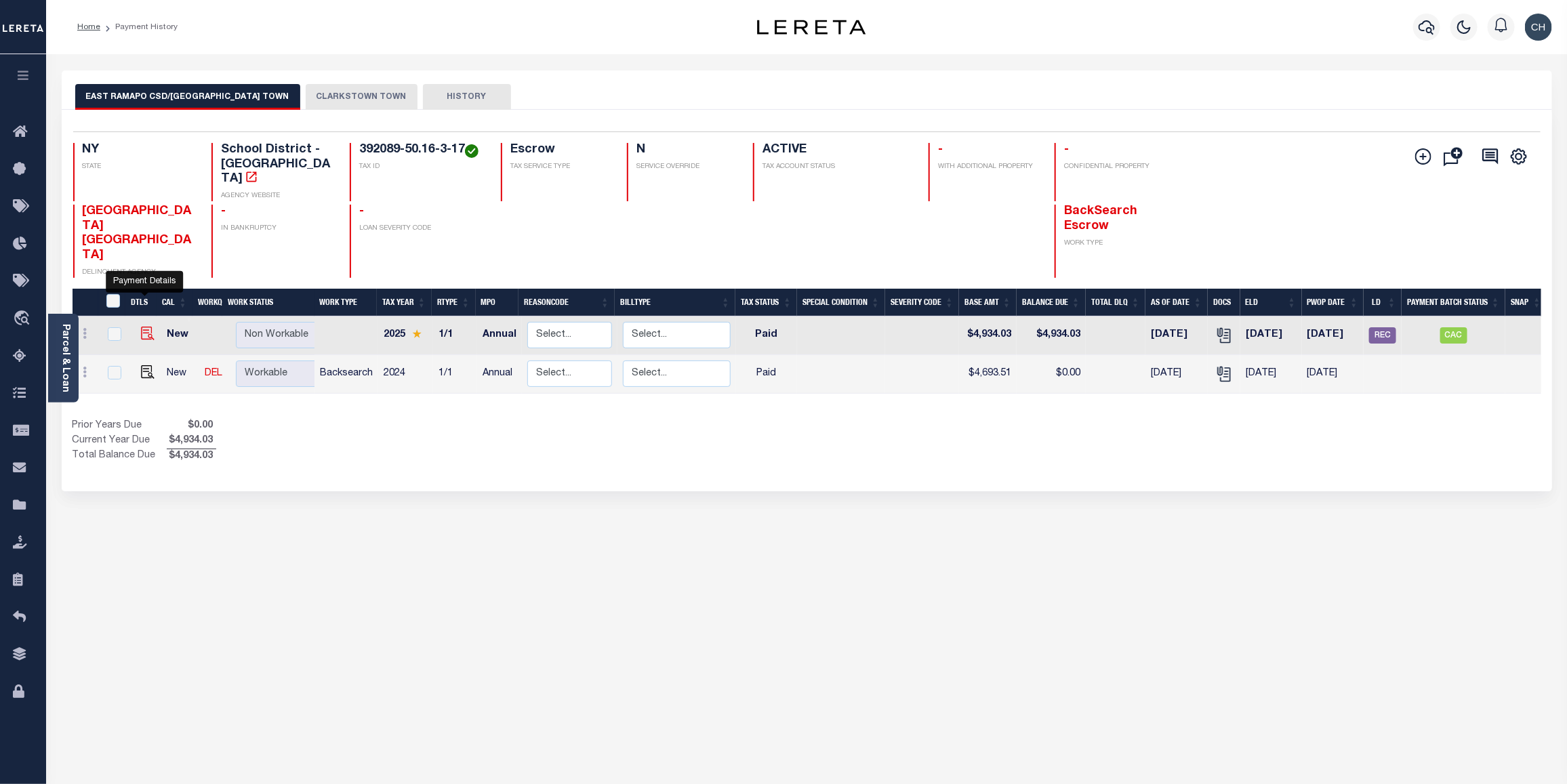
click at [143, 326] on img "" at bounding box center [148, 333] width 13 height 13
checkbox input "true"
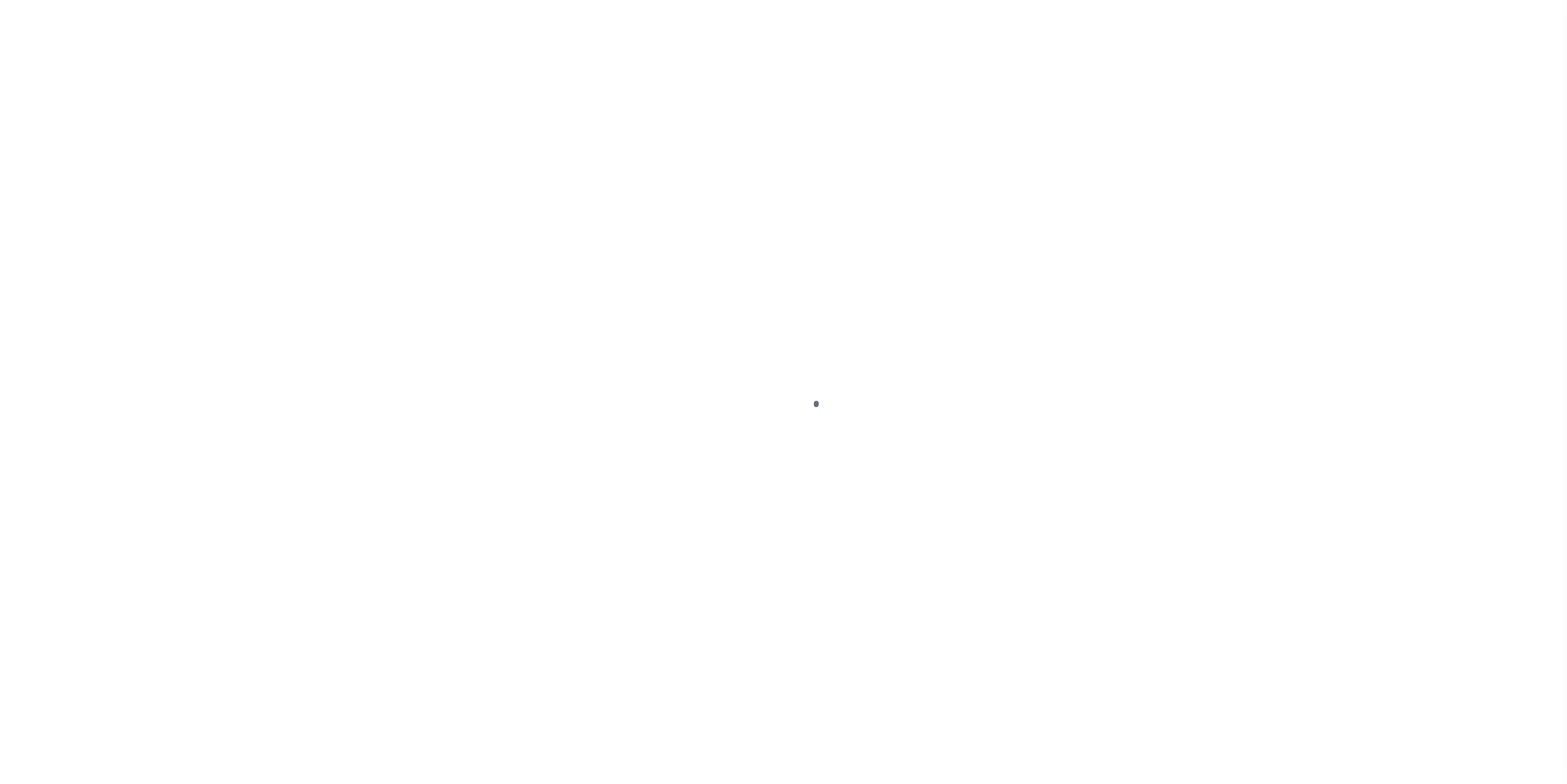
select select "PYD"
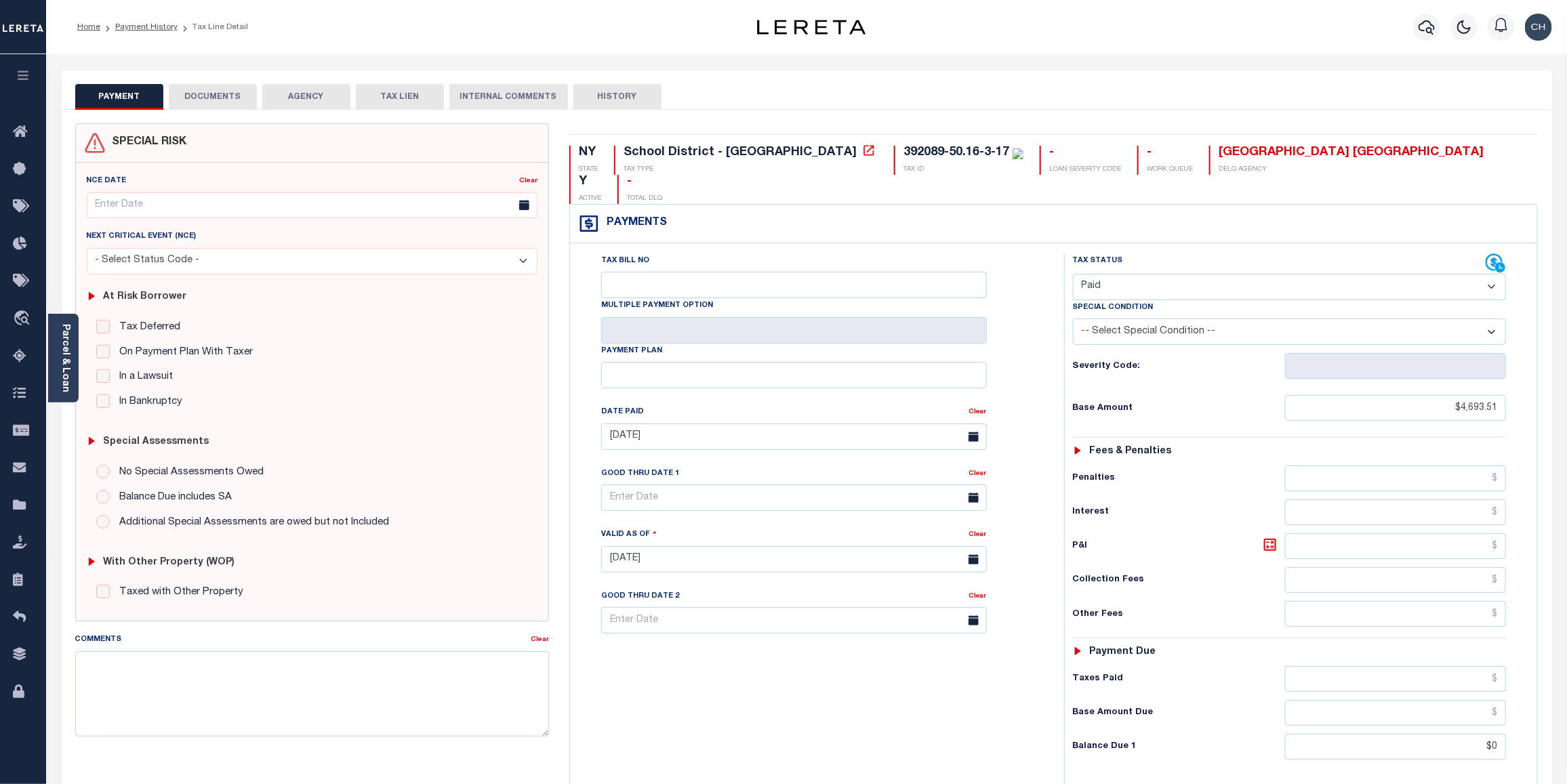
drag, startPoint x: 202, startPoint y: 97, endPoint x: 308, endPoint y: 124, distance: 109.4
click at [204, 98] on button "DOCUMENTS" at bounding box center [213, 96] width 88 height 26
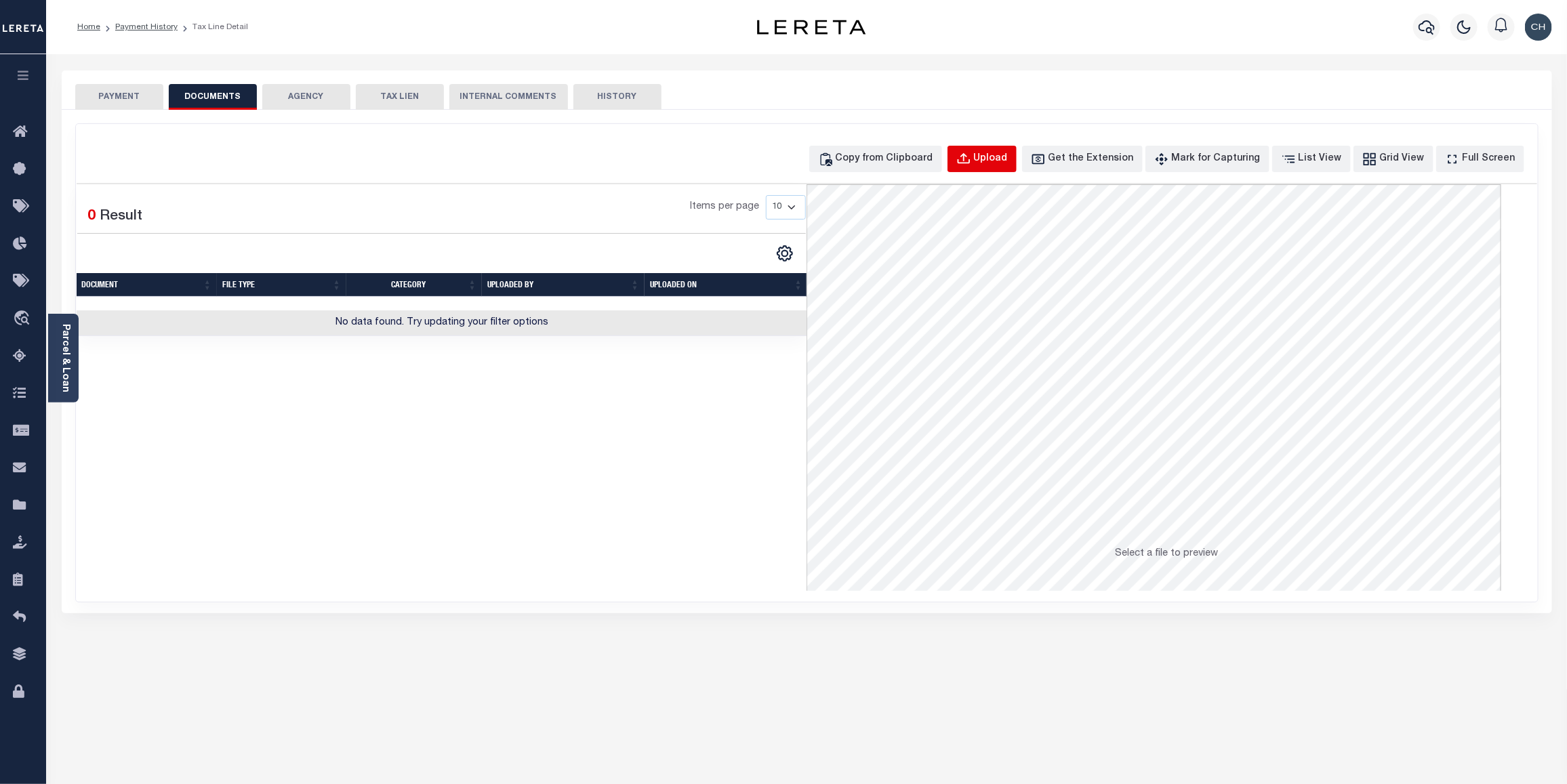
click at [997, 153] on button "Upload" at bounding box center [982, 159] width 69 height 26
select select "POP"
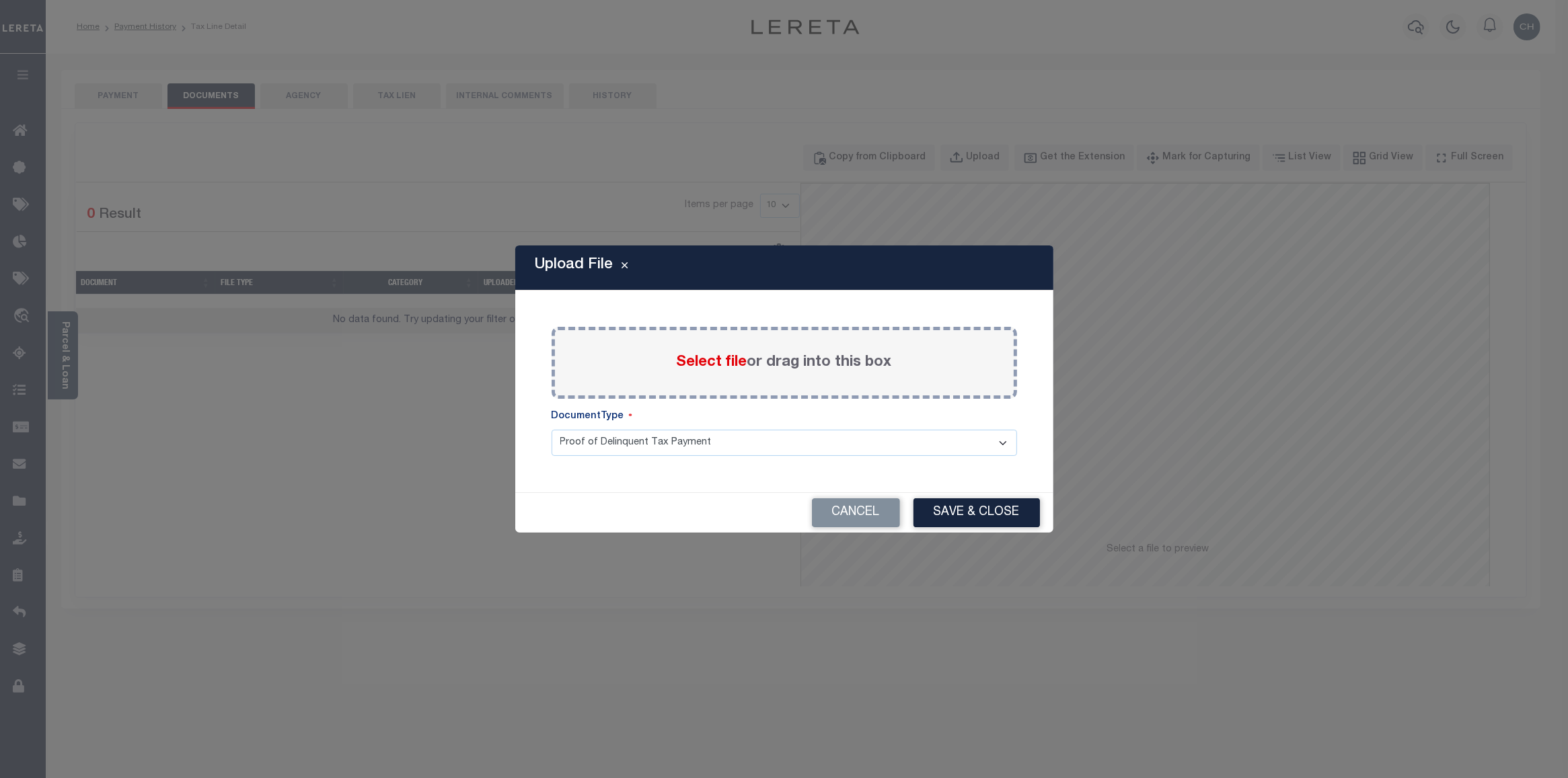
click at [725, 364] on span "Select file" at bounding box center [712, 362] width 70 height 15
click at [0, 0] on input "Select file or drag into this box" at bounding box center [0, 0] width 0 height 0
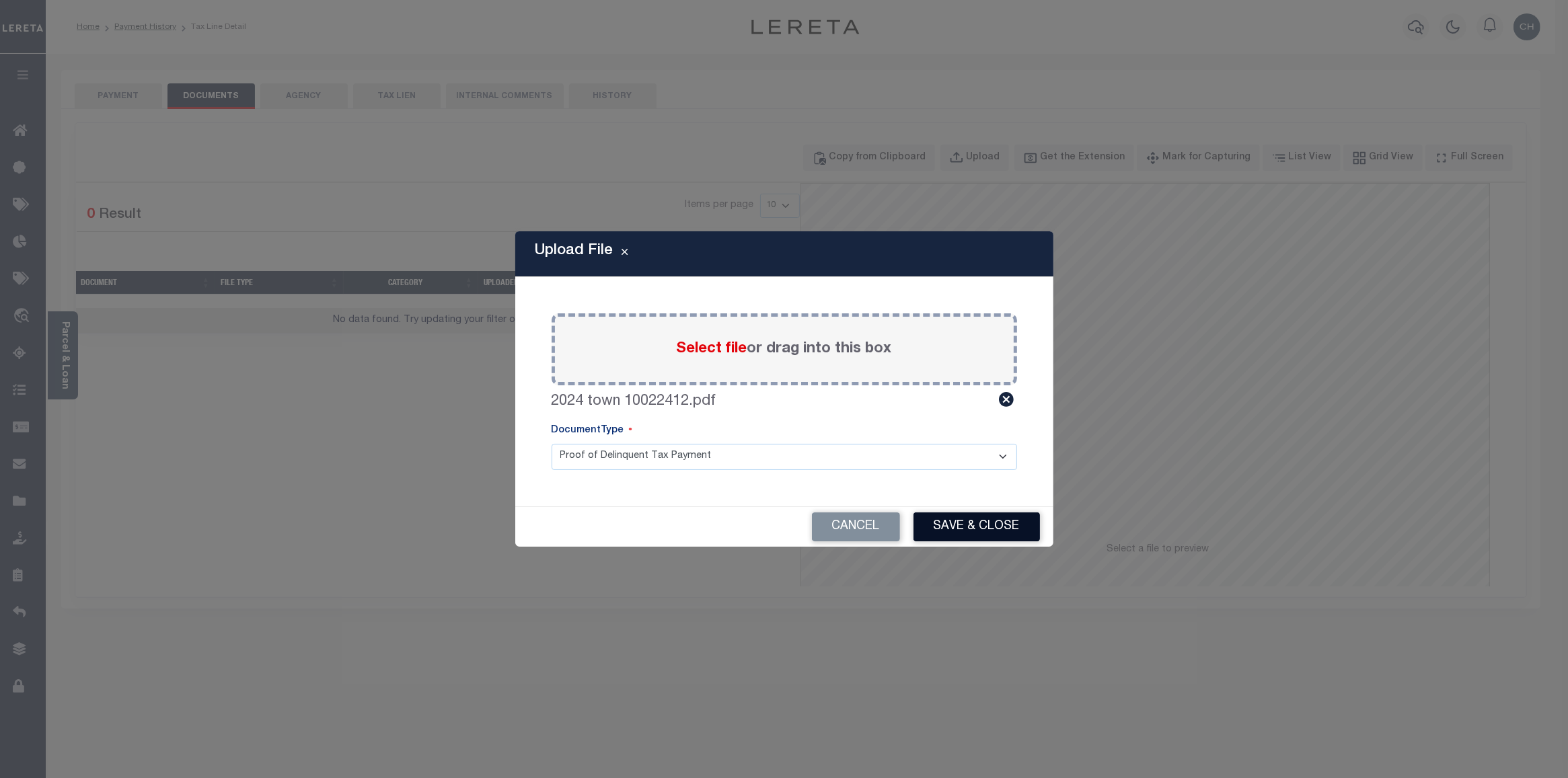
click at [1011, 527] on button "Save & Close" at bounding box center [976, 526] width 127 height 29
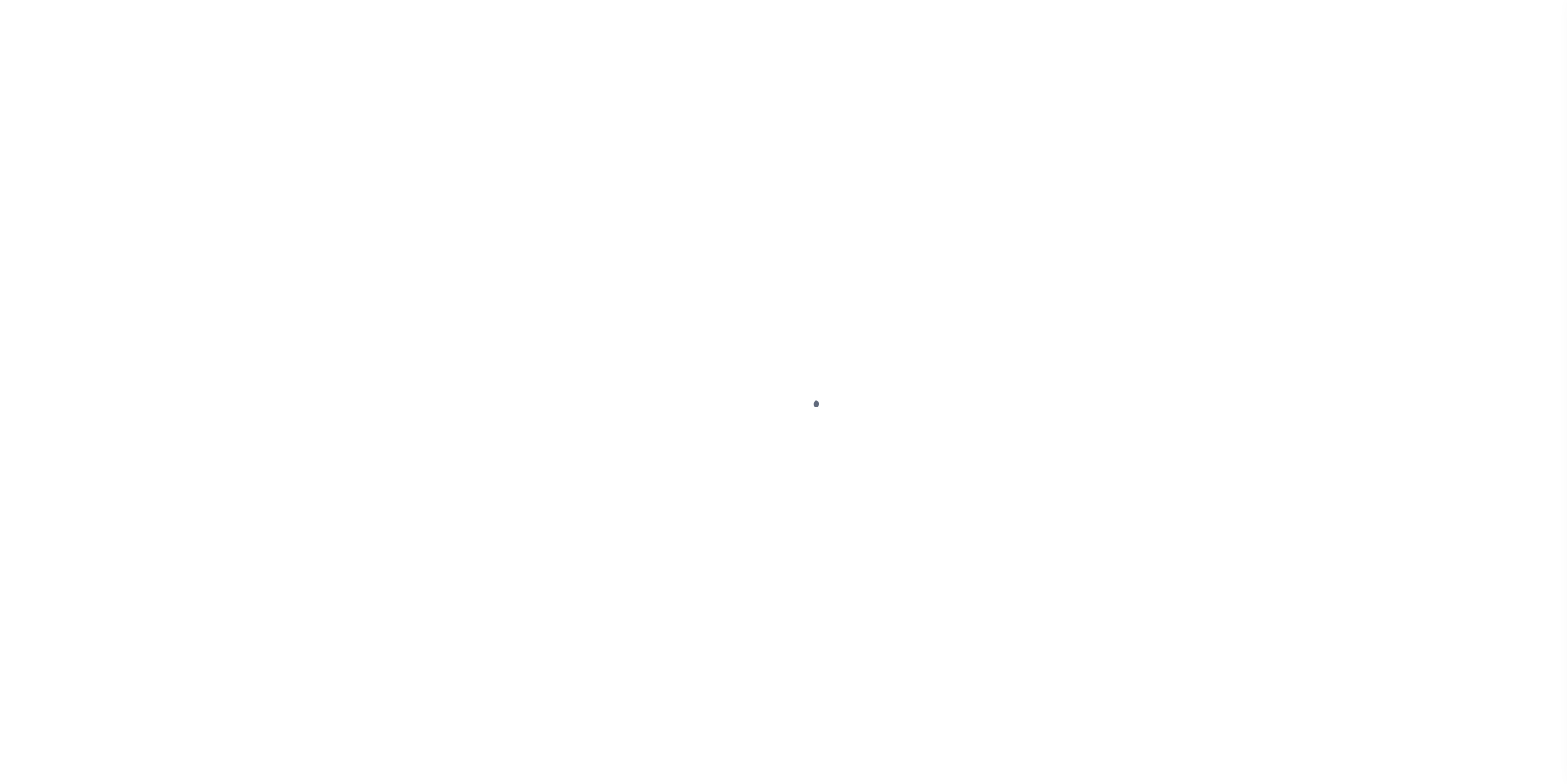
select select "PYD"
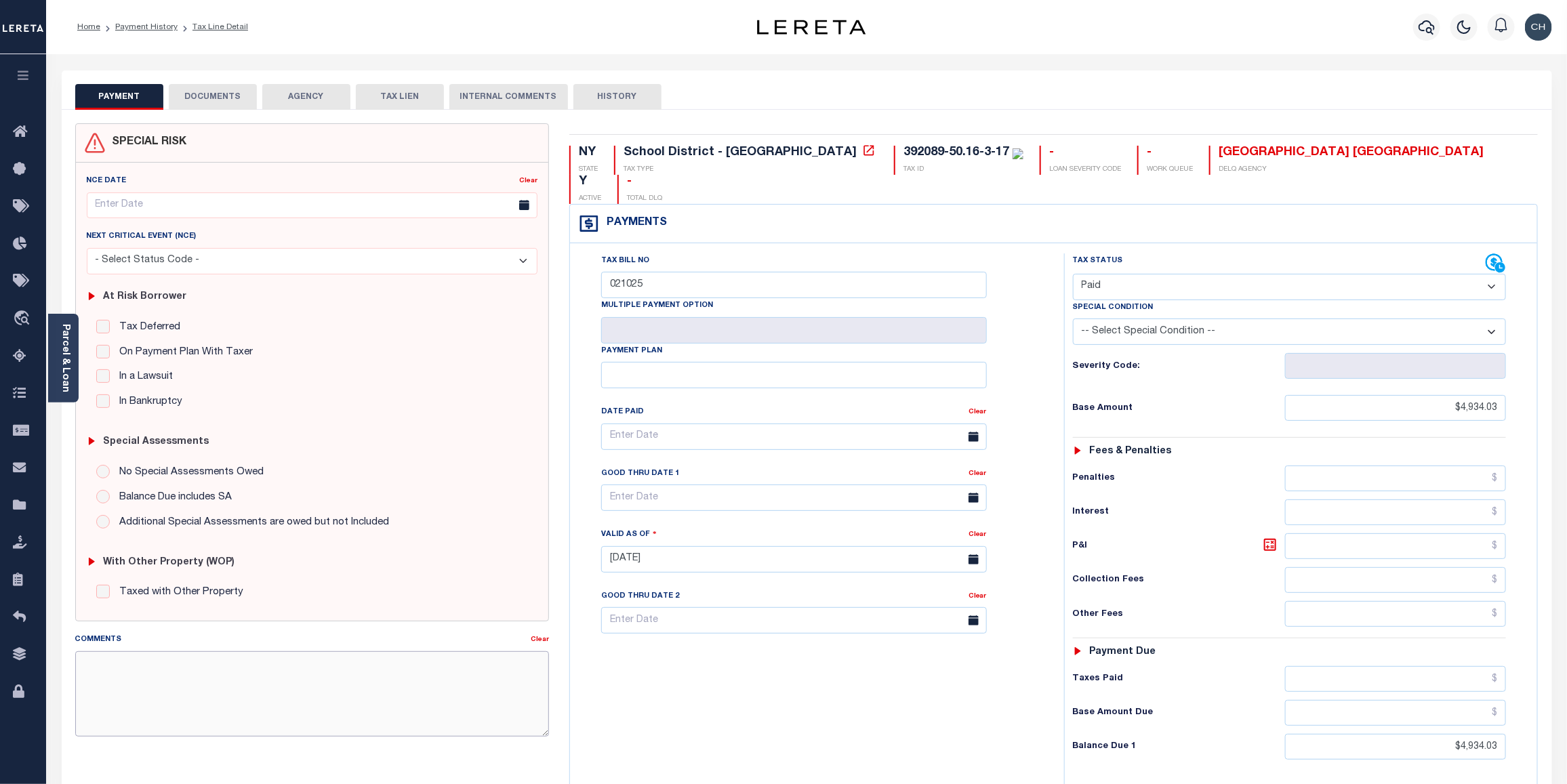
click at [273, 681] on textarea "Comments" at bounding box center [312, 694] width 474 height 86
click at [245, 691] on textarea "Comments" at bounding box center [312, 694] width 474 height 86
type textarea "CAS- 48988 Taxes paid current"
type input "[DATE]"
click at [1210, 637] on div "Tax Status Status - Select Status Code -" at bounding box center [1294, 552] width 460 height 599
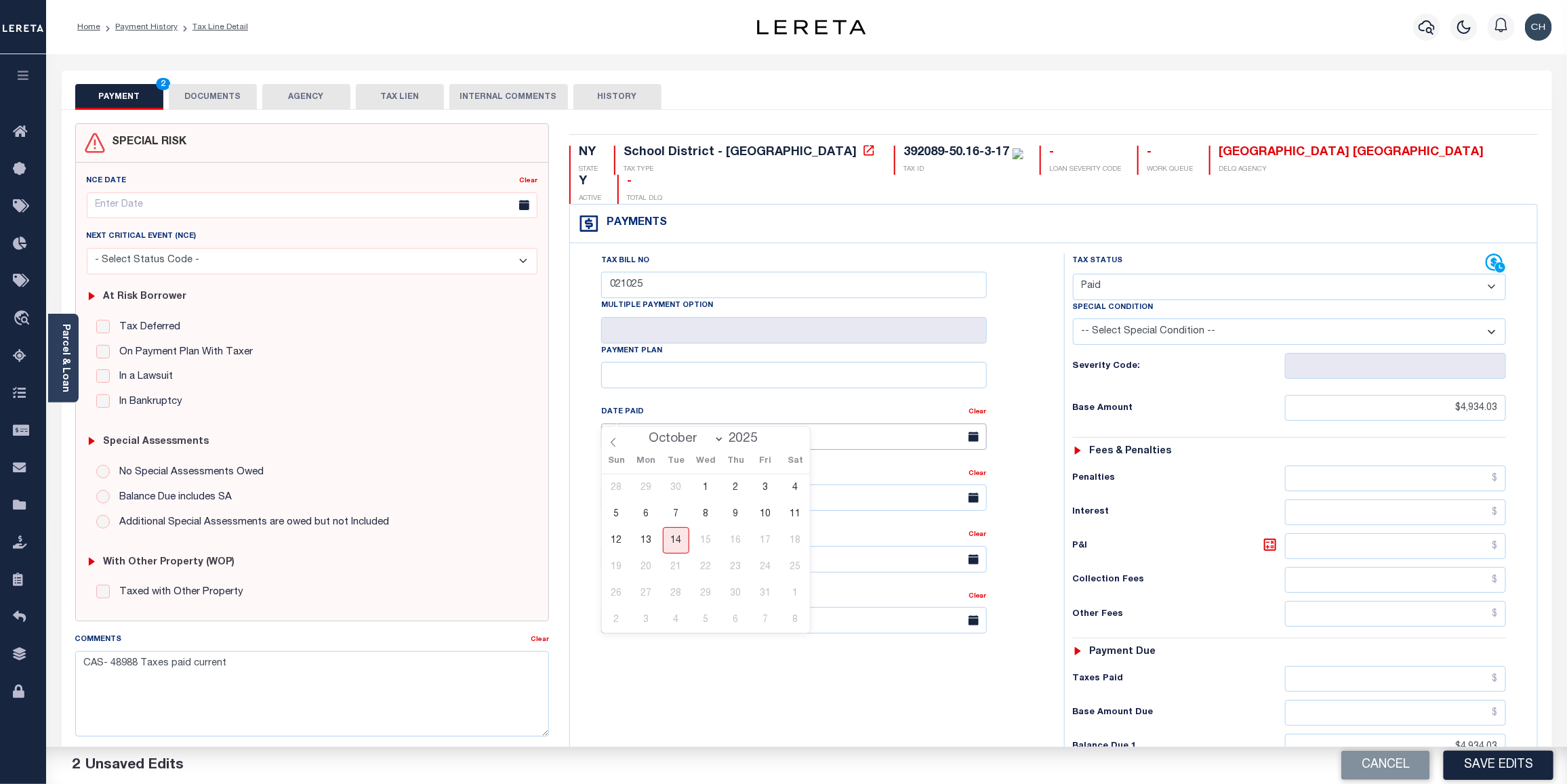
click at [748, 424] on input "text" at bounding box center [794, 437] width 386 height 26
click at [722, 437] on select "January February March April May June July August September October" at bounding box center [684, 439] width 82 height 13
select select "8"
click at [643, 432] on select "January February March April May June July August September October" at bounding box center [684, 439] width 82 height 13
click at [765, 570] on span "26" at bounding box center [765, 567] width 26 height 26
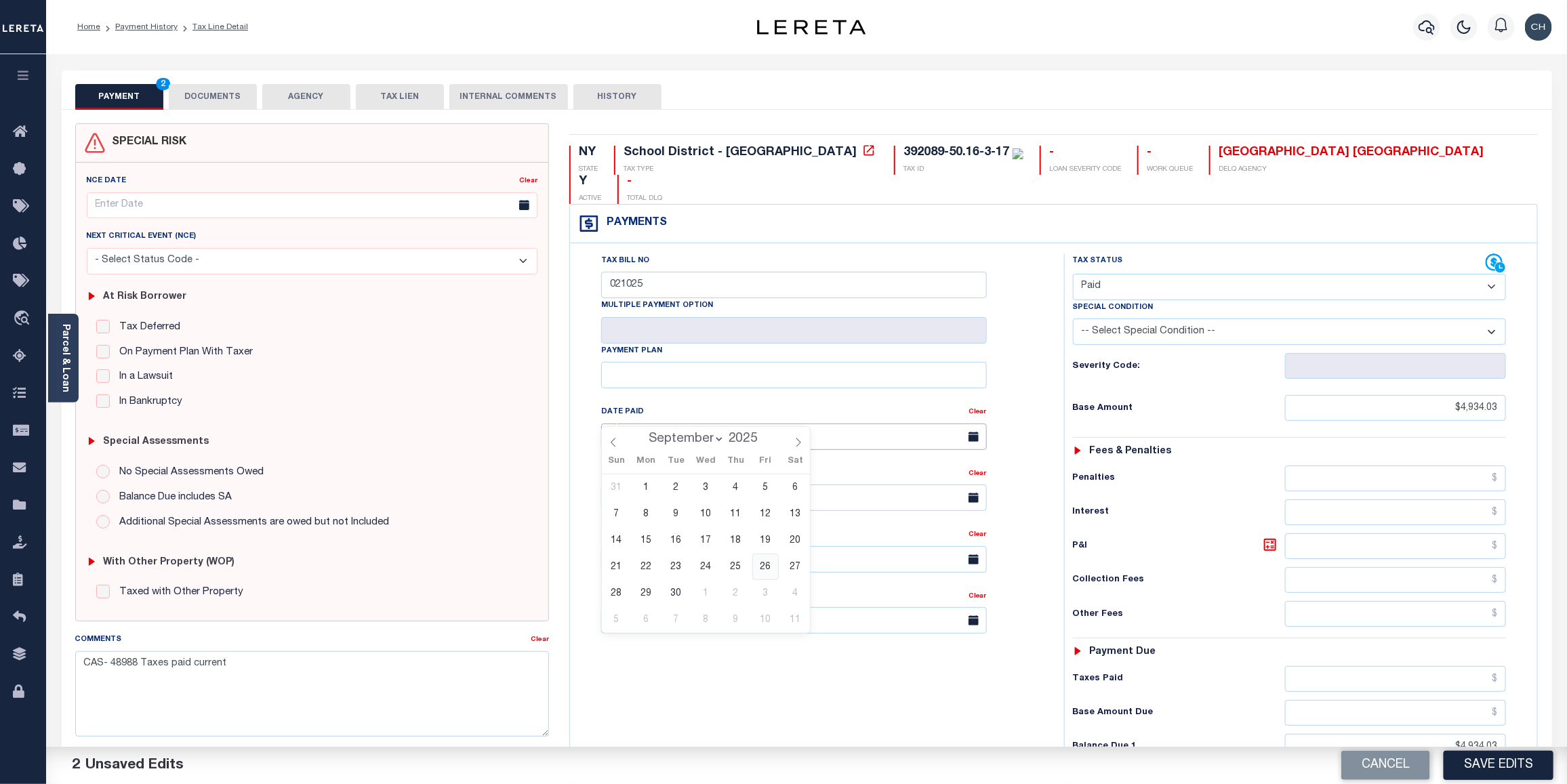
type input "09/26/2025"
click at [1502, 760] on button "Save Edits" at bounding box center [1499, 765] width 110 height 29
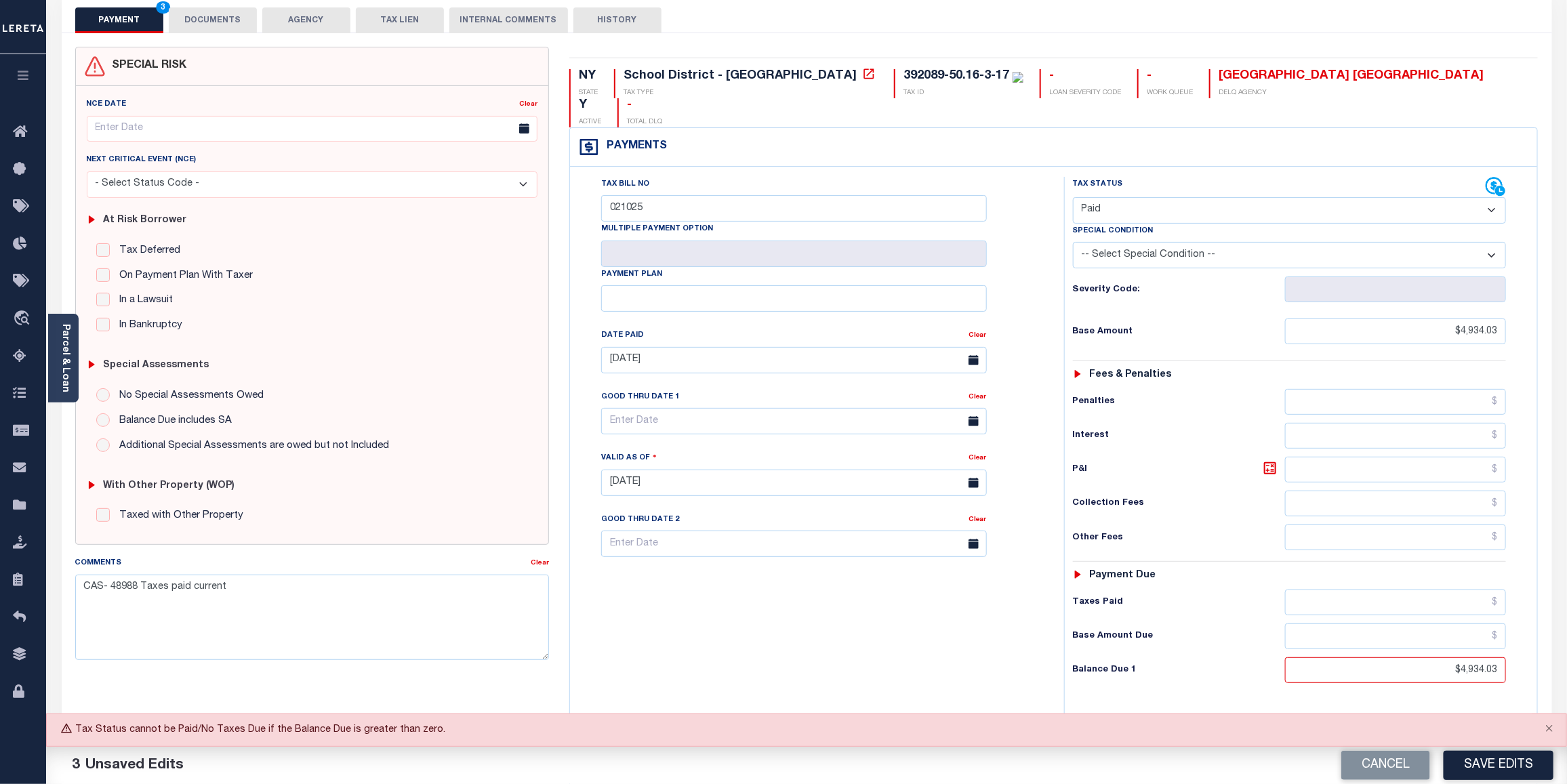
scroll to position [169, 0]
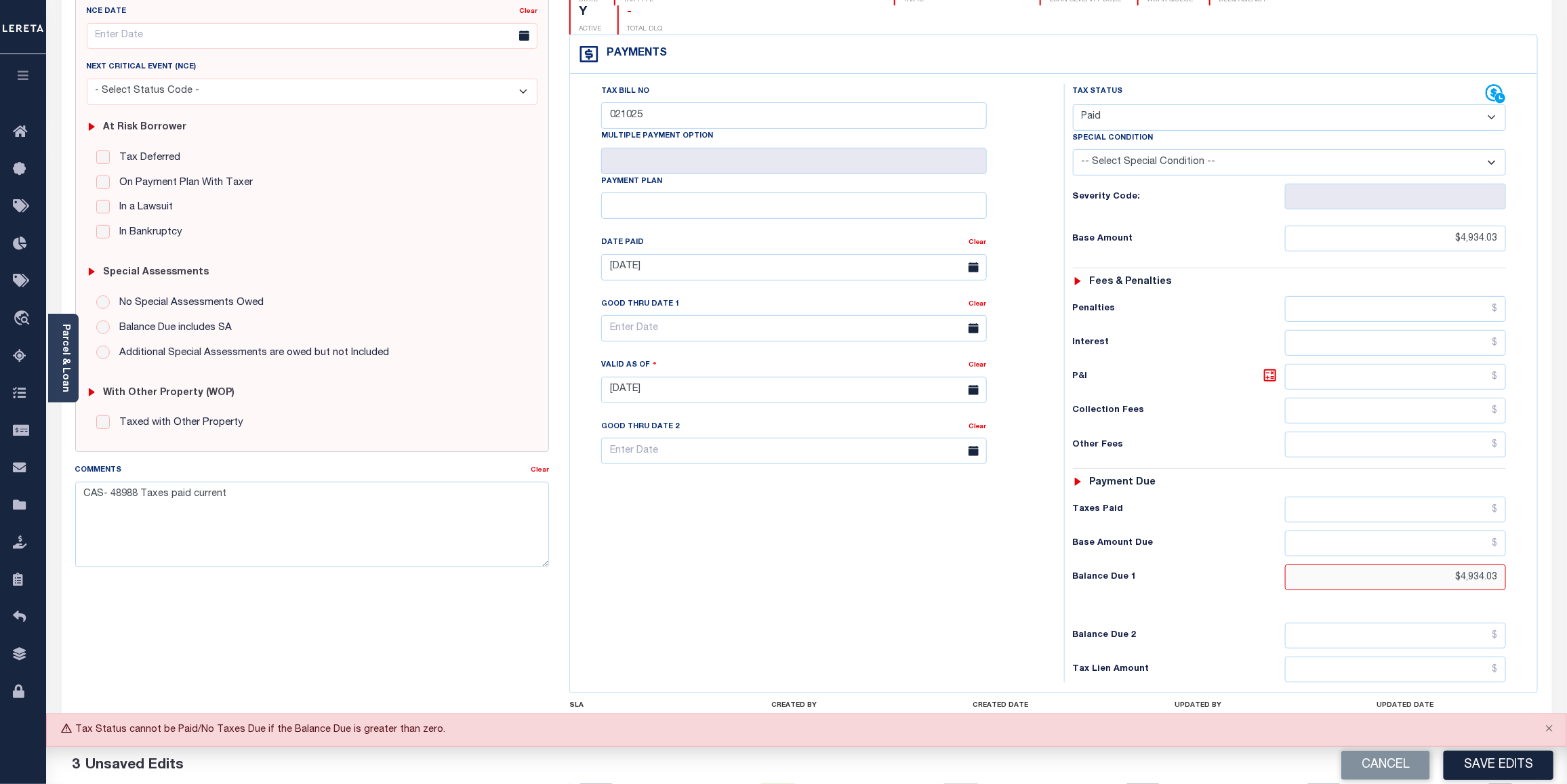
drag, startPoint x: 1436, startPoint y: 556, endPoint x: 1524, endPoint y: 559, distance: 88.1
click at [1524, 559] on div "Tax Status Status" at bounding box center [1294, 383] width 481 height 599
type input "$0.00"
click at [1499, 774] on button "Save Edits" at bounding box center [1499, 765] width 110 height 29
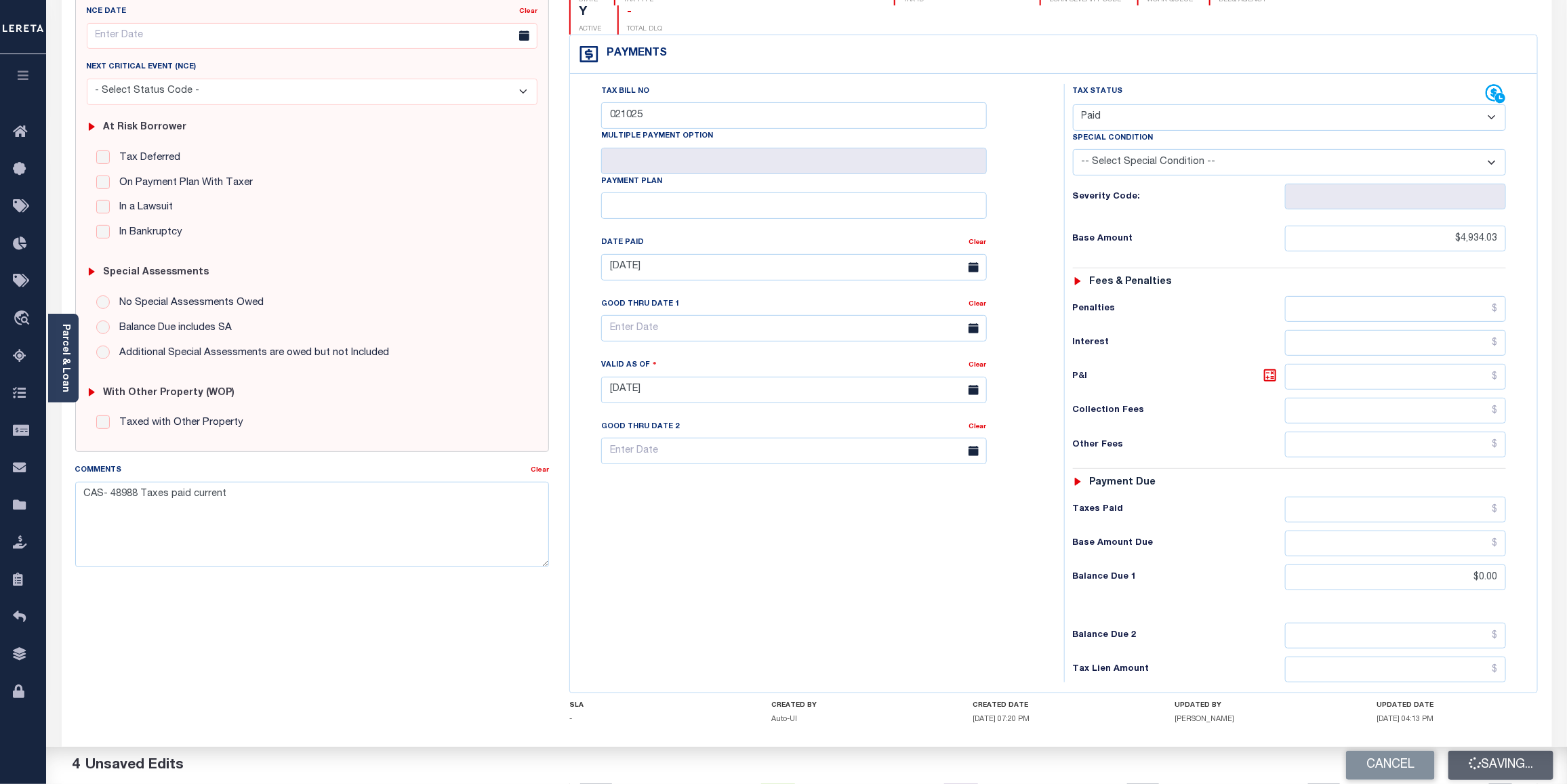
checkbox input "false"
type input "$4,934.03"
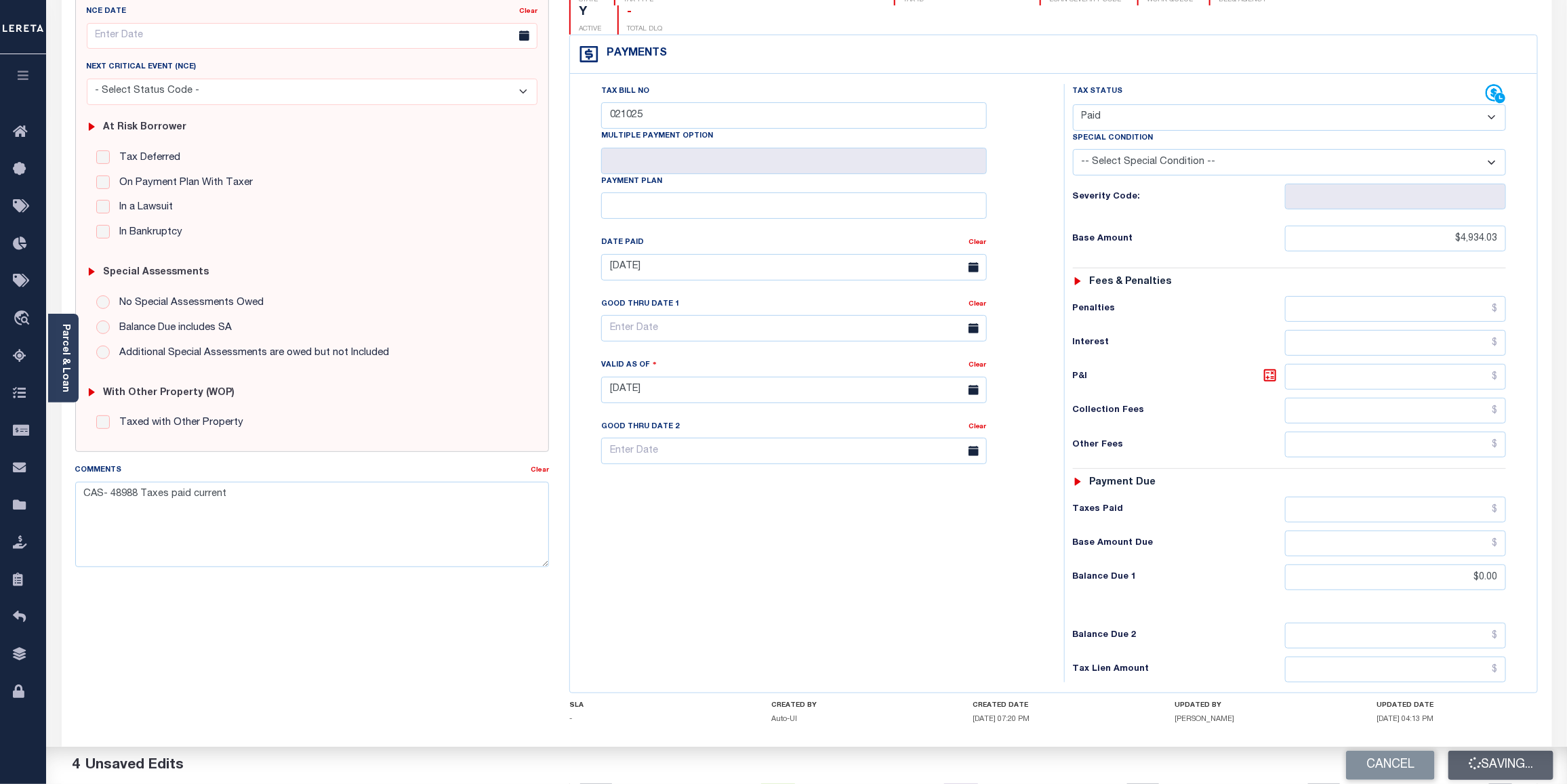
type input "$0"
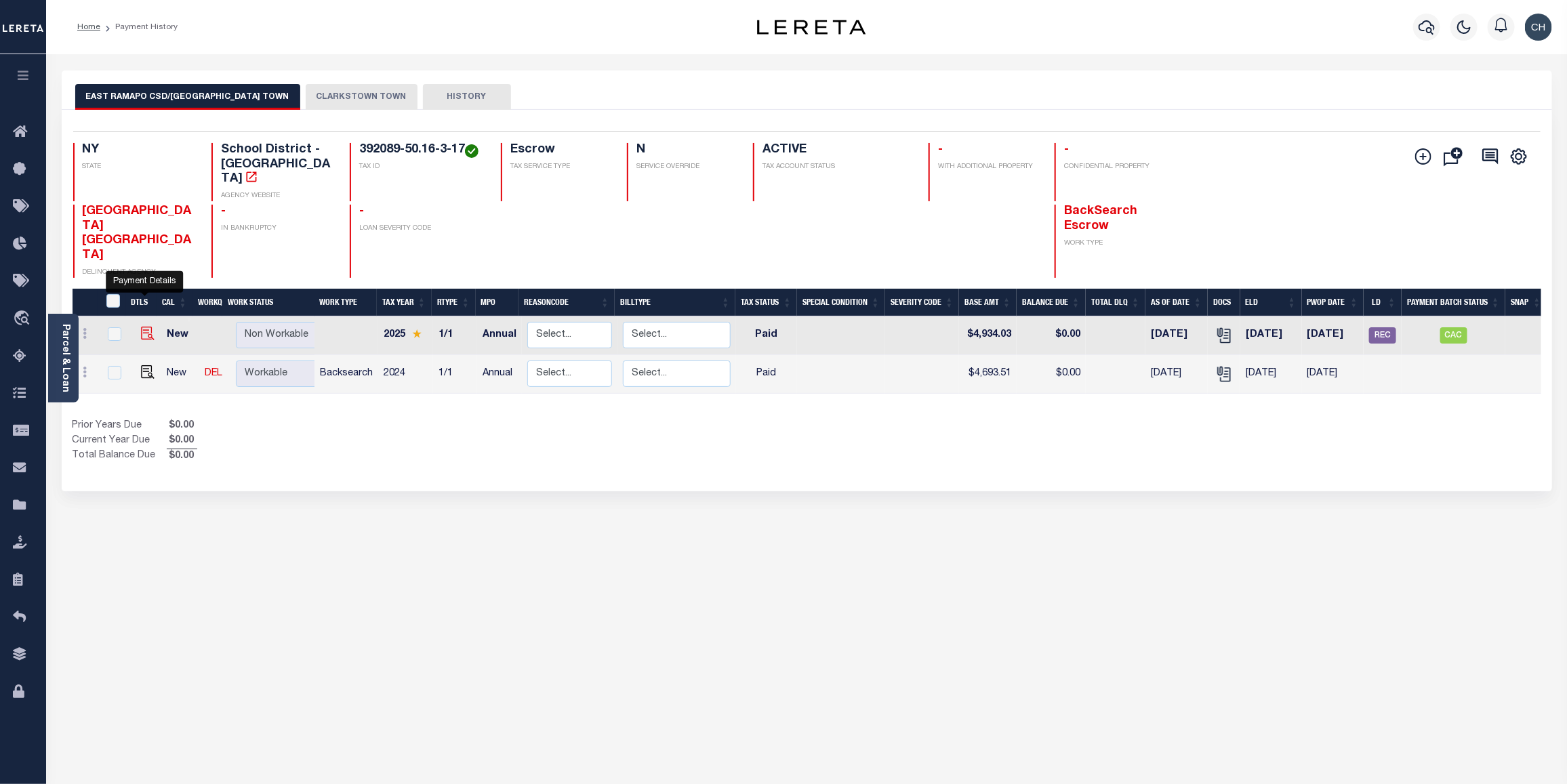
click at [147, 326] on img "" at bounding box center [148, 333] width 13 height 13
checkbox input "true"
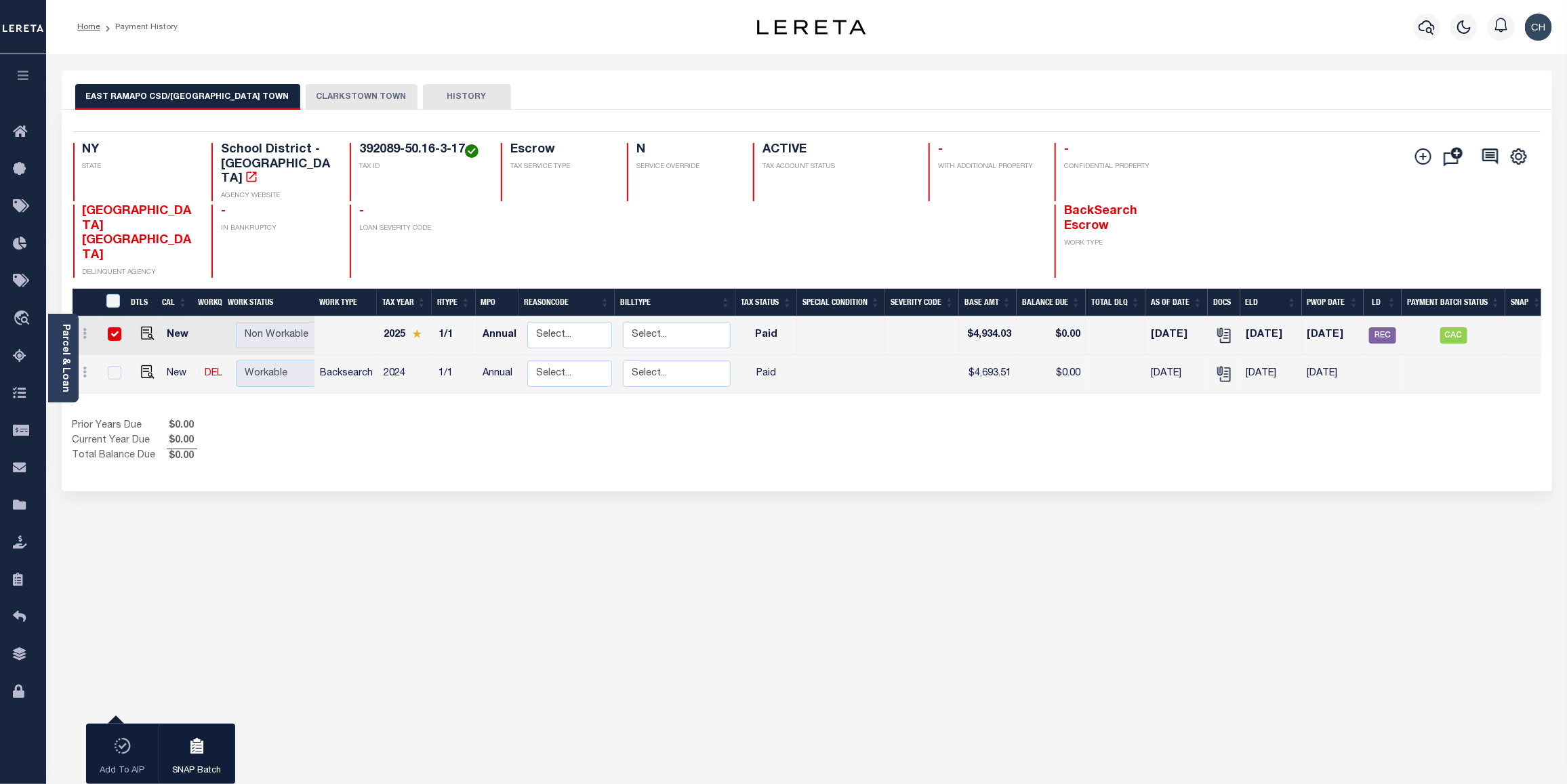
click at [162, 355] on td "New" at bounding box center [181, 374] width 38 height 39
checkbox input "true"
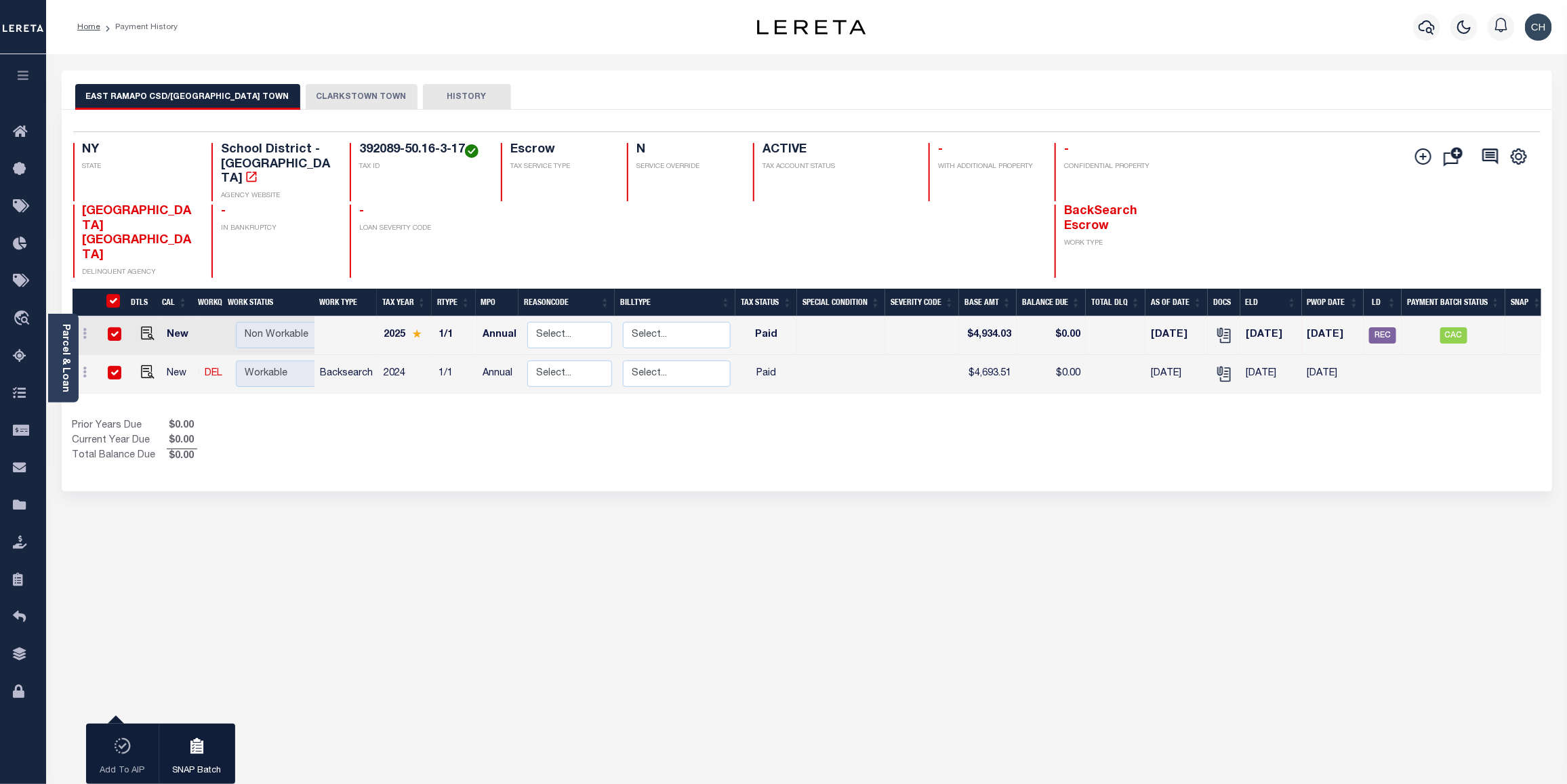
checkbox input "true"
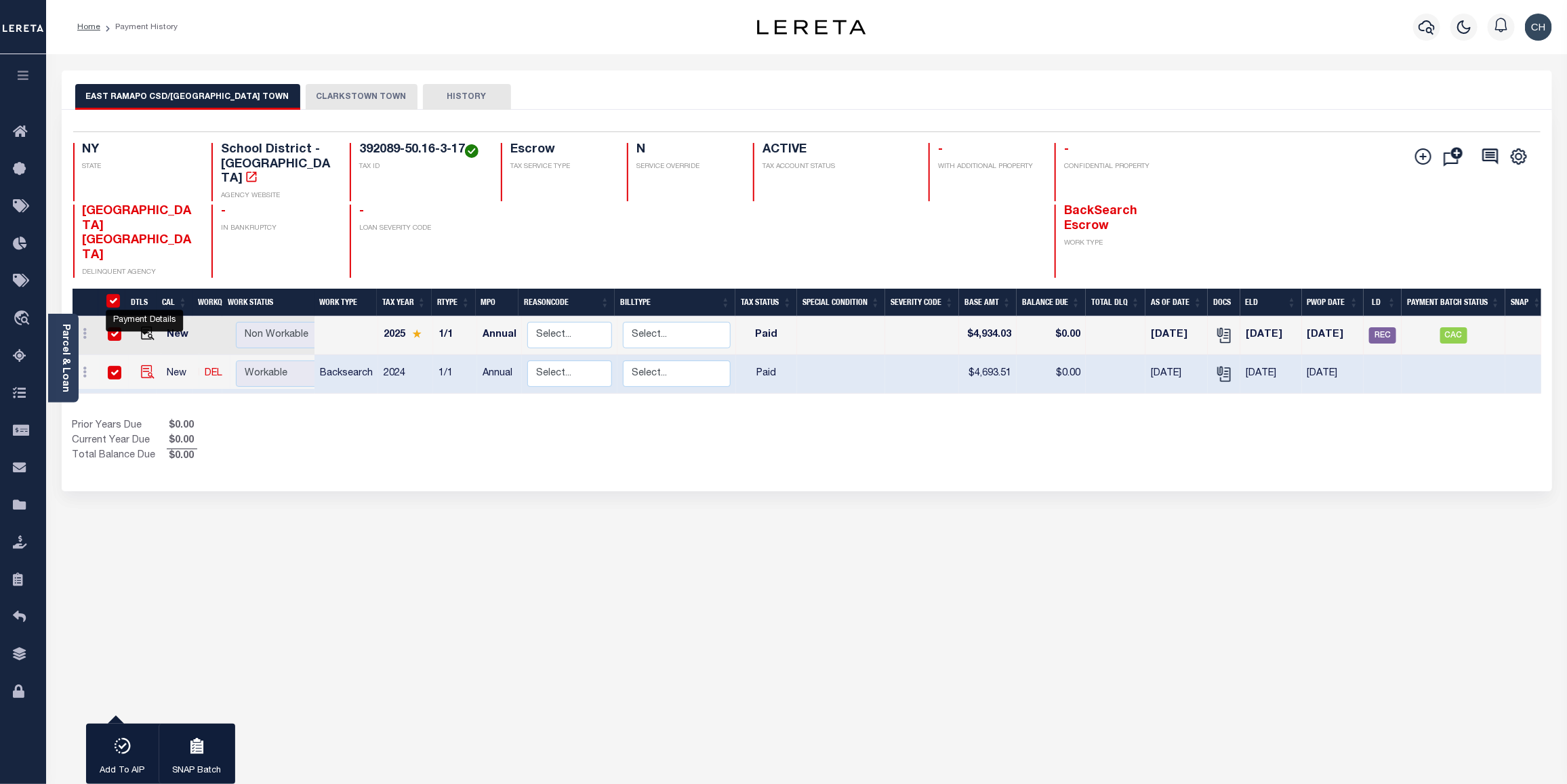
click at [143, 365] on img "" at bounding box center [148, 372] width 13 height 13
checkbox input "false"
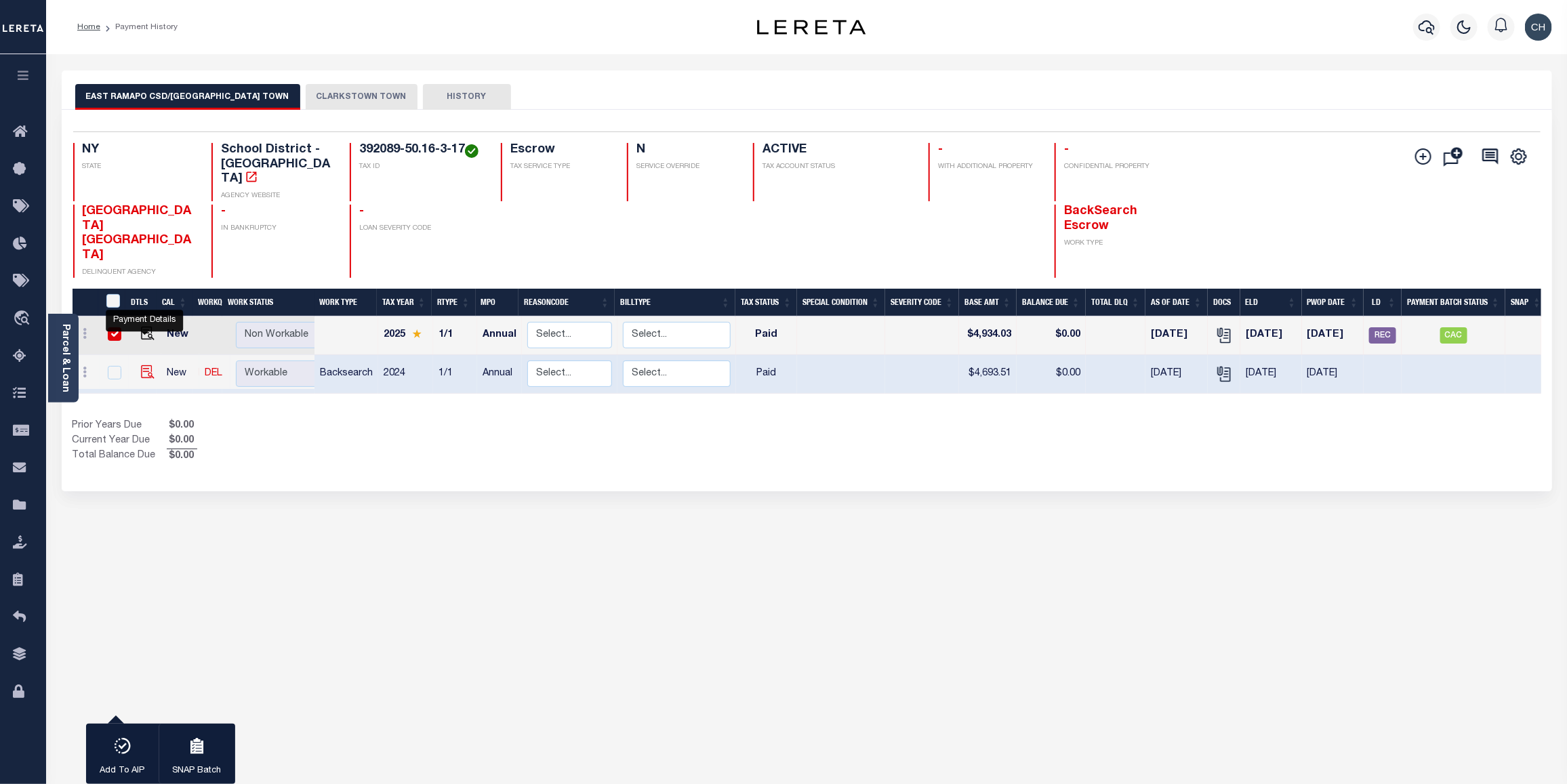
checkbox input "false"
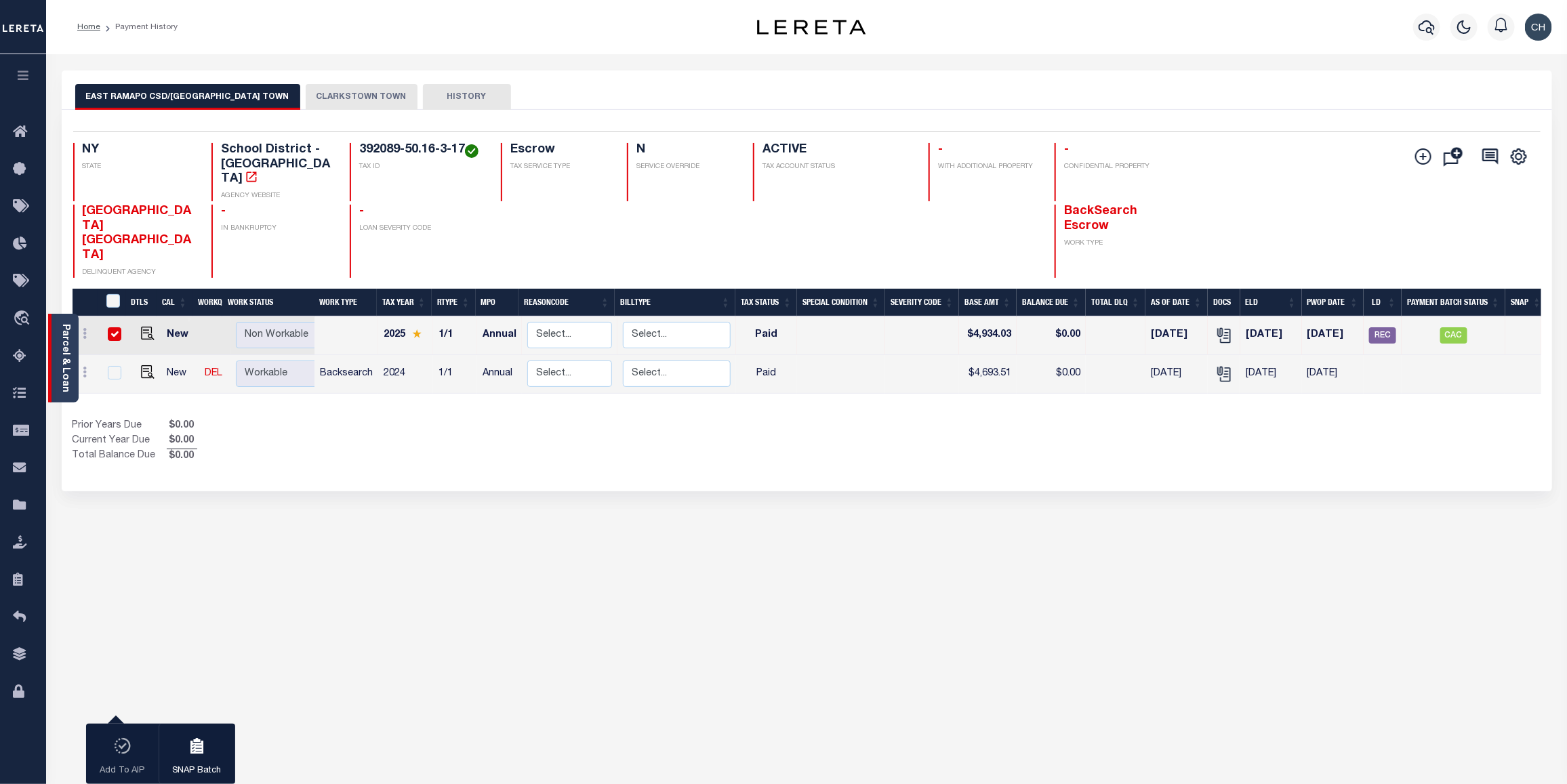
click at [65, 332] on link "Parcel & Loan" at bounding box center [65, 358] width 10 height 68
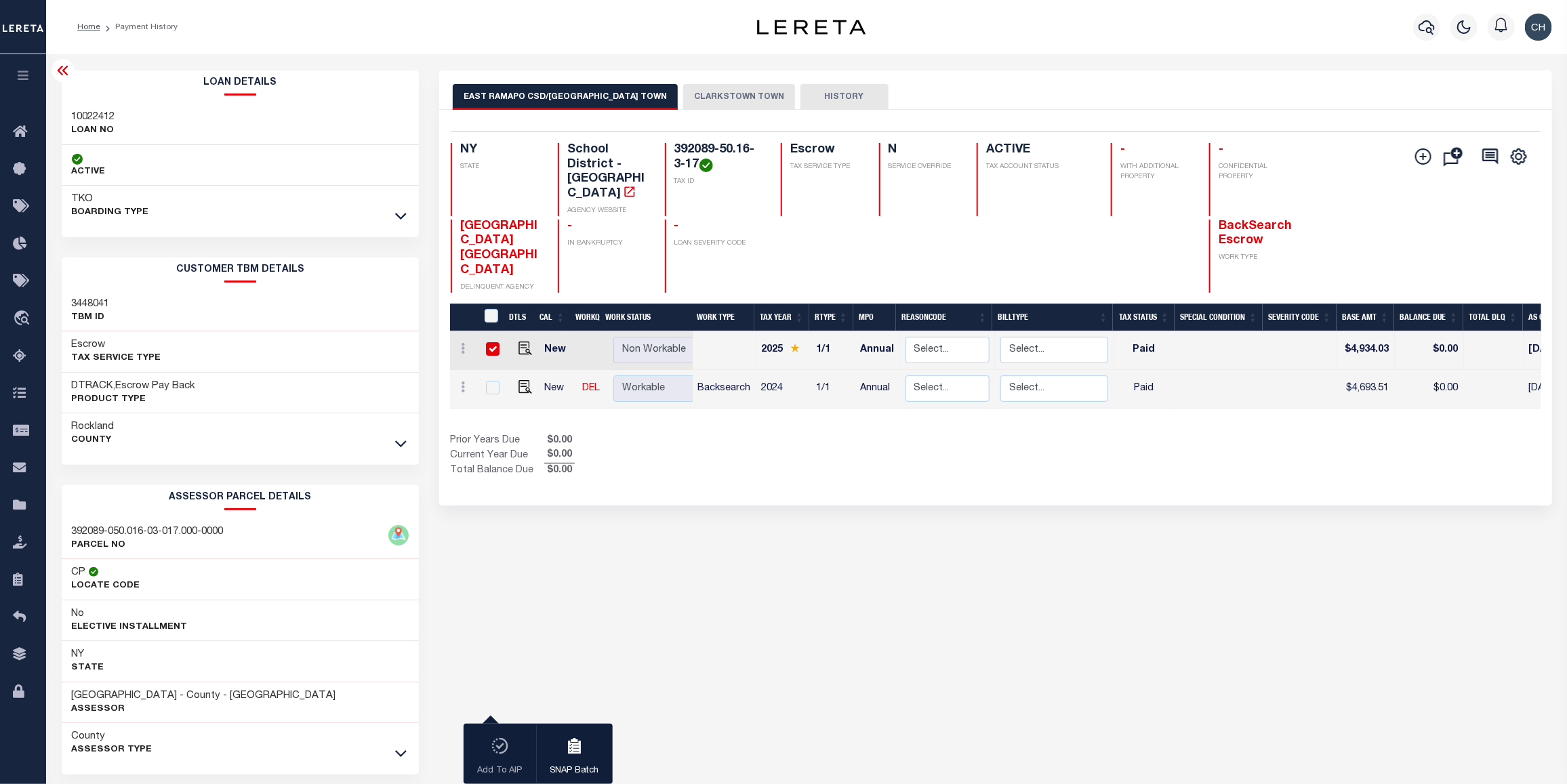
click at [1374, 96] on div "EAST RAMAPO CSD/CLARKSTOWN TOWN CLARKSTOWN TOWN HISTORY" at bounding box center [995, 96] width 1086 height 25
click at [1434, 37] on button "button" at bounding box center [1427, 26] width 27 height 27
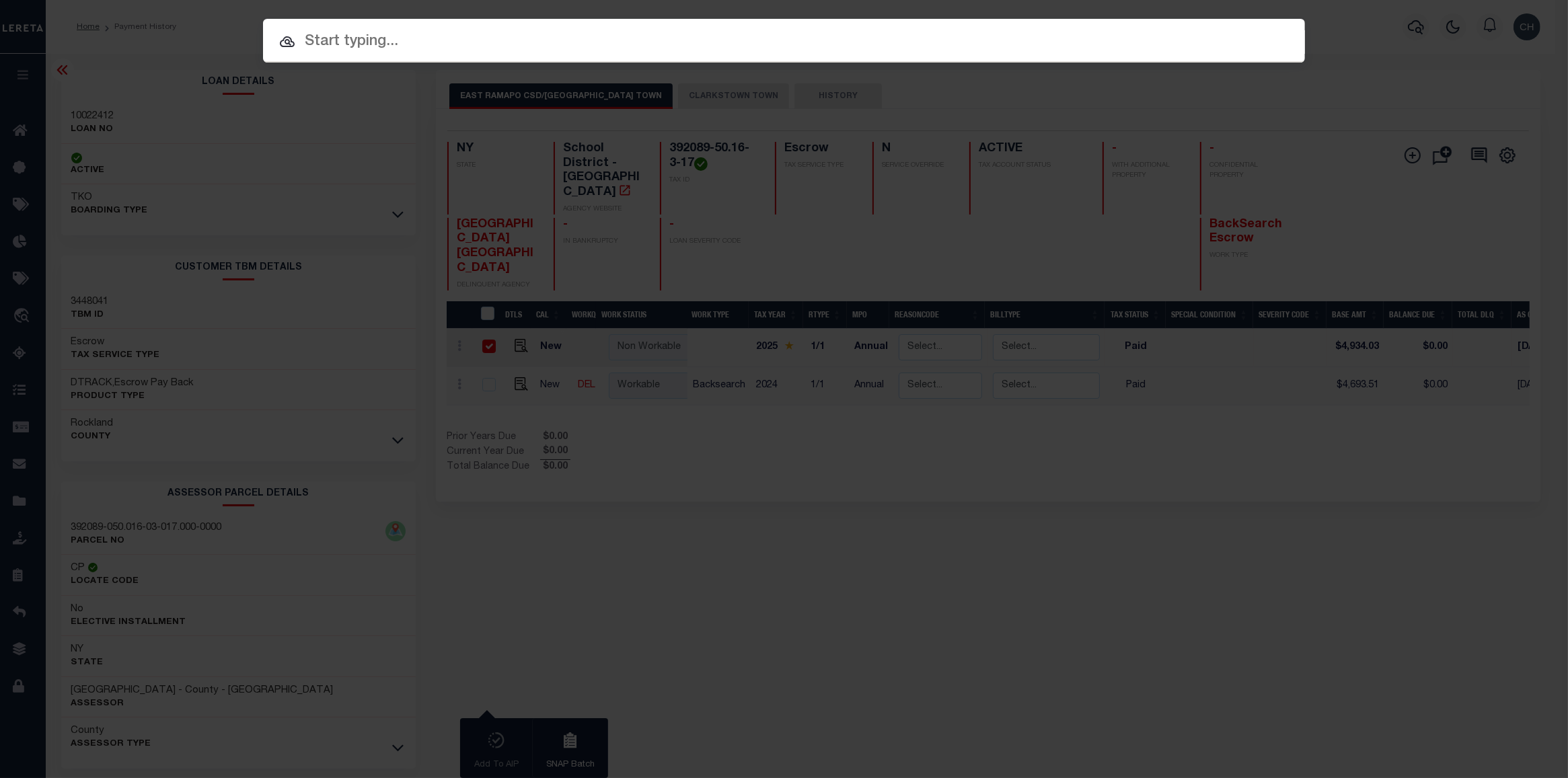
click at [1051, 32] on input "text" at bounding box center [783, 42] width 1042 height 24
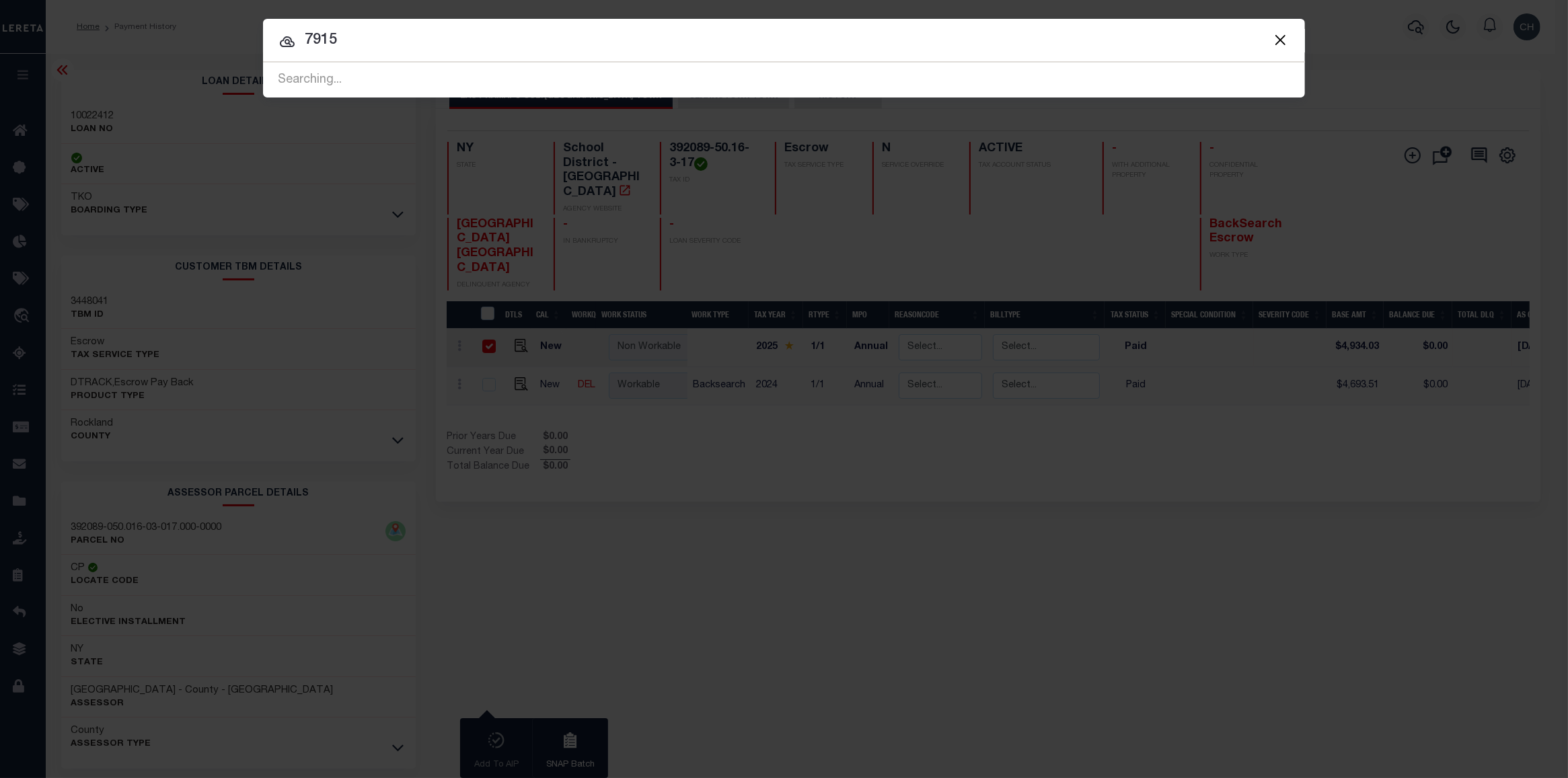
type input "7915"
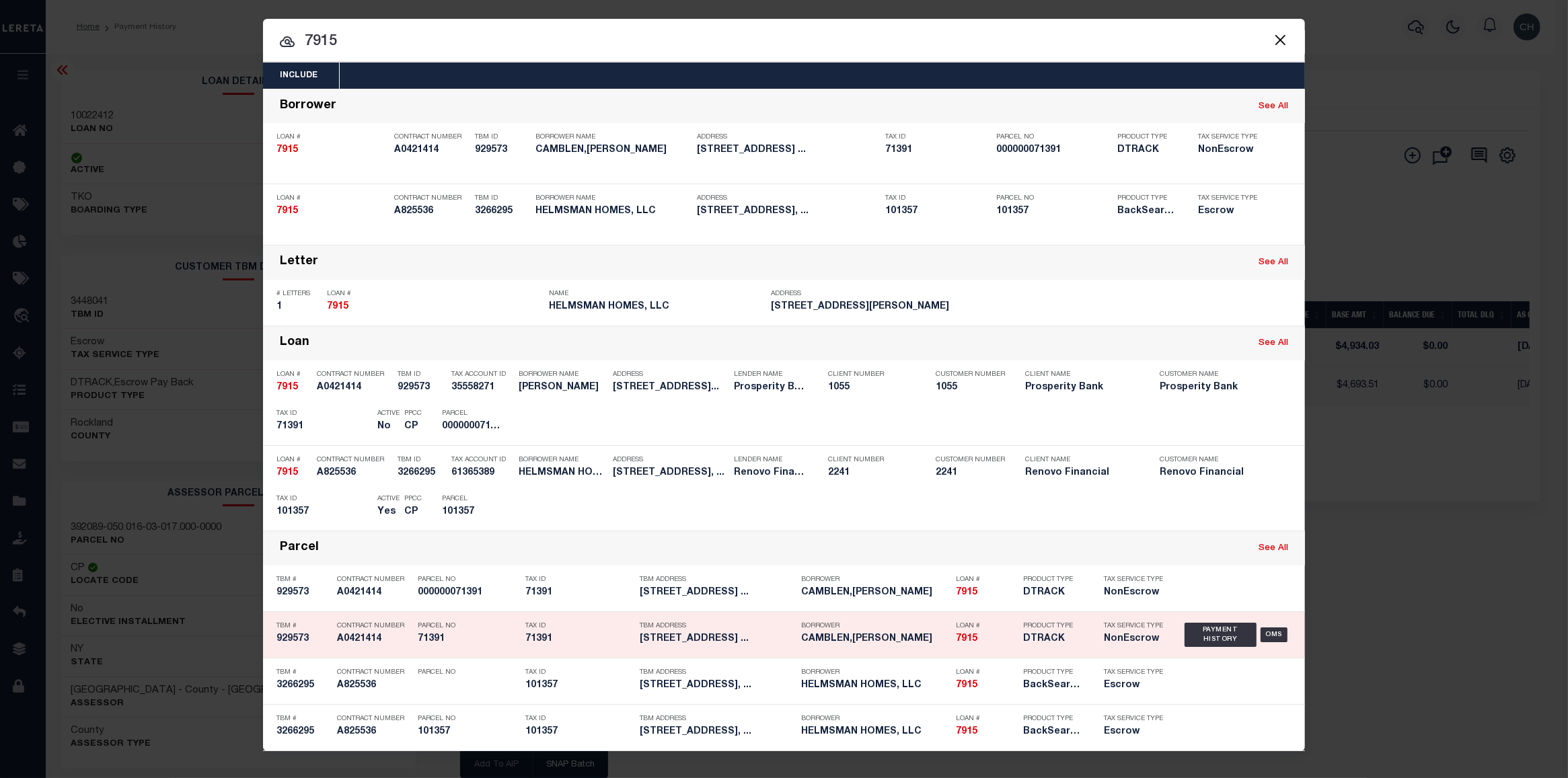
click at [728, 644] on h5 "1705 WALWORTH ST GREENVILLE,TX ..." at bounding box center [717, 639] width 155 height 11
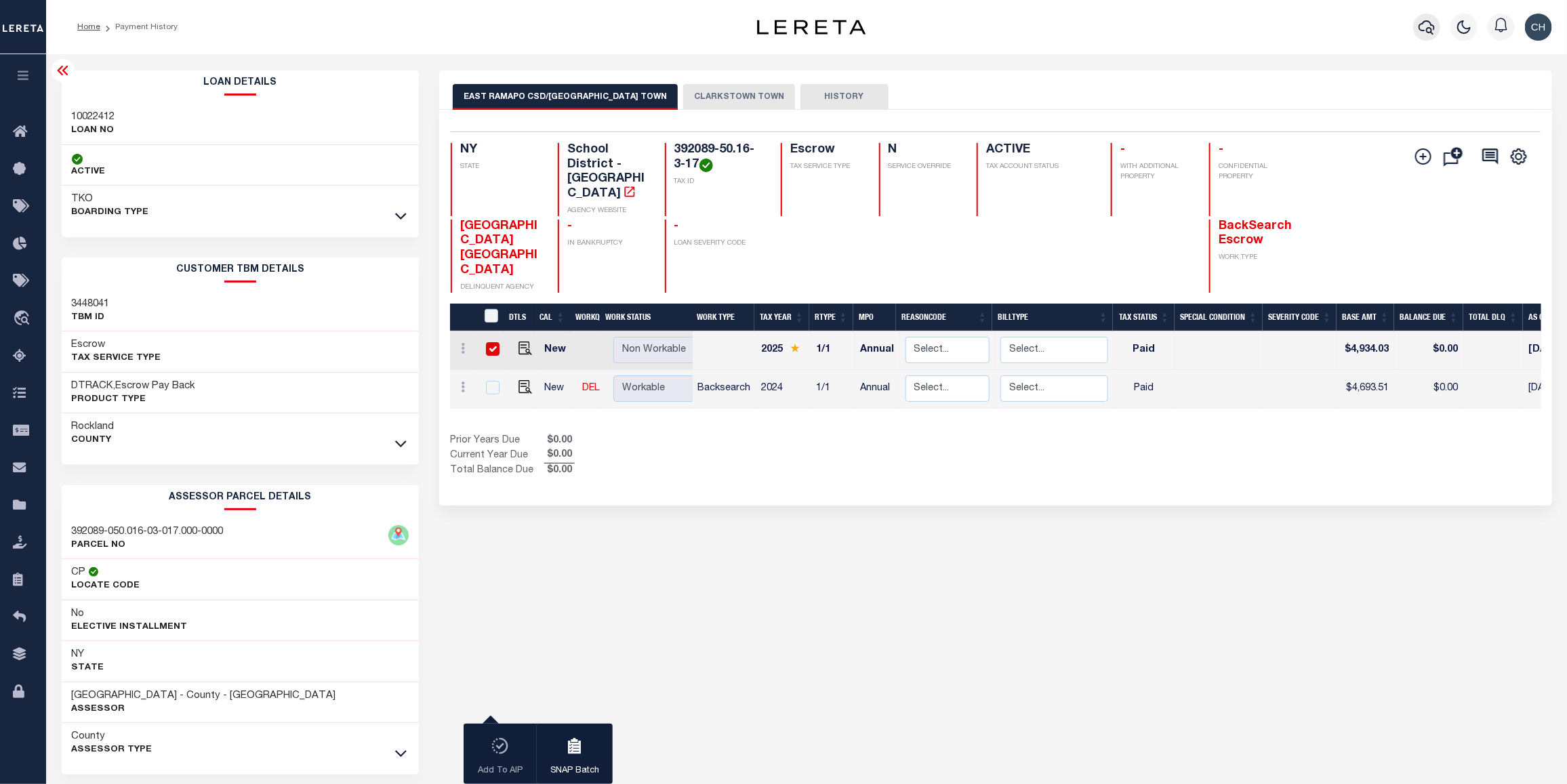
click at [1422, 28] on icon "button" at bounding box center [1427, 27] width 16 height 16
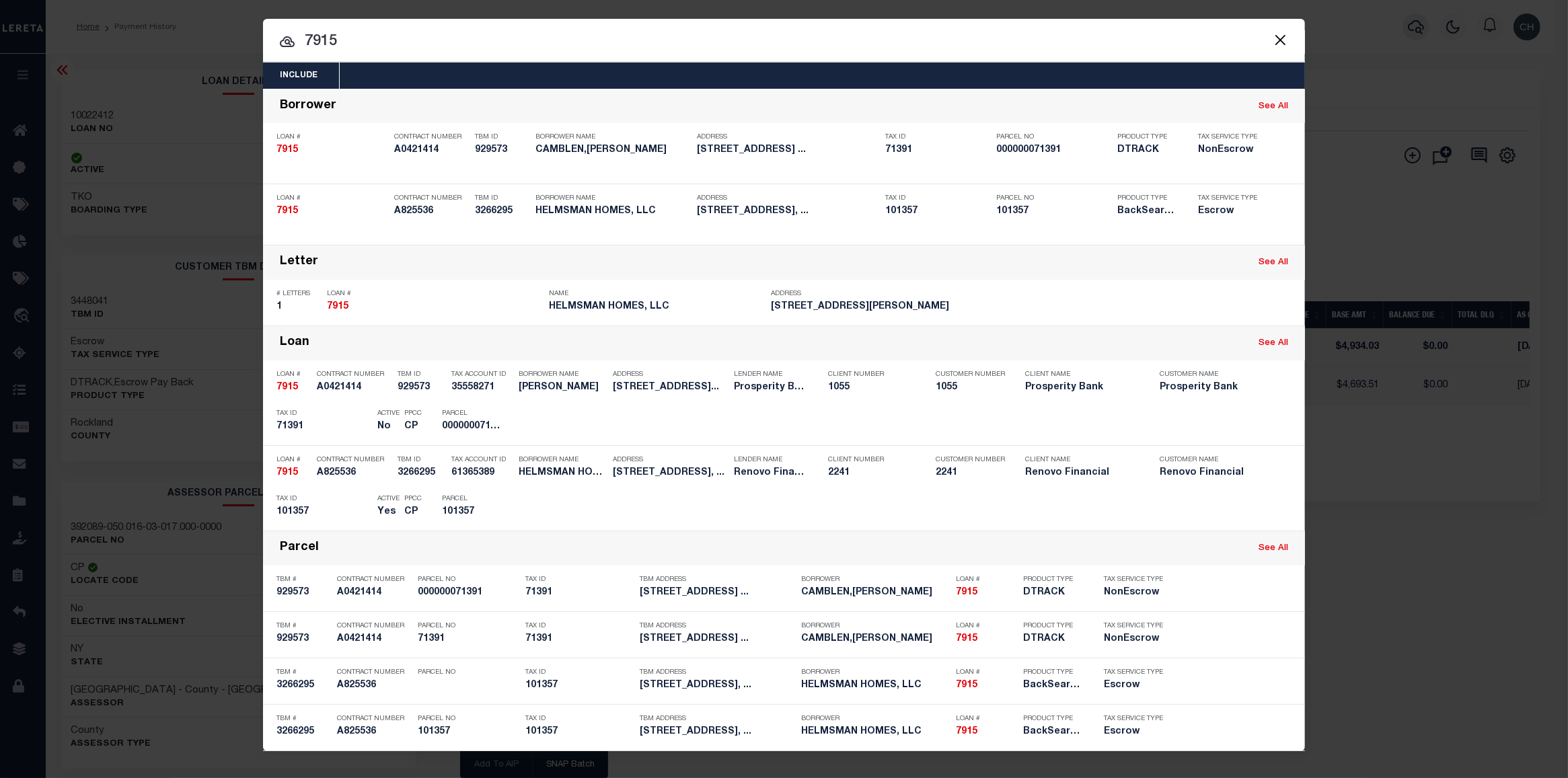
type input "7915"
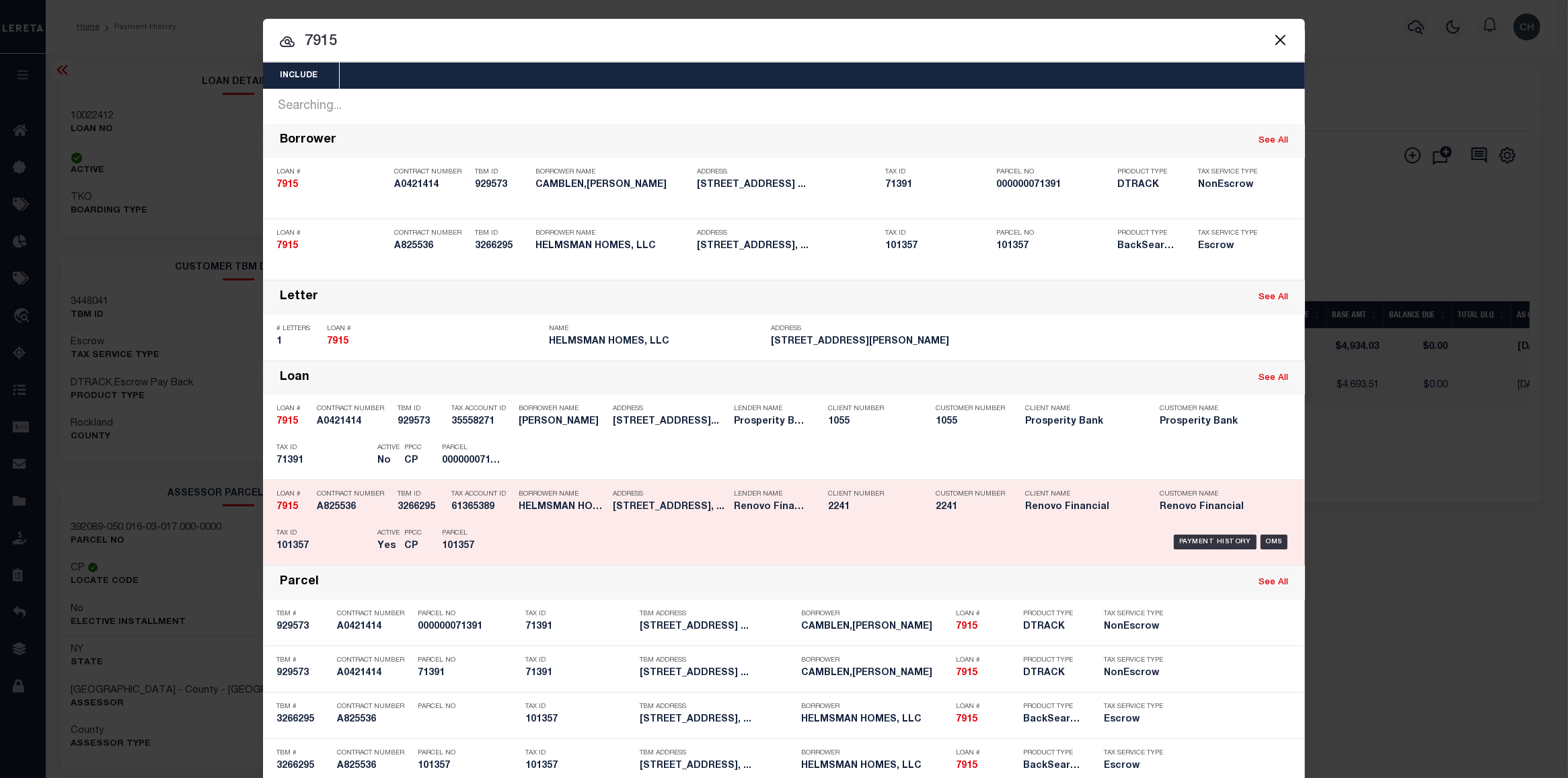
click at [993, 527] on div "Payment History OMS" at bounding box center [907, 542] width 768 height 39
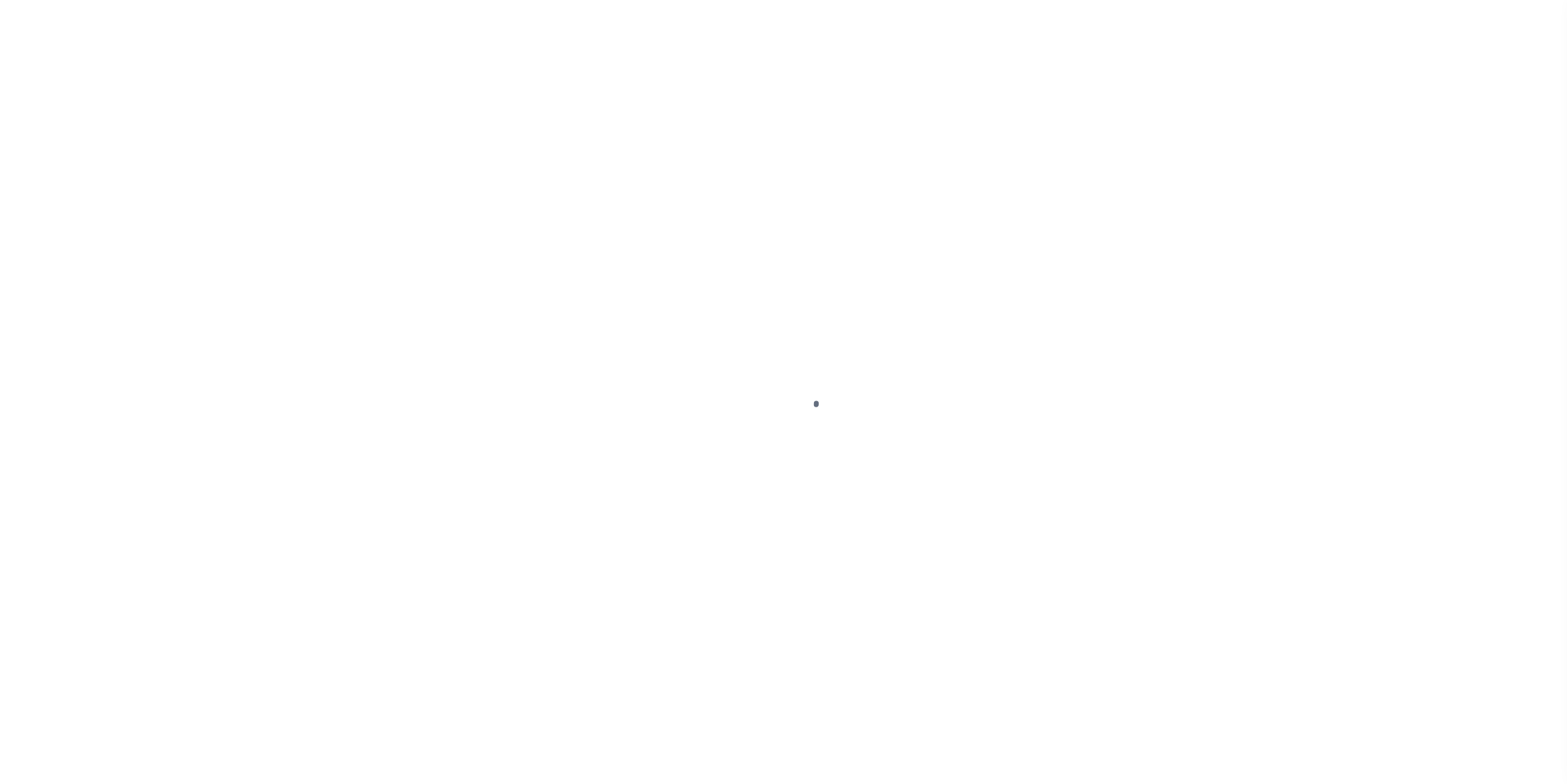
select select "PYD"
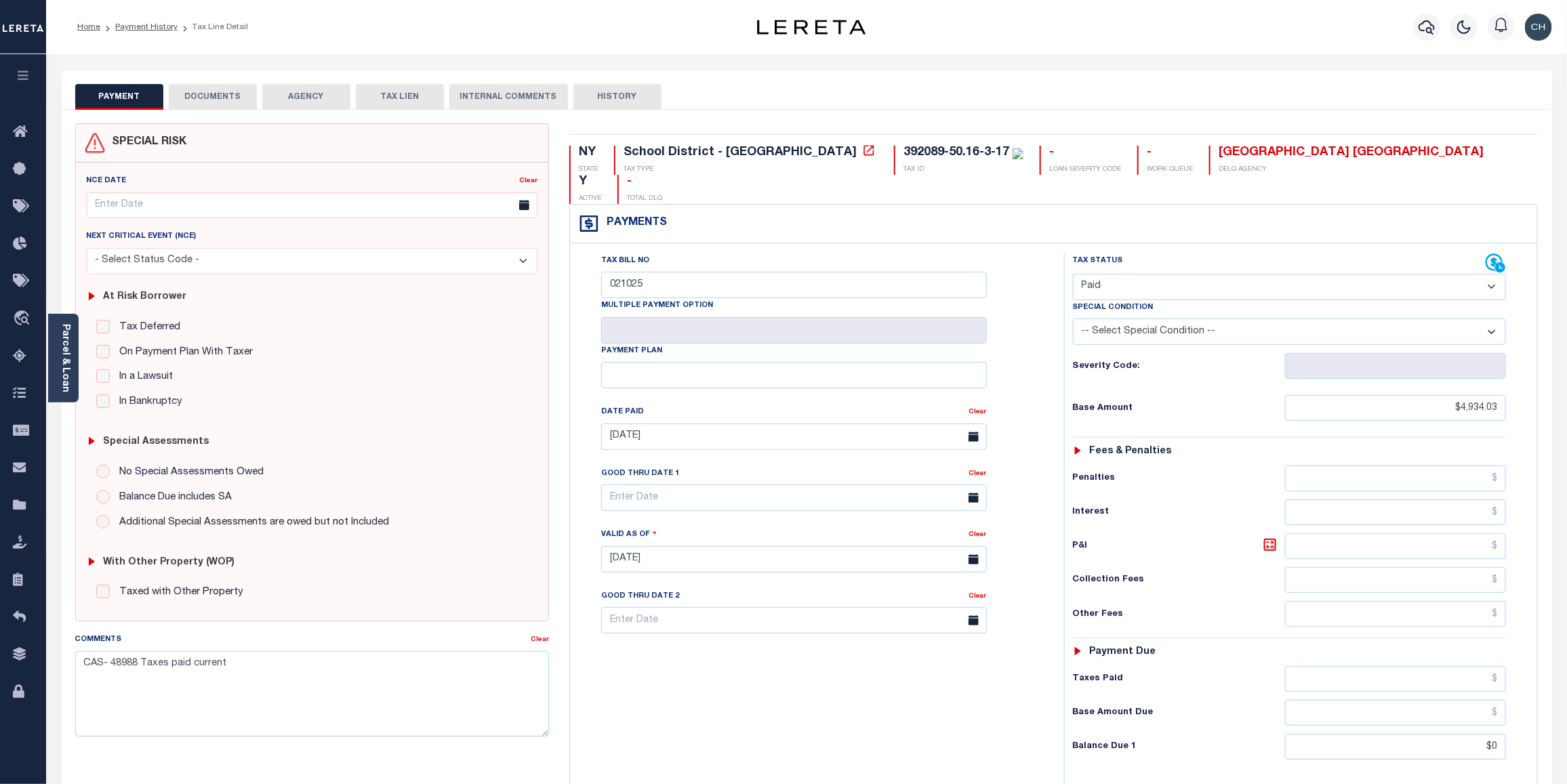
click at [222, 96] on button "DOCUMENTS" at bounding box center [213, 96] width 88 height 26
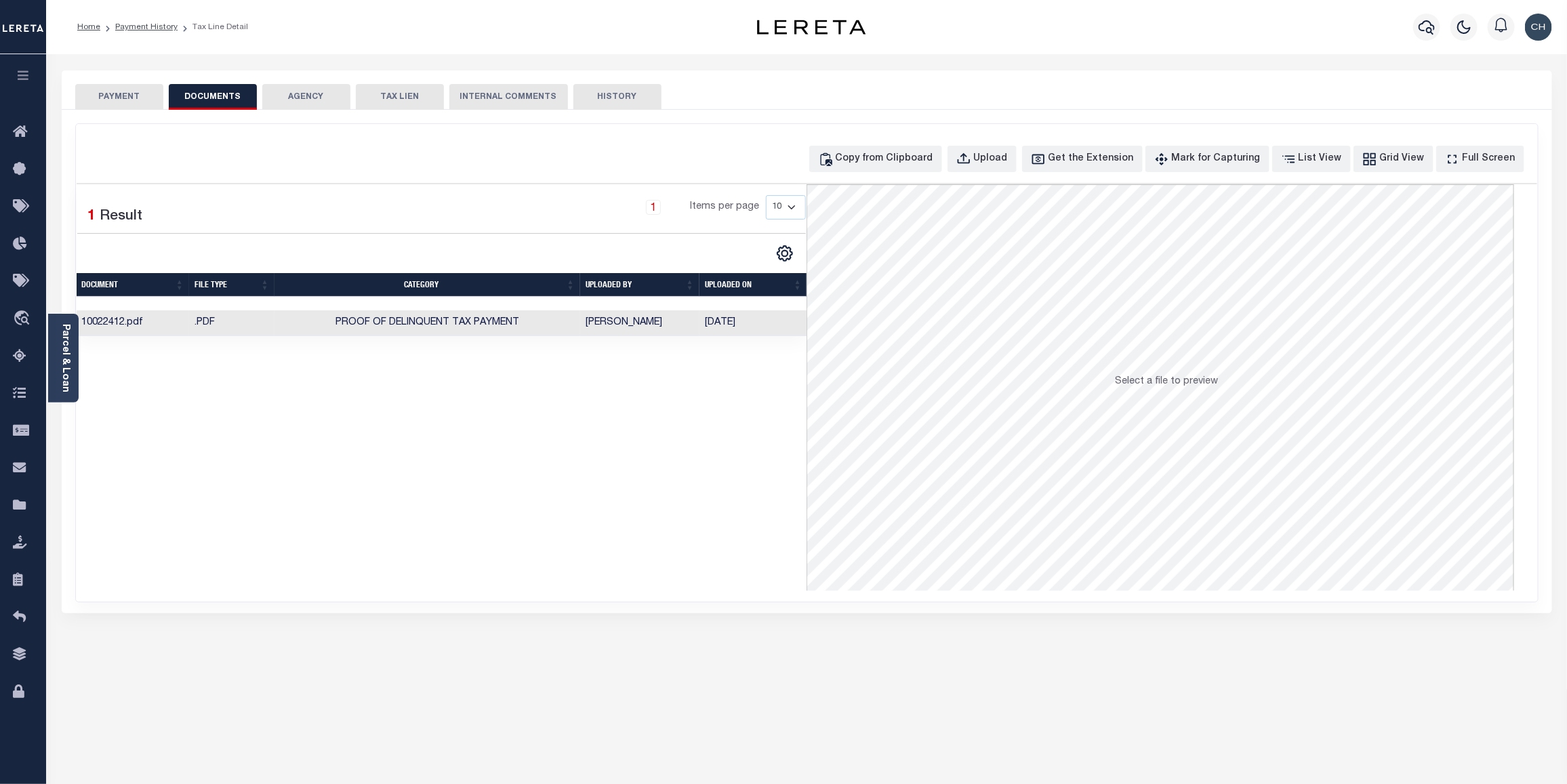
click at [660, 329] on td "Harris, Cynthia" at bounding box center [640, 323] width 120 height 26
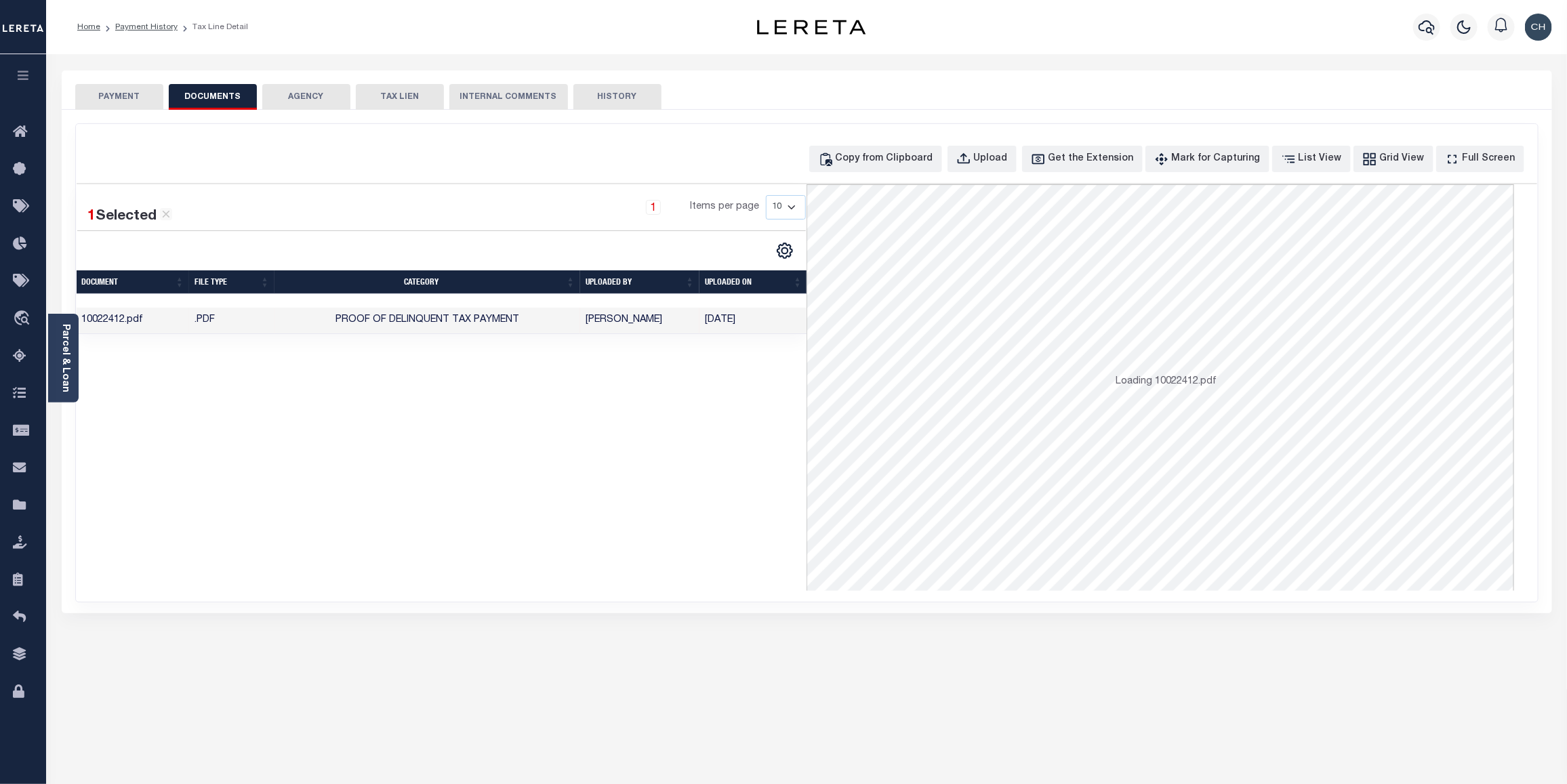
click at [660, 329] on td "Harris, Cynthia" at bounding box center [640, 321] width 120 height 26
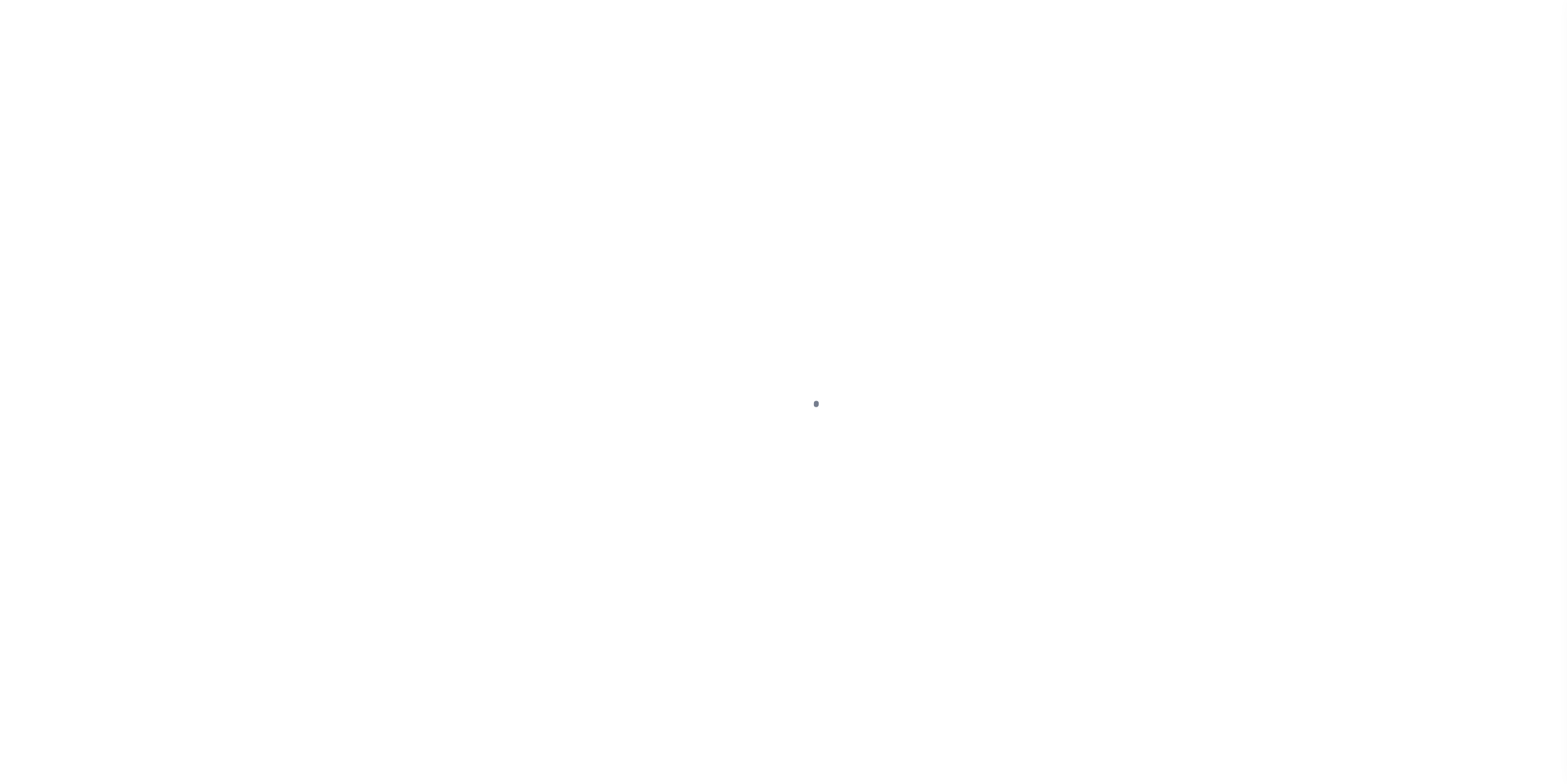
select select "PYD"
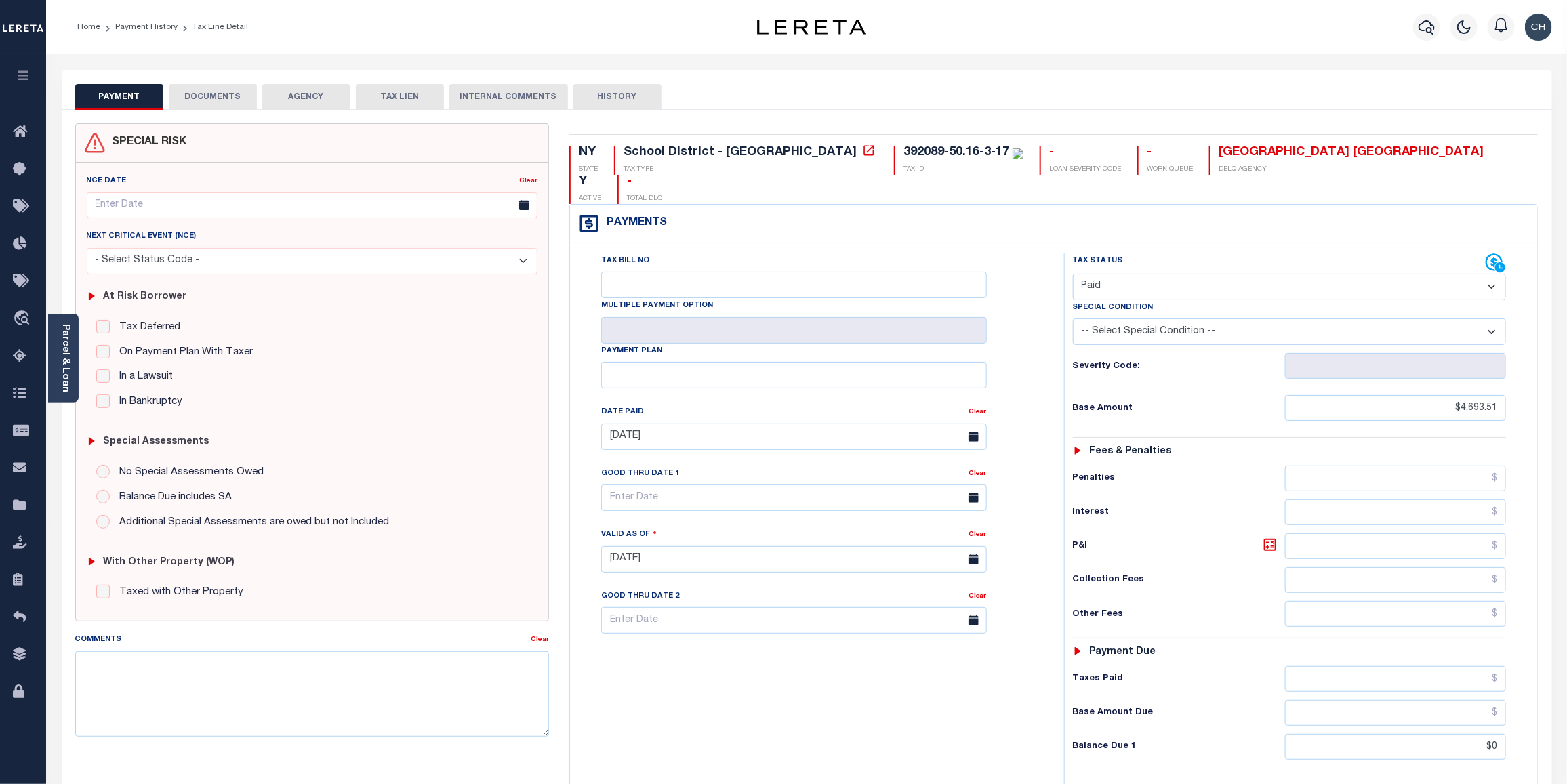
click at [217, 93] on button "DOCUMENTS" at bounding box center [213, 96] width 88 height 26
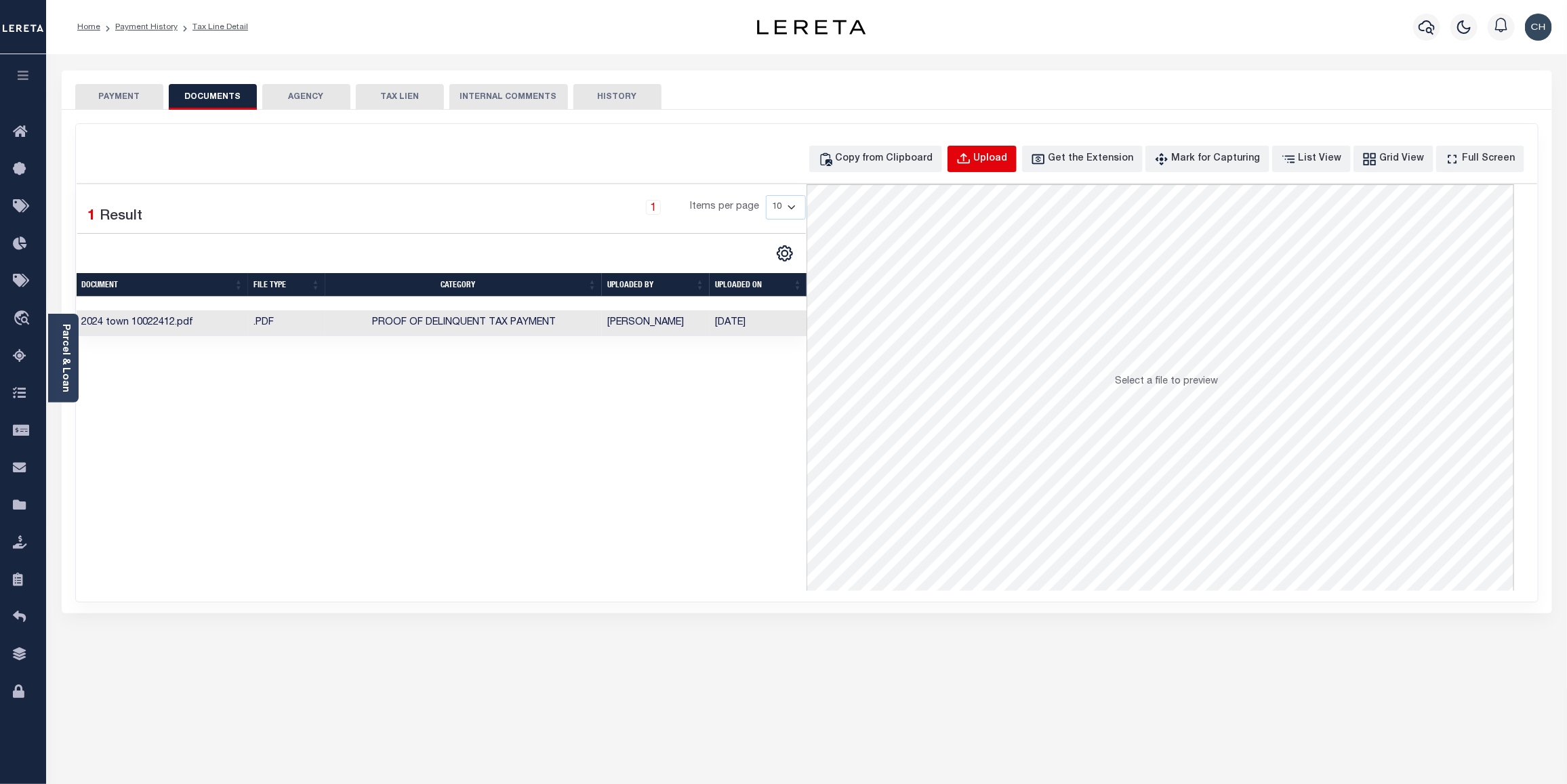
click at [1017, 167] on button "Upload" at bounding box center [982, 159] width 69 height 26
select select "POP"
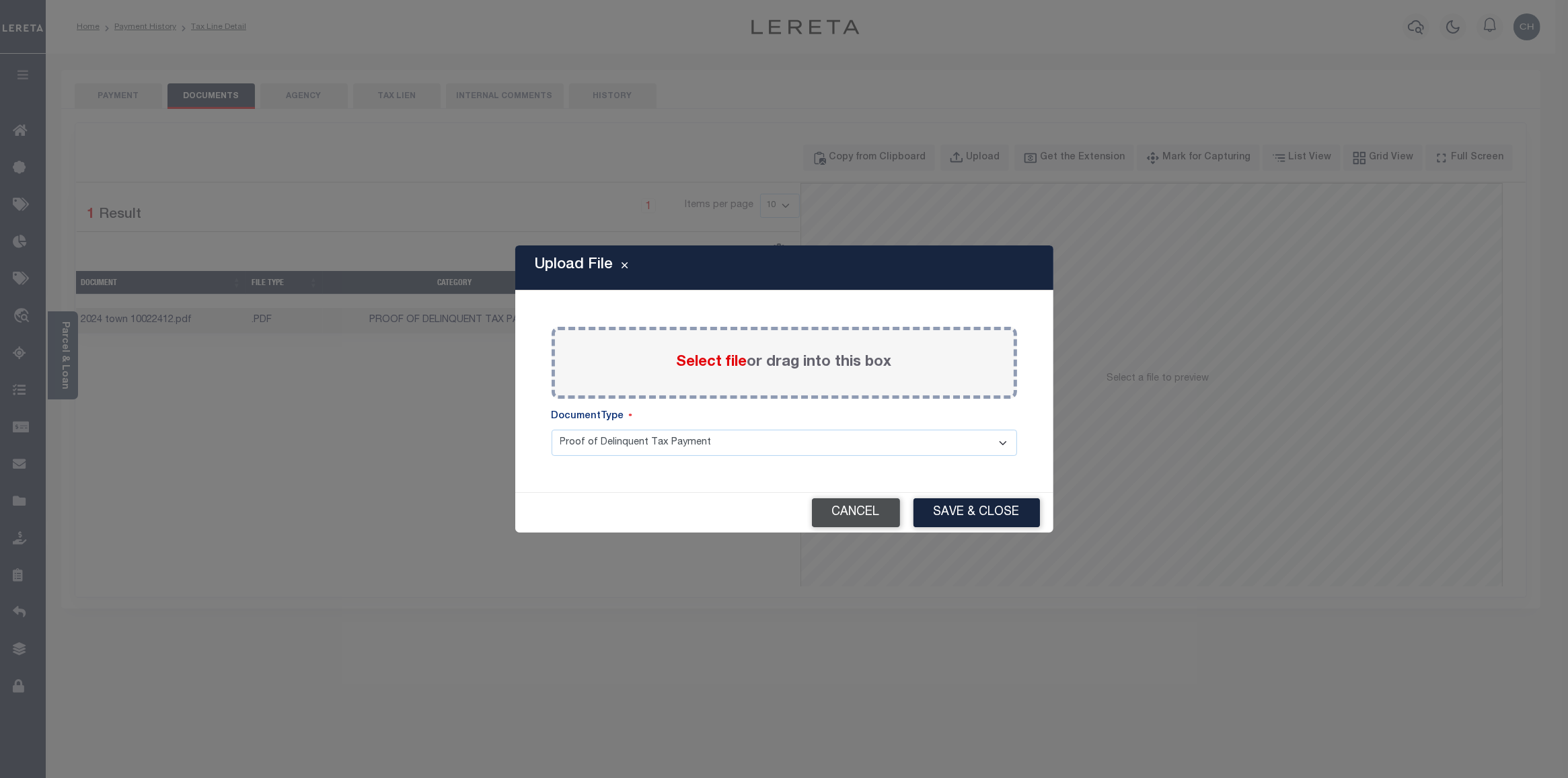
click at [845, 524] on button "Cancel" at bounding box center [856, 512] width 88 height 29
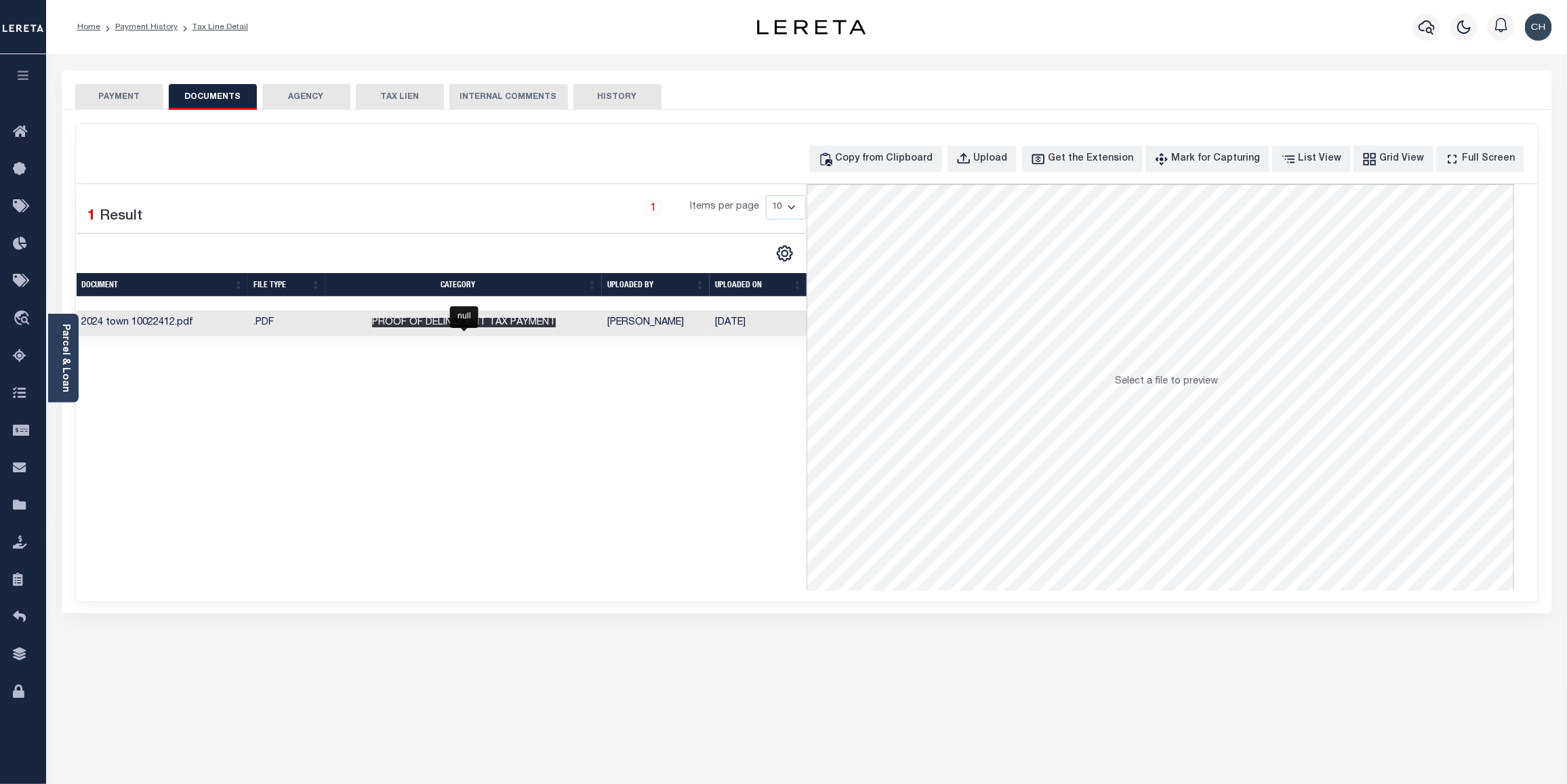
click at [479, 327] on span "Proof of Delinquent Tax Payment" at bounding box center [464, 322] width 184 height 10
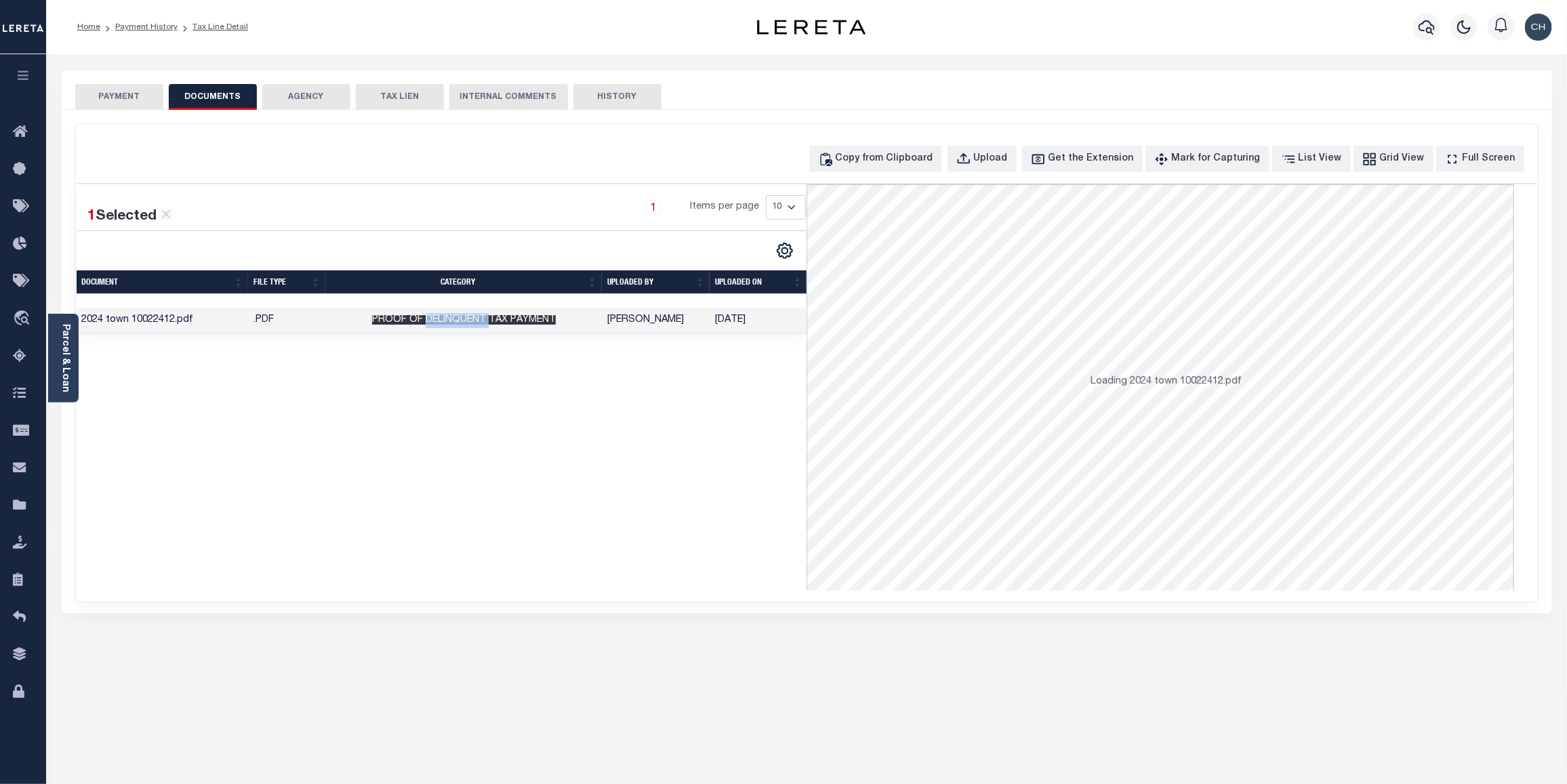
click at [479, 329] on td "Proof of Delinquent Tax Payment" at bounding box center [464, 321] width 276 height 26
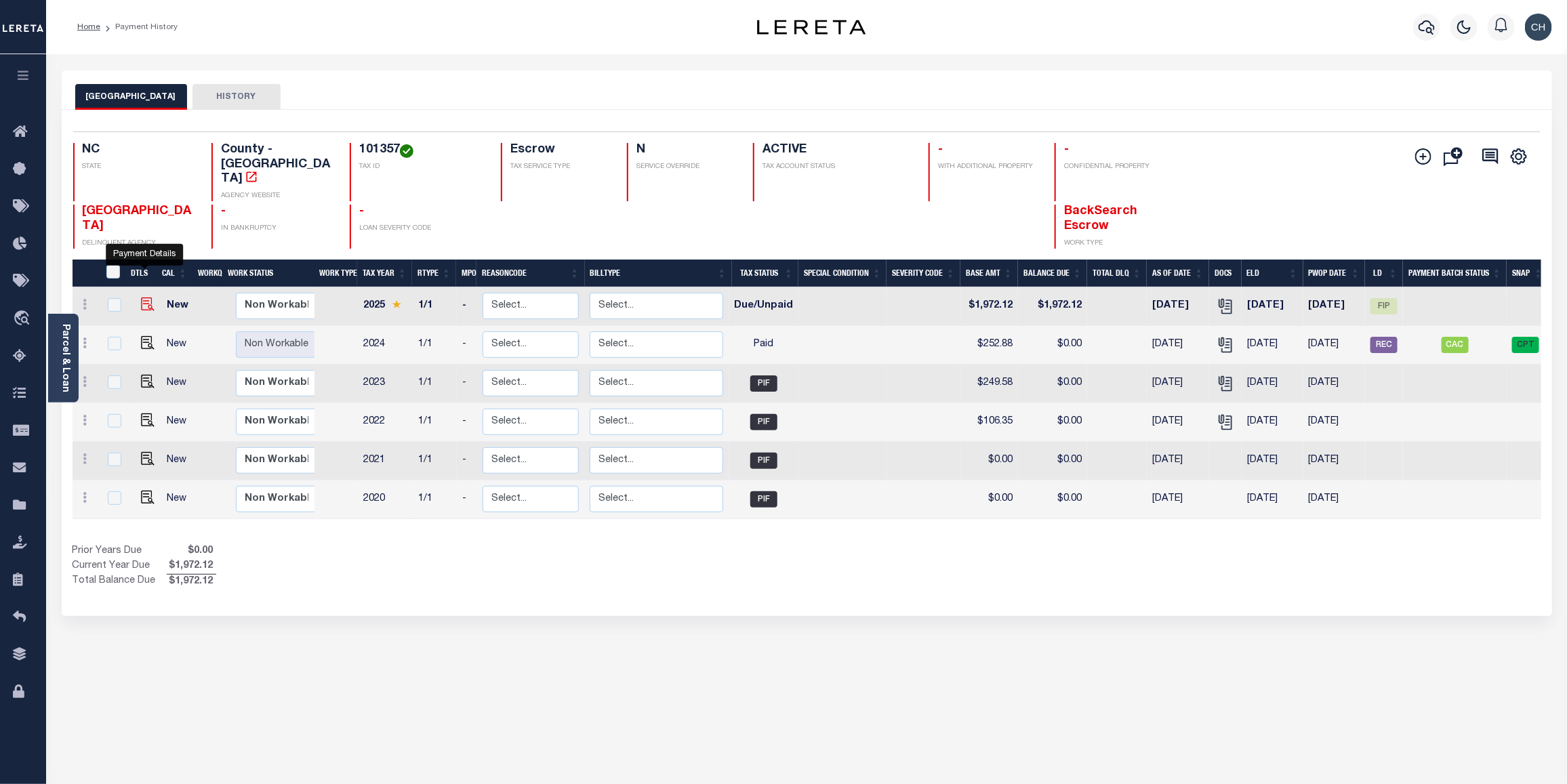
click at [141, 298] on img "" at bounding box center [148, 304] width 13 height 13
checkbox input "true"
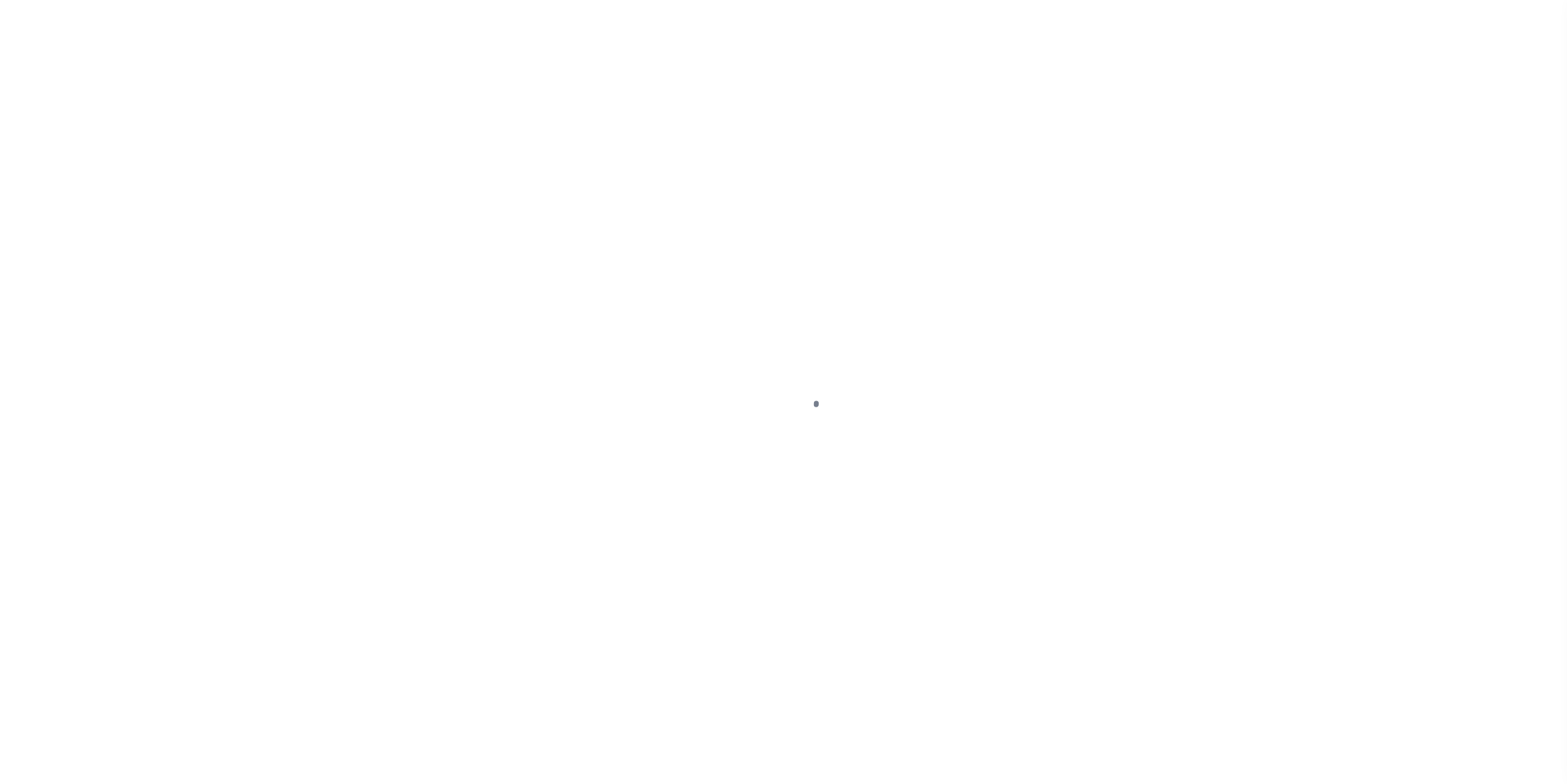
select select "DUE"
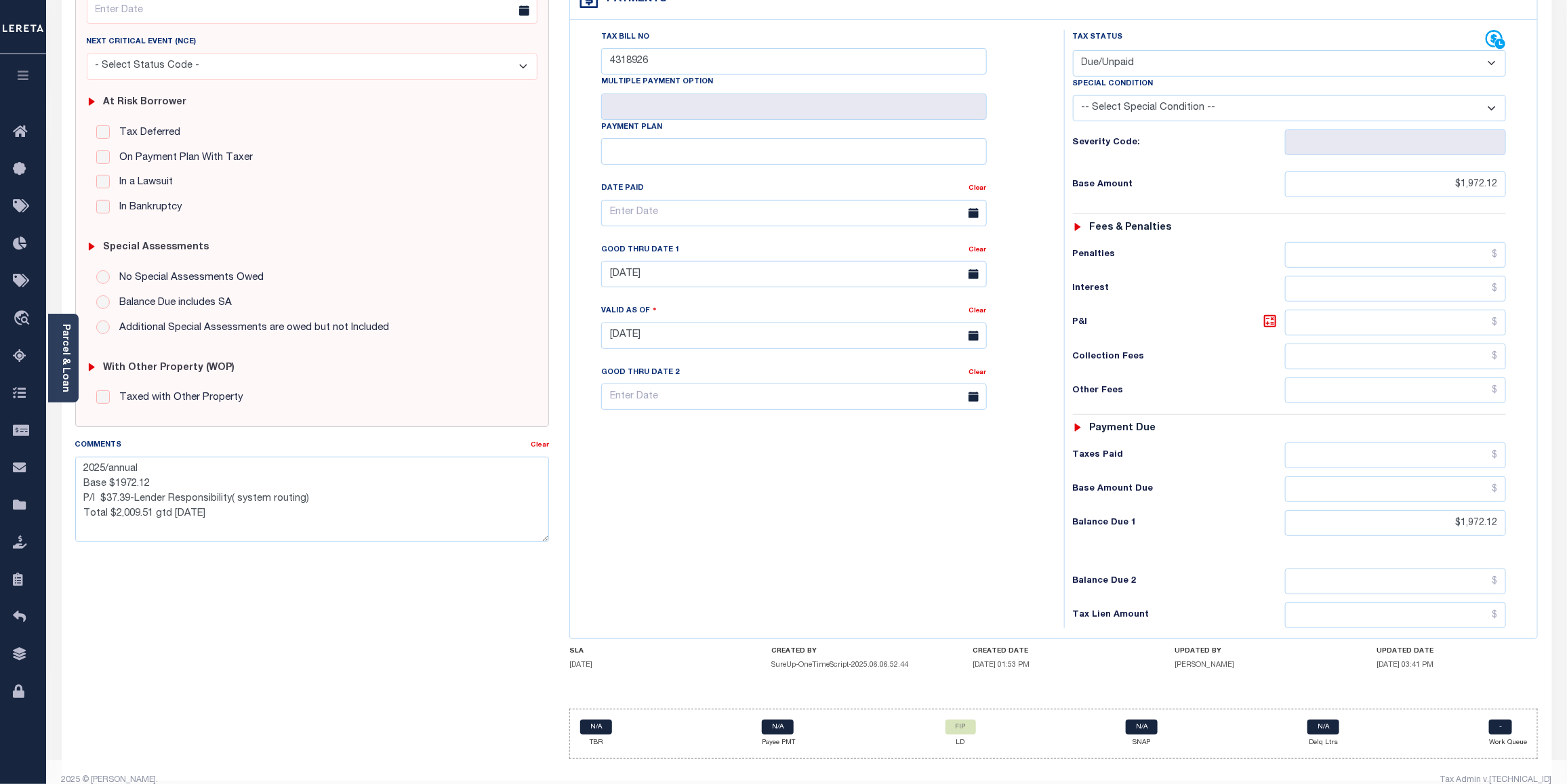
scroll to position [220, 0]
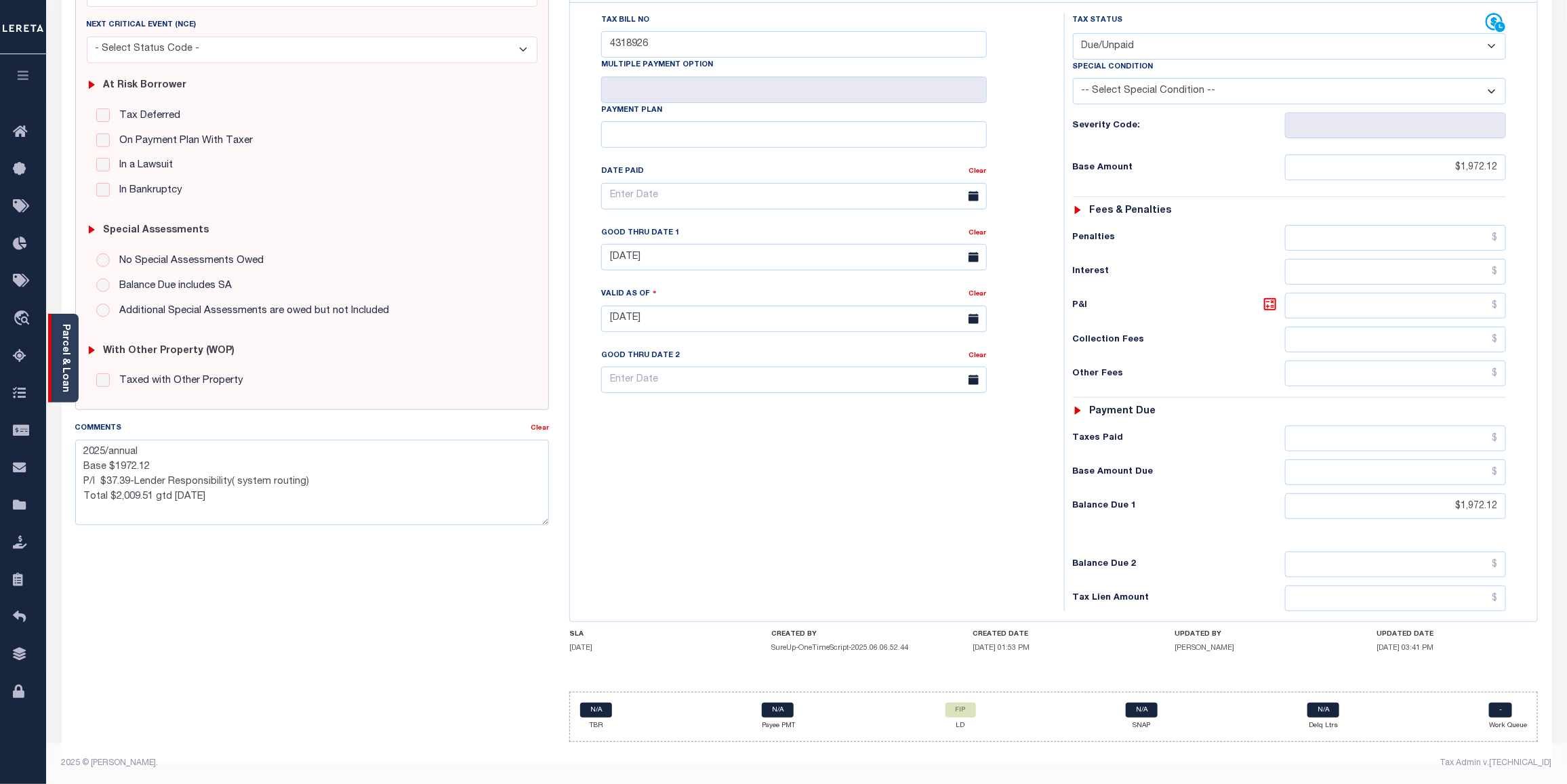
click at [63, 326] on link "Parcel & Loan" at bounding box center [65, 358] width 10 height 68
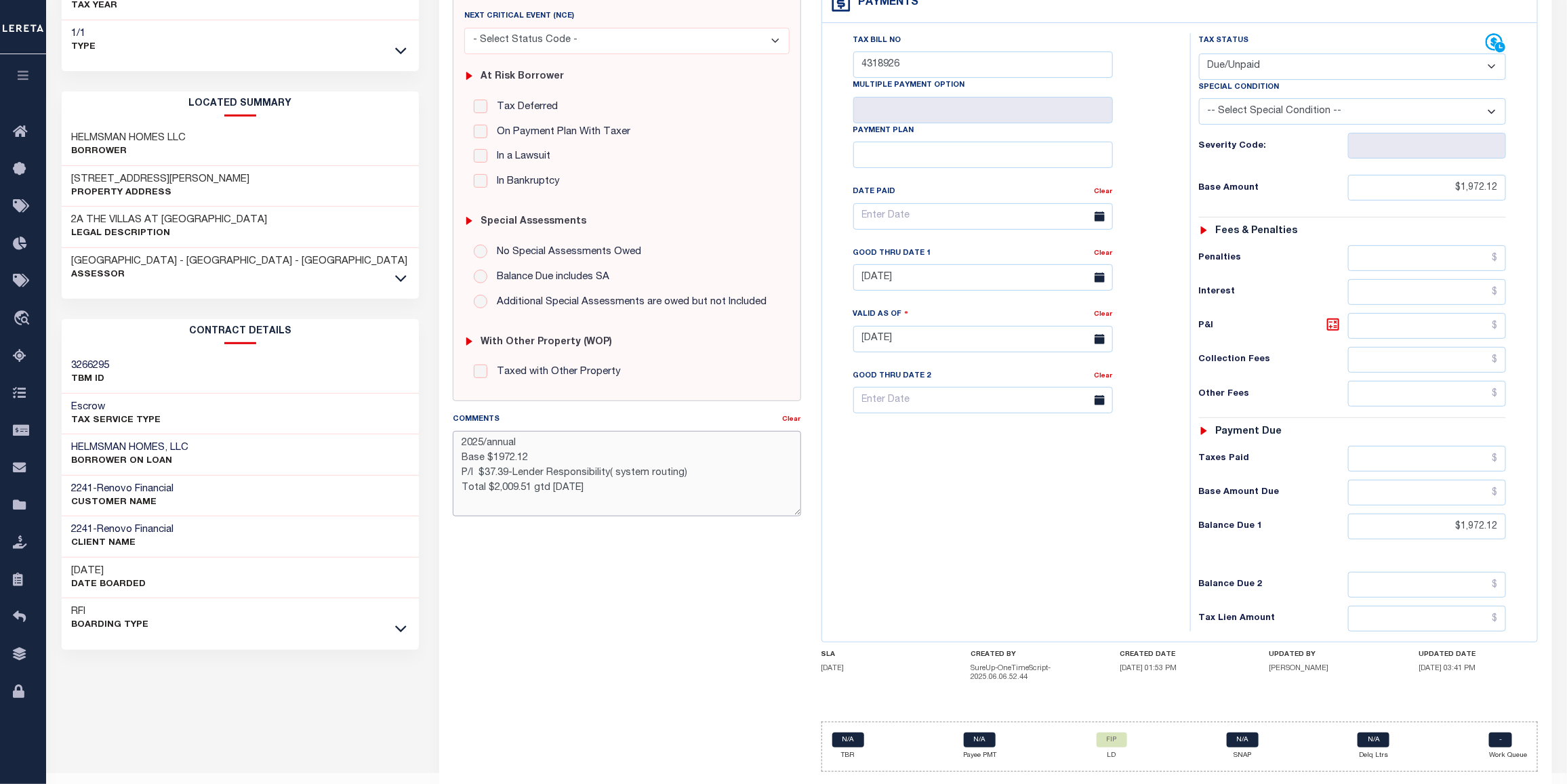
click at [727, 479] on textarea "2025/annual Base $1972.12 P/I $37.39-Lender Responsibility( system routing) Tot…" at bounding box center [627, 474] width 348 height 86
click at [525, 473] on textarea "2025/annual Base $1972.12 P/I $37.39-Lender Responsibility( system routing) Tot…" at bounding box center [627, 474] width 348 height 86
drag, startPoint x: 526, startPoint y: 476, endPoint x: 543, endPoint y: 476, distance: 17.0
click at [543, 476] on textarea "2025/annual Base $1972.12 P/I $37.39-Lender Responsibility( system routing) Tot…" at bounding box center [627, 474] width 348 height 86
type textarea "2025/annual Base $1972.12 P/I $37.39-Lereta Responsibility( system routing) Tot…"
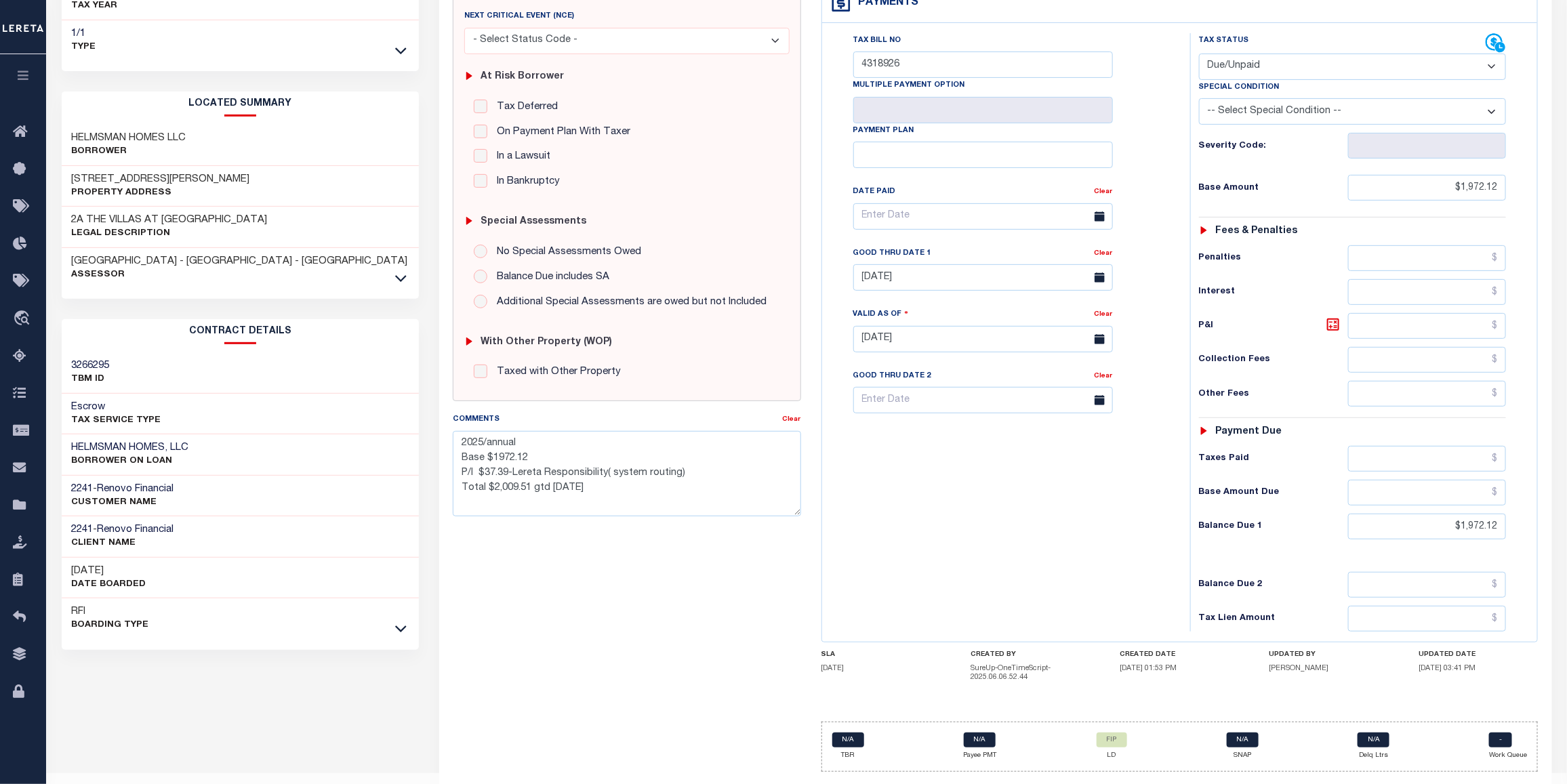
type input "10/14/2025"
click at [1030, 531] on div "Tax Bill No 4318926 Multiple Payment Option Payment Plan" at bounding box center [1003, 332] width 355 height 599
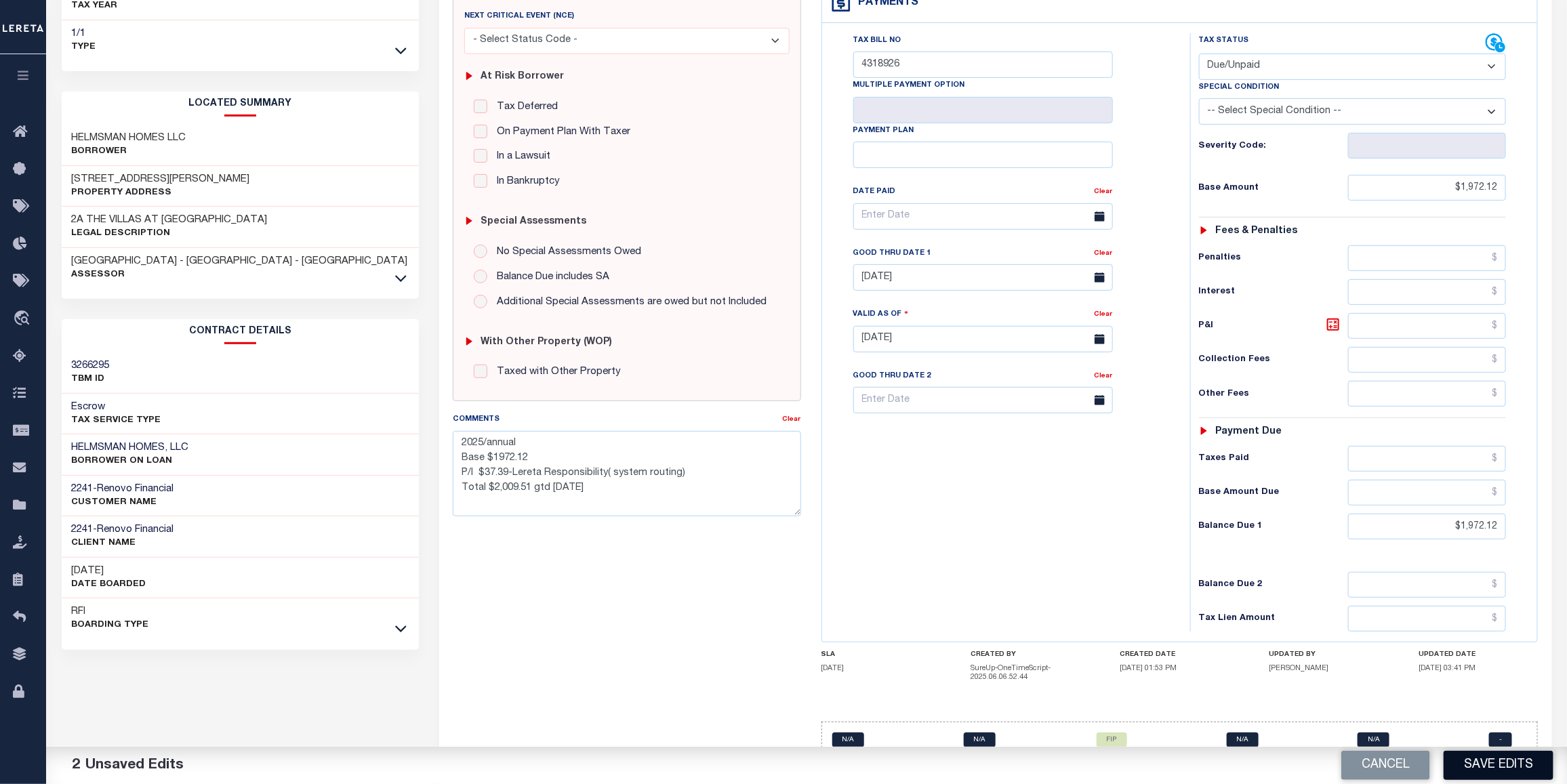
click at [1498, 760] on button "Save Edits" at bounding box center [1499, 765] width 110 height 29
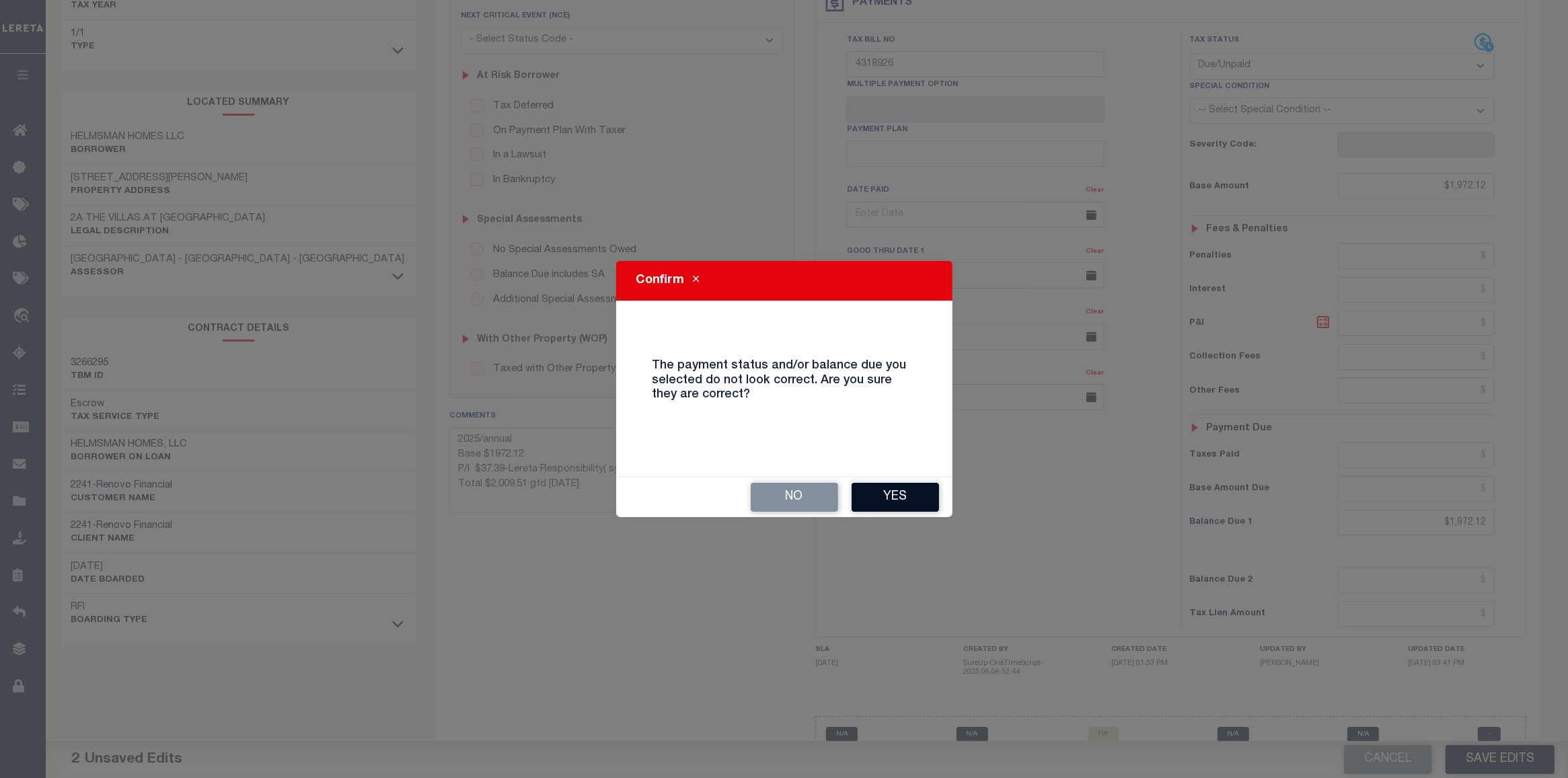
click at [886, 500] on button "Yes" at bounding box center [895, 497] width 88 height 29
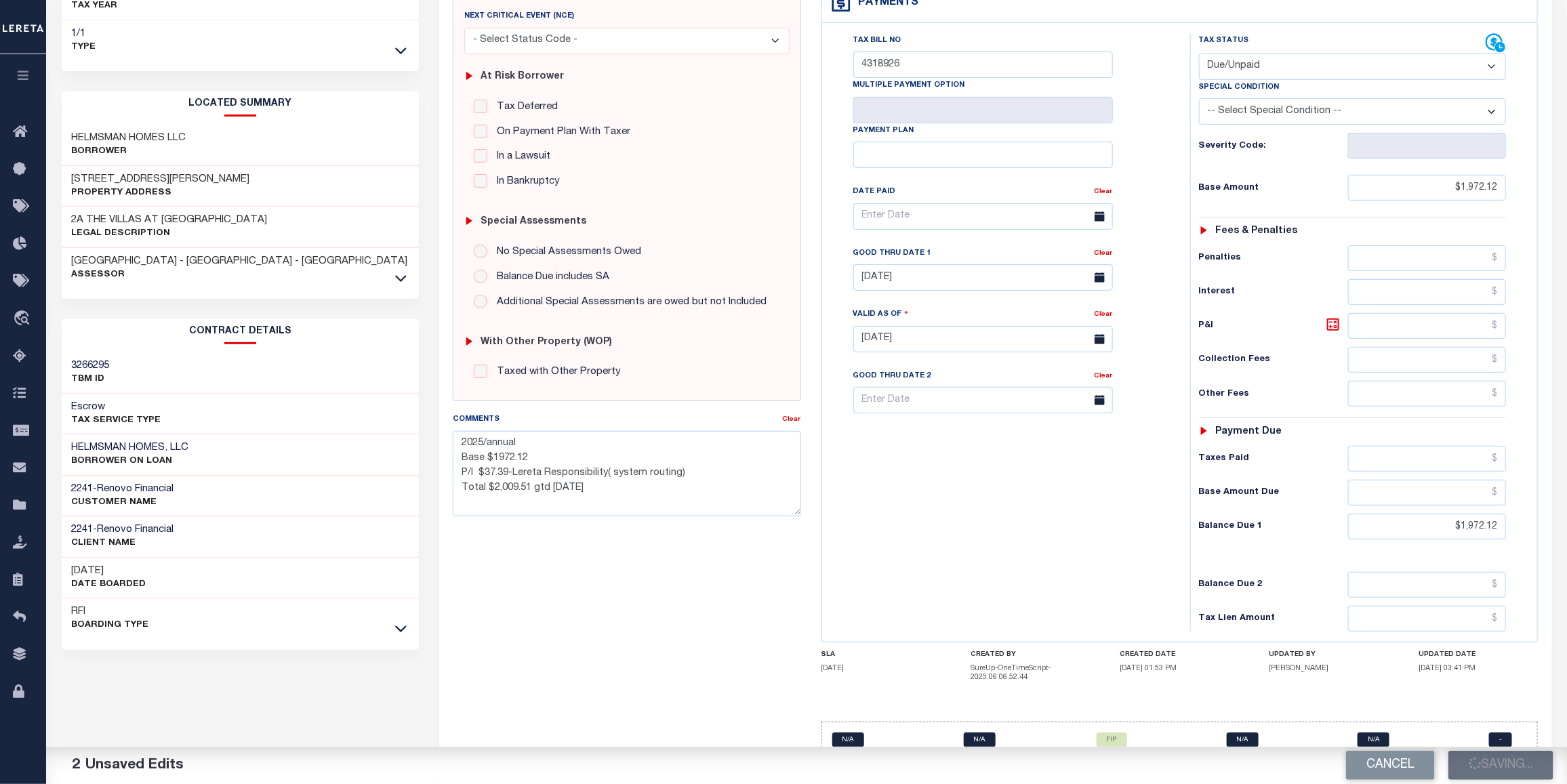
checkbox input "false"
type textarea "2025/annual Base $1972.12 P/I $37.39-Lereta Responsibility( system routing) Tot…"
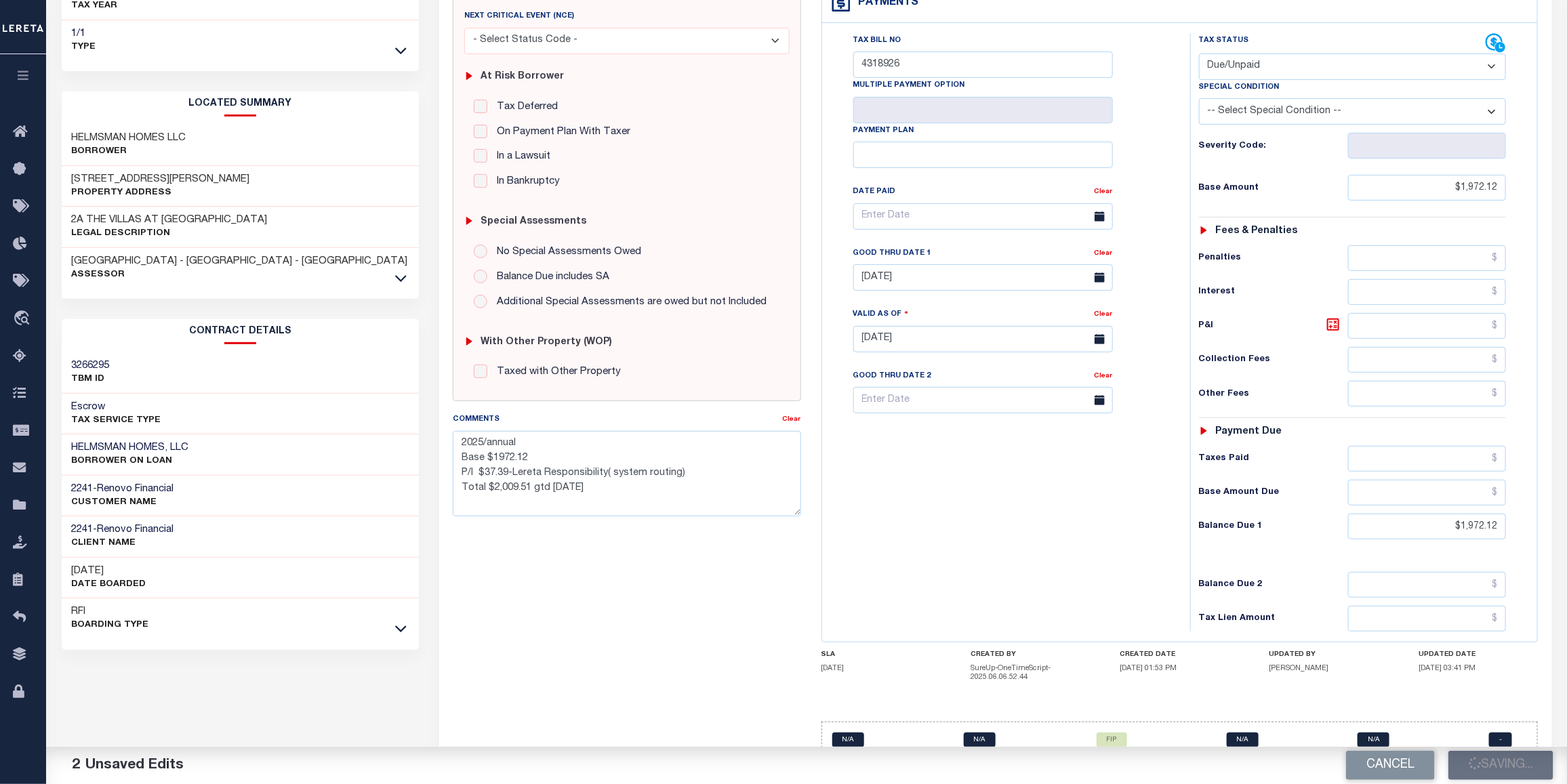
type input "$1,972.12"
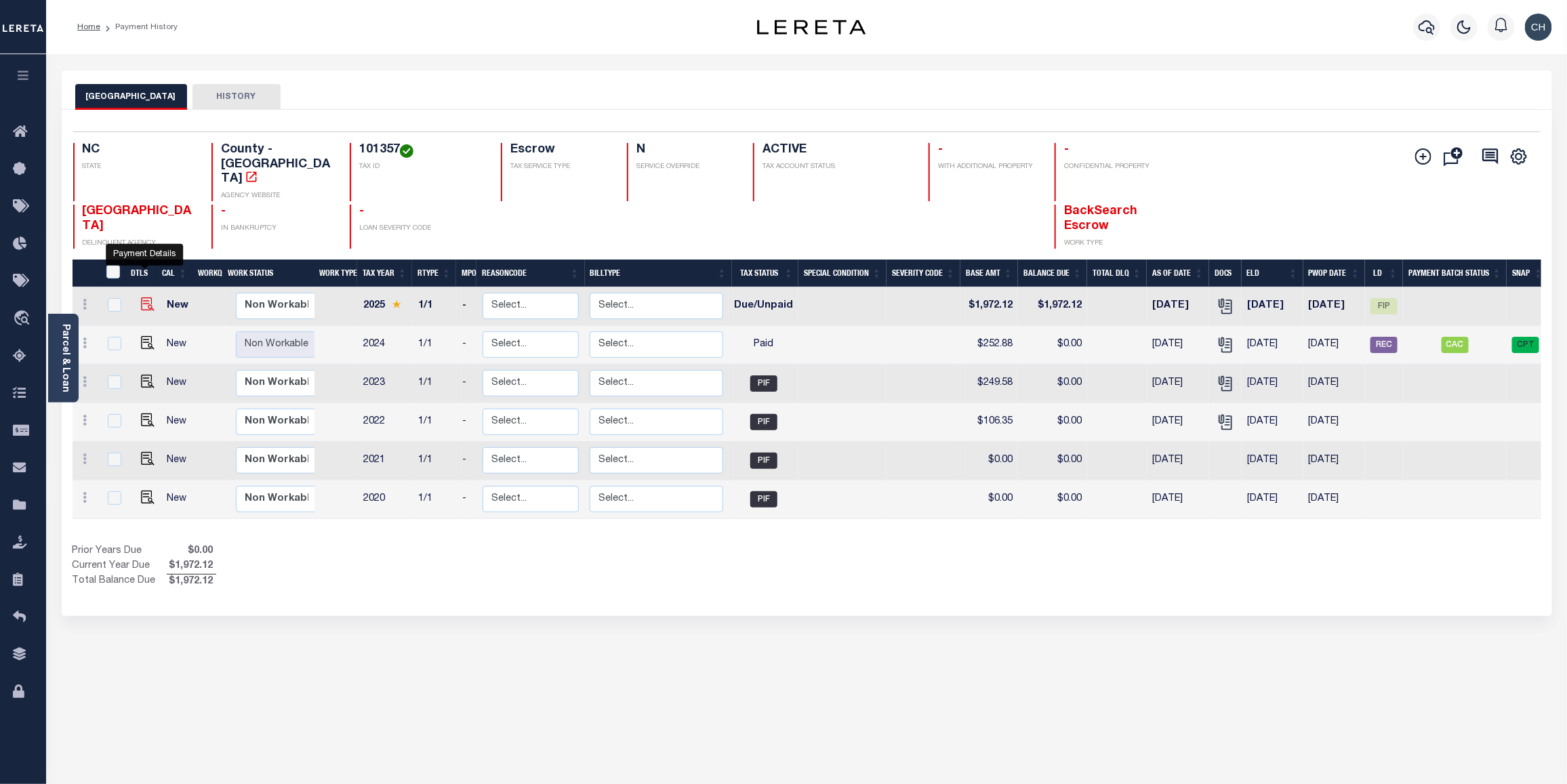
click at [143, 298] on img "" at bounding box center [148, 304] width 13 height 13
checkbox input "true"
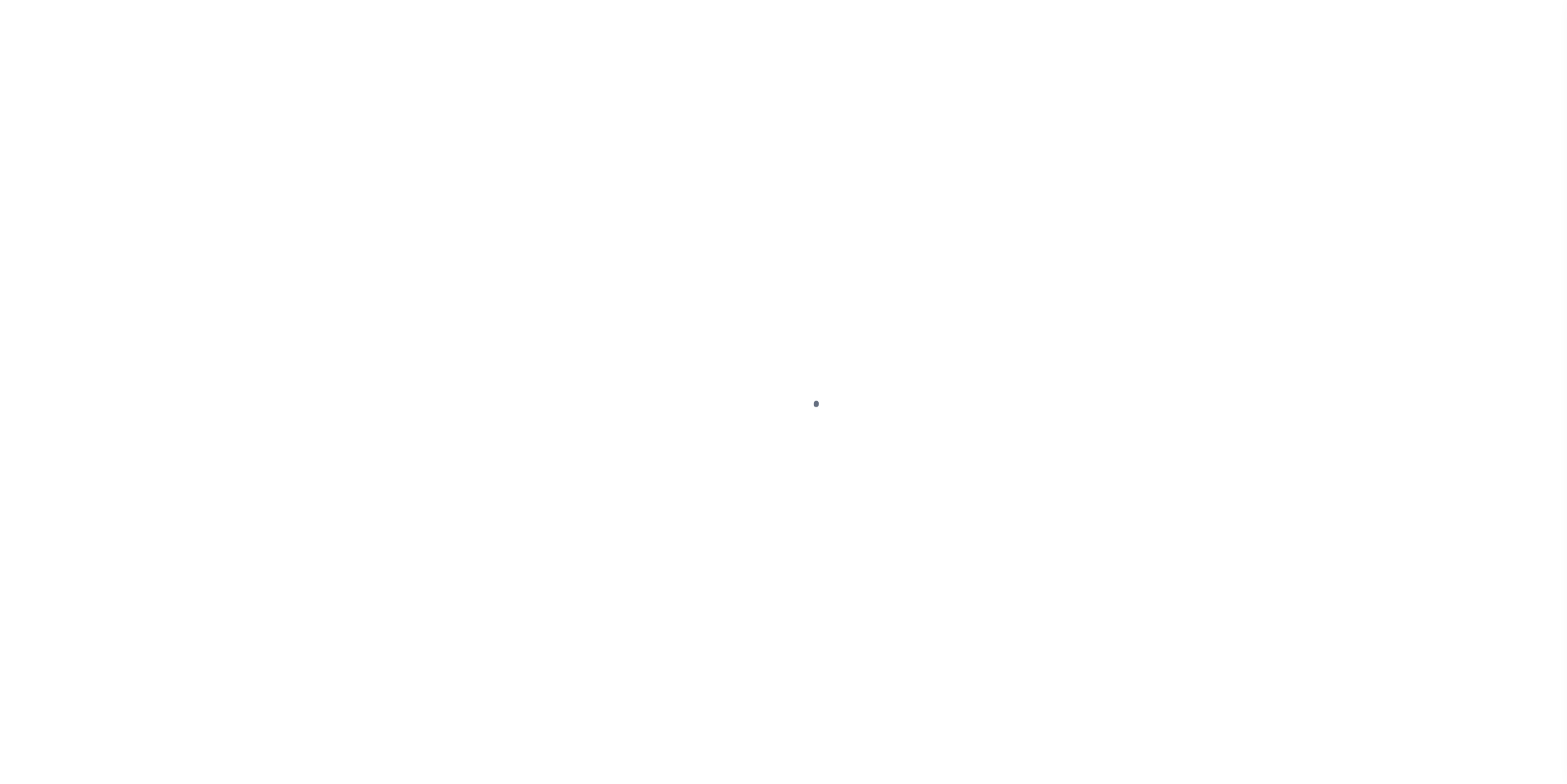
select select "DUE"
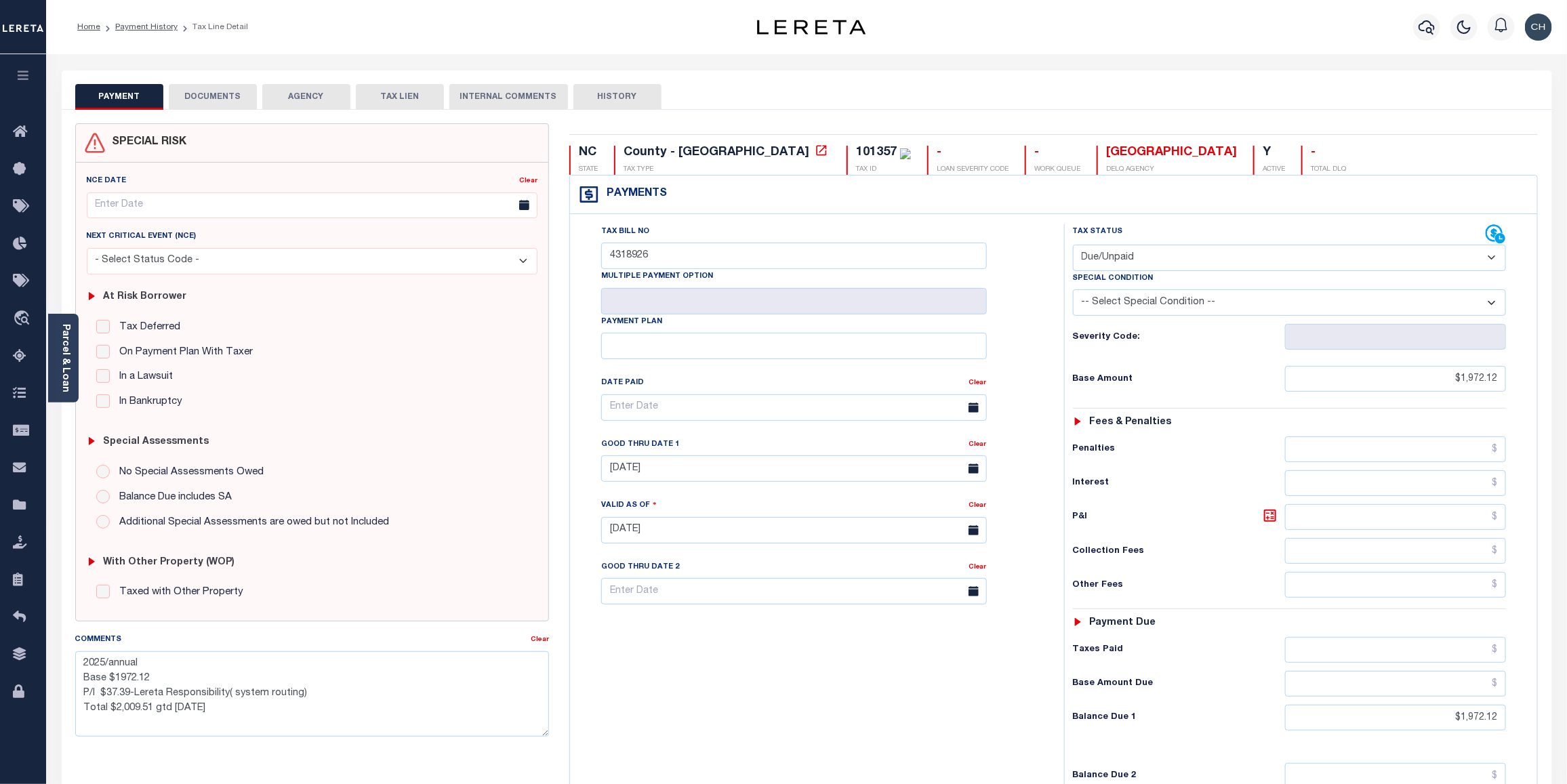
click at [822, 733] on div "Tax Bill No 4318926 Multiple Payment Option Payment Plan" at bounding box center [813, 523] width 481 height 599
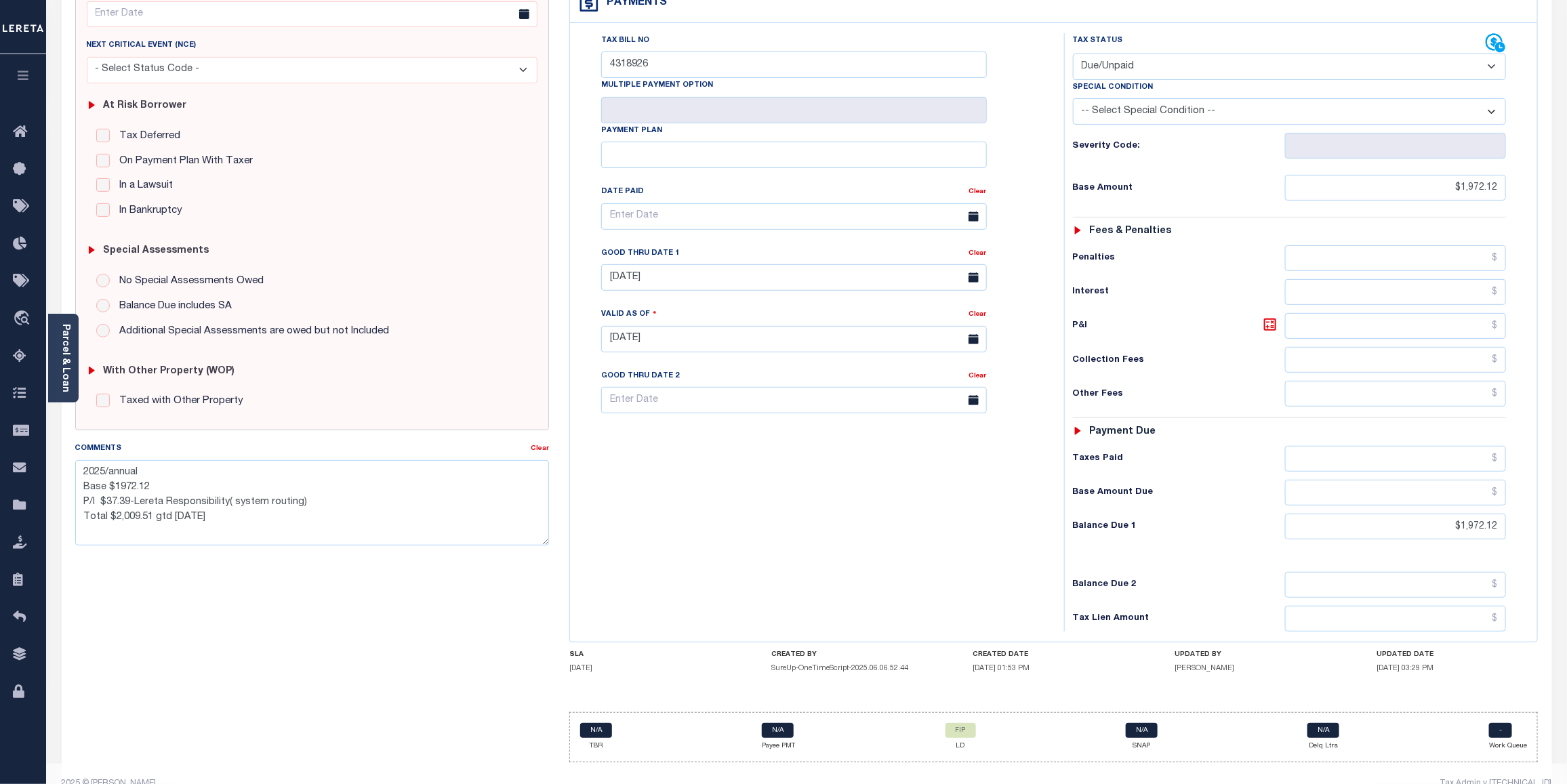
scroll to position [220, 0]
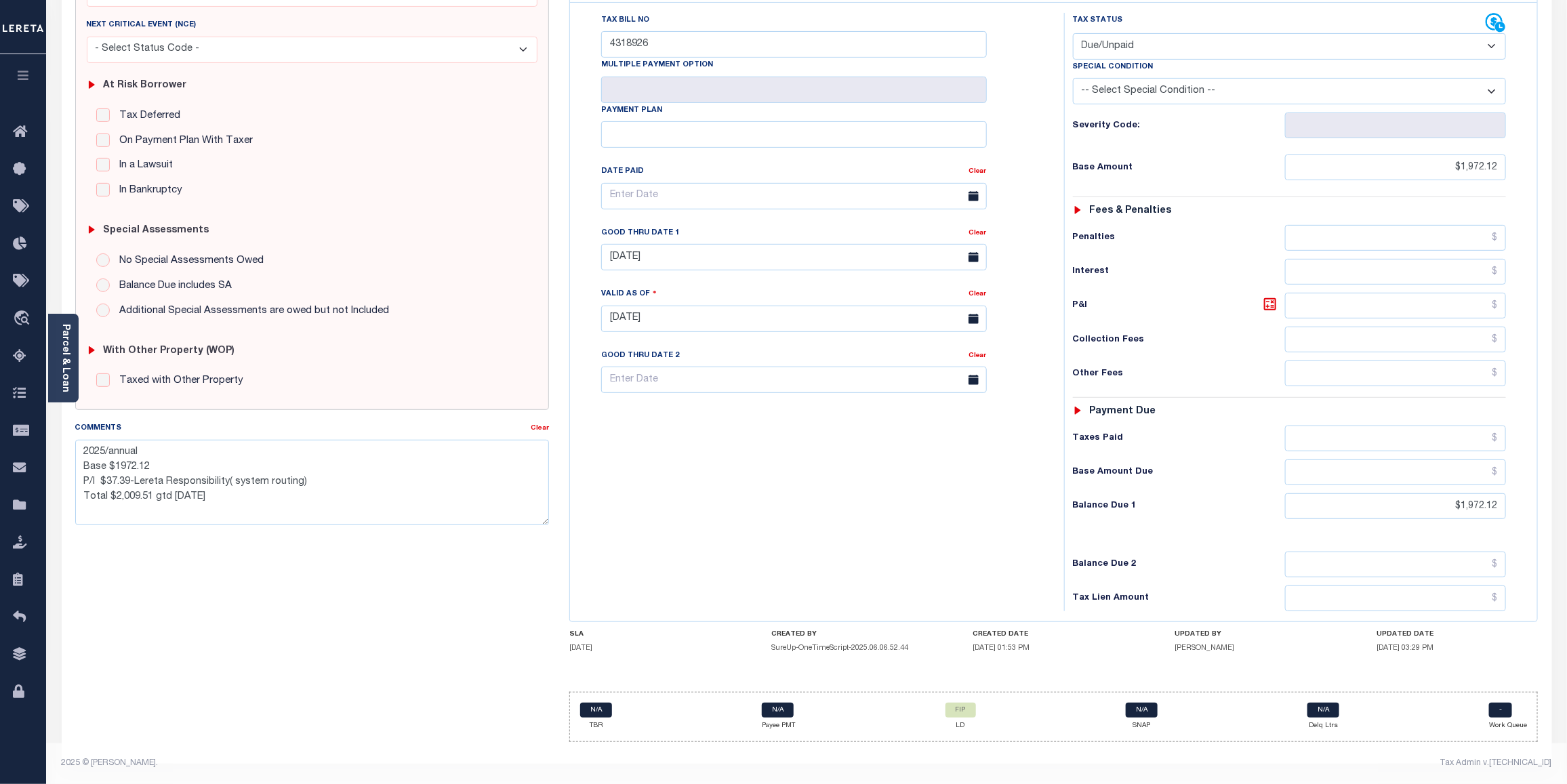
click at [848, 527] on div "Tax Bill No 4318926 Multiple Payment Option Payment Plan" at bounding box center [813, 312] width 481 height 599
click at [1475, 193] on div "Tax Status Status - Select Status Code -" at bounding box center [1294, 312] width 460 height 599
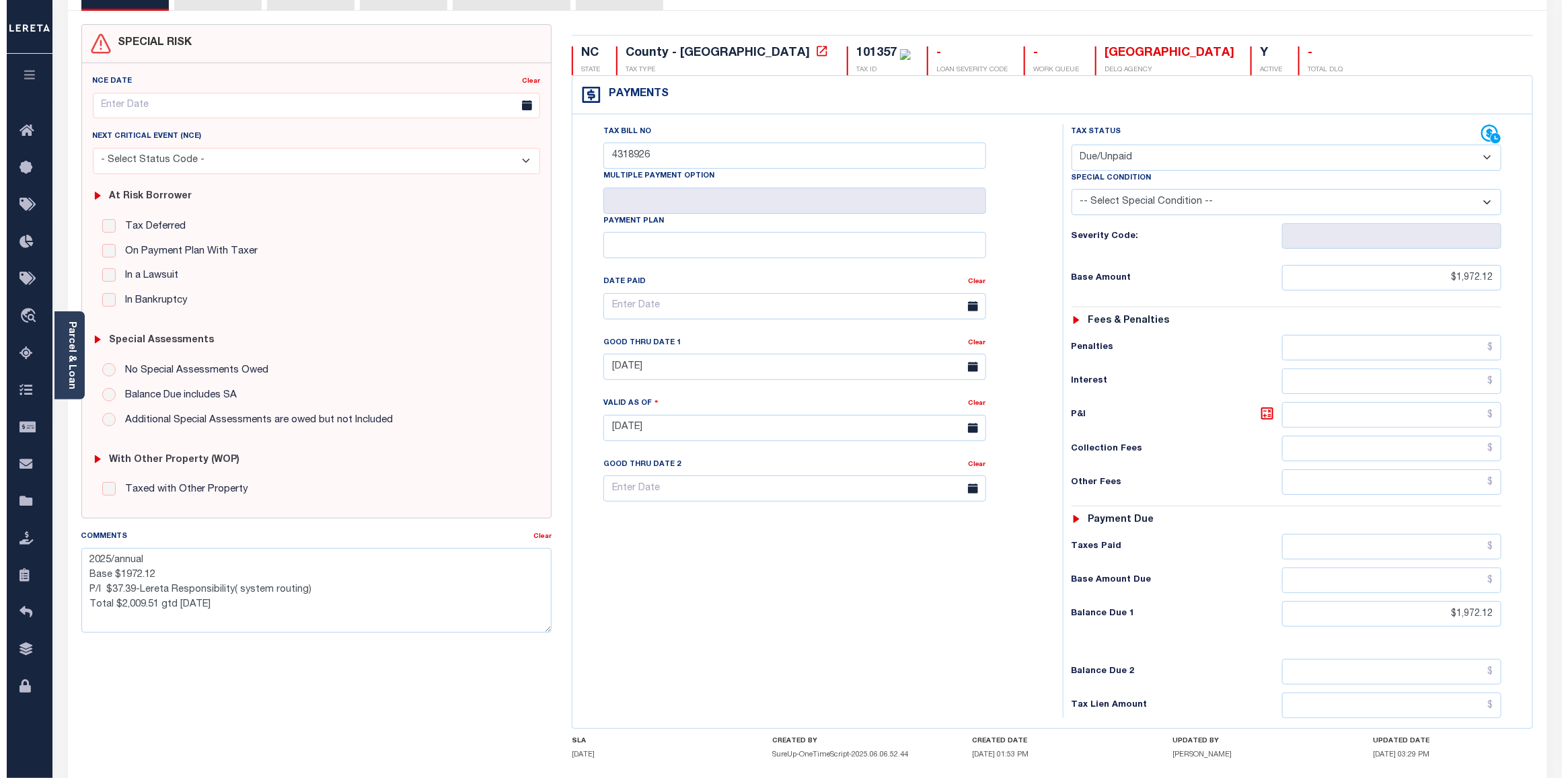
scroll to position [0, 0]
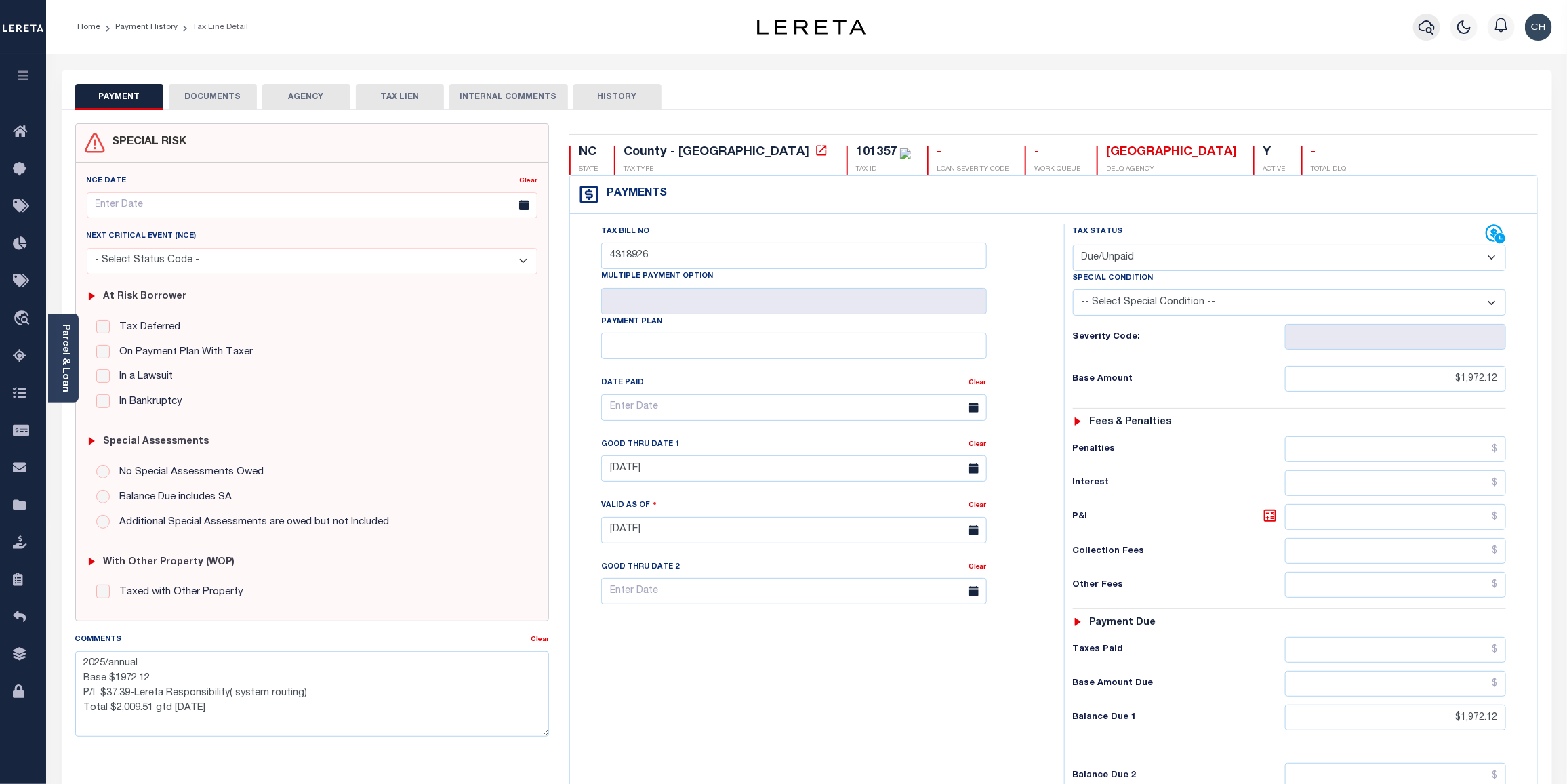
click at [1428, 31] on icon "button" at bounding box center [1427, 27] width 16 height 16
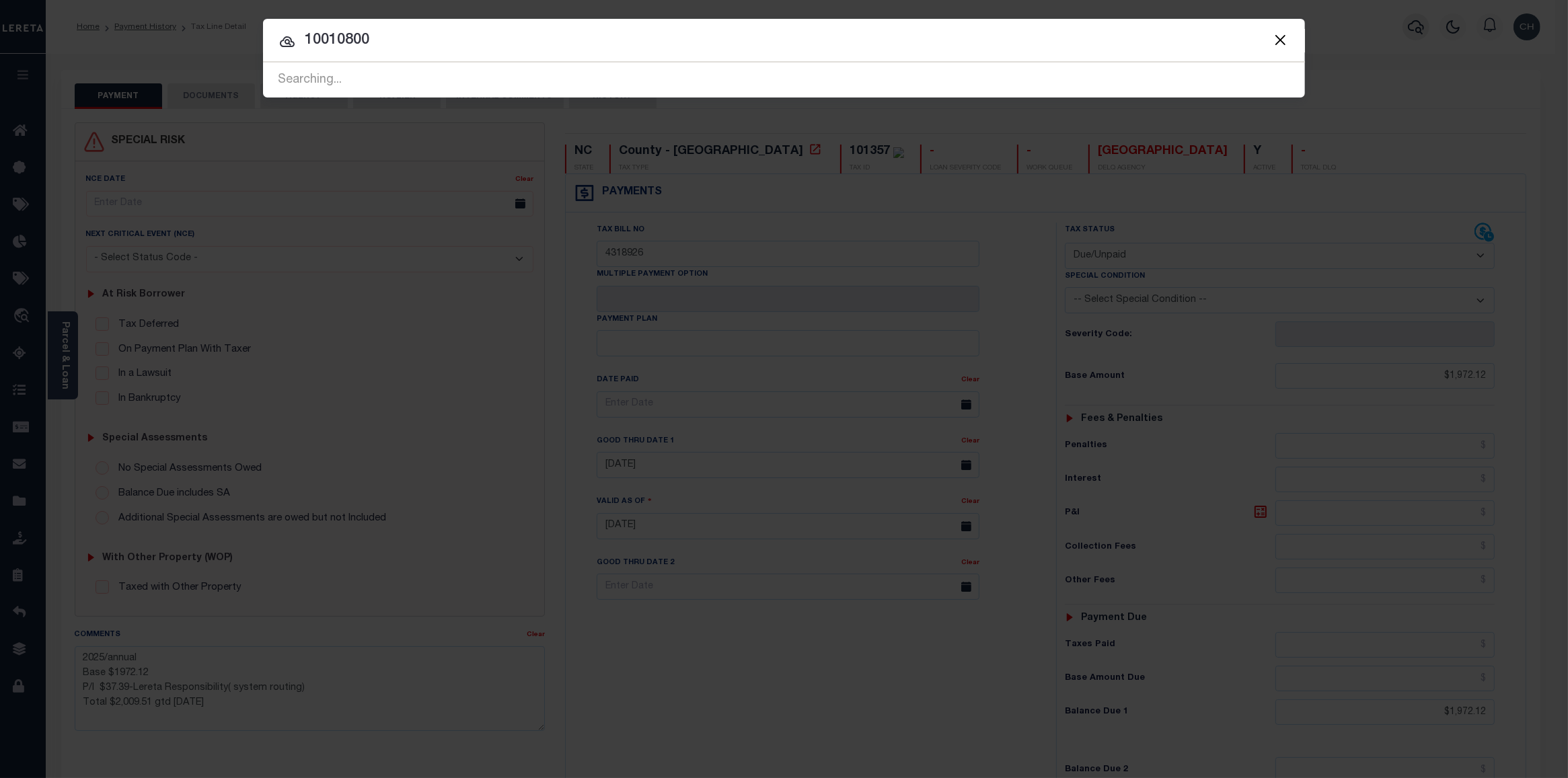
type input "10010800"
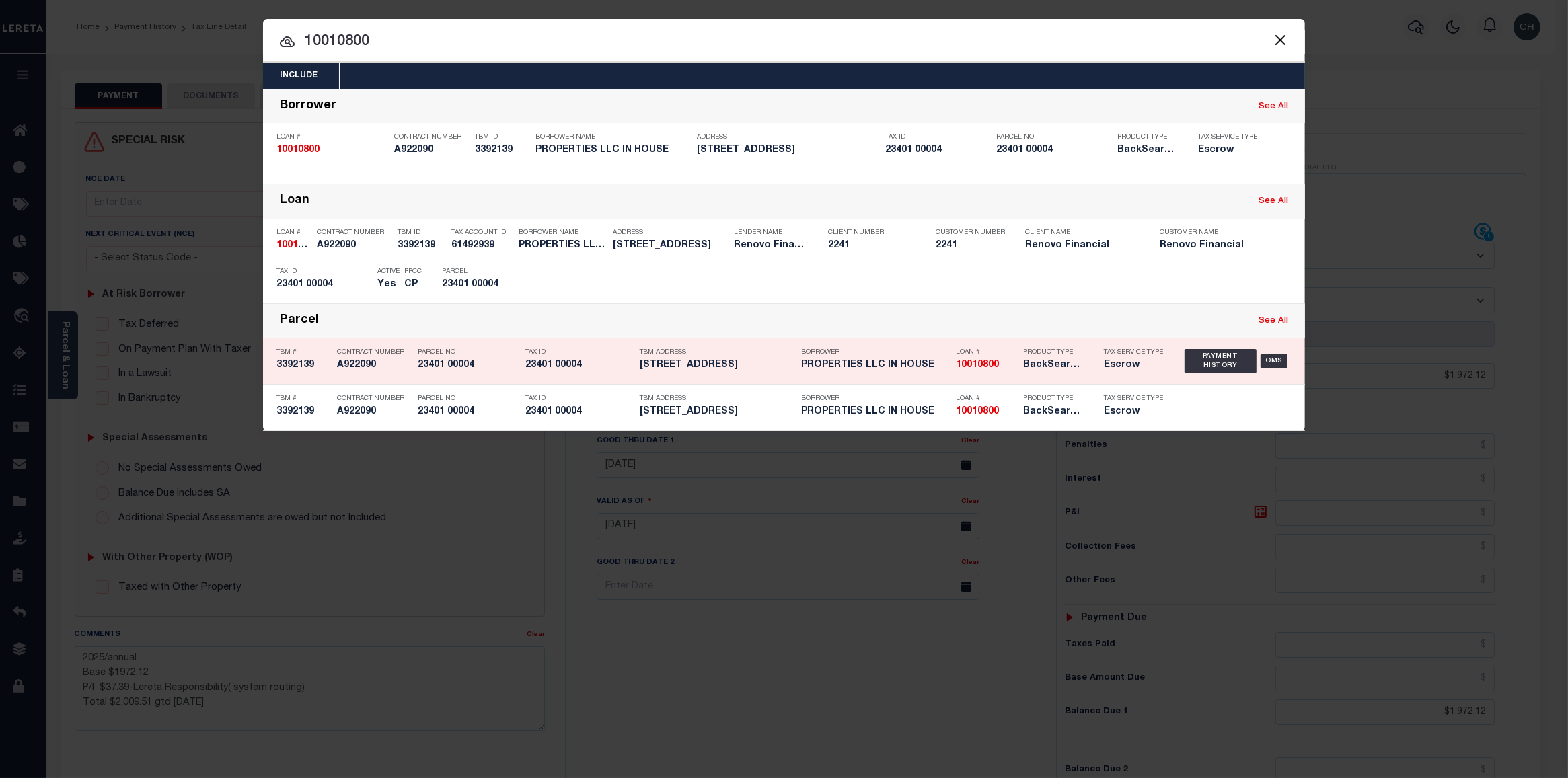
click at [1097, 361] on div "Tax Service Type Escrow" at bounding box center [1133, 362] width 81 height 39
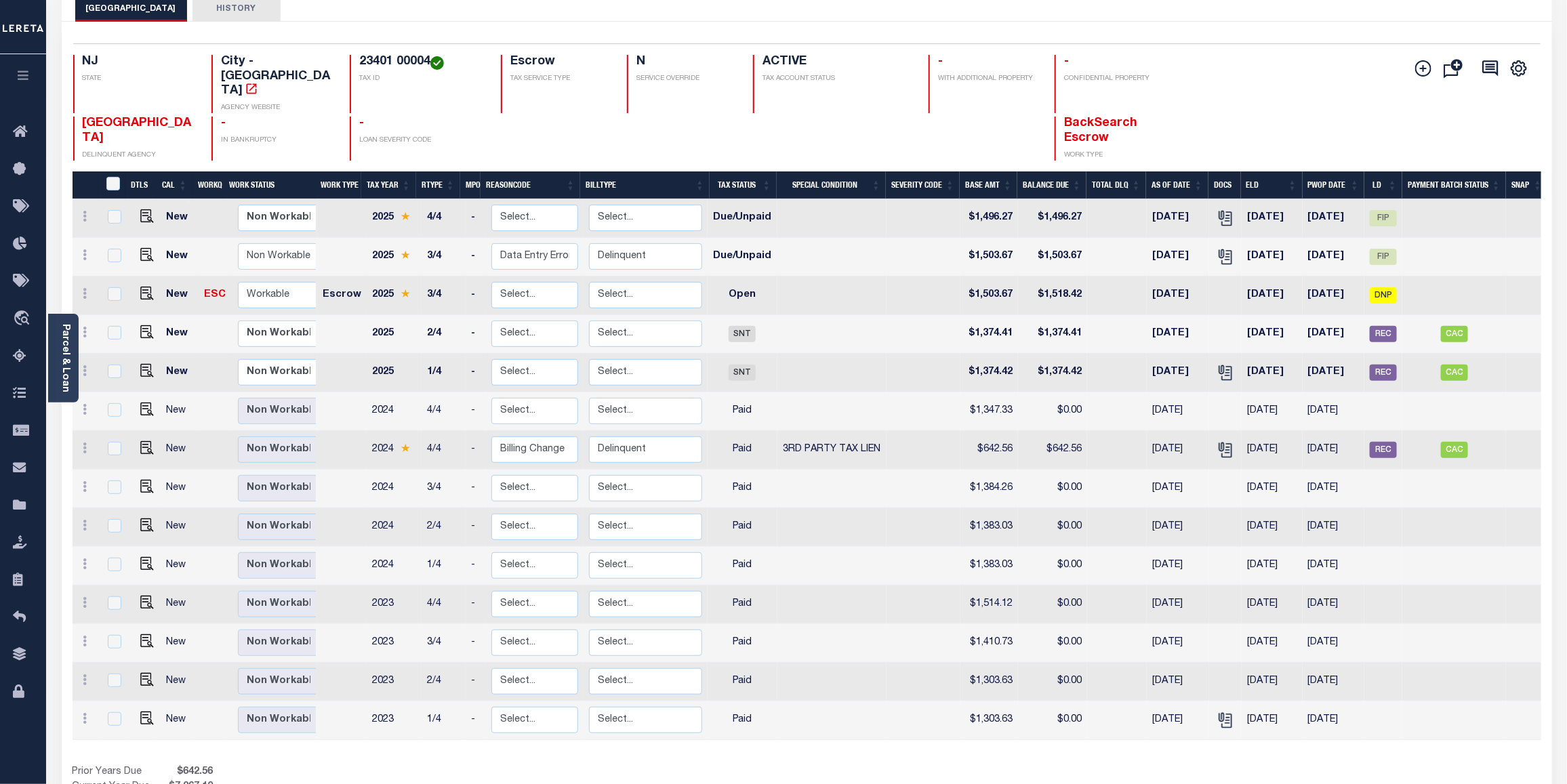
scroll to position [90, 0]
